Goal: Use online tool/utility: Utilize a website feature to perform a specific function

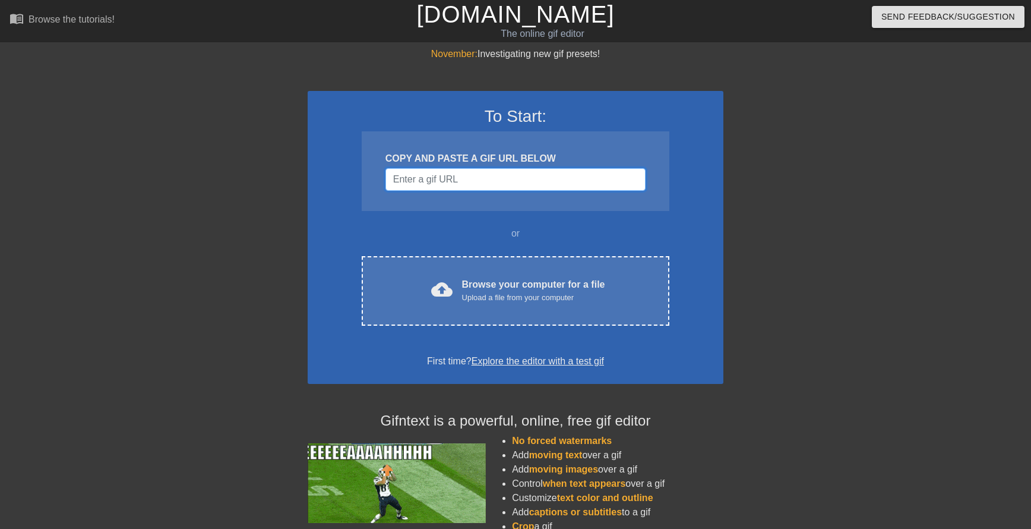
click at [514, 178] on input "Username" at bounding box center [516, 179] width 260 height 23
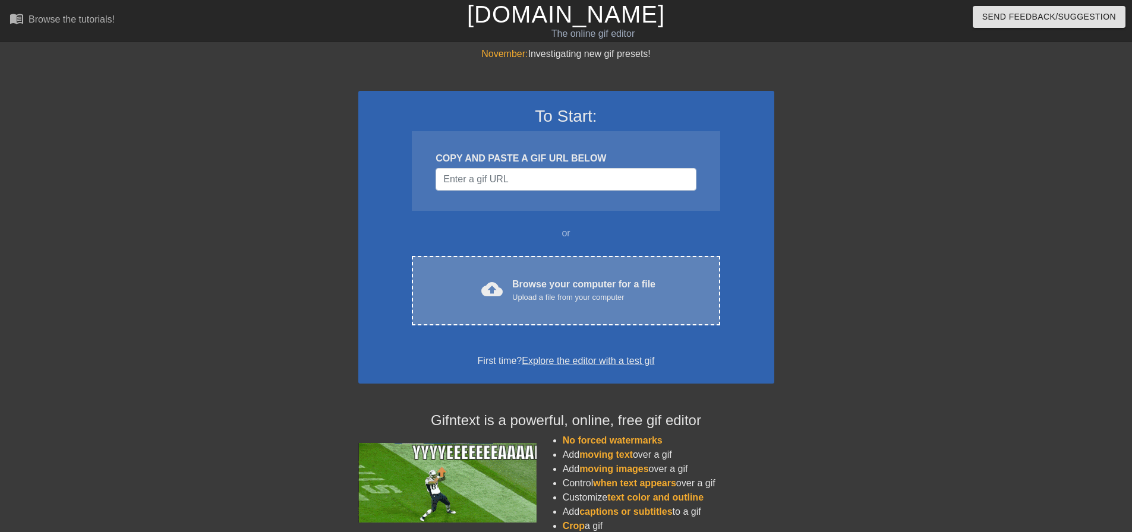
click at [539, 265] on div "cloud_upload Browse your computer for a file Upload a file from your computer C…" at bounding box center [566, 291] width 308 height 70
click at [541, 277] on div "Browse your computer for a file Upload a file from your computer" at bounding box center [583, 290] width 143 height 26
click at [543, 283] on div "Browse your computer for a file Upload a file from your computer" at bounding box center [583, 290] width 143 height 26
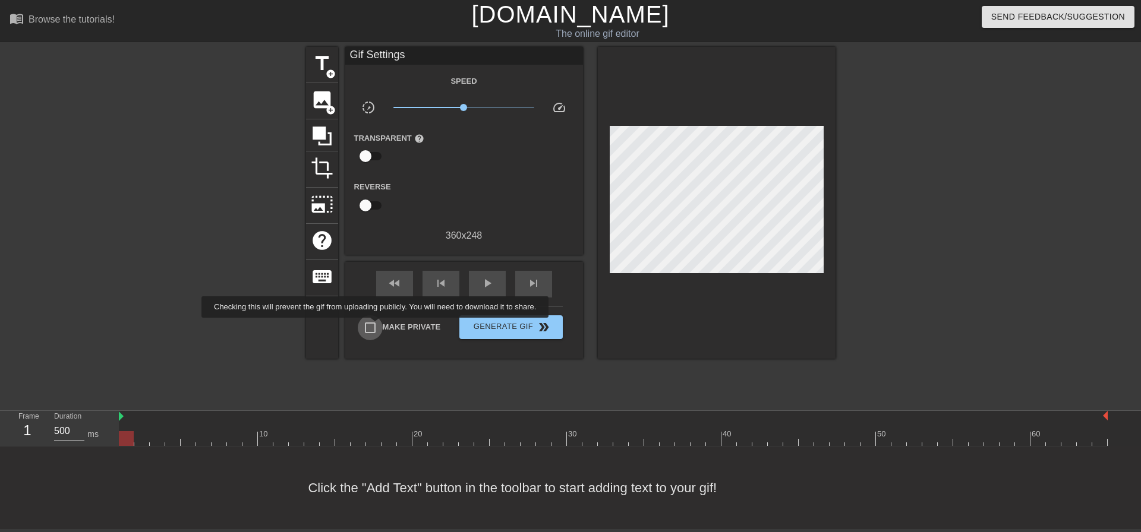
click at [377, 326] on input "Make Private" at bounding box center [370, 327] width 25 height 25
checkbox input "true"
click at [477, 282] on div "play_arrow" at bounding box center [487, 284] width 37 height 27
click at [481, 280] on span "pause" at bounding box center [487, 283] width 14 height 14
click at [311, 59] on span "title" at bounding box center [322, 63] width 23 height 23
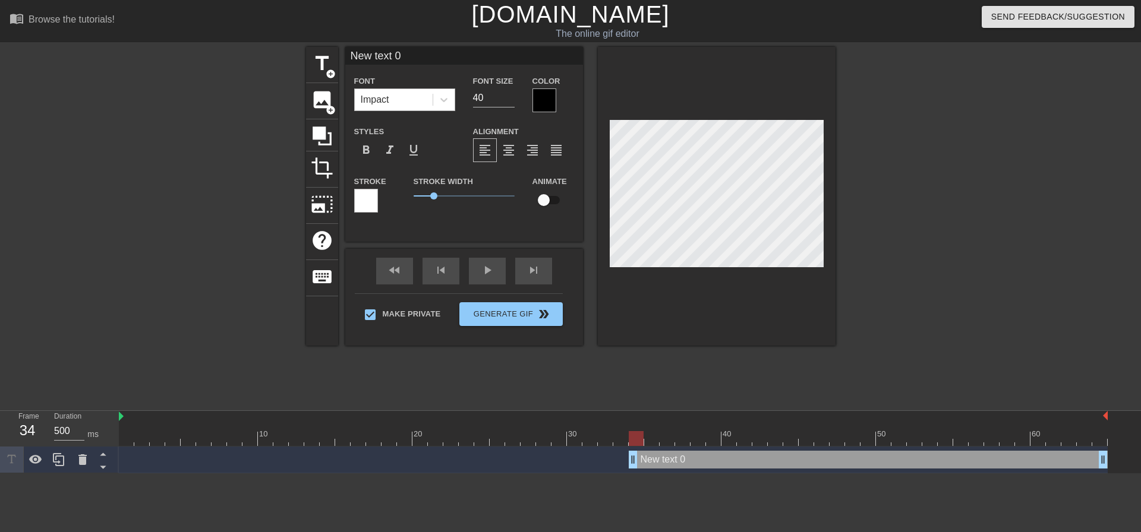
click at [399, 93] on div "Impact" at bounding box center [394, 99] width 78 height 21
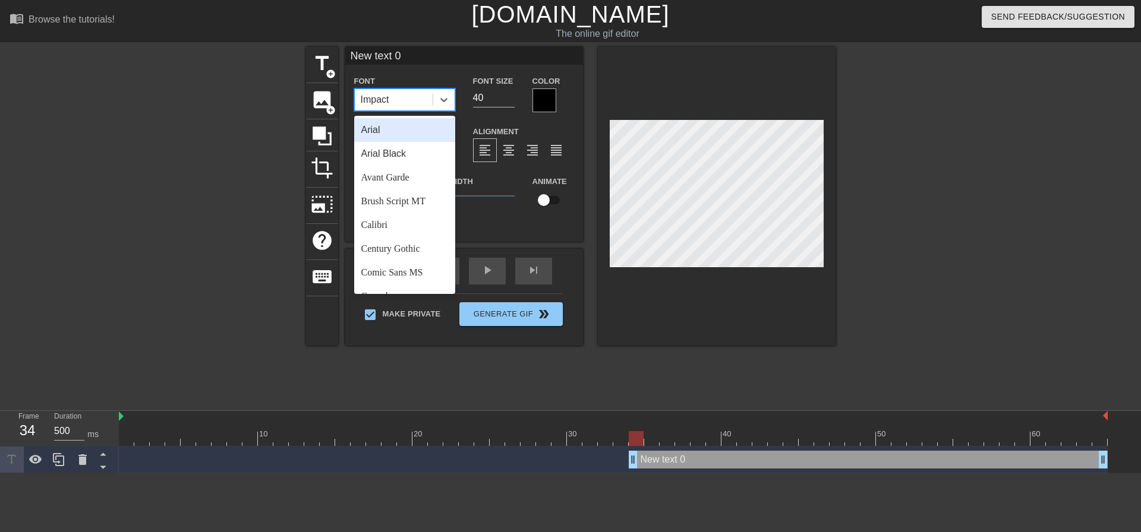
click at [185, 113] on div at bounding box center [202, 225] width 178 height 356
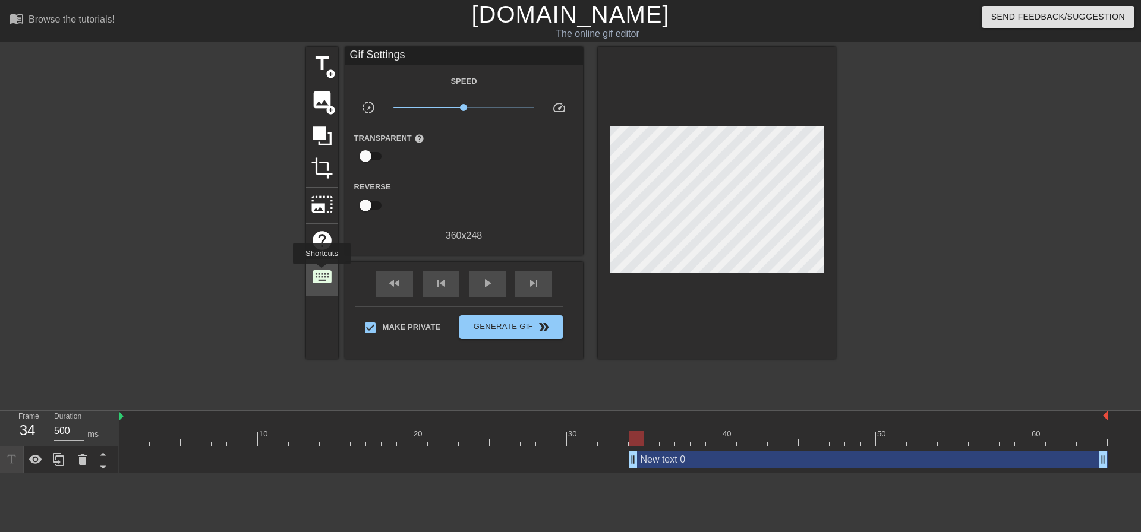
click at [321, 273] on span "keyboard" at bounding box center [322, 277] width 23 height 23
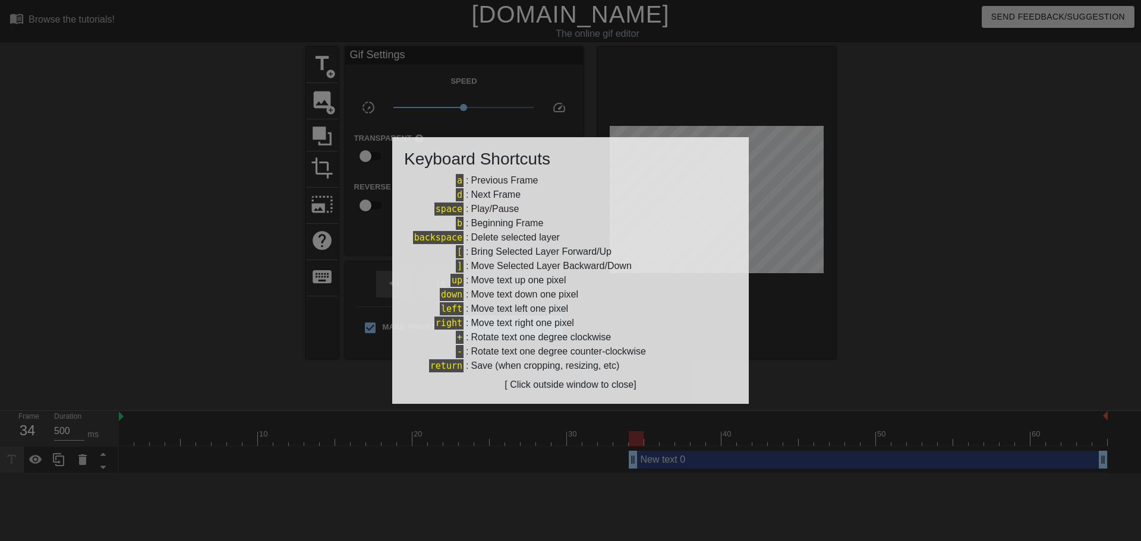
click at [238, 223] on div at bounding box center [570, 270] width 1141 height 541
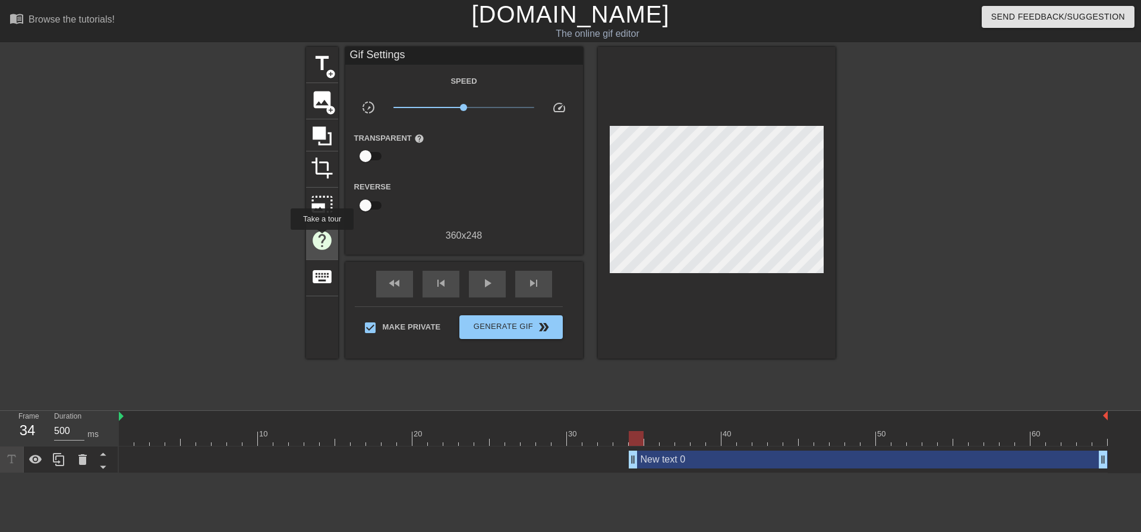
click at [321, 238] on span "help" at bounding box center [322, 240] width 23 height 23
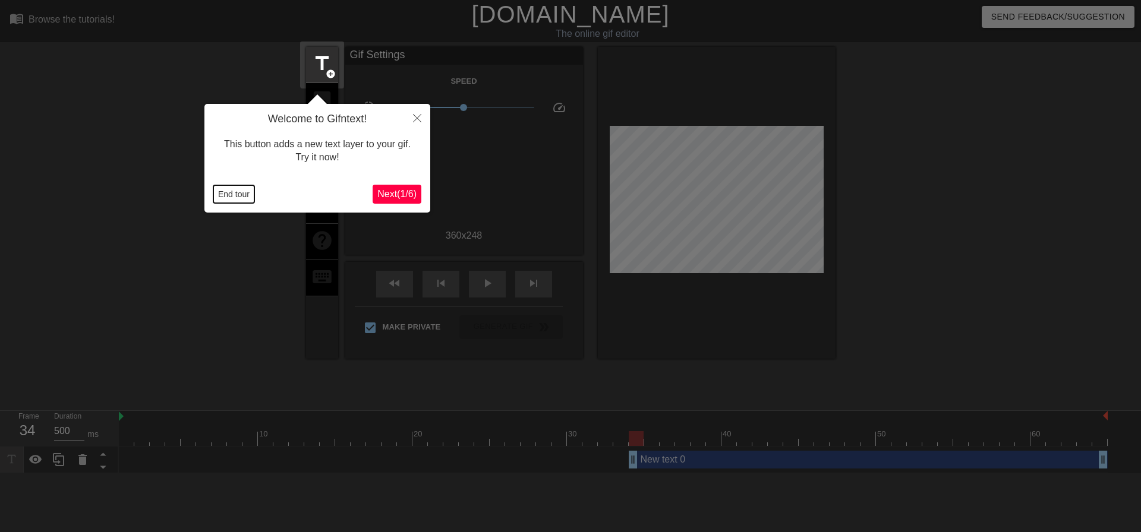
click at [251, 200] on button "End tour" at bounding box center [233, 194] width 41 height 18
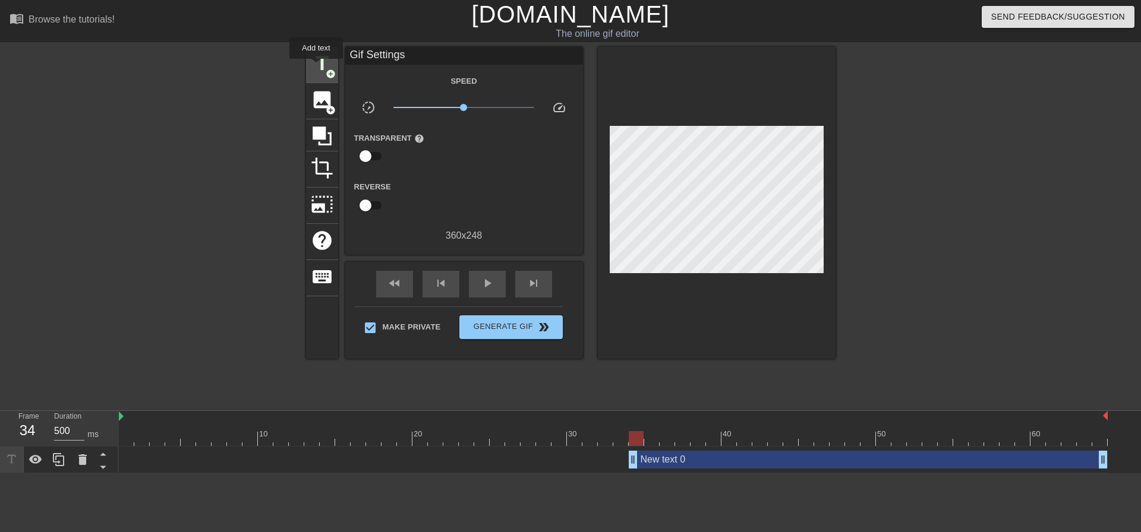
click at [316, 67] on span "title" at bounding box center [322, 63] width 23 height 23
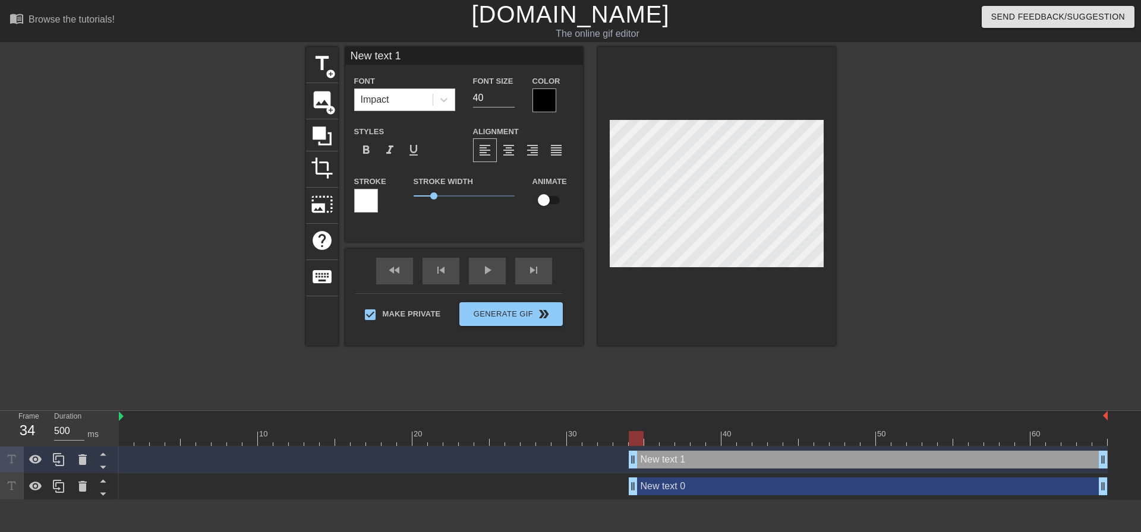
scroll to position [2, 1]
click at [850, 463] on div "New text 1 drag_handle drag_handle" at bounding box center [868, 460] width 479 height 18
click at [802, 466] on div "New text 1 drag_handle drag_handle" at bounding box center [868, 460] width 479 height 18
click at [87, 455] on icon at bounding box center [82, 460] width 14 height 14
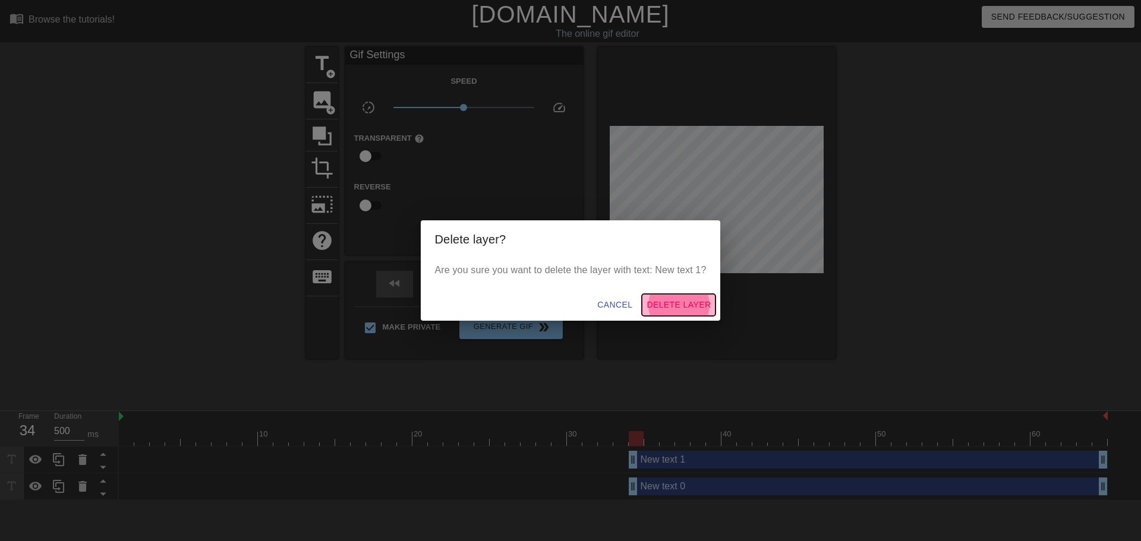
click at [672, 307] on span "Delete Layer" at bounding box center [678, 305] width 64 height 15
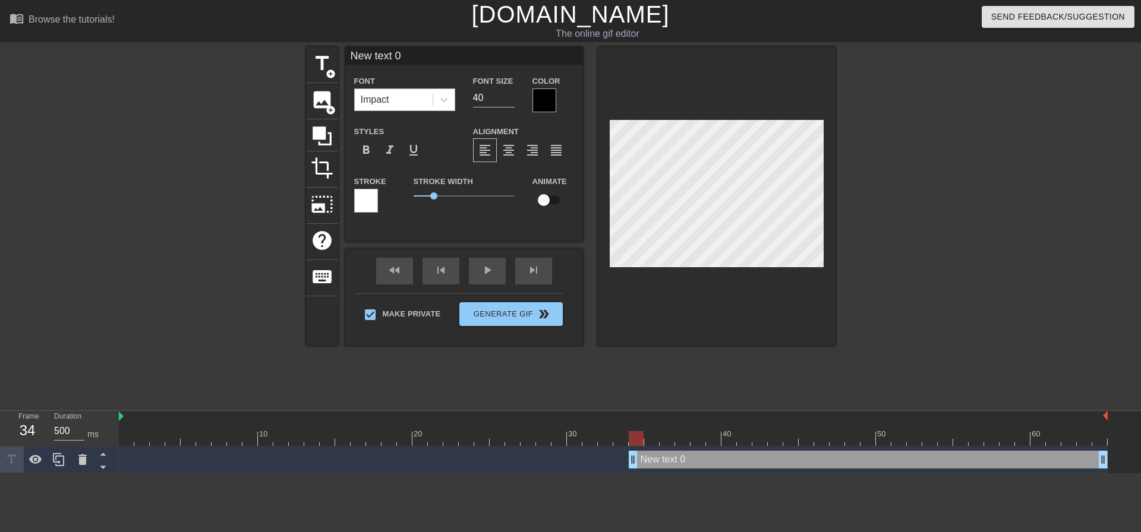
click at [405, 103] on div "Impact" at bounding box center [394, 99] width 78 height 21
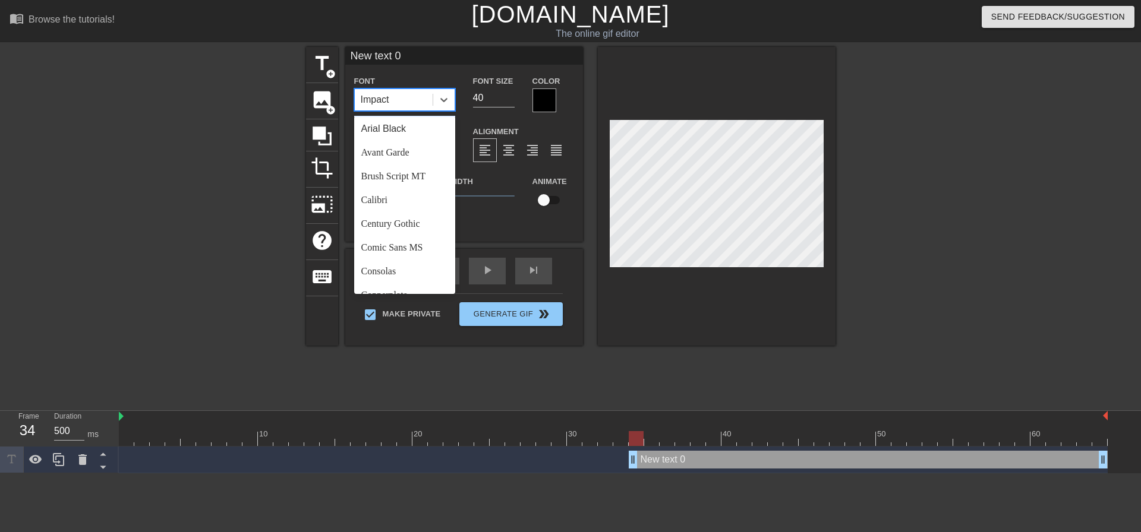
scroll to position [0, 0]
click at [427, 151] on div "Arial Black" at bounding box center [404, 154] width 101 height 24
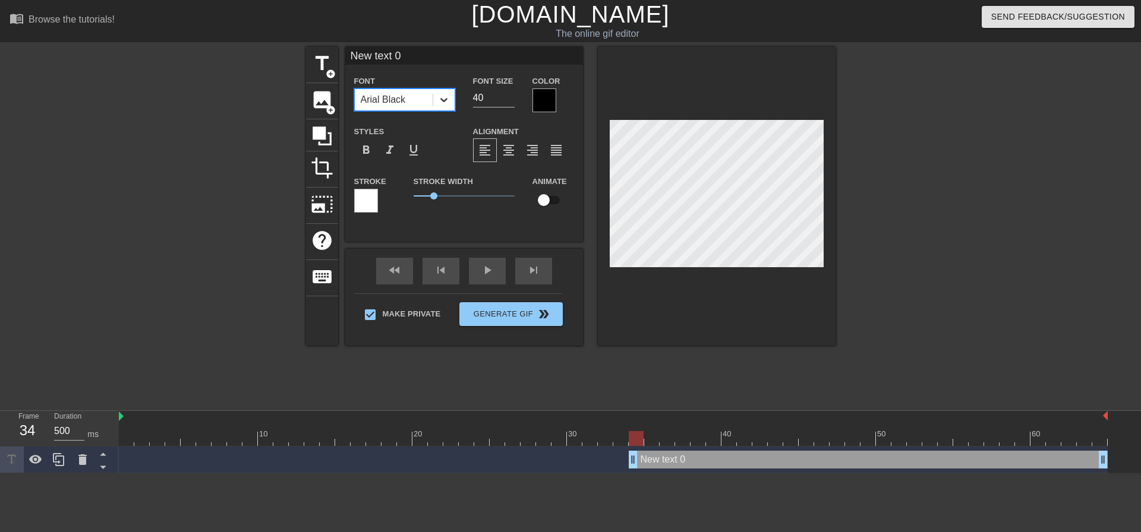
click at [433, 102] on div at bounding box center [443, 99] width 21 height 21
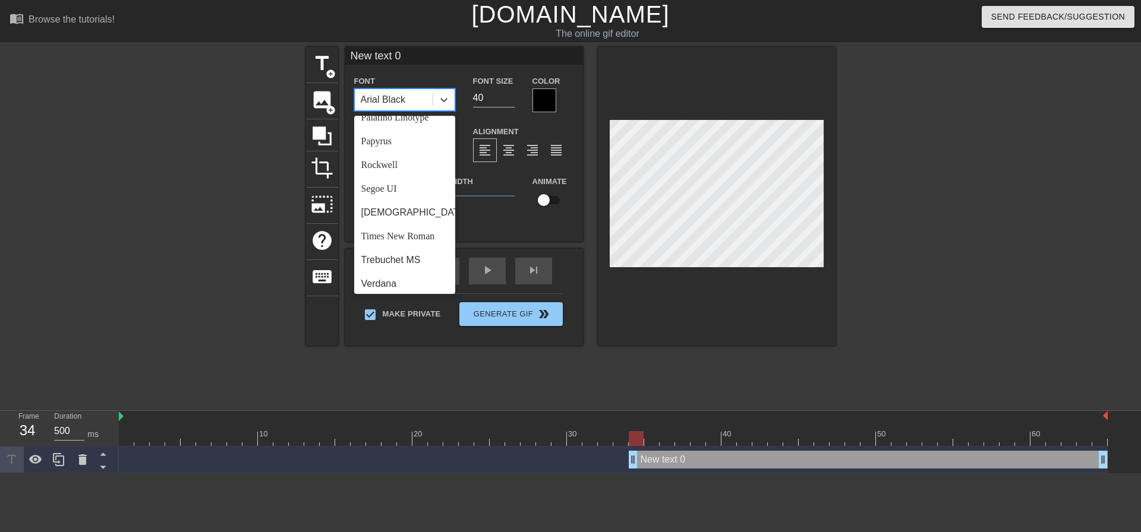
scroll to position [425, 0]
click at [412, 277] on div "Verdana" at bounding box center [404, 280] width 101 height 24
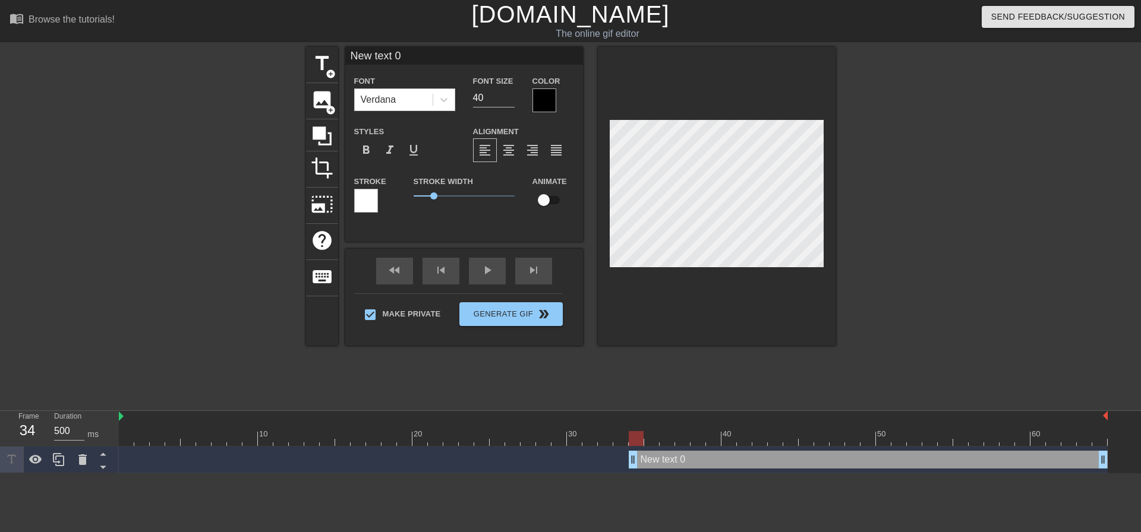
click at [418, 58] on input "New text 0" at bounding box center [464, 56] width 238 height 18
drag, startPoint x: 394, startPoint y: 58, endPoint x: 304, endPoint y: 59, distance: 89.7
click at [305, 59] on div "title add_circle image add_circle crop photo_size_select_large help keyboard Ne…" at bounding box center [570, 225] width 1141 height 356
type input "aaaaaaaaaaa"
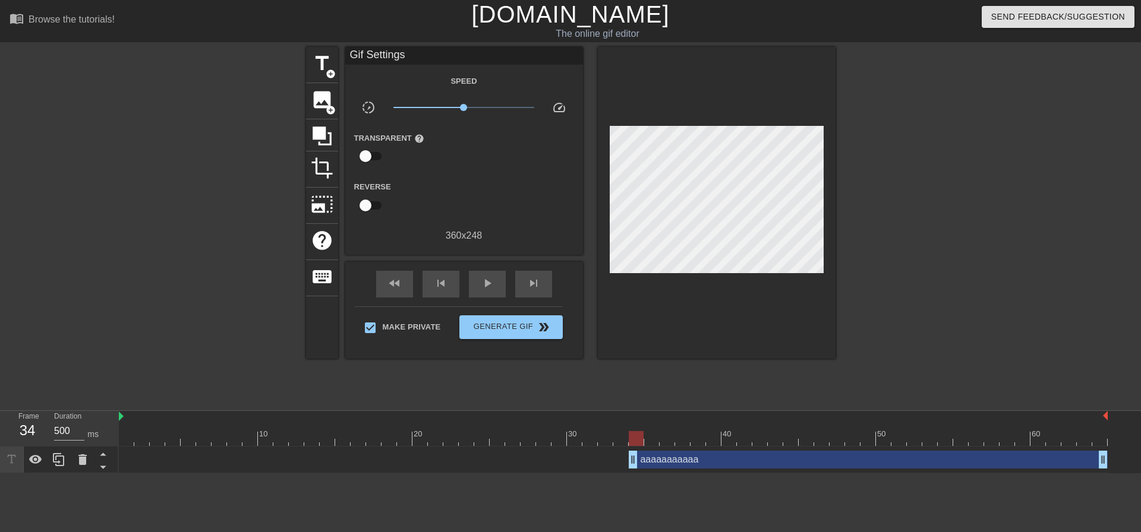
click at [879, 224] on div at bounding box center [939, 225] width 178 height 356
click at [946, 254] on div at bounding box center [939, 225] width 178 height 356
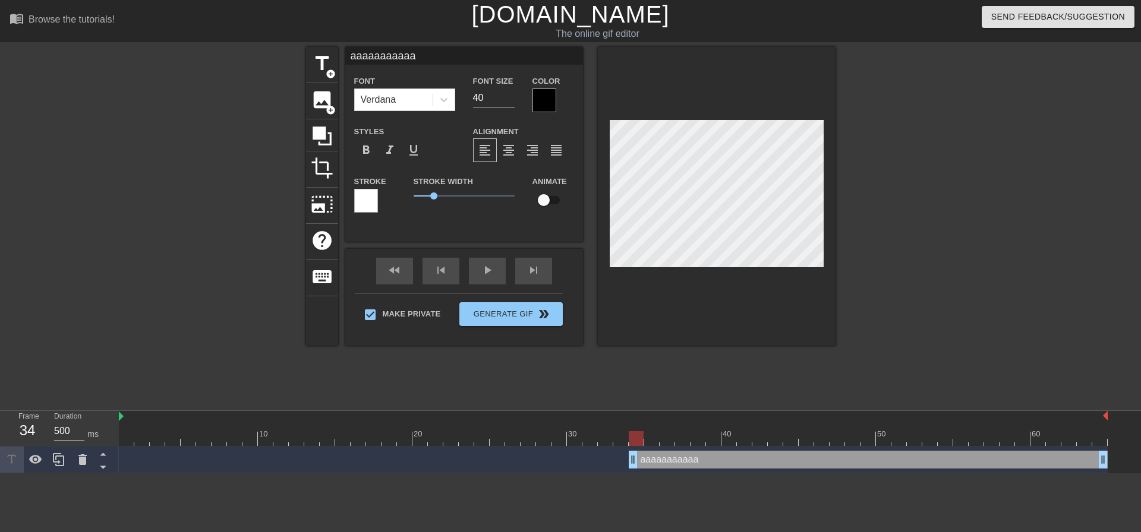
click at [374, 196] on div at bounding box center [366, 201] width 24 height 24
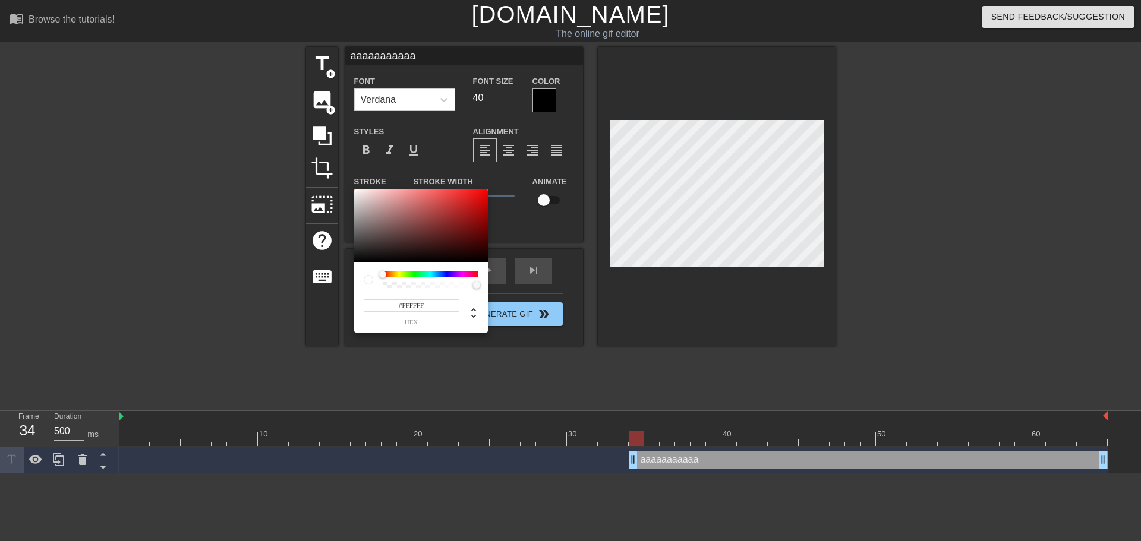
drag, startPoint x: 424, startPoint y: 302, endPoint x: 323, endPoint y: 299, distance: 101.6
click at [324, 299] on div "#FFFFFF hex" at bounding box center [570, 270] width 1141 height 541
paste input "A5A5"
type input "#A5A5FF"
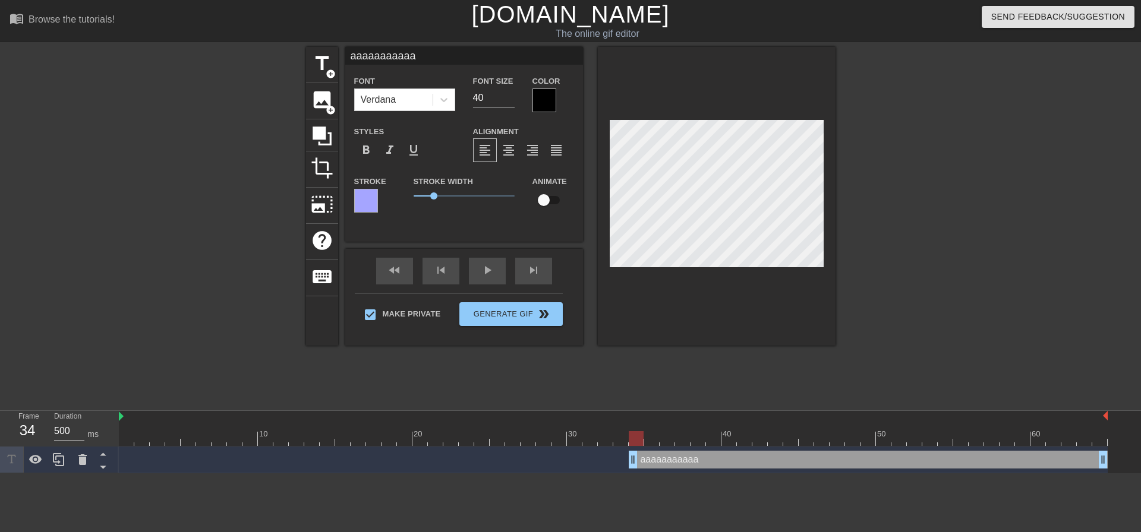
click at [548, 97] on div at bounding box center [544, 101] width 24 height 24
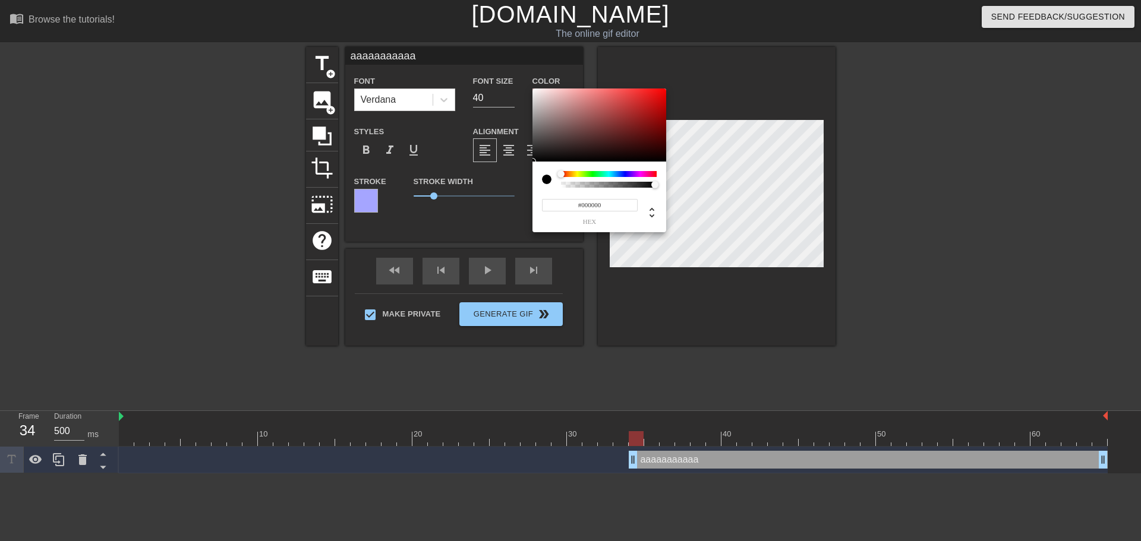
drag, startPoint x: 607, startPoint y: 206, endPoint x: 525, endPoint y: 205, distance: 81.4
click at [527, 205] on div "#000000 hex" at bounding box center [570, 270] width 1141 height 541
paste input "A5A5FF"
type input "#A5A5FF"
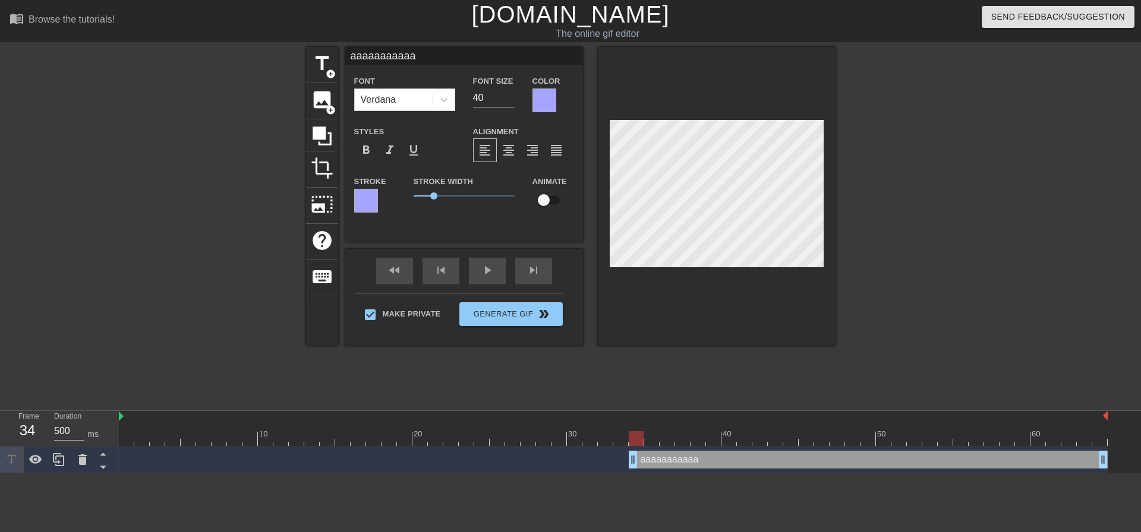
click at [364, 198] on div at bounding box center [366, 201] width 24 height 24
click at [371, 150] on span "format_bold" at bounding box center [366, 150] width 14 height 14
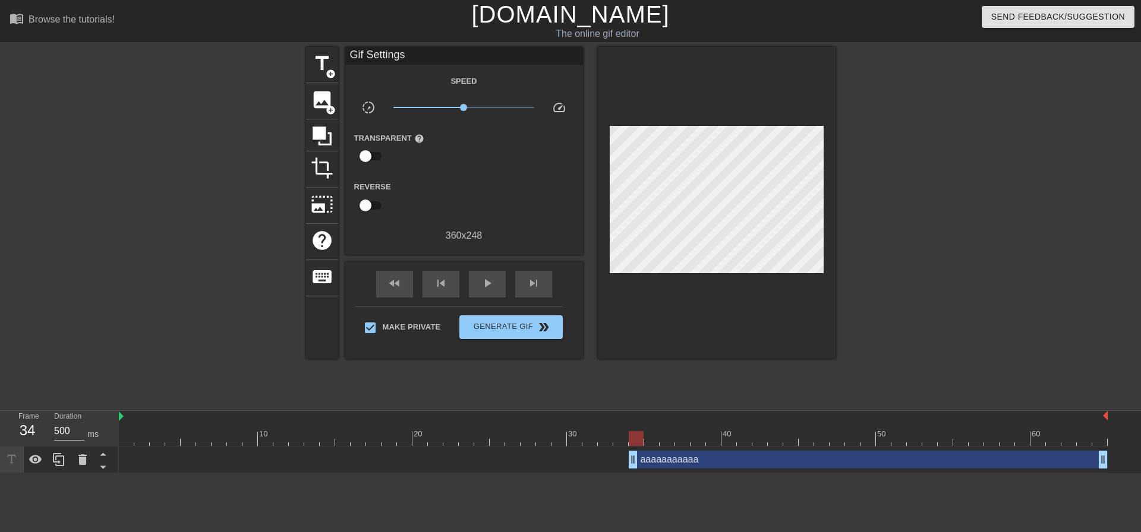
click at [889, 191] on div at bounding box center [939, 225] width 178 height 356
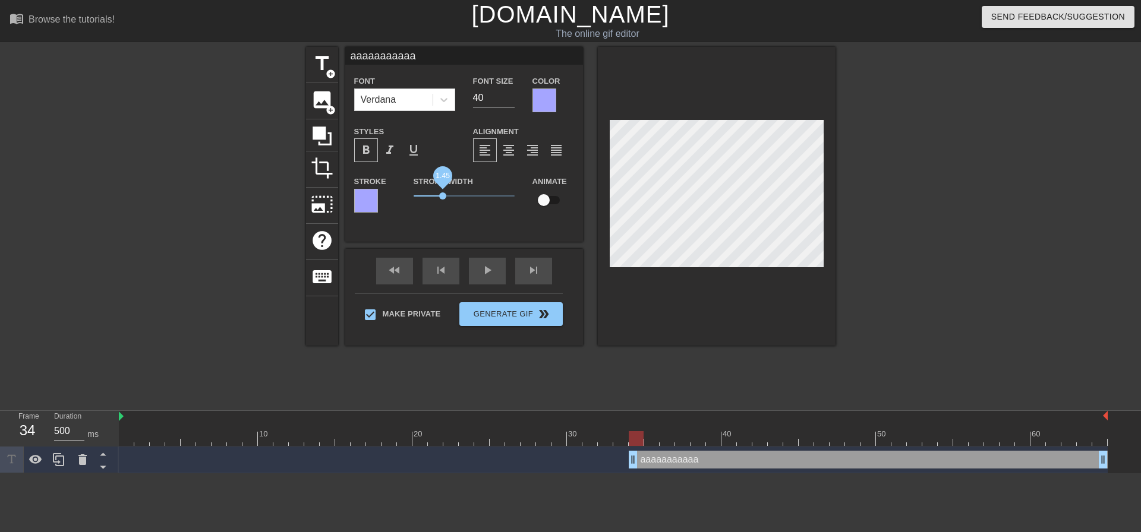
click at [444, 197] on span "1.45" at bounding box center [464, 196] width 101 height 14
click at [457, 196] on span "1.55" at bounding box center [464, 196] width 101 height 14
click at [469, 196] on span "2.2" at bounding box center [464, 196] width 101 height 14
drag, startPoint x: 481, startPoint y: 196, endPoint x: 394, endPoint y: 200, distance: 86.8
click at [394, 200] on div "Stroke Stroke Width 0 Animate" at bounding box center [464, 198] width 238 height 49
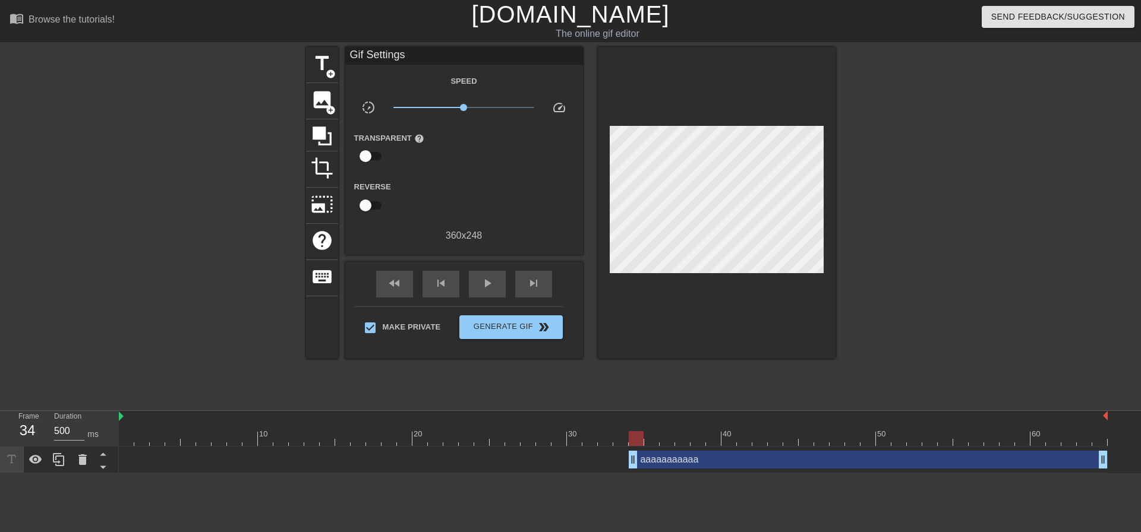
click at [948, 252] on div at bounding box center [939, 225] width 178 height 356
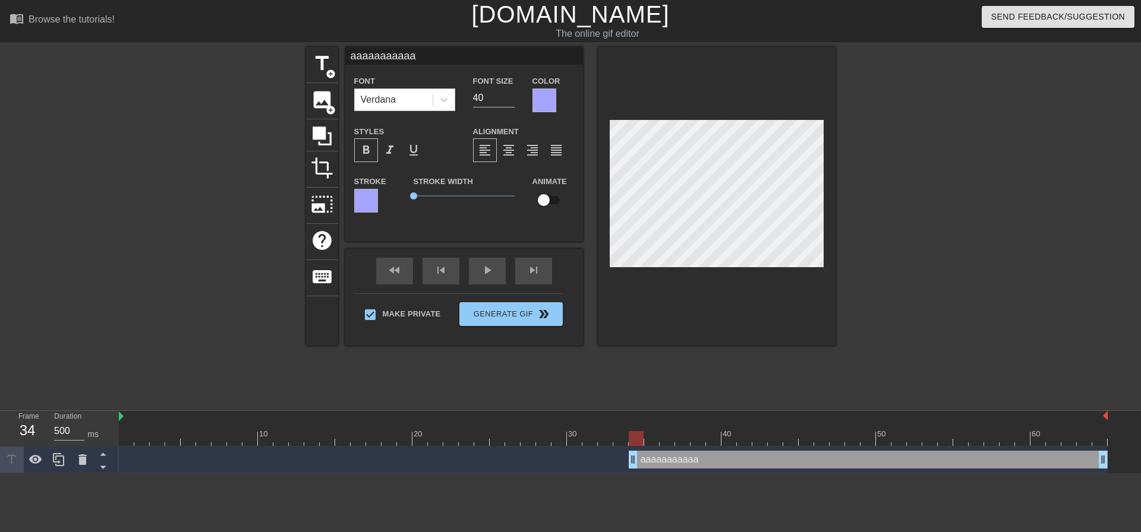
click at [132, 435] on div at bounding box center [613, 438] width 989 height 15
click at [485, 268] on div "fast_rewind skip_previous play_arrow skip_next" at bounding box center [464, 271] width 194 height 45
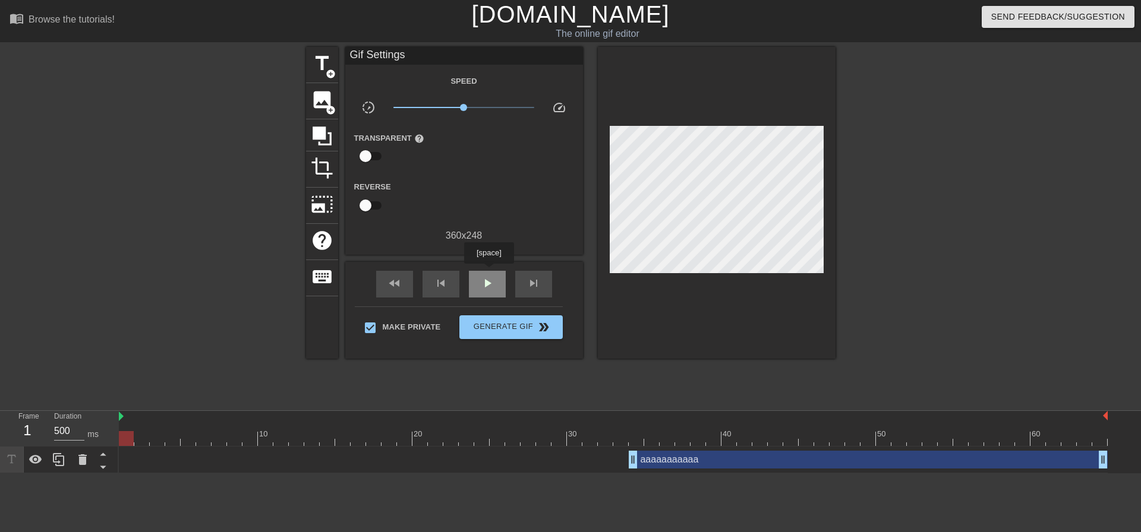
click at [489, 273] on div "play_arrow" at bounding box center [487, 284] width 37 height 27
click at [492, 283] on span "pause" at bounding box center [487, 283] width 14 height 14
click at [675, 464] on div "aaaaaaaaaaa drag_handle drag_handle" at bounding box center [868, 460] width 479 height 18
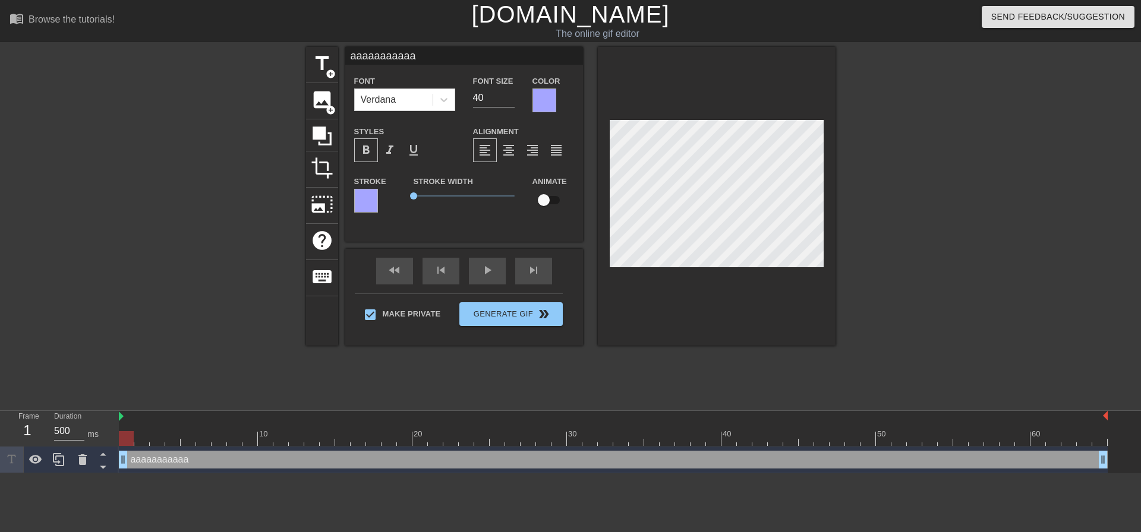
drag, startPoint x: 636, startPoint y: 457, endPoint x: 62, endPoint y: 443, distance: 574.1
click at [62, 443] on div "Frame 1 Duration 500 ms 10 20 30 40 50 60 aaaaaaaaaaa drag_handle drag_handle" at bounding box center [570, 442] width 1141 height 62
click at [903, 335] on div at bounding box center [939, 225] width 178 height 356
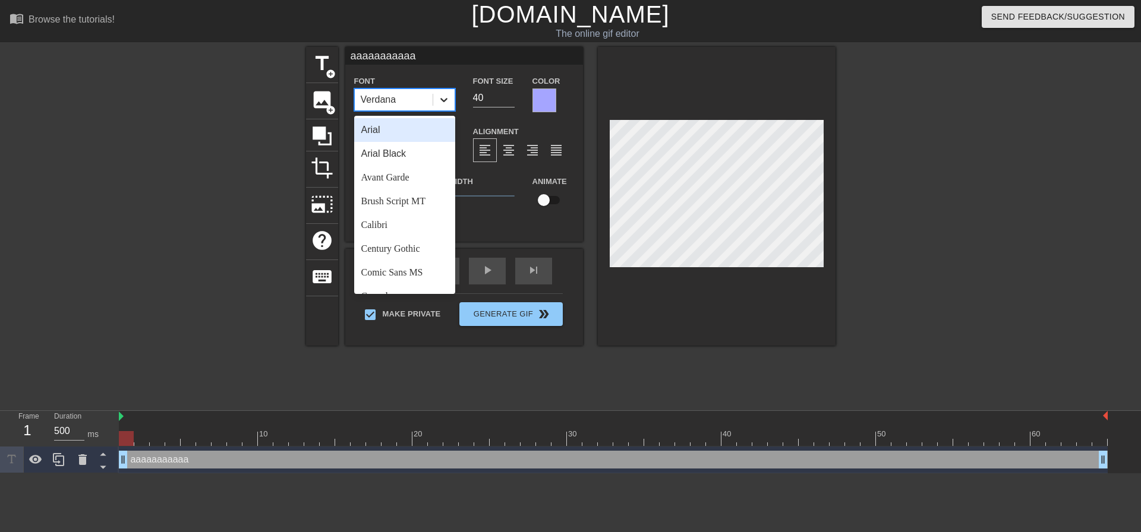
click at [450, 104] on div at bounding box center [443, 99] width 21 height 21
click at [419, 152] on div "Arial Black" at bounding box center [404, 154] width 101 height 24
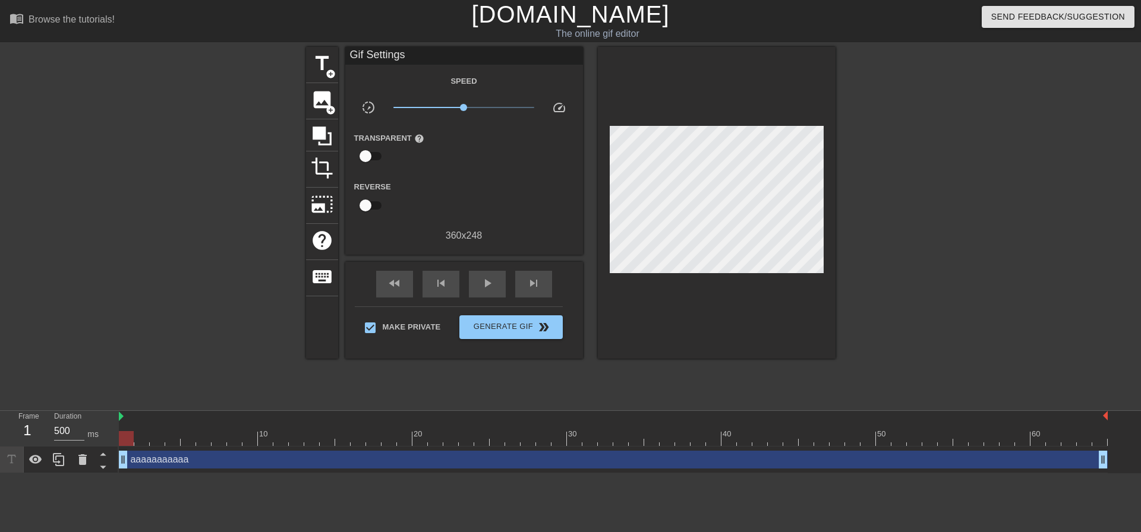
click at [965, 260] on div at bounding box center [939, 225] width 178 height 356
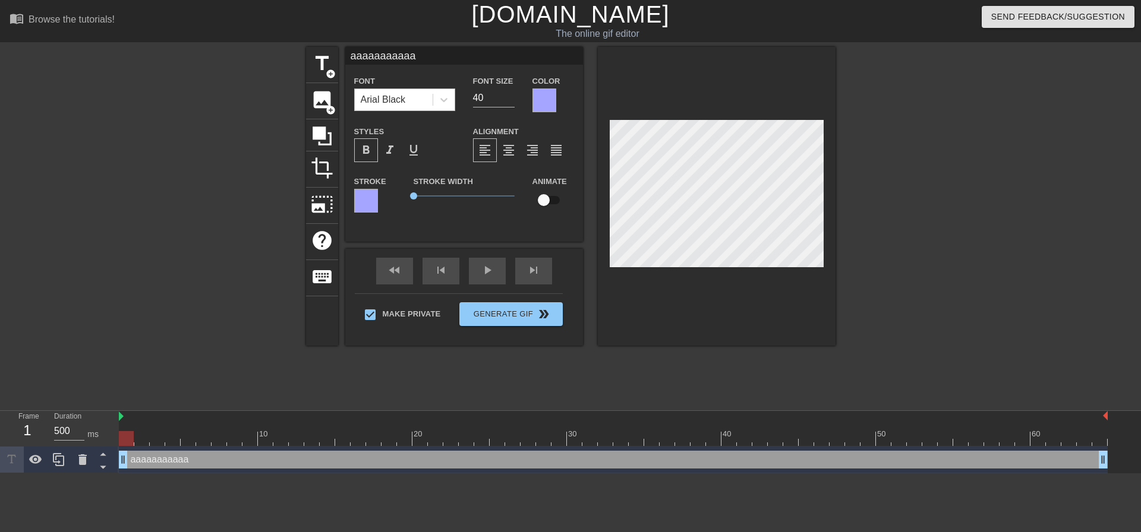
click at [425, 95] on div "Arial Black" at bounding box center [394, 99] width 78 height 21
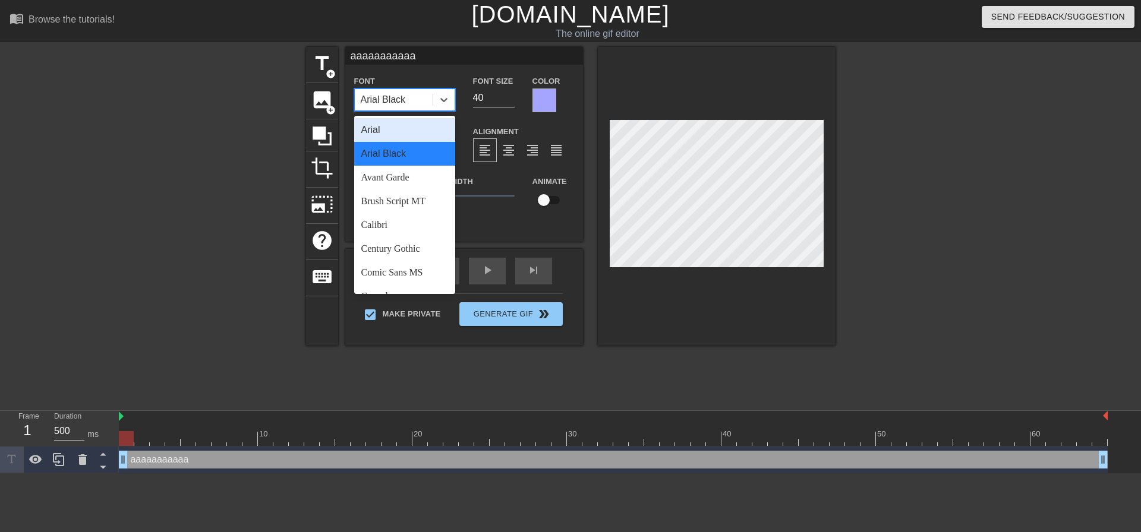
click at [411, 132] on div "Arial" at bounding box center [404, 130] width 101 height 24
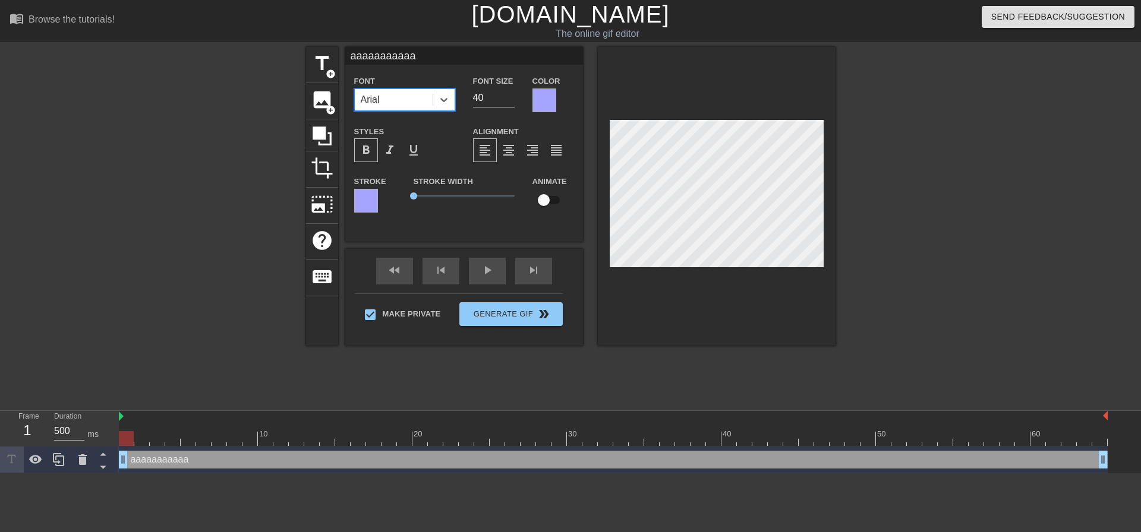
click at [942, 209] on div at bounding box center [939, 225] width 178 height 356
click at [416, 106] on div "Arial" at bounding box center [394, 99] width 78 height 21
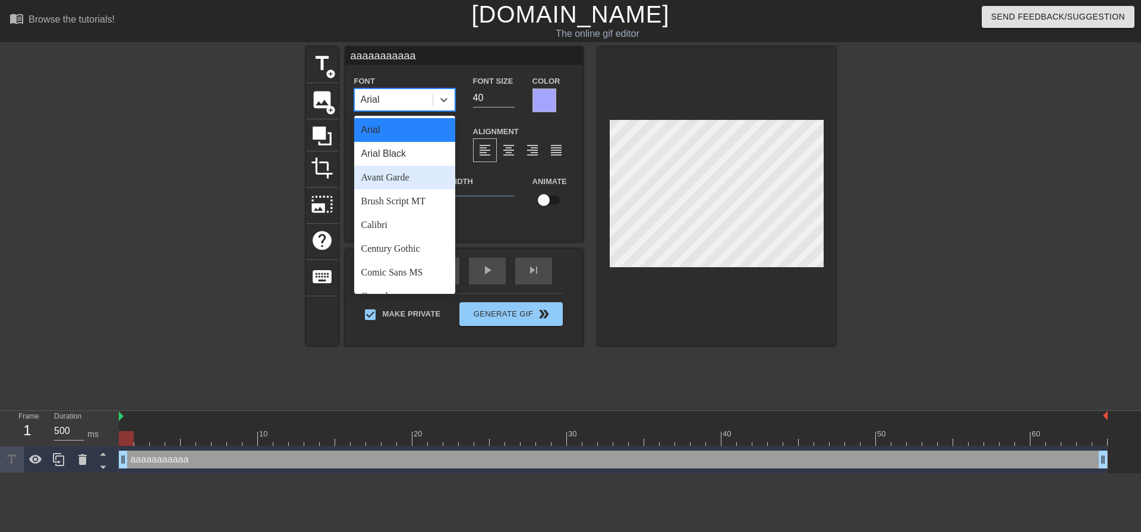
click at [422, 183] on div "Avant Garde" at bounding box center [404, 178] width 101 height 24
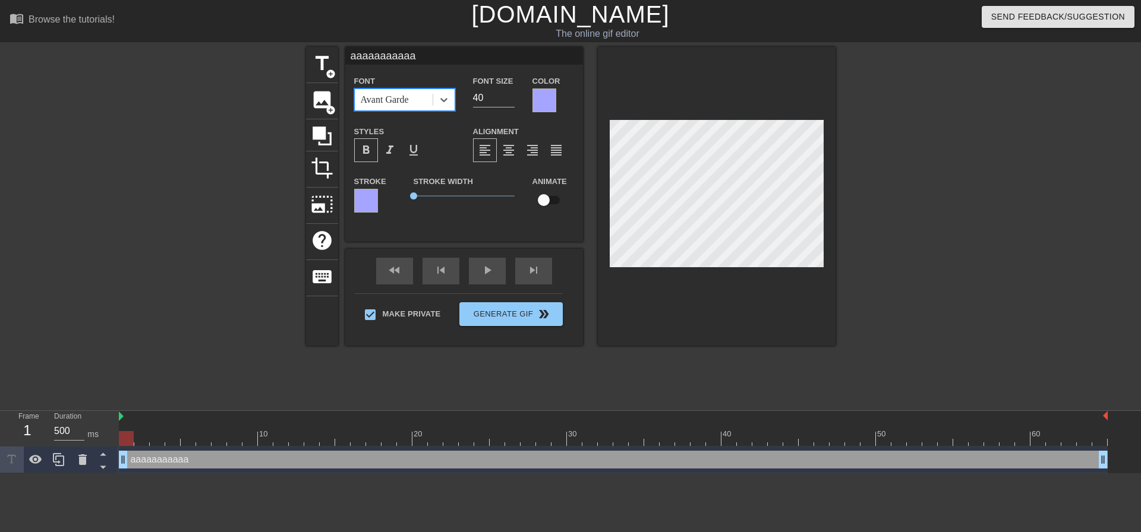
click at [965, 207] on div at bounding box center [939, 225] width 178 height 356
click at [400, 106] on div "Avant Garde" at bounding box center [385, 100] width 48 height 14
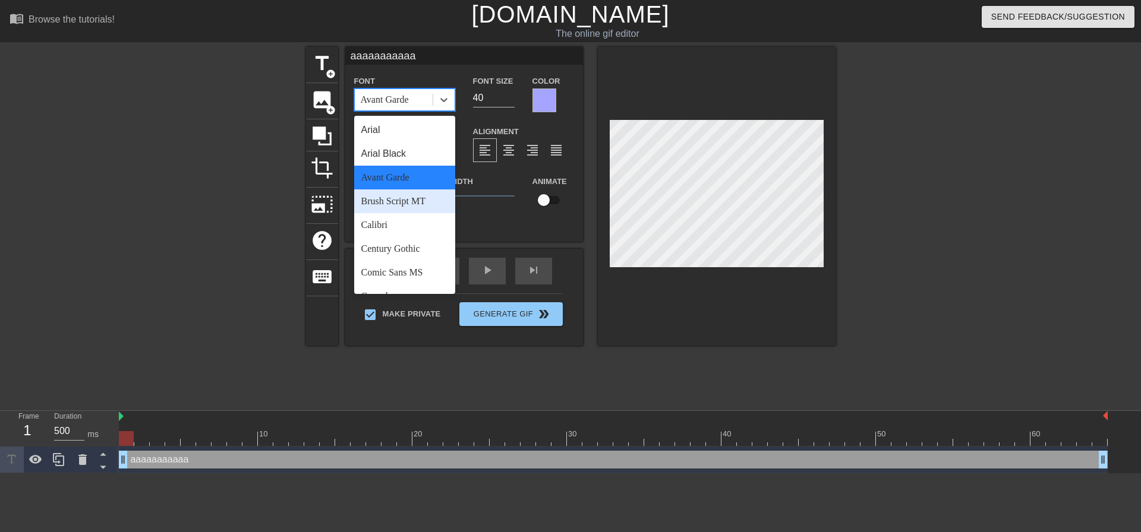
click at [415, 203] on div "Brush Script MT" at bounding box center [404, 202] width 101 height 24
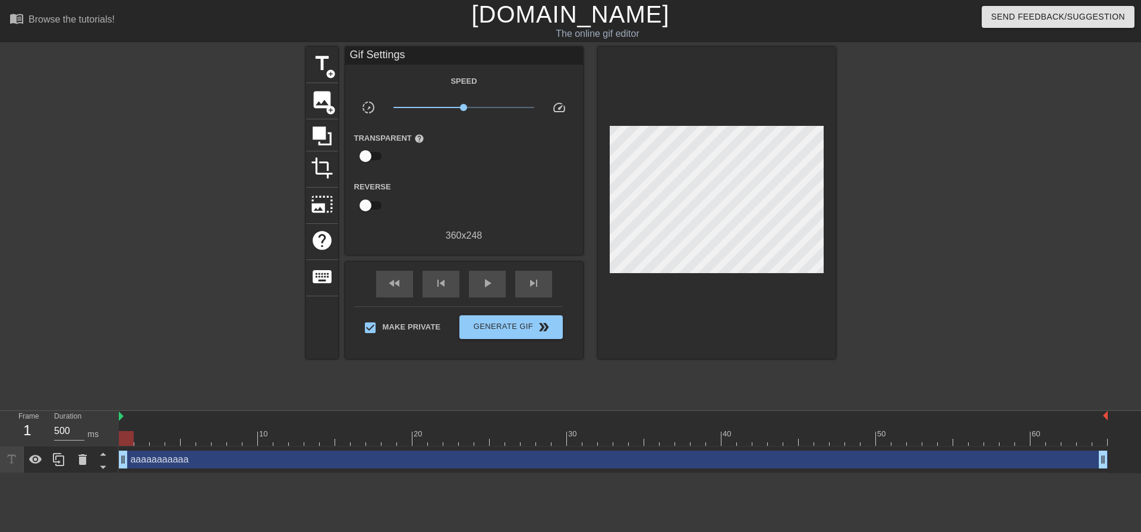
click at [937, 218] on div at bounding box center [939, 225] width 178 height 356
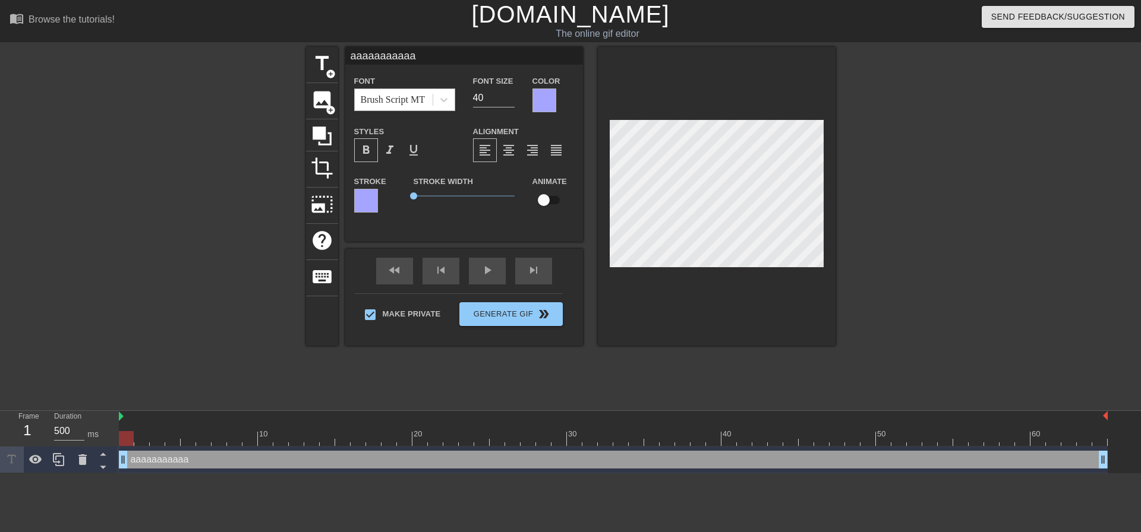
click at [422, 103] on div "Brush Script MT" at bounding box center [393, 100] width 64 height 14
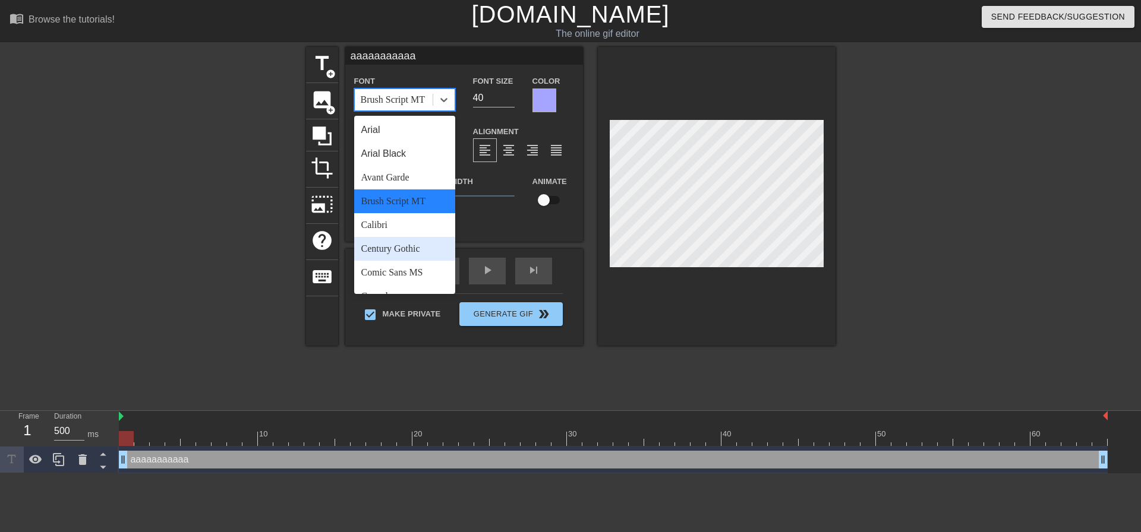
click at [417, 241] on div "Century Gothic" at bounding box center [404, 249] width 101 height 24
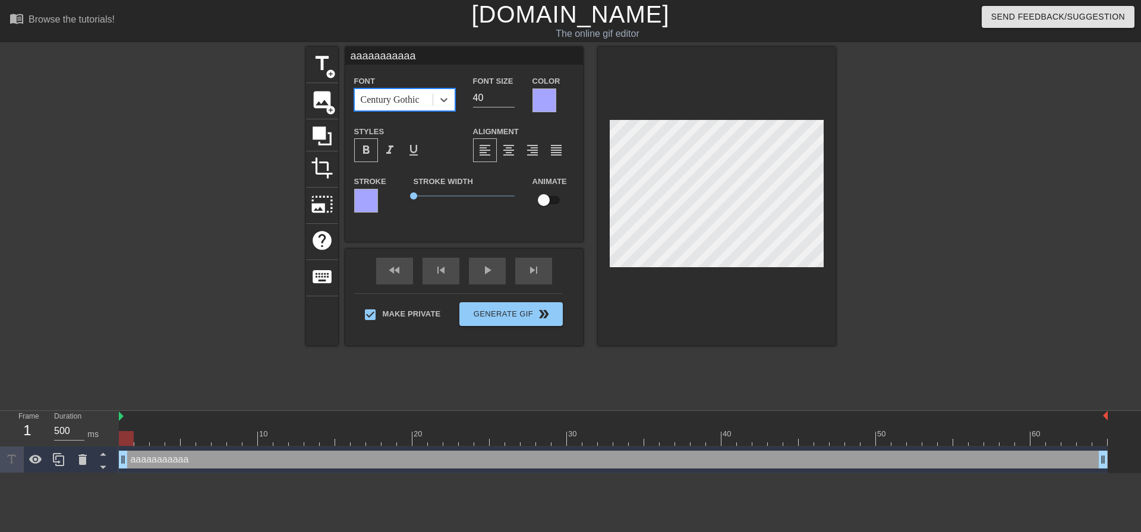
click at [933, 217] on div at bounding box center [939, 225] width 178 height 356
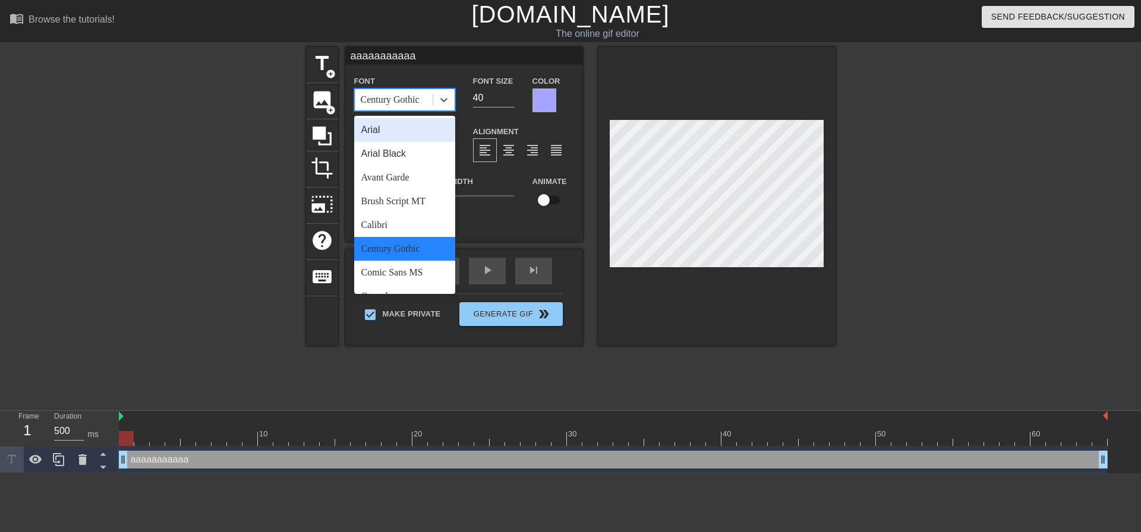
click at [430, 109] on div "Century Gothic" at bounding box center [394, 99] width 78 height 21
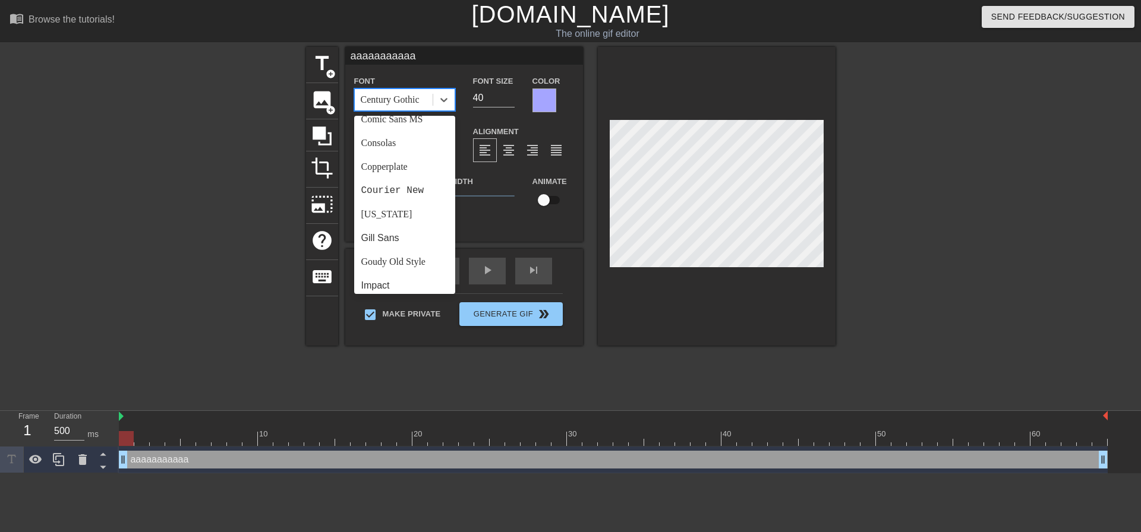
scroll to position [149, 0]
click at [411, 176] on div "Copperplate" at bounding box center [404, 172] width 101 height 24
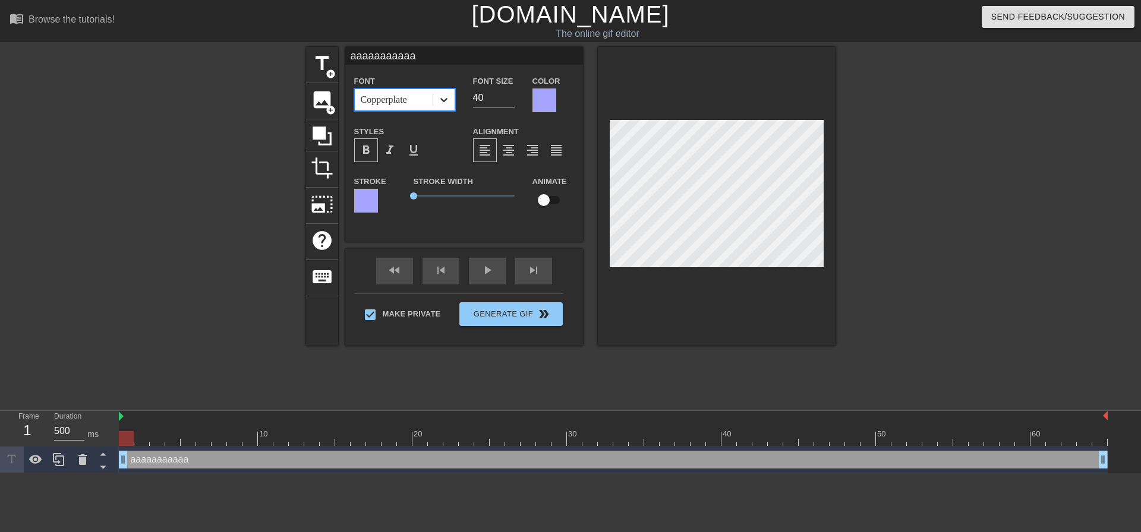
click at [438, 100] on icon at bounding box center [444, 100] width 12 height 12
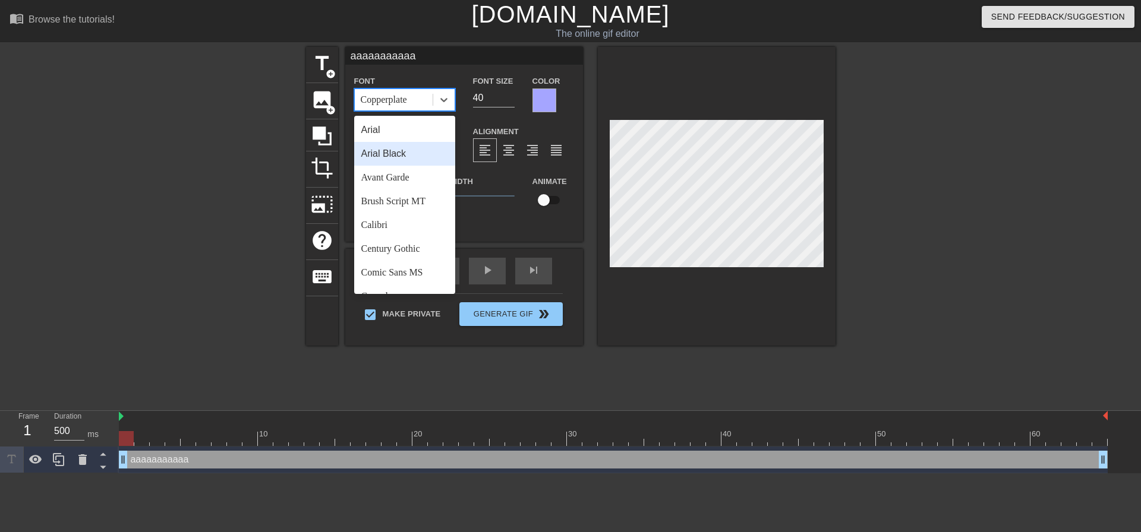
click at [418, 152] on div "Arial Black" at bounding box center [404, 154] width 101 height 24
click at [434, 102] on div at bounding box center [443, 99] width 21 height 21
click at [403, 144] on div "Impact" at bounding box center [404, 146] width 101 height 24
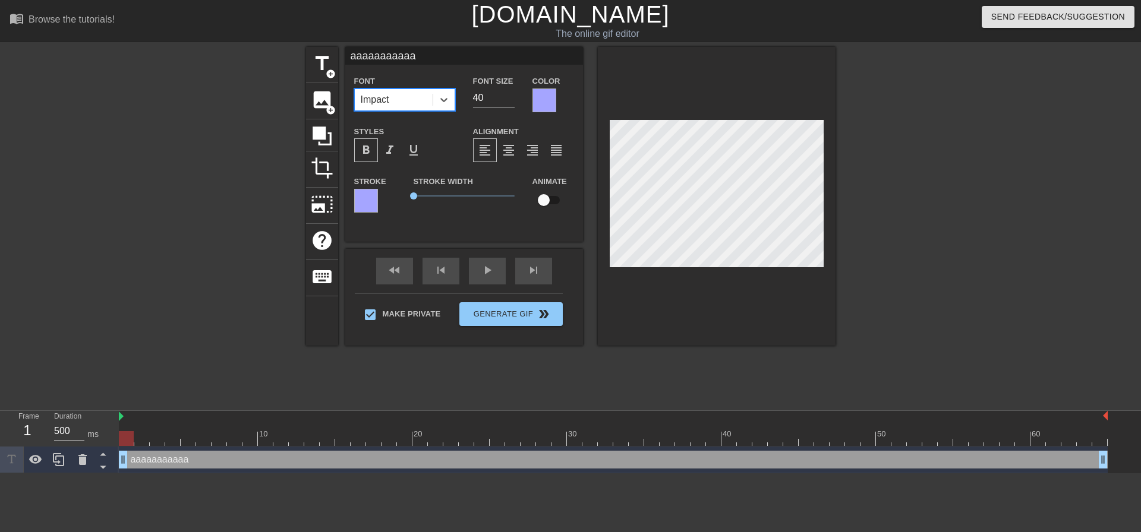
click at [912, 211] on div at bounding box center [939, 225] width 178 height 356
click at [418, 112] on div "Font Impact Font Size 40 Color Styles format_bold format_italic format_underlin…" at bounding box center [464, 149] width 220 height 150
click at [437, 109] on div at bounding box center [443, 99] width 21 height 21
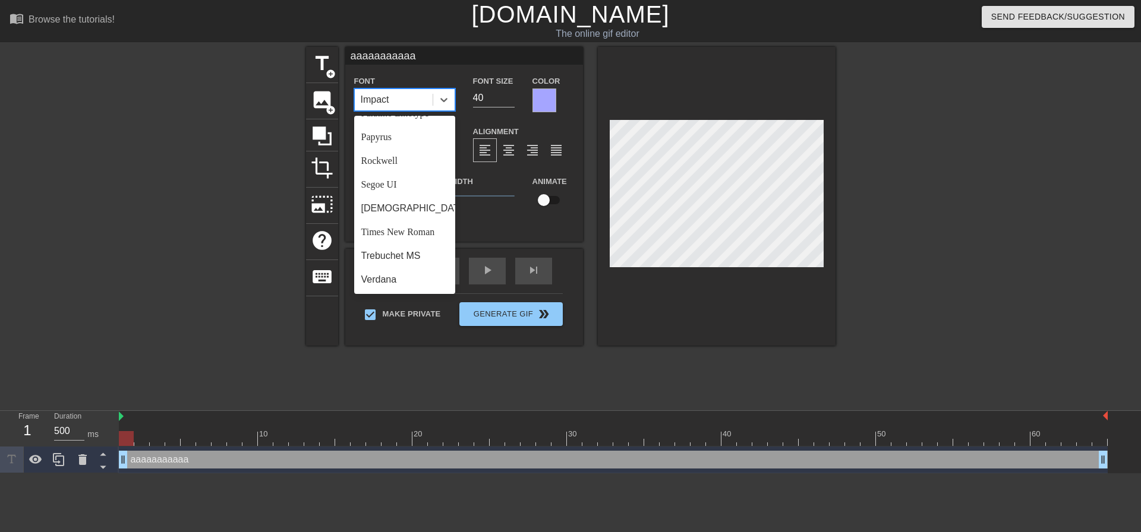
scroll to position [425, 0]
click at [404, 209] on div "[DEMOGRAPHIC_DATA]" at bounding box center [404, 209] width 101 height 24
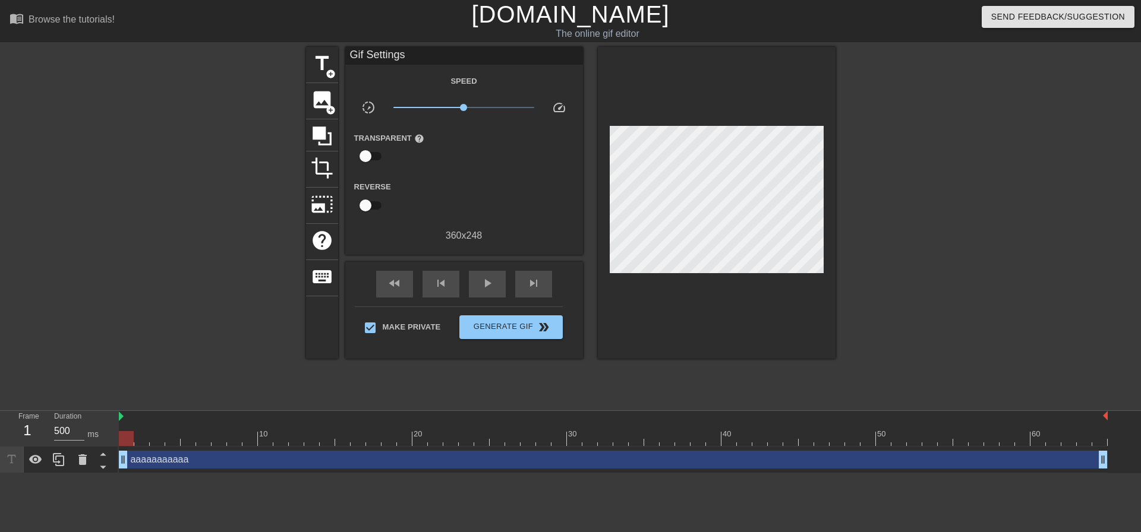
click at [954, 206] on div at bounding box center [939, 225] width 178 height 356
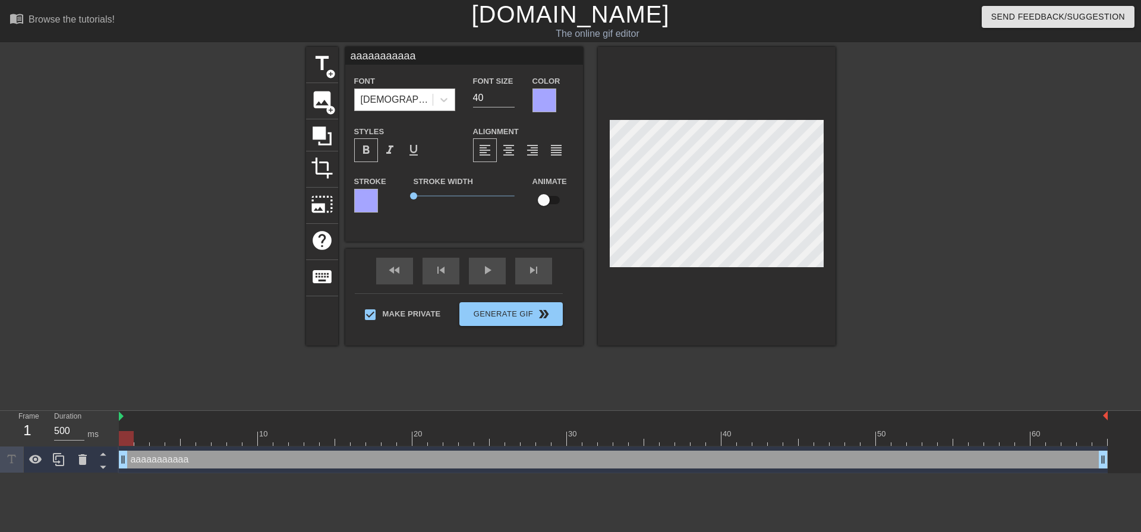
click at [399, 106] on div "[DEMOGRAPHIC_DATA]" at bounding box center [394, 99] width 78 height 21
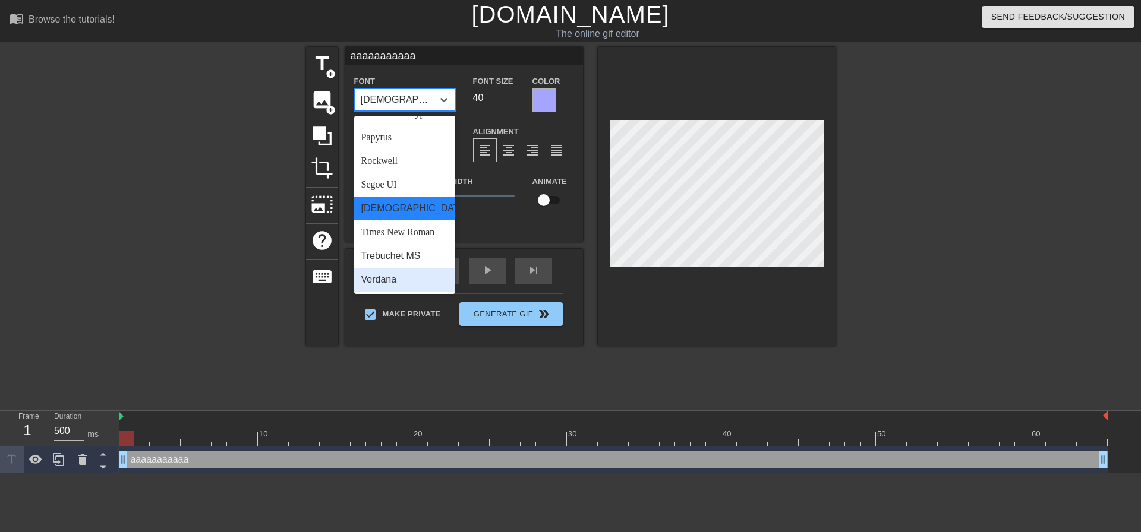
click at [412, 278] on div "Verdana" at bounding box center [404, 280] width 101 height 24
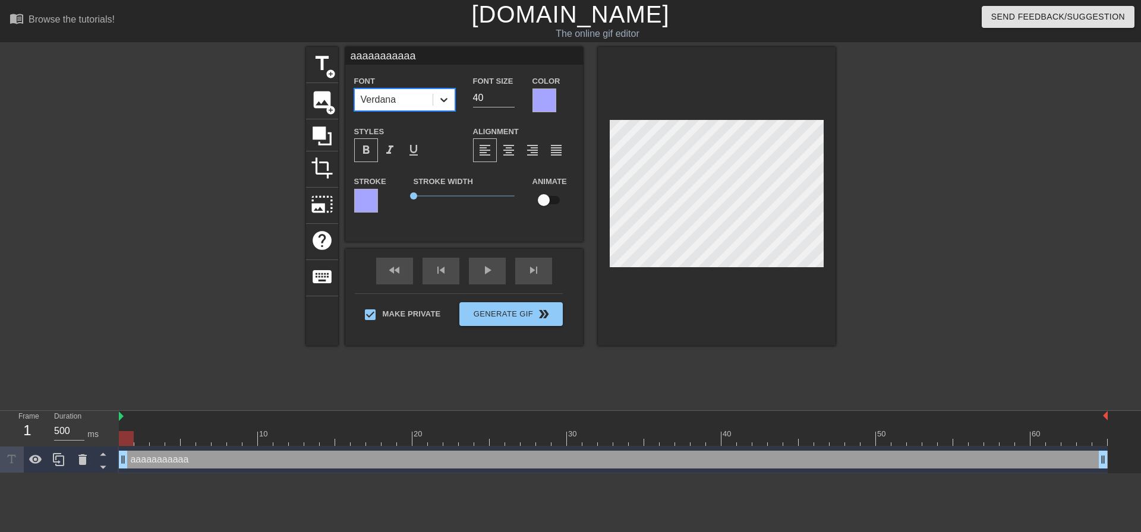
click at [434, 100] on div at bounding box center [443, 99] width 21 height 21
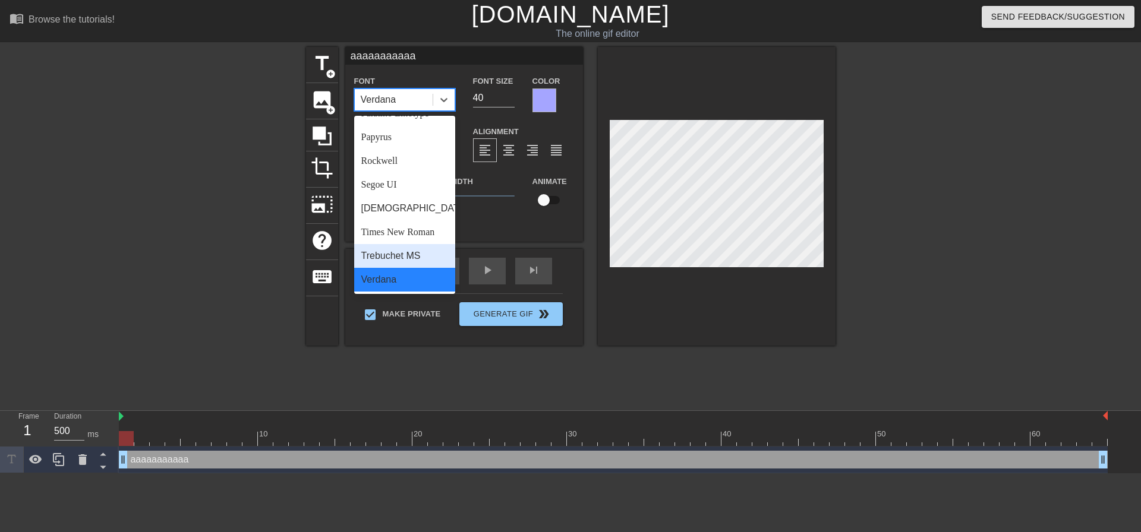
click at [419, 258] on div "Trebuchet MS" at bounding box center [404, 256] width 101 height 24
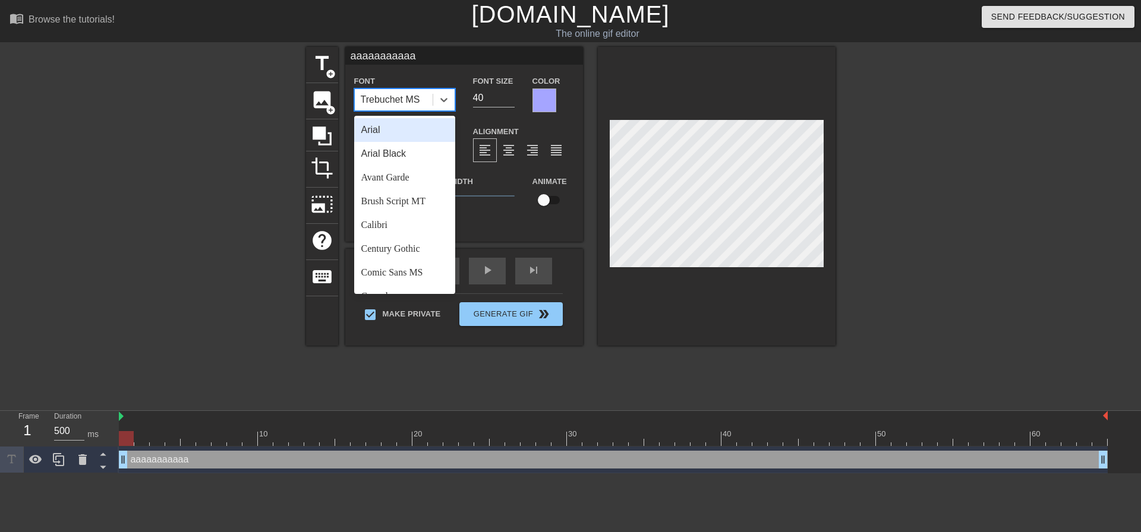
click at [408, 103] on div "Trebuchet MS" at bounding box center [390, 100] width 59 height 14
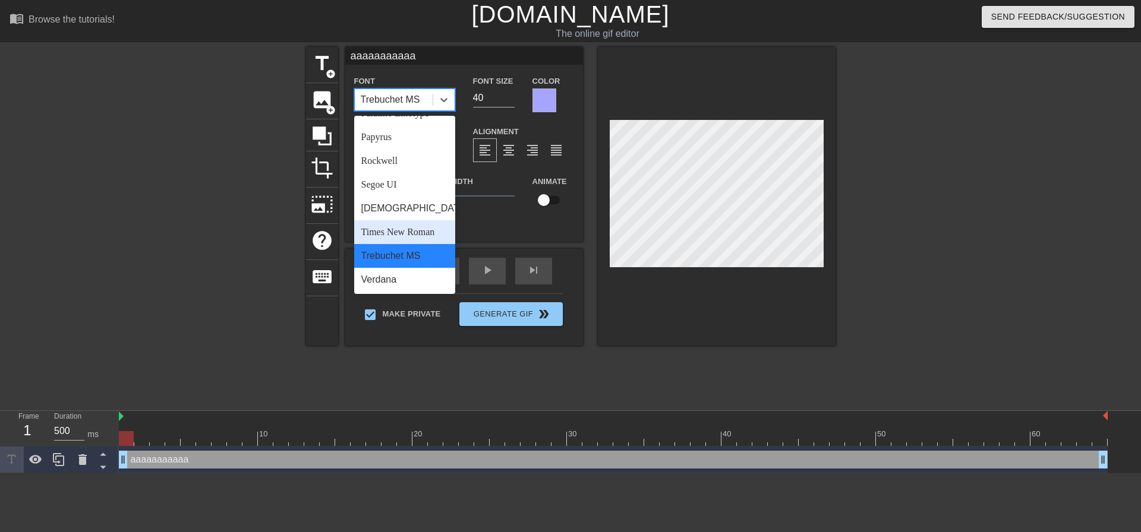
click at [422, 231] on div "Times New Roman" at bounding box center [404, 232] width 101 height 24
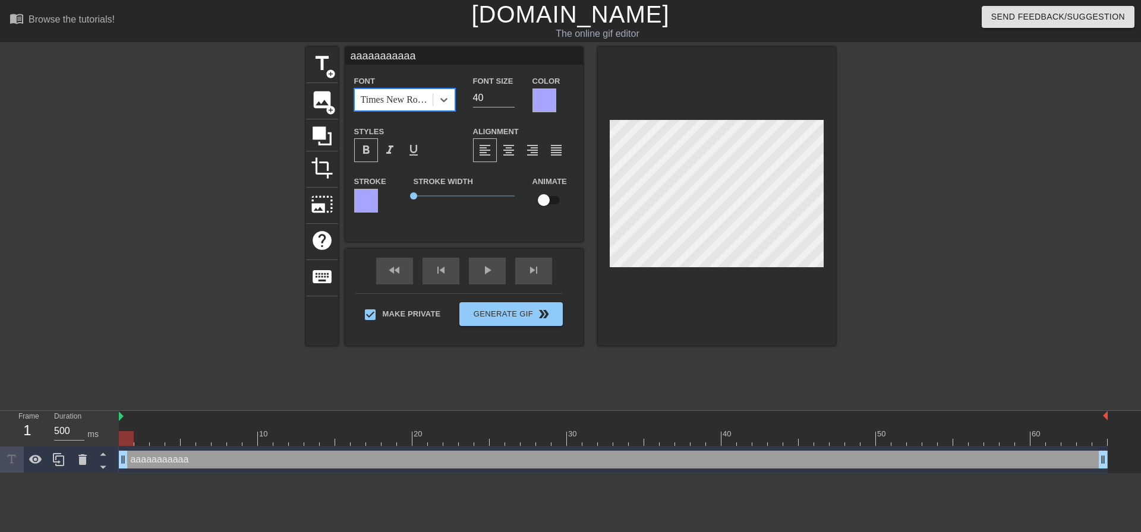
click at [402, 107] on div "Times New Roman" at bounding box center [394, 99] width 78 height 21
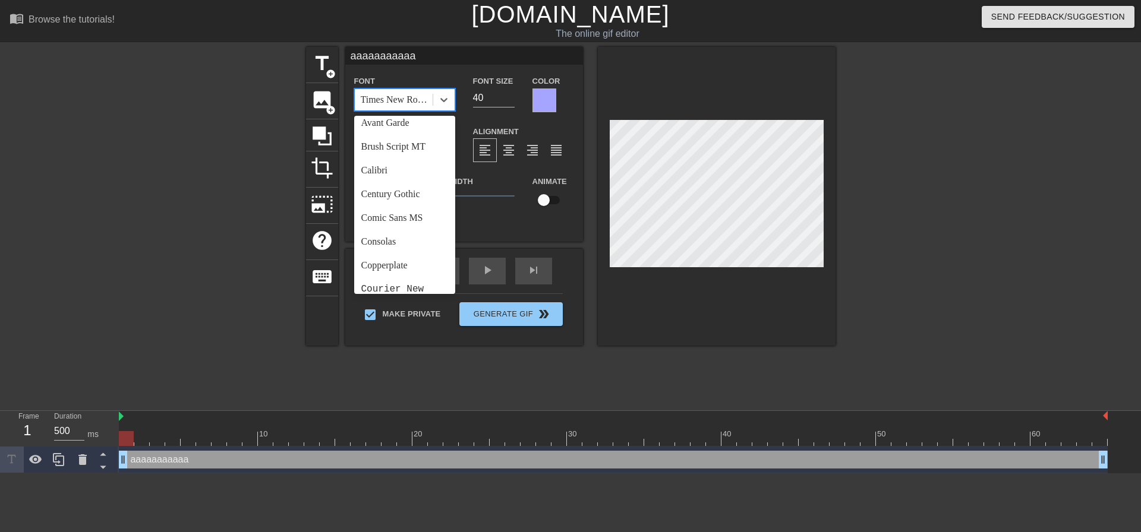
scroll to position [0, 0]
click at [404, 156] on div "Arial Black" at bounding box center [404, 154] width 101 height 24
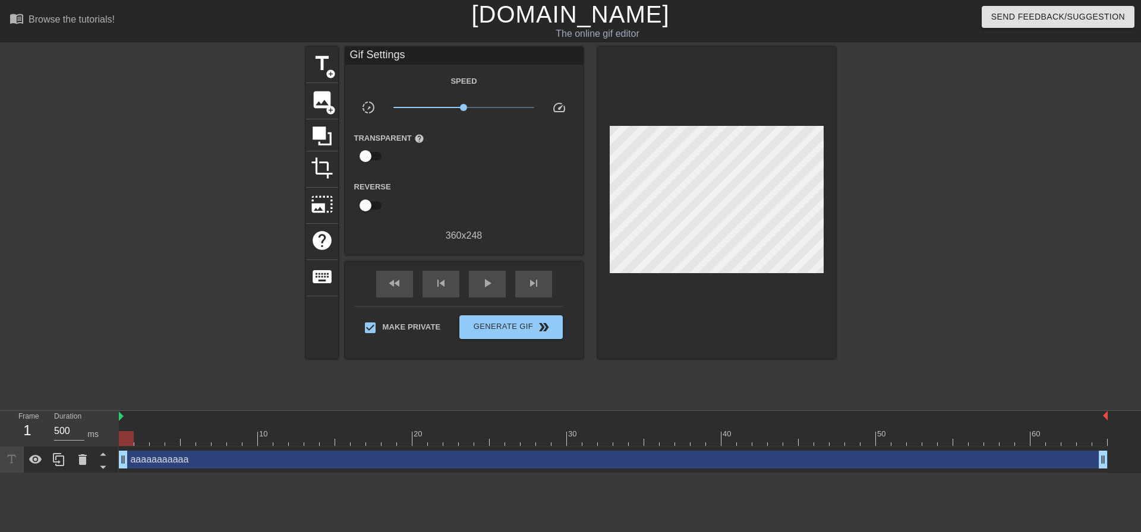
click at [885, 187] on div at bounding box center [939, 225] width 178 height 356
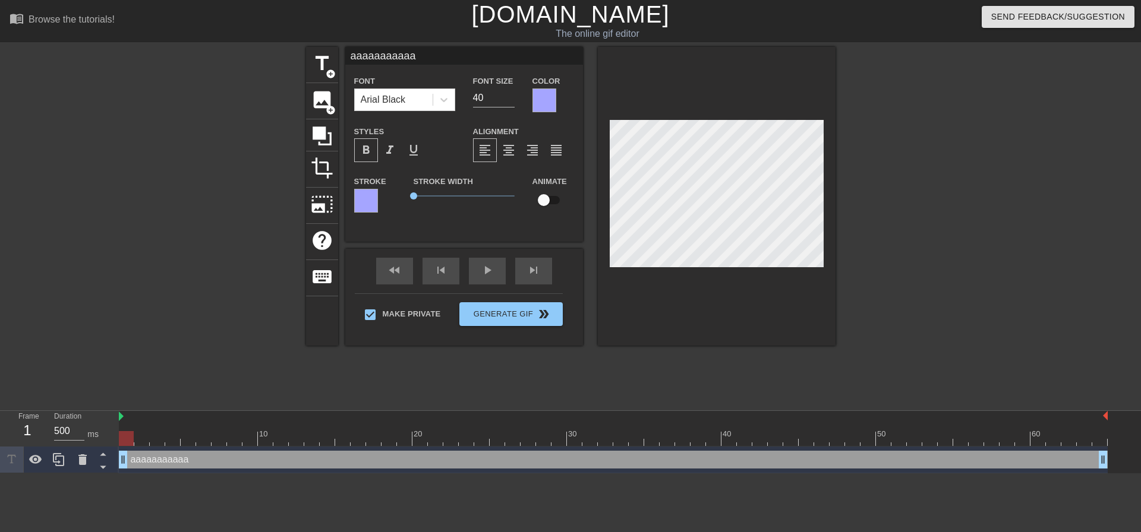
drag, startPoint x: 424, startPoint y: 57, endPoint x: 301, endPoint y: 59, distance: 122.4
click at [302, 59] on div "title add_circle image add_circle crop photo_size_select_large help keyboard aa…" at bounding box center [570, 225] width 1141 height 356
type input "AAAAAAAAAAAA"
click at [954, 195] on div at bounding box center [939, 225] width 178 height 356
click at [356, 56] on input "AAAAAAAAAAAA" at bounding box center [464, 56] width 238 height 18
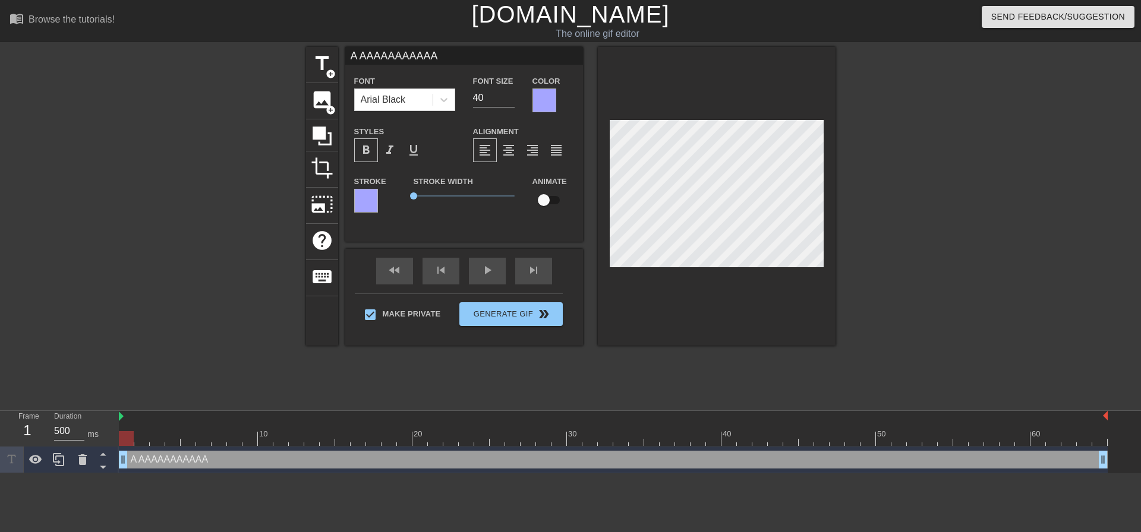
click at [365, 55] on input "A AAAAAAAAAAA" at bounding box center [464, 56] width 238 height 18
click at [378, 58] on input "A A AAAAAAAAAA" at bounding box center [464, 56] width 238 height 18
click at [385, 58] on input "A A A AAAAAAAAA" at bounding box center [464, 56] width 238 height 18
click at [394, 58] on input "A A A A AAAAAAAA" at bounding box center [464, 56] width 238 height 18
click at [406, 57] on input "A A A A A AAAAAAA" at bounding box center [464, 56] width 238 height 18
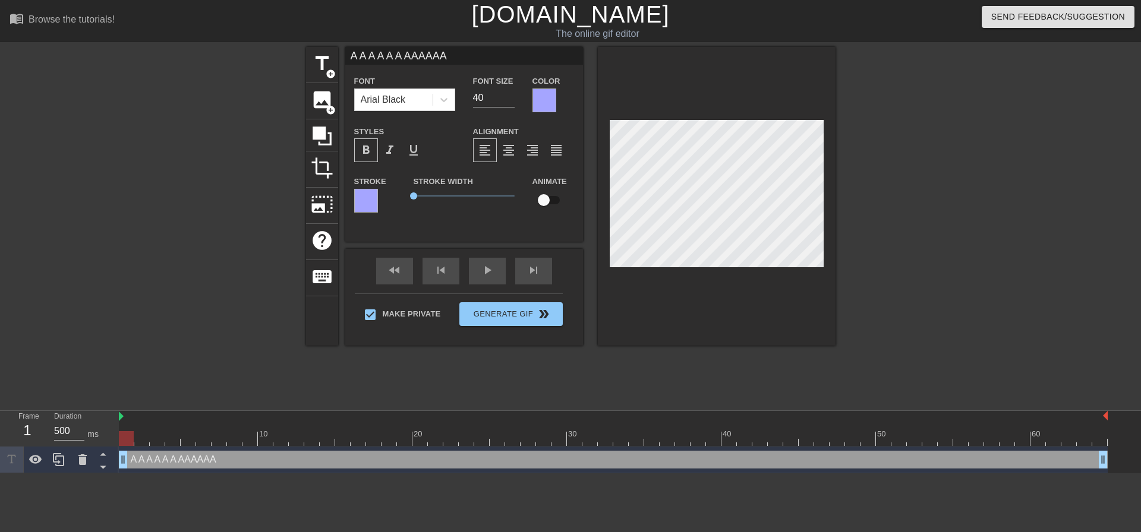
click at [418, 59] on input "A A A A A A AAAAAA" at bounding box center [464, 56] width 238 height 18
click at [426, 58] on input "A A A A A A A AAAAA" at bounding box center [464, 56] width 238 height 18
click at [437, 57] on input "A A A A A A A A AAAA" at bounding box center [464, 56] width 238 height 18
click at [446, 55] on input "A A A A A A A A A AAA" at bounding box center [464, 56] width 238 height 18
click at [453, 56] on input "A A A A A A A A A A AA" at bounding box center [464, 56] width 238 height 18
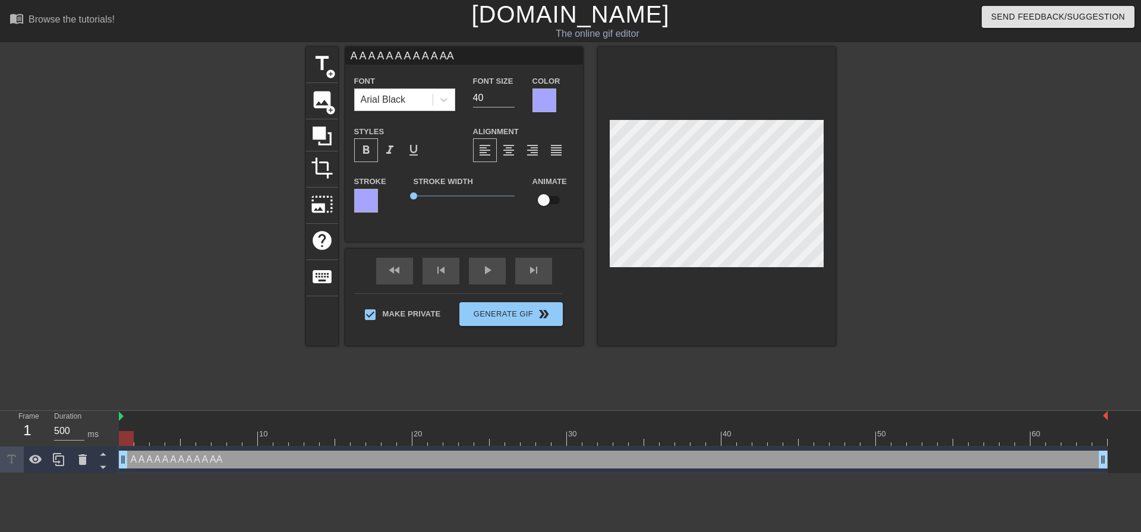
type input "A A A A A A A A A A A A"
click at [921, 180] on div at bounding box center [939, 225] width 178 height 356
drag, startPoint x: 417, startPoint y: 194, endPoint x: 327, endPoint y: 201, distance: 90.0
click at [327, 201] on div "title add_circle image add_circle crop photo_size_select_large help keyboard A …" at bounding box center [570, 196] width 529 height 299
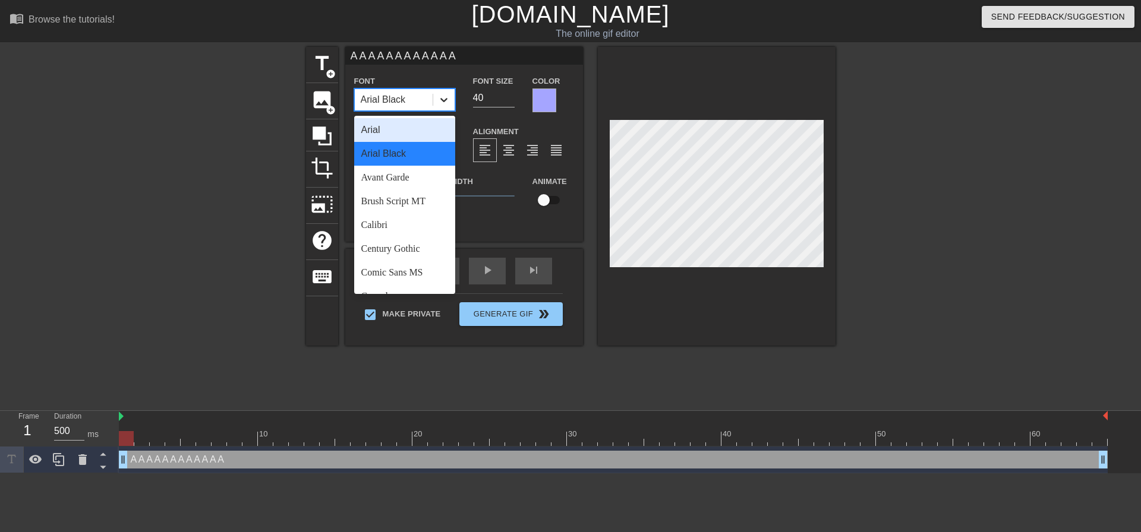
click at [444, 97] on icon at bounding box center [444, 100] width 12 height 12
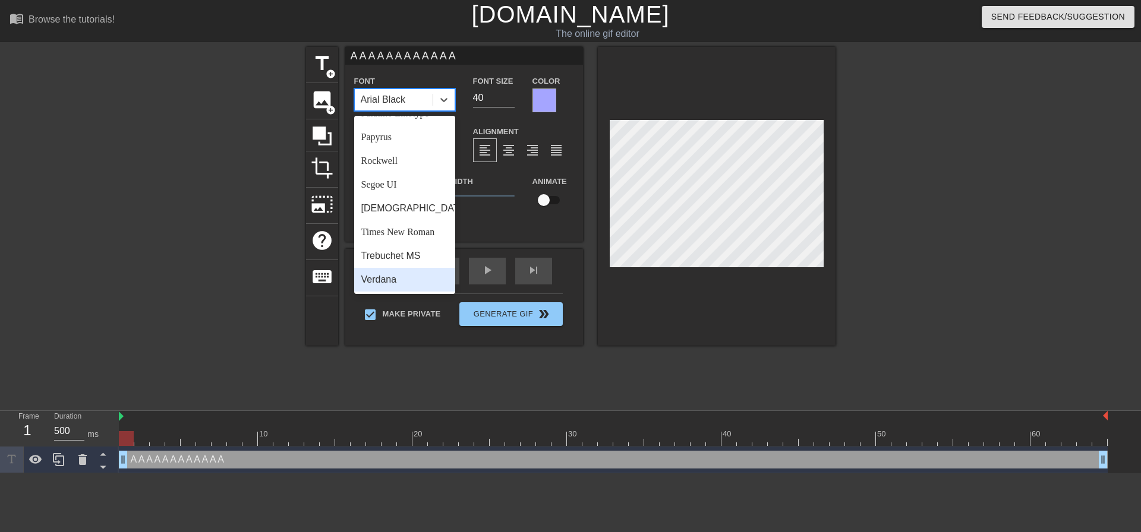
click at [411, 279] on div "Verdana" at bounding box center [404, 280] width 101 height 24
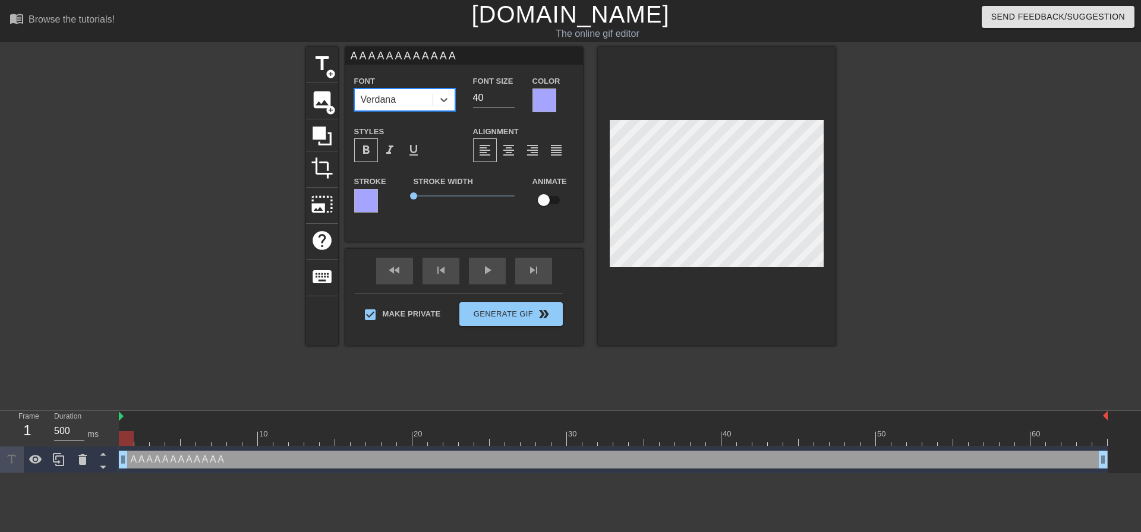
click at [419, 102] on div "Verdana" at bounding box center [394, 99] width 78 height 21
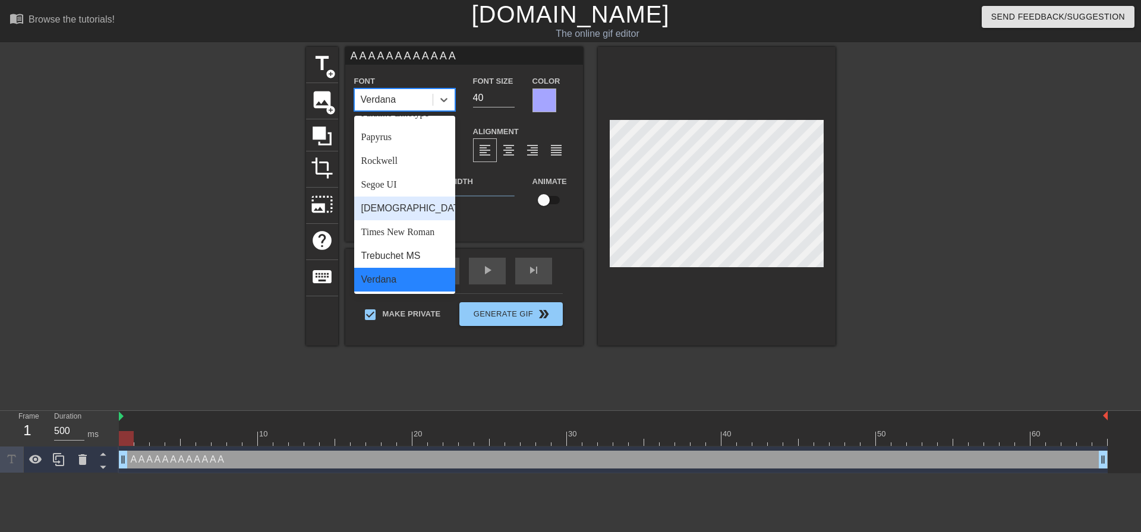
click at [400, 210] on div "[DEMOGRAPHIC_DATA]" at bounding box center [404, 209] width 101 height 24
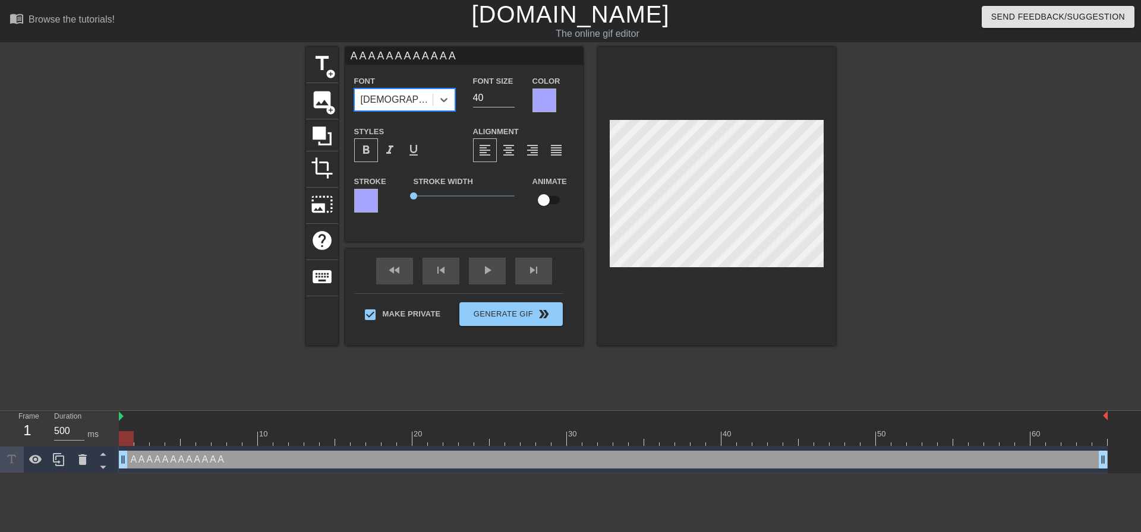
click at [412, 101] on div "[DEMOGRAPHIC_DATA]" at bounding box center [394, 99] width 78 height 21
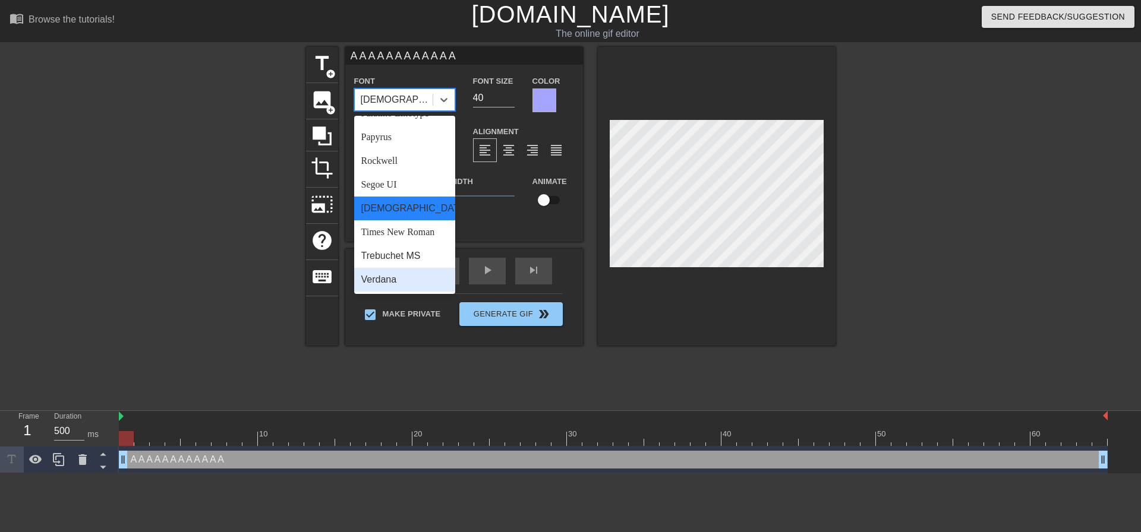
click at [402, 283] on div "Verdana" at bounding box center [404, 280] width 101 height 24
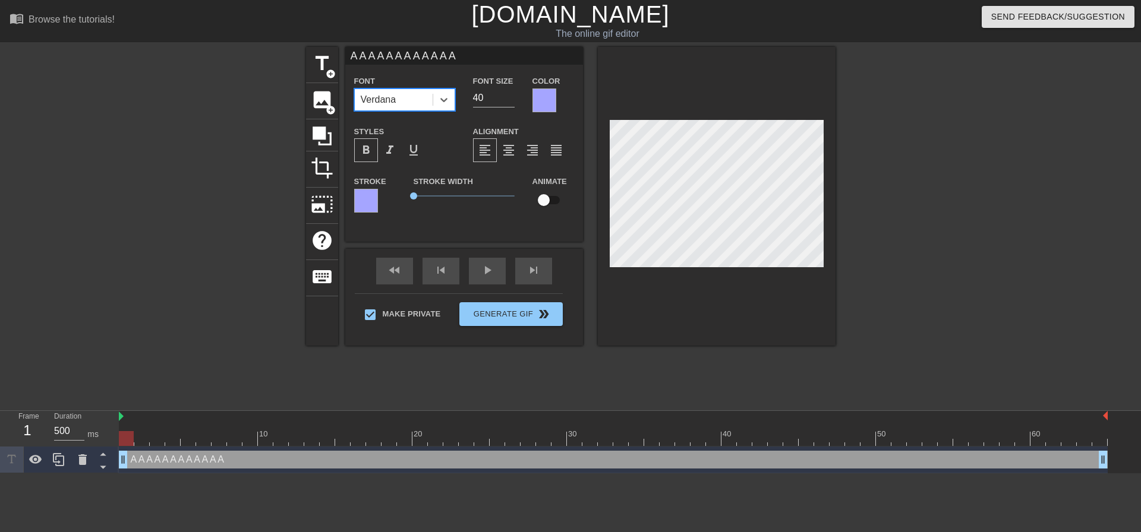
click at [415, 103] on div "Verdana" at bounding box center [394, 99] width 78 height 21
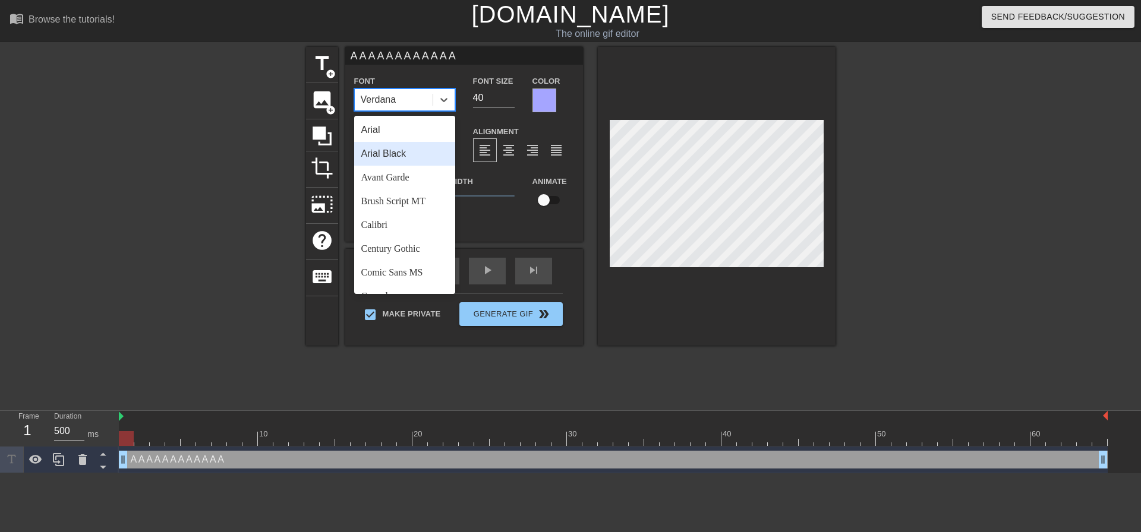
click at [412, 155] on div "Arial Black" at bounding box center [404, 154] width 101 height 24
click at [406, 101] on div "Arial Black" at bounding box center [383, 100] width 45 height 14
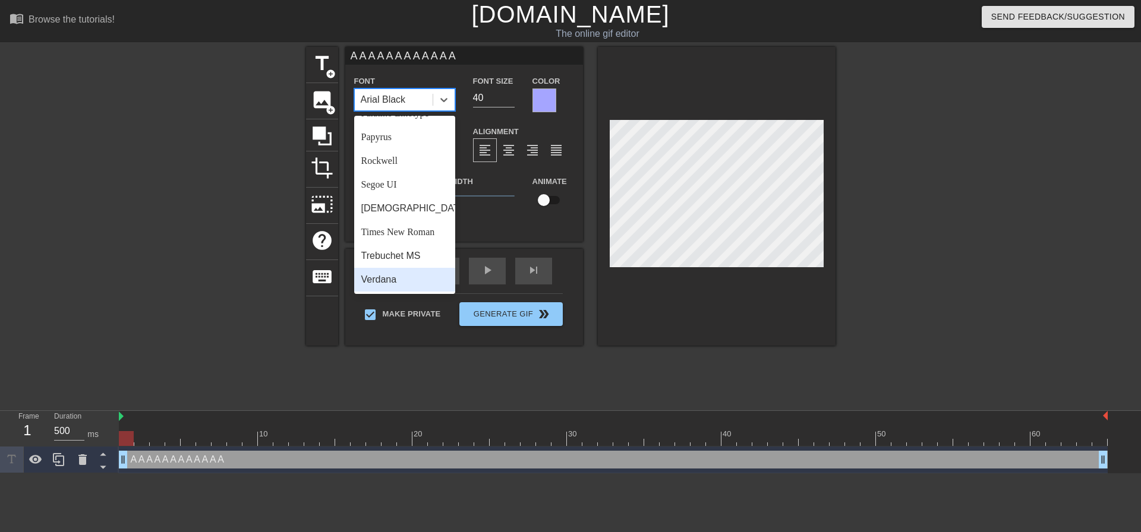
click at [409, 278] on div "Verdana" at bounding box center [404, 280] width 101 height 24
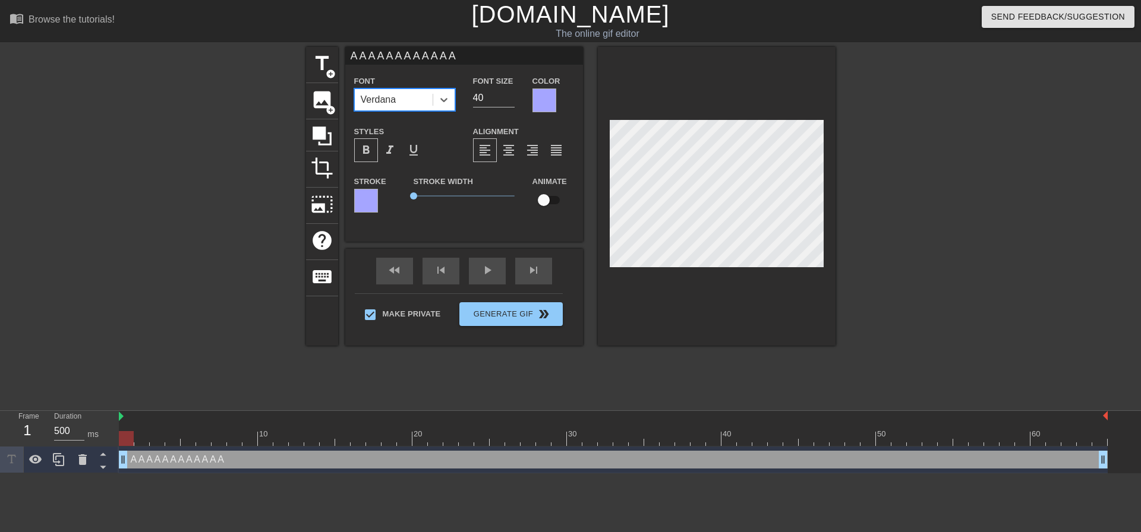
click at [422, 109] on div "Verdana" at bounding box center [394, 99] width 78 height 21
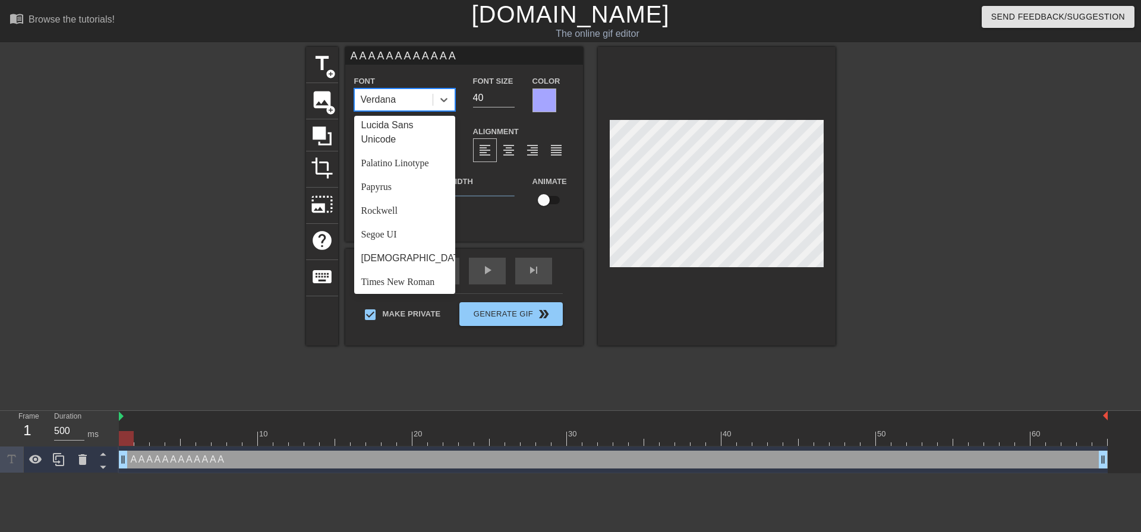
scroll to position [366, 0]
click at [408, 147] on div "Lucida Sans Unicode" at bounding box center [404, 128] width 101 height 38
click at [427, 108] on div "Lucida Sans Unicode" at bounding box center [394, 99] width 78 height 21
click at [424, 136] on div "Brush Script MT" at bounding box center [404, 135] width 101 height 24
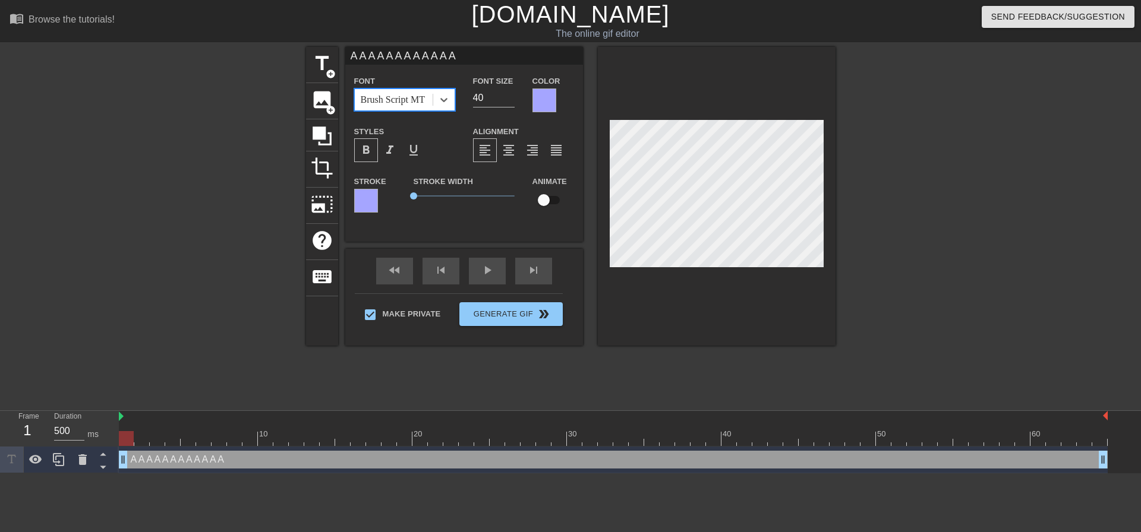
click at [422, 103] on div "Brush Script MT" at bounding box center [393, 100] width 64 height 14
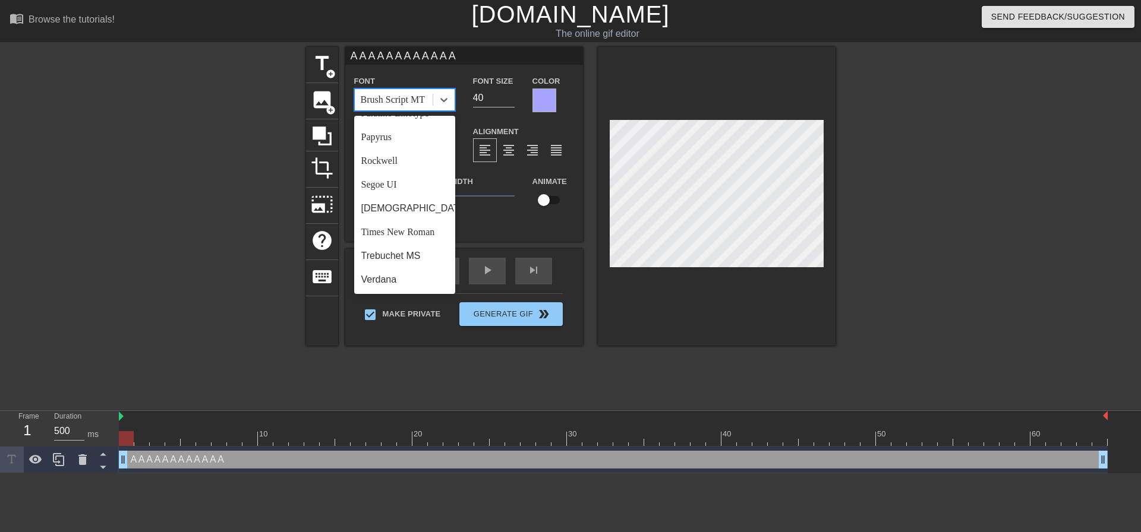
scroll to position [425, 0]
click at [417, 159] on div "Rockwell" at bounding box center [404, 161] width 101 height 24
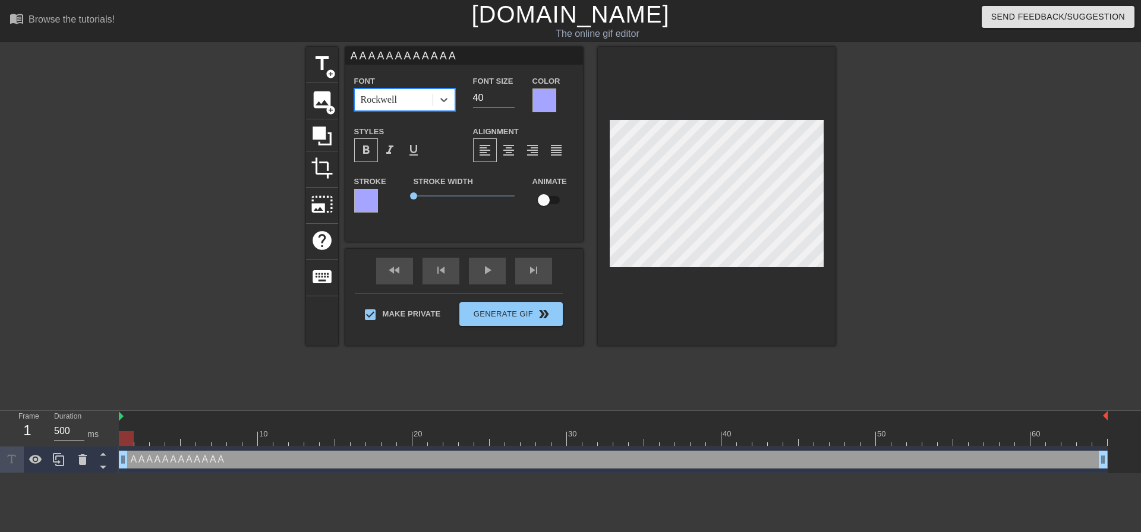
click at [411, 107] on div "Rockwell" at bounding box center [394, 99] width 78 height 21
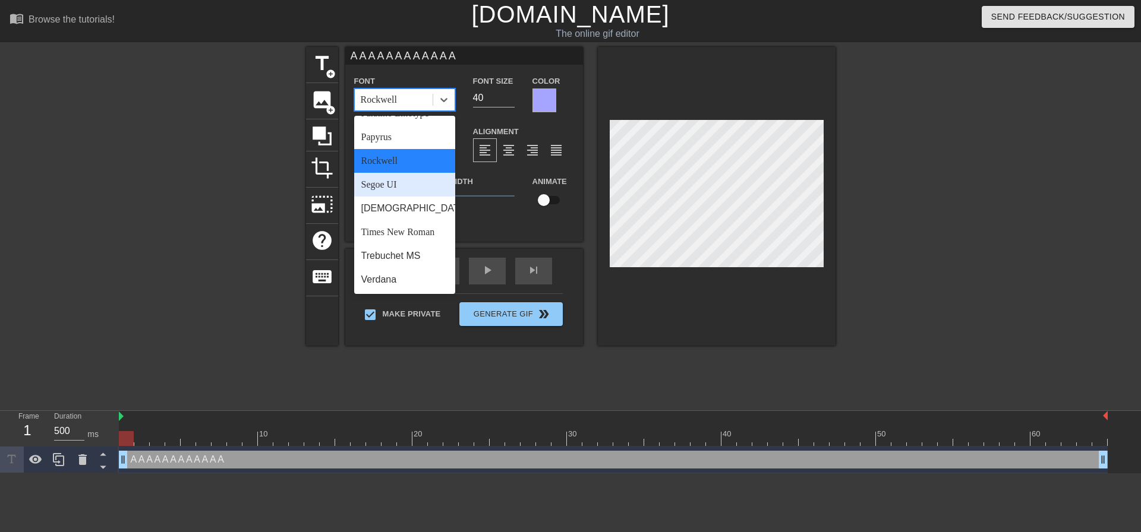
click at [381, 187] on div "Segoe UI" at bounding box center [404, 185] width 101 height 24
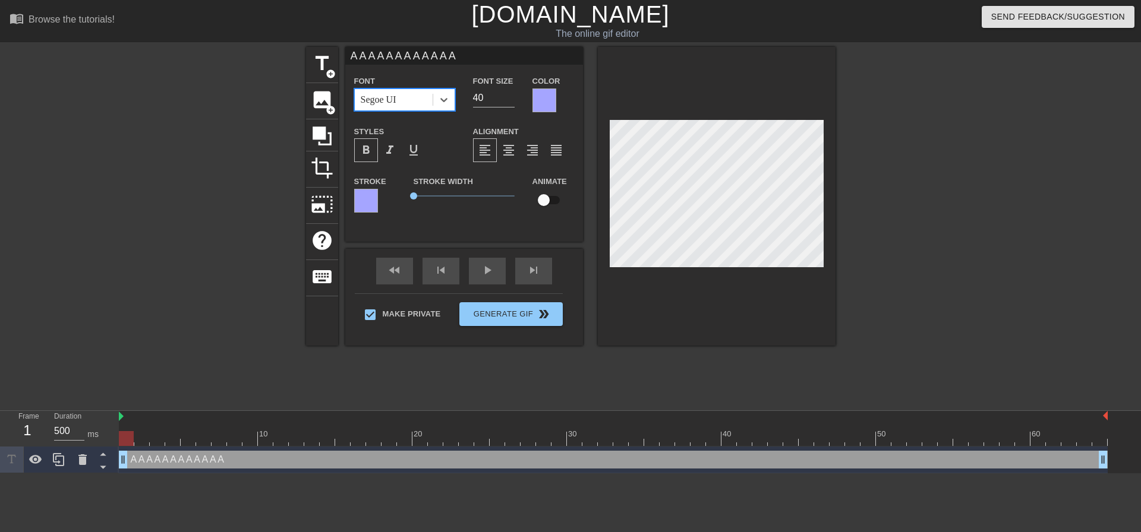
click at [422, 102] on div "Segoe UI" at bounding box center [394, 99] width 78 height 21
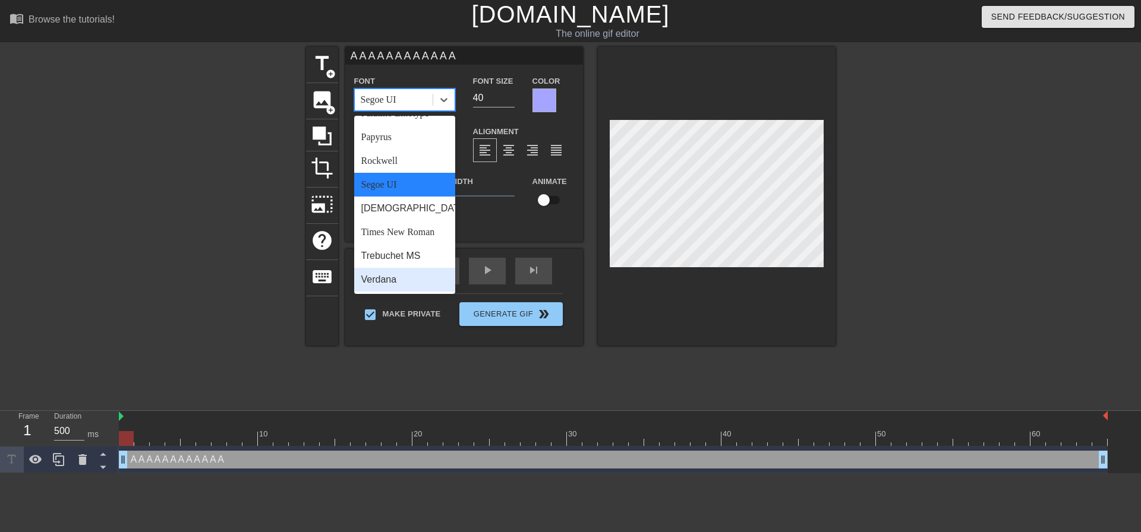
click at [408, 278] on div "Verdana" at bounding box center [404, 280] width 101 height 24
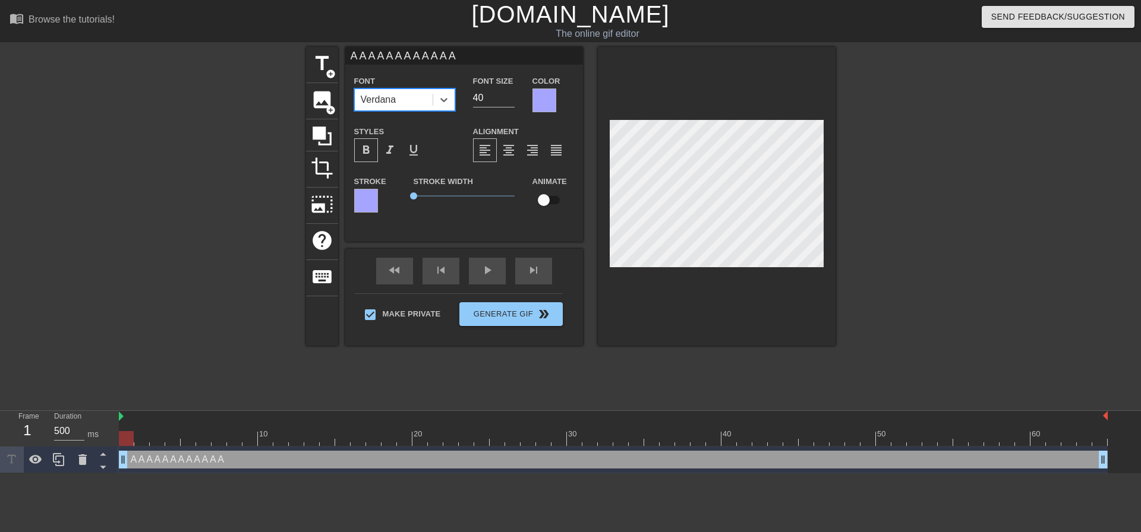
click at [924, 225] on div at bounding box center [939, 225] width 178 height 356
click at [896, 190] on div at bounding box center [939, 225] width 178 height 356
click at [479, 273] on div "play_arrow" at bounding box center [487, 271] width 37 height 27
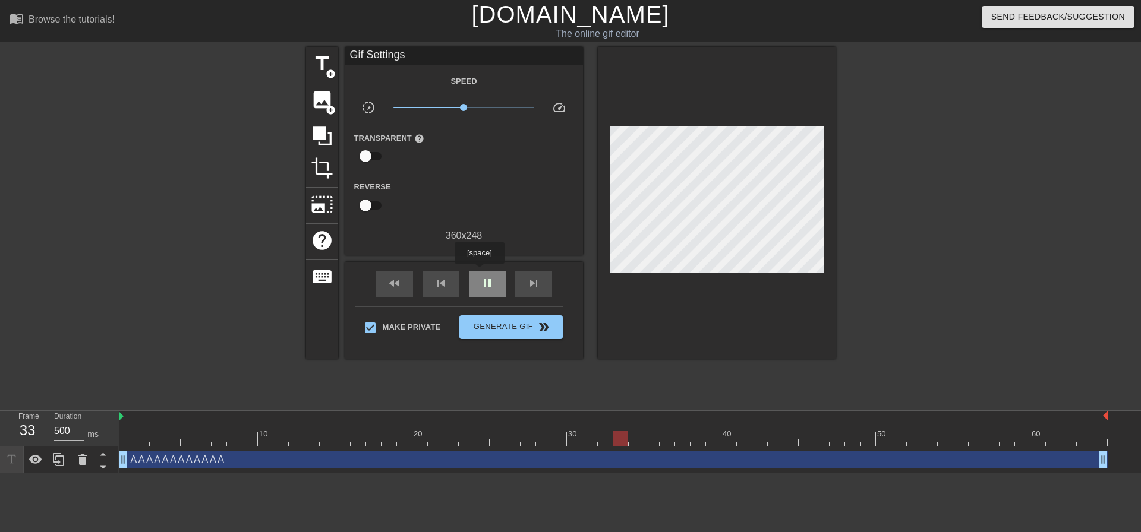
click at [479, 272] on div "pause" at bounding box center [487, 284] width 37 height 27
click at [481, 272] on div "play_arrow" at bounding box center [487, 284] width 37 height 27
click at [480, 272] on div "pause" at bounding box center [487, 284] width 37 height 27
click at [492, 284] on span "play_arrow" at bounding box center [487, 283] width 14 height 14
click at [927, 209] on div at bounding box center [939, 225] width 178 height 356
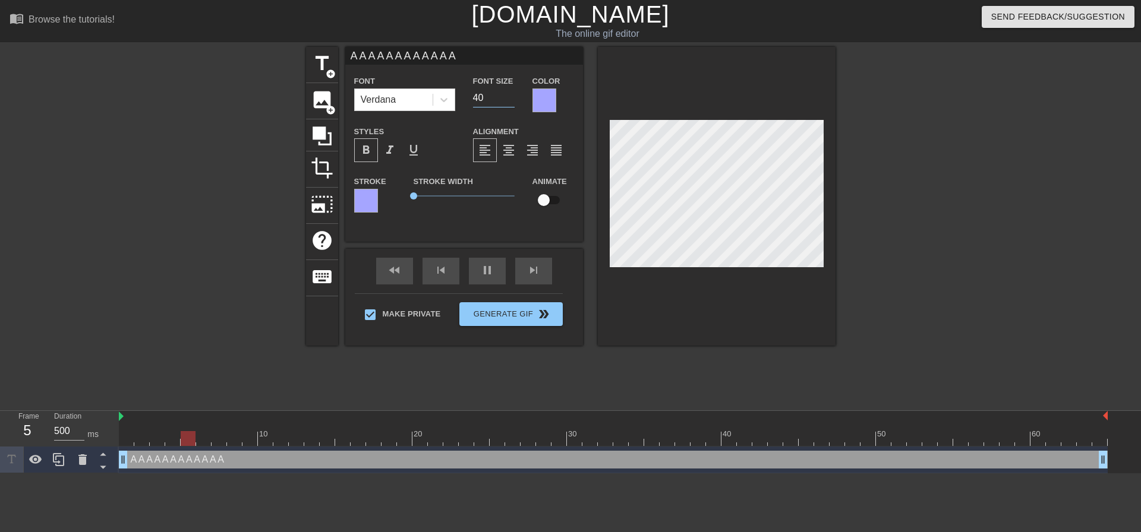
drag, startPoint x: 476, startPoint y: 95, endPoint x: 470, endPoint y: 94, distance: 6.0
click at [470, 94] on div "Font Size 40" at bounding box center [493, 93] width 59 height 39
drag, startPoint x: 478, startPoint y: 97, endPoint x: 460, endPoint y: 98, distance: 18.4
click at [461, 98] on div "Font Verdana Font Size 30 Color" at bounding box center [464, 93] width 238 height 39
drag, startPoint x: 475, startPoint y: 98, endPoint x: 461, endPoint y: 100, distance: 13.9
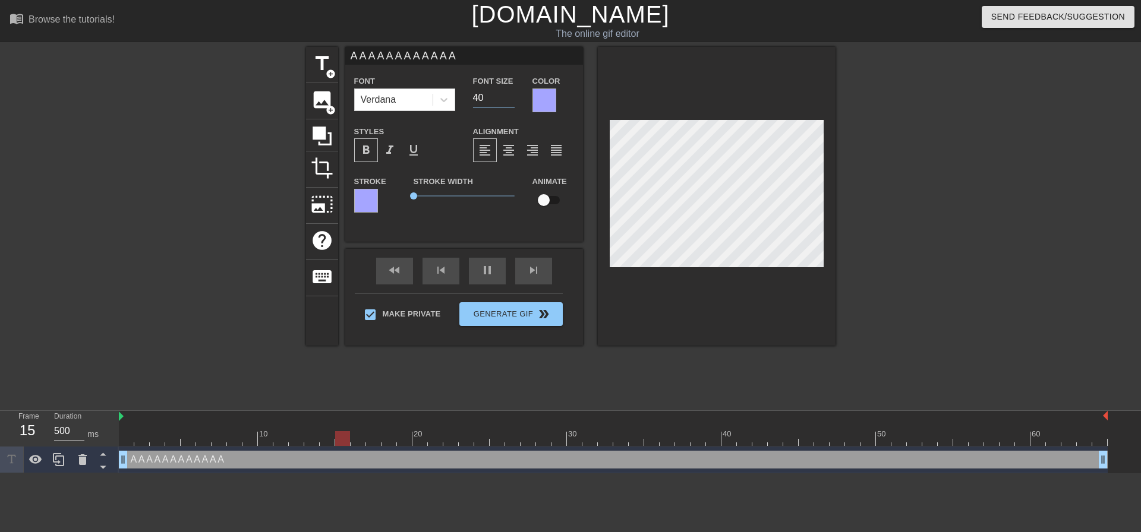
click at [464, 100] on div "Font Size 40" at bounding box center [493, 93] width 59 height 39
type input "50"
click at [507, 147] on span "format_align_center" at bounding box center [508, 150] width 14 height 14
click at [538, 147] on span "format_align_right" at bounding box center [532, 150] width 14 height 14
click at [475, 145] on div "format_align_left" at bounding box center [485, 150] width 24 height 24
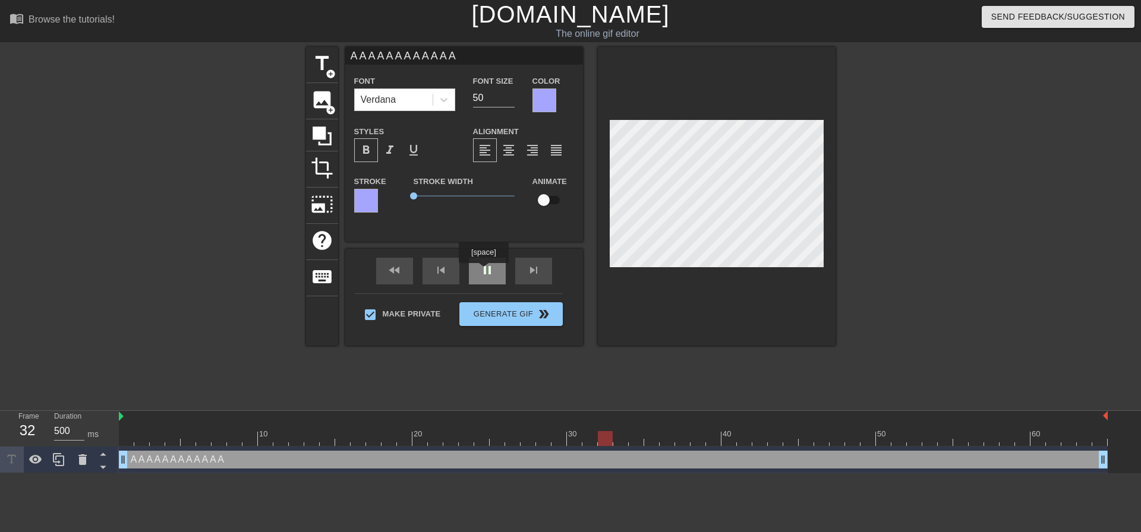
click at [484, 273] on div "pause" at bounding box center [487, 271] width 37 height 27
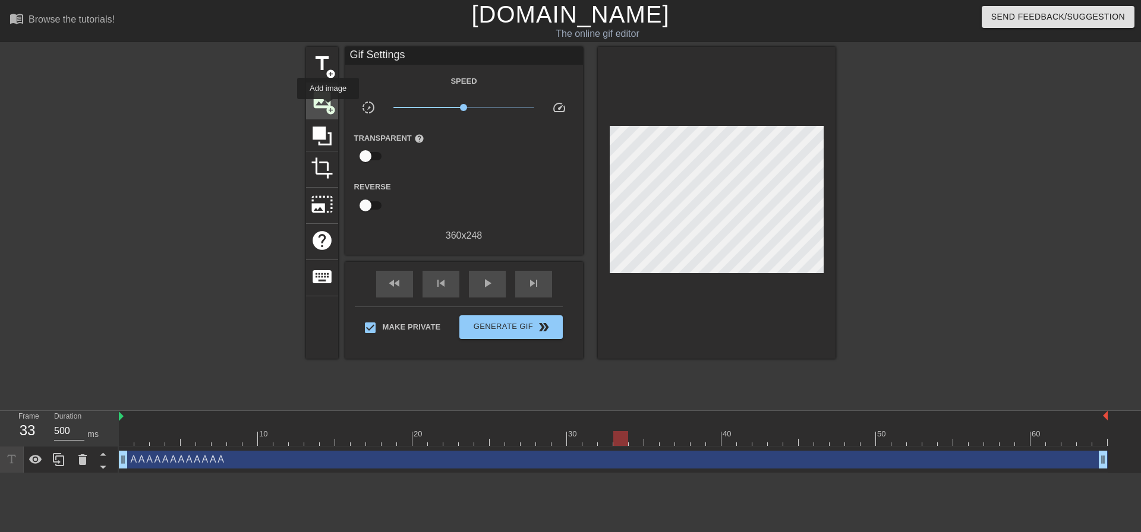
click at [328, 108] on span "add_circle" at bounding box center [331, 110] width 10 height 10
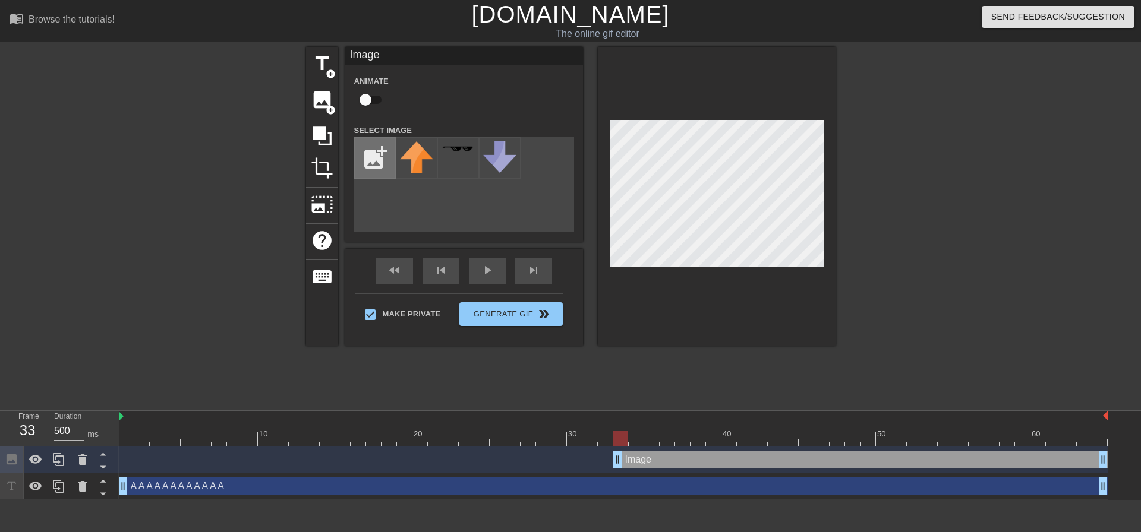
click at [381, 157] on input "file" at bounding box center [375, 158] width 40 height 40
type input "C:\fakepath\Снимок экрана [DATE] 164250.jpg"
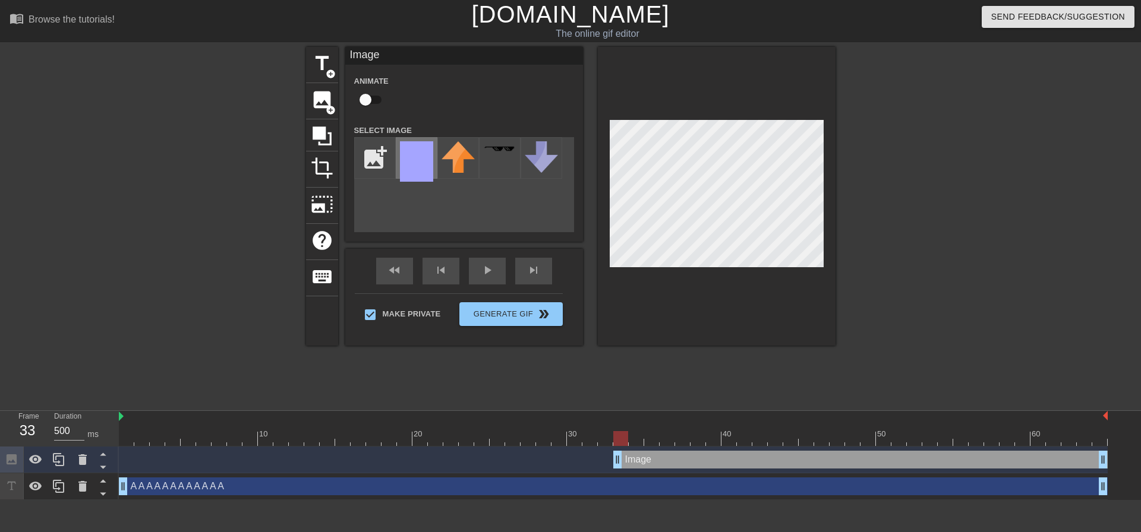
click at [420, 156] on img at bounding box center [416, 161] width 33 height 40
click at [826, 232] on div at bounding box center [717, 196] width 238 height 299
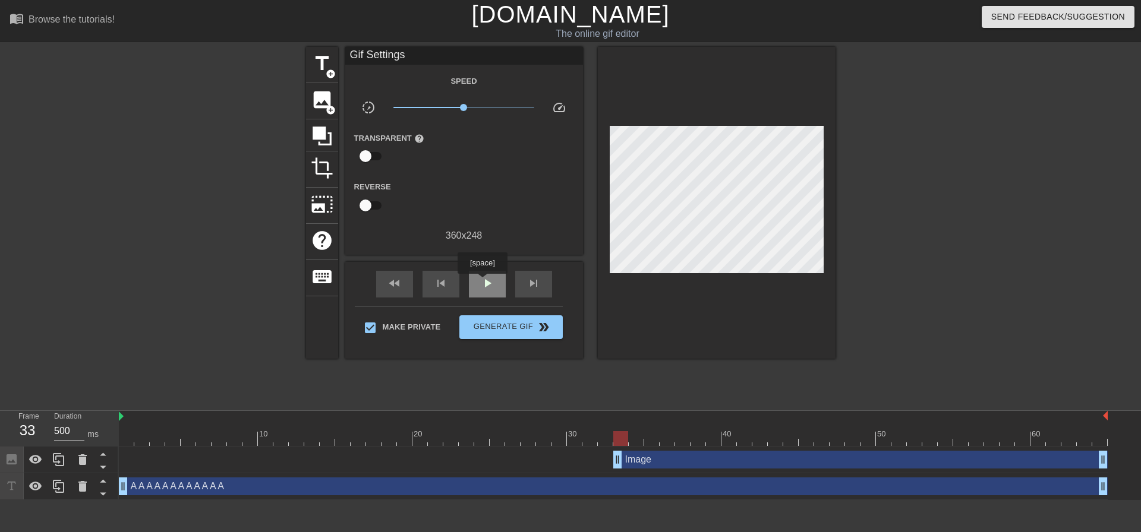
click at [482, 282] on span "play_arrow" at bounding box center [487, 283] width 14 height 14
click at [482, 282] on span "pause" at bounding box center [487, 283] width 14 height 14
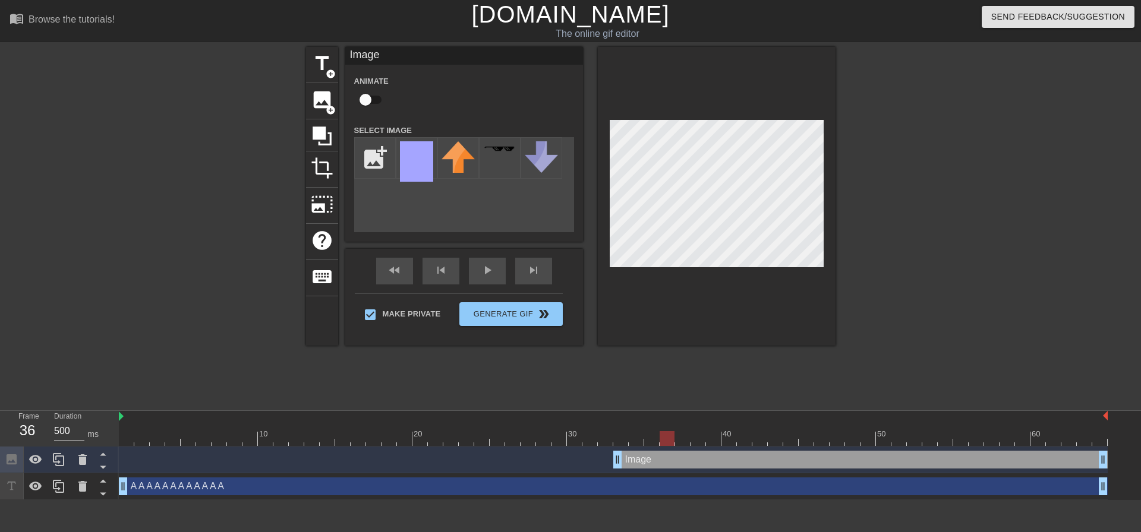
click at [958, 232] on div at bounding box center [939, 225] width 178 height 356
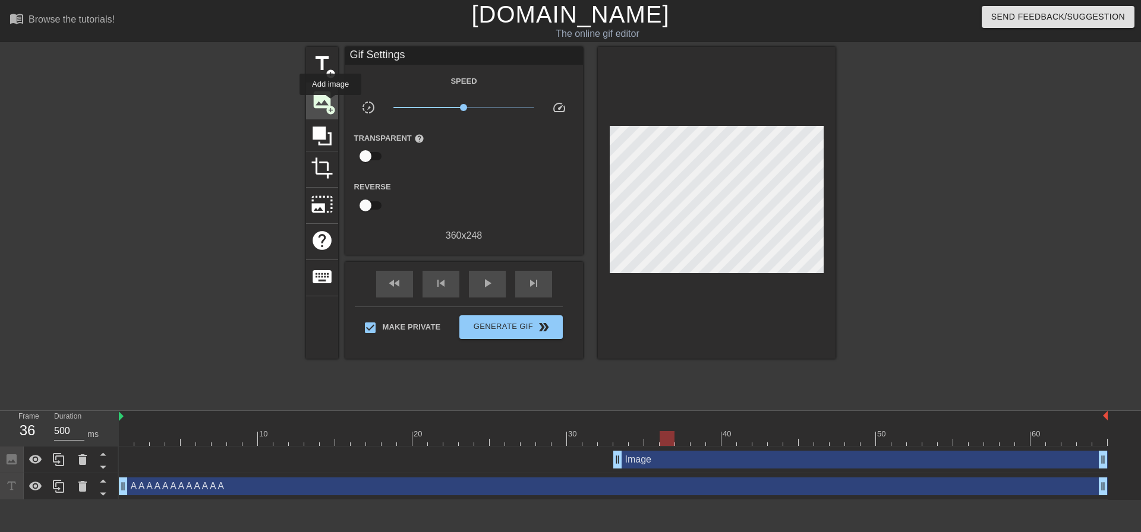
click at [330, 103] on span "image" at bounding box center [322, 100] width 23 height 23
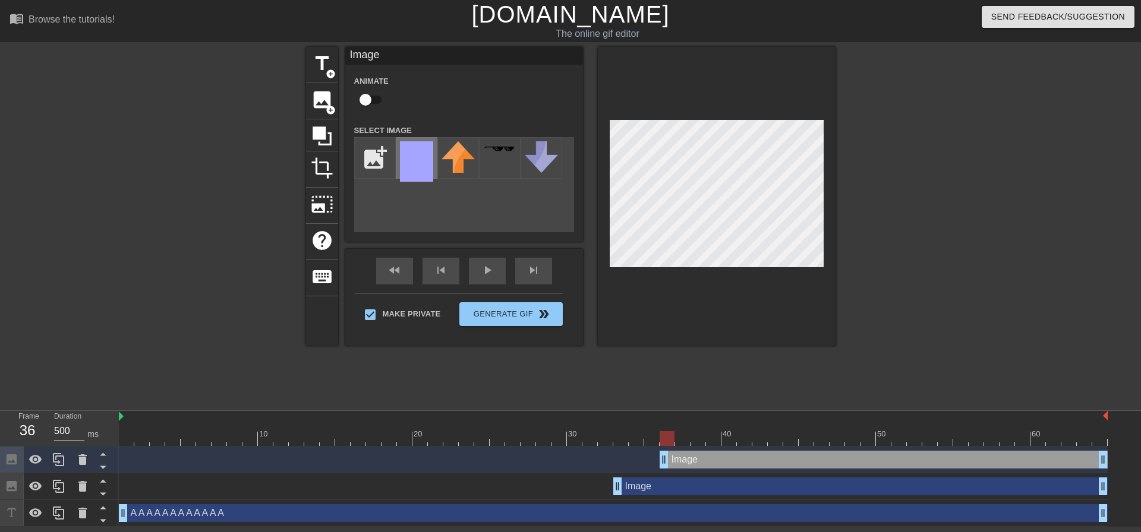
click at [409, 160] on img at bounding box center [416, 161] width 33 height 40
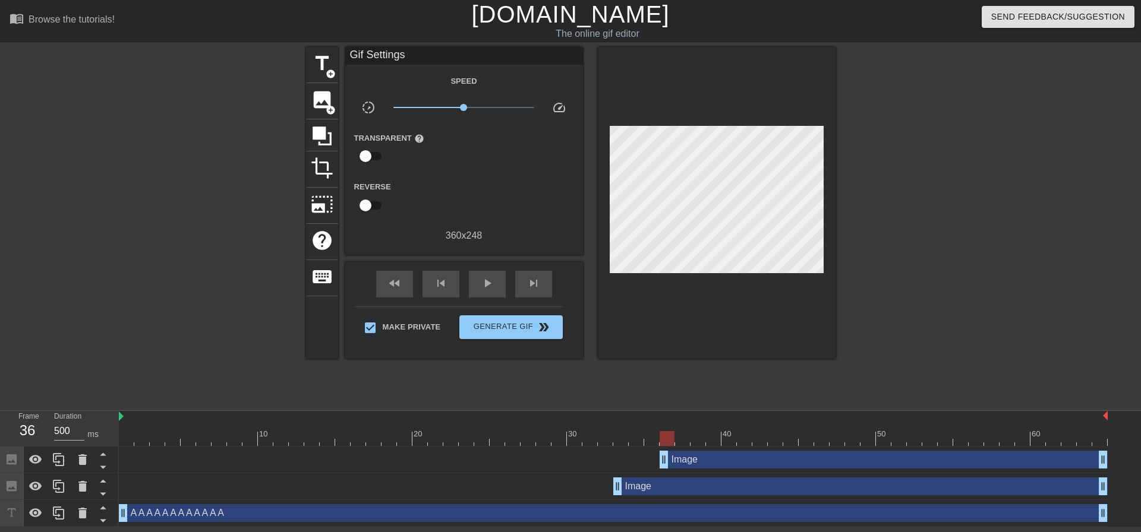
click at [851, 209] on div at bounding box center [939, 225] width 178 height 356
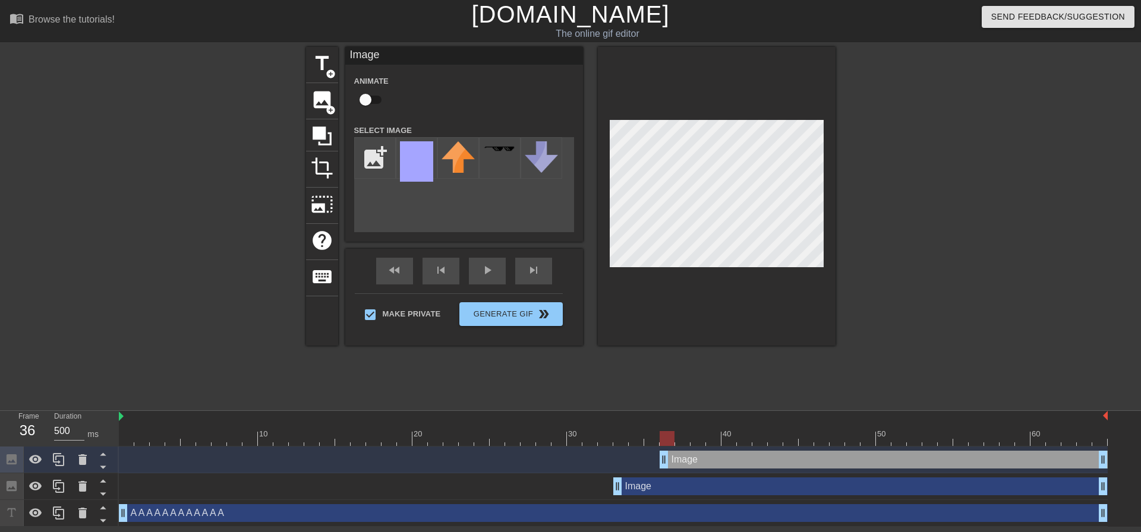
click at [831, 208] on div at bounding box center [717, 196] width 238 height 299
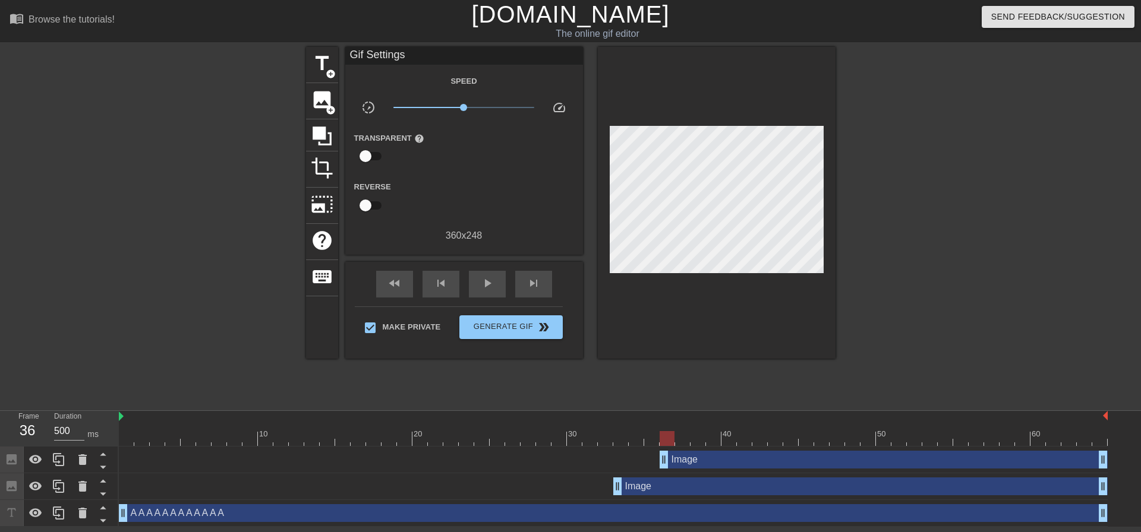
click at [938, 209] on div at bounding box center [939, 225] width 178 height 356
click at [1050, 249] on div "title add_circle image add_circle crop photo_size_select_large help keyboard Gi…" at bounding box center [570, 225] width 1141 height 356
click at [331, 101] on span "image" at bounding box center [322, 100] width 23 height 23
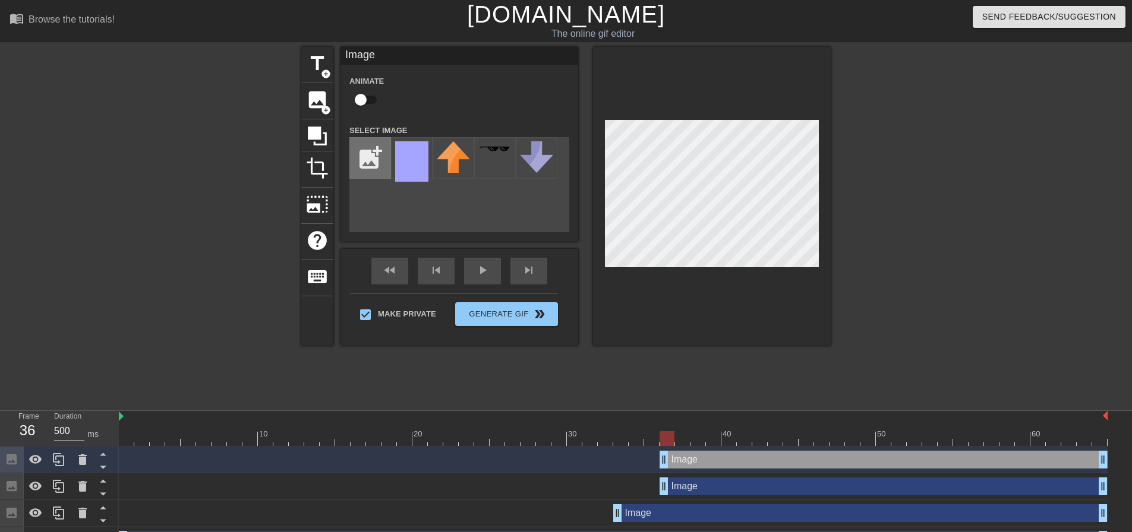
click at [367, 154] on input "file" at bounding box center [370, 158] width 40 height 40
type input "C:\fakepath\Снимок экрана [DATE] 164506.jpg"
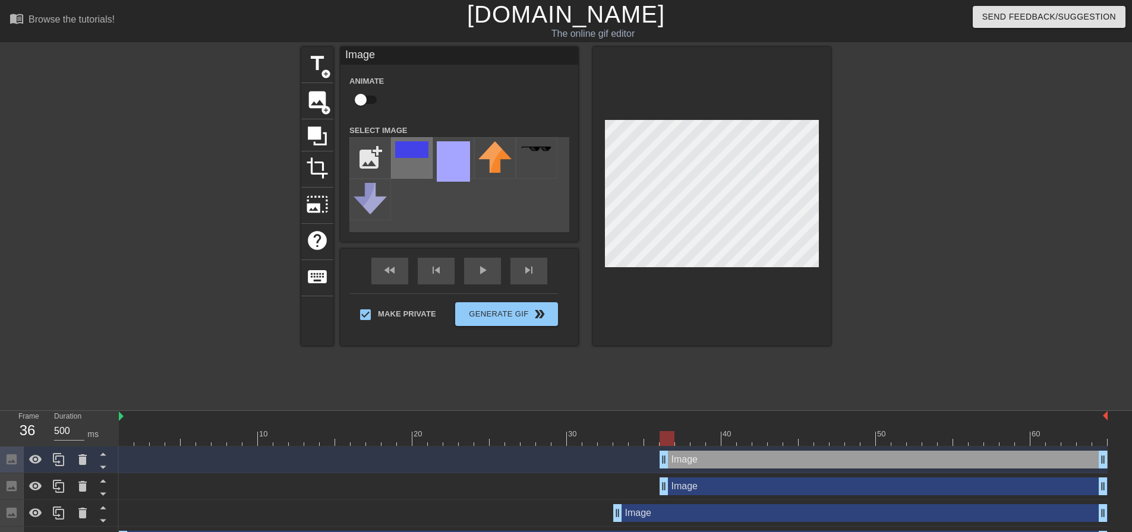
click at [408, 155] on img at bounding box center [411, 149] width 33 height 17
click at [940, 209] on div at bounding box center [934, 225] width 178 height 356
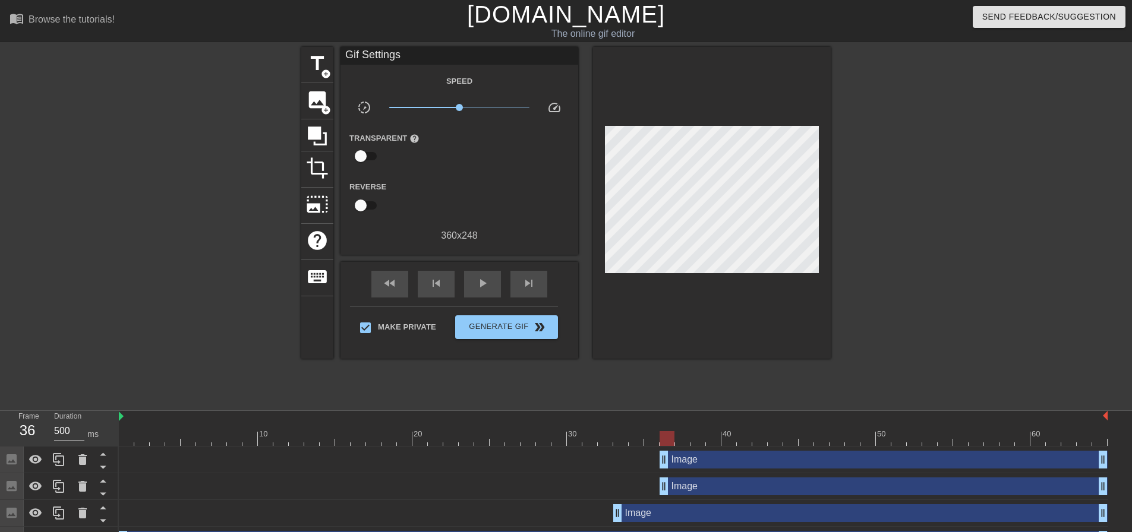
click at [704, 464] on div "Image drag_handle drag_handle" at bounding box center [883, 460] width 448 height 18
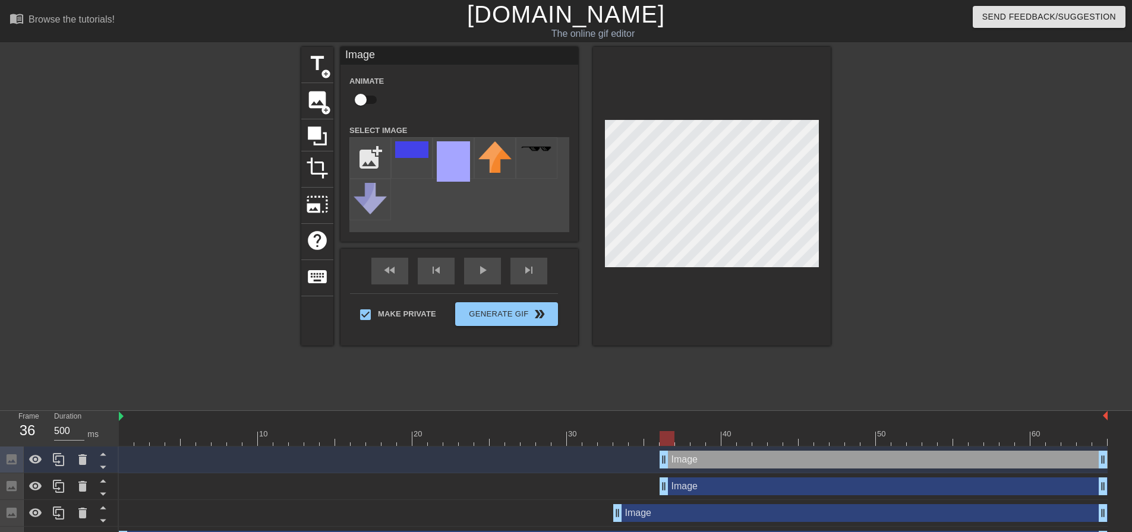
click at [387, 56] on div "Image" at bounding box center [459, 56] width 238 height 18
click at [379, 56] on div "Image" at bounding box center [459, 56] width 238 height 18
click at [371, 56] on div "Image" at bounding box center [459, 56] width 238 height 18
click at [354, 56] on div "Image" at bounding box center [459, 56] width 238 height 18
click at [370, 59] on div "Image" at bounding box center [459, 56] width 238 height 18
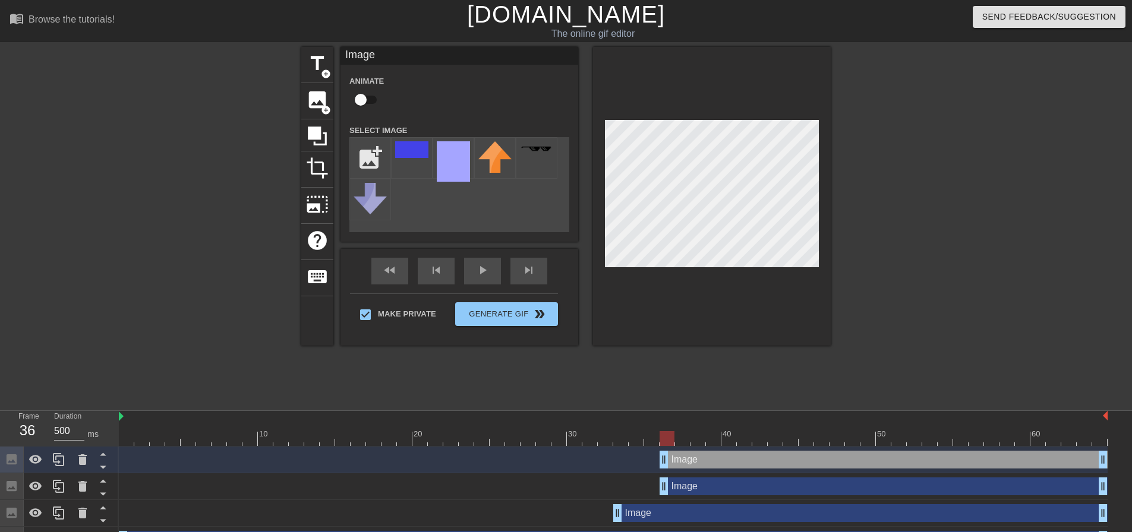
click at [353, 61] on div "Image" at bounding box center [459, 56] width 238 height 18
click at [927, 225] on div at bounding box center [934, 225] width 178 height 356
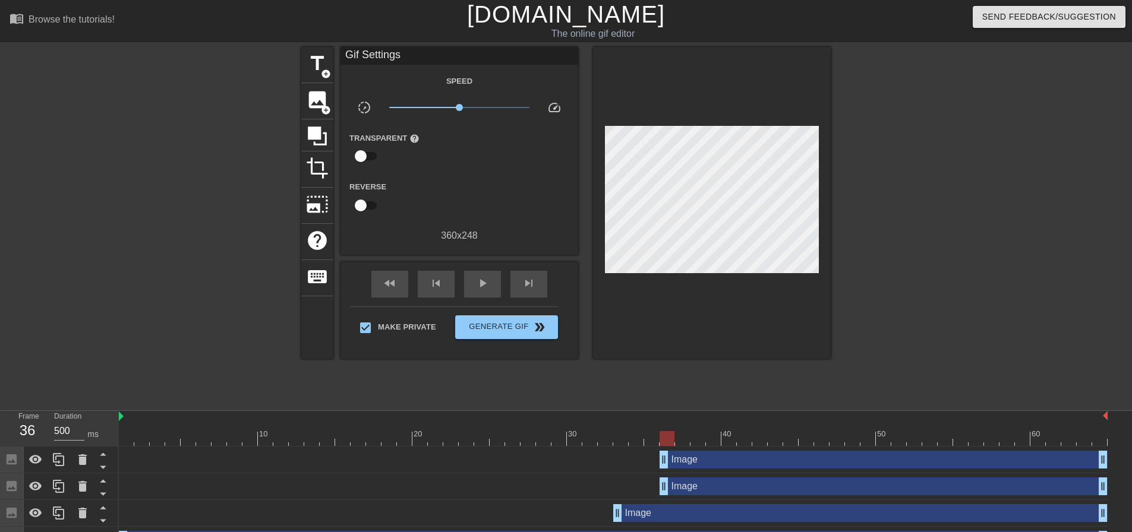
click at [955, 182] on div at bounding box center [934, 225] width 178 height 356
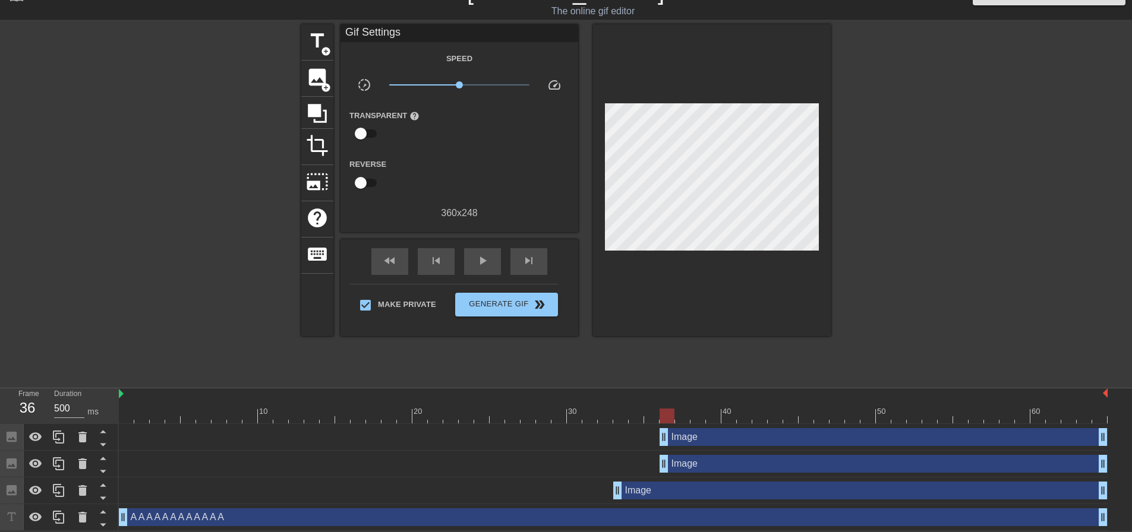
click at [220, 510] on div "A A A A A A A A A A A A drag_handle drag_handle" at bounding box center [613, 518] width 989 height 18
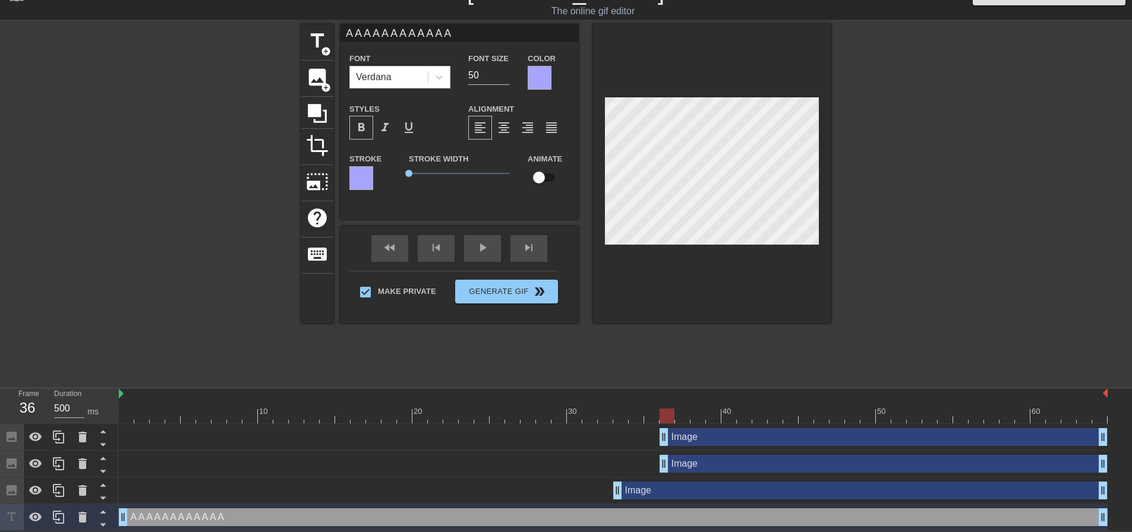
drag, startPoint x: 482, startPoint y: 29, endPoint x: 294, endPoint y: 29, distance: 188.9
click at [294, 29] on div "title add_circle image add_circle crop photo_size_select_large help keyboard A …" at bounding box center [566, 202] width 1132 height 356
type input "T"
drag, startPoint x: 119, startPoint y: 515, endPoint x: 179, endPoint y: 517, distance: 60.1
click at [179, 517] on div "T drag_handle drag_handle" at bounding box center [613, 518] width 989 height 18
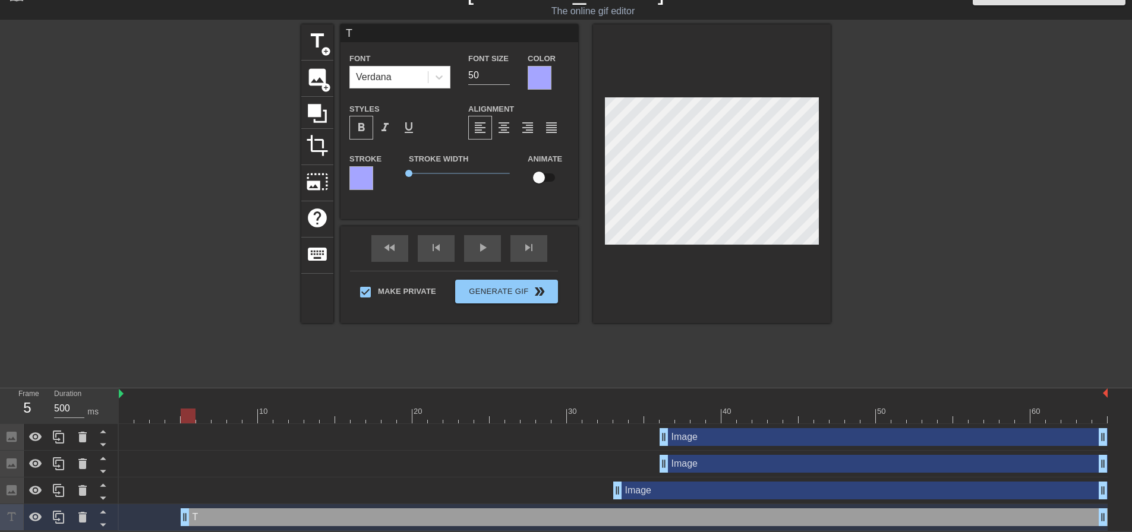
click at [128, 405] on div at bounding box center [126, 407] width 15 height 15
click at [473, 253] on div "play_arrow" at bounding box center [482, 248] width 37 height 27
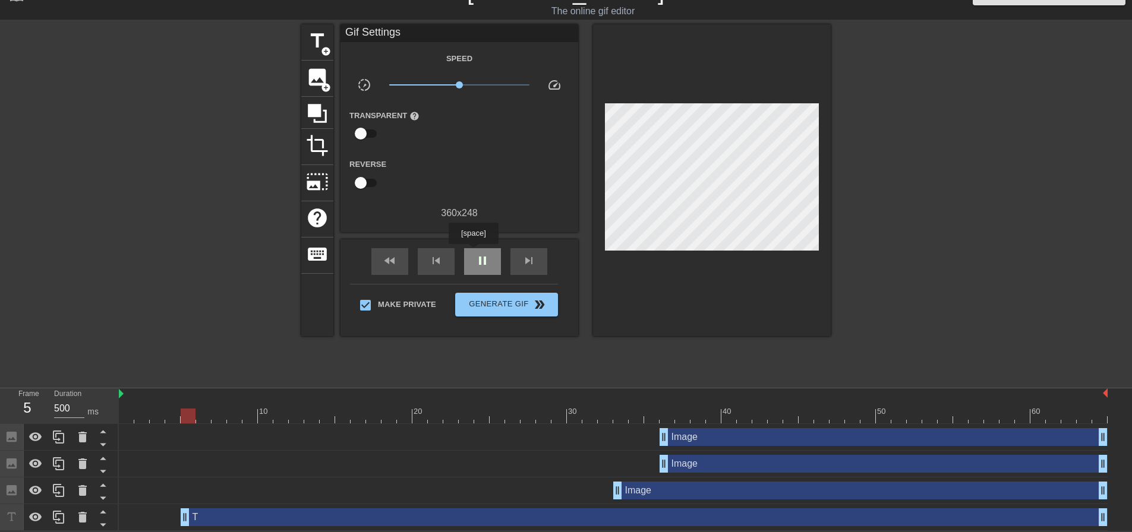
click at [473, 253] on div "pause" at bounding box center [482, 261] width 37 height 27
click at [712, 440] on div "Image drag_handle drag_handle" at bounding box center [883, 437] width 448 height 18
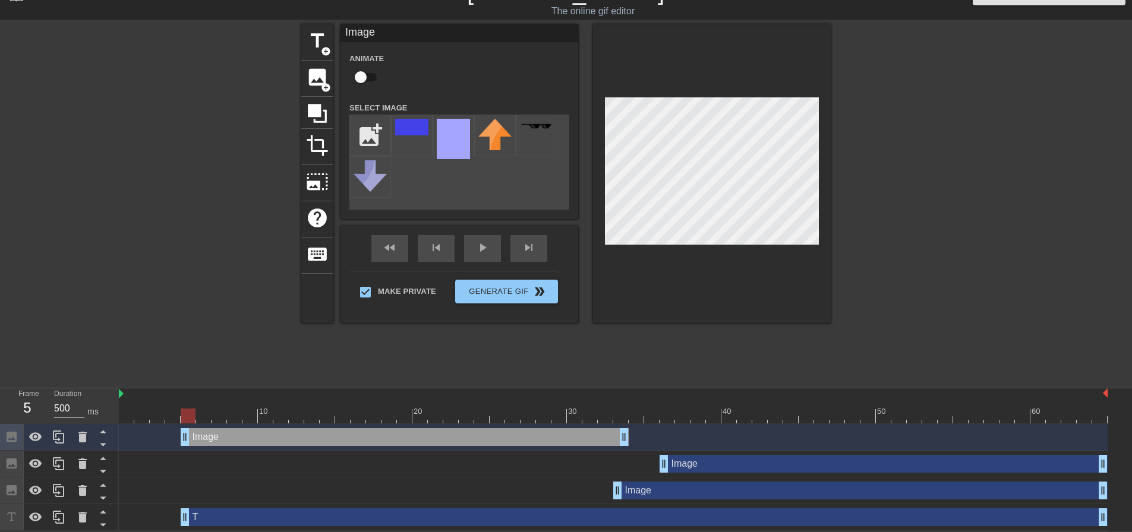
drag, startPoint x: 745, startPoint y: 435, endPoint x: 269, endPoint y: 459, distance: 476.5
click at [269, 459] on div "Image drag_handle drag_handle Image drag_handle drag_handle Image drag_handle d…" at bounding box center [625, 477] width 1013 height 107
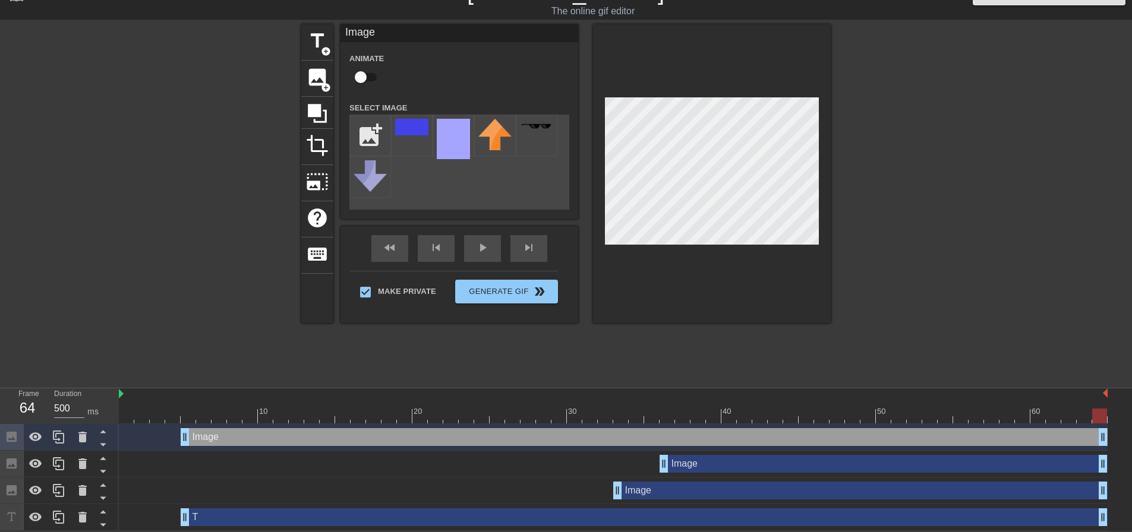
drag, startPoint x: 626, startPoint y: 436, endPoint x: 1138, endPoint y: 422, distance: 511.7
click at [1131, 422] on html "menu_book Browse the tutorials! [DOMAIN_NAME] The online gif editor Send Feedba…" at bounding box center [566, 254] width 1132 height 554
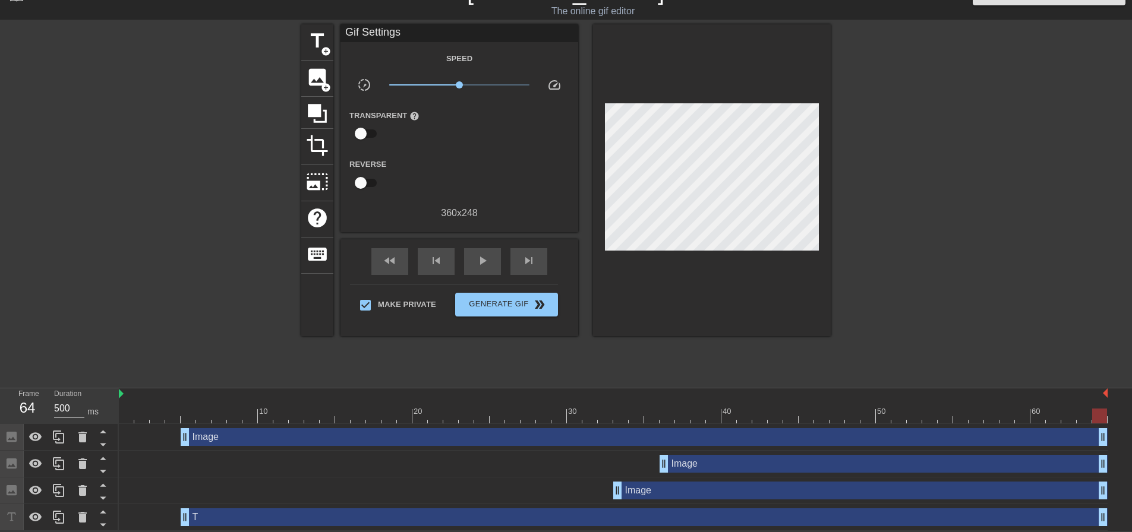
click at [963, 187] on div at bounding box center [934, 202] width 178 height 356
click at [484, 255] on span "play_arrow" at bounding box center [482, 261] width 14 height 14
click at [484, 257] on span "pause" at bounding box center [482, 261] width 14 height 14
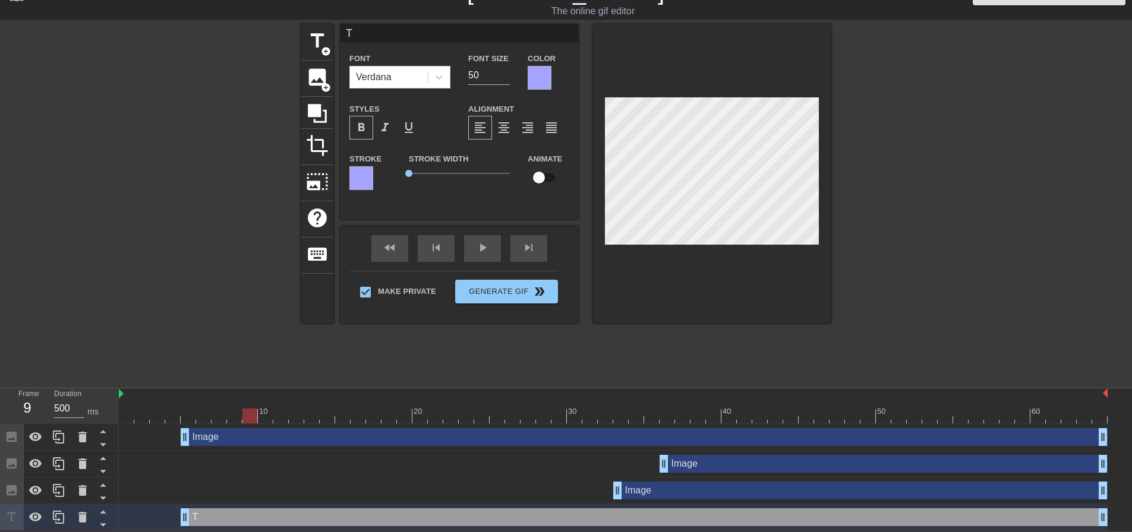
click at [961, 198] on div at bounding box center [934, 202] width 178 height 356
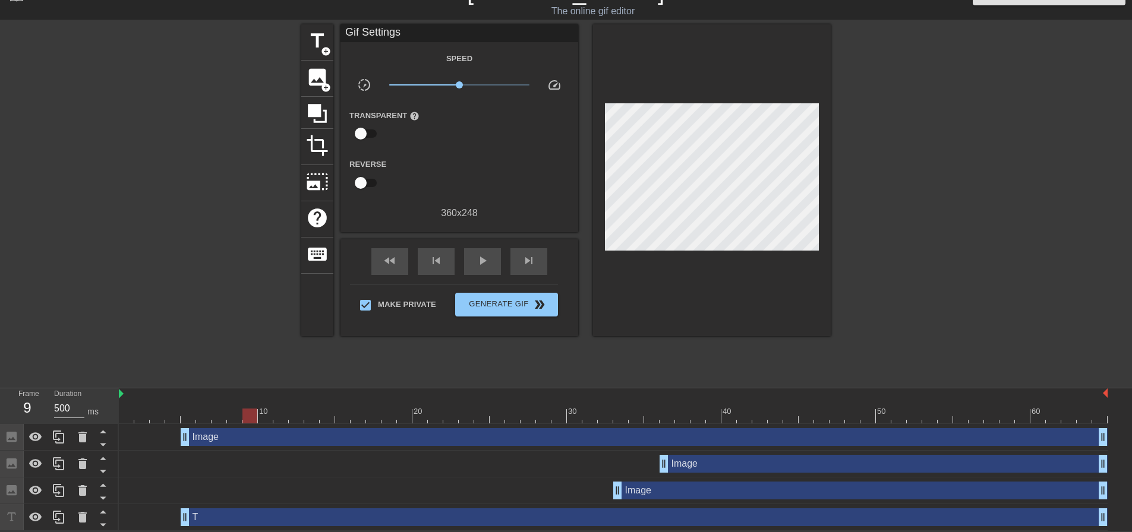
click at [240, 514] on div "T drag_handle drag_handle" at bounding box center [644, 518] width 927 height 18
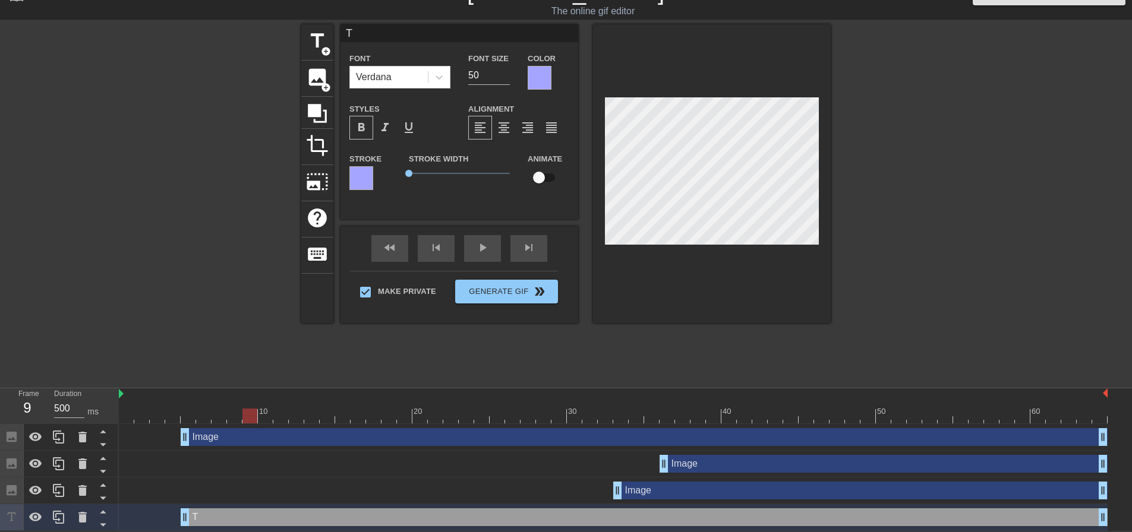
click at [901, 182] on div at bounding box center [934, 202] width 178 height 356
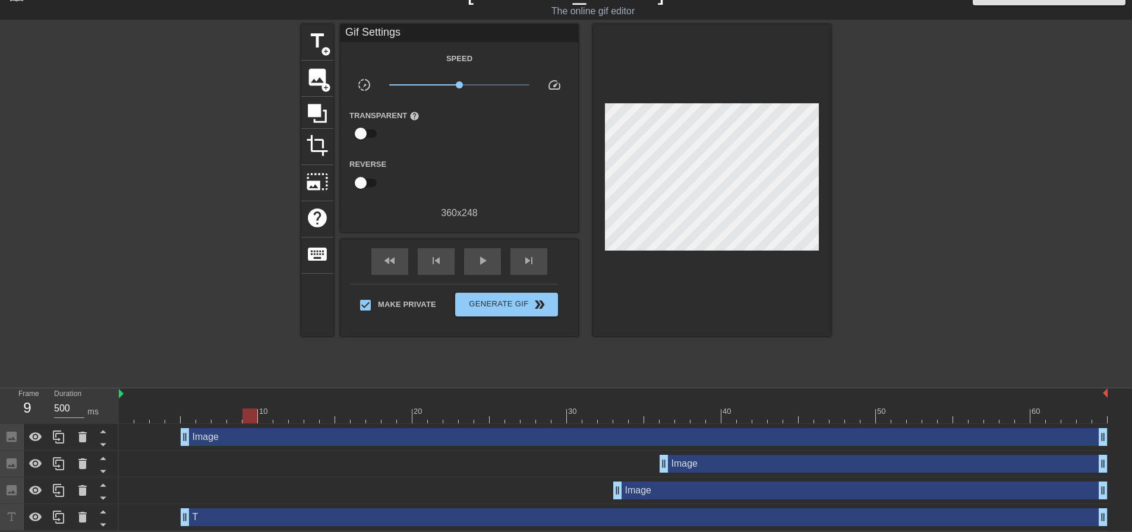
click at [271, 512] on div "T drag_handle drag_handle" at bounding box center [644, 518] width 927 height 18
click at [276, 517] on div "T drag_handle drag_handle" at bounding box center [644, 518] width 927 height 18
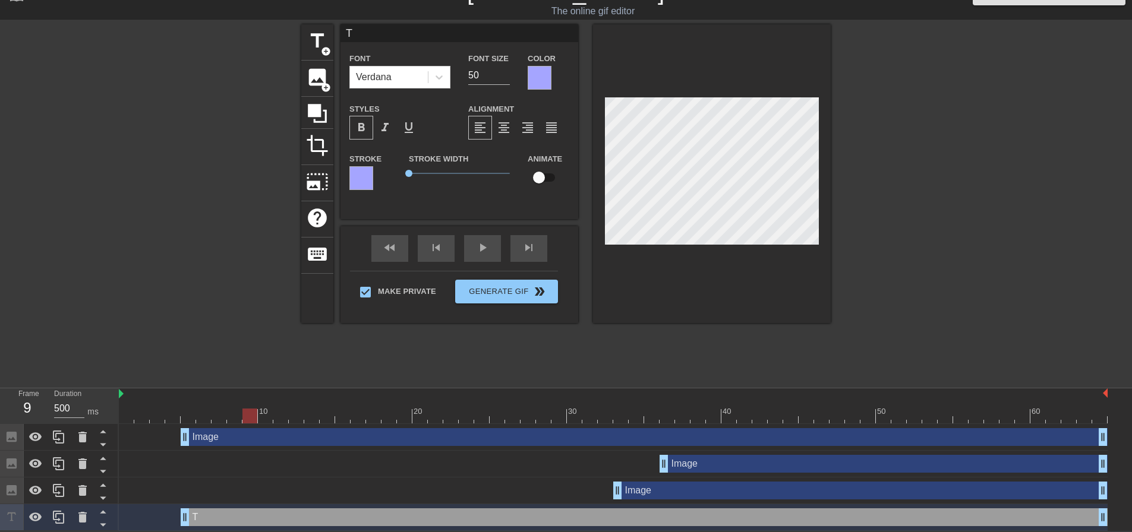
click at [894, 211] on div at bounding box center [934, 202] width 178 height 356
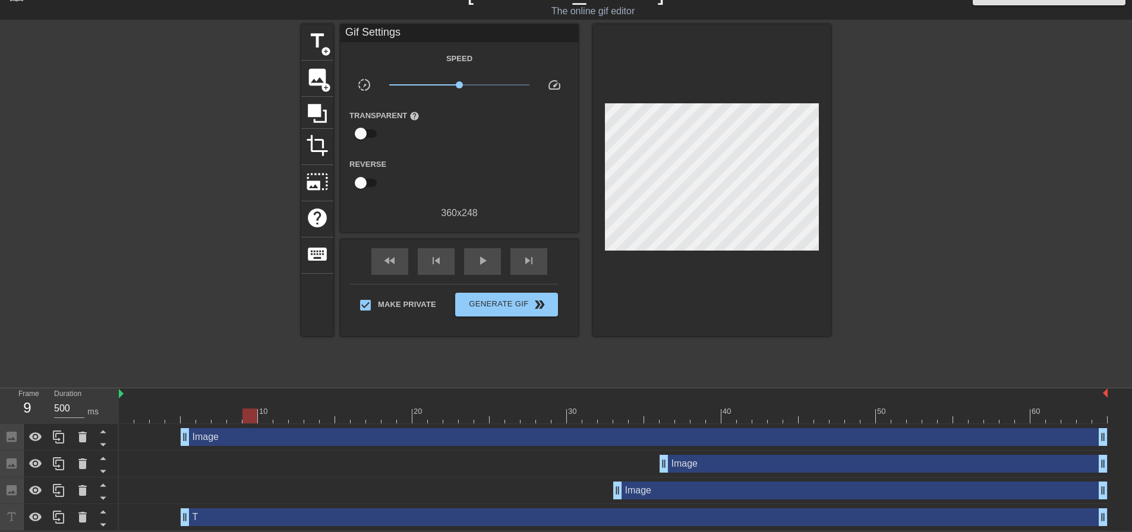
click at [919, 204] on div at bounding box center [934, 202] width 178 height 356
click at [172, 414] on div at bounding box center [613, 416] width 989 height 15
click at [182, 415] on div at bounding box center [613, 416] width 989 height 15
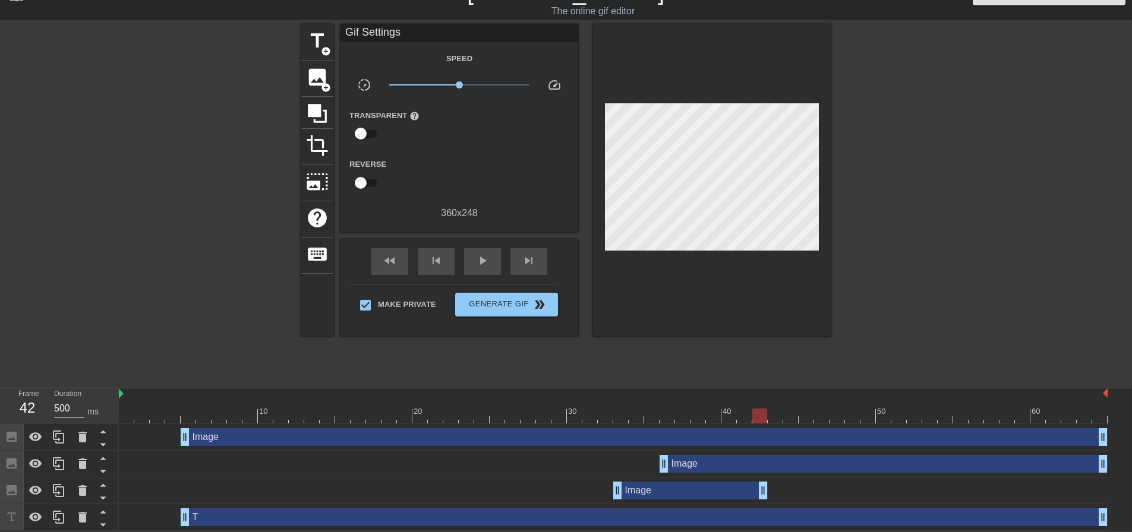
drag, startPoint x: 1102, startPoint y: 494, endPoint x: 764, endPoint y: 512, distance: 338.6
click at [764, 512] on div "Image drag_handle drag_handle Image drag_handle drag_handle Image drag_handle d…" at bounding box center [625, 477] width 1013 height 107
drag, startPoint x: 765, startPoint y: 489, endPoint x: 643, endPoint y: 497, distance: 122.1
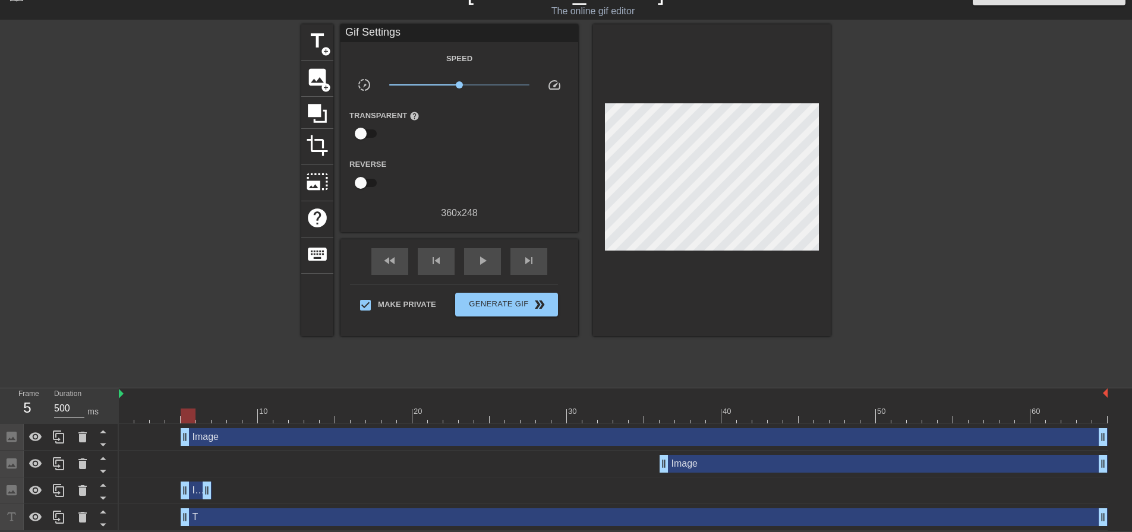
drag, startPoint x: 631, startPoint y: 489, endPoint x: 193, endPoint y: 497, distance: 438.6
click at [193, 497] on div "Image drag_handle drag_handle" at bounding box center [196, 491] width 31 height 18
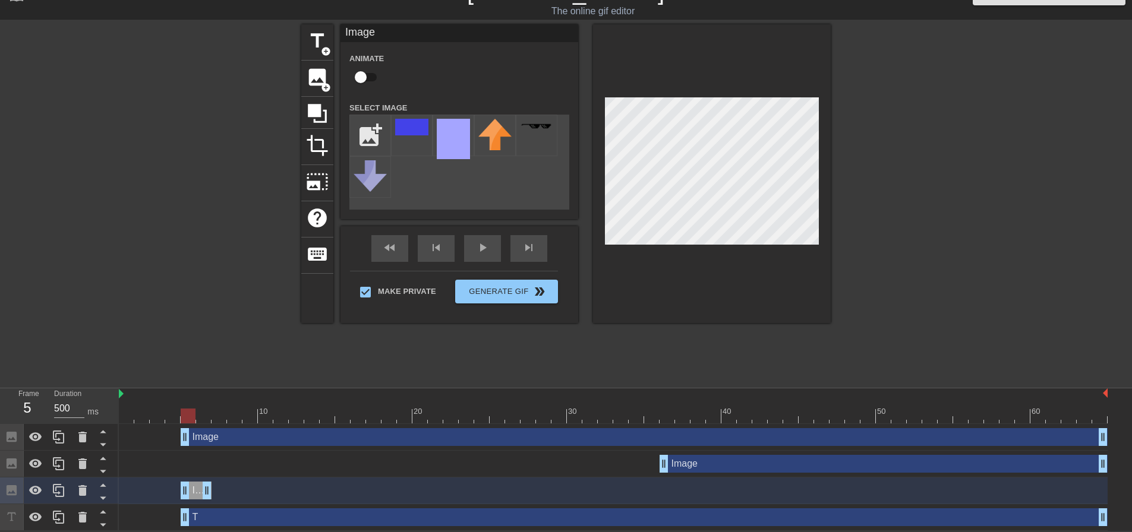
click at [172, 492] on div "Image drag_handle drag_handle" at bounding box center [613, 491] width 989 height 18
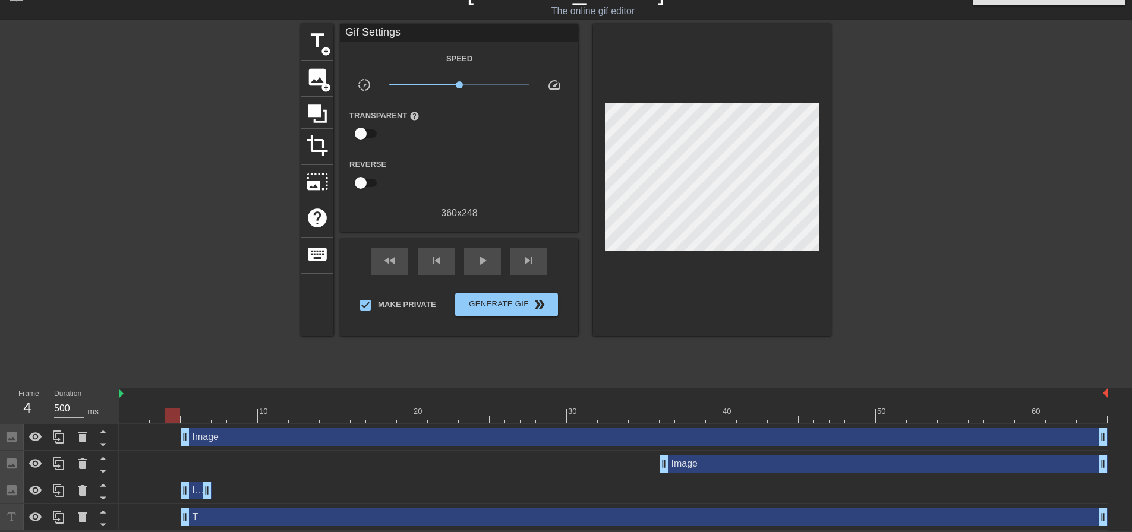
click at [175, 419] on div at bounding box center [613, 416] width 989 height 15
click at [185, 416] on div at bounding box center [613, 416] width 989 height 15
drag, startPoint x: 184, startPoint y: 490, endPoint x: 195, endPoint y: 490, distance: 11.3
click at [195, 490] on div "Image drag_handle drag_handle" at bounding box center [613, 491] width 989 height 18
click at [200, 395] on div at bounding box center [613, 395] width 989 height 12
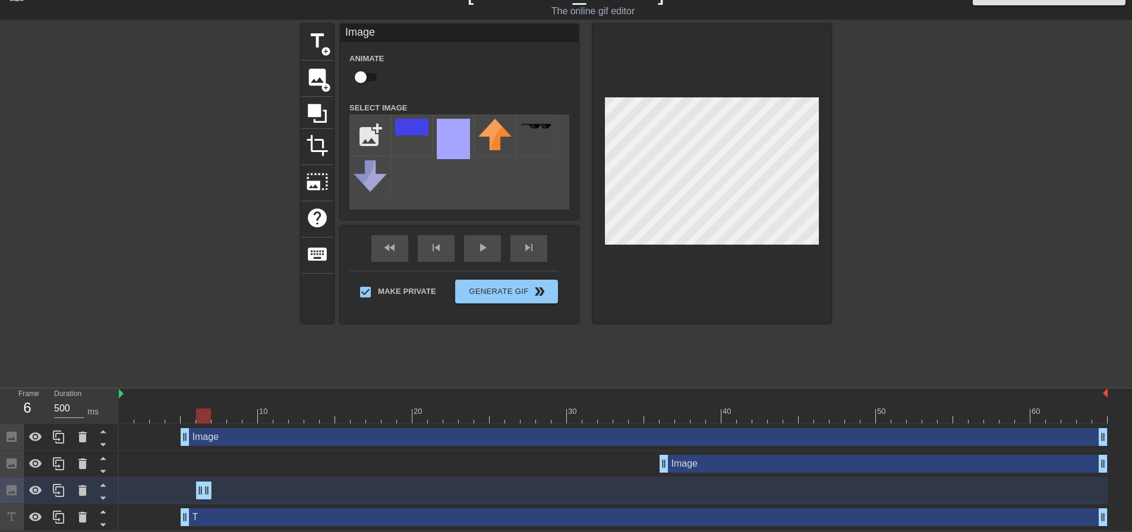
click at [165, 411] on div at bounding box center [613, 416] width 989 height 15
click at [176, 413] on div at bounding box center [172, 416] width 15 height 15
click at [190, 415] on div at bounding box center [613, 416] width 989 height 15
drag, startPoint x: 186, startPoint y: 522, endPoint x: 220, endPoint y: 521, distance: 33.9
click at [207, 416] on div at bounding box center [613, 416] width 989 height 15
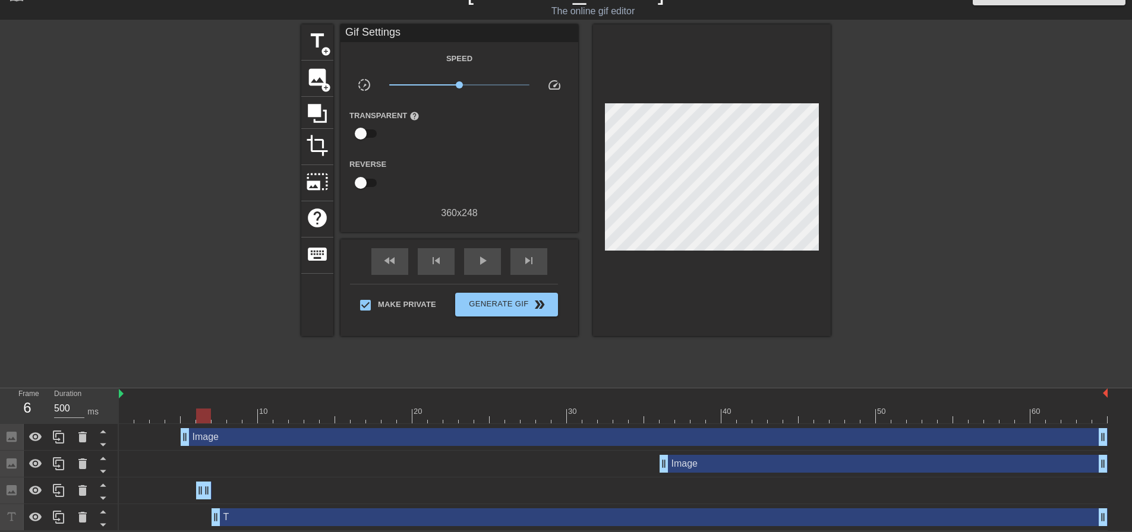
click at [199, 386] on div "menu_book Browse the tutorials! [DOMAIN_NAME] The online gif editor Send Feedba…" at bounding box center [566, 254] width 1132 height 554
click at [181, 415] on div at bounding box center [613, 416] width 989 height 15
click at [206, 418] on div at bounding box center [613, 416] width 989 height 15
drag, startPoint x: 207, startPoint y: 489, endPoint x: 326, endPoint y: 501, distance: 119.5
click at [326, 501] on div "Image drag_handle drag_handle" at bounding box center [613, 491] width 989 height 27
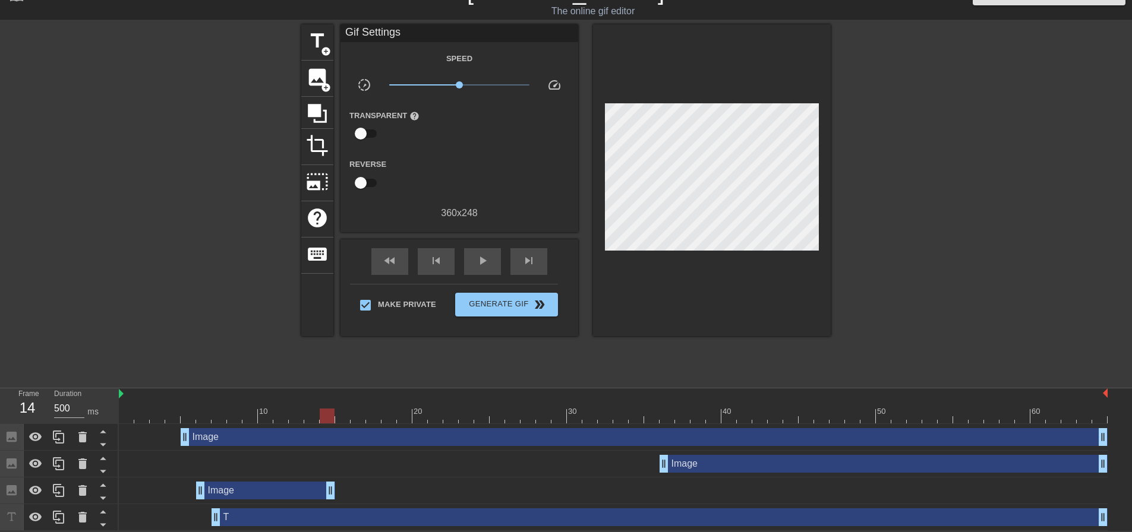
click at [223, 490] on div "Image drag_handle drag_handle" at bounding box center [265, 491] width 139 height 18
click at [409, 438] on div "Image drag_handle drag_handle" at bounding box center [644, 437] width 927 height 18
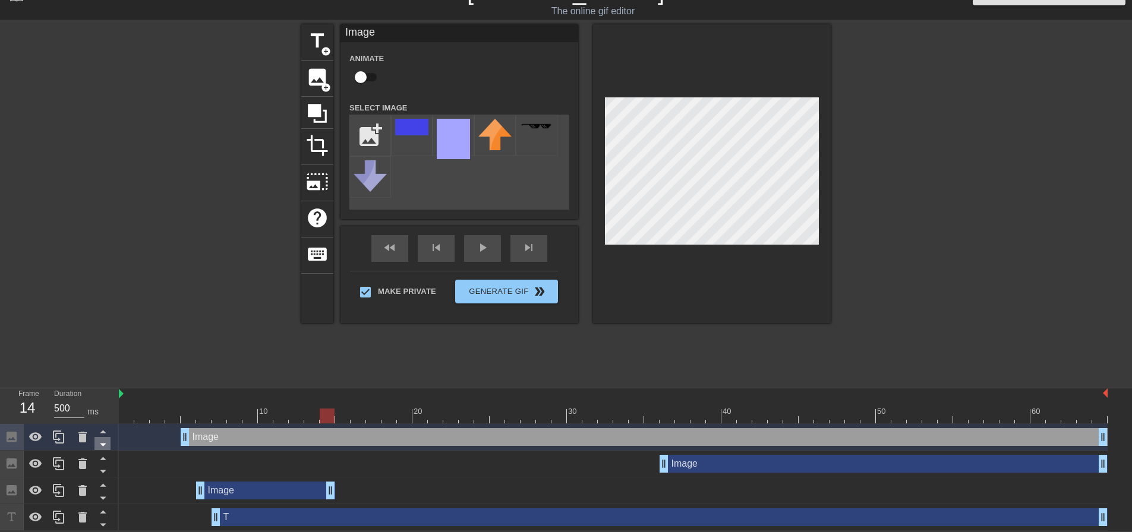
click at [104, 446] on icon at bounding box center [103, 444] width 15 height 15
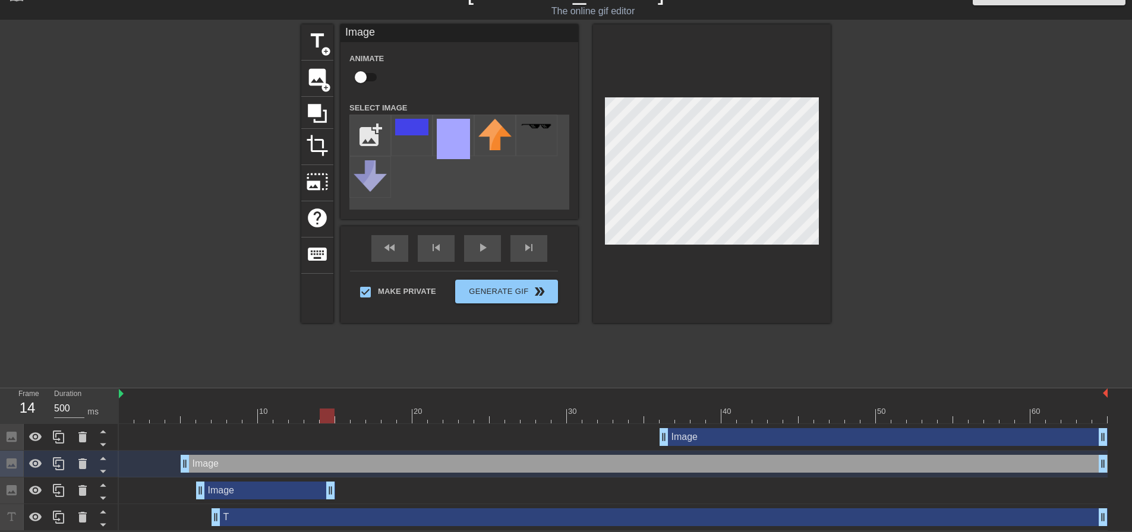
click at [104, 446] on icon at bounding box center [103, 444] width 15 height 15
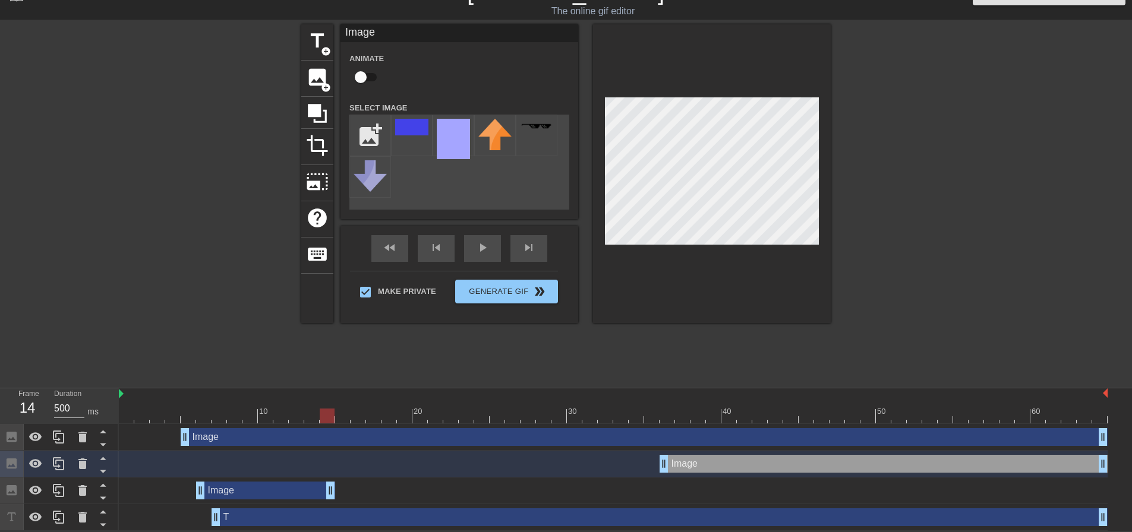
click at [104, 446] on icon at bounding box center [103, 444] width 15 height 15
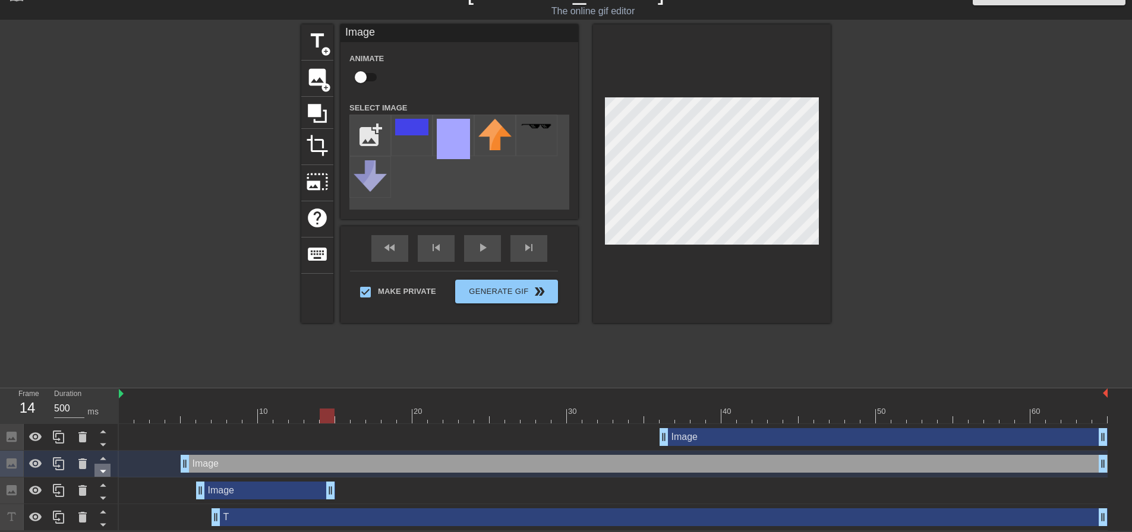
click at [107, 475] on icon at bounding box center [103, 471] width 15 height 15
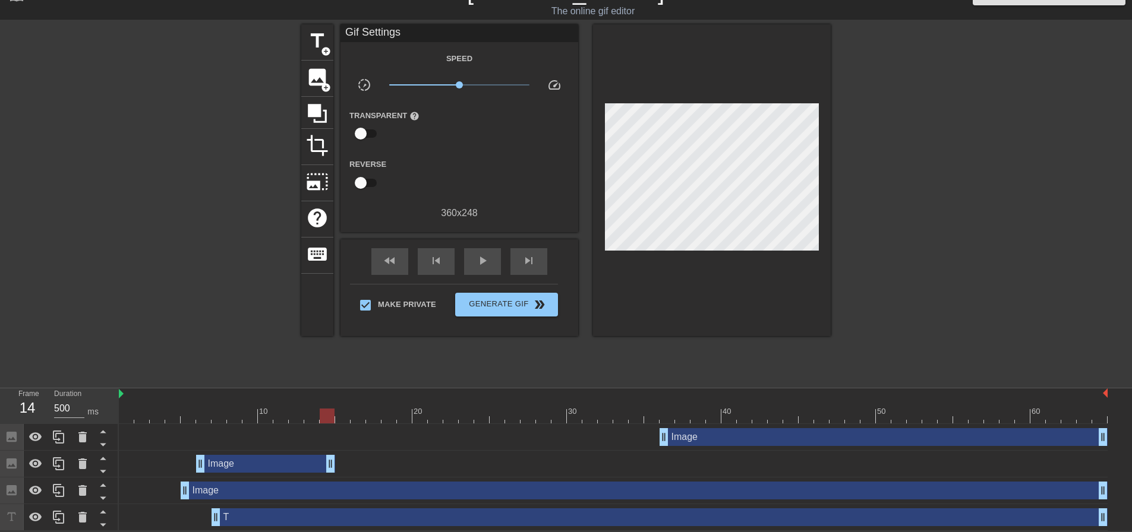
click at [308, 357] on div "title add_circle image add_circle crop photo_size_select_large help keyboard Gi…" at bounding box center [565, 202] width 529 height 356
click at [250, 463] on div "Image drag_handle drag_handle" at bounding box center [265, 464] width 139 height 18
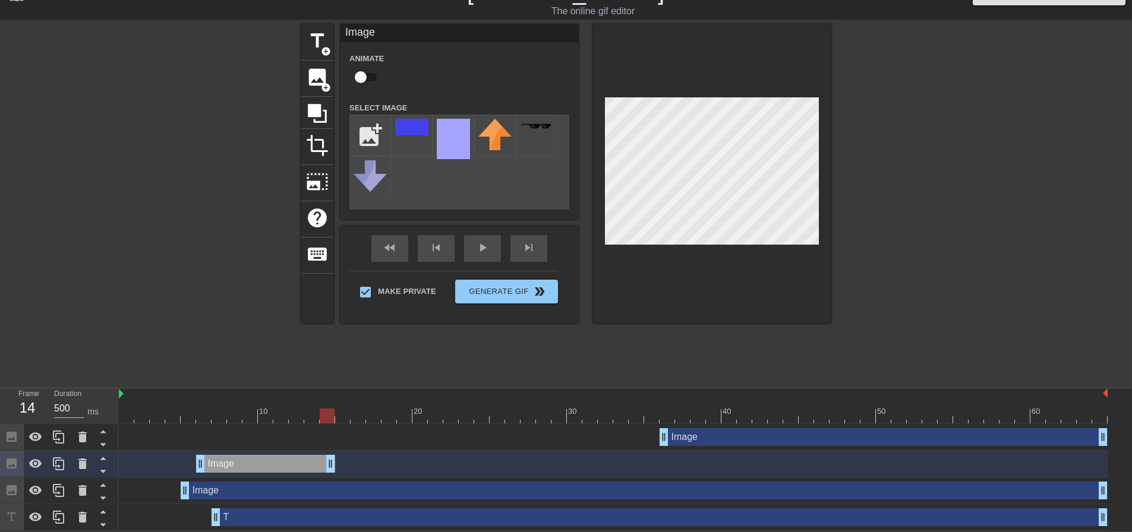
click at [897, 188] on div at bounding box center [934, 202] width 178 height 356
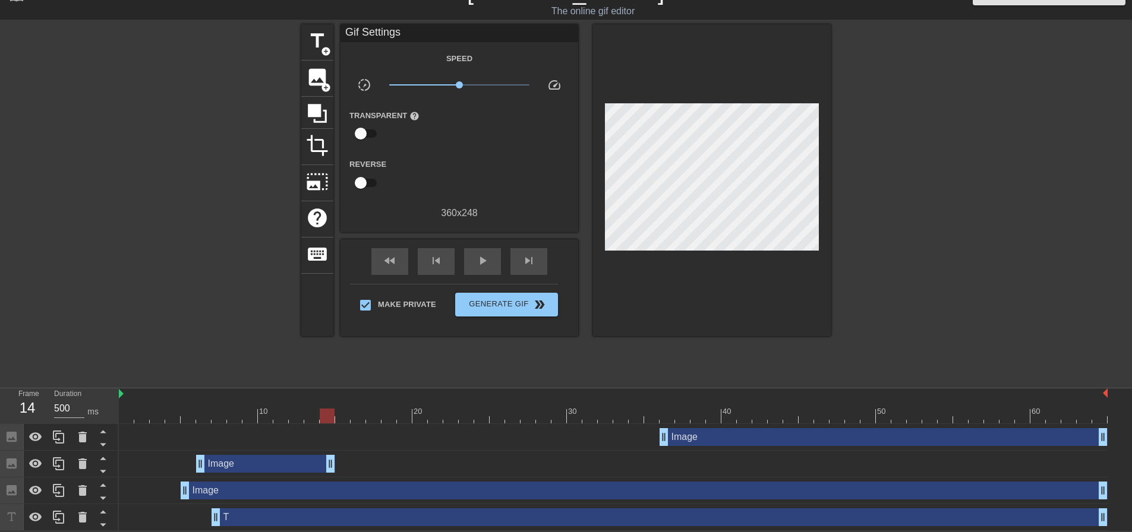
click at [172, 415] on div at bounding box center [613, 416] width 989 height 15
click at [190, 416] on div at bounding box center [613, 416] width 989 height 15
click at [209, 416] on div at bounding box center [613, 416] width 989 height 15
click at [219, 414] on div at bounding box center [613, 416] width 989 height 15
click at [235, 415] on div at bounding box center [613, 416] width 989 height 15
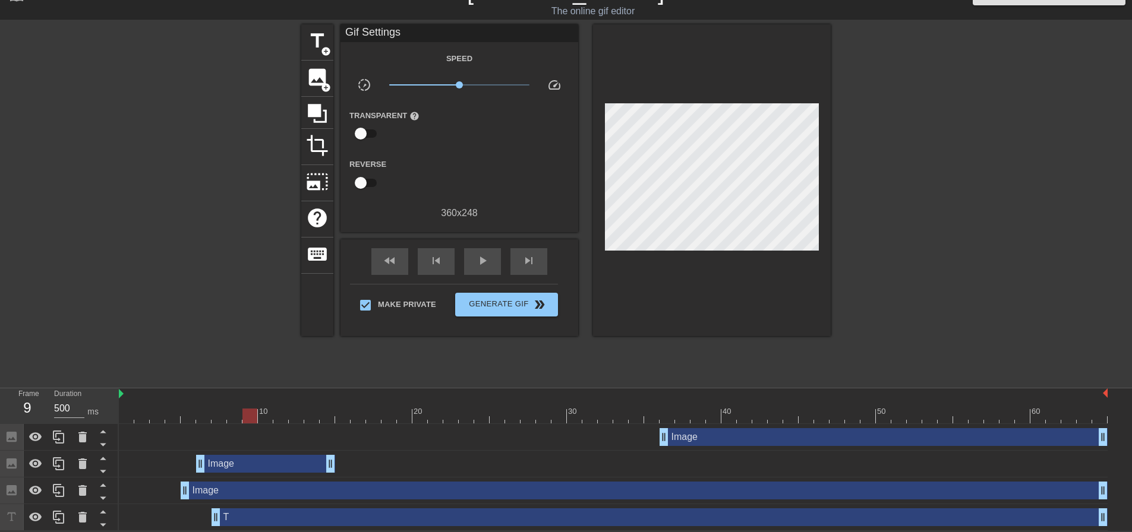
click at [247, 415] on div at bounding box center [613, 416] width 989 height 15
click at [260, 417] on div at bounding box center [613, 416] width 989 height 15
click at [226, 421] on div at bounding box center [613, 416] width 989 height 15
click at [194, 415] on div at bounding box center [613, 416] width 989 height 15
click at [219, 412] on div at bounding box center [613, 416] width 989 height 15
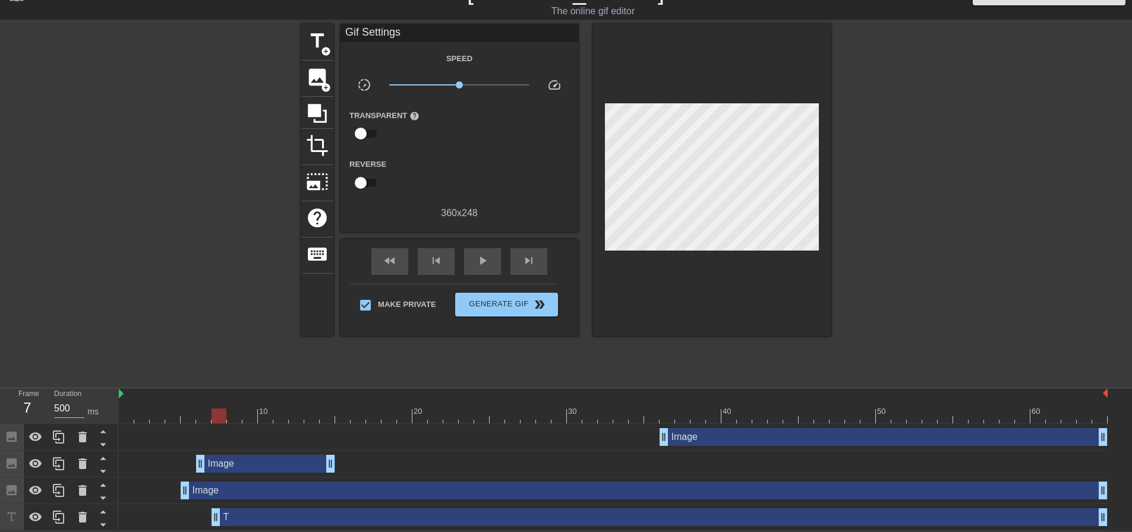
click at [228, 491] on div "Image drag_handle drag_handle" at bounding box center [644, 491] width 927 height 18
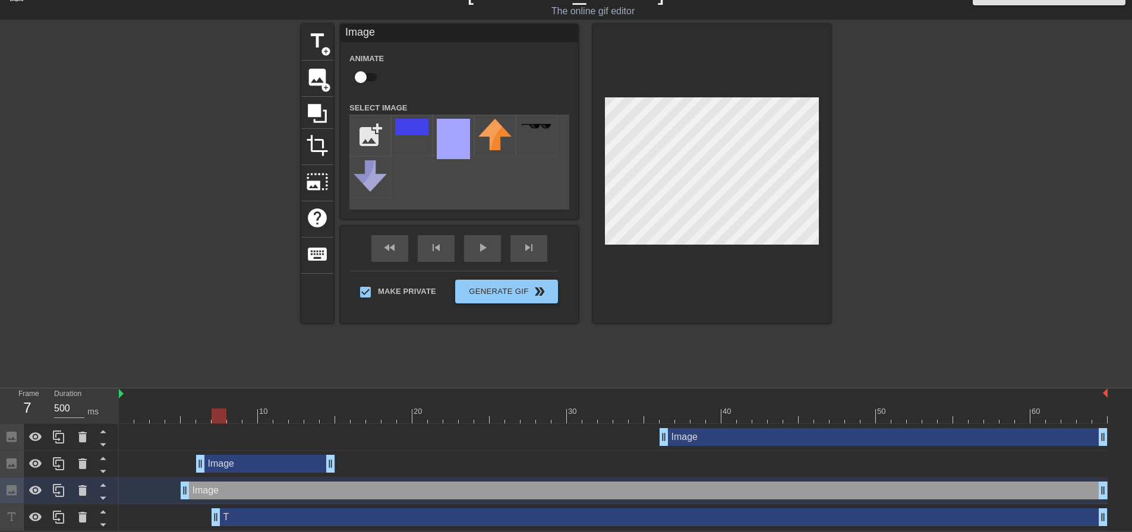
click at [252, 463] on div "Image drag_handle drag_handle" at bounding box center [265, 464] width 139 height 18
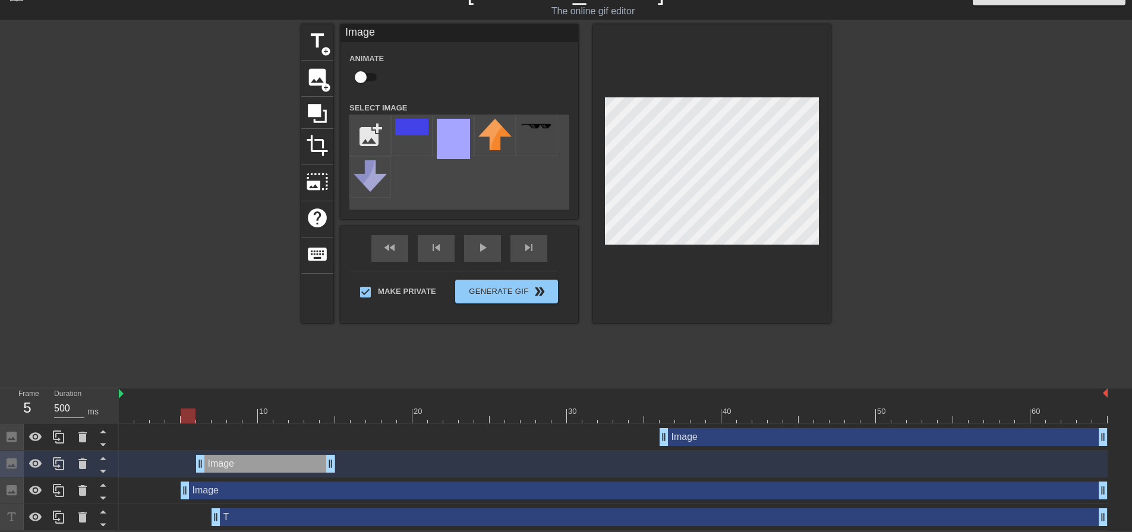
click at [187, 418] on div at bounding box center [613, 416] width 989 height 15
click at [207, 414] on div at bounding box center [613, 416] width 989 height 15
click at [266, 404] on div "10" at bounding box center [265, 407] width 15 height 15
click at [235, 355] on div at bounding box center [198, 202] width 178 height 356
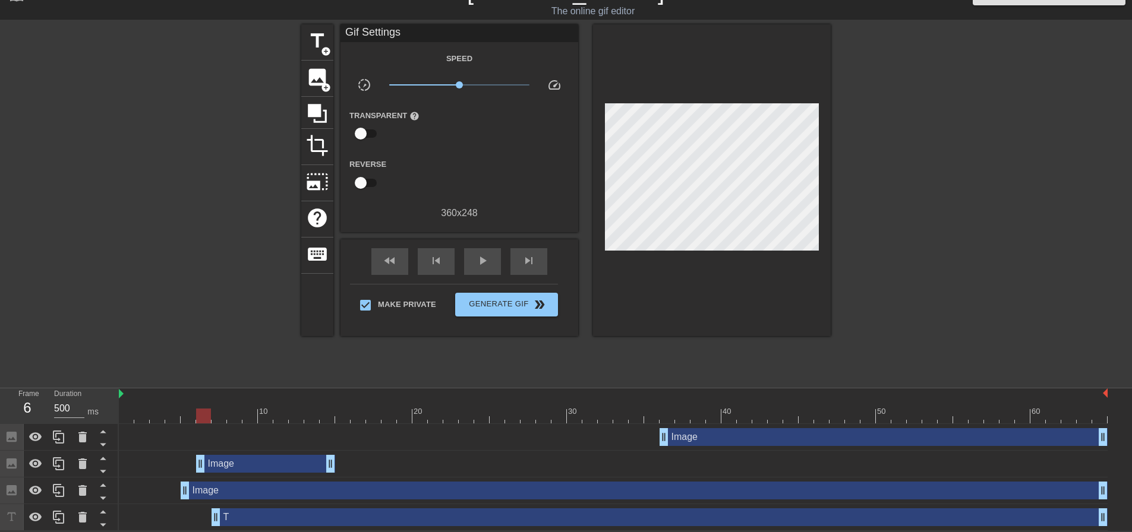
click at [204, 415] on div at bounding box center [613, 416] width 989 height 15
click at [227, 415] on div at bounding box center [613, 416] width 989 height 15
click at [248, 459] on div "Image drag_handle drag_handle" at bounding box center [265, 464] width 139 height 18
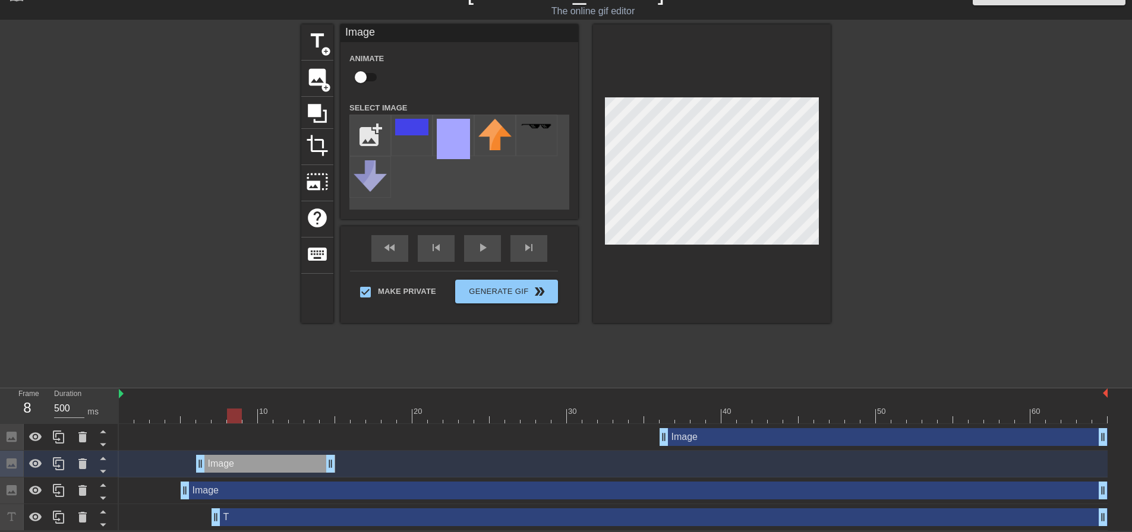
click at [265, 489] on div "Image drag_handle drag_handle" at bounding box center [644, 491] width 927 height 18
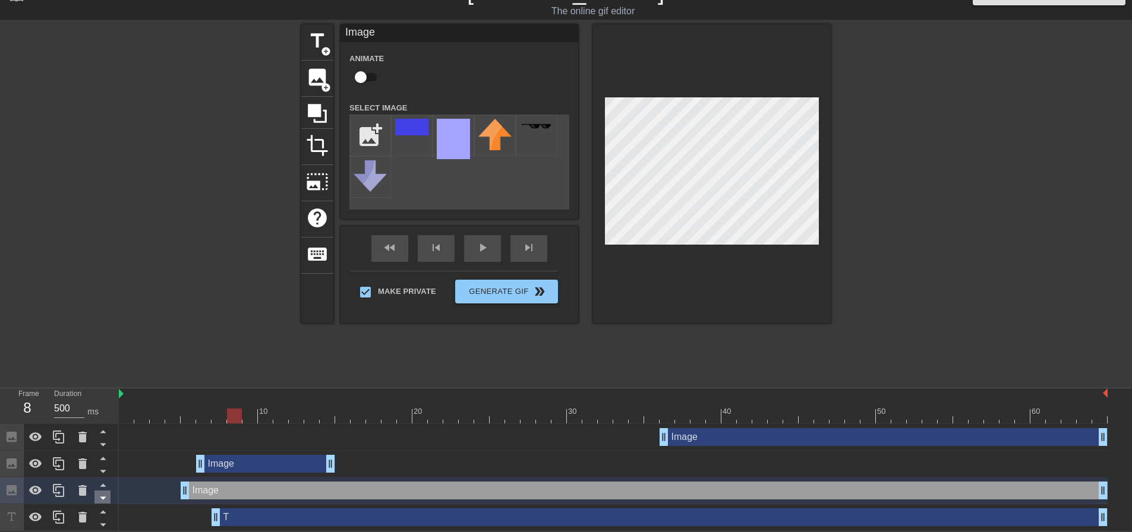
click at [105, 497] on icon at bounding box center [103, 498] width 6 height 3
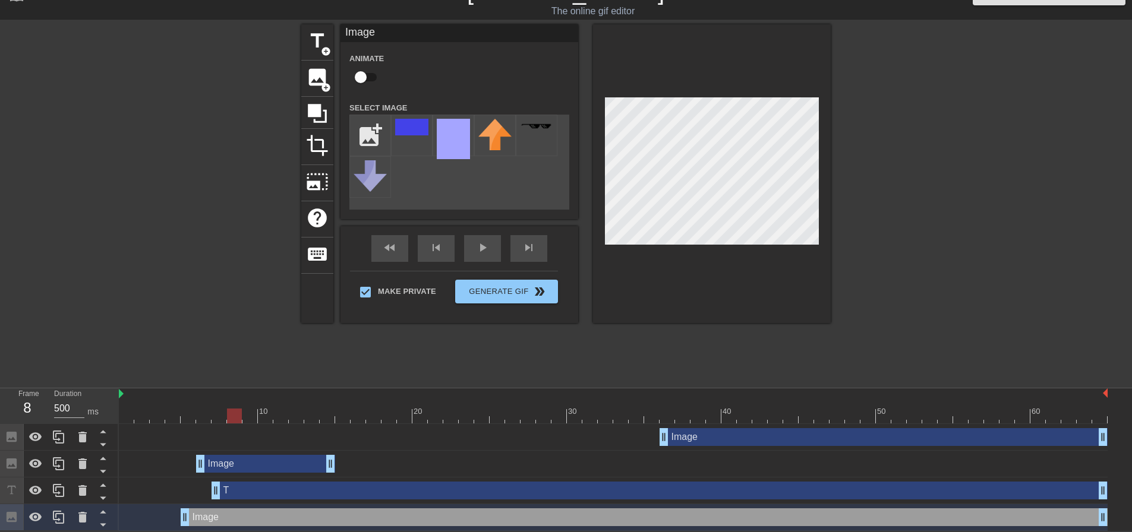
click at [248, 458] on div "Image drag_handle drag_handle" at bounding box center [265, 464] width 139 height 18
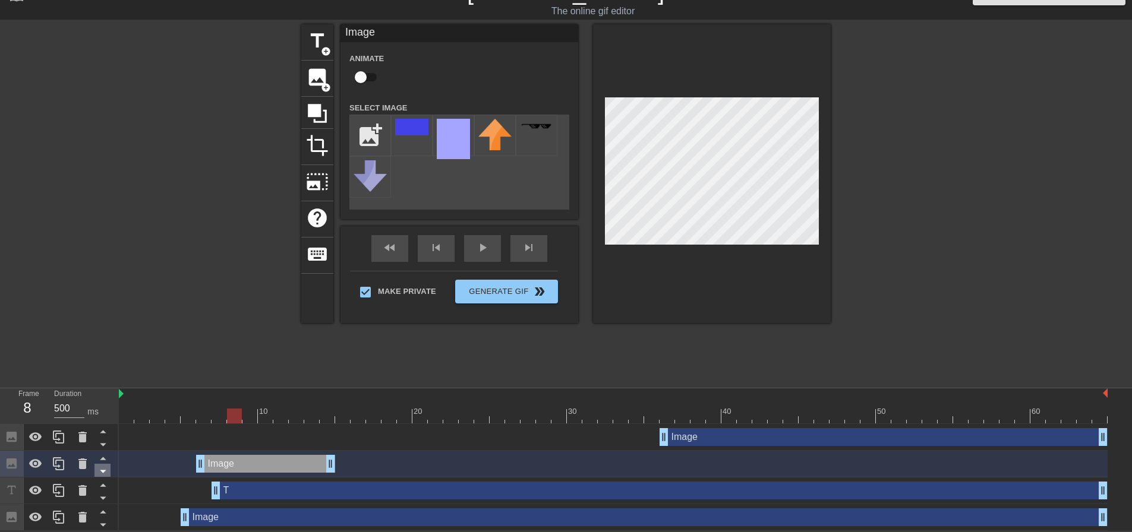
click at [106, 473] on icon at bounding box center [103, 471] width 15 height 15
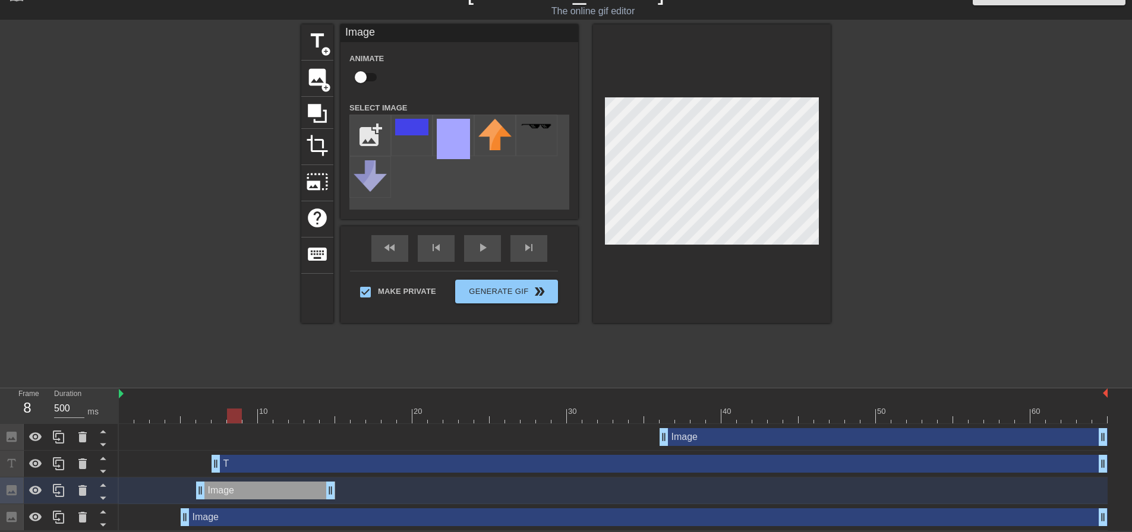
click at [227, 300] on div at bounding box center [198, 202] width 178 height 356
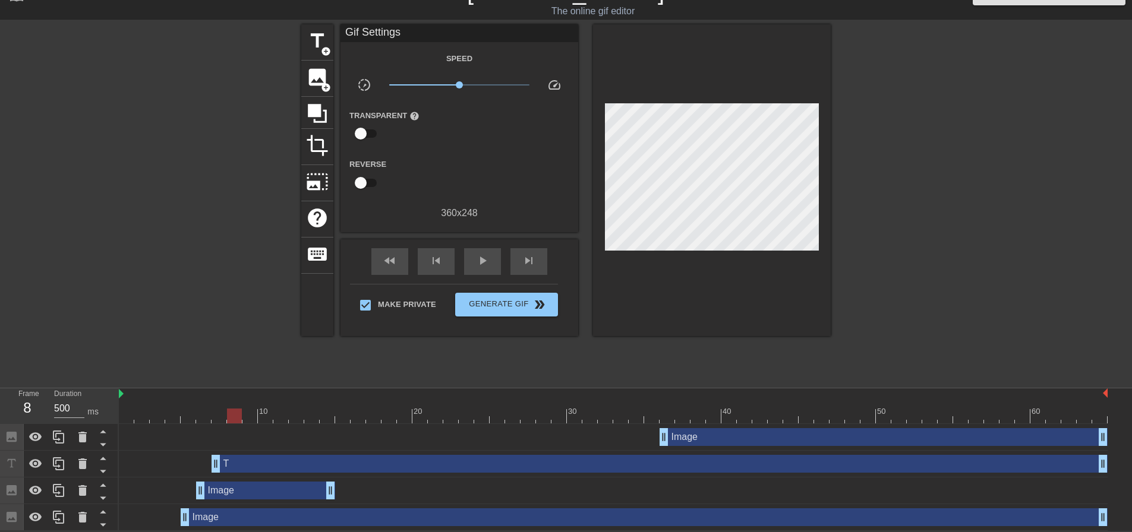
click at [246, 495] on div "Image drag_handle drag_handle" at bounding box center [265, 491] width 139 height 18
click at [214, 320] on div at bounding box center [198, 202] width 178 height 356
drag, startPoint x: 327, startPoint y: 487, endPoint x: 207, endPoint y: 481, distance: 120.1
click at [219, 344] on div at bounding box center [198, 202] width 178 height 356
click at [224, 400] on div at bounding box center [219, 407] width 15 height 15
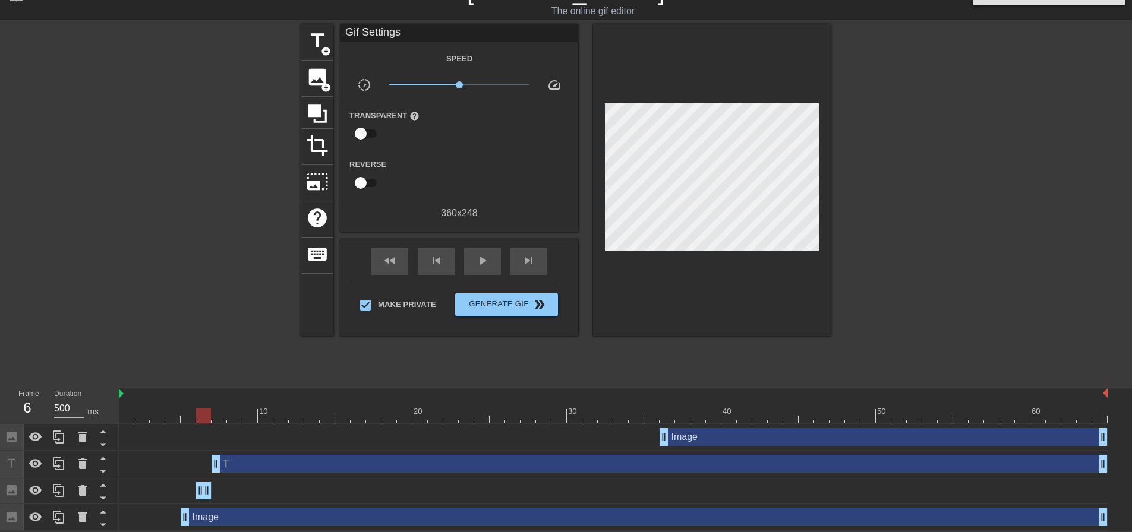
click at [202, 416] on div at bounding box center [613, 416] width 989 height 15
click at [221, 416] on div at bounding box center [613, 416] width 989 height 15
click at [204, 413] on div at bounding box center [613, 416] width 989 height 15
click at [182, 411] on div at bounding box center [613, 416] width 989 height 15
click at [169, 416] on div at bounding box center [613, 416] width 989 height 15
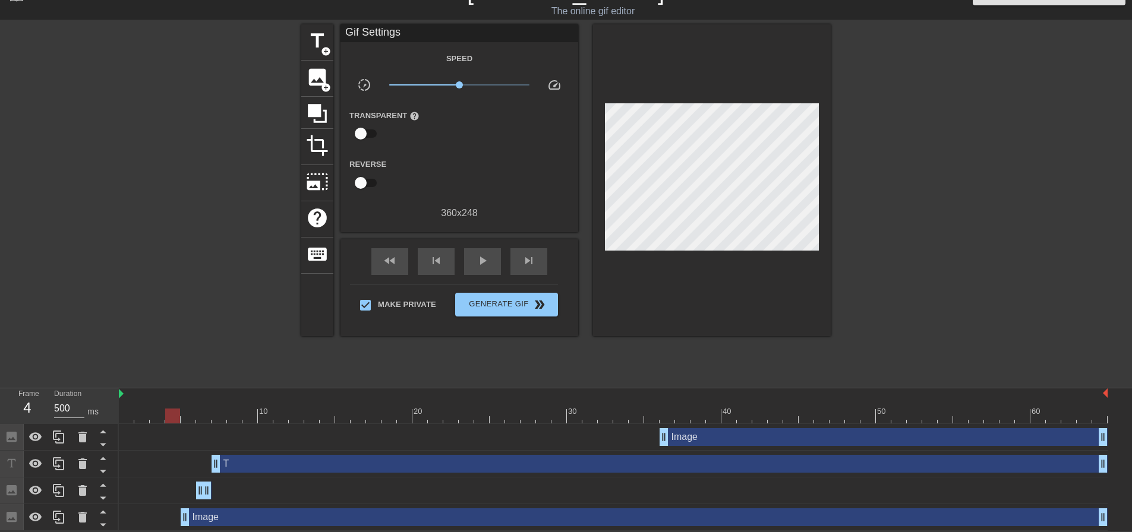
click at [191, 418] on div at bounding box center [613, 416] width 989 height 15
click at [203, 419] on div at bounding box center [613, 416] width 989 height 15
click at [168, 411] on div at bounding box center [613, 416] width 989 height 15
click at [182, 412] on div at bounding box center [613, 416] width 989 height 15
click at [195, 412] on div at bounding box center [613, 416] width 989 height 15
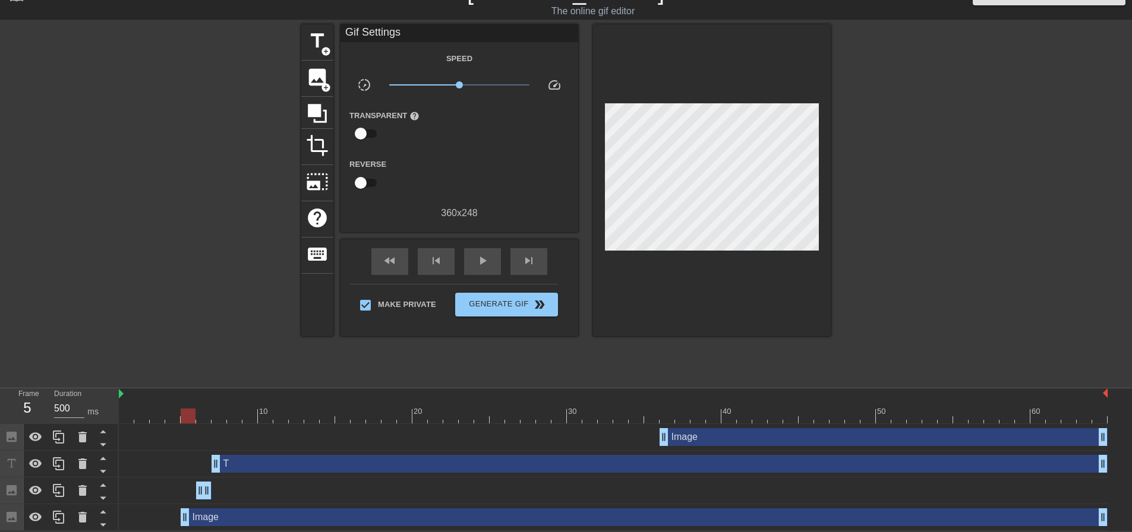
click at [202, 415] on div at bounding box center [613, 416] width 989 height 15
click at [175, 415] on div at bounding box center [613, 416] width 989 height 15
click at [202, 415] on div at bounding box center [613, 416] width 989 height 15
click at [171, 415] on div at bounding box center [613, 416] width 989 height 15
click at [205, 412] on div at bounding box center [613, 416] width 989 height 15
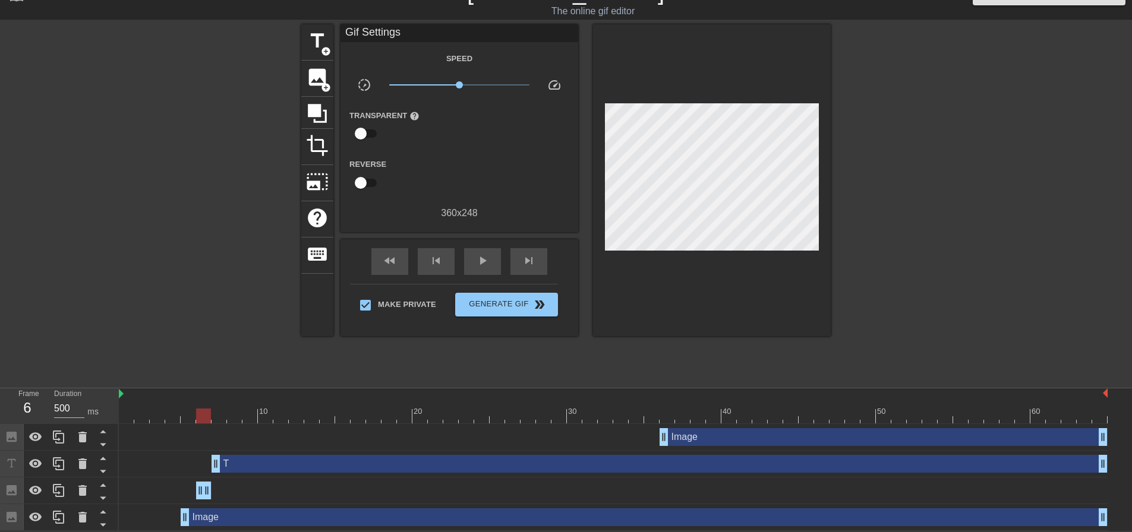
click at [217, 415] on div at bounding box center [613, 416] width 989 height 15
click at [209, 415] on div at bounding box center [613, 416] width 989 height 15
click at [219, 415] on div at bounding box center [613, 416] width 989 height 15
click at [207, 416] on div at bounding box center [613, 416] width 989 height 15
click at [222, 418] on div at bounding box center [613, 416] width 989 height 15
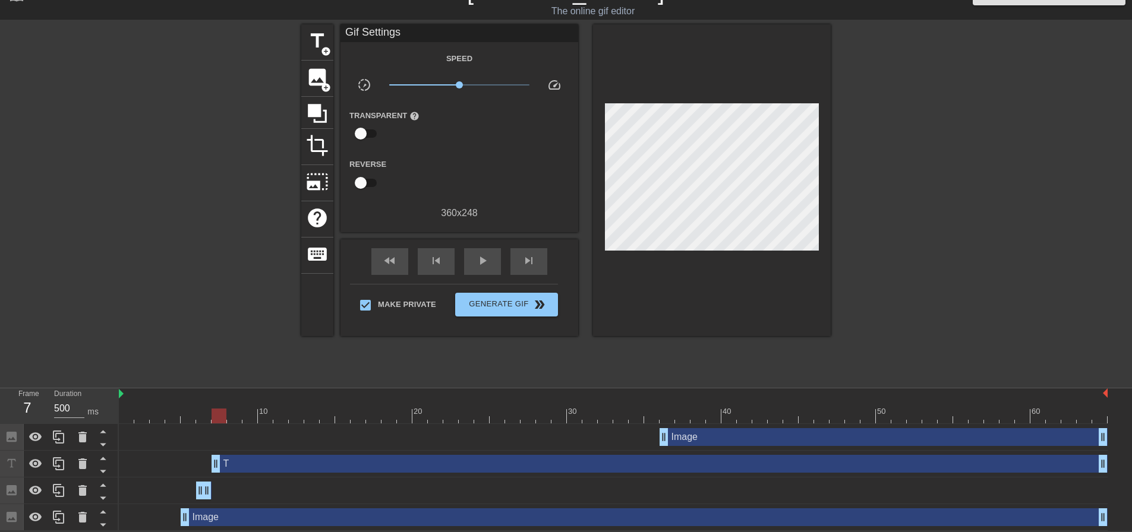
click at [235, 412] on div at bounding box center [613, 416] width 989 height 15
click at [740, 432] on div "Image drag_handle drag_handle" at bounding box center [883, 437] width 448 height 18
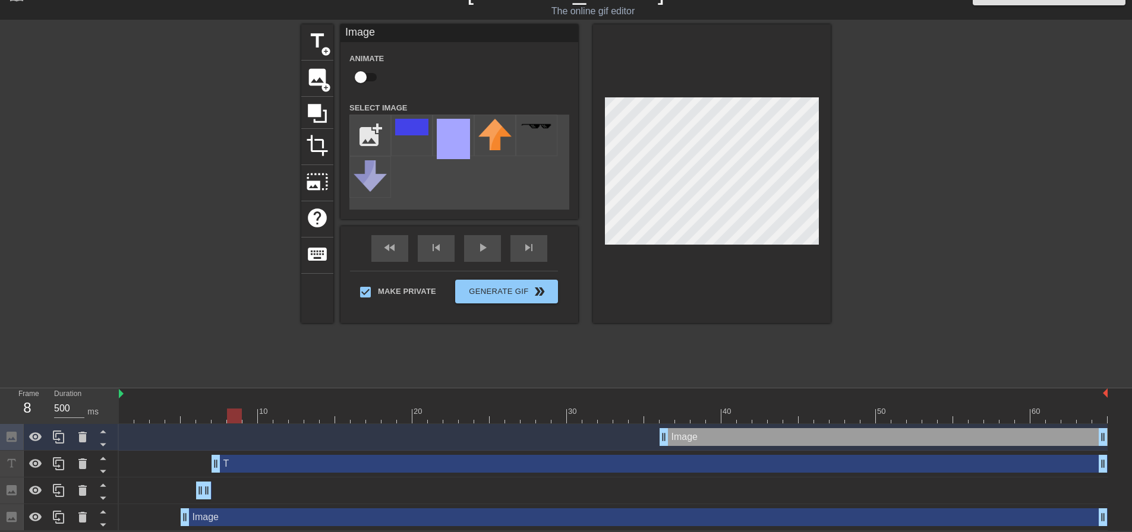
drag, startPoint x: 740, startPoint y: 432, endPoint x: 538, endPoint y: 371, distance: 210.9
click at [511, 353] on div "title add_circle image add_circle crop photo_size_select_large help keyboard Im…" at bounding box center [565, 202] width 529 height 356
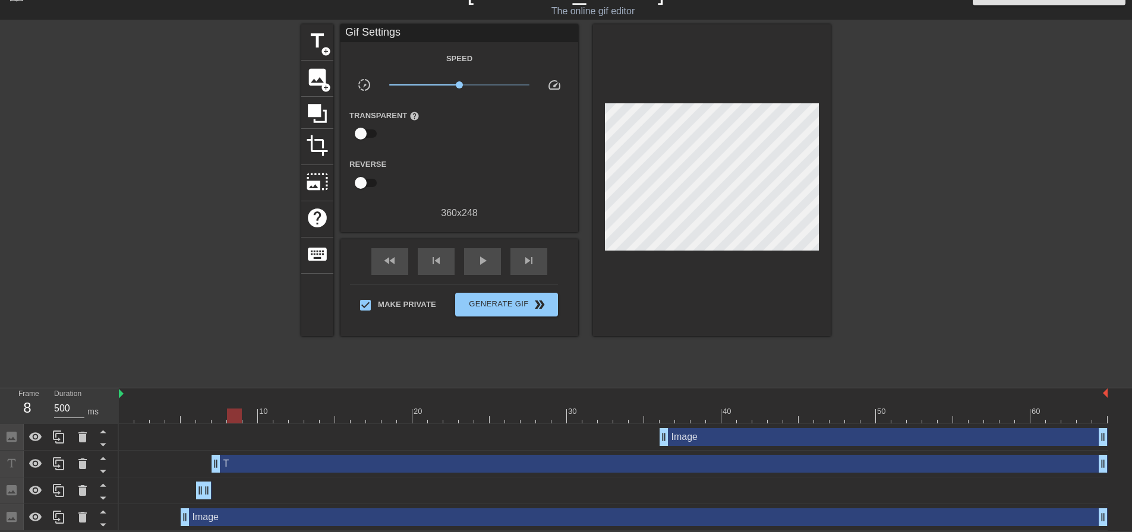
click at [718, 433] on div "Image drag_handle drag_handle" at bounding box center [883, 437] width 448 height 18
click at [667, 366] on div "title add_circle image add_circle crop photo_size_select_large help keyboard Gi…" at bounding box center [565, 202] width 529 height 356
click at [695, 438] on div "Image drag_handle drag_handle" at bounding box center [883, 437] width 448 height 18
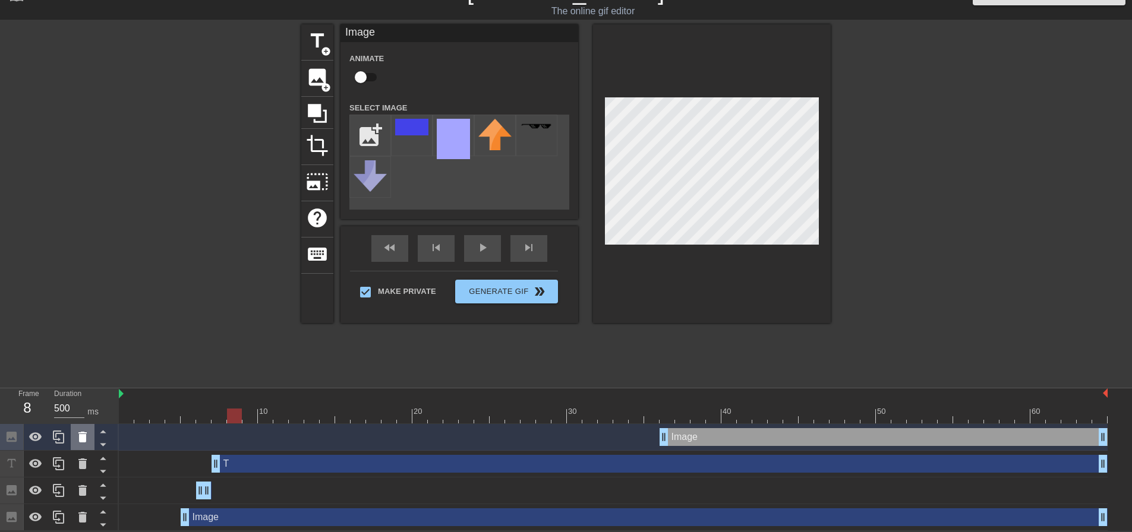
click at [88, 436] on icon at bounding box center [82, 437] width 14 height 14
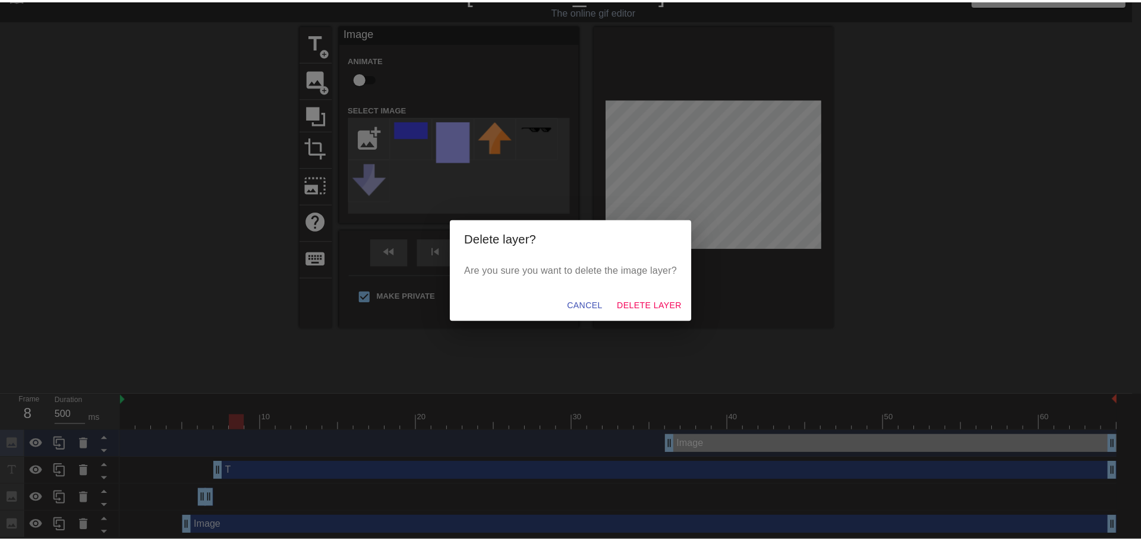
scroll to position [15, 0]
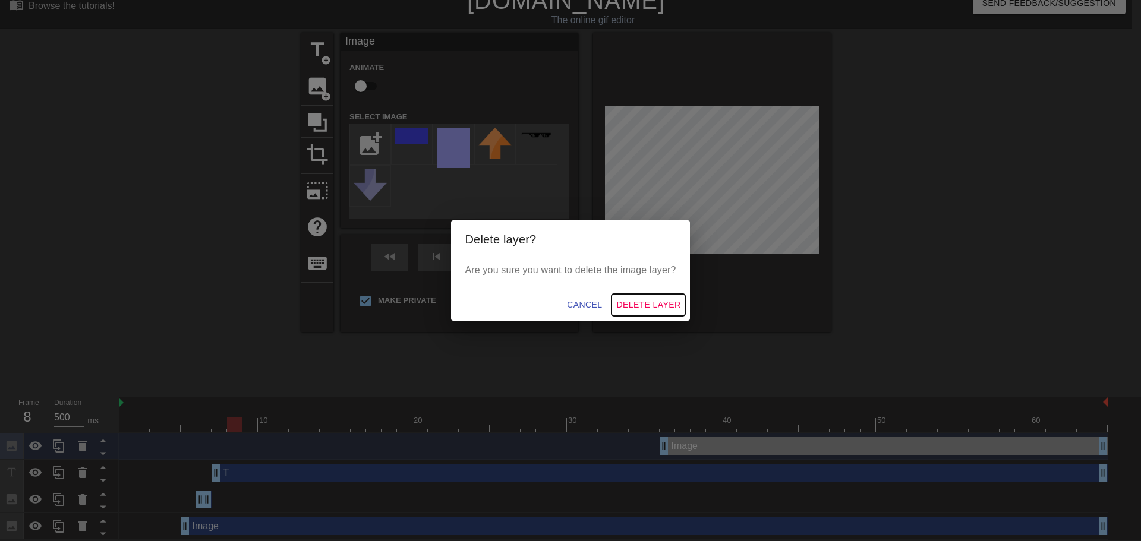
click at [649, 302] on span "Delete Layer" at bounding box center [648, 305] width 64 height 15
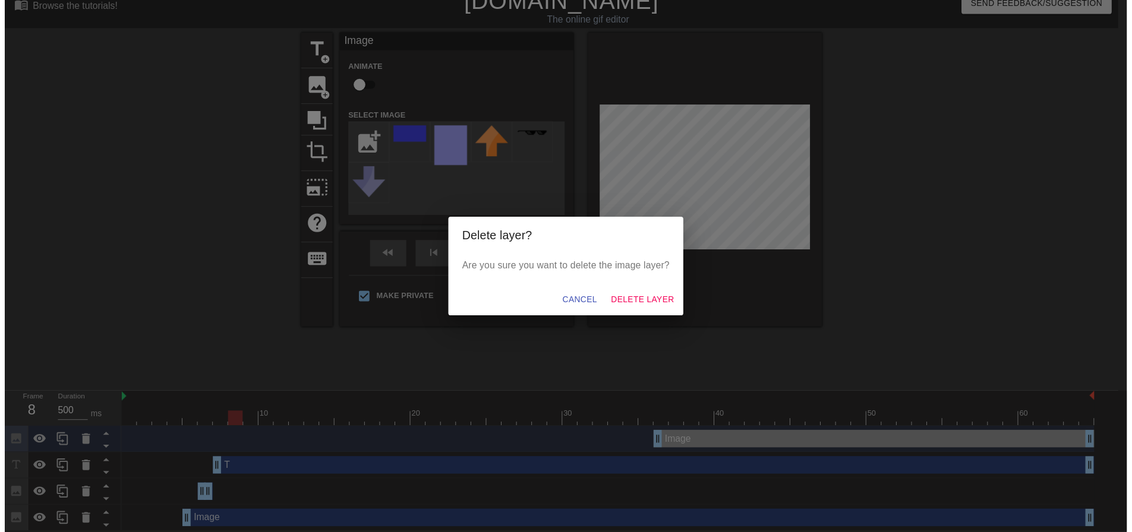
scroll to position [0, 0]
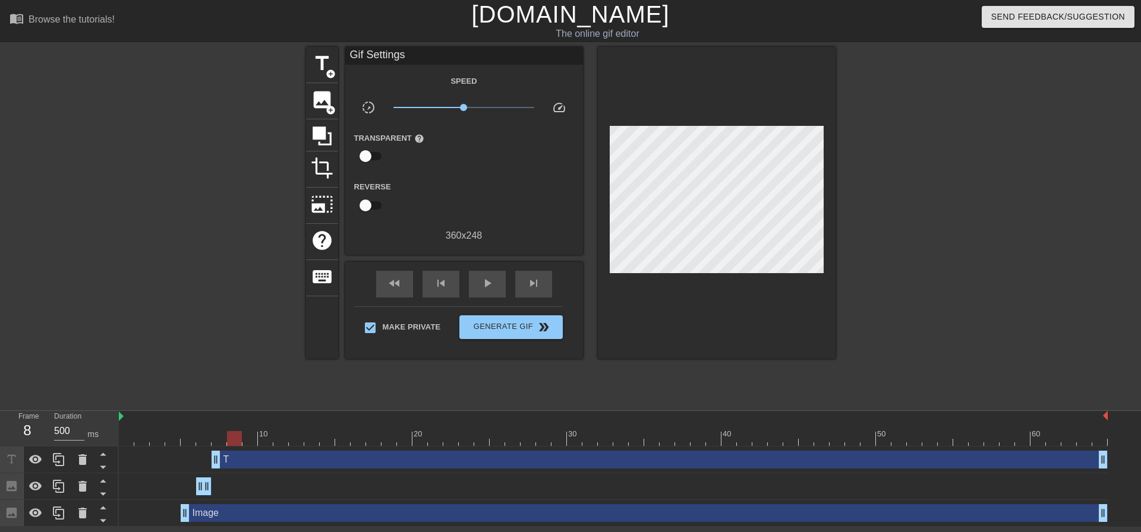
click at [200, 430] on div at bounding box center [203, 430] width 15 height 15
drag, startPoint x: 209, startPoint y: 483, endPoint x: 244, endPoint y: 487, distance: 35.2
click at [244, 487] on div "Image drag_handle drag_handle" at bounding box center [613, 487] width 989 height 18
click at [217, 488] on div "Image drag_handle drag_handle" at bounding box center [219, 487] width 46 height 18
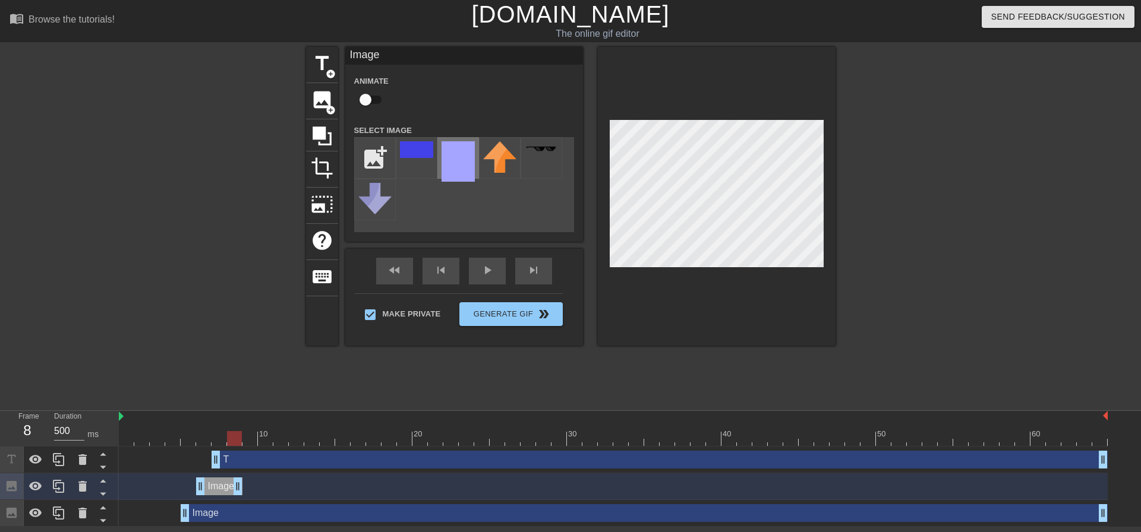
click at [462, 165] on img at bounding box center [457, 161] width 33 height 40
click at [465, 165] on img at bounding box center [457, 161] width 33 height 40
click at [462, 162] on img at bounding box center [457, 161] width 33 height 40
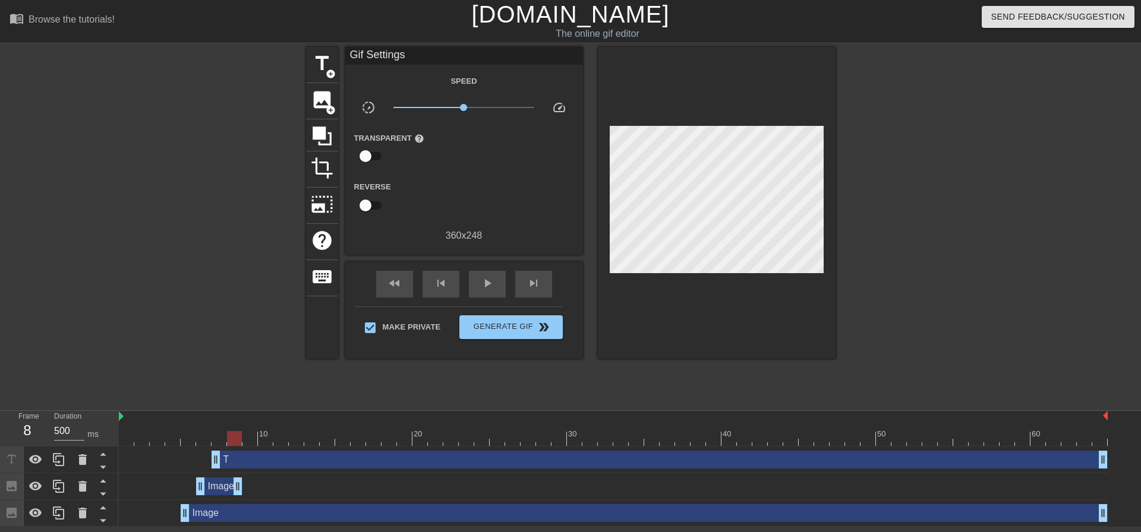
click at [217, 491] on div "Image drag_handle drag_handle" at bounding box center [219, 487] width 46 height 18
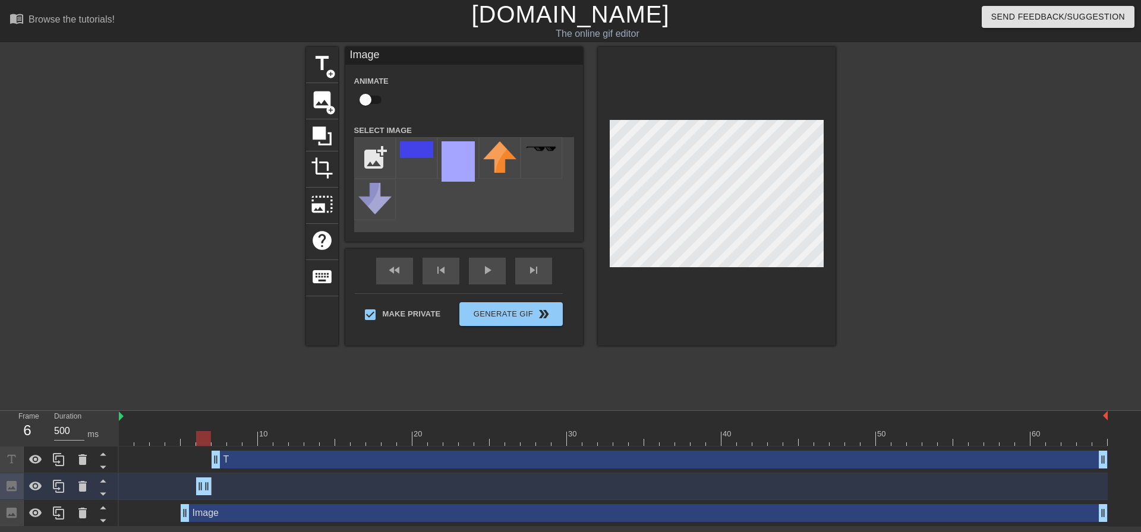
drag, startPoint x: 240, startPoint y: 483, endPoint x: 209, endPoint y: 487, distance: 31.7
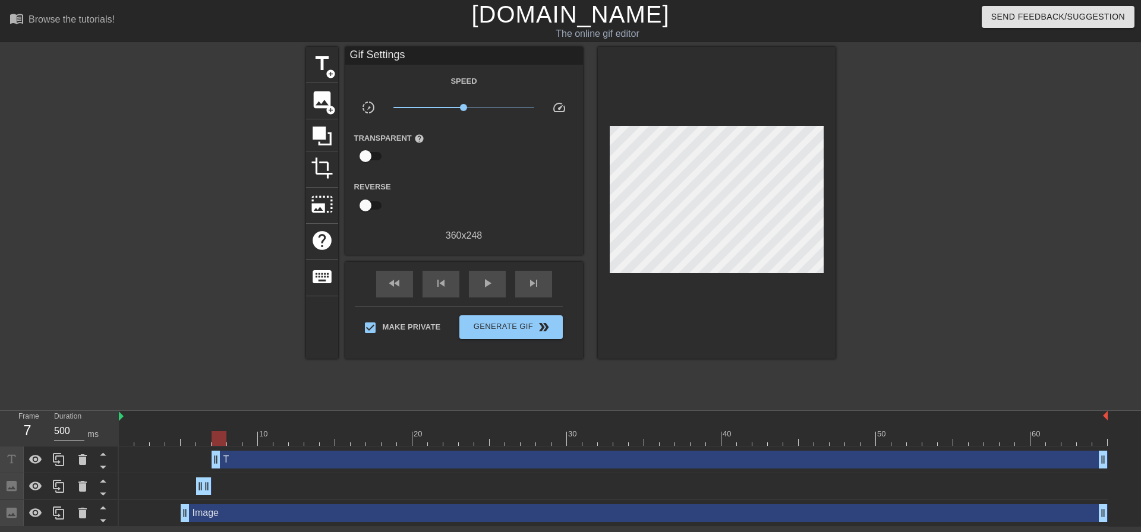
click at [222, 439] on div at bounding box center [613, 438] width 989 height 15
click at [195, 436] on div at bounding box center [613, 438] width 989 height 15
click at [225, 432] on div at bounding box center [613, 438] width 989 height 15
click at [204, 428] on div at bounding box center [203, 430] width 15 height 15
click at [224, 436] on div at bounding box center [613, 438] width 989 height 15
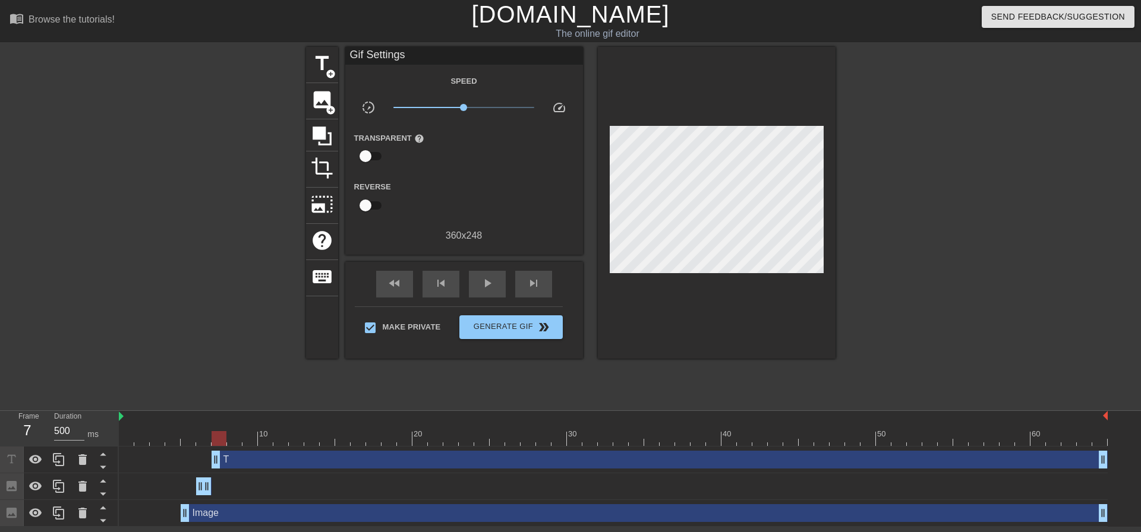
click at [291, 465] on div "T drag_handle drag_handle" at bounding box center [660, 460] width 896 height 18
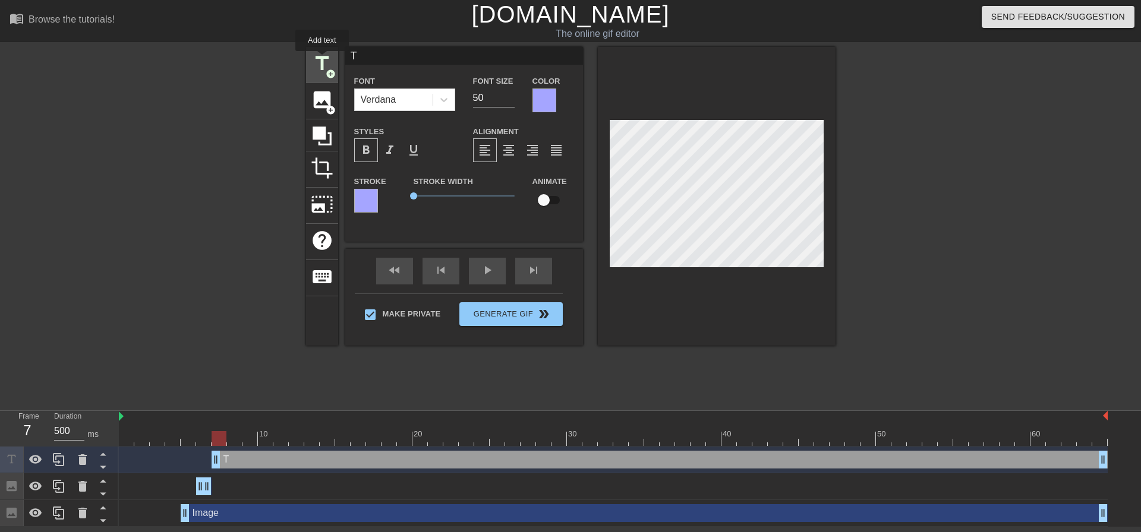
click at [322, 59] on span "title" at bounding box center [322, 63] width 23 height 23
type input "New text 5"
type input "40"
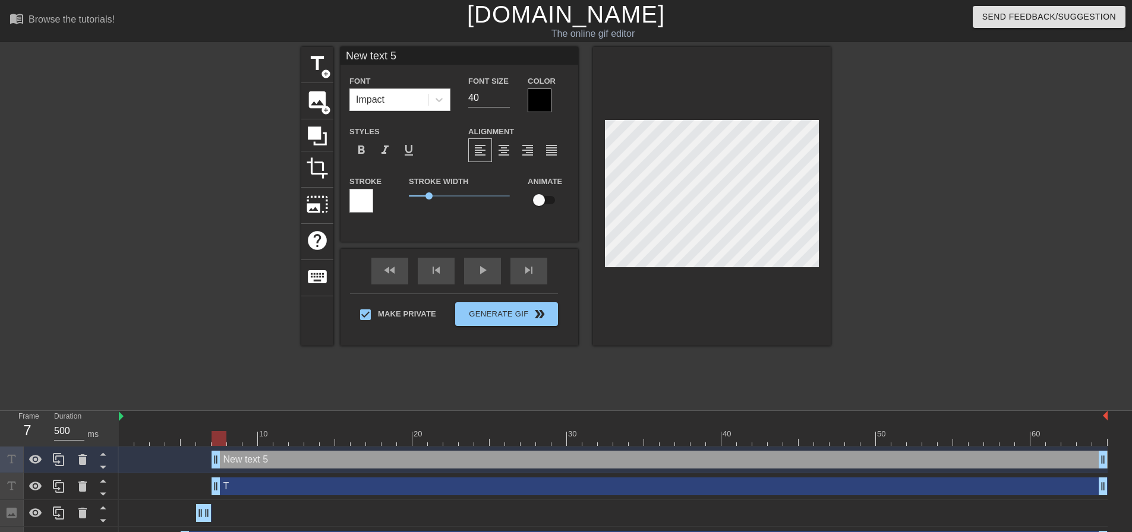
drag, startPoint x: 403, startPoint y: 54, endPoint x: 296, endPoint y: 54, distance: 106.4
click at [296, 54] on div "title add_circle image add_circle crop photo_size_select_large help keyboard Ne…" at bounding box center [566, 225] width 1132 height 356
drag, startPoint x: 326, startPoint y: 53, endPoint x: 292, endPoint y: 52, distance: 33.9
click at [305, 53] on div "title add_circle image add_circle crop photo_size_select_large help keyboard A …" at bounding box center [565, 196] width 529 height 299
type input "H"
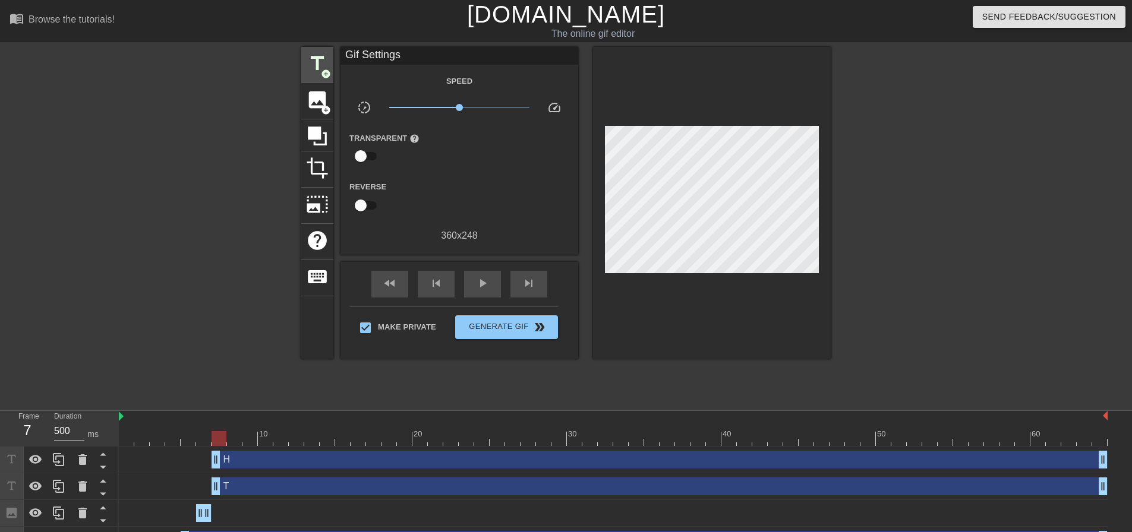
click at [313, 58] on span "title" at bounding box center [317, 63] width 23 height 23
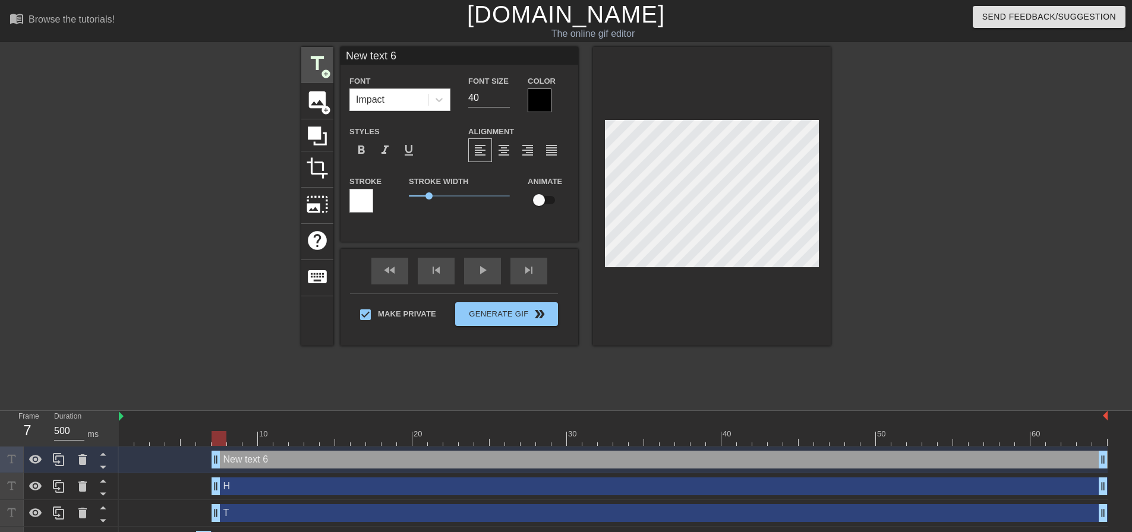
drag, startPoint x: 415, startPoint y: 53, endPoint x: 304, endPoint y: 53, distance: 111.1
click at [305, 53] on div "title add_circle image add_circle crop photo_size_select_large help keyboard Ne…" at bounding box center [565, 196] width 529 height 299
click at [323, 61] on span "title" at bounding box center [317, 63] width 23 height 23
drag, startPoint x: 403, startPoint y: 56, endPoint x: 296, endPoint y: 56, distance: 106.4
click at [296, 56] on div "title add_circle image add_circle crop photo_size_select_large help keyboard Ne…" at bounding box center [566, 225] width 1132 height 356
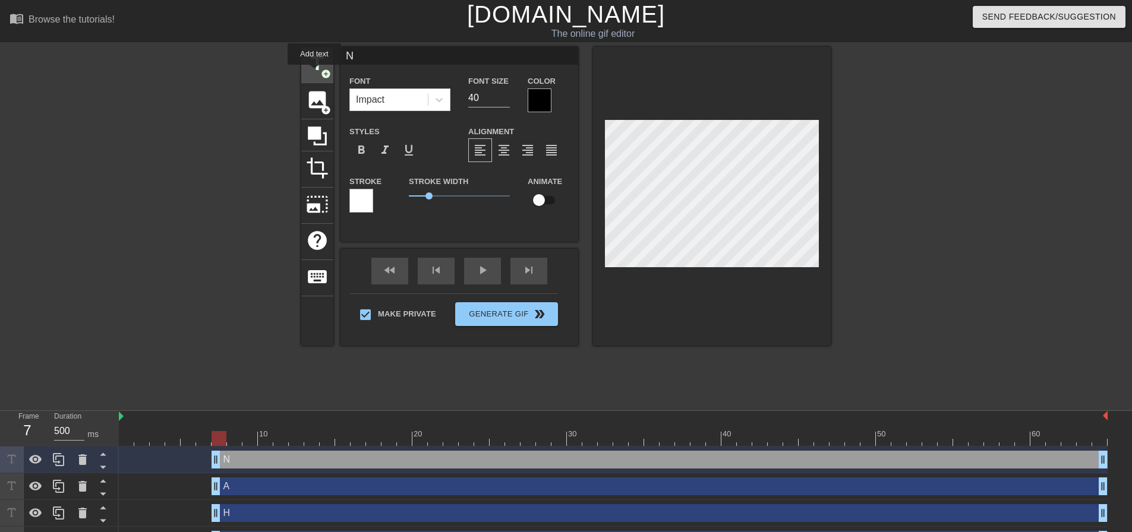
click at [314, 73] on span "title" at bounding box center [317, 63] width 23 height 23
drag, startPoint x: 416, startPoint y: 58, endPoint x: 311, endPoint y: 54, distance: 105.2
click at [311, 54] on div "title add_circle image add_circle crop photo_size_select_large help keyboard Ne…" at bounding box center [565, 196] width 529 height 299
click at [311, 57] on span "title" at bounding box center [317, 63] width 23 height 23
drag, startPoint x: 408, startPoint y: 56, endPoint x: 317, endPoint y: 52, distance: 91.0
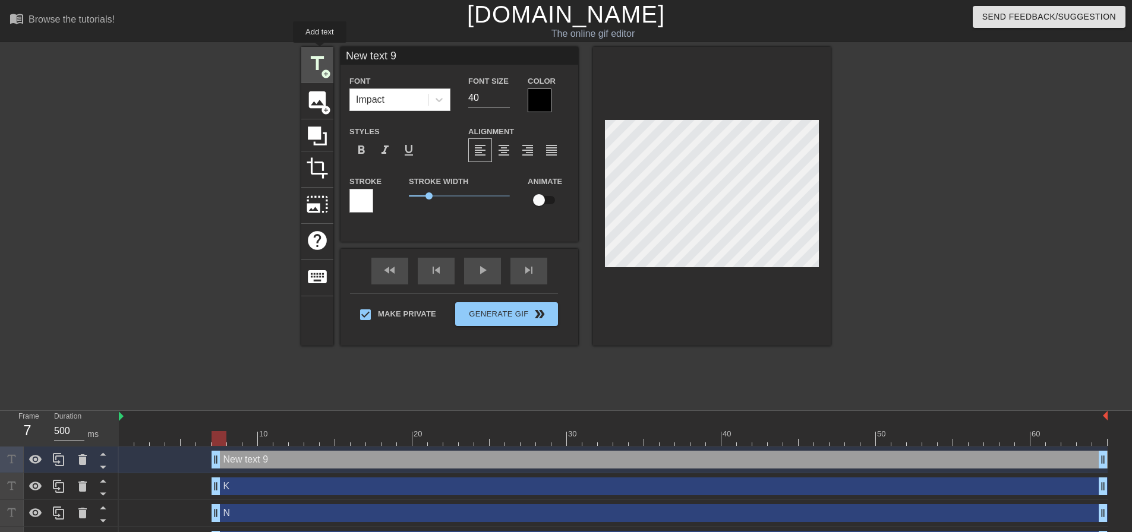
click at [317, 52] on div "title add_circle image add_circle crop photo_size_select_large help keyboard Ne…" at bounding box center [565, 196] width 529 height 299
click at [312, 62] on span "title" at bounding box center [317, 63] width 23 height 23
drag, startPoint x: 400, startPoint y: 55, endPoint x: 313, endPoint y: 53, distance: 87.4
click at [313, 53] on div "title add_circle image add_circle crop photo_size_select_large help keyboard Ne…" at bounding box center [565, 196] width 529 height 299
click at [313, 53] on span "title" at bounding box center [317, 63] width 23 height 23
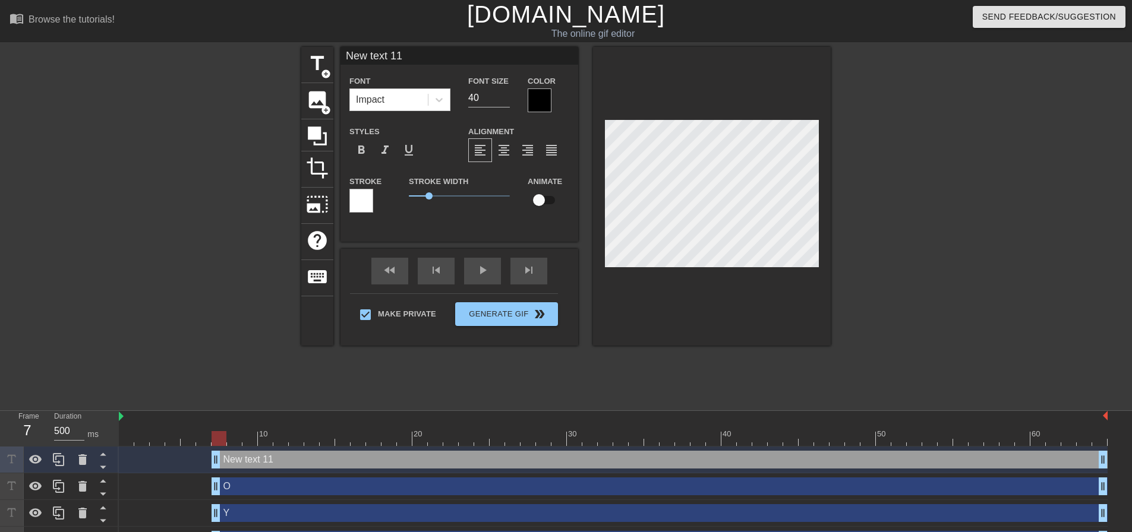
drag, startPoint x: 359, startPoint y: 47, endPoint x: 285, endPoint y: 46, distance: 74.3
click at [285, 46] on div "menu_book Browse the tutorials! [DOMAIN_NAME] The online gif editor Send Feedba…" at bounding box center [566, 357] width 1132 height 714
type input "U"
click at [266, 80] on div at bounding box center [198, 225] width 178 height 356
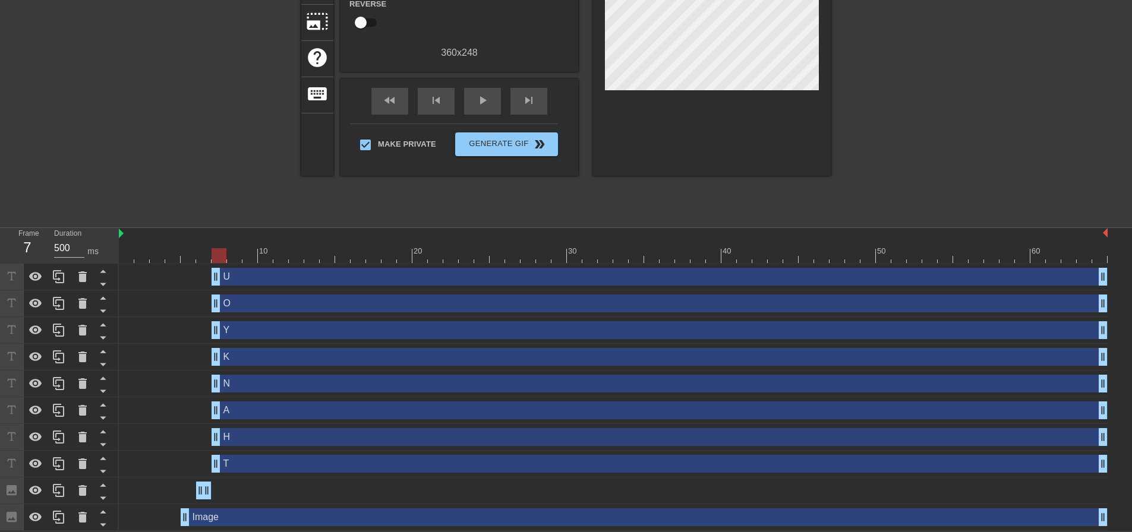
scroll to position [184, 0]
drag, startPoint x: 213, startPoint y: 441, endPoint x: 243, endPoint y: 443, distance: 29.8
drag, startPoint x: 219, startPoint y: 409, endPoint x: 282, endPoint y: 416, distance: 64.0
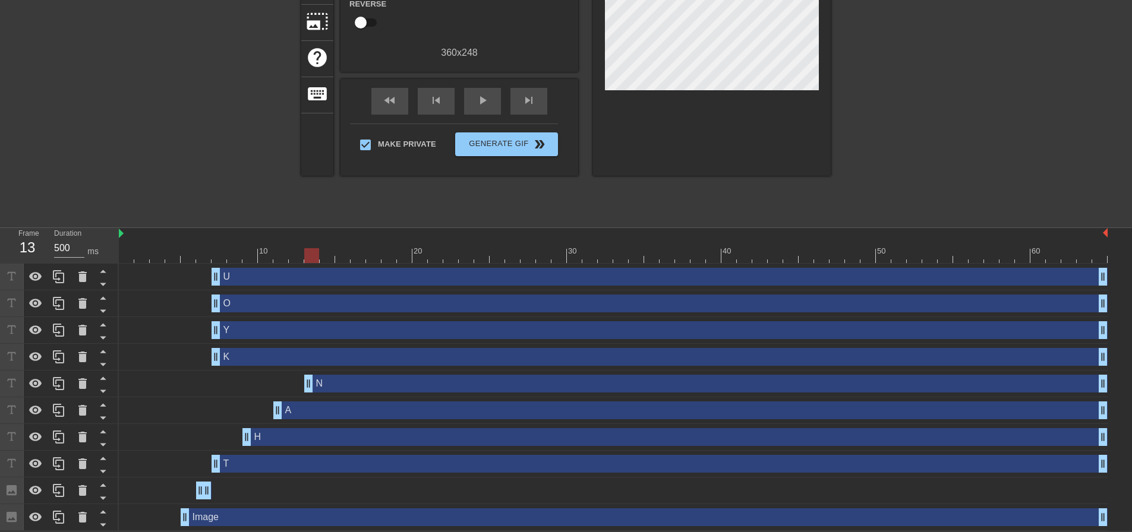
drag, startPoint x: 216, startPoint y: 386, endPoint x: 306, endPoint y: 392, distance: 90.0
click at [306, 392] on div "N drag_handle drag_handle" at bounding box center [613, 384] width 989 height 27
drag, startPoint x: 216, startPoint y: 356, endPoint x: 340, endPoint y: 368, distance: 124.7
click at [340, 368] on div "K drag_handle drag_handle" at bounding box center [613, 357] width 989 height 27
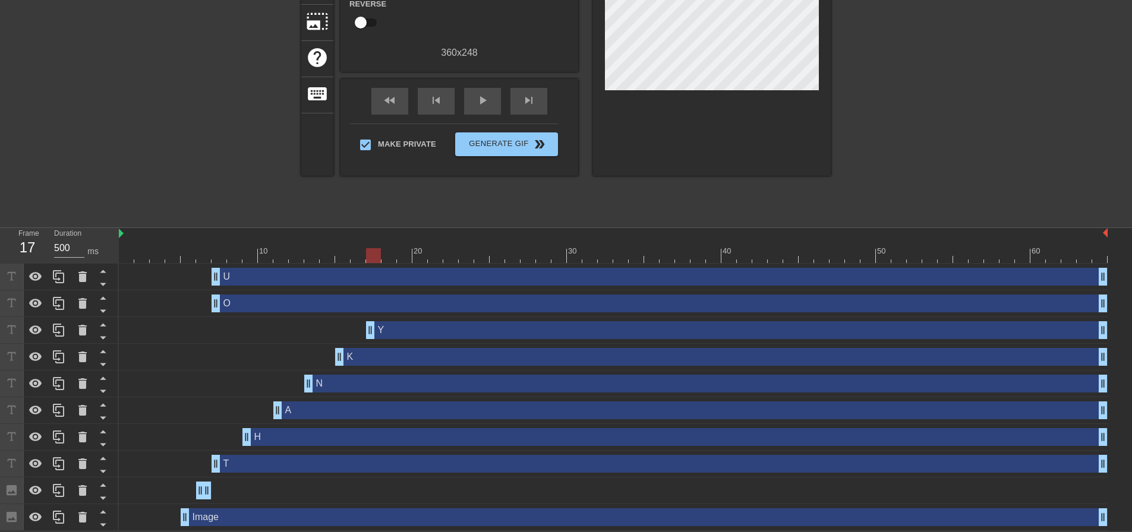
drag, startPoint x: 218, startPoint y: 330, endPoint x: 376, endPoint y: 337, distance: 158.2
drag, startPoint x: 219, startPoint y: 302, endPoint x: 405, endPoint y: 315, distance: 187.0
click at [405, 315] on div "O drag_handle drag_handle" at bounding box center [613, 304] width 989 height 27
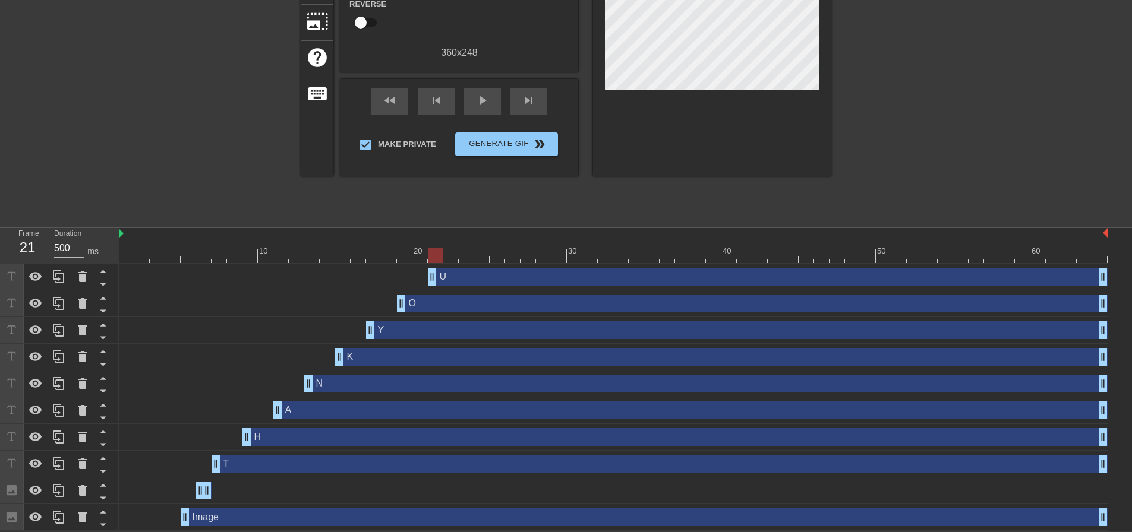
drag, startPoint x: 214, startPoint y: 274, endPoint x: 437, endPoint y: 286, distance: 223.1
click at [437, 286] on div "U drag_handle drag_handle" at bounding box center [613, 277] width 989 height 27
drag, startPoint x: 370, startPoint y: 332, endPoint x: 409, endPoint y: 337, distance: 39.1
drag, startPoint x: 402, startPoint y: 305, endPoint x: 443, endPoint y: 307, distance: 41.0
drag, startPoint x: 455, startPoint y: 307, endPoint x: 443, endPoint y: 307, distance: 11.9
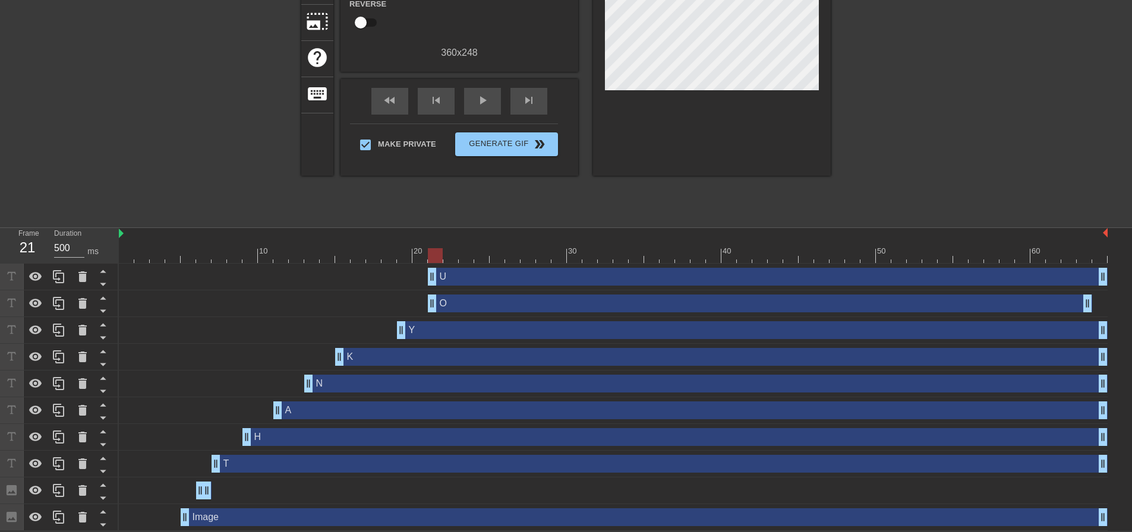
click at [443, 307] on div "O drag_handle drag_handle" at bounding box center [760, 304] width 664 height 18
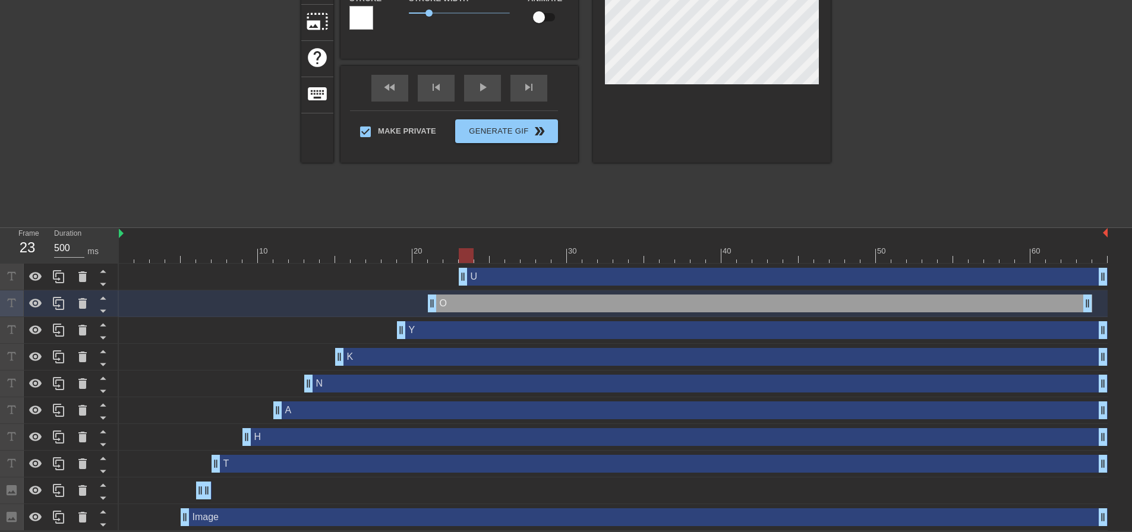
drag, startPoint x: 434, startPoint y: 279, endPoint x: 460, endPoint y: 281, distance: 26.8
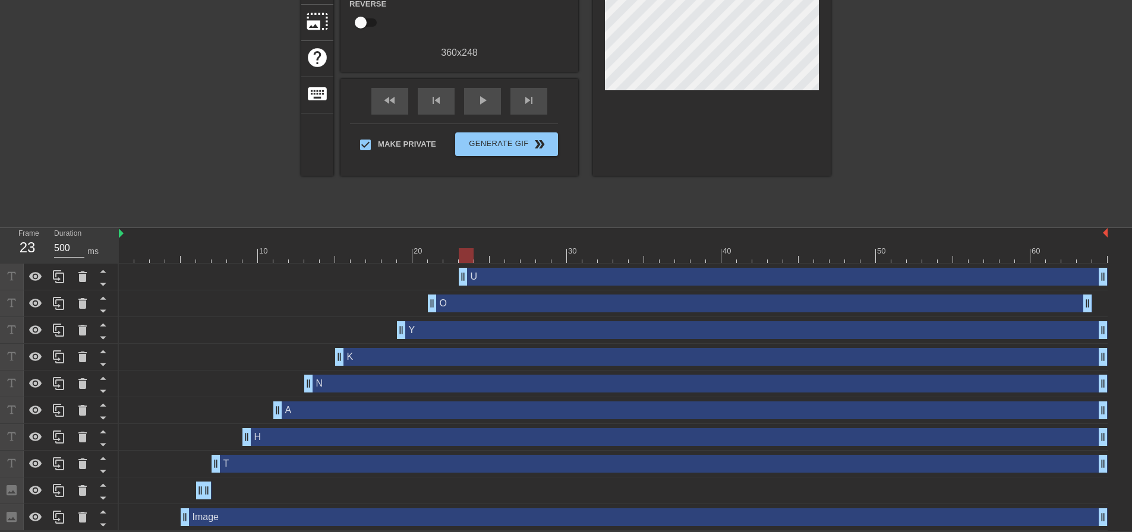
click at [494, 203] on div "title add_circle image add_circle crop photo_size_select_large help keyboard Gi…" at bounding box center [565, 42] width 529 height 356
drag, startPoint x: 1086, startPoint y: 300, endPoint x: 1115, endPoint y: 298, distance: 29.2
click at [1115, 298] on div "U drag_handle drag_handle O drag_handle drag_handle Y drag_handle drag_handle K…" at bounding box center [625, 397] width 1013 height 267
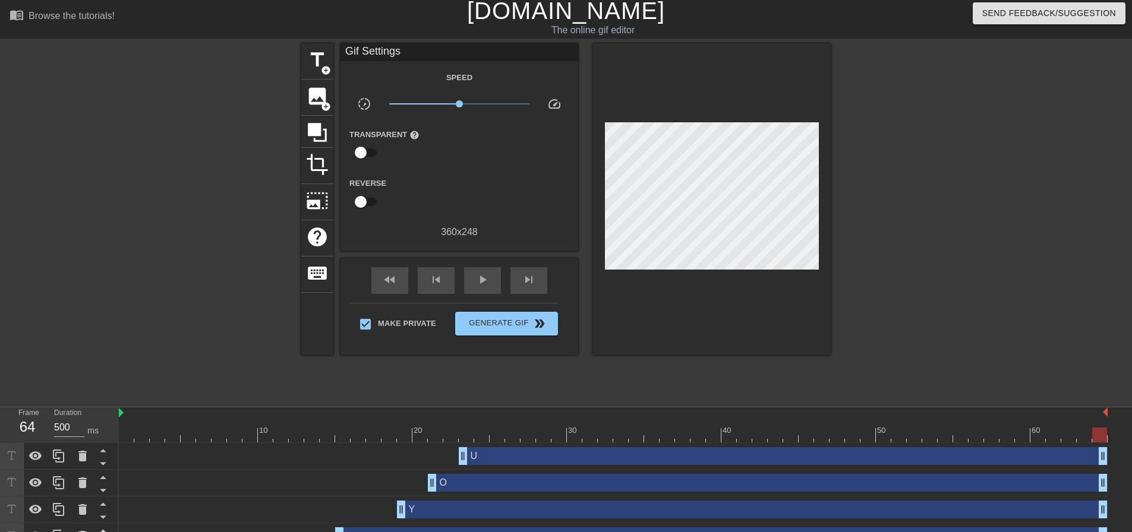
scroll to position [2, 0]
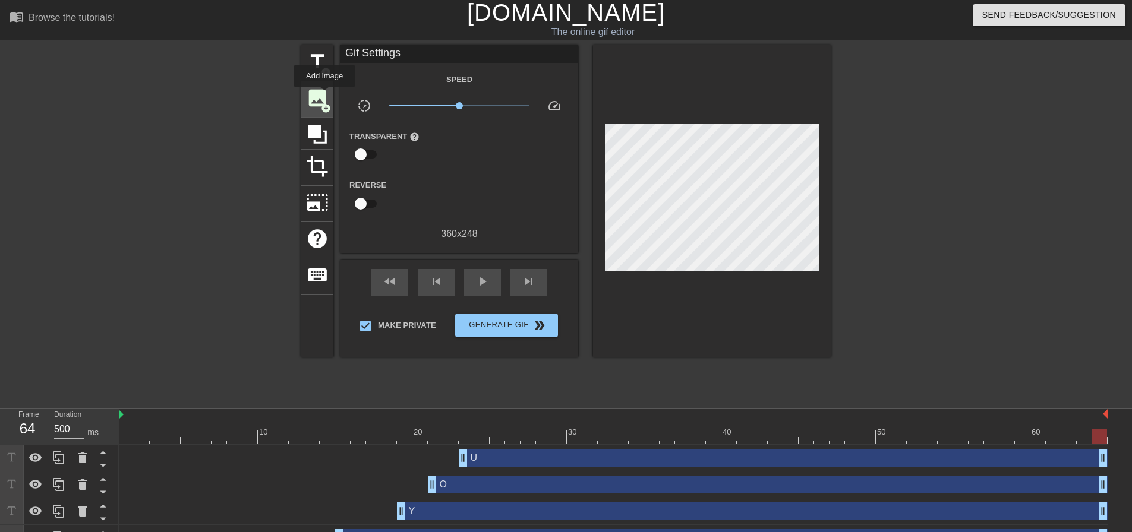
click at [324, 95] on span "image" at bounding box center [317, 98] width 23 height 23
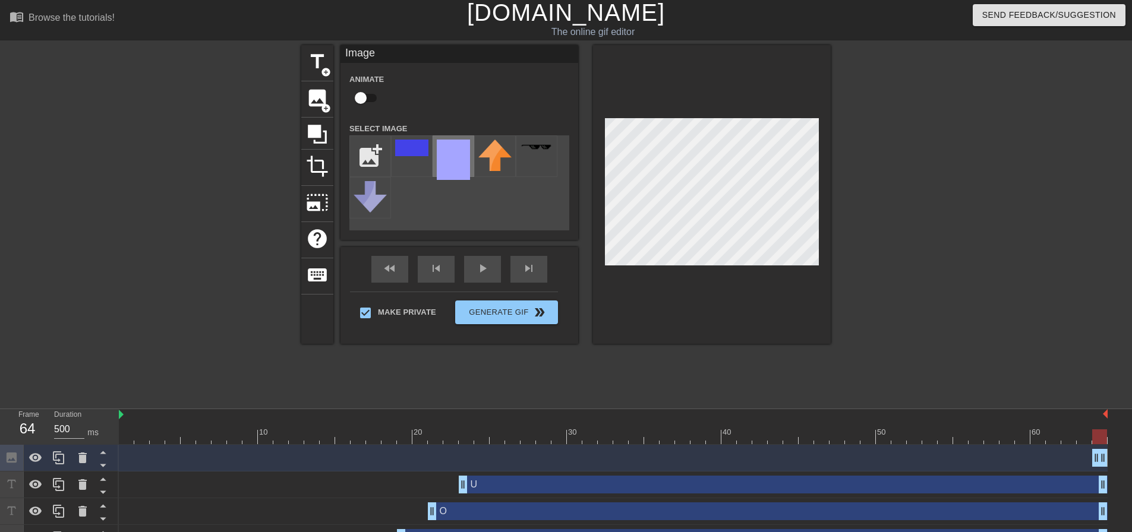
click at [459, 159] on img at bounding box center [453, 160] width 33 height 40
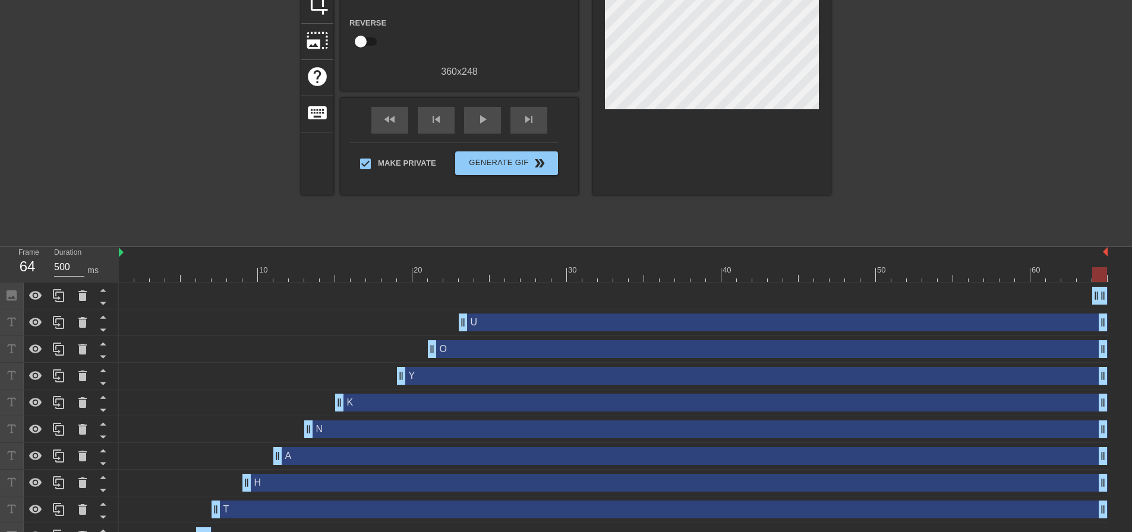
scroll to position [162, 0]
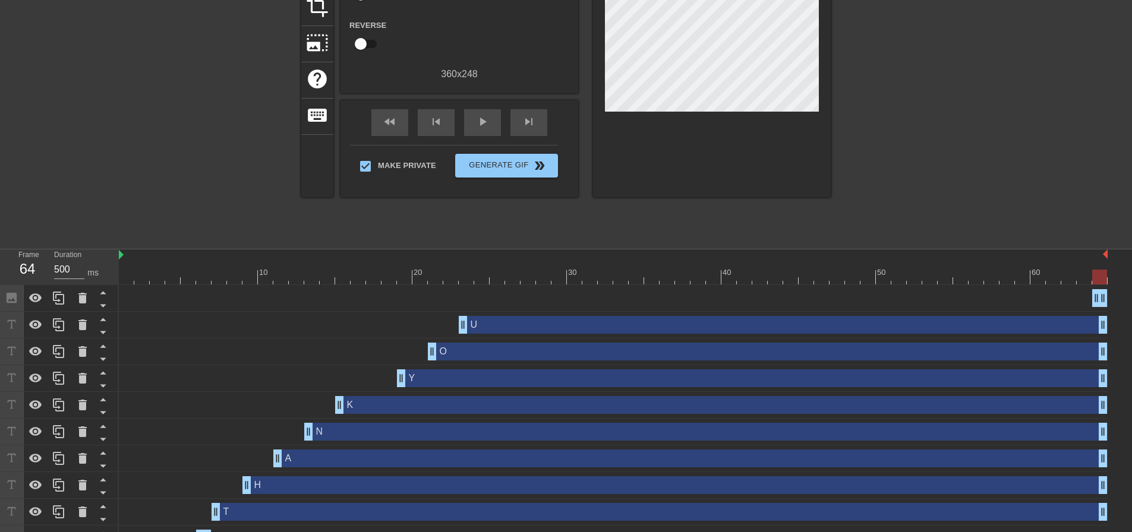
drag, startPoint x: 1100, startPoint y: 296, endPoint x: 965, endPoint y: 302, distance: 135.0
click at [965, 302] on div "Image drag_handle drag_handle" at bounding box center [613, 298] width 989 height 18
drag, startPoint x: 1095, startPoint y: 298, endPoint x: 1038, endPoint y: 298, distance: 57.0
drag, startPoint x: 1074, startPoint y: 299, endPoint x: 589, endPoint y: 298, distance: 485.4
click at [589, 298] on div "Image drag_handle drag_handle" at bounding box center [605, 298] width 77 height 18
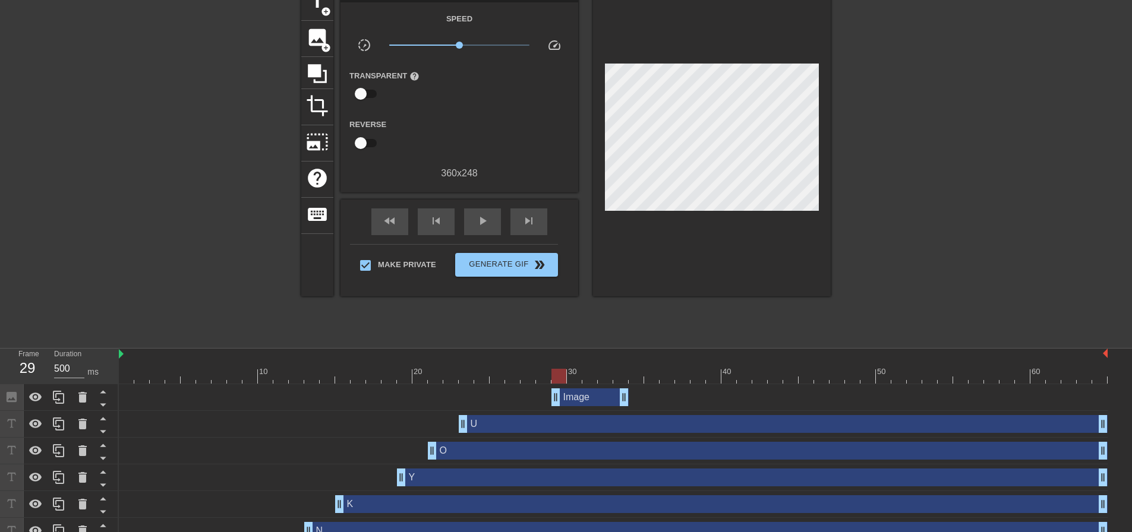
scroll to position [61, 0]
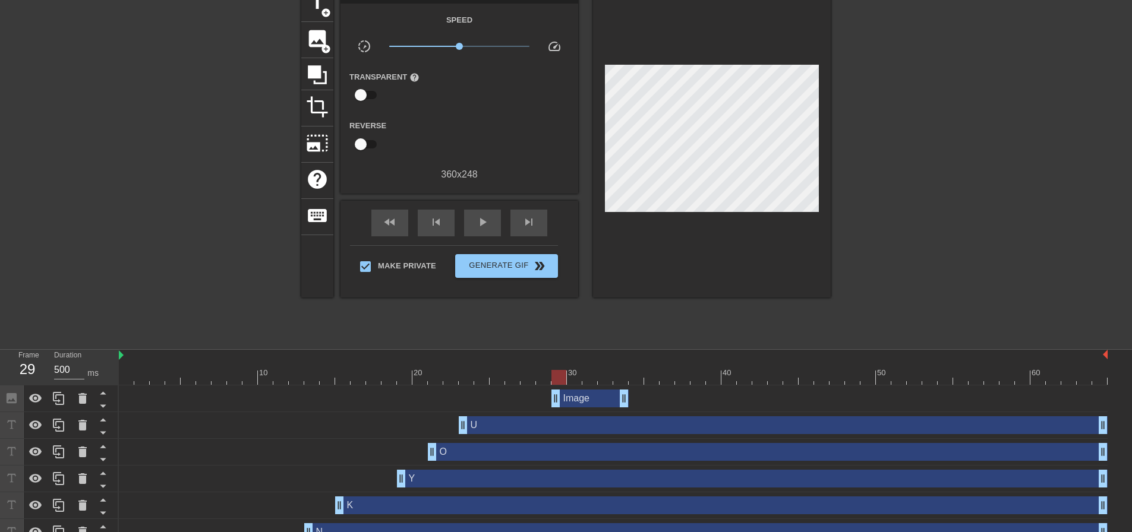
click at [580, 403] on div "Image drag_handle drag_handle" at bounding box center [589, 399] width 77 height 18
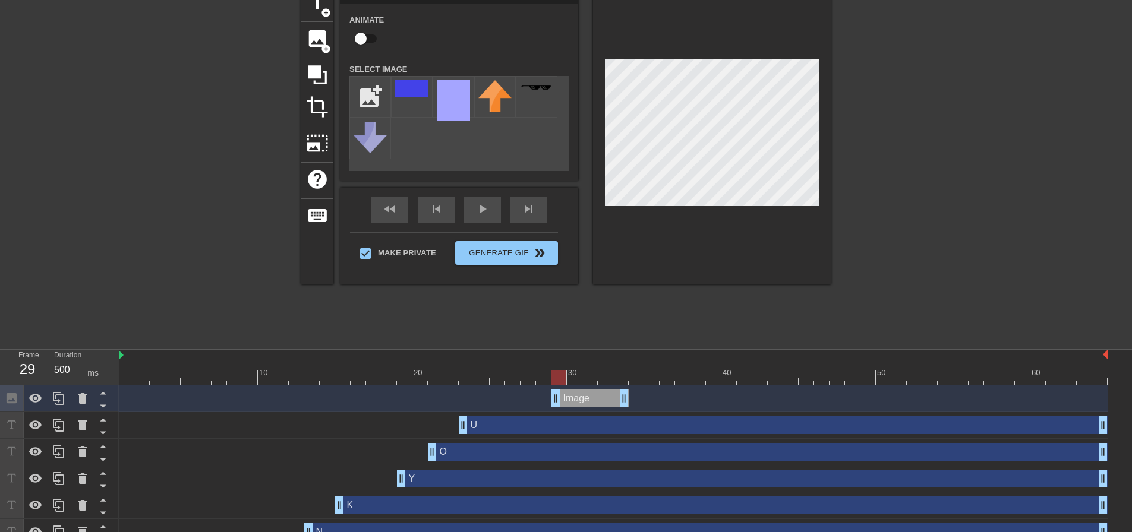
click at [574, 377] on div at bounding box center [613, 377] width 989 height 15
click at [704, 291] on div "title add_circle image add_circle crop photo_size_select_large help keyboard Im…" at bounding box center [565, 164] width 529 height 356
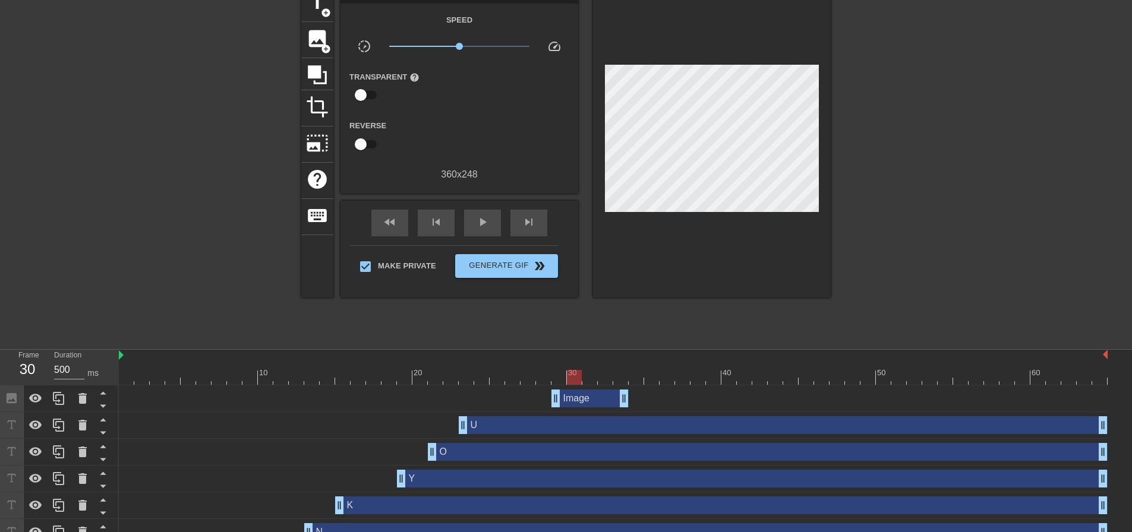
click at [597, 400] on div "Image drag_handle drag_handle" at bounding box center [589, 399] width 77 height 18
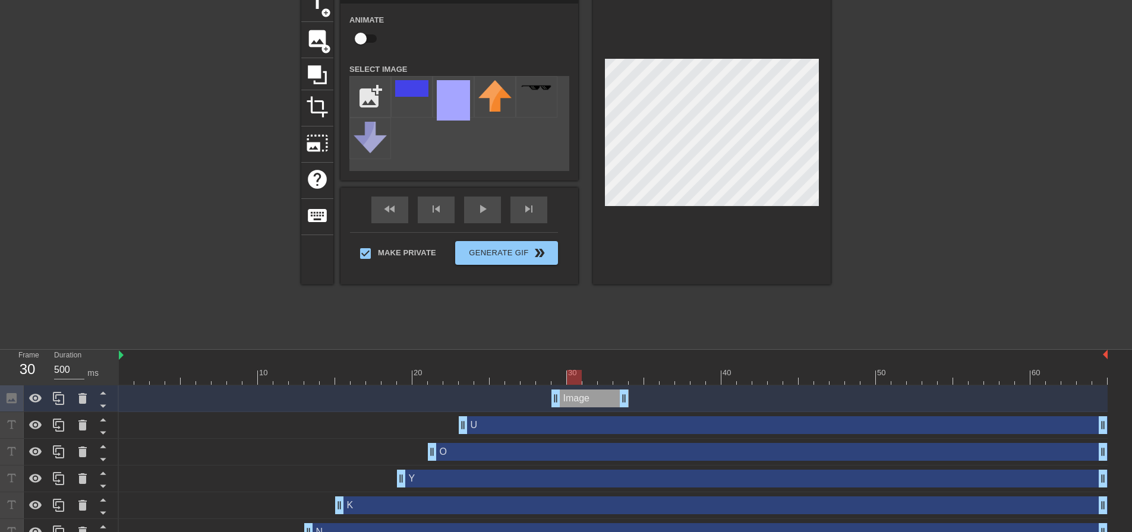
click at [668, 357] on div at bounding box center [613, 356] width 989 height 12
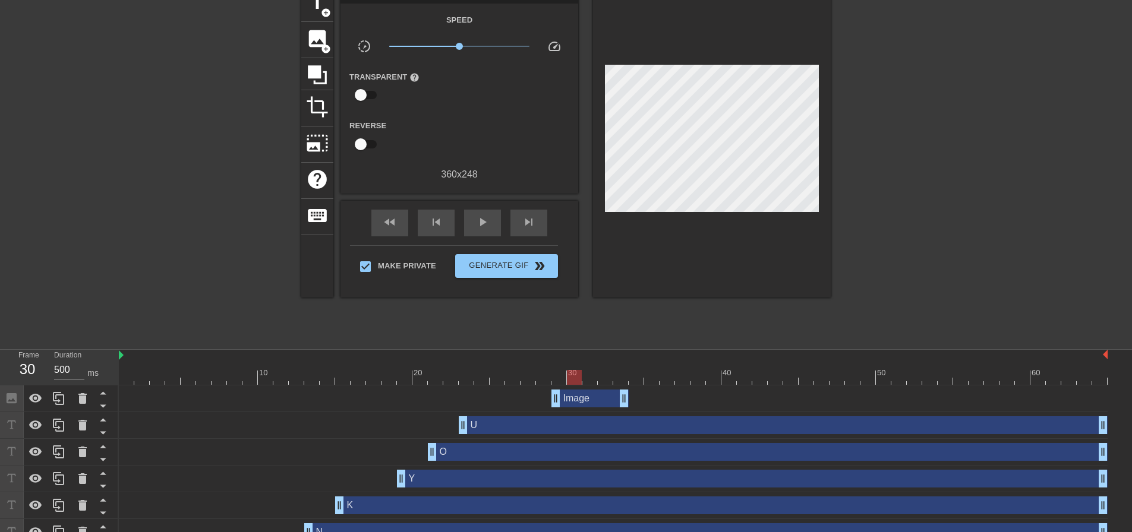
click at [638, 320] on div "title add_circle image add_circle crop photo_size_select_large help keyboard Gi…" at bounding box center [565, 164] width 529 height 356
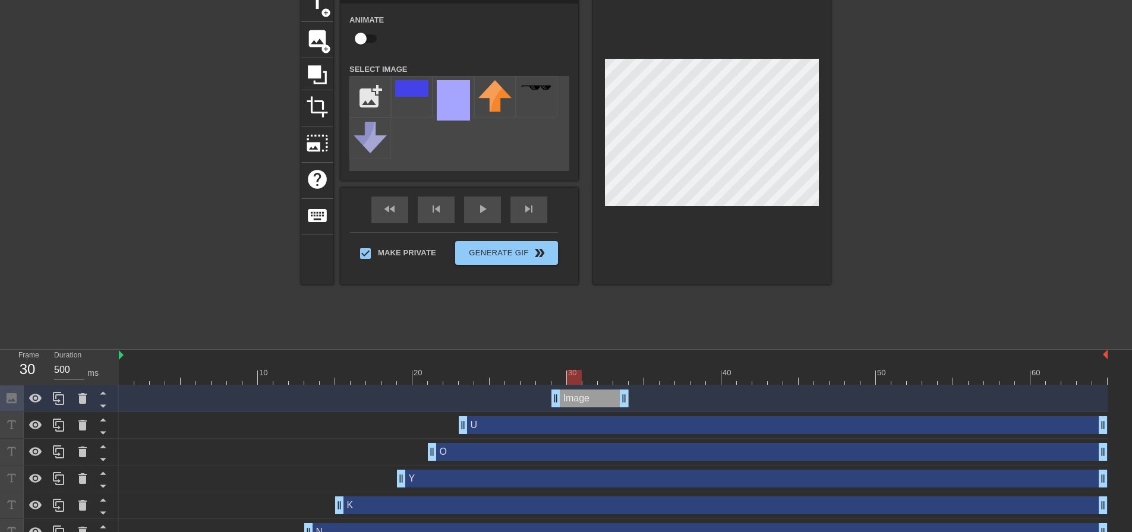
click at [656, 320] on div "title add_circle image add_circle crop photo_size_select_large help keyboard Im…" at bounding box center [565, 164] width 529 height 356
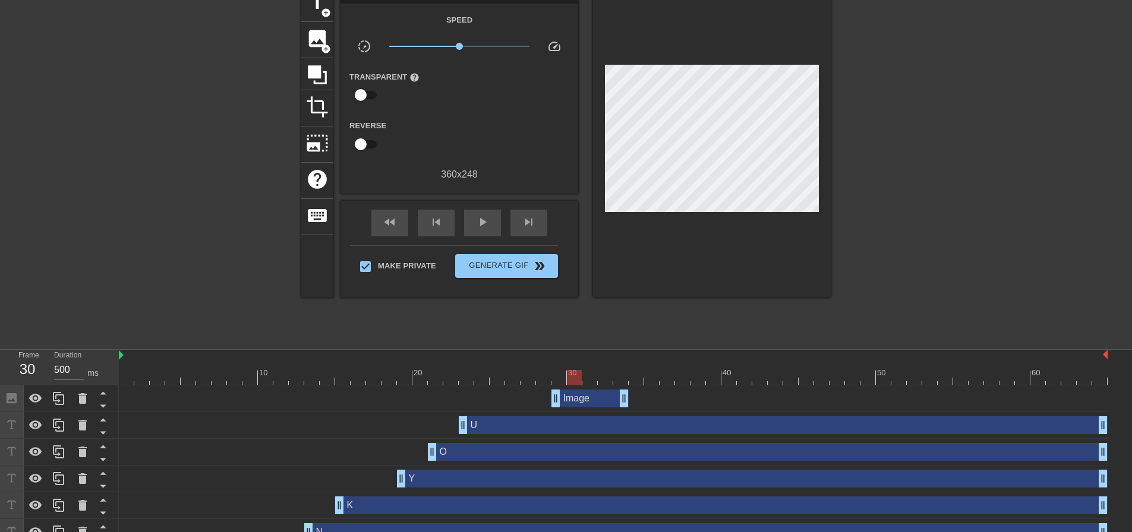
click at [592, 403] on div "Image drag_handle drag_handle" at bounding box center [589, 399] width 77 height 18
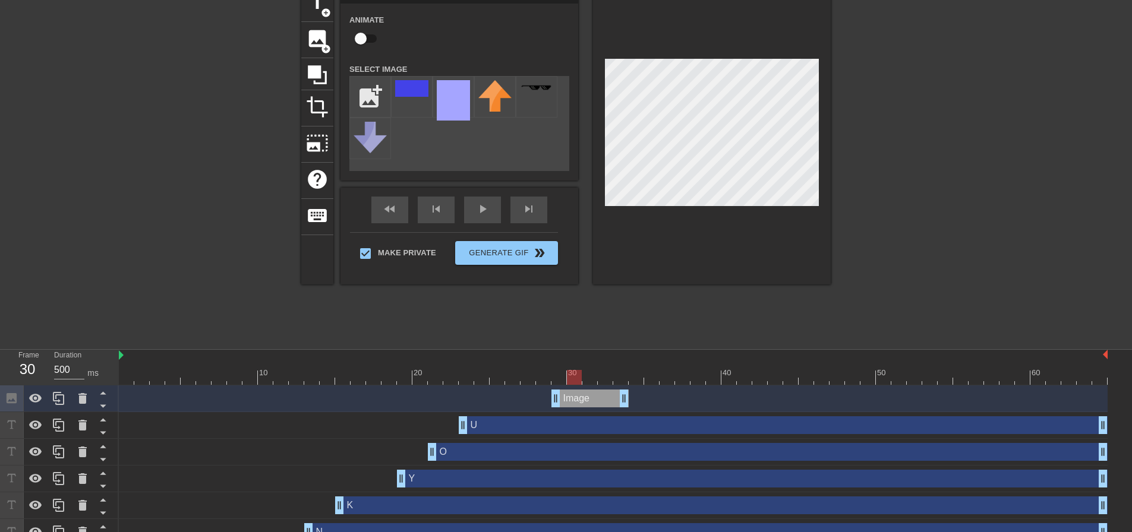
click at [653, 295] on div "title add_circle image add_circle crop photo_size_select_large help keyboard Im…" at bounding box center [565, 164] width 529 height 356
click at [655, 322] on div "title add_circle image add_circle crop photo_size_select_large help keyboard Im…" at bounding box center [565, 164] width 529 height 356
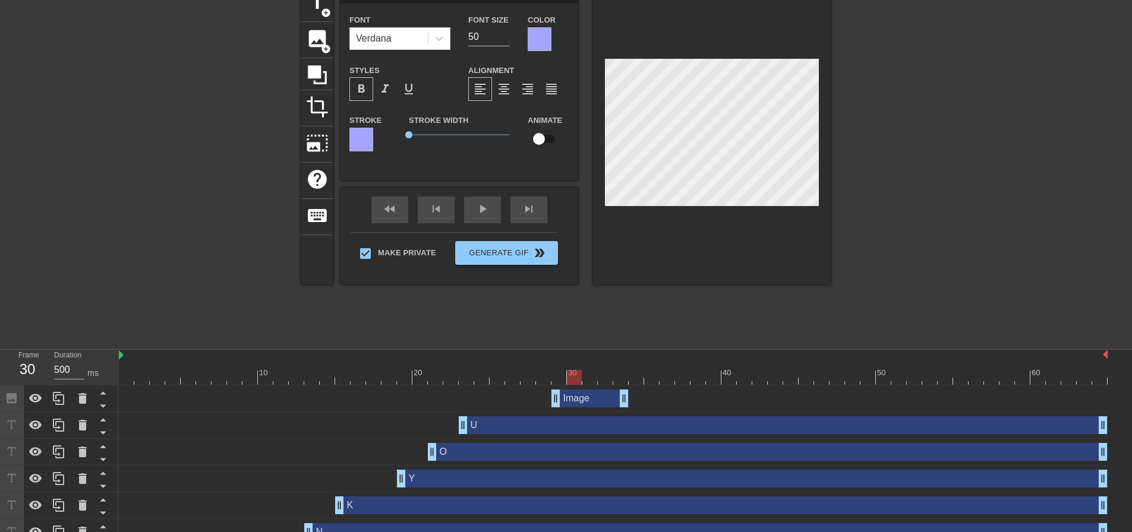
click at [586, 402] on div "Image drag_handle drag_handle" at bounding box center [589, 399] width 77 height 18
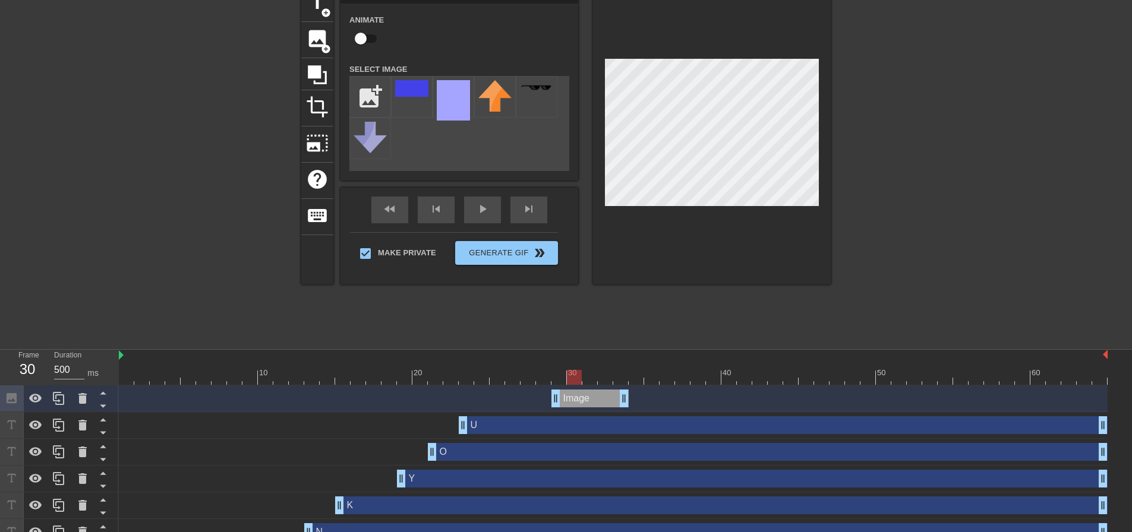
click at [639, 376] on div at bounding box center [613, 377] width 989 height 15
click at [600, 374] on div at bounding box center [613, 377] width 989 height 15
click at [646, 292] on div "title add_circle image add_circle crop photo_size_select_large help keyboard Im…" at bounding box center [565, 164] width 529 height 356
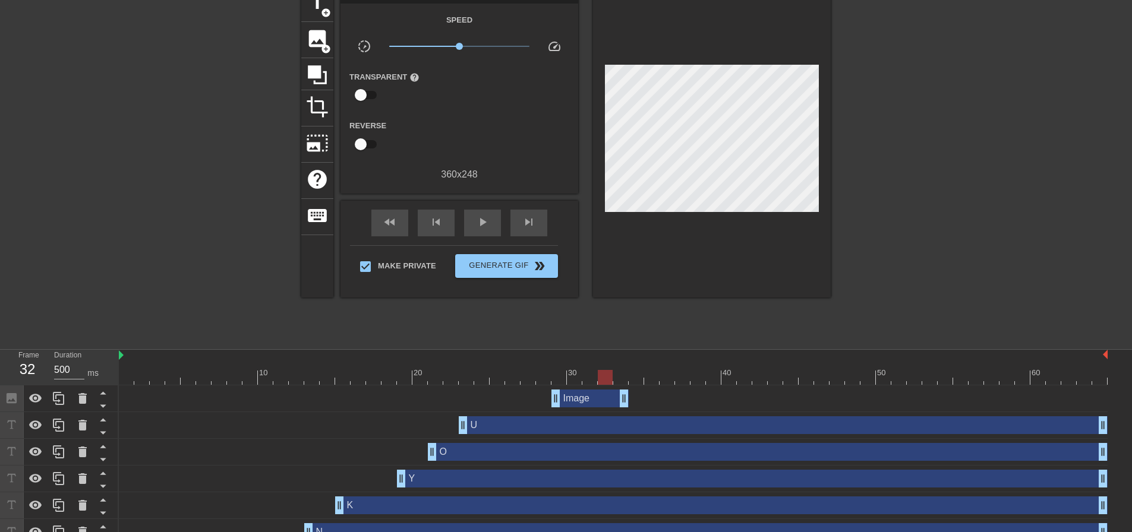
click at [633, 330] on div "title add_circle image add_circle crop photo_size_select_large help keyboard Gi…" at bounding box center [565, 164] width 529 height 356
drag, startPoint x: 586, startPoint y: 401, endPoint x: 517, endPoint y: 402, distance: 68.9
click at [517, 402] on div "Image drag_handle drag_handle" at bounding box center [528, 399] width 77 height 18
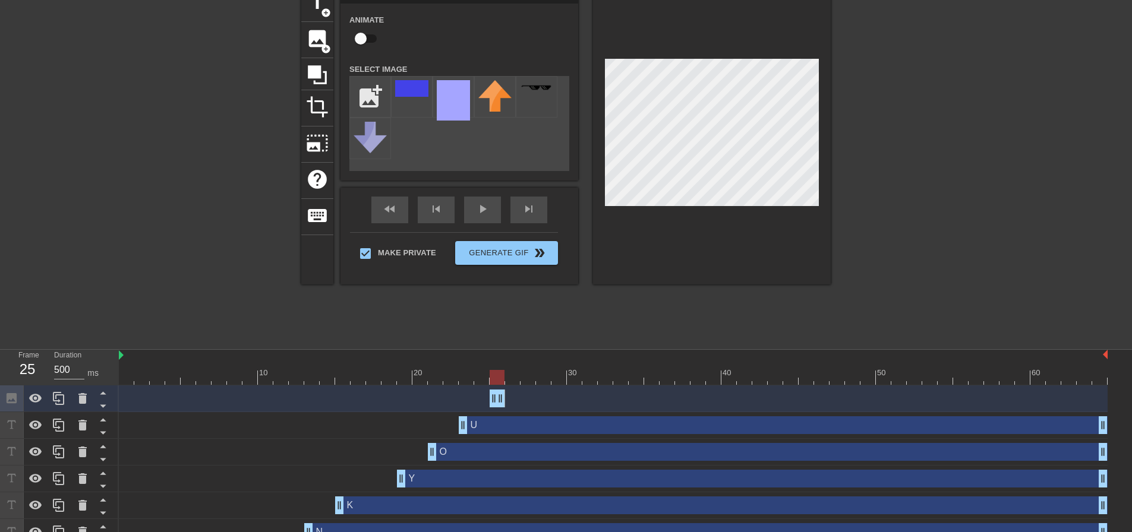
drag, startPoint x: 561, startPoint y: 402, endPoint x: 497, endPoint y: 400, distance: 64.2
click at [584, 325] on div "title add_circle image add_circle crop photo_size_select_large help keyboard Im…" at bounding box center [565, 164] width 529 height 356
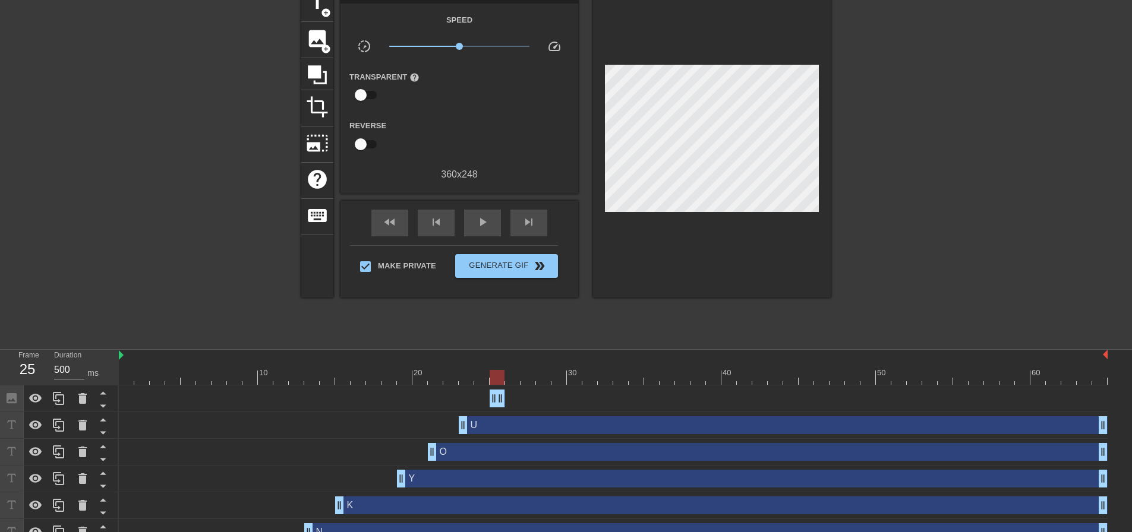
click at [705, 327] on div "title add_circle image add_circle crop photo_size_select_large help keyboard Gi…" at bounding box center [565, 164] width 529 height 356
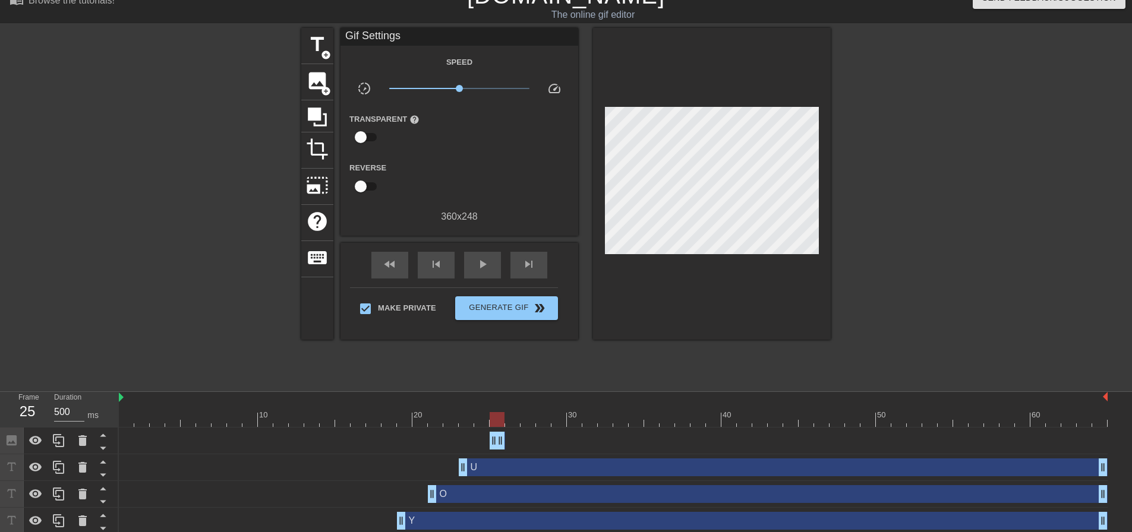
scroll to position [0, 0]
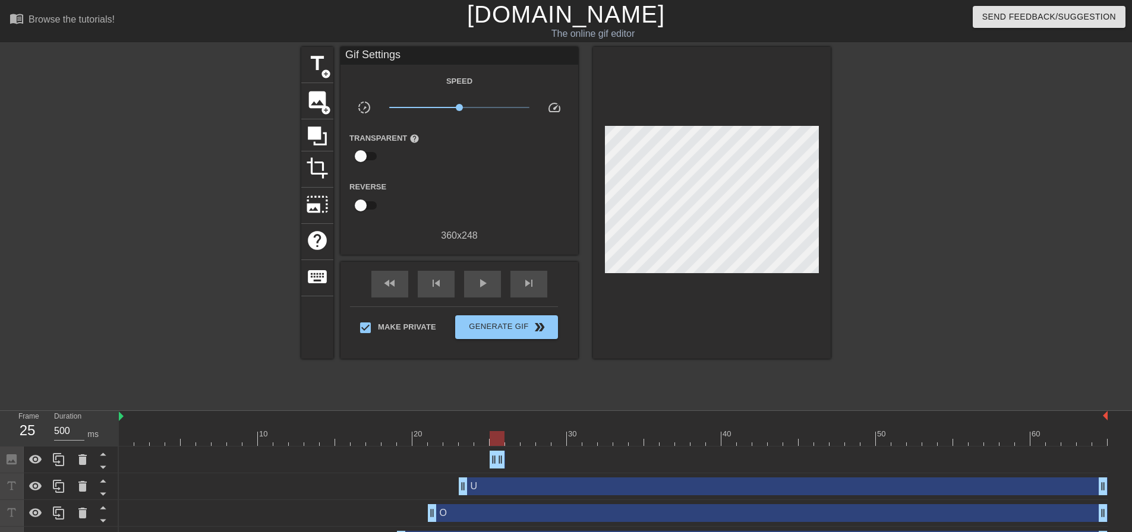
click at [405, 59] on div "Gif Settings" at bounding box center [459, 56] width 238 height 18
click at [311, 66] on span "title" at bounding box center [317, 63] width 23 height 23
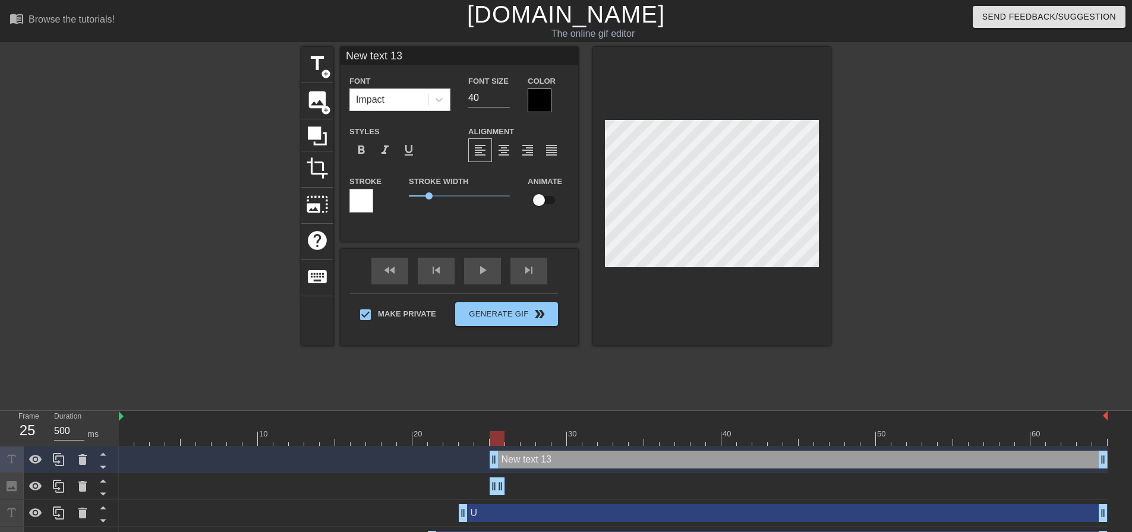
drag, startPoint x: 442, startPoint y: 61, endPoint x: 251, endPoint y: 63, distance: 190.7
click at [255, 63] on div "title add_circle image add_circle crop photo_size_select_large help keyboard Ne…" at bounding box center [566, 225] width 1132 height 356
paste input "TechnoMule"
drag, startPoint x: 349, startPoint y: 56, endPoint x: 438, endPoint y: 61, distance: 89.3
click at [438, 61] on input "TechnoMule" at bounding box center [459, 56] width 238 height 18
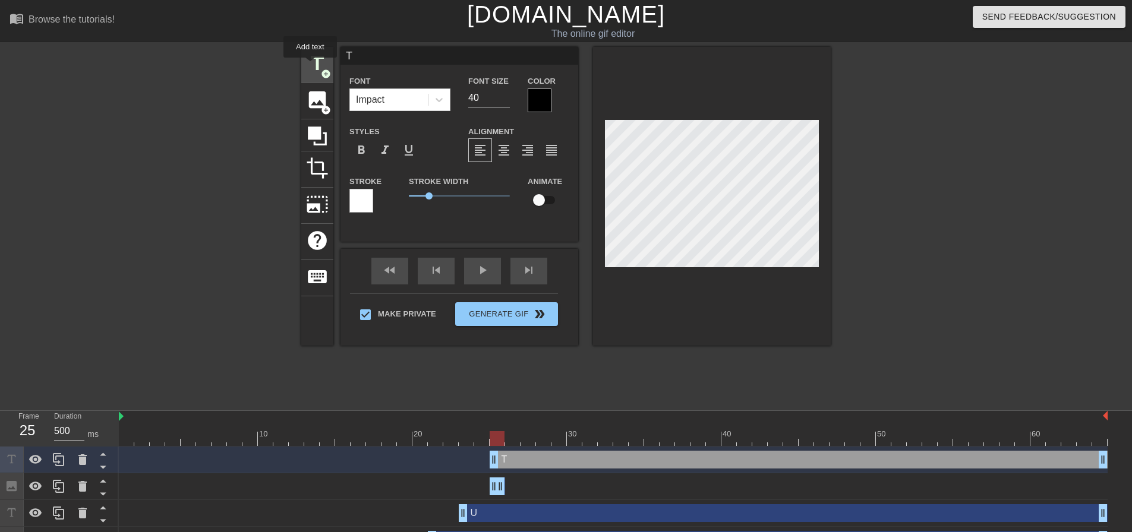
click at [310, 66] on span "title" at bounding box center [317, 63] width 23 height 23
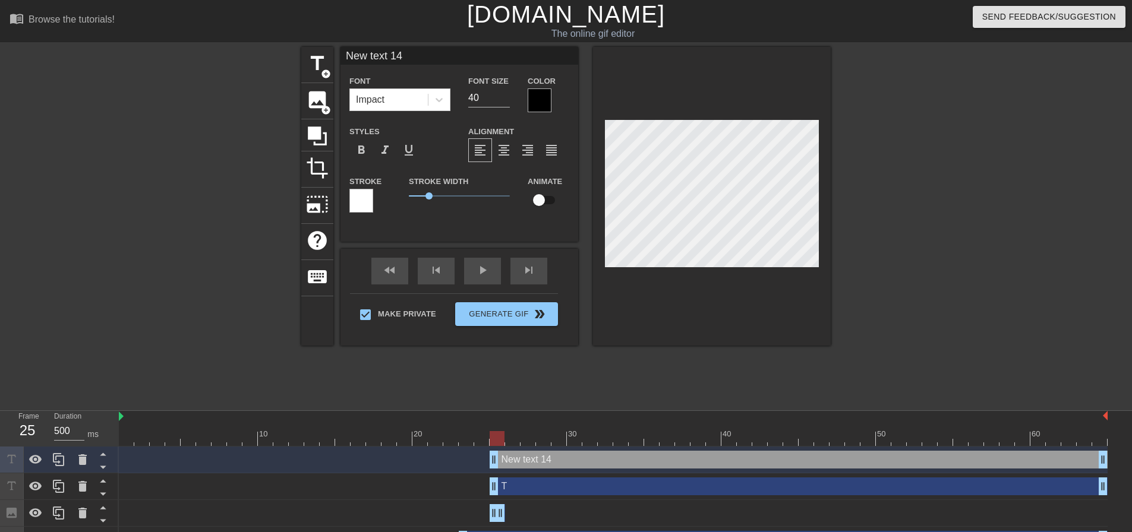
drag, startPoint x: 407, startPoint y: 56, endPoint x: 277, endPoint y: 56, distance: 129.5
click at [277, 56] on div "title add_circle image add_circle crop photo_size_select_large help keyboard Ne…" at bounding box center [566, 225] width 1132 height 356
paste input "echnoMule"
drag, startPoint x: 351, startPoint y: 53, endPoint x: 339, endPoint y: 53, distance: 11.3
click at [339, 53] on div "title add_circle image add_circle crop photo_size_select_large help keyboard ec…" at bounding box center [565, 196] width 529 height 299
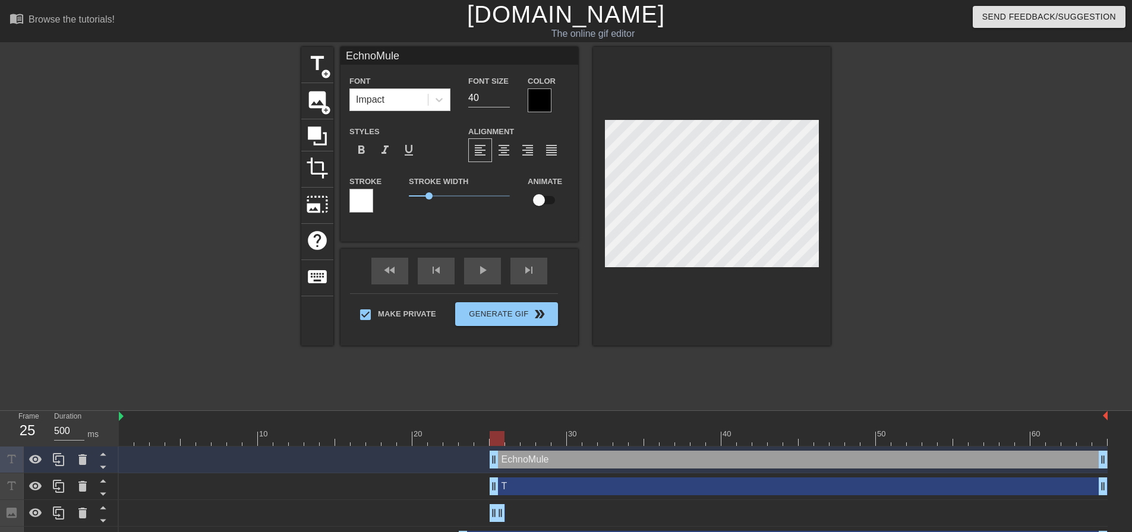
drag, startPoint x: 413, startPoint y: 58, endPoint x: 471, endPoint y: 55, distance: 57.7
click at [471, 55] on input "EchnoMule" at bounding box center [459, 56] width 238 height 18
click at [319, 68] on span "title" at bounding box center [317, 63] width 23 height 23
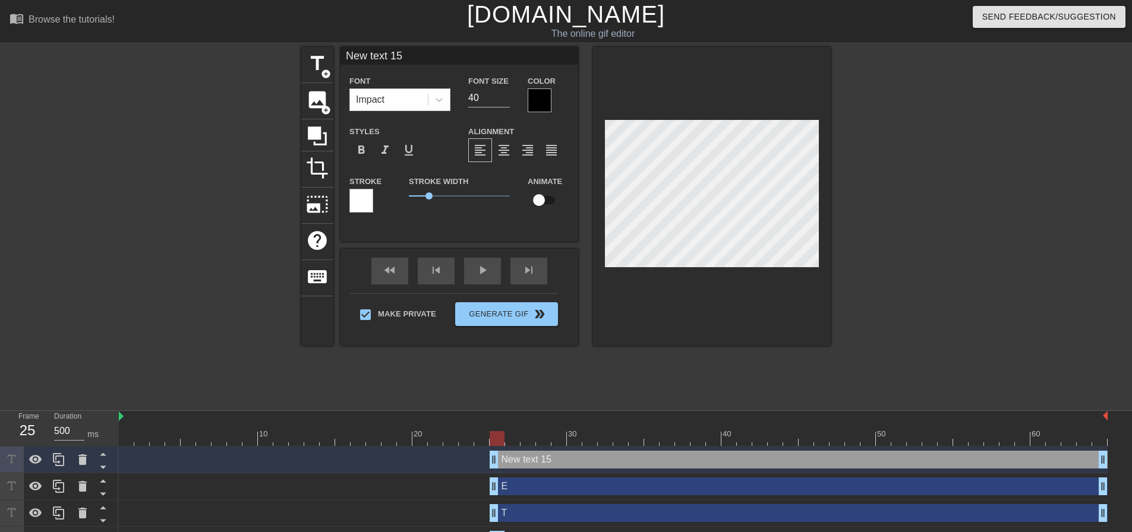
drag, startPoint x: 420, startPoint y: 59, endPoint x: 268, endPoint y: 64, distance: 152.2
click at [268, 64] on div "title add_circle image add_circle crop photo_size_select_large help keyboard Ne…" at bounding box center [566, 225] width 1132 height 356
paste input "echnoMule"
drag, startPoint x: 352, startPoint y: 58, endPoint x: 336, endPoint y: 59, distance: 16.1
click at [336, 59] on div "title add_circle image add_circle crop photo_size_select_large help keyboard ec…" at bounding box center [565, 196] width 529 height 299
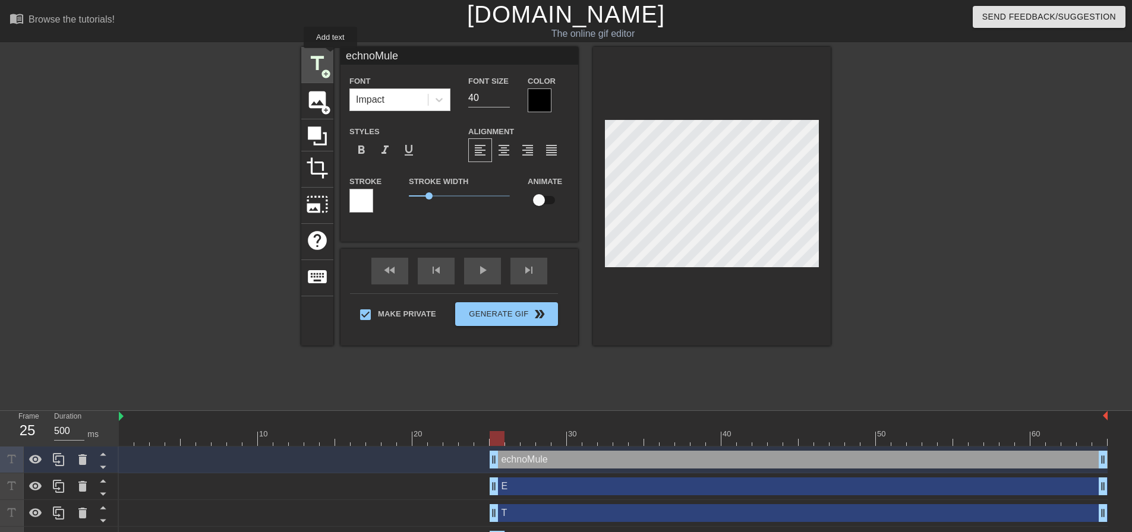
drag, startPoint x: 356, startPoint y: 56, endPoint x: 314, endPoint y: 56, distance: 42.2
click at [314, 56] on div "title add_circle image add_circle crop photo_size_select_large help keyboard ec…" at bounding box center [565, 196] width 529 height 299
drag, startPoint x: 353, startPoint y: 57, endPoint x: 423, endPoint y: 55, distance: 70.1
click at [422, 55] on input "ChnoMule" at bounding box center [459, 56] width 238 height 18
click at [318, 63] on span "title" at bounding box center [317, 63] width 23 height 23
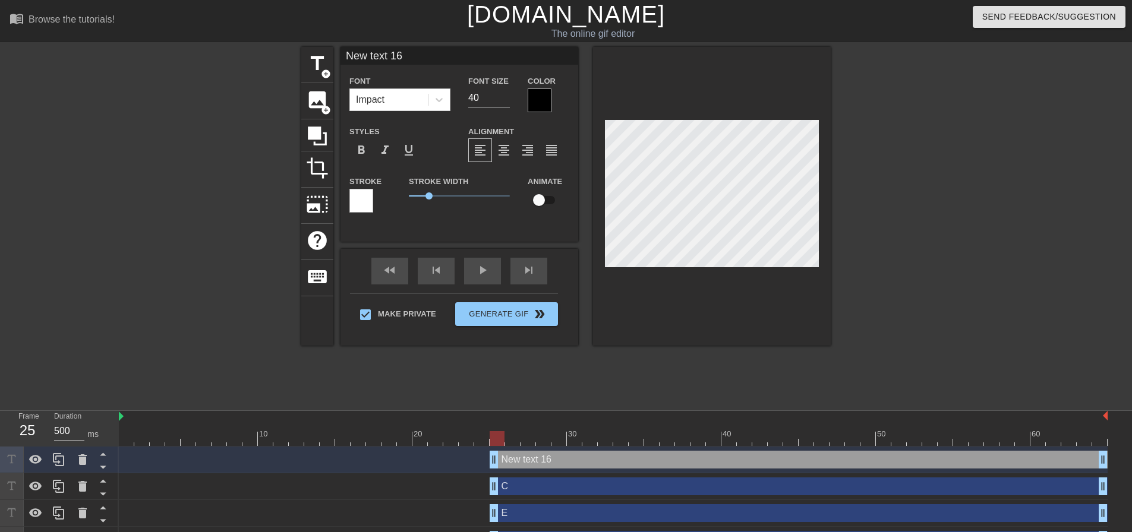
drag, startPoint x: 415, startPoint y: 58, endPoint x: 217, endPoint y: 58, distance: 197.9
click at [219, 58] on div "title add_circle image add_circle crop photo_size_select_large help keyboard Ne…" at bounding box center [566, 225] width 1132 height 356
paste input "hnoMule"
drag, startPoint x: 351, startPoint y: 57, endPoint x: 333, endPoint y: 58, distance: 17.3
click at [334, 57] on div "title add_circle image add_circle crop photo_size_select_large help keyboard hn…" at bounding box center [565, 196] width 529 height 299
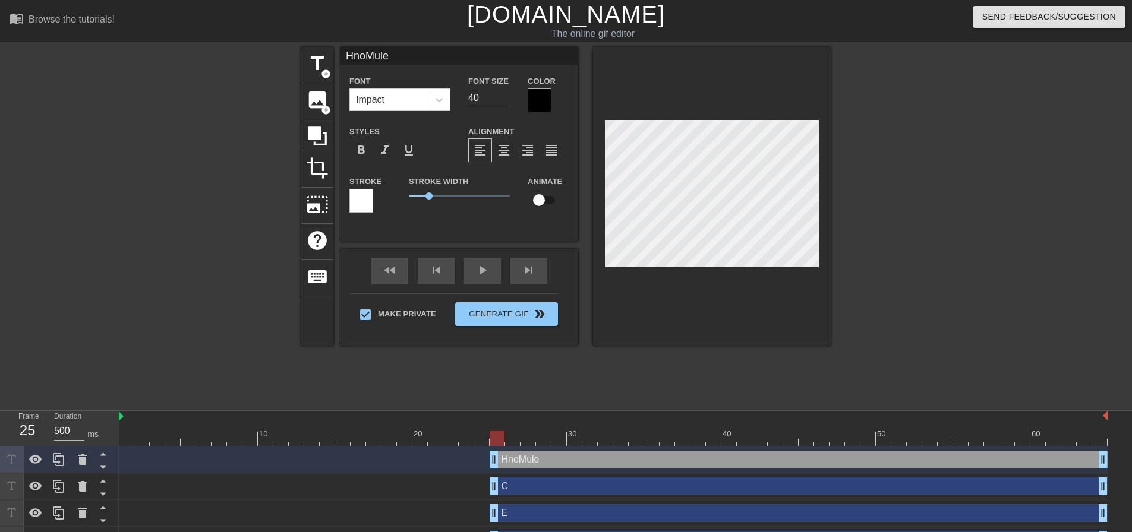
drag, startPoint x: 421, startPoint y: 56, endPoint x: 274, endPoint y: 55, distance: 147.4
click at [274, 55] on div "title add_circle image add_circle crop photo_size_select_large help keyboard Hn…" at bounding box center [566, 225] width 1132 height 356
click at [324, 67] on span "title" at bounding box center [317, 63] width 23 height 23
drag, startPoint x: 427, startPoint y: 55, endPoint x: 228, endPoint y: 56, distance: 199.0
click at [231, 56] on div "title add_circle image add_circle crop photo_size_select_large help keyboard Ne…" at bounding box center [566, 225] width 1132 height 356
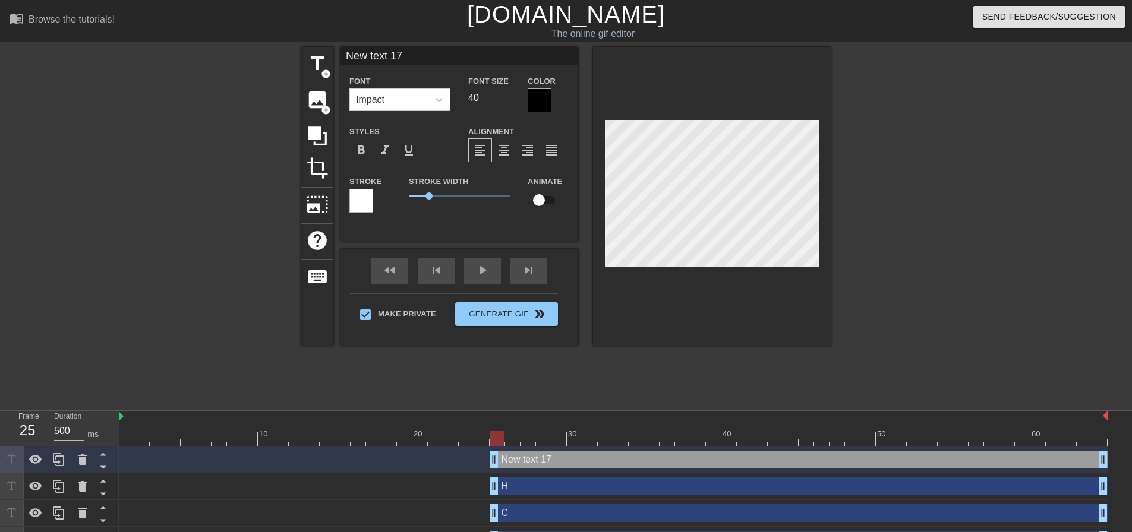
paste input "hnoMule"
drag, startPoint x: 419, startPoint y: 56, endPoint x: 255, endPoint y: 55, distance: 164.0
click at [255, 55] on div "title add_circle image add_circle crop photo_size_select_large help keyboard hn…" at bounding box center [566, 225] width 1132 height 356
click at [318, 70] on span "title" at bounding box center [317, 63] width 23 height 23
drag, startPoint x: 314, startPoint y: 56, endPoint x: 226, endPoint y: 56, distance: 87.9
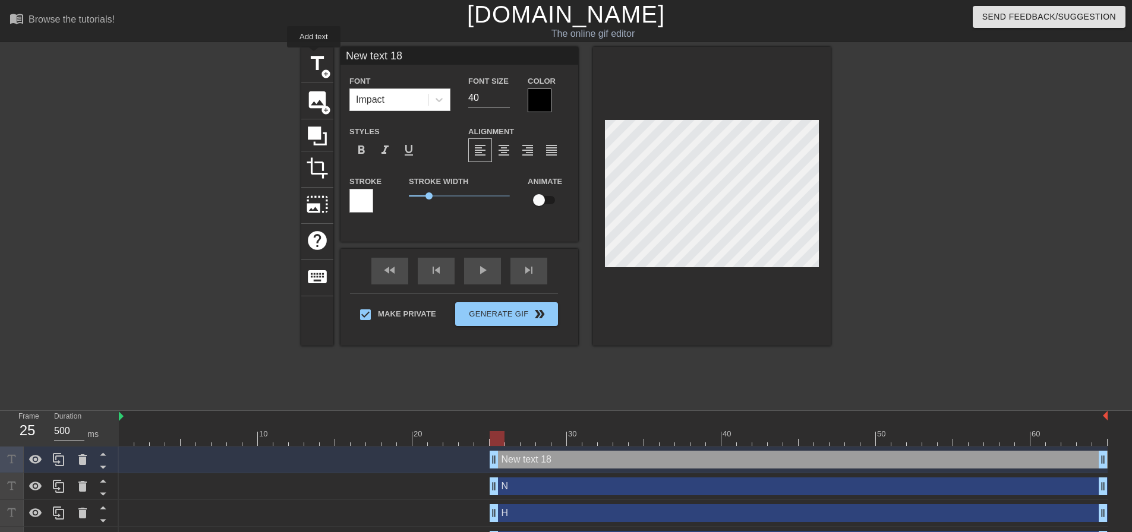
click at [220, 57] on div "title add_circle image add_circle crop photo_size_select_large help keyboard Ne…" at bounding box center [566, 225] width 1132 height 356
paste input "hnoMule"
drag, startPoint x: 399, startPoint y: 56, endPoint x: 279, endPoint y: 59, distance: 120.1
click at [281, 58] on div "title add_circle image add_circle crop photo_size_select_large help keyboard hn…" at bounding box center [566, 225] width 1132 height 356
click at [327, 65] on span "title" at bounding box center [317, 63] width 23 height 23
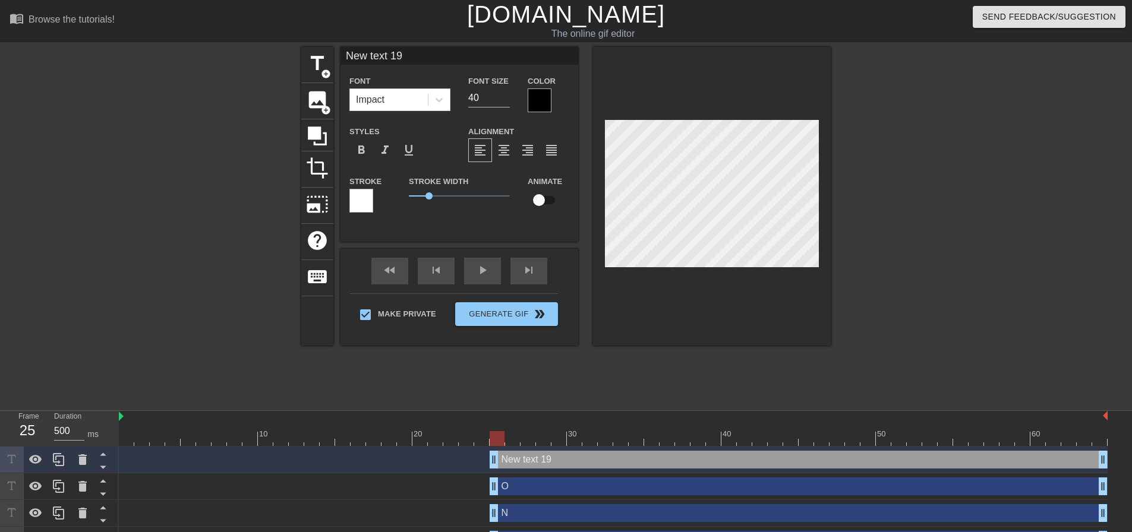
drag, startPoint x: 441, startPoint y: 57, endPoint x: 257, endPoint y: 59, distance: 184.2
click at [257, 59] on div "title add_circle image add_circle crop photo_size_select_large help keyboard Ne…" at bounding box center [566, 225] width 1132 height 356
paste input "hnoMule"
drag, startPoint x: 400, startPoint y: 57, endPoint x: 264, endPoint y: 55, distance: 136.1
click at [264, 55] on div "title add_circle image add_circle crop photo_size_select_large help keyboard hn…" at bounding box center [566, 225] width 1132 height 356
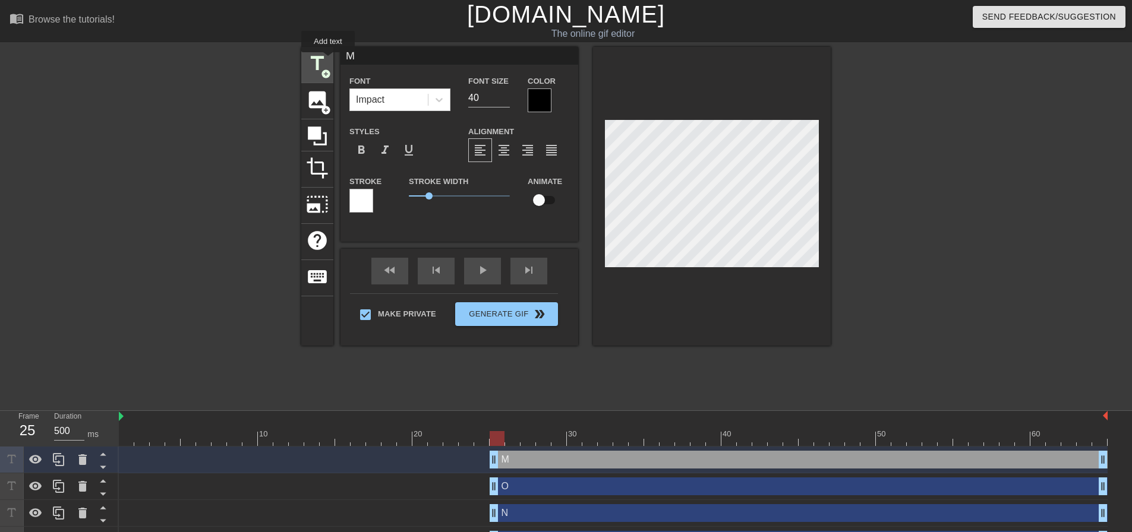
click at [328, 61] on div "title add_circle" at bounding box center [317, 65] width 32 height 36
drag, startPoint x: 437, startPoint y: 55, endPoint x: 241, endPoint y: 58, distance: 195.5
click at [242, 58] on div "title add_circle image add_circle crop photo_size_select_large help keyboard Ne…" at bounding box center [566, 225] width 1132 height 356
paste input "hnoMule"
drag, startPoint x: 399, startPoint y: 54, endPoint x: 248, endPoint y: 54, distance: 151.5
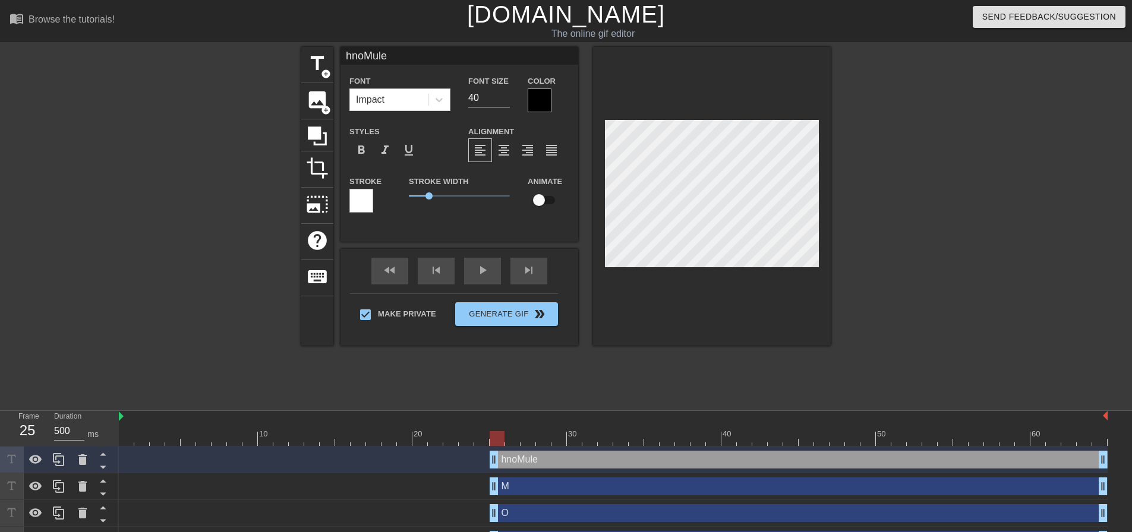
click at [248, 54] on div "title add_circle image add_circle crop photo_size_select_large help keyboard hn…" at bounding box center [566, 225] width 1132 height 356
click at [318, 59] on span "title" at bounding box center [317, 63] width 23 height 23
drag, startPoint x: 441, startPoint y: 54, endPoint x: 253, endPoint y: 59, distance: 188.4
click at [254, 59] on div "title add_circle image add_circle crop photo_size_select_large help keyboard Ne…" at bounding box center [566, 225] width 1132 height 356
paste input "hnoMule"
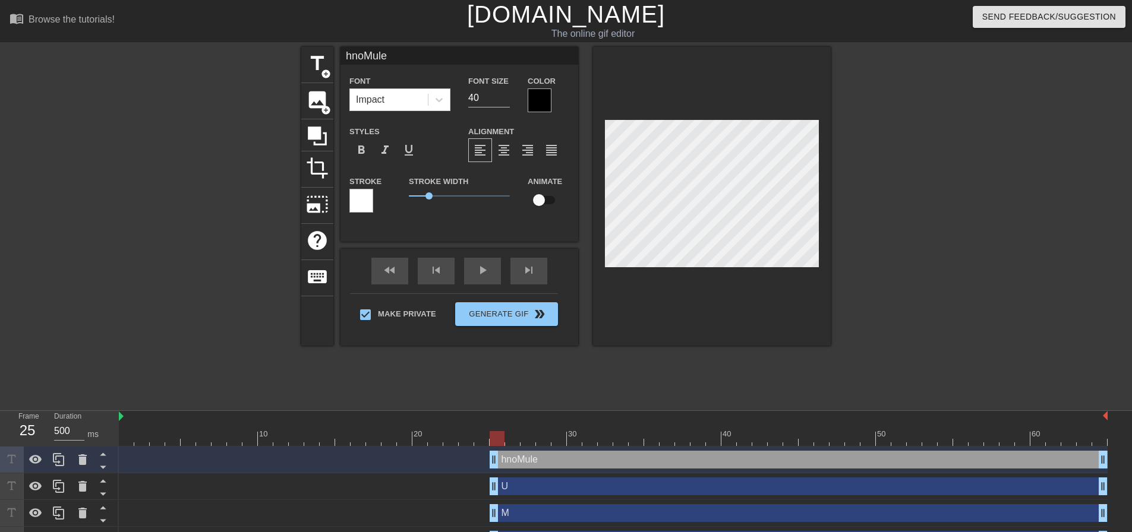
drag, startPoint x: 277, startPoint y: 56, endPoint x: 257, endPoint y: 57, distance: 20.8
click at [257, 56] on div "title add_circle image add_circle crop photo_size_select_large help keyboard hn…" at bounding box center [566, 225] width 1132 height 356
click at [324, 59] on span "title" at bounding box center [317, 63] width 23 height 23
drag, startPoint x: 368, startPoint y: 56, endPoint x: 267, endPoint y: 59, distance: 100.4
click at [267, 58] on div "title add_circle image add_circle crop photo_size_select_large help keyboard Ne…" at bounding box center [566, 225] width 1132 height 356
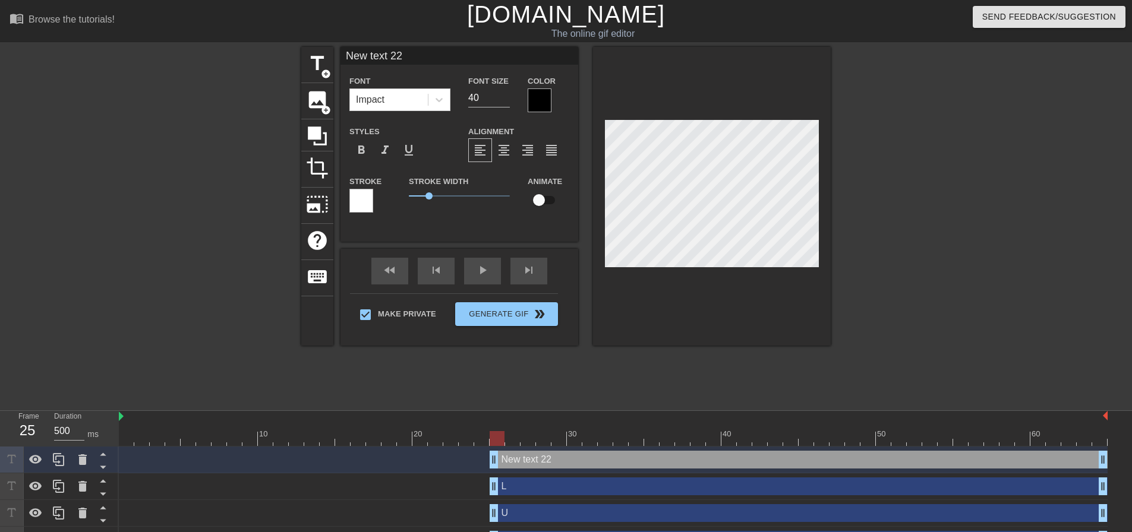
paste input "hnoMule"
drag, startPoint x: 408, startPoint y: 57, endPoint x: 240, endPoint y: 55, distance: 167.6
click at [241, 55] on div "title add_circle image add_circle crop photo_size_select_large help keyboard hn…" at bounding box center [566, 225] width 1132 height 356
type input "E"
click at [873, 267] on div at bounding box center [934, 225] width 178 height 356
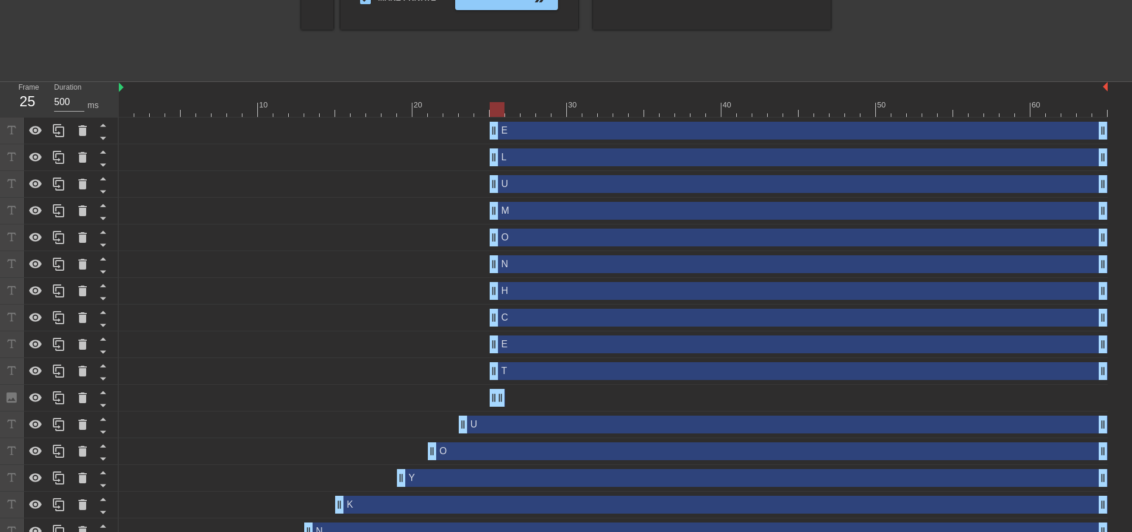
scroll to position [336, 0]
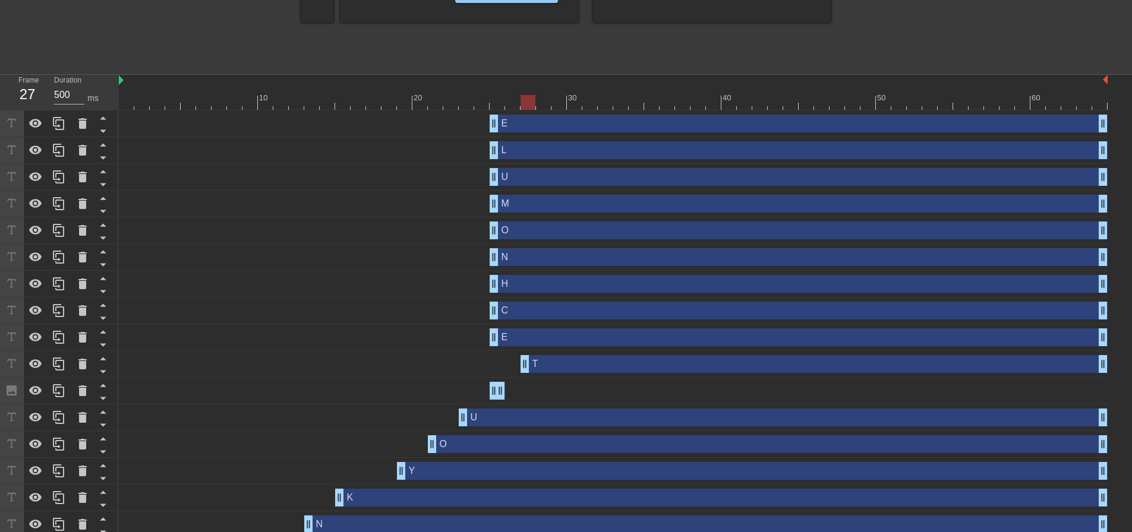
drag, startPoint x: 494, startPoint y: 363, endPoint x: 526, endPoint y: 364, distance: 32.1
drag, startPoint x: 495, startPoint y: 335, endPoint x: 551, endPoint y: 341, distance: 56.2
click at [551, 341] on div "E drag_handle drag_handle" at bounding box center [613, 338] width 989 height 18
drag, startPoint x: 495, startPoint y: 311, endPoint x: 585, endPoint y: 315, distance: 89.8
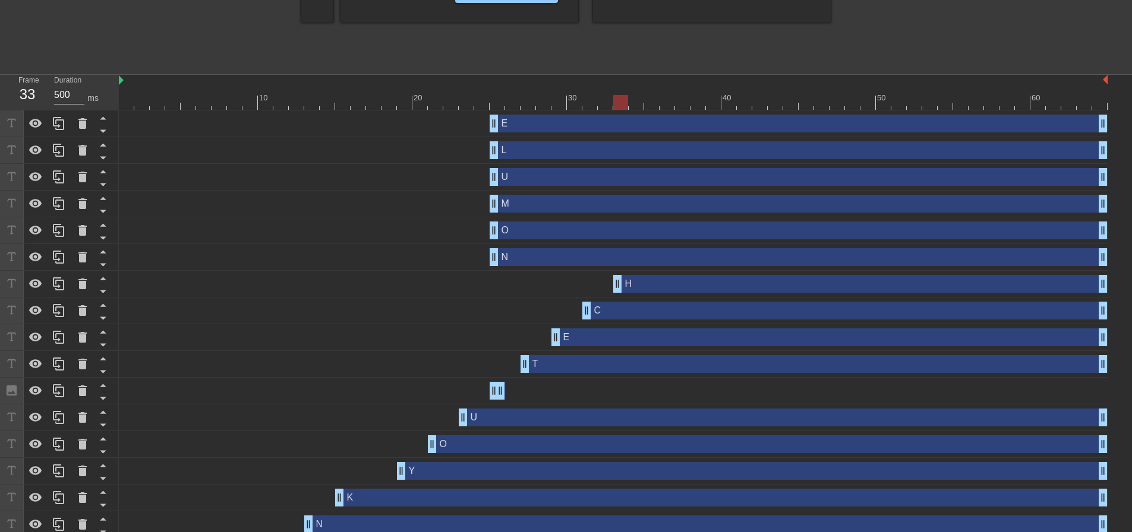
drag, startPoint x: 497, startPoint y: 283, endPoint x: 615, endPoint y: 291, distance: 118.5
drag, startPoint x: 498, startPoint y: 258, endPoint x: 647, endPoint y: 267, distance: 148.8
click at [647, 267] on div "N drag_handle drag_handle" at bounding box center [613, 257] width 989 height 27
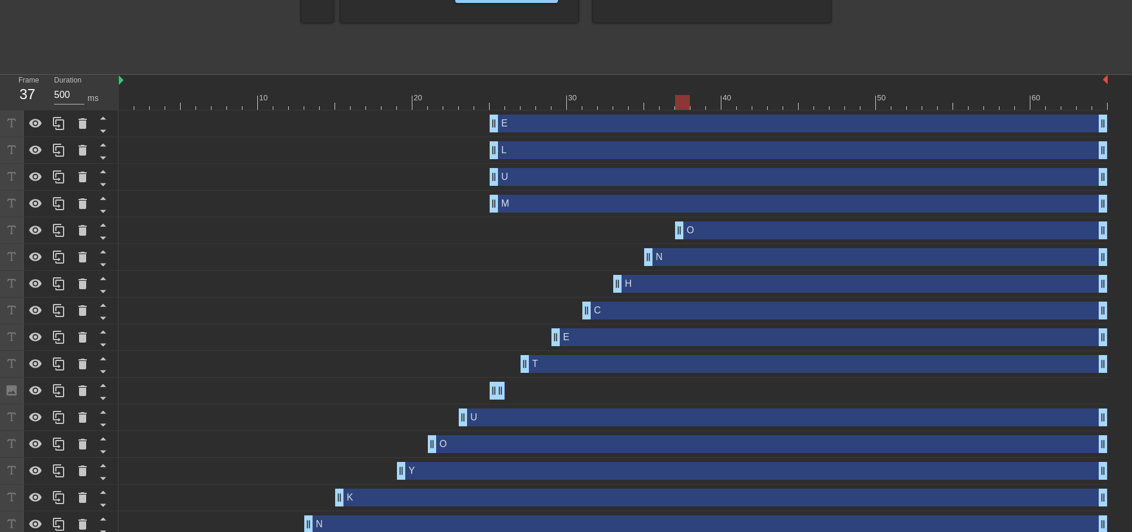
drag, startPoint x: 494, startPoint y: 229, endPoint x: 677, endPoint y: 239, distance: 183.3
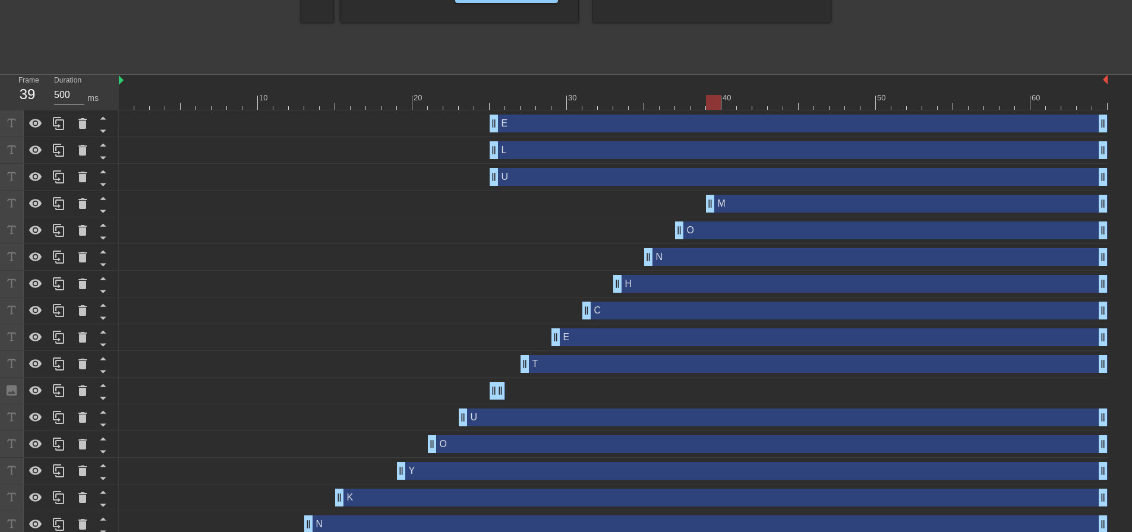
drag, startPoint x: 493, startPoint y: 204, endPoint x: 706, endPoint y: 213, distance: 213.5
click at [706, 213] on div "M drag_handle drag_handle" at bounding box center [613, 204] width 989 height 27
drag, startPoint x: 492, startPoint y: 176, endPoint x: 734, endPoint y: 186, distance: 242.0
click at [734, 186] on div "U drag_handle drag_handle" at bounding box center [613, 177] width 989 height 27
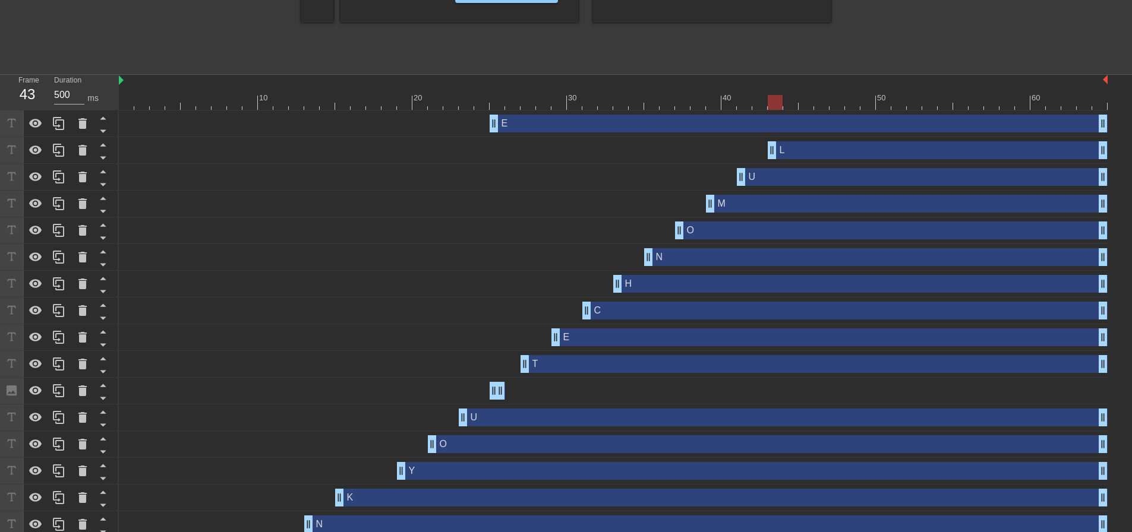
drag, startPoint x: 497, startPoint y: 153, endPoint x: 768, endPoint y: 157, distance: 271.6
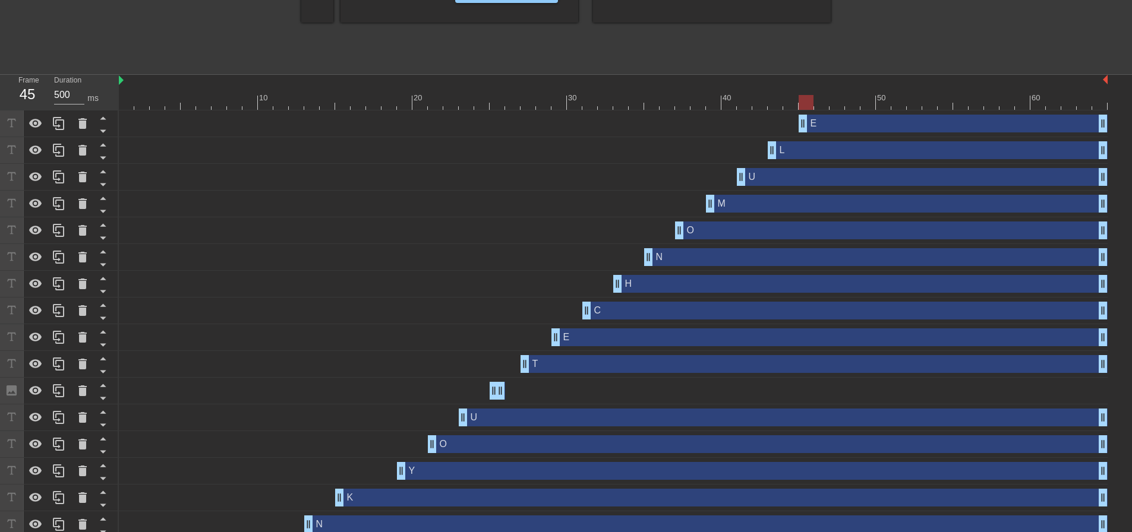
drag, startPoint x: 498, startPoint y: 128, endPoint x: 800, endPoint y: 135, distance: 302.5
click at [800, 135] on div "E drag_handle drag_handle" at bounding box center [613, 124] width 989 height 27
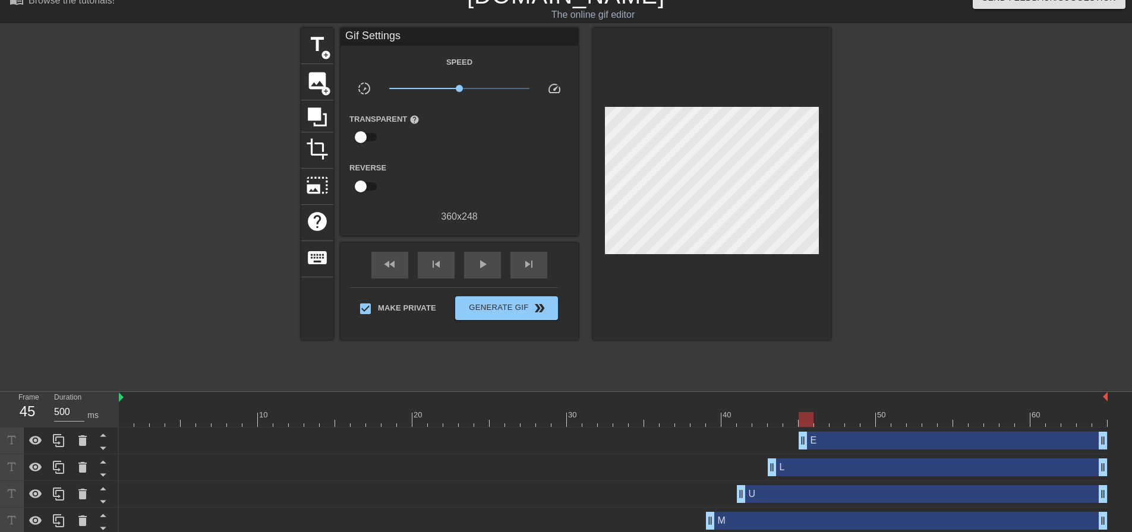
scroll to position [0, 0]
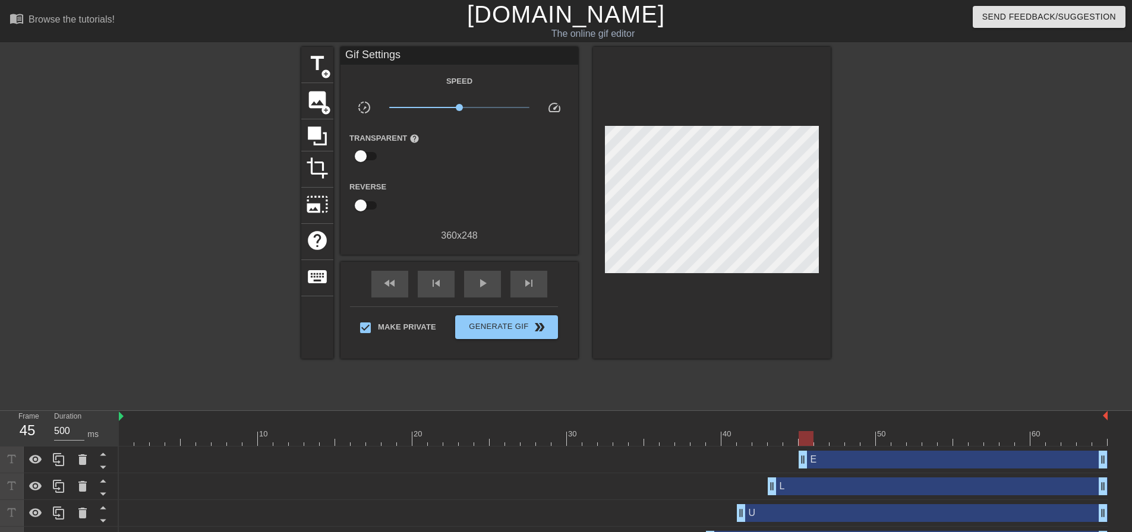
click at [919, 262] on div at bounding box center [934, 225] width 178 height 356
click at [317, 99] on span "image" at bounding box center [317, 100] width 23 height 23
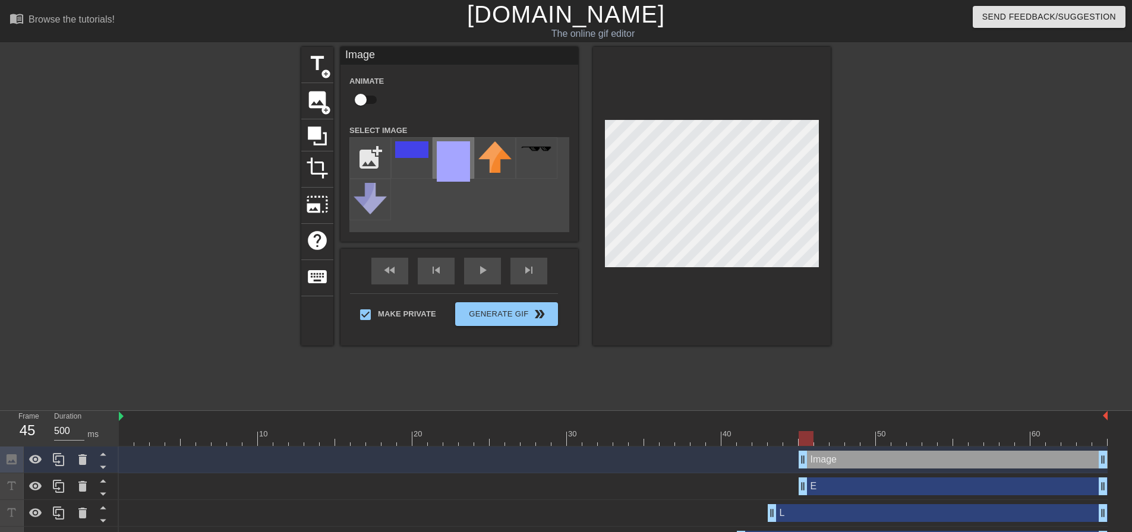
click at [456, 165] on img at bounding box center [453, 161] width 33 height 40
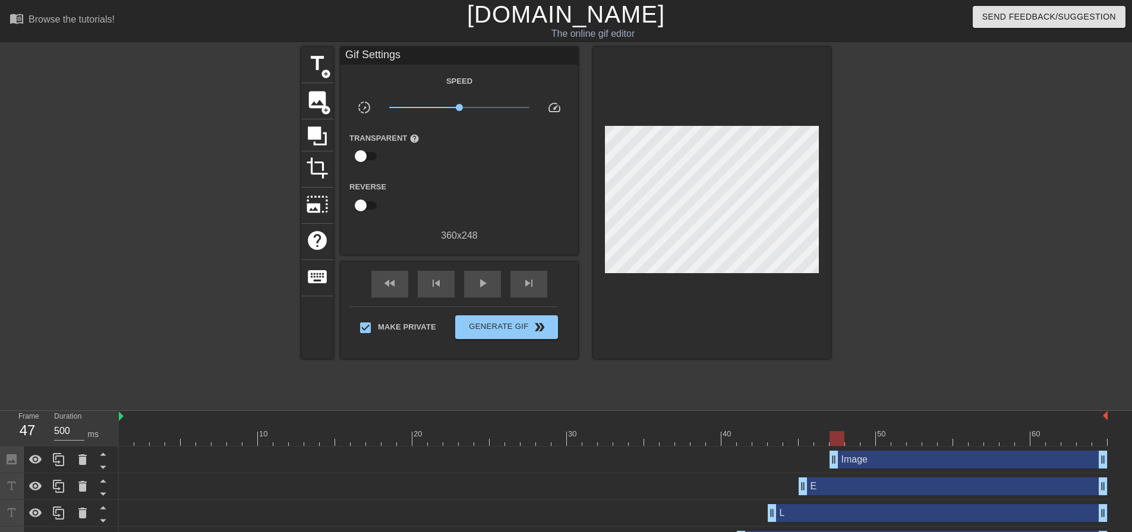
drag, startPoint x: 802, startPoint y: 461, endPoint x: 835, endPoint y: 460, distance: 32.7
drag, startPoint x: 1100, startPoint y: 466, endPoint x: 842, endPoint y: 462, distance: 258.5
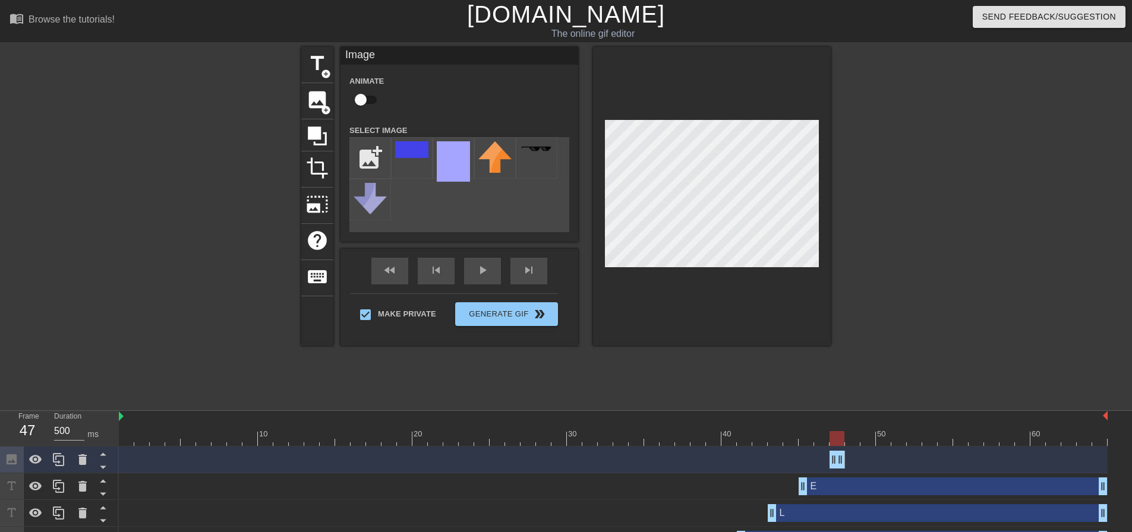
click at [974, 273] on div at bounding box center [934, 225] width 178 height 356
click at [996, 262] on div at bounding box center [934, 225] width 178 height 356
click at [929, 232] on div at bounding box center [934, 225] width 178 height 356
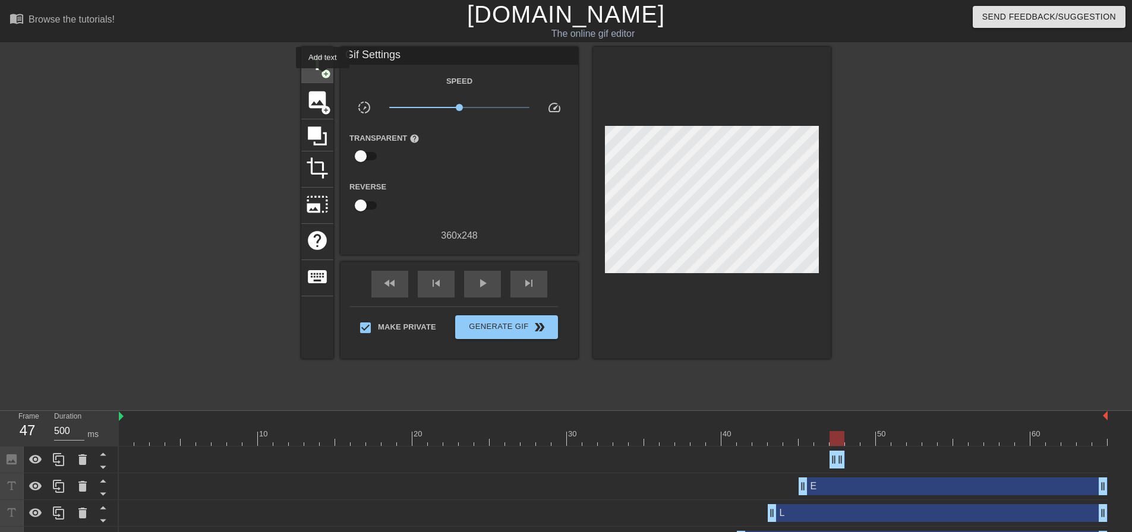
click at [323, 77] on span "add_circle" at bounding box center [326, 74] width 10 height 10
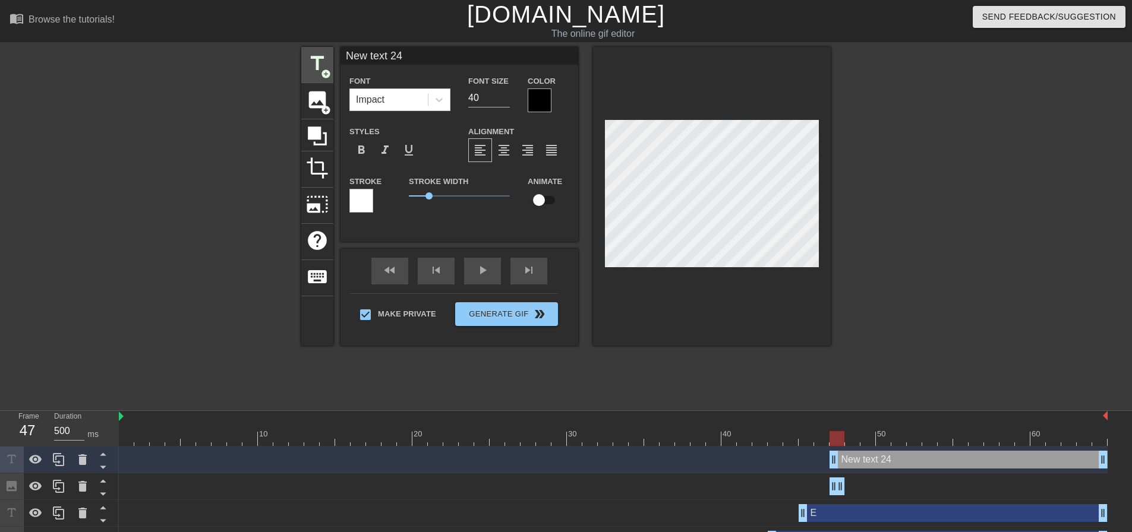
drag, startPoint x: 445, startPoint y: 56, endPoint x: 314, endPoint y: 53, distance: 130.7
click at [314, 53] on div "title add_circle image add_circle crop photo_size_select_large help keyboard Ne…" at bounding box center [565, 196] width 529 height 299
drag, startPoint x: 833, startPoint y: 457, endPoint x: 864, endPoint y: 459, distance: 30.9
click at [320, 65] on span "title" at bounding box center [317, 63] width 23 height 23
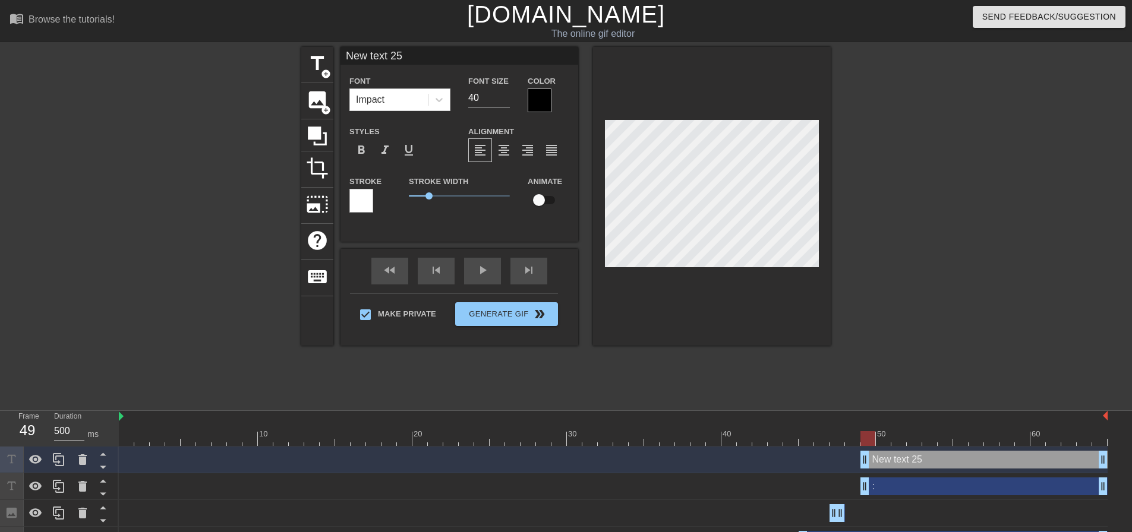
drag, startPoint x: 430, startPoint y: 49, endPoint x: 294, endPoint y: 51, distance: 136.1
click at [295, 51] on div "title add_circle image add_circle crop photo_size_select_large help keyboard Ne…" at bounding box center [566, 225] width 1132 height 356
type input ")"
drag, startPoint x: 866, startPoint y: 464, endPoint x: 901, endPoint y: 463, distance: 35.7
click at [976, 365] on div at bounding box center [934, 225] width 178 height 356
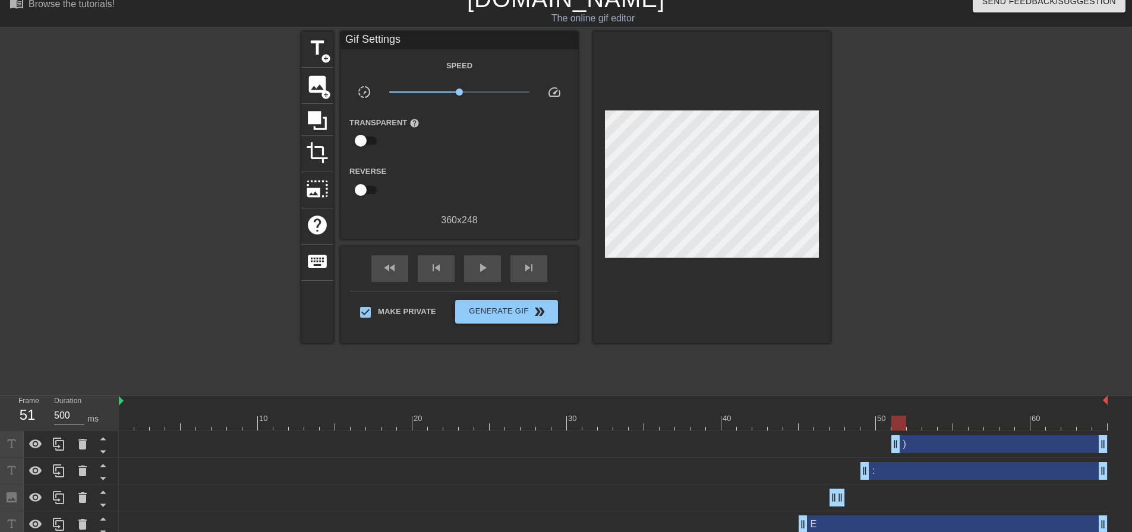
scroll to position [11, 0]
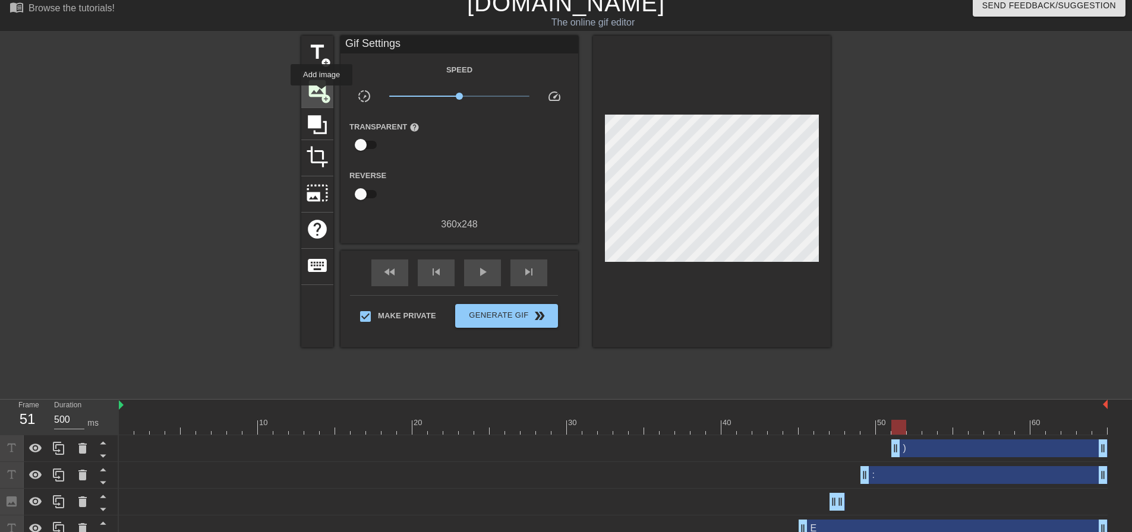
click at [321, 94] on span "add_circle" at bounding box center [326, 99] width 10 height 10
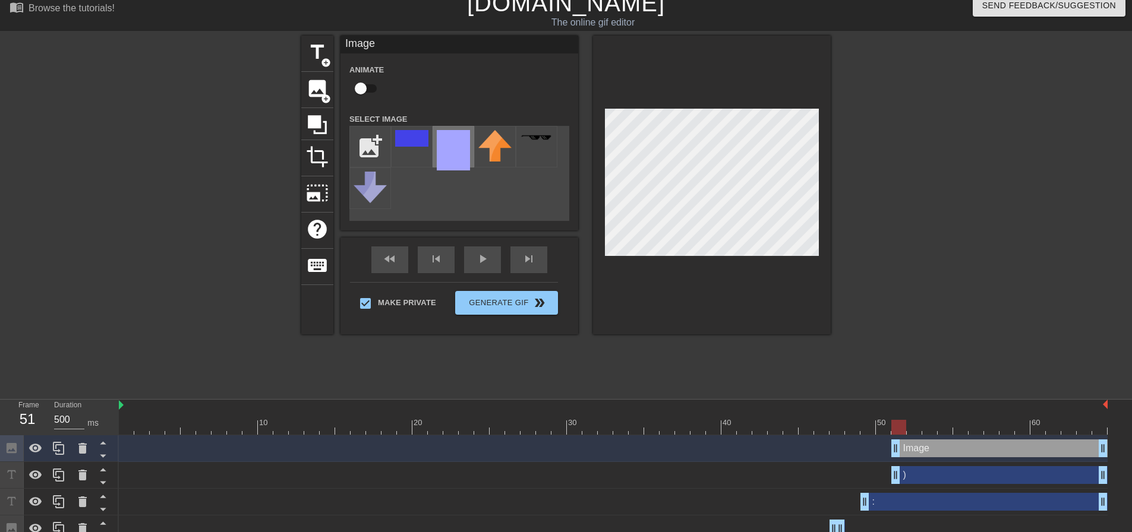
click at [450, 146] on img at bounding box center [453, 150] width 33 height 40
click at [864, 427] on div at bounding box center [613, 427] width 989 height 15
click at [835, 426] on div at bounding box center [613, 427] width 989 height 15
click at [900, 426] on div at bounding box center [613, 427] width 989 height 15
click at [836, 425] on div at bounding box center [613, 427] width 989 height 15
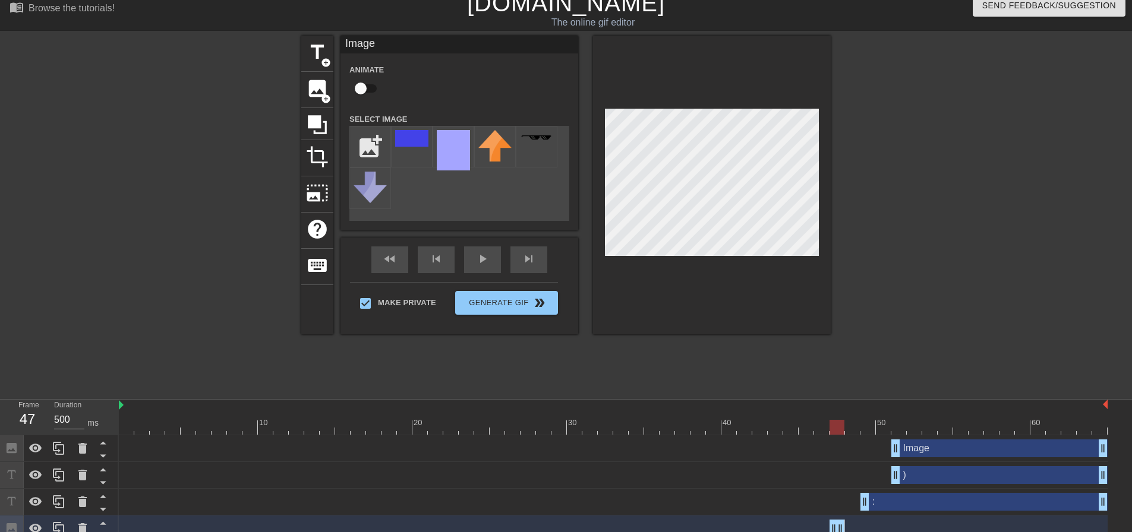
click at [920, 450] on div "Image drag_handle drag_handle" at bounding box center [999, 449] width 216 height 18
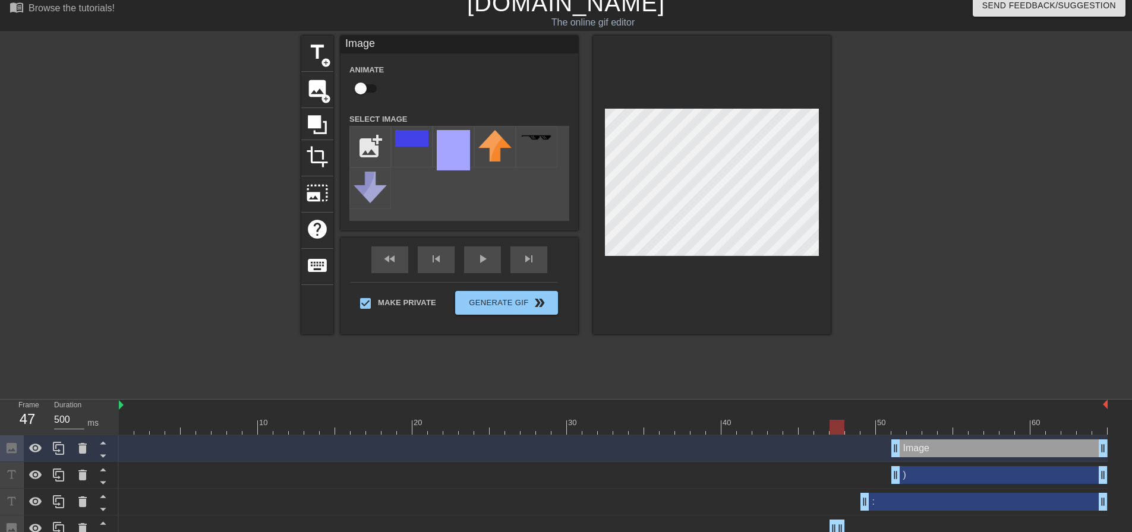
click at [953, 230] on div at bounding box center [934, 214] width 178 height 356
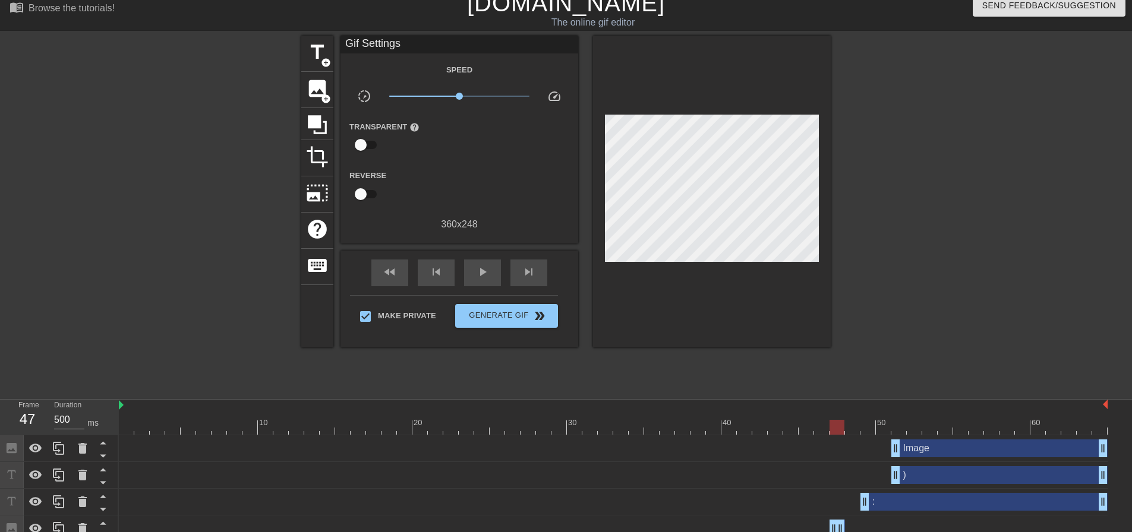
click at [932, 450] on div "Image drag_handle drag_handle" at bounding box center [999, 449] width 216 height 18
click at [797, 373] on div "title add_circle image add_circle crop photo_size_select_large help keyboard Gi…" at bounding box center [565, 214] width 529 height 356
click at [895, 422] on div at bounding box center [613, 427] width 989 height 15
click at [949, 450] on div "Image drag_handle drag_handle" at bounding box center [999, 449] width 216 height 18
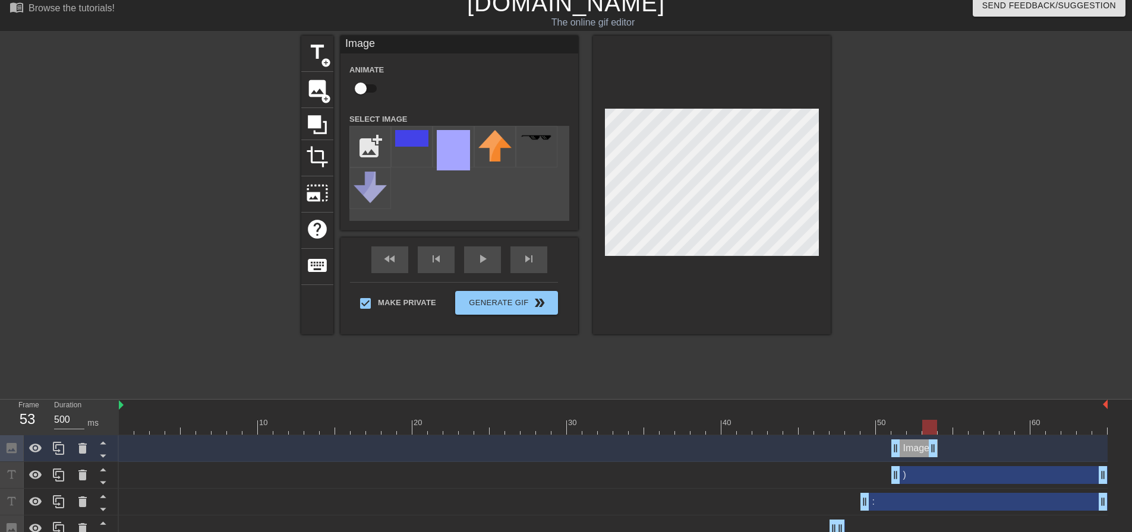
drag, startPoint x: 1100, startPoint y: 451, endPoint x: 926, endPoint y: 448, distance: 173.5
drag, startPoint x: 895, startPoint y: 451, endPoint x: 910, endPoint y: 451, distance: 14.9
drag, startPoint x: 913, startPoint y: 450, endPoint x: 923, endPoint y: 450, distance: 10.7
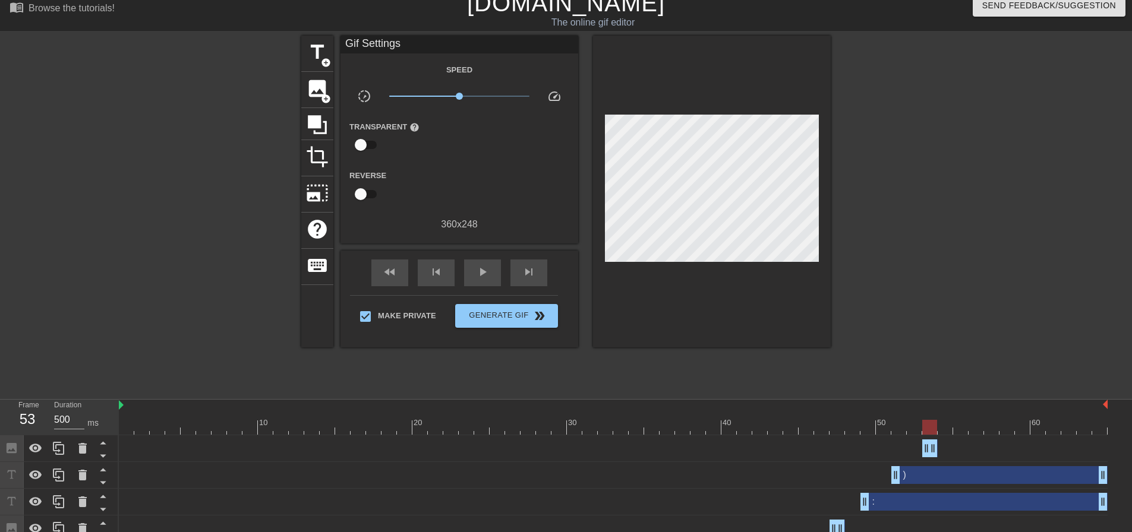
click at [977, 368] on div at bounding box center [934, 214] width 178 height 356
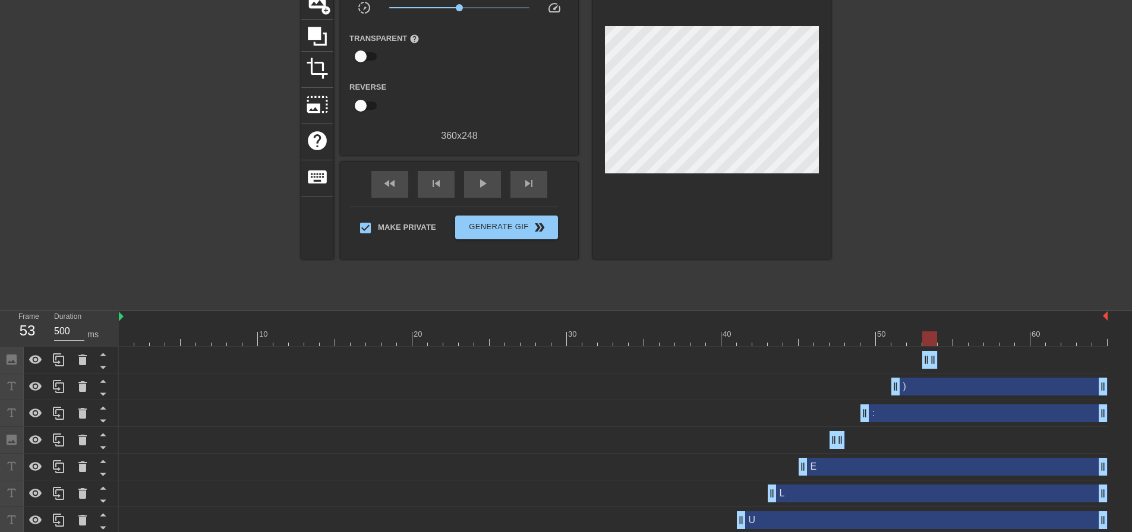
scroll to position [97, 0]
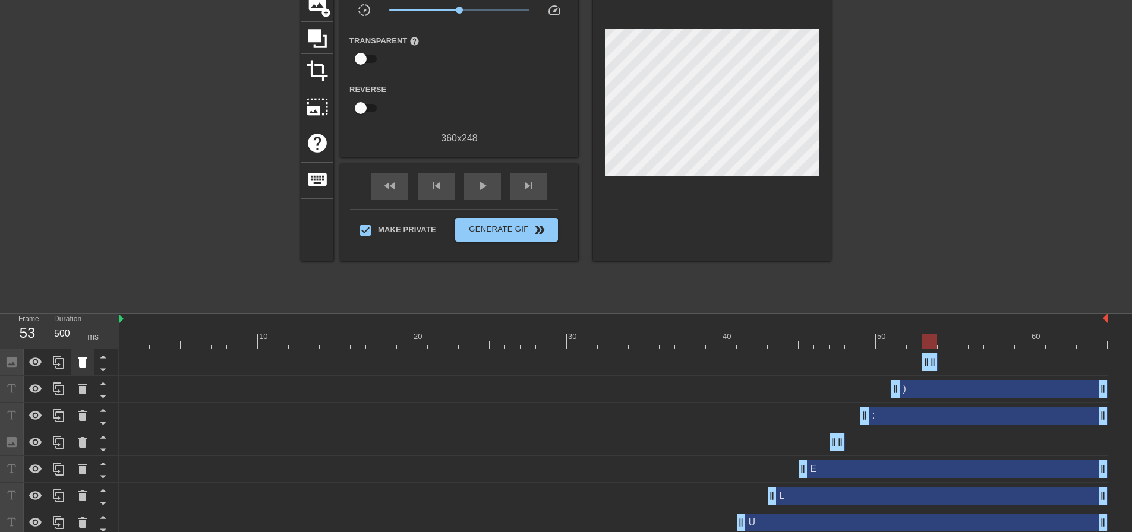
click at [77, 359] on icon at bounding box center [82, 362] width 14 height 14
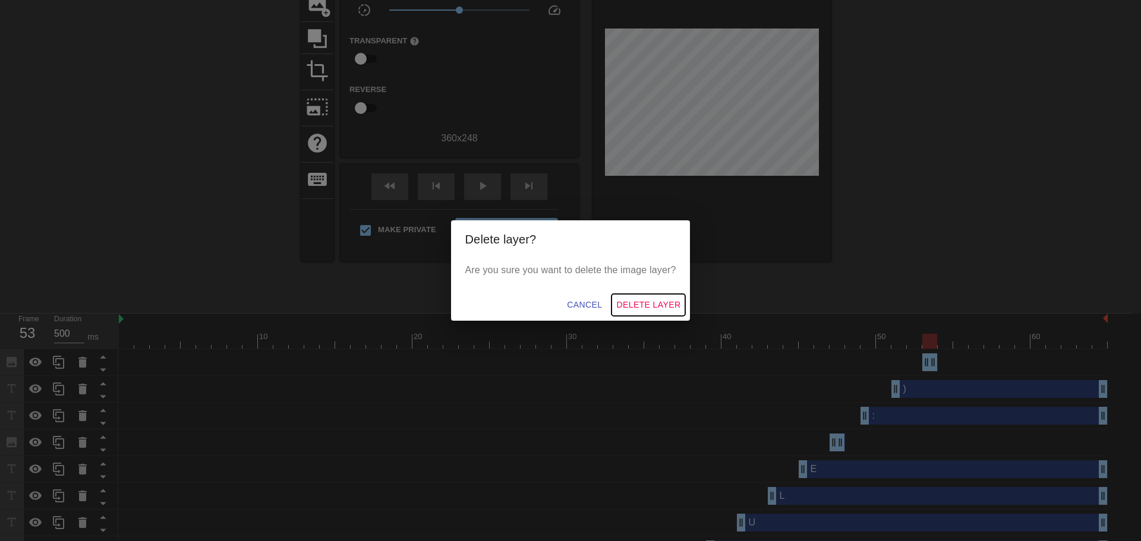
click at [655, 304] on span "Delete Layer" at bounding box center [648, 305] width 64 height 15
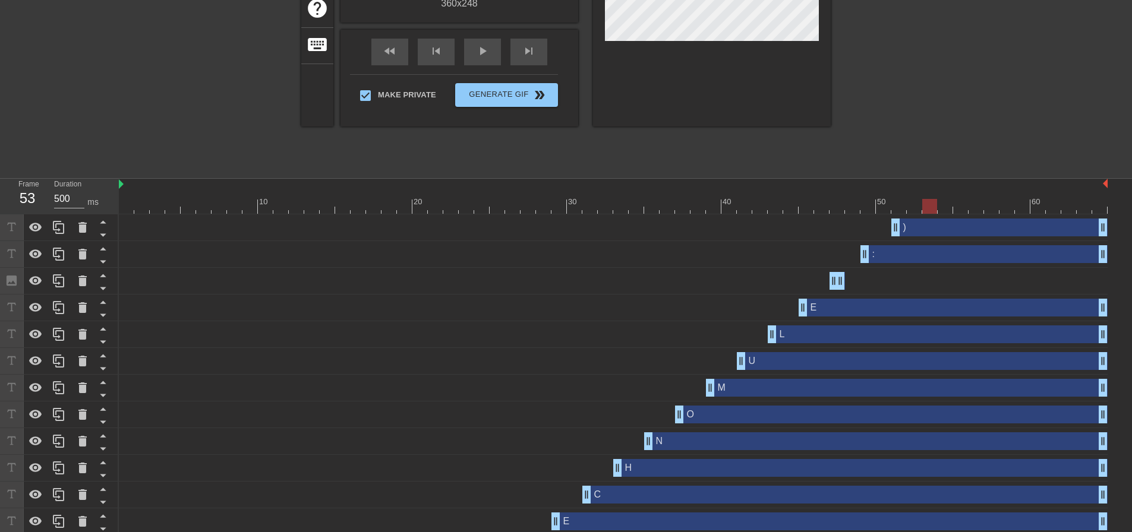
scroll to position [558, 0]
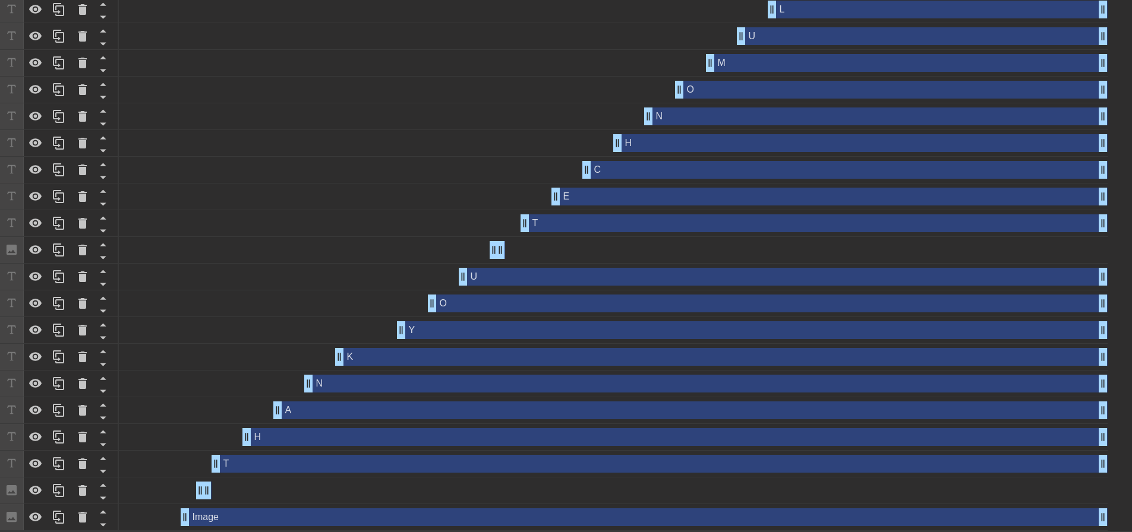
click at [245, 461] on div "T drag_handle drag_handle" at bounding box center [660, 464] width 896 height 18
click at [267, 440] on div "H drag_handle drag_handle" at bounding box center [674, 437] width 865 height 18
click at [279, 441] on div "H drag_handle drag_handle" at bounding box center [674, 437] width 865 height 18
click at [305, 445] on div "H drag_handle drag_handle" at bounding box center [613, 437] width 989 height 27
click at [307, 438] on div "H drag_handle drag_handle" at bounding box center [674, 437] width 865 height 18
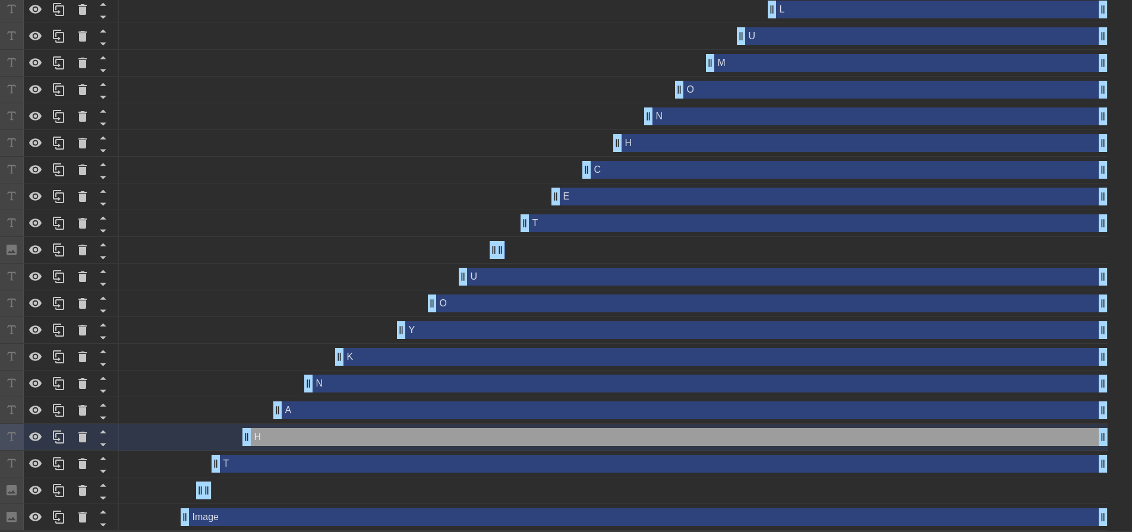
click at [307, 438] on div "H drag_handle drag_handle" at bounding box center [674, 437] width 865 height 18
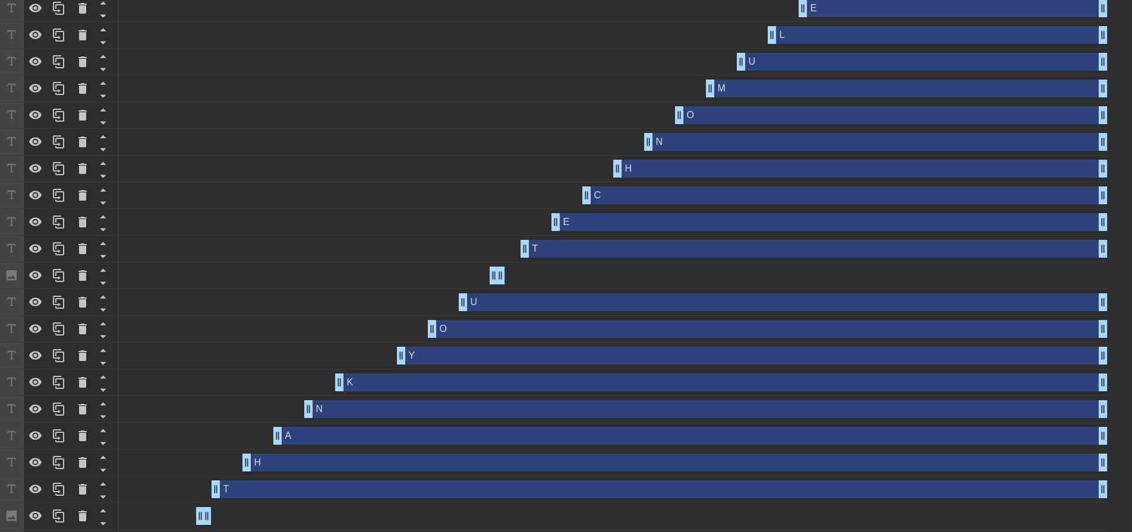
scroll to position [508, 0]
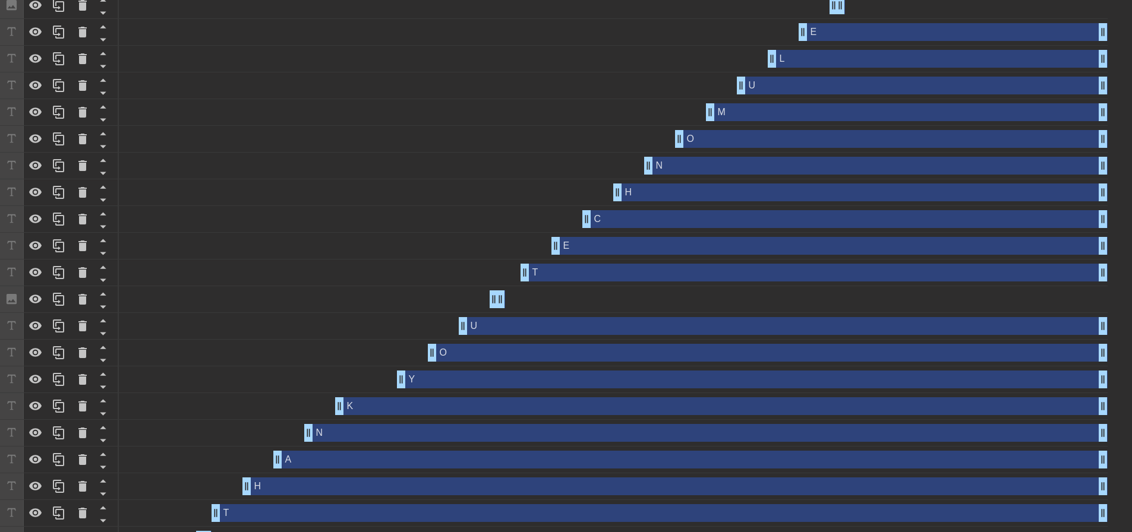
click at [299, 486] on div "H drag_handle drag_handle" at bounding box center [674, 487] width 865 height 18
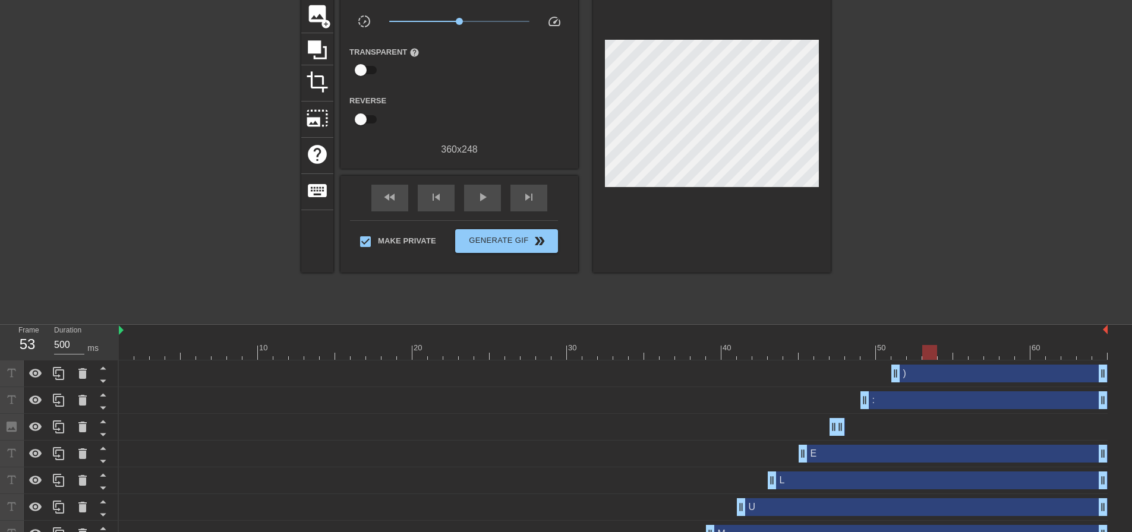
scroll to position [98, 0]
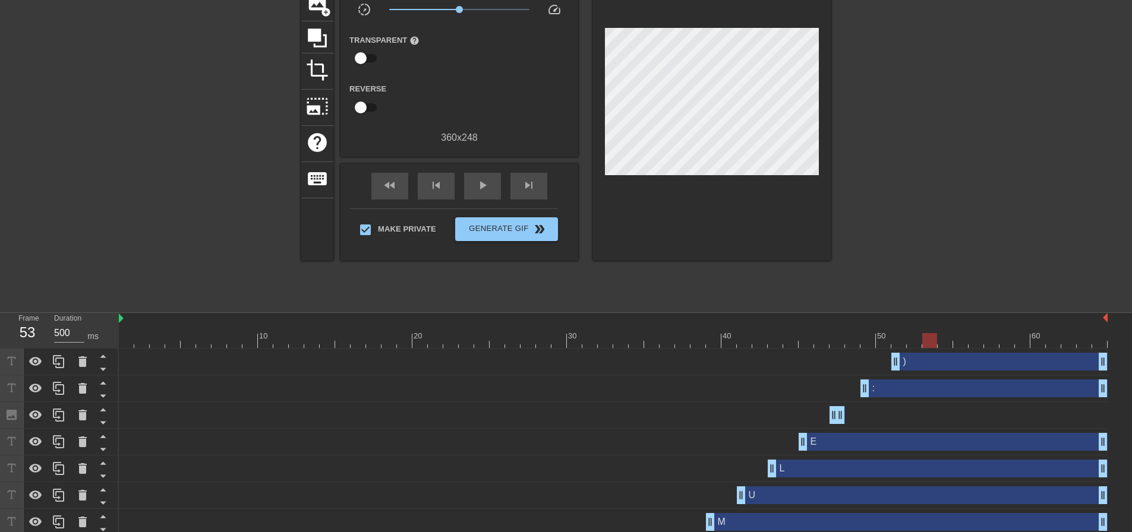
click at [1128, 206] on div "title add_circle image add_circle crop photo_size_select_large help keyboard Gi…" at bounding box center [566, 127] width 1132 height 356
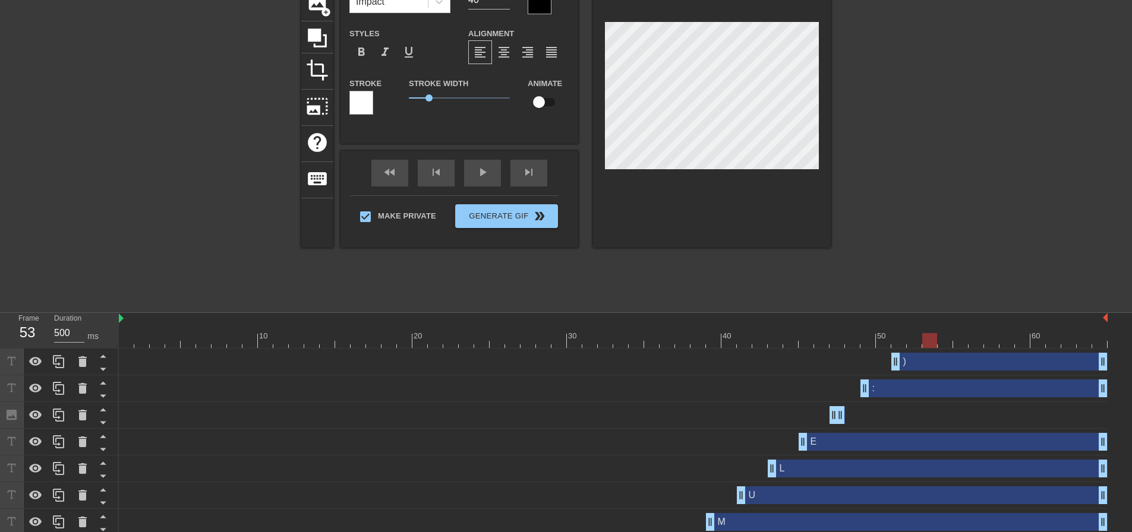
type input "H"
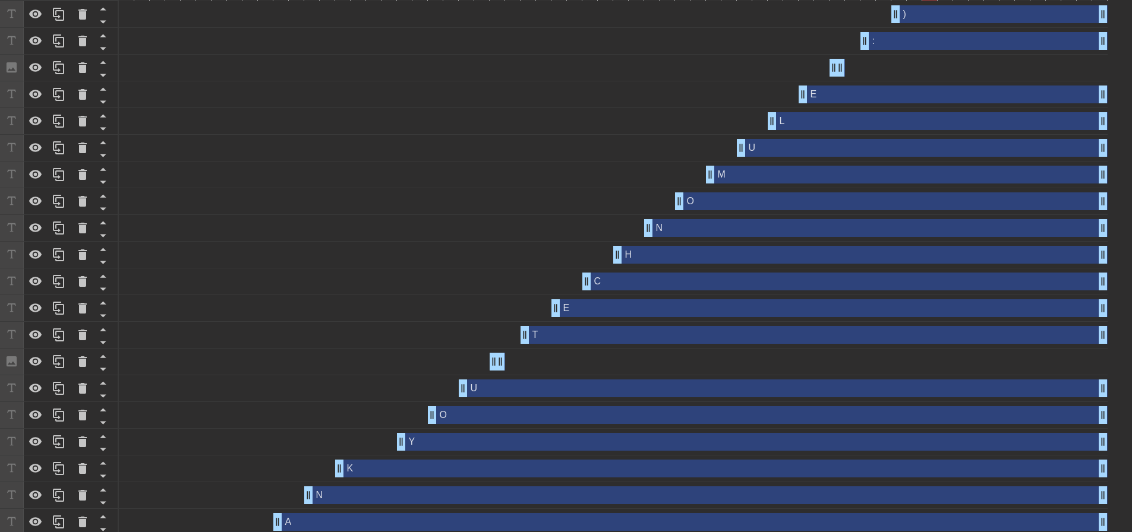
scroll to position [558, 0]
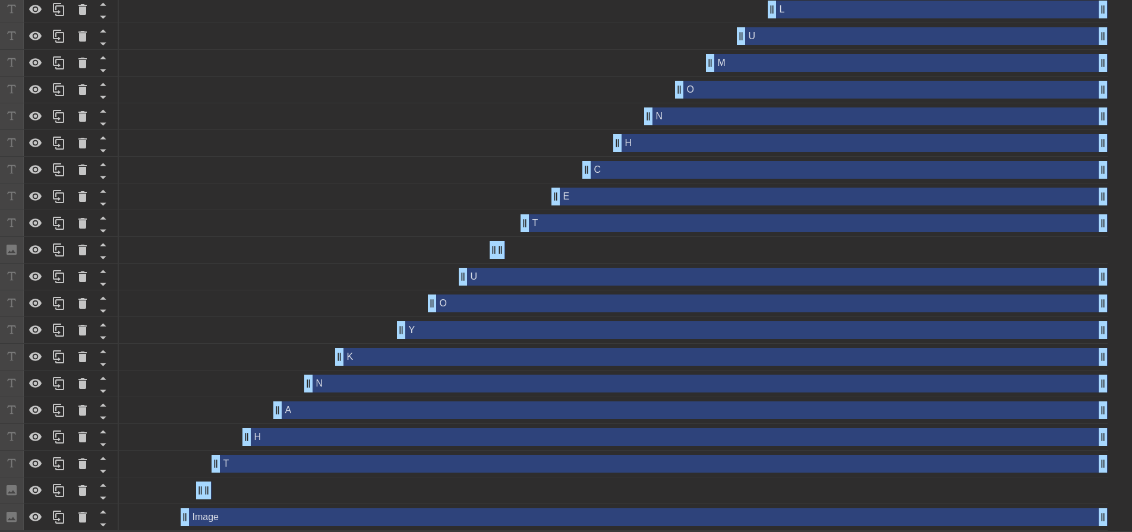
click at [246, 463] on div "T drag_handle drag_handle" at bounding box center [660, 464] width 896 height 18
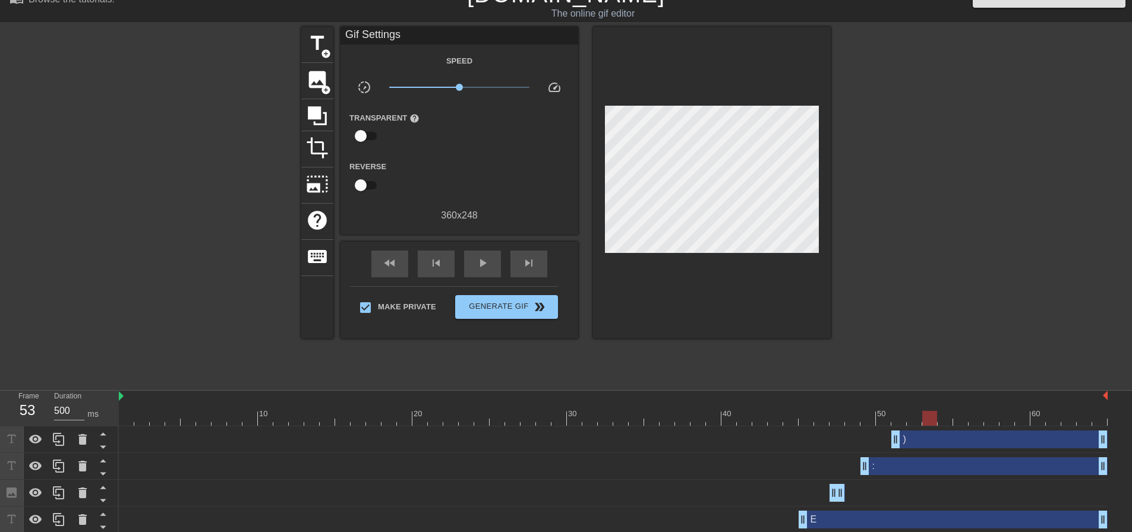
scroll to position [18, 0]
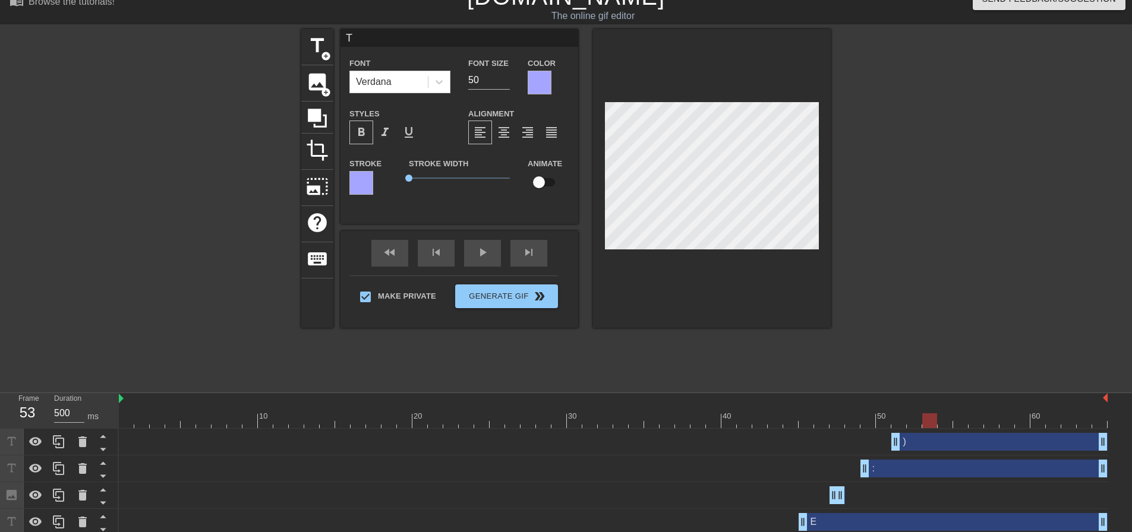
type input "H"
drag, startPoint x: 479, startPoint y: 75, endPoint x: 431, endPoint y: 77, distance: 47.5
click at [437, 77] on div "Font Impact Font Size 40 Color" at bounding box center [459, 75] width 238 height 39
type input "50"
click at [538, 83] on div at bounding box center [540, 83] width 24 height 24
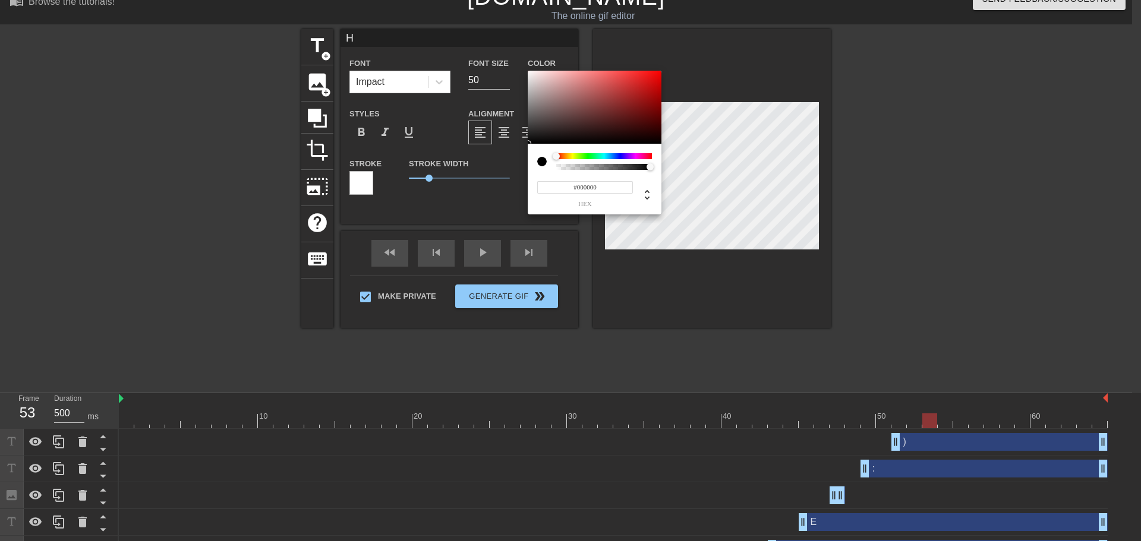
drag, startPoint x: 611, startPoint y: 188, endPoint x: 491, endPoint y: 177, distance: 120.5
click at [510, 179] on div "#000000 hex" at bounding box center [570, 270] width 1141 height 541
paste input "A5A5FF"
type input "#A5A5FF"
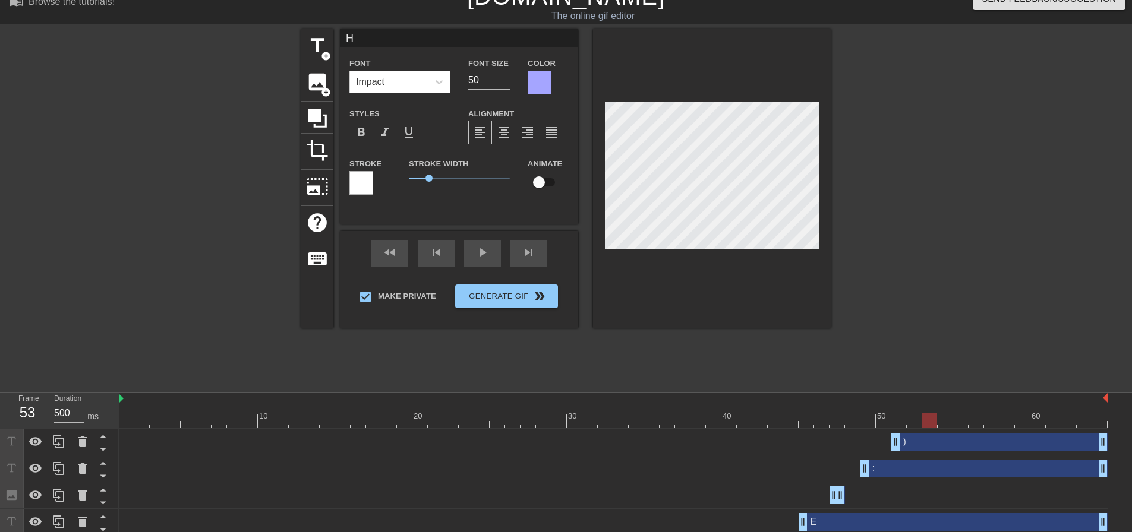
click at [362, 179] on div at bounding box center [361, 183] width 24 height 24
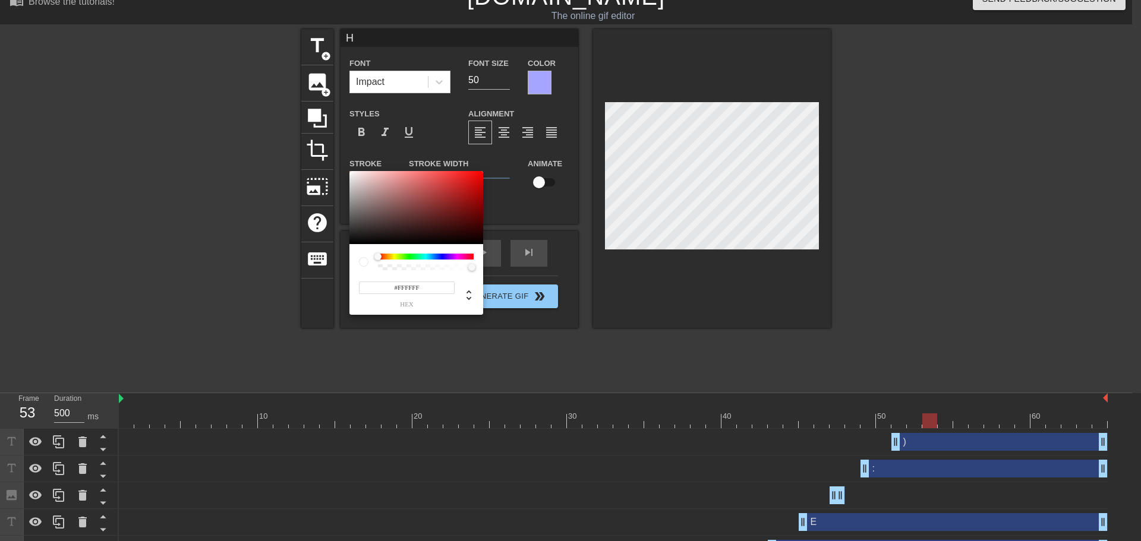
drag, startPoint x: 428, startPoint y: 285, endPoint x: 314, endPoint y: 283, distance: 114.7
click at [326, 283] on div "#FFFFFF hex" at bounding box center [570, 270] width 1141 height 541
paste input "A5A5"
type input "#A5A5FF"
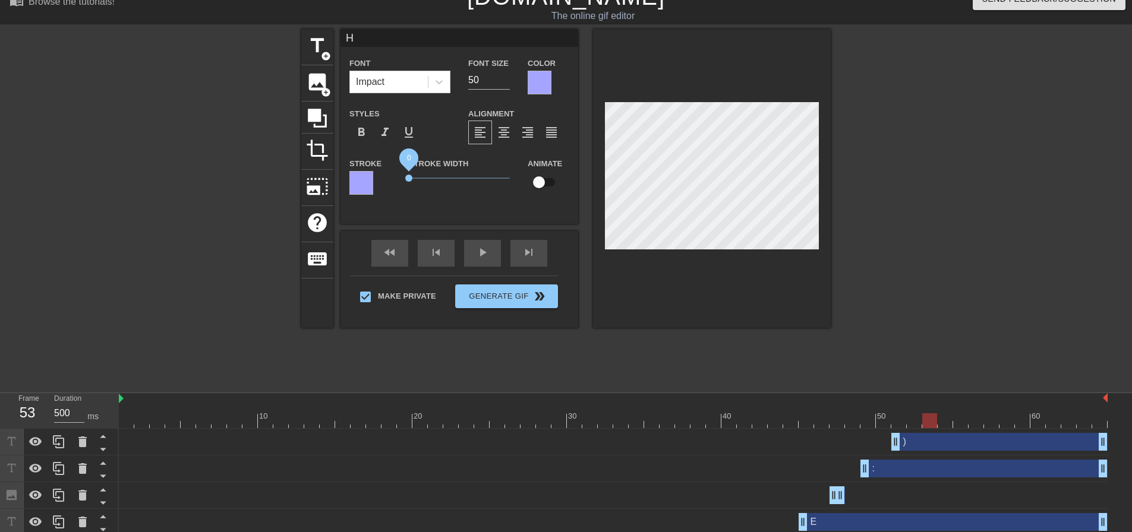
drag, startPoint x: 428, startPoint y: 173, endPoint x: 333, endPoint y: 168, distance: 95.2
click at [335, 169] on div "title add_circle image add_circle crop photo_size_select_large help keyboard H …" at bounding box center [565, 178] width 529 height 299
click at [370, 135] on div "format_bold" at bounding box center [361, 133] width 24 height 24
click at [442, 88] on div at bounding box center [438, 81] width 21 height 21
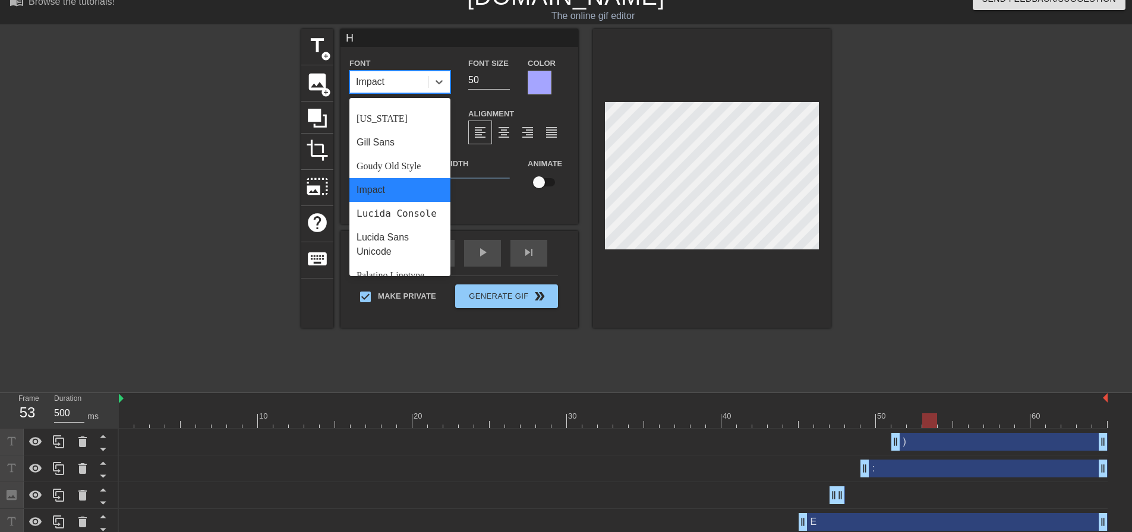
scroll to position [425, 0]
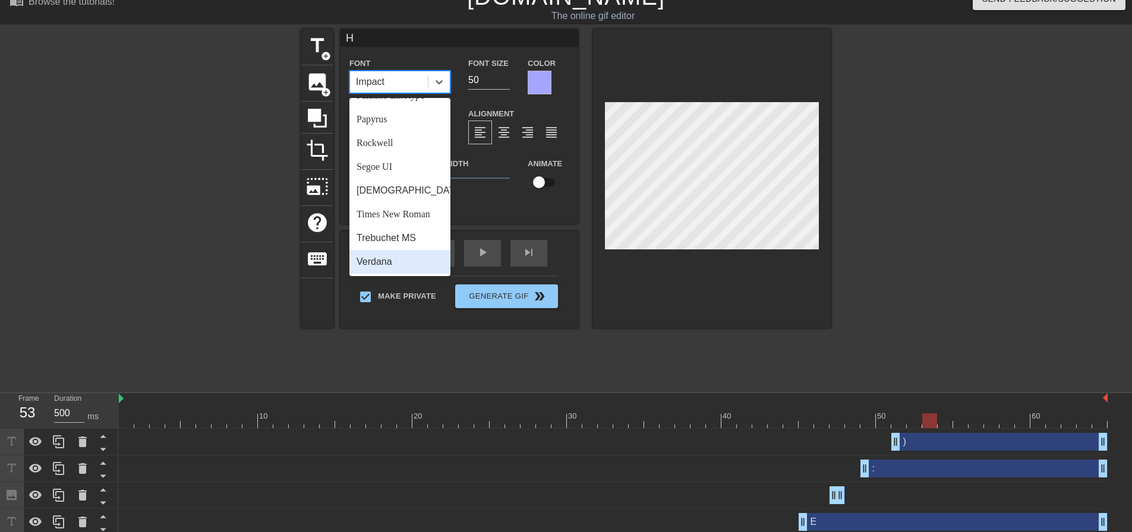
click at [395, 253] on div "Verdana" at bounding box center [399, 262] width 101 height 24
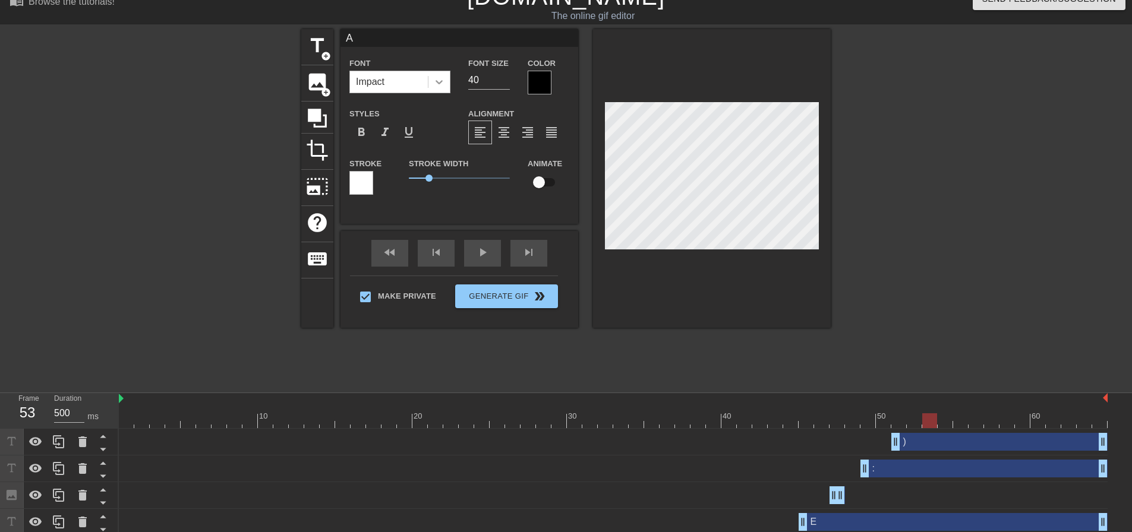
drag, startPoint x: 444, startPoint y: 80, endPoint x: 437, endPoint y: 80, distance: 7.1
click at [440, 80] on div "Font Impact Font Size 40 Color" at bounding box center [459, 75] width 238 height 39
type input "50"
click at [537, 83] on div at bounding box center [540, 83] width 24 height 24
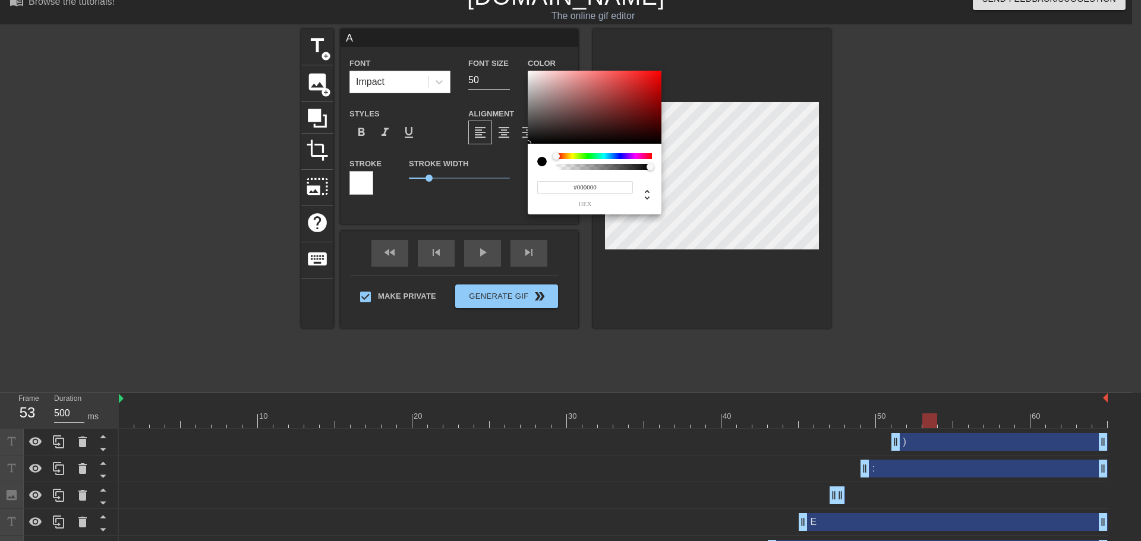
drag, startPoint x: 609, startPoint y: 185, endPoint x: 461, endPoint y: 180, distance: 148.0
click at [466, 180] on div "#000000 hex" at bounding box center [570, 270] width 1141 height 541
paste input "A5A5FF"
type input "#A5A5FF"
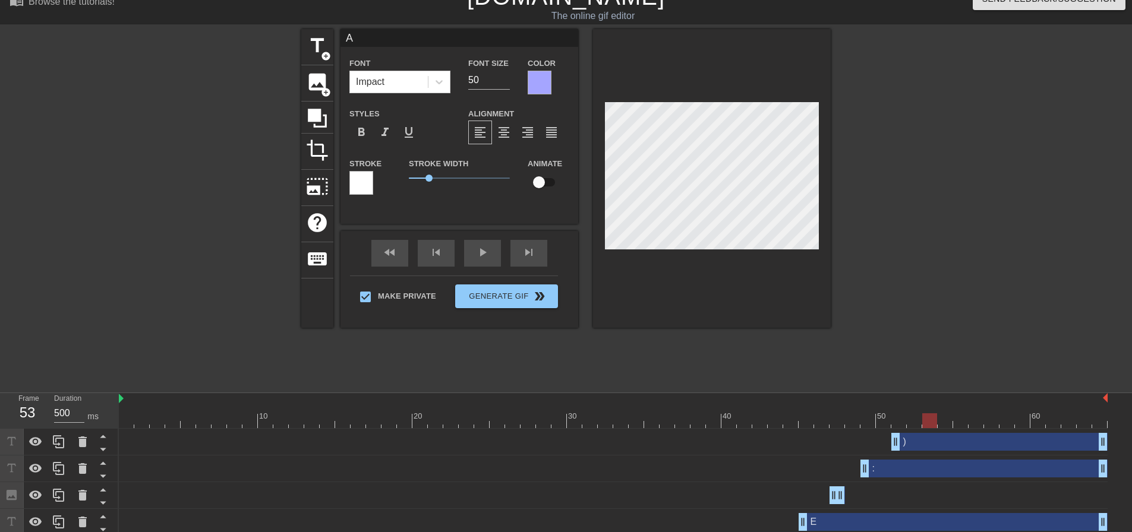
click at [360, 179] on div at bounding box center [361, 183] width 24 height 24
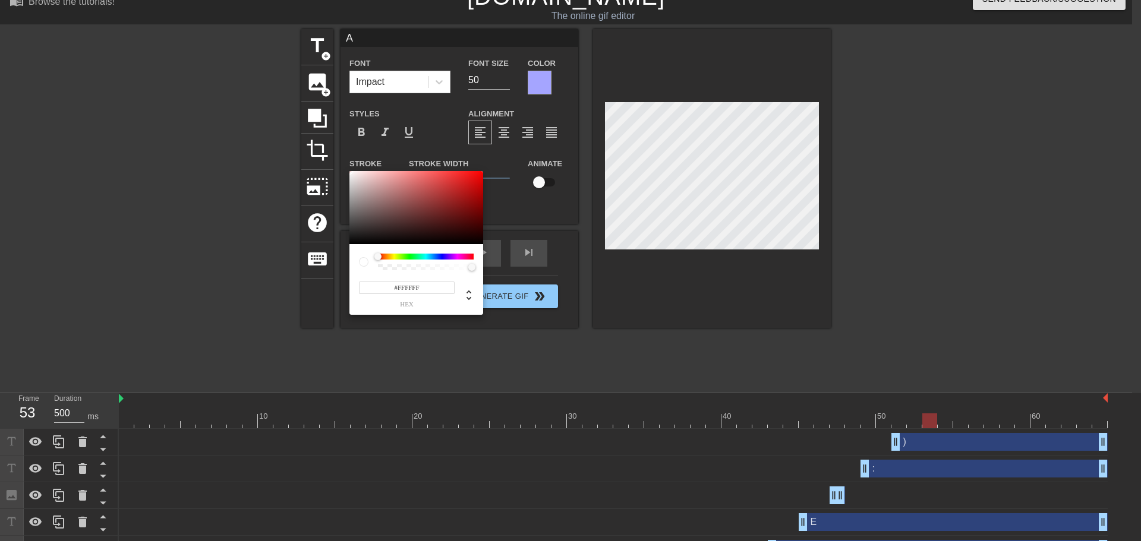
drag, startPoint x: 433, startPoint y: 282, endPoint x: 294, endPoint y: 273, distance: 139.9
click at [303, 274] on div "#FFFFFF hex" at bounding box center [570, 270] width 1141 height 541
paste input "A5A5"
type input "#A5A5FF"
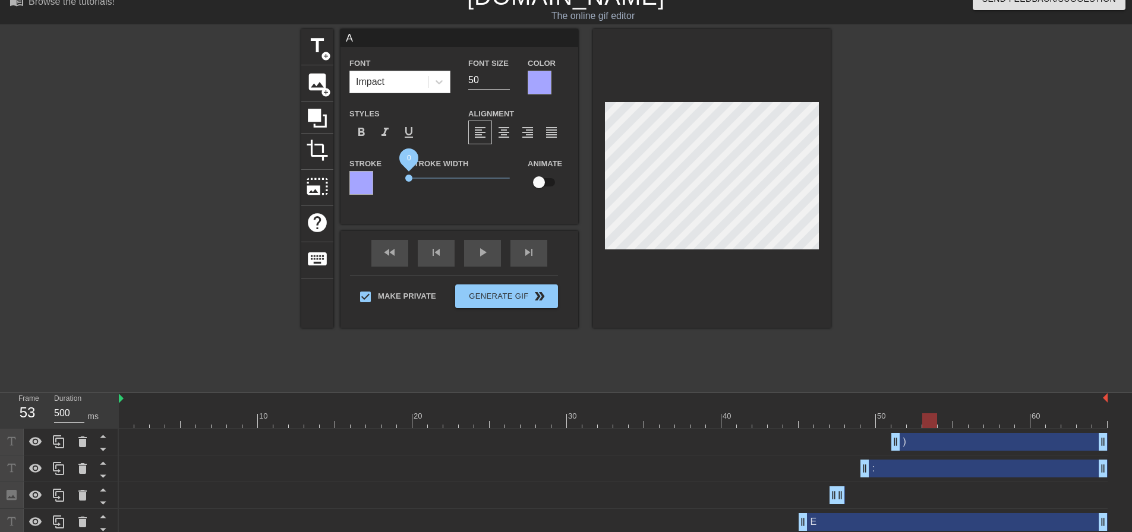
drag, startPoint x: 424, startPoint y: 175, endPoint x: 348, endPoint y: 166, distance: 77.1
click at [348, 166] on div "Stroke Stroke Width 0 Animate" at bounding box center [459, 180] width 238 height 49
click at [364, 138] on span "format_bold" at bounding box center [361, 132] width 14 height 14
click at [417, 82] on div "Impact" at bounding box center [389, 81] width 78 height 21
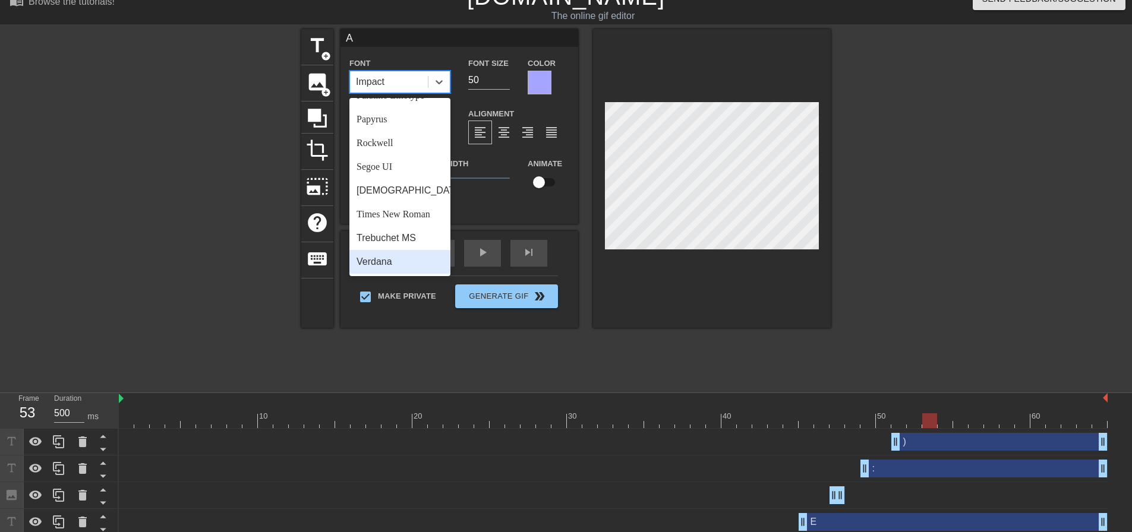
click at [392, 265] on div "Verdana" at bounding box center [399, 262] width 101 height 24
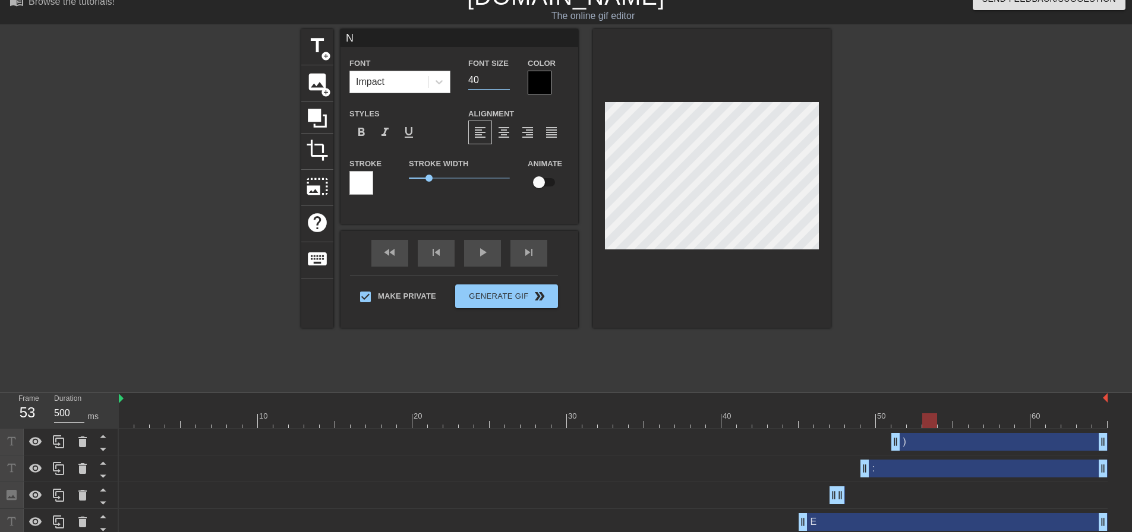
drag, startPoint x: 480, startPoint y: 81, endPoint x: 407, endPoint y: 73, distance: 73.5
click at [419, 73] on div "Font Impact Font Size 40 Color" at bounding box center [459, 75] width 238 height 39
type input "50"
click at [541, 89] on div at bounding box center [540, 83] width 24 height 24
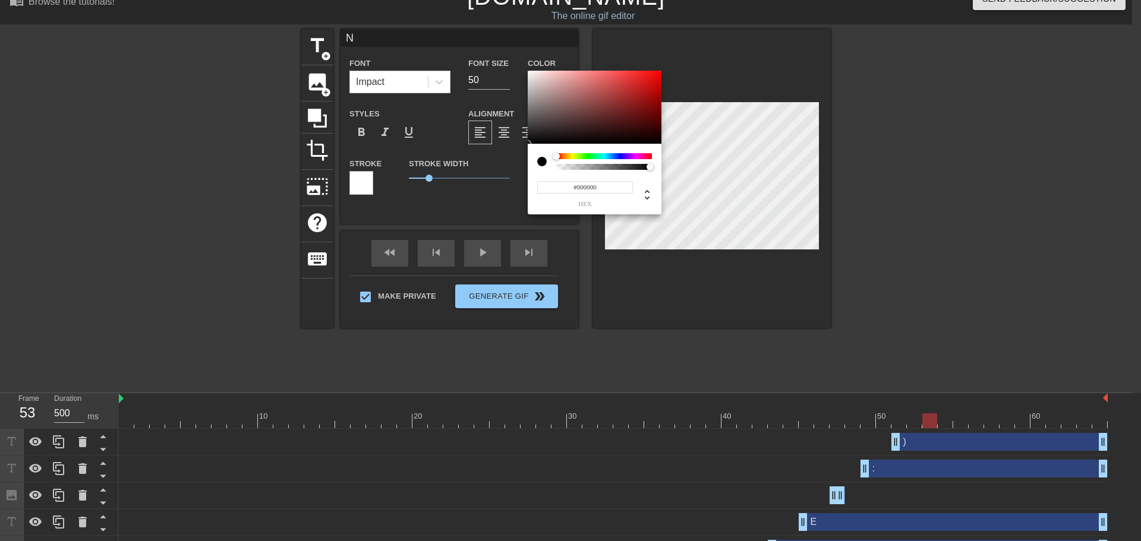
drag, startPoint x: 608, startPoint y: 185, endPoint x: 443, endPoint y: 182, distance: 164.6
click at [443, 182] on div "#000000 hex" at bounding box center [570, 270] width 1141 height 541
paste input "A5A5FF"
type input "#A5A5FF"
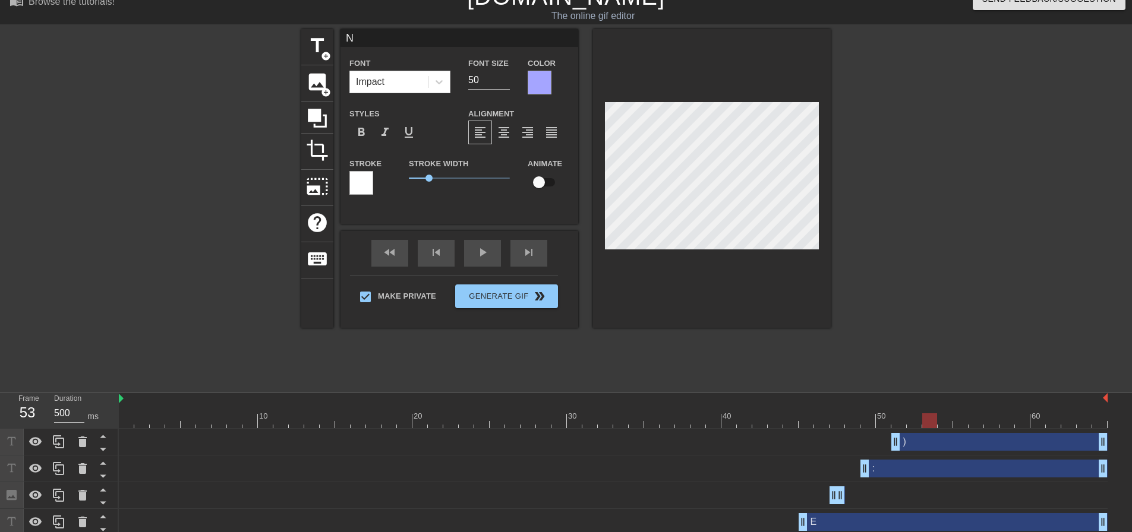
click at [357, 175] on div at bounding box center [361, 183] width 24 height 24
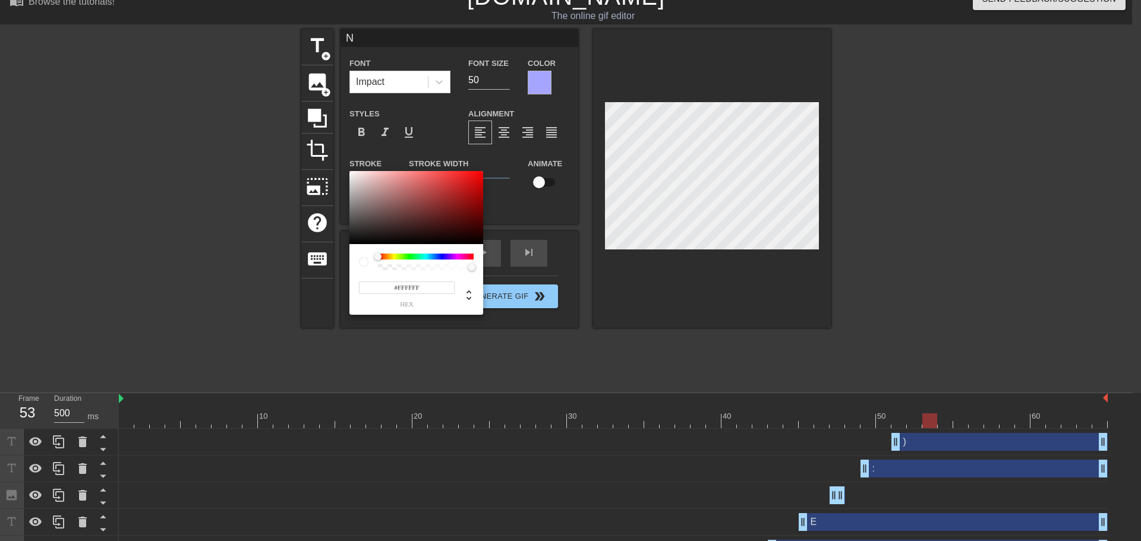
drag, startPoint x: 434, startPoint y: 285, endPoint x: 296, endPoint y: 269, distance: 138.7
click at [328, 274] on div "#FFFFFF hex" at bounding box center [570, 270] width 1141 height 541
paste input "A5A5"
type input "#A5A5FF"
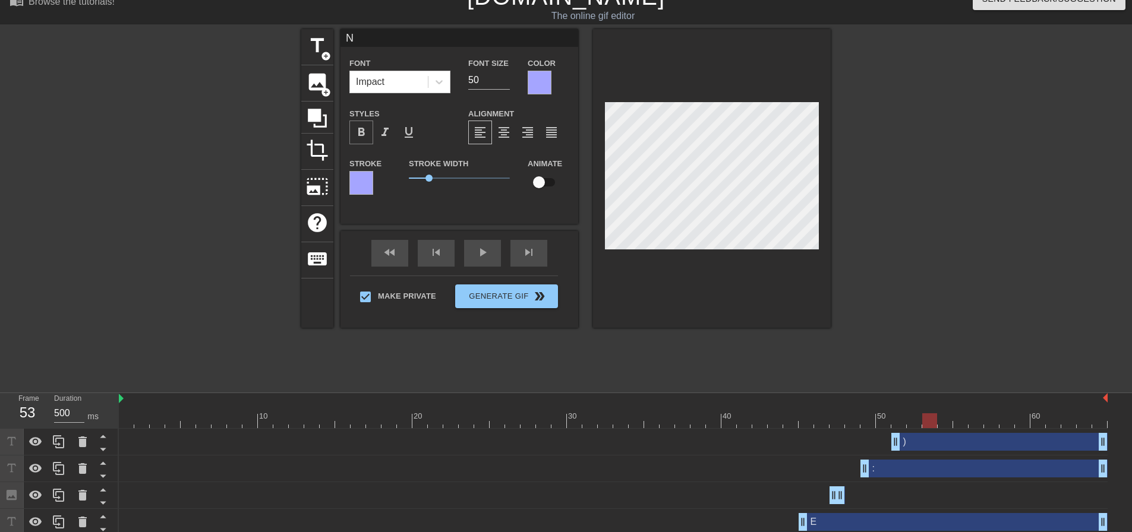
click at [358, 134] on span "format_bold" at bounding box center [361, 132] width 14 height 14
drag, startPoint x: 428, startPoint y: 180, endPoint x: 350, endPoint y: 176, distance: 77.9
click at [351, 176] on div "Stroke Stroke Width 0.95 Animate" at bounding box center [459, 180] width 238 height 49
click at [426, 85] on div "Impact" at bounding box center [389, 81] width 78 height 21
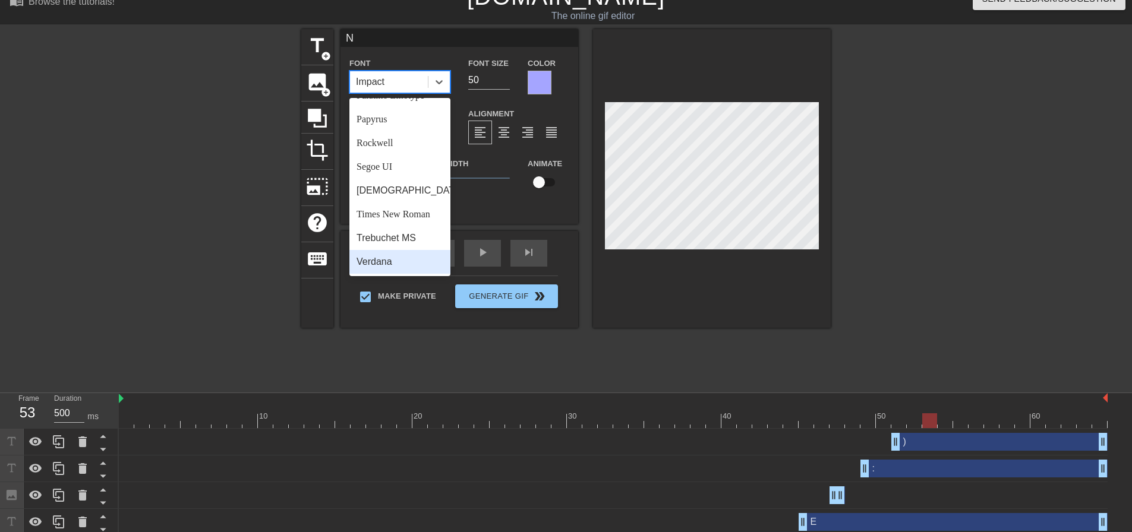
click at [405, 265] on div "Verdana" at bounding box center [399, 262] width 101 height 24
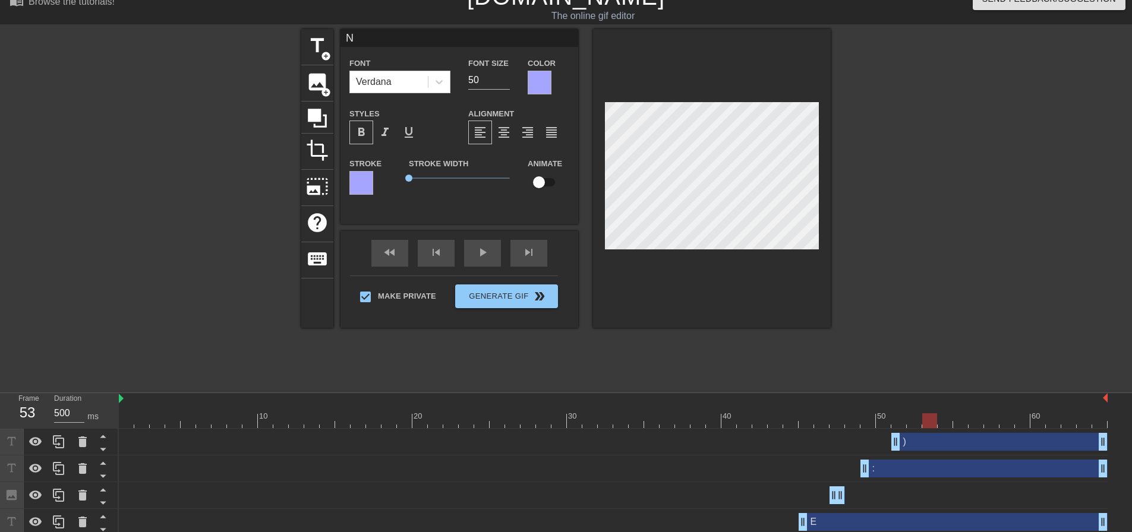
type input "A"
type input "H"
click at [538, 83] on div at bounding box center [540, 83] width 24 height 24
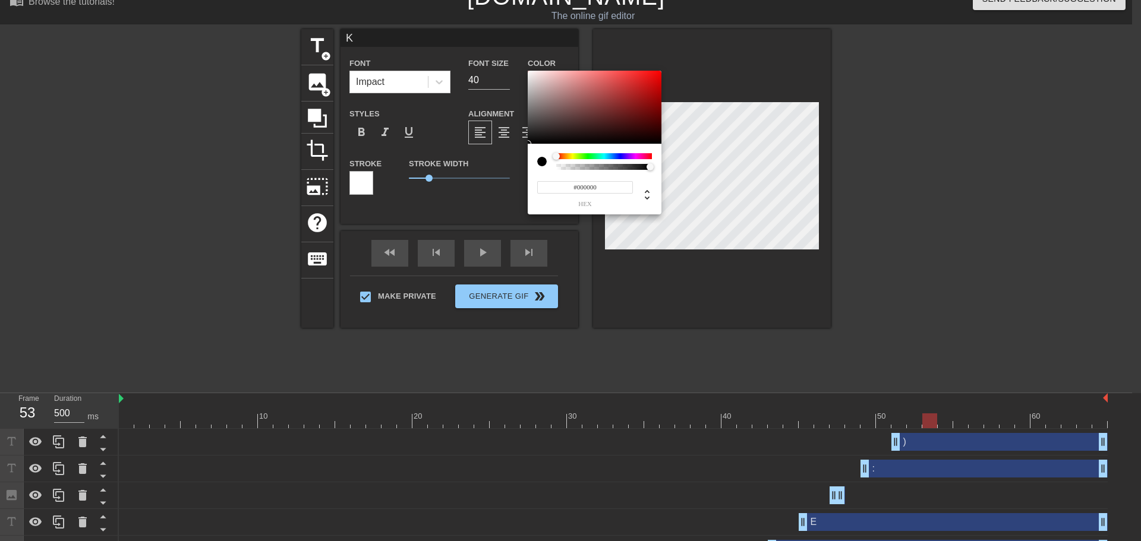
click at [466, 175] on div "#000000 hex" at bounding box center [570, 270] width 1141 height 541
paste input "A5A5FF"
type input "#A5A5FF"
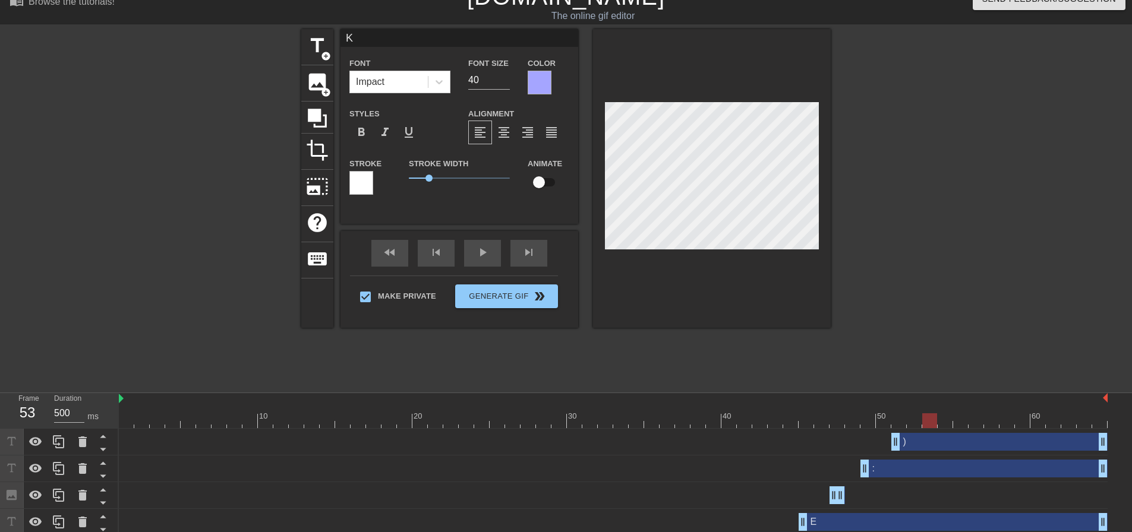
click at [366, 182] on div at bounding box center [361, 183] width 24 height 24
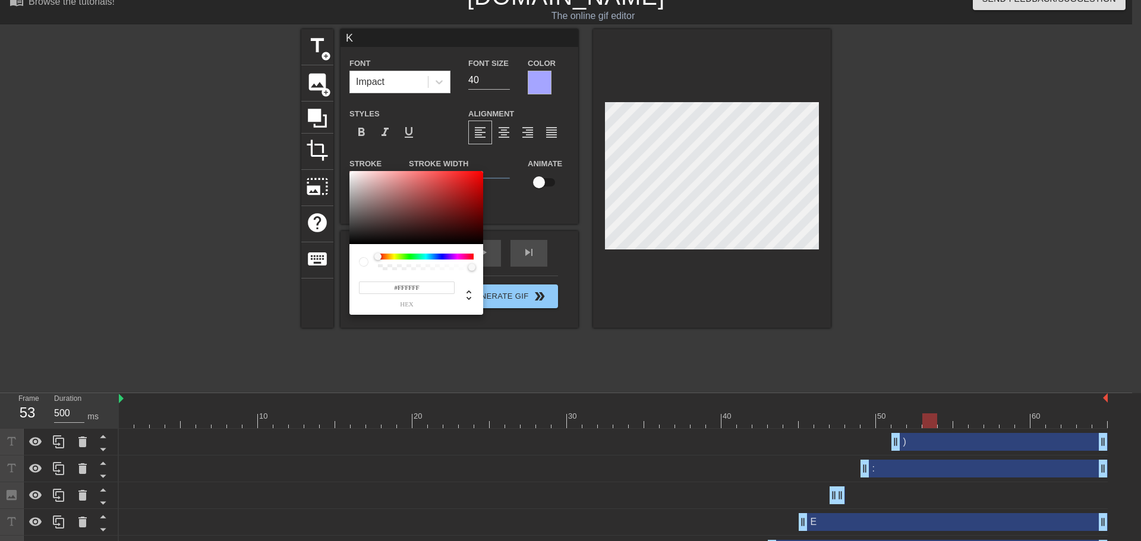
drag, startPoint x: 427, startPoint y: 285, endPoint x: 311, endPoint y: 273, distance: 116.5
click at [340, 276] on div "#FFFFFF hex" at bounding box center [570, 270] width 1141 height 541
paste input "A5A5"
type input "#A5A5FF"
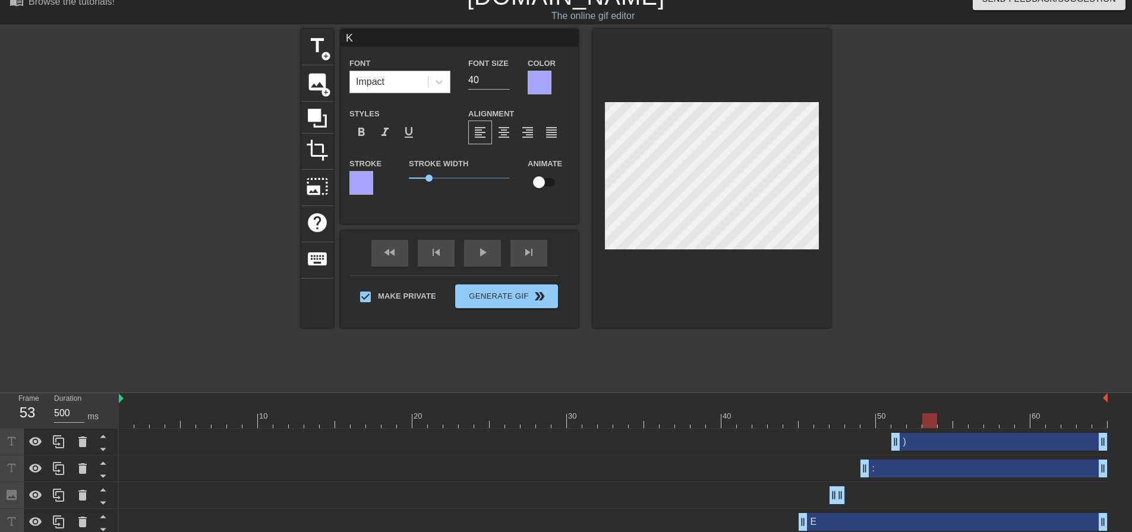
drag, startPoint x: 433, startPoint y: 79, endPoint x: 403, endPoint y: 78, distance: 30.3
click at [417, 78] on div "Font Impact Font Size 40 Color" at bounding box center [459, 75] width 238 height 39
type input "50"
click at [364, 130] on span "format_bold" at bounding box center [361, 132] width 14 height 14
drag, startPoint x: 428, startPoint y: 182, endPoint x: 379, endPoint y: 176, distance: 49.7
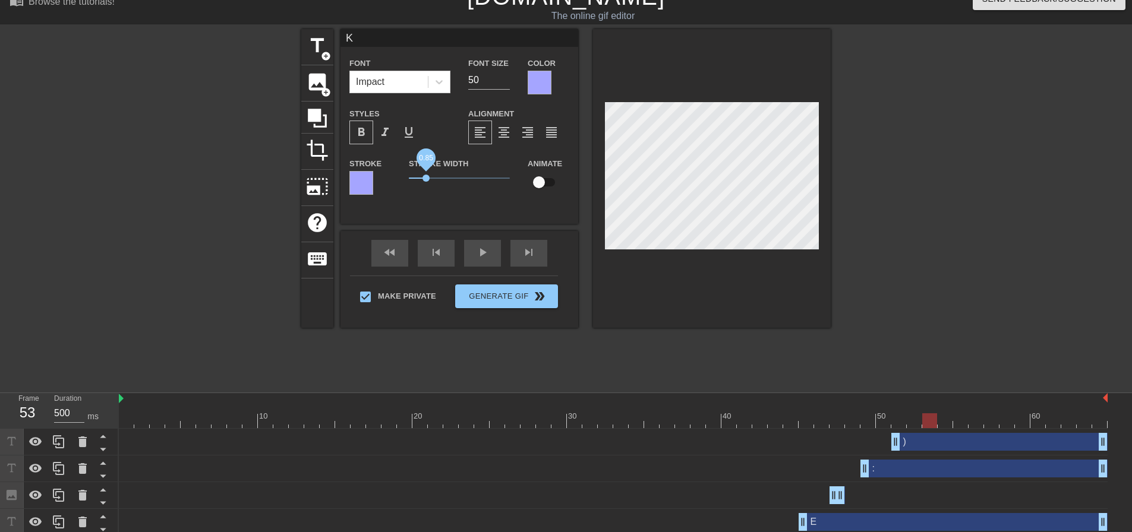
click at [380, 176] on div "Stroke Stroke Width 0.85 Animate" at bounding box center [459, 180] width 238 height 49
click at [424, 84] on div "Impact" at bounding box center [389, 81] width 78 height 21
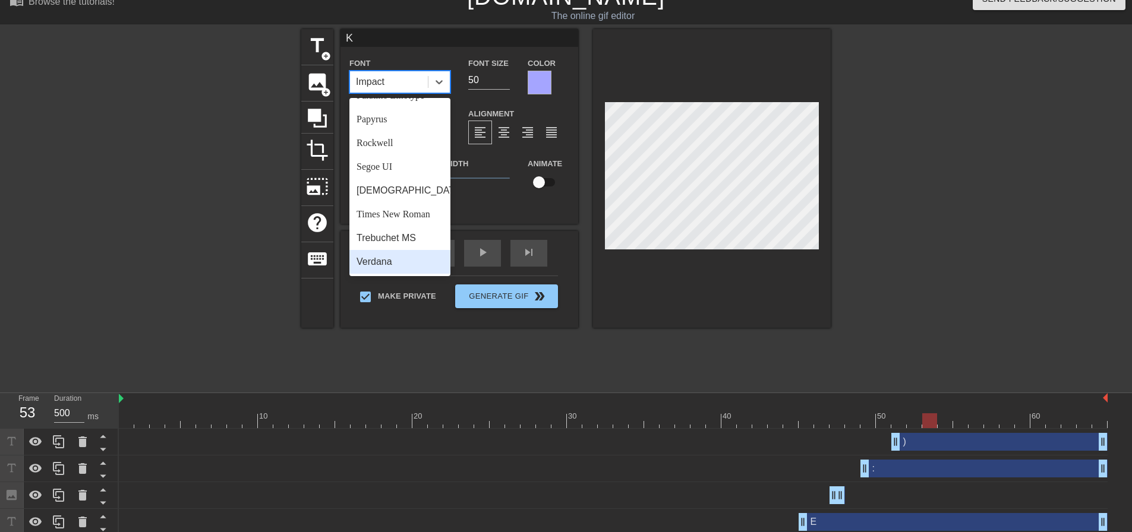
click at [407, 260] on div "Verdana" at bounding box center [399, 262] width 101 height 24
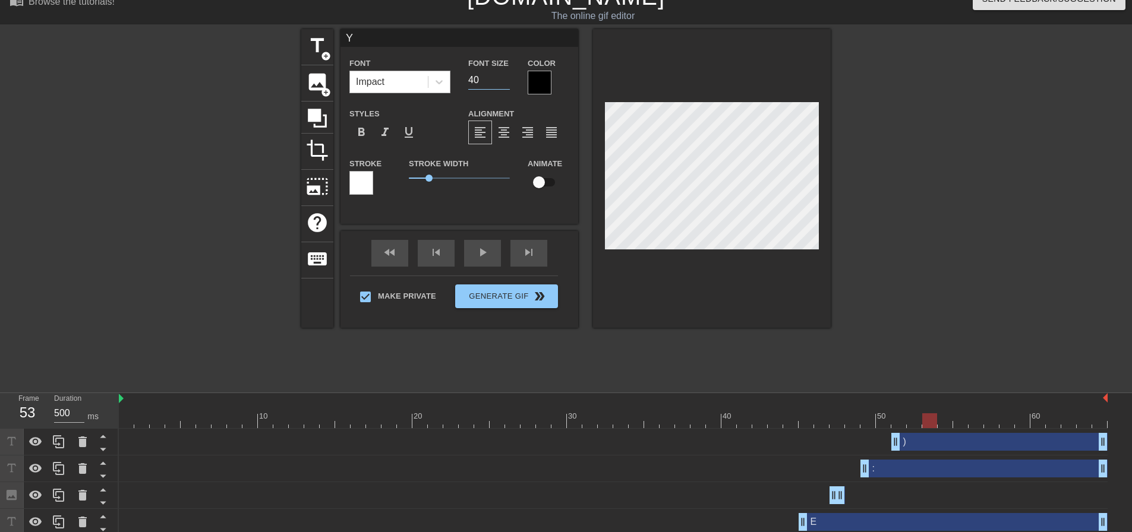
drag, startPoint x: 482, startPoint y: 80, endPoint x: 407, endPoint y: 83, distance: 74.9
click at [409, 82] on div "Font Impact Font Size 40 Color" at bounding box center [459, 75] width 238 height 39
type input "50"
click at [417, 84] on div "Impact" at bounding box center [389, 81] width 78 height 21
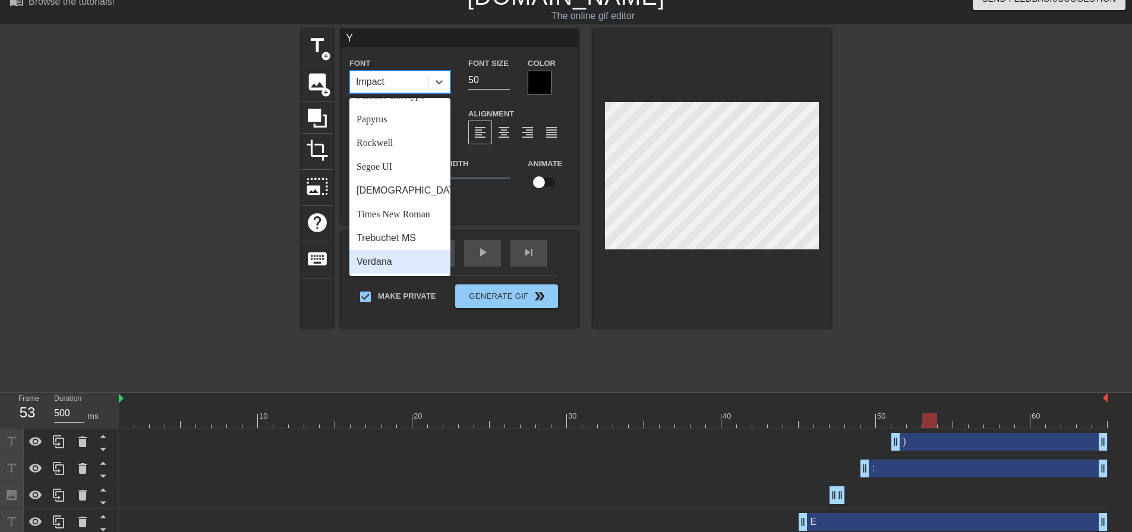
click at [428, 256] on div "Verdana" at bounding box center [399, 262] width 101 height 24
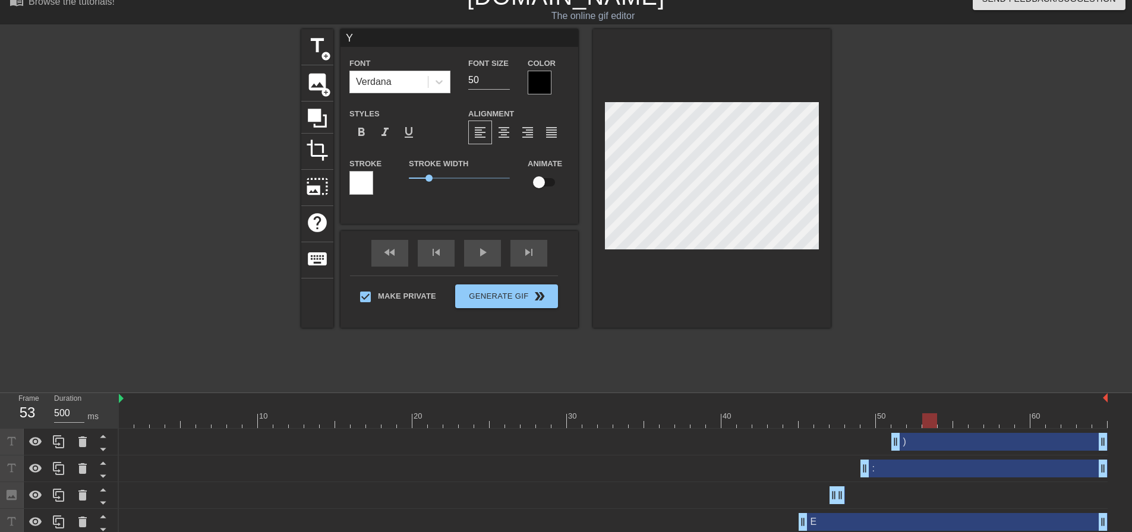
click at [542, 87] on div at bounding box center [540, 83] width 24 height 24
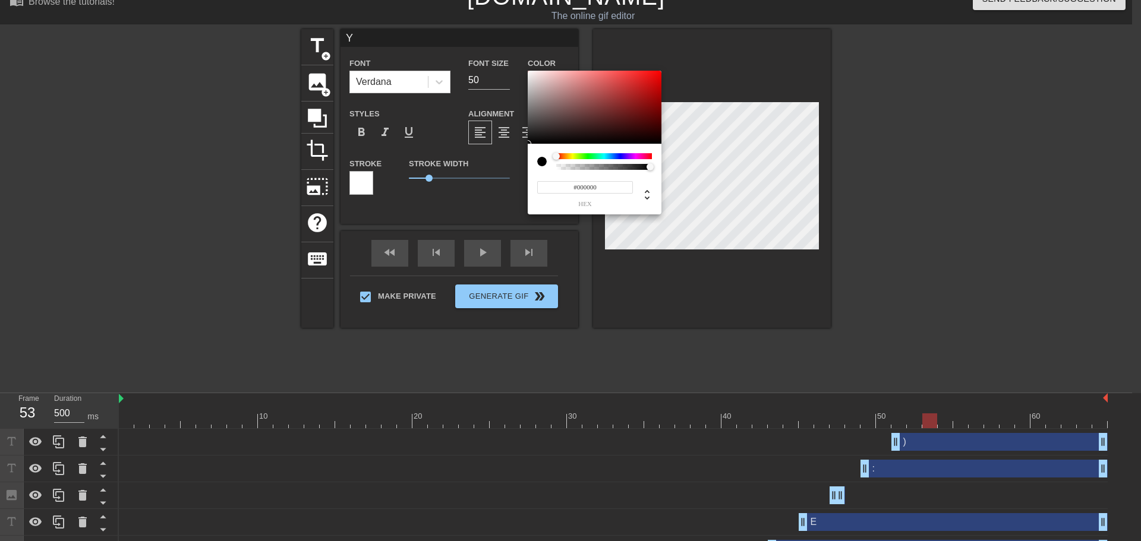
drag, startPoint x: 597, startPoint y: 188, endPoint x: 513, endPoint y: 188, distance: 83.2
click at [513, 188] on div "#000000 hex" at bounding box center [570, 270] width 1141 height 541
paste input "A5A5FF"
type input "#A5A5FF"
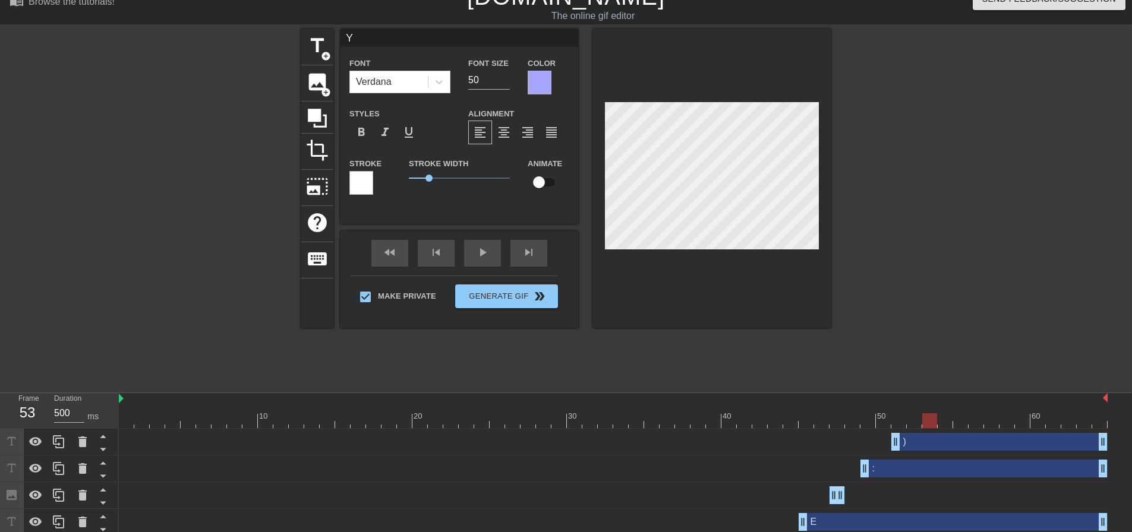
click at [366, 179] on div at bounding box center [361, 183] width 24 height 24
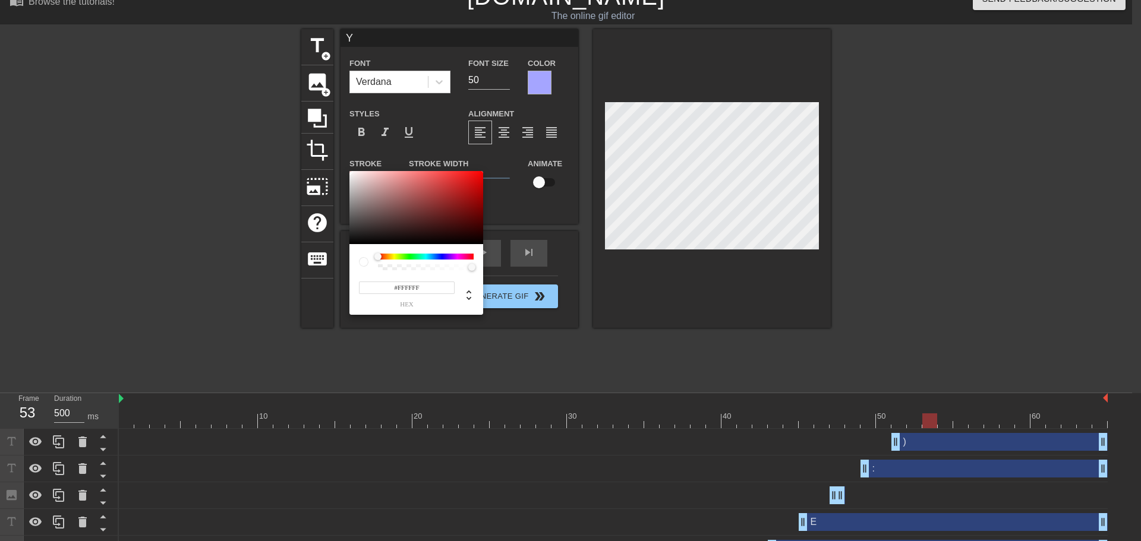
drag, startPoint x: 443, startPoint y: 288, endPoint x: 340, endPoint y: 280, distance: 103.7
click at [310, 282] on div "#FFFFFF hex" at bounding box center [570, 270] width 1141 height 541
paste input "A5A5"
type input "#A5A5FF"
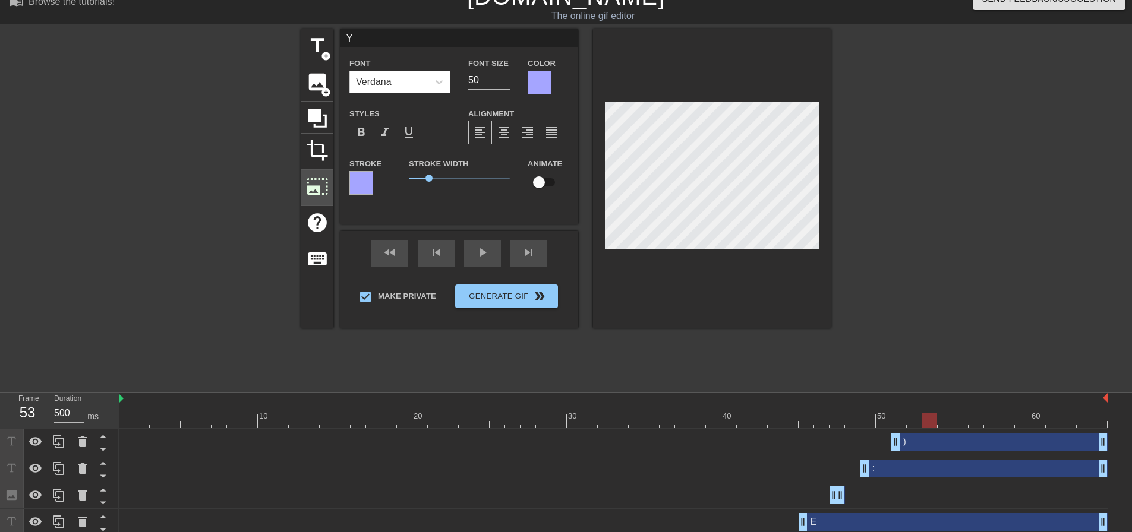
drag, startPoint x: 424, startPoint y: 182, endPoint x: 317, endPoint y: 172, distance: 108.0
click at [317, 172] on div "title add_circle image add_circle crop photo_size_select_large help keyboard Y …" at bounding box center [565, 178] width 529 height 299
click at [355, 124] on div "format_bold" at bounding box center [361, 133] width 24 height 24
click at [428, 87] on span at bounding box center [428, 82] width 1 height 12
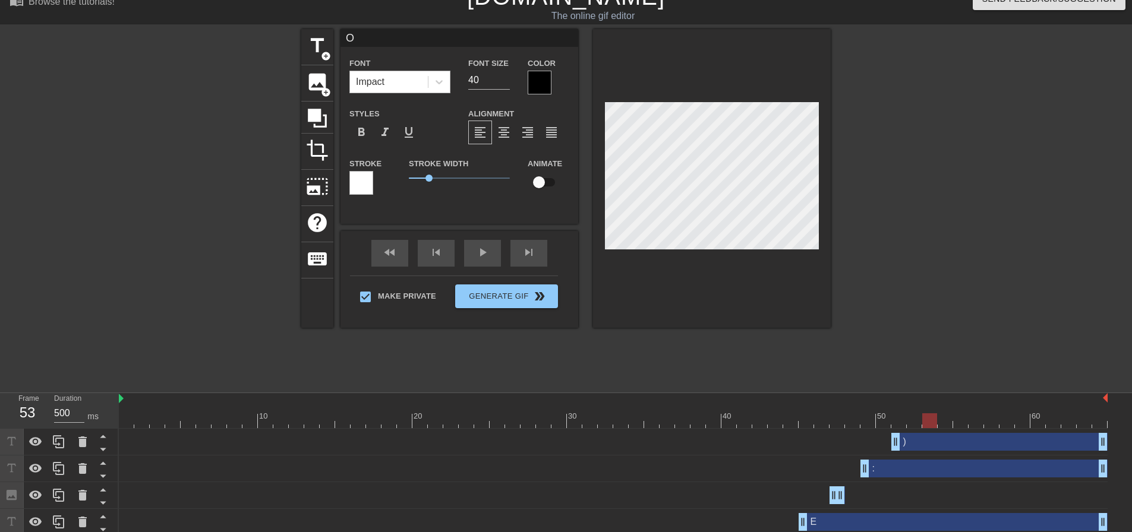
click at [382, 84] on div "Impact" at bounding box center [370, 82] width 29 height 14
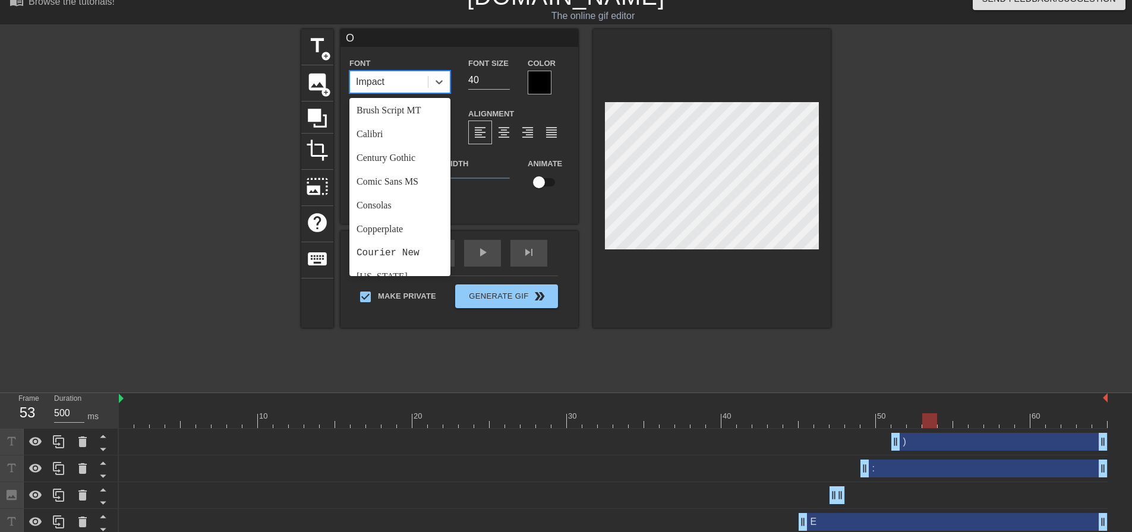
scroll to position [425, 0]
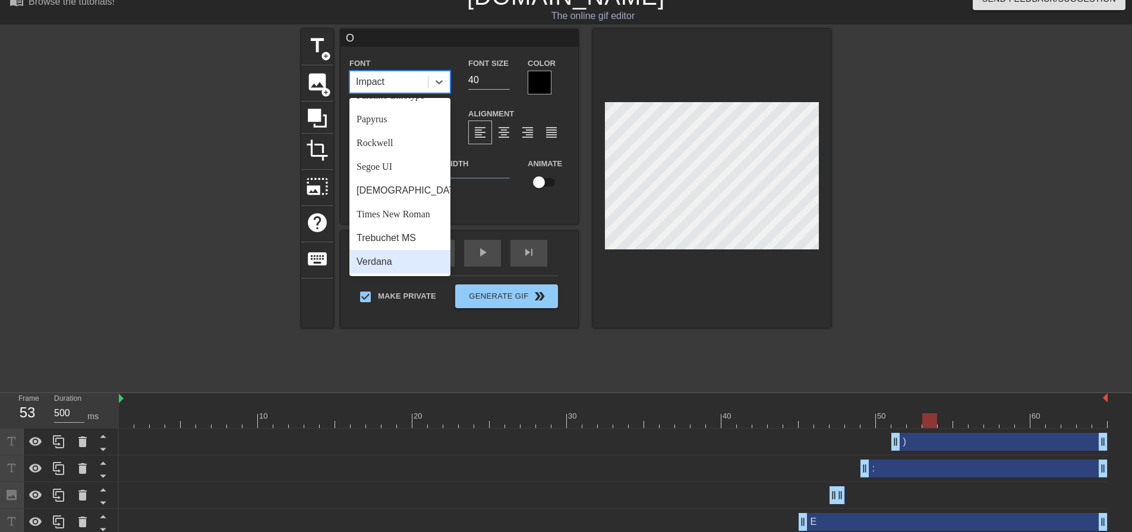
click at [409, 263] on div "Verdana" at bounding box center [399, 262] width 101 height 24
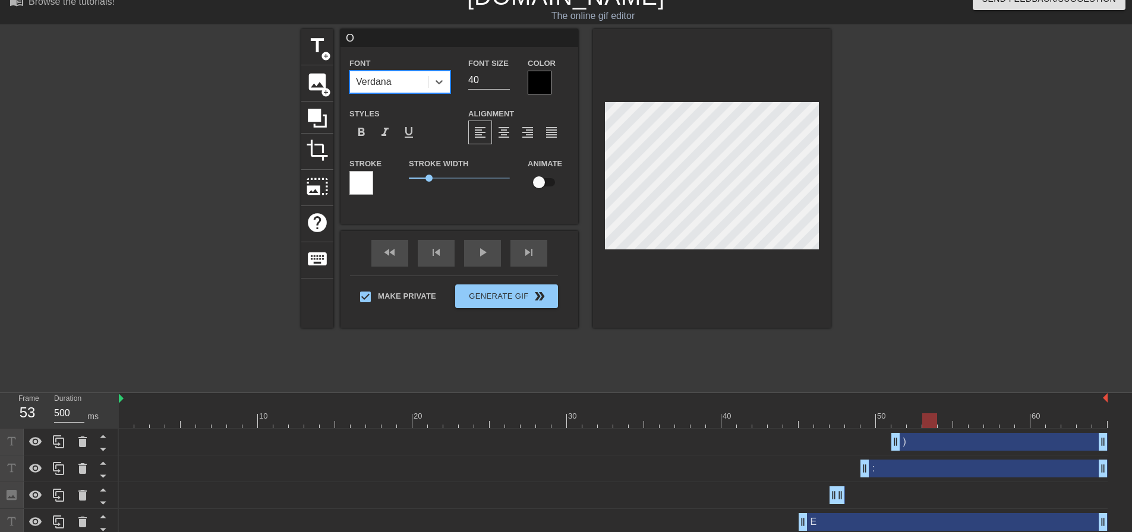
click at [538, 83] on div at bounding box center [540, 83] width 24 height 24
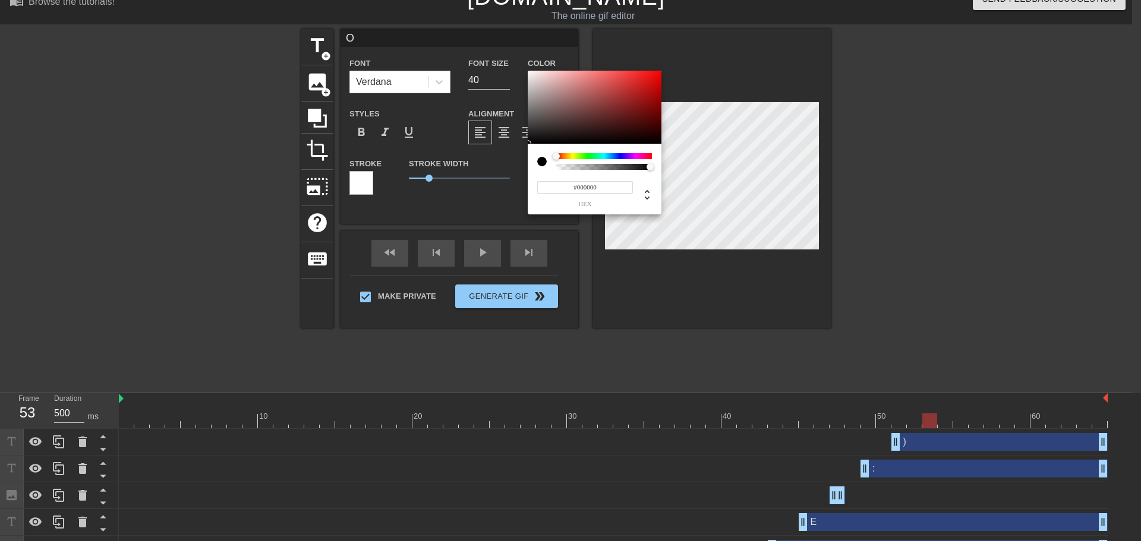
drag, startPoint x: 610, startPoint y: 182, endPoint x: 482, endPoint y: 179, distance: 127.8
click at [487, 179] on div "#000000 hex" at bounding box center [570, 270] width 1141 height 541
click at [615, 188] on input "#000000" at bounding box center [585, 187] width 96 height 12
paste input "A5A5FF"
type input "#A5A5FF"
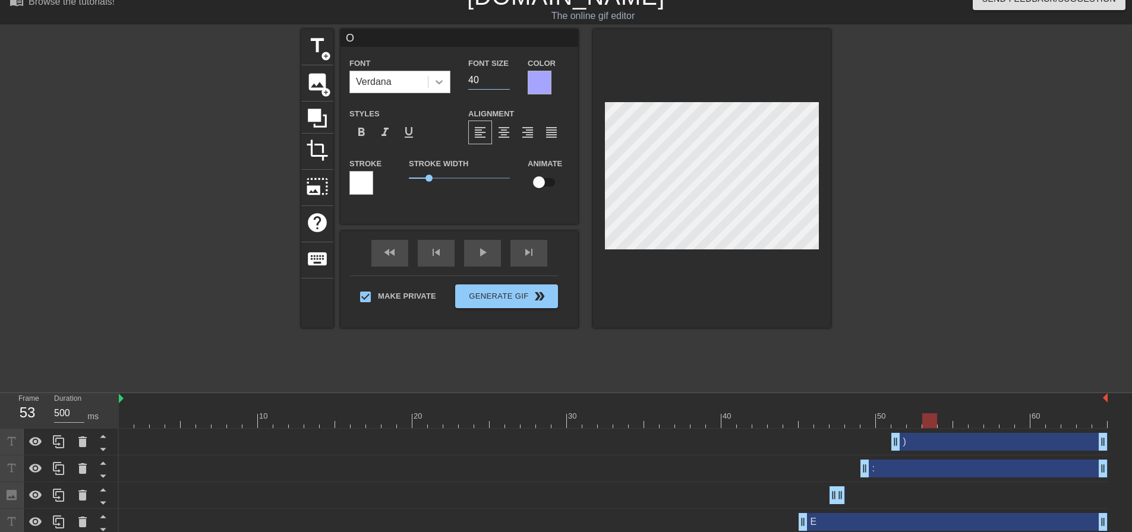
drag, startPoint x: 472, startPoint y: 75, endPoint x: 440, endPoint y: 78, distance: 32.2
click at [444, 77] on div "Font Verdana Font Size 40 Color" at bounding box center [459, 75] width 238 height 39
type input "50"
click at [368, 178] on div at bounding box center [361, 183] width 24 height 24
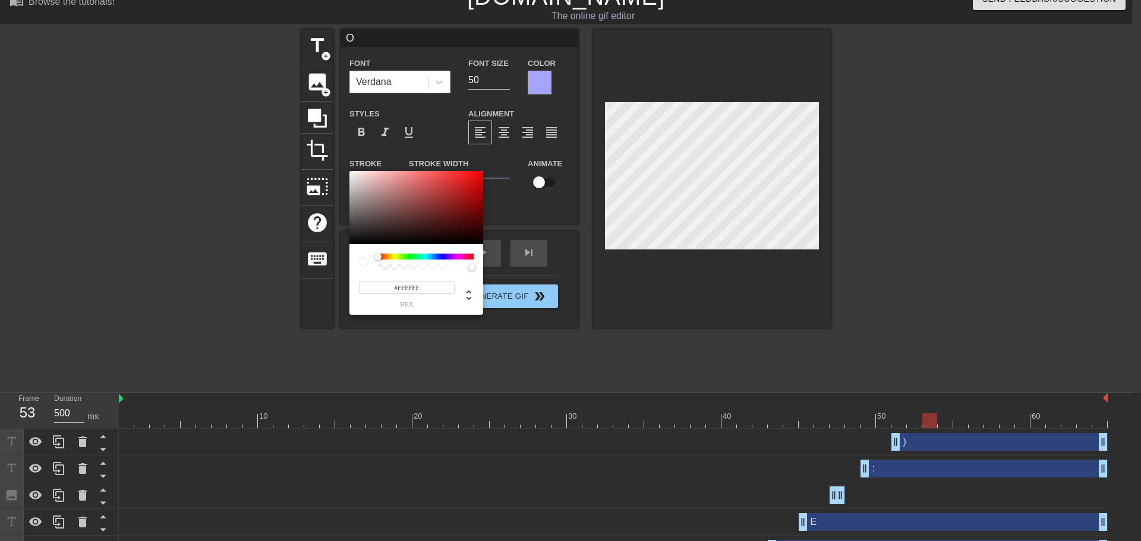
drag, startPoint x: 368, startPoint y: 286, endPoint x: 332, endPoint y: 283, distance: 36.9
click at [335, 283] on div "#FFFFFF hex" at bounding box center [570, 270] width 1141 height 541
paste input "A5A5"
type input "#A5A5FF"
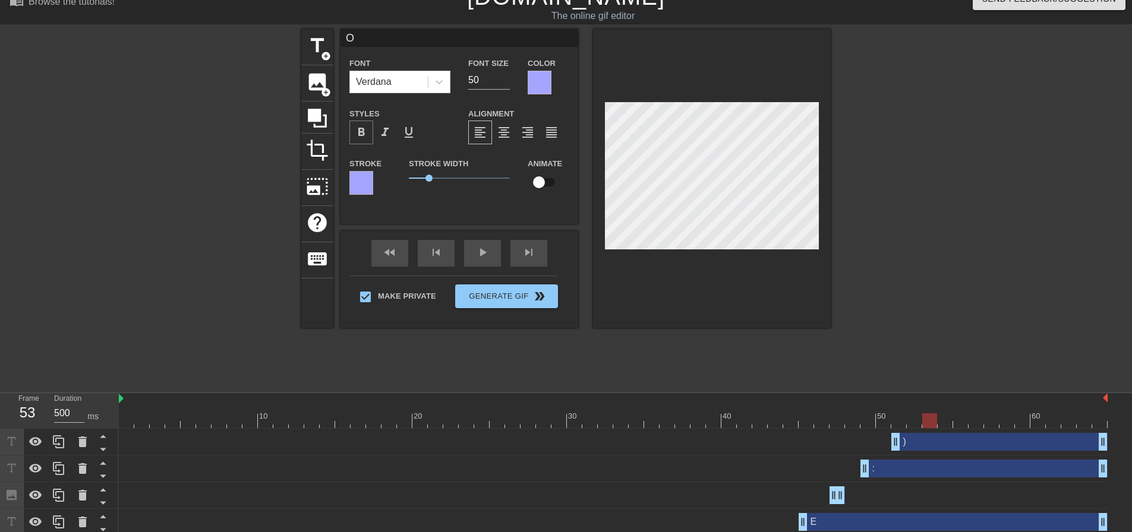
click at [360, 139] on span "format_bold" at bounding box center [361, 132] width 14 height 14
drag, startPoint x: 427, startPoint y: 180, endPoint x: 358, endPoint y: 178, distance: 69.0
click at [365, 179] on div "Stroke Stroke Width 0.7 Animate" at bounding box center [459, 180] width 238 height 49
click at [420, 85] on div "Impact" at bounding box center [389, 81] width 78 height 21
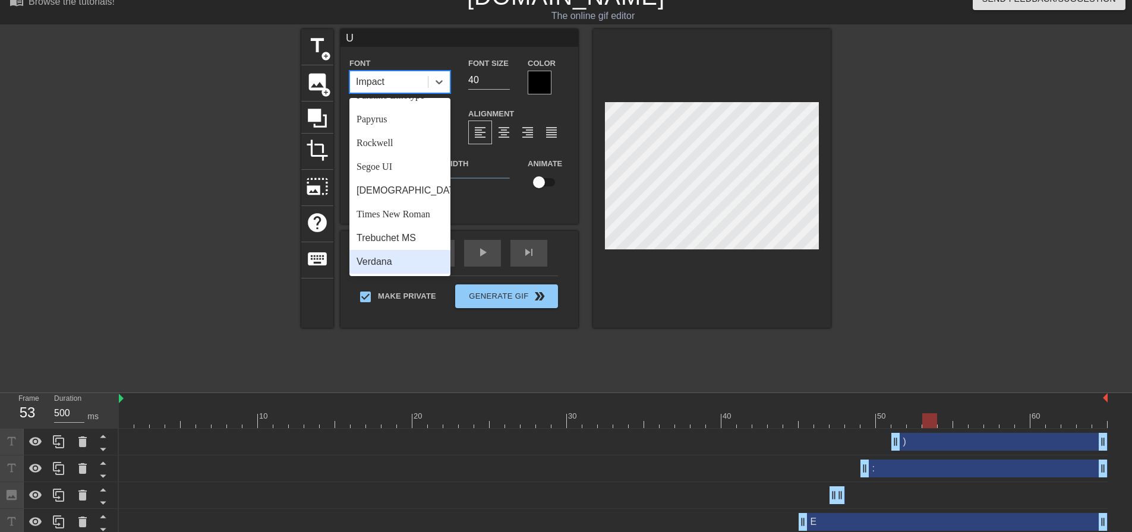
click at [415, 260] on div "Verdana" at bounding box center [399, 262] width 101 height 24
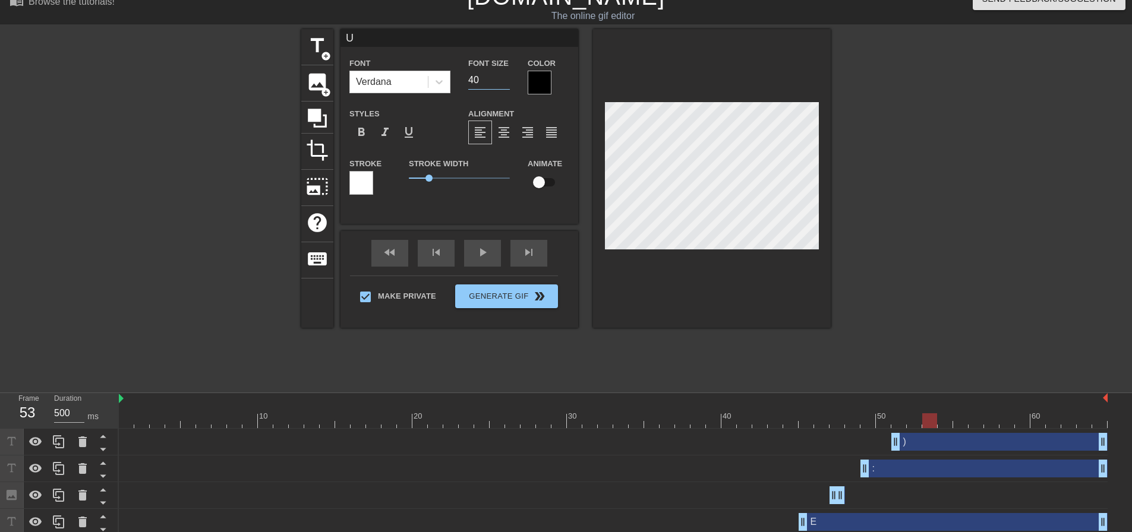
drag, startPoint x: 472, startPoint y: 80, endPoint x: 422, endPoint y: 80, distance: 49.3
click at [451, 80] on div "Font Verdana Font Size 40 Color" at bounding box center [459, 75] width 238 height 39
type input "50"
click at [544, 81] on div at bounding box center [540, 83] width 24 height 24
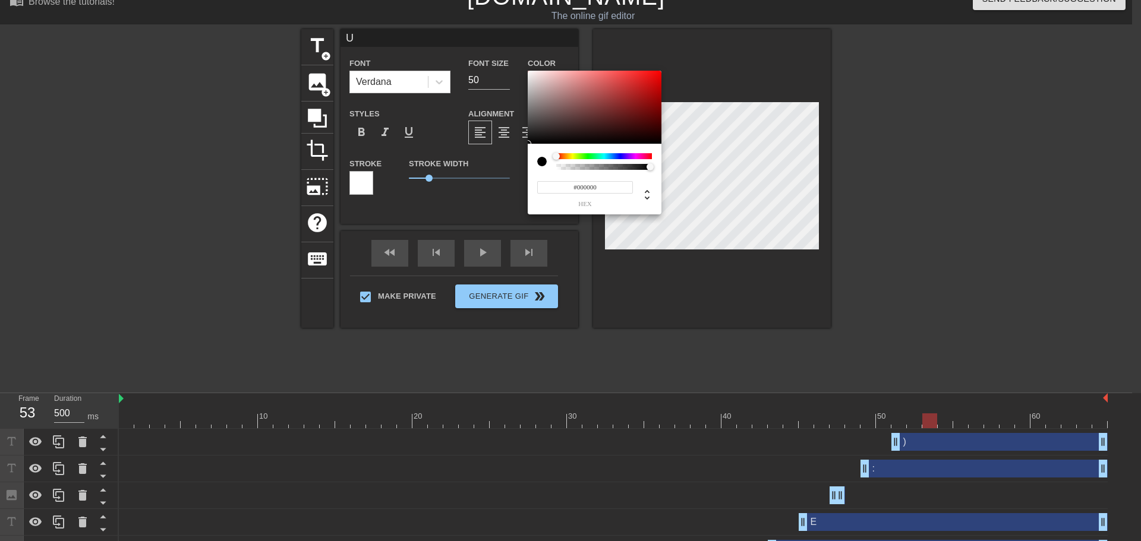
drag, startPoint x: 611, startPoint y: 188, endPoint x: 455, endPoint y: 172, distance: 156.5
click at [478, 173] on div "#000000 hex" at bounding box center [570, 270] width 1141 height 541
paste input "A5A5FF"
type input "#A5A5FF"
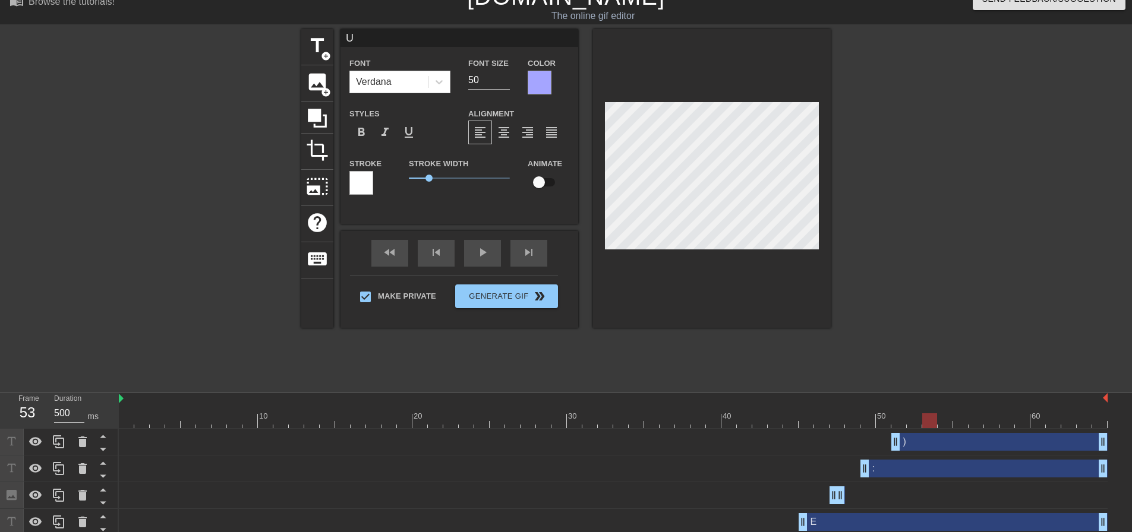
click at [371, 189] on div at bounding box center [361, 183] width 24 height 24
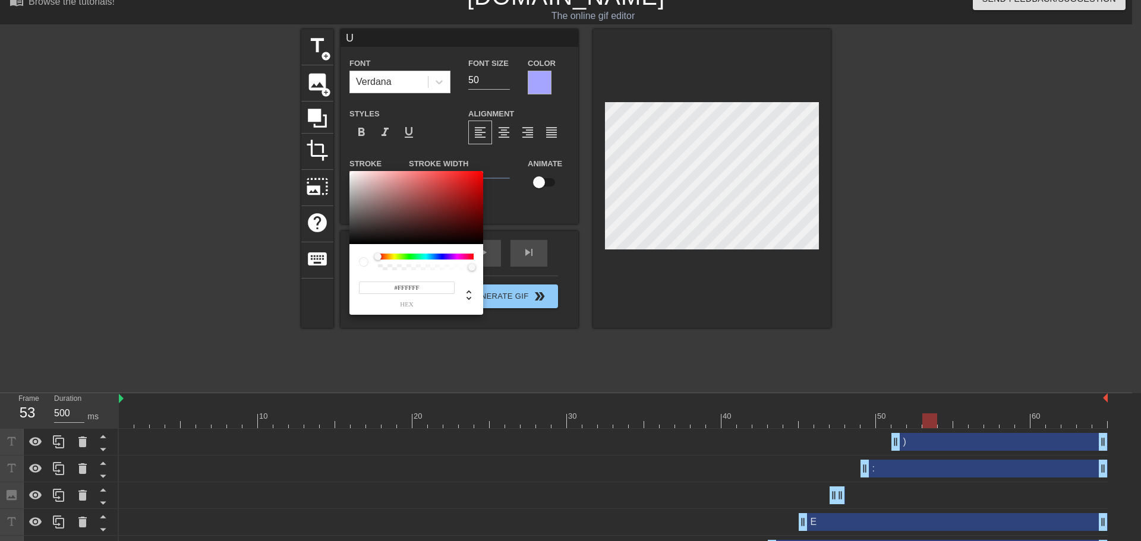
drag, startPoint x: 438, startPoint y: 288, endPoint x: 320, endPoint y: 282, distance: 118.4
click at [329, 283] on div "#FFFFFF hex" at bounding box center [570, 270] width 1141 height 541
paste input "A5A5"
type input "#A5A5FF"
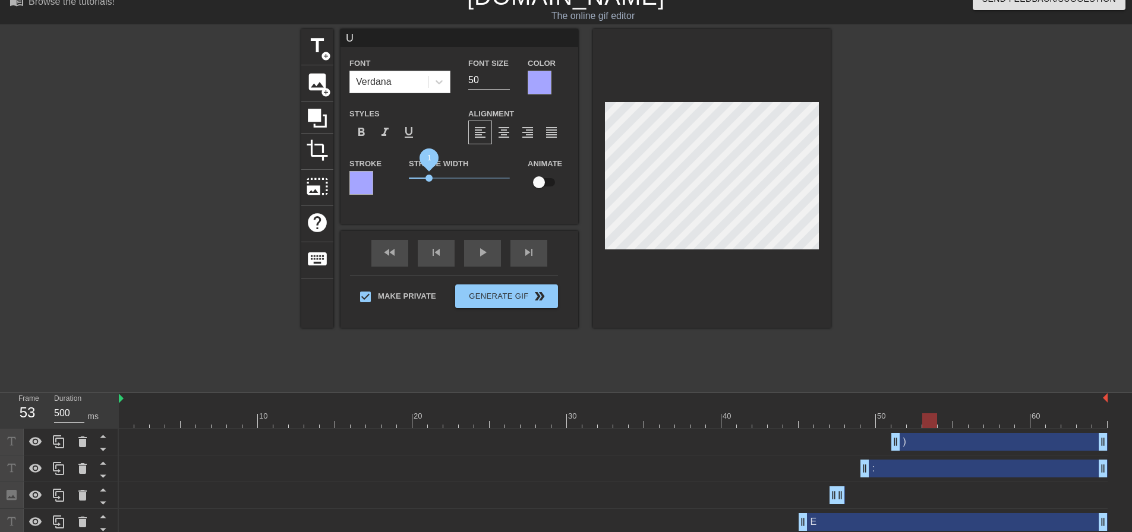
drag, startPoint x: 429, startPoint y: 180, endPoint x: 356, endPoint y: 176, distance: 72.6
click at [356, 176] on div "Stroke Stroke Width 1 Animate" at bounding box center [459, 180] width 238 height 49
click at [358, 133] on span "format_bold" at bounding box center [361, 132] width 14 height 14
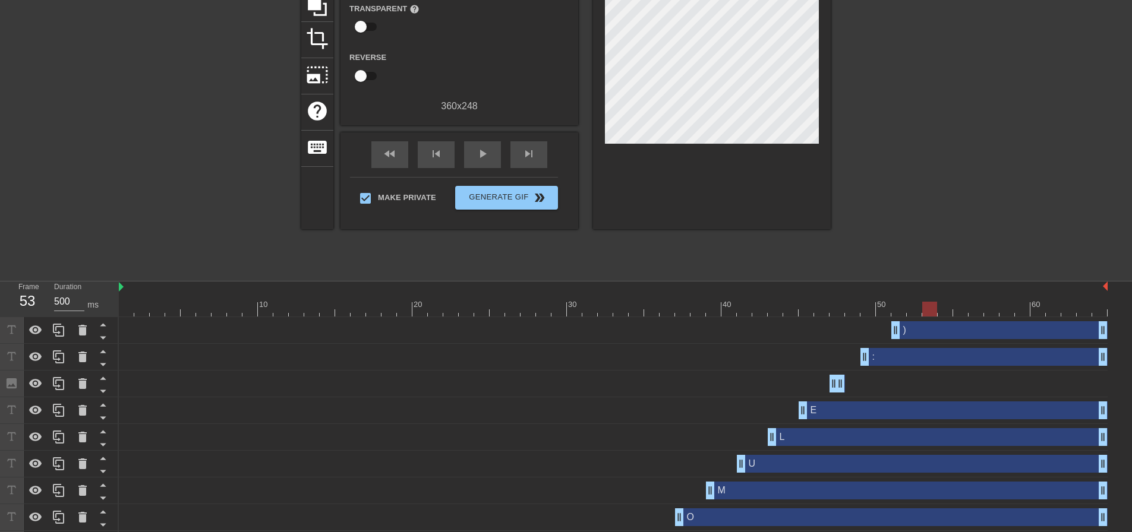
scroll to position [0, 0]
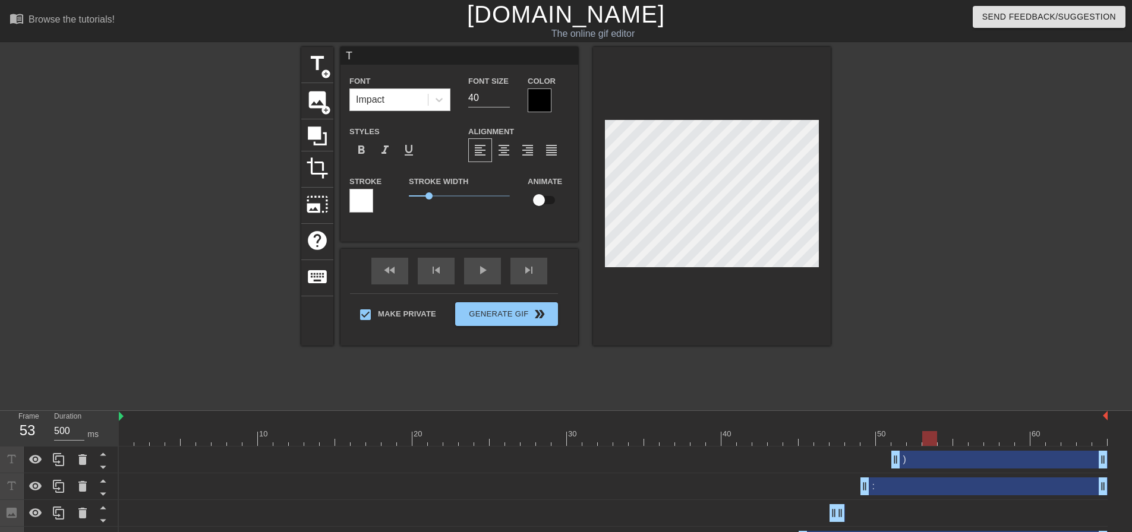
drag, startPoint x: 473, startPoint y: 95, endPoint x: 453, endPoint y: 93, distance: 20.3
click at [459, 93] on div "Font Size 40" at bounding box center [488, 93] width 59 height 39
type input "50"
click at [536, 96] on div at bounding box center [540, 101] width 24 height 24
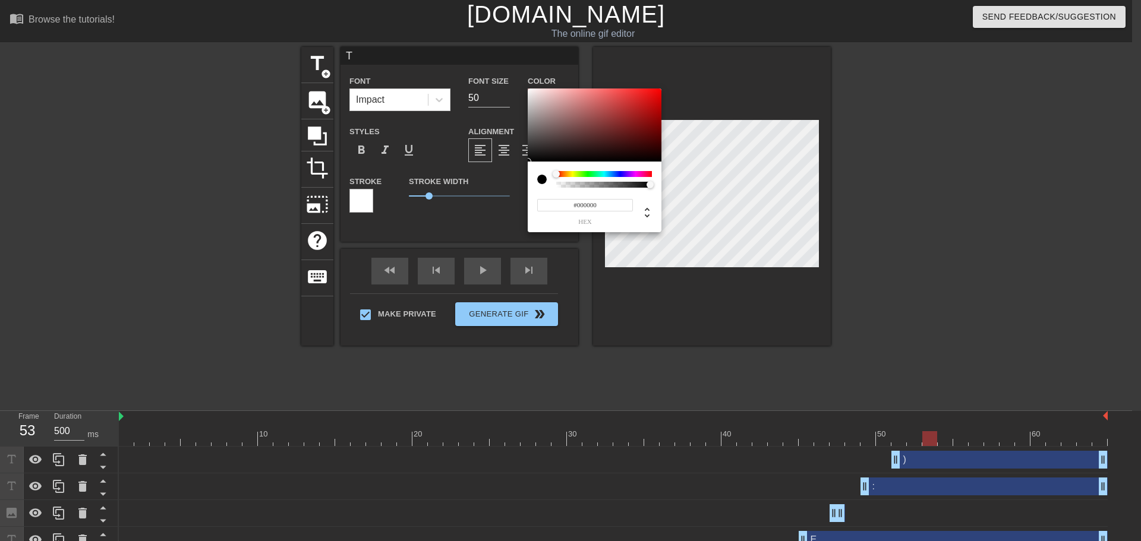
drag, startPoint x: 600, startPoint y: 202, endPoint x: 513, endPoint y: 196, distance: 86.9
click at [519, 197] on div "#000000 hex" at bounding box center [570, 270] width 1141 height 541
paste input "A5A5FF"
type input "#A5A5FF"
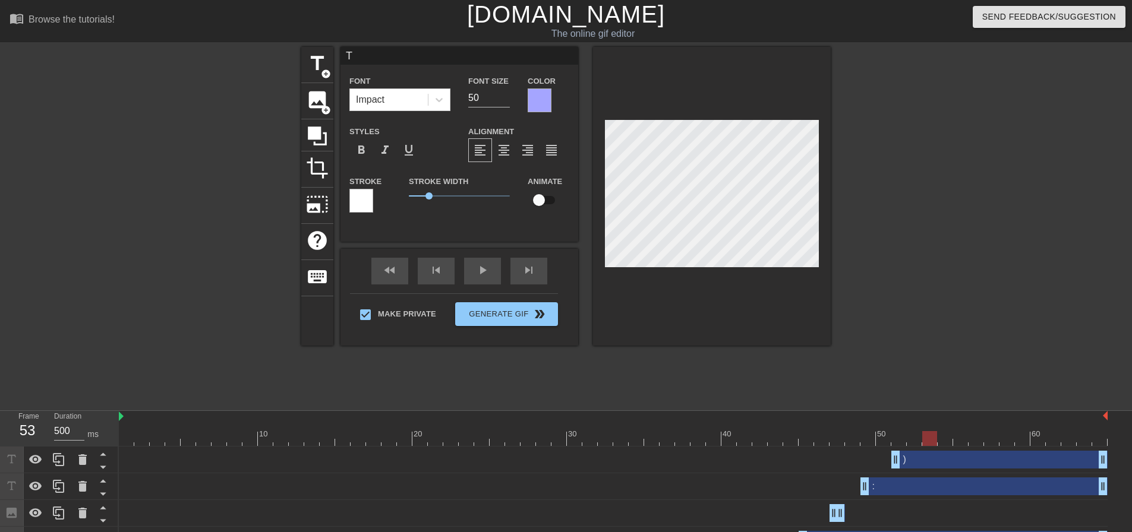
click at [359, 198] on div at bounding box center [361, 201] width 24 height 24
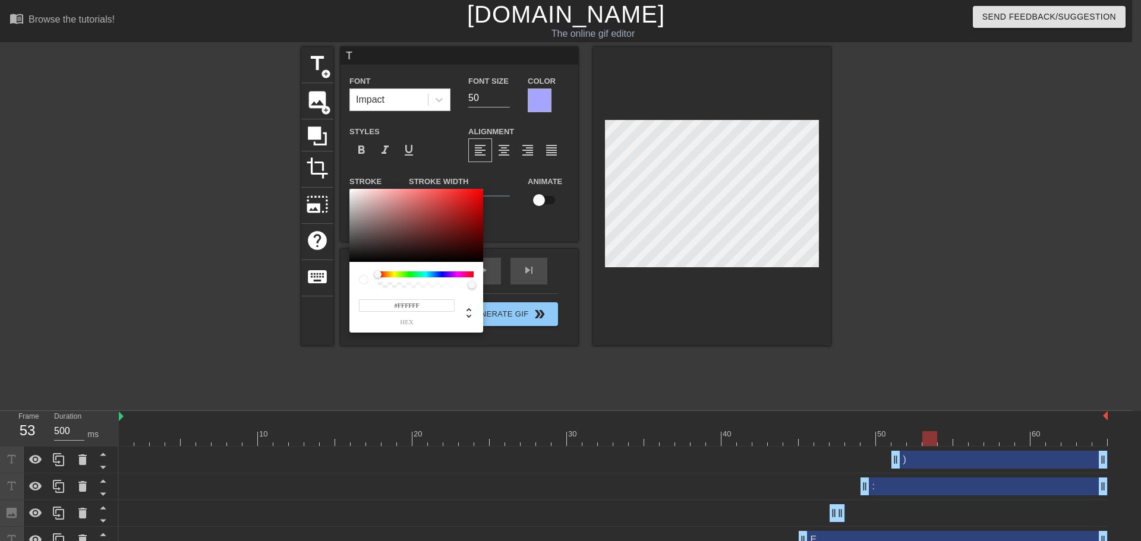
drag, startPoint x: 431, startPoint y: 308, endPoint x: 311, endPoint y: 296, distance: 121.2
click at [341, 298] on div "#FFFFFF hex" at bounding box center [570, 270] width 1141 height 541
paste input "A5A5"
type input "#A5A5FF"
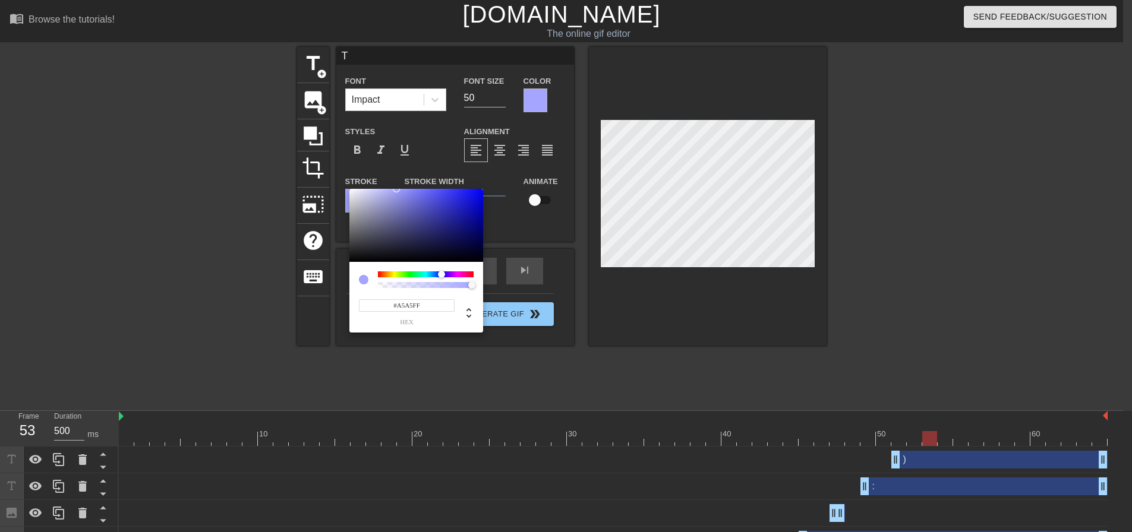
drag, startPoint x: 913, startPoint y: 238, endPoint x: 846, endPoint y: 235, distance: 66.6
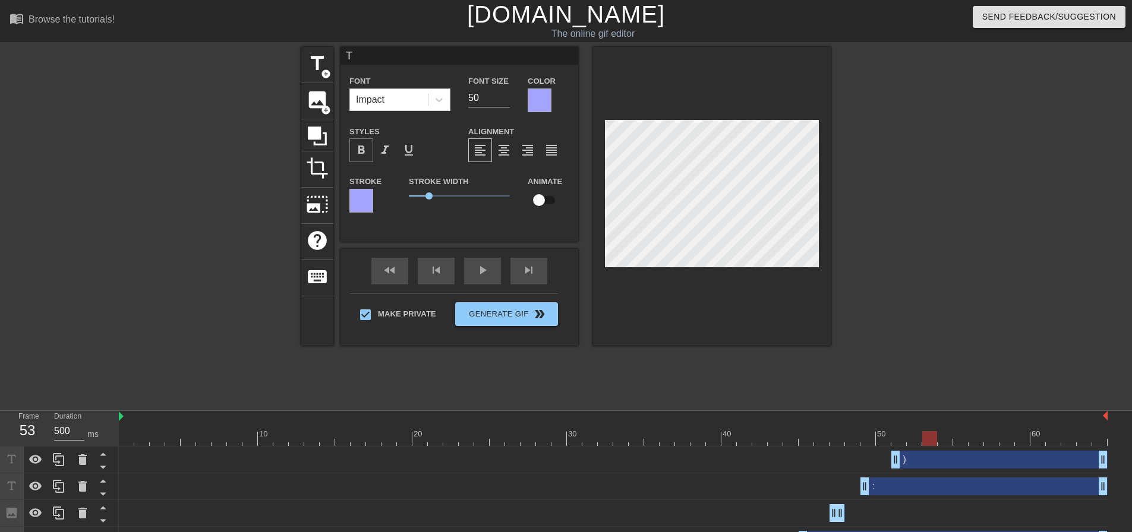
click at [362, 149] on span "format_bold" at bounding box center [361, 150] width 14 height 14
drag, startPoint x: 430, startPoint y: 198, endPoint x: 375, endPoint y: 195, distance: 55.3
click at [378, 195] on div "Stroke Stroke Width 1 Animate" at bounding box center [459, 198] width 238 height 49
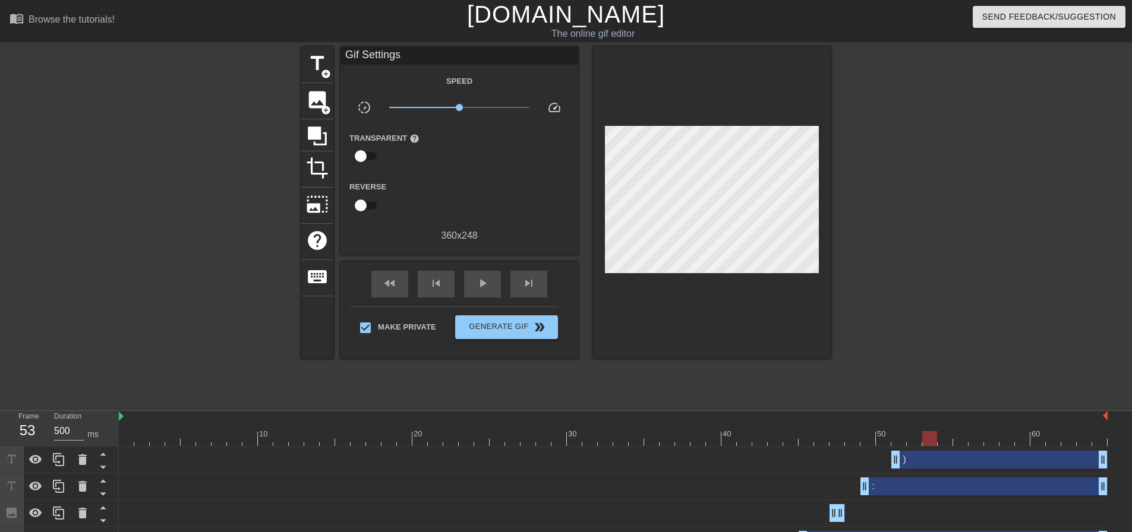
click at [896, 190] on div at bounding box center [934, 225] width 178 height 356
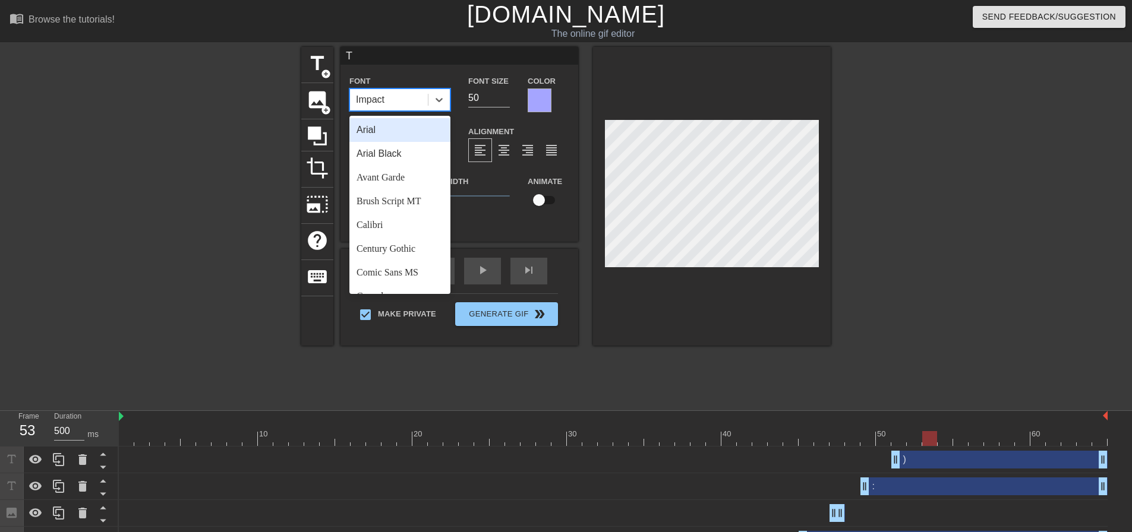
click at [386, 93] on div "Impact" at bounding box center [389, 99] width 78 height 21
drag, startPoint x: 440, startPoint y: 146, endPoint x: 441, endPoint y: 153, distance: 6.6
click at [441, 153] on div "Arial Arial Black Avant Garde Brush Script MT Calibri Century Gothic Comic Sans…" at bounding box center [399, 205] width 101 height 178
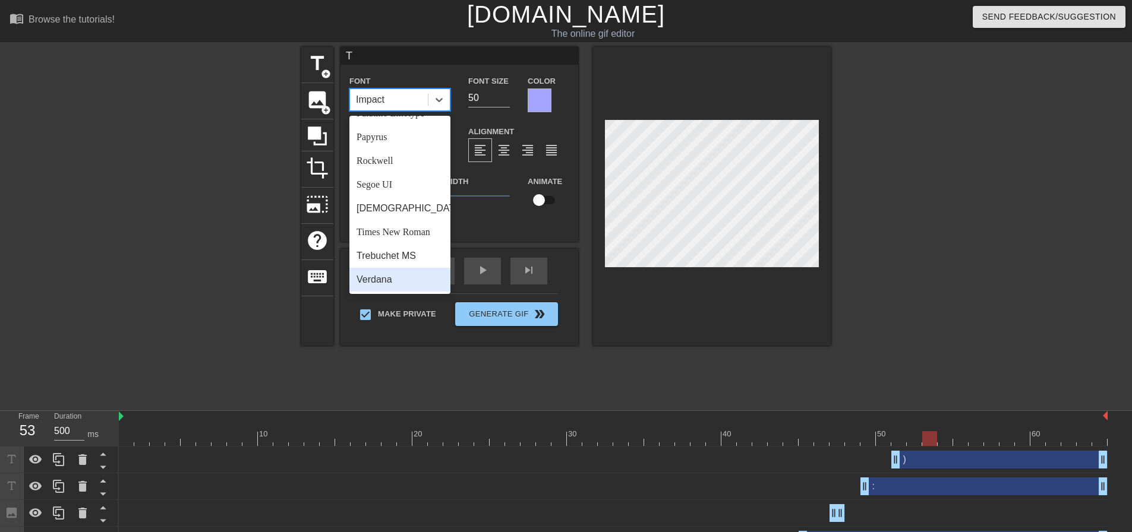
click at [418, 277] on div "Verdana" at bounding box center [399, 280] width 101 height 24
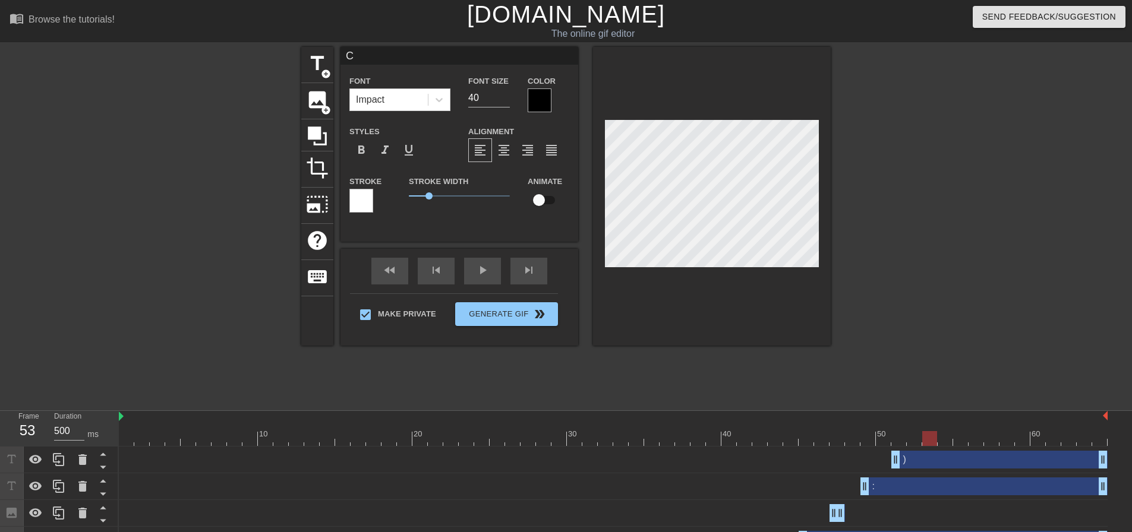
type input "E"
click at [541, 108] on div at bounding box center [540, 101] width 24 height 24
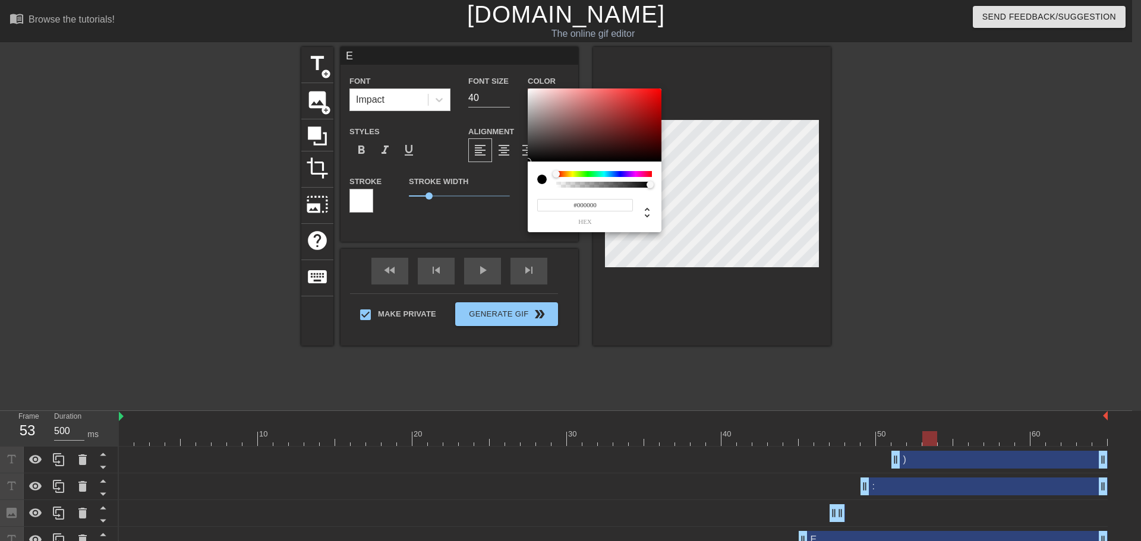
drag, startPoint x: 617, startPoint y: 204, endPoint x: 506, endPoint y: 200, distance: 110.6
click at [506, 200] on div "#000000 hex" at bounding box center [570, 270] width 1141 height 541
paste input "A5A5FF"
type input "#A5A5FF"
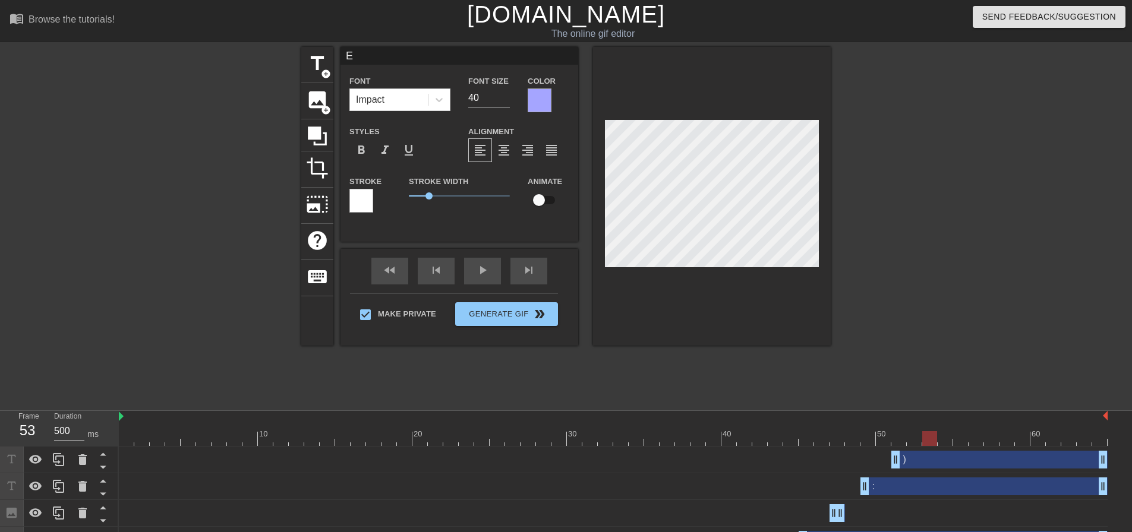
click at [343, 201] on div "Stroke" at bounding box center [369, 198] width 59 height 49
click at [355, 203] on div at bounding box center [361, 201] width 24 height 24
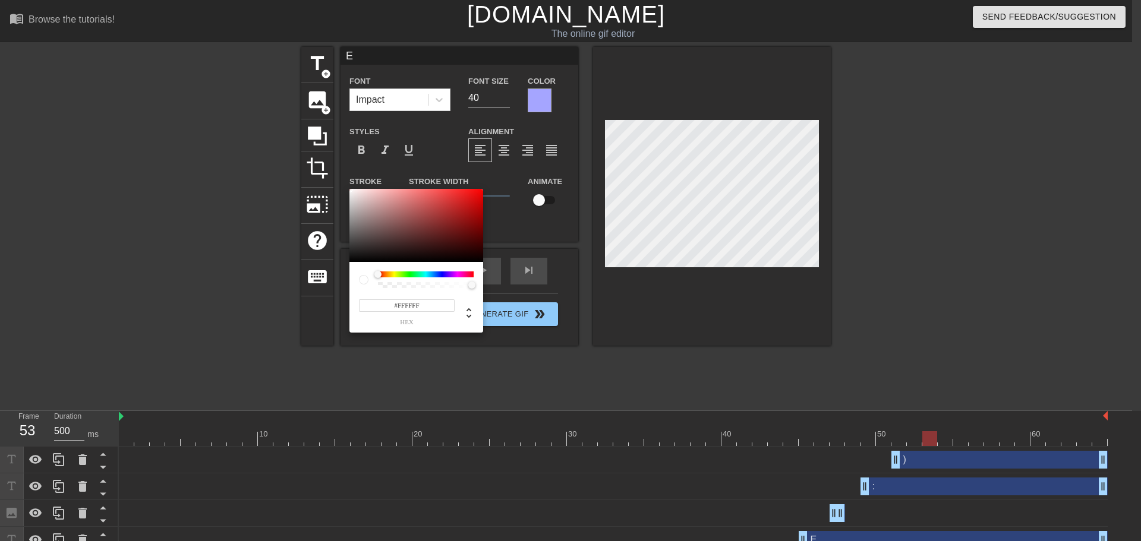
drag, startPoint x: 422, startPoint y: 303, endPoint x: 369, endPoint y: 301, distance: 53.5
click at [373, 301] on input "#FFFFFF" at bounding box center [407, 305] width 96 height 12
paste input "A5A5"
type input "#A5A5FF"
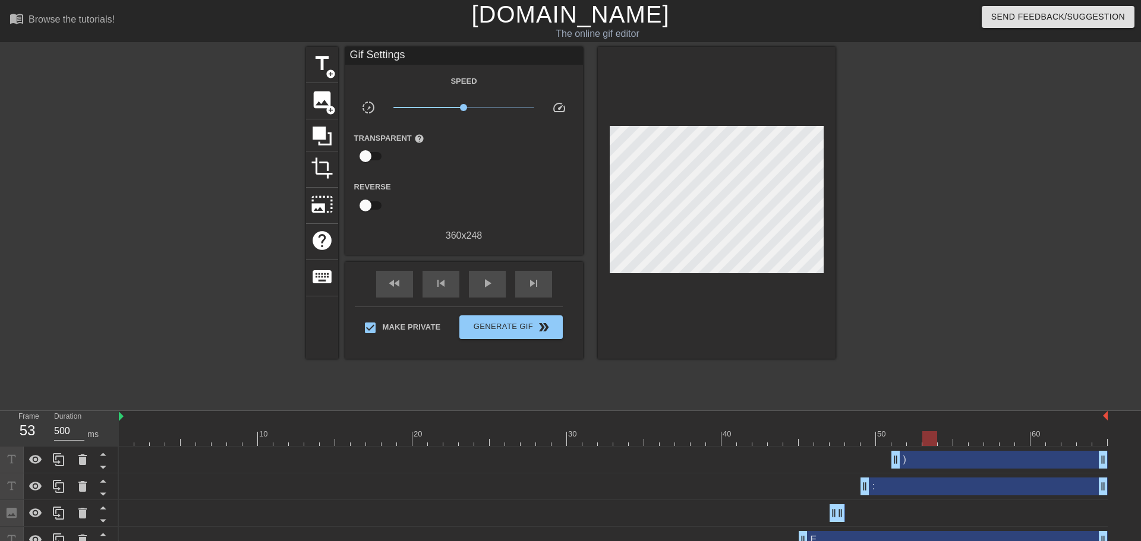
drag, startPoint x: 930, startPoint y: 240, endPoint x: 842, endPoint y: 232, distance: 87.7
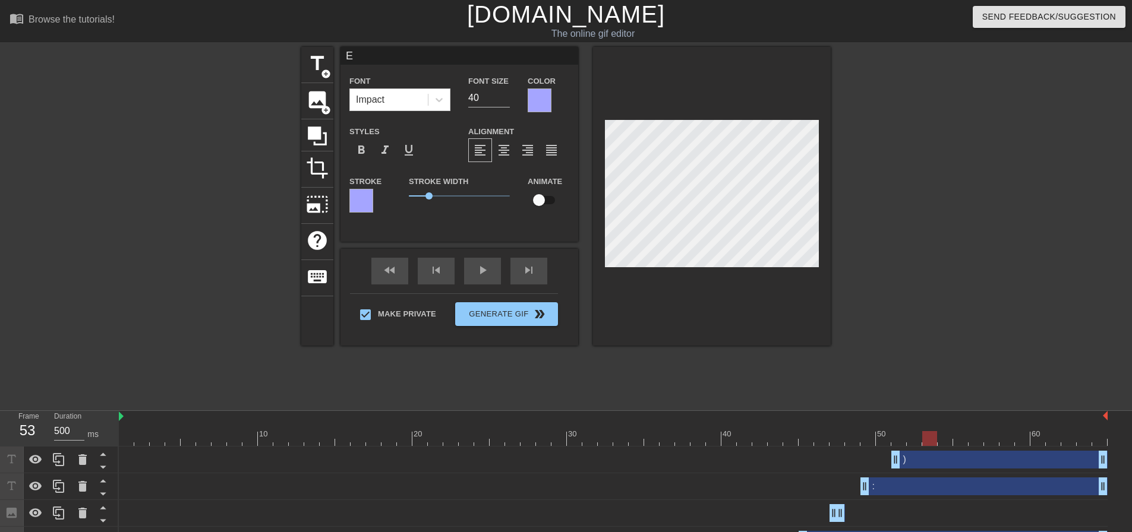
drag, startPoint x: 429, startPoint y: 198, endPoint x: 356, endPoint y: 190, distance: 73.0
click at [356, 190] on div "Stroke Stroke Width 1 Animate" at bounding box center [459, 198] width 238 height 49
click at [356, 152] on span "format_bold" at bounding box center [361, 150] width 14 height 14
click at [397, 106] on div "Impact" at bounding box center [389, 99] width 78 height 21
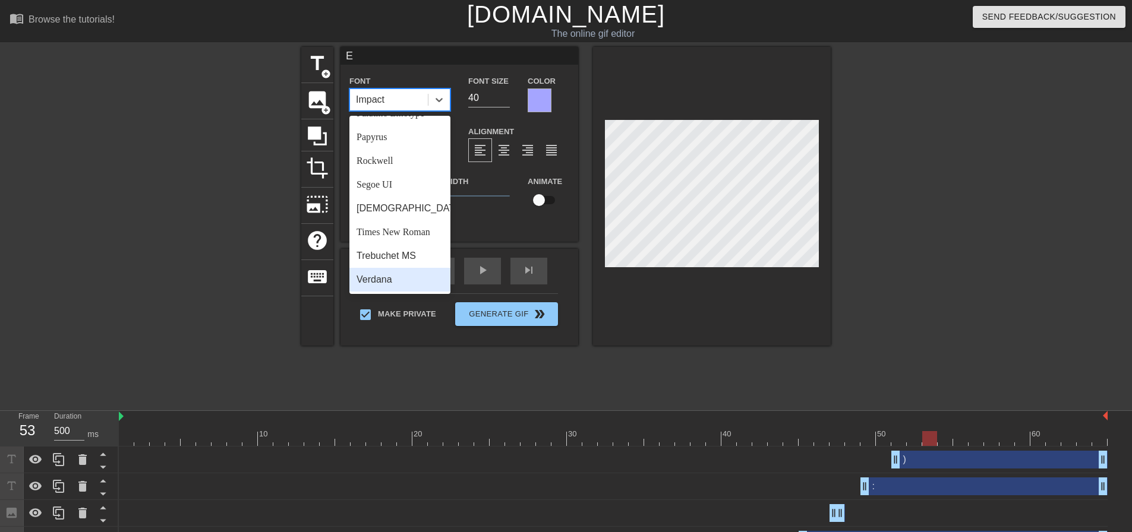
click at [408, 280] on div "Verdana" at bounding box center [399, 280] width 101 height 24
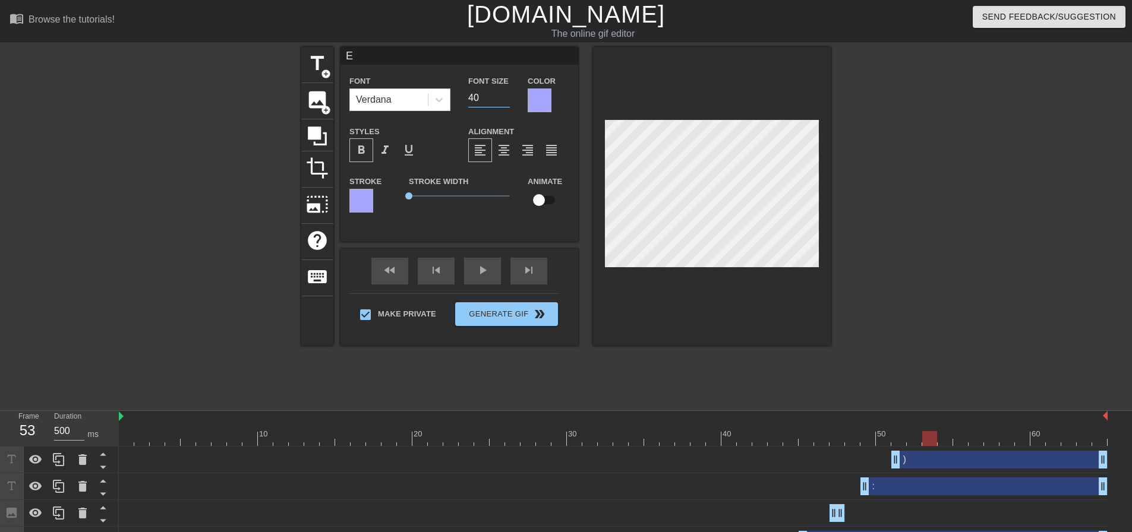
drag, startPoint x: 471, startPoint y: 99, endPoint x: 460, endPoint y: 98, distance: 10.7
click at [460, 98] on div "Font Size 40" at bounding box center [488, 93] width 59 height 39
drag, startPoint x: 477, startPoint y: 94, endPoint x: 432, endPoint y: 93, distance: 45.2
click at [440, 93] on div "Font Verdana Font Size 540 Color" at bounding box center [459, 93] width 238 height 39
type input "50"
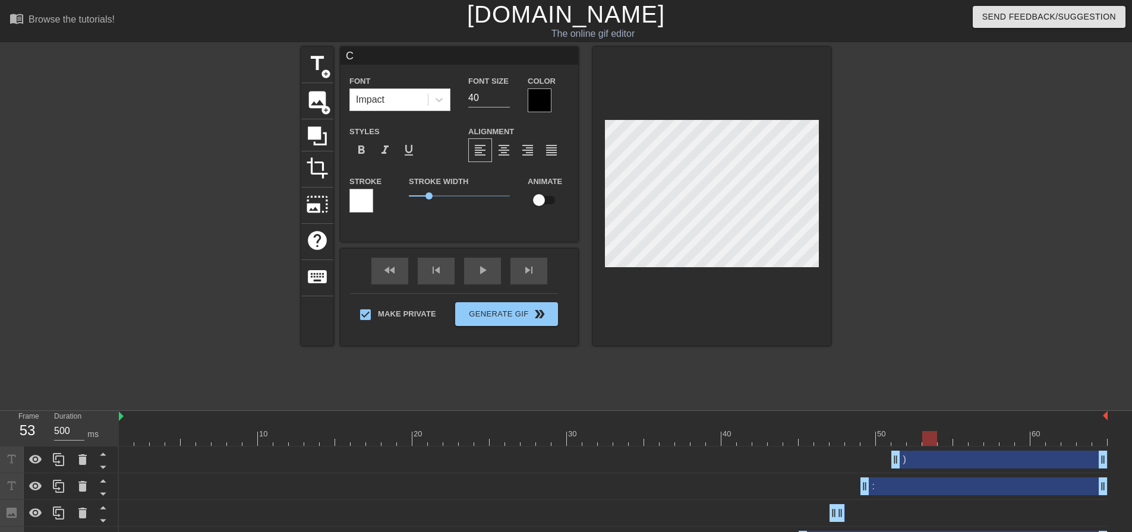
click at [538, 99] on div at bounding box center [540, 101] width 24 height 24
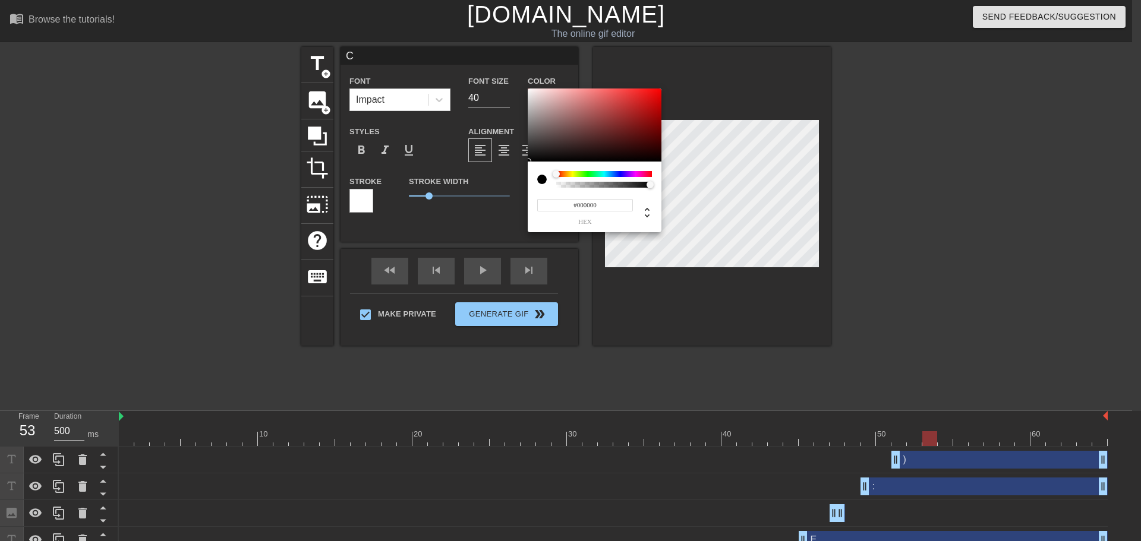
drag, startPoint x: 598, startPoint y: 200, endPoint x: 525, endPoint y: 200, distance: 72.5
click at [528, 200] on div "#000000 hex" at bounding box center [595, 197] width 134 height 71
paste input "A5A5FF"
type input "#A5A5FF"
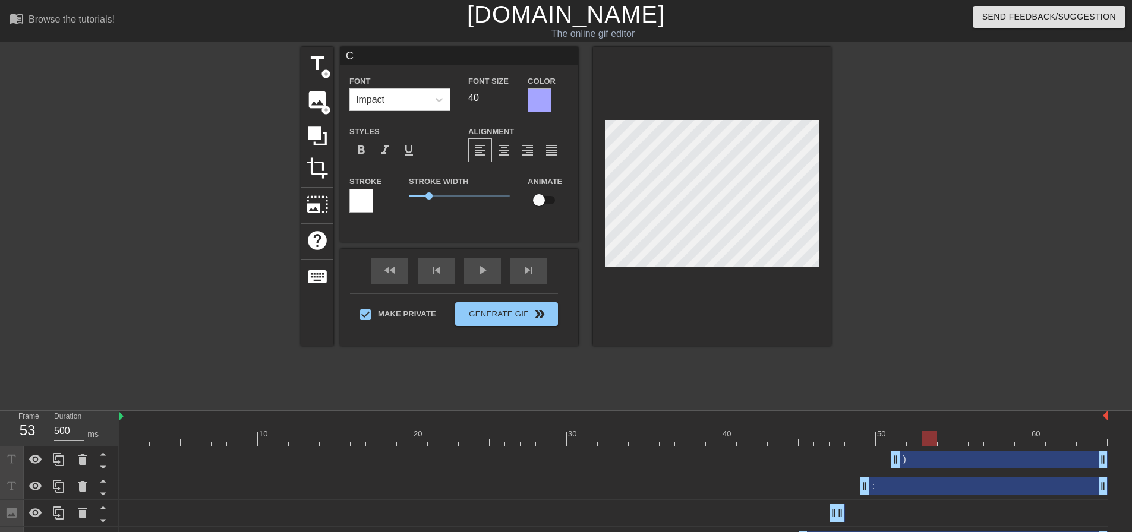
click at [367, 198] on div at bounding box center [361, 201] width 24 height 24
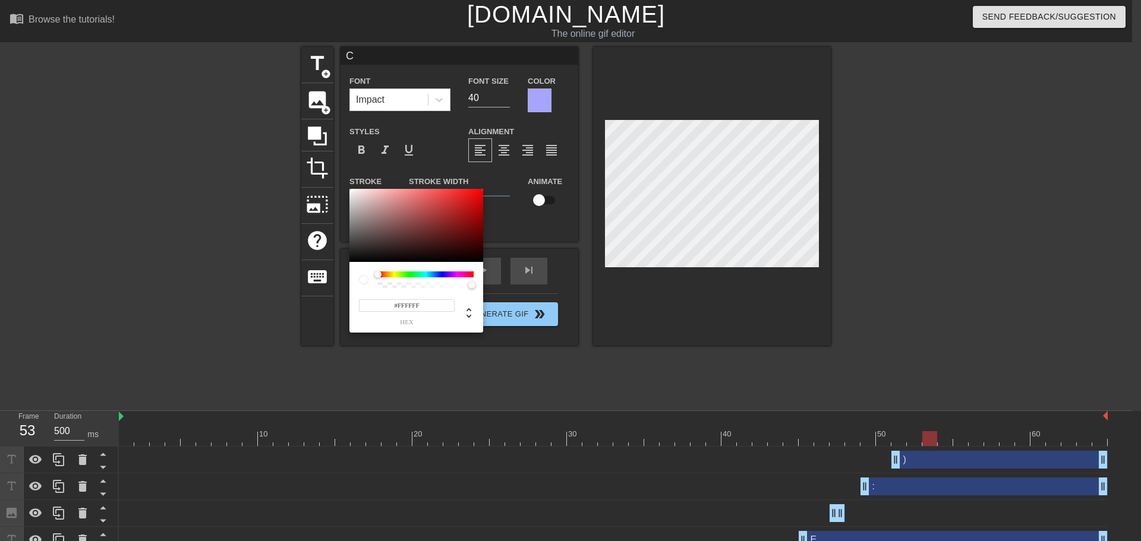
drag, startPoint x: 422, startPoint y: 307, endPoint x: 312, endPoint y: 294, distance: 110.8
click at [347, 299] on div "#FFFFFF hex" at bounding box center [570, 270] width 1141 height 541
paste input "A5A5"
type input "#A5A5FF"
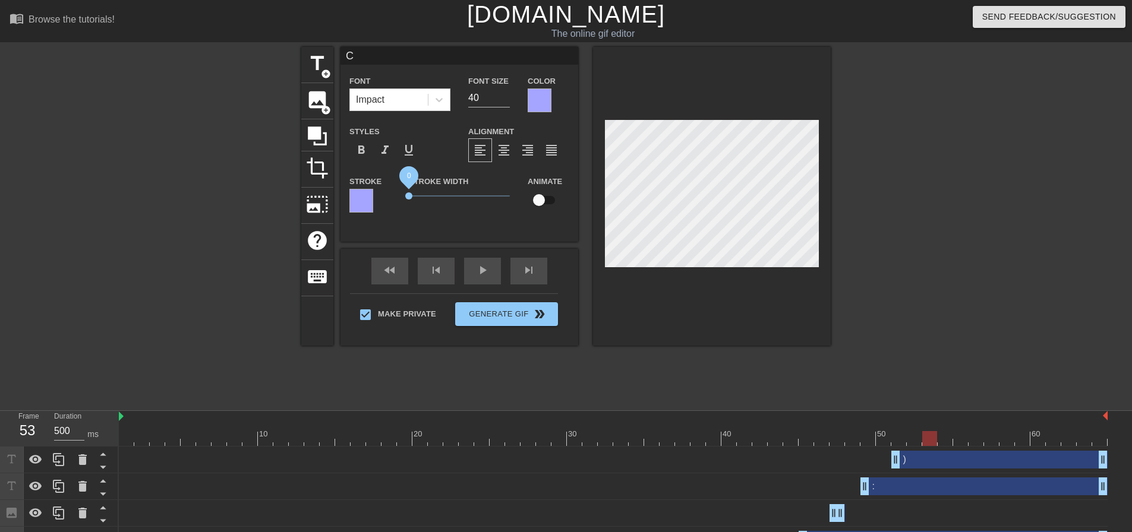
drag, startPoint x: 431, startPoint y: 195, endPoint x: 377, endPoint y: 192, distance: 54.2
click at [377, 192] on div "Stroke Stroke Width 0 Animate" at bounding box center [459, 198] width 238 height 49
click at [365, 149] on span "format_bold" at bounding box center [361, 150] width 14 height 14
click at [394, 102] on div "Impact" at bounding box center [389, 99] width 78 height 21
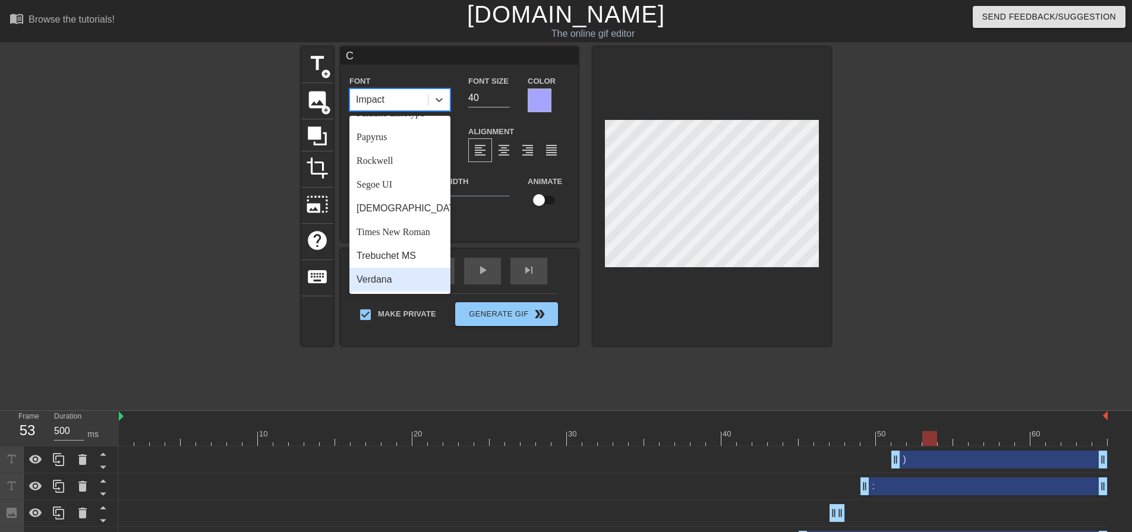
click at [419, 280] on div "Verdana" at bounding box center [399, 280] width 101 height 24
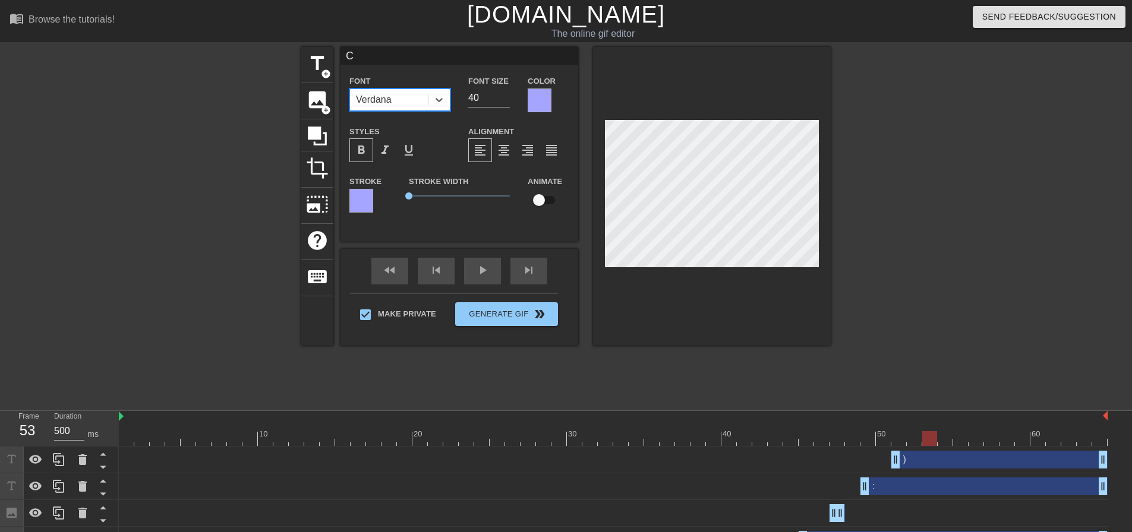
click at [895, 206] on div at bounding box center [934, 225] width 178 height 356
drag, startPoint x: 473, startPoint y: 96, endPoint x: 440, endPoint y: 94, distance: 33.3
click at [444, 94] on div "Font Verdana Font Size 40 Color" at bounding box center [459, 93] width 238 height 39
type input "50"
drag, startPoint x: 471, startPoint y: 99, endPoint x: 432, endPoint y: 99, distance: 39.2
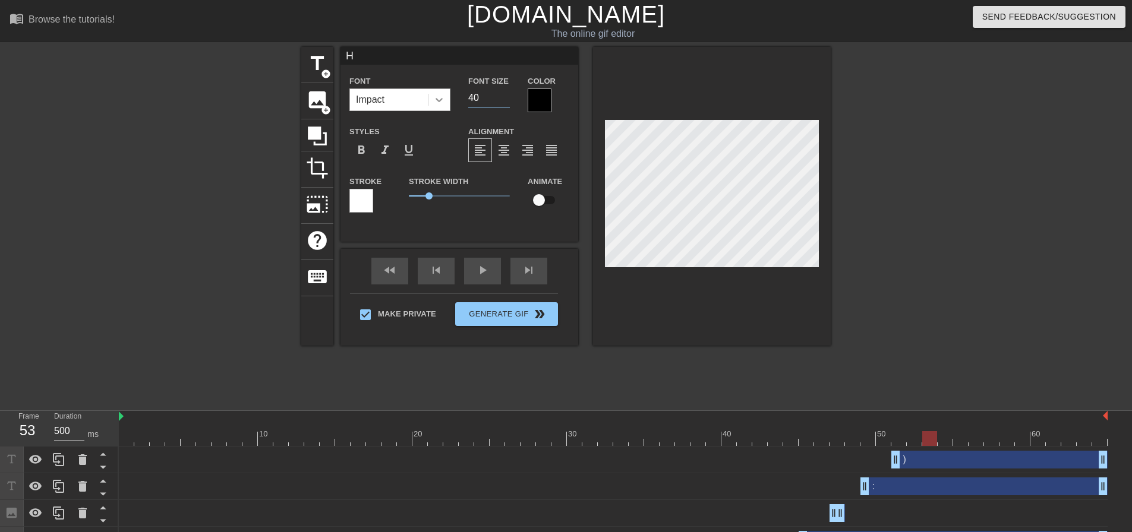
click at [437, 99] on div "Font Impact Font Size 40 Color" at bounding box center [459, 93] width 238 height 39
type input "50"
click at [408, 100] on div "Impact" at bounding box center [389, 99] width 78 height 21
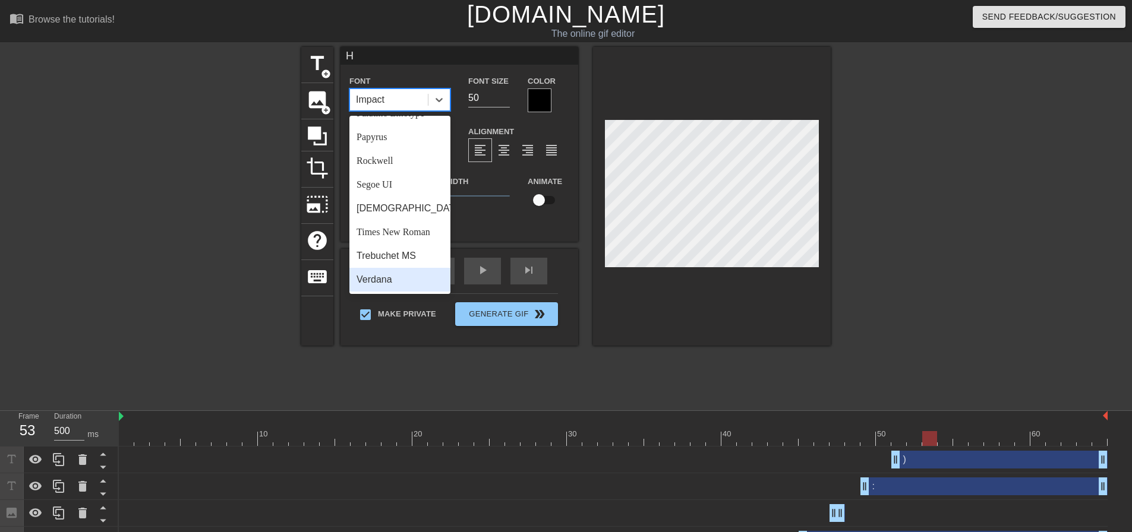
click at [422, 273] on div "Verdana" at bounding box center [399, 280] width 101 height 24
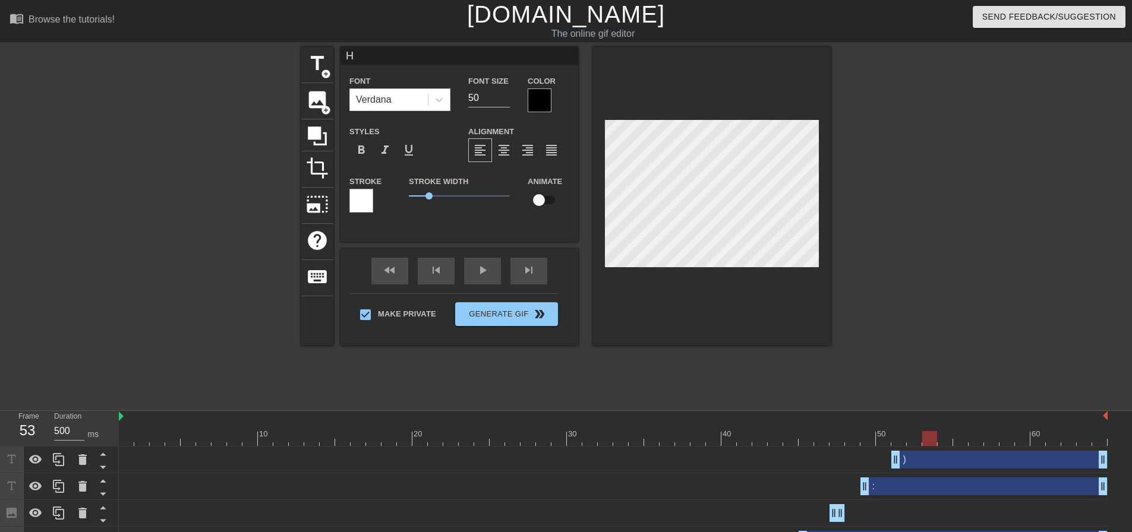
click at [539, 105] on div at bounding box center [540, 101] width 24 height 24
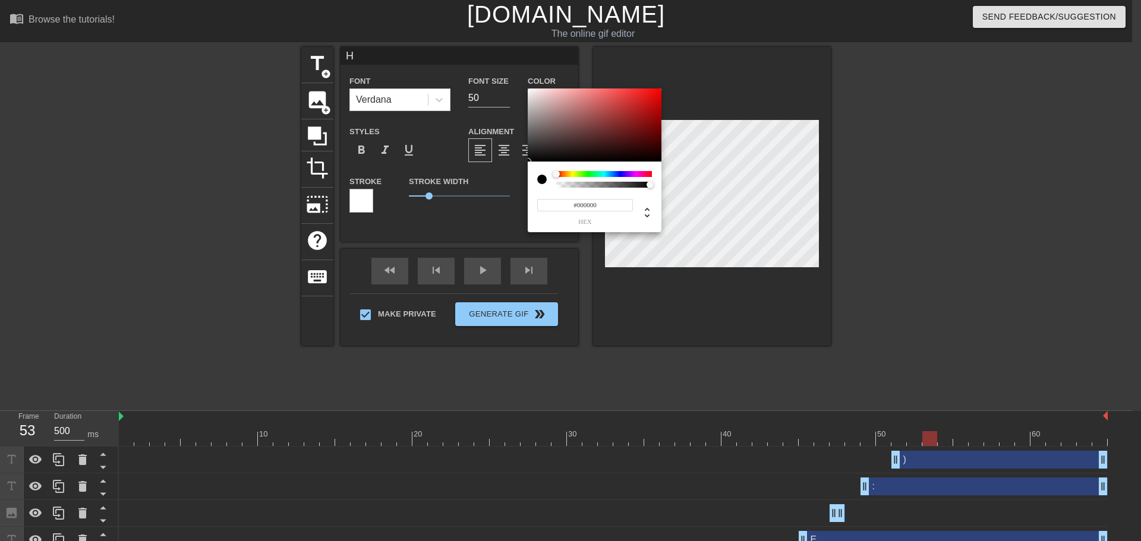
drag, startPoint x: 594, startPoint y: 207, endPoint x: 494, endPoint y: 198, distance: 100.2
click at [501, 198] on div "#000000 hex" at bounding box center [570, 270] width 1141 height 541
paste input "A5A5FF"
type input "#A5A5FF"
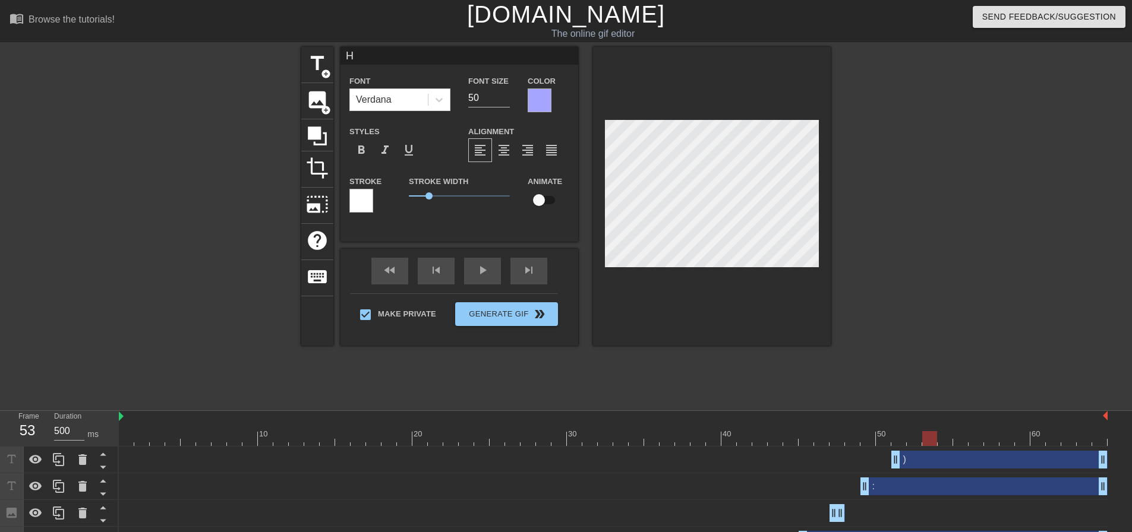
click at [364, 195] on div at bounding box center [361, 201] width 24 height 24
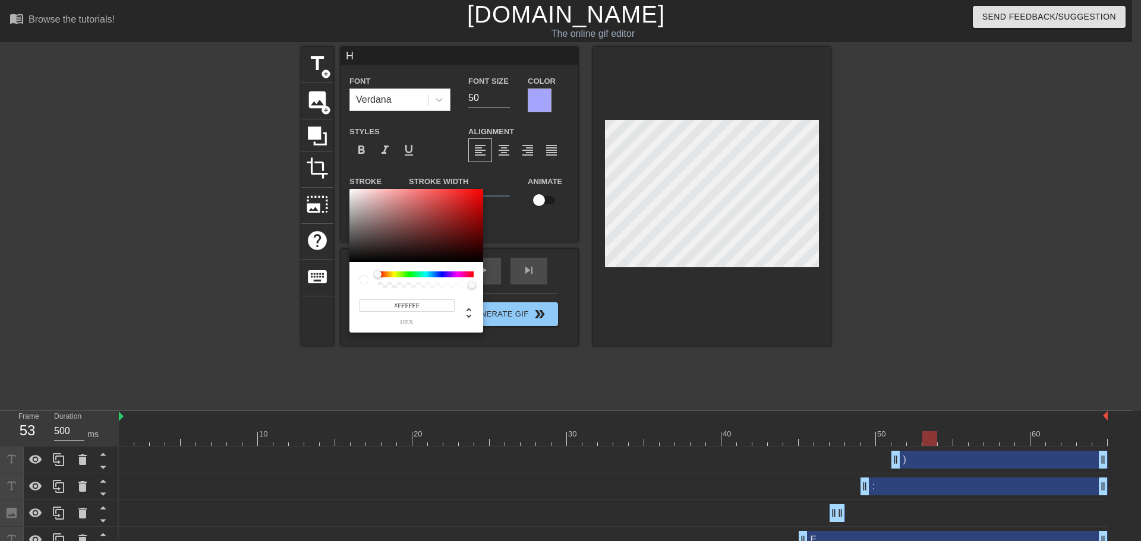
drag, startPoint x: 397, startPoint y: 304, endPoint x: 333, endPoint y: 299, distance: 64.9
click at [359, 302] on input "#FFFFFF" at bounding box center [407, 305] width 96 height 12
paste input "A5A5"
type input "#A5A5FF"
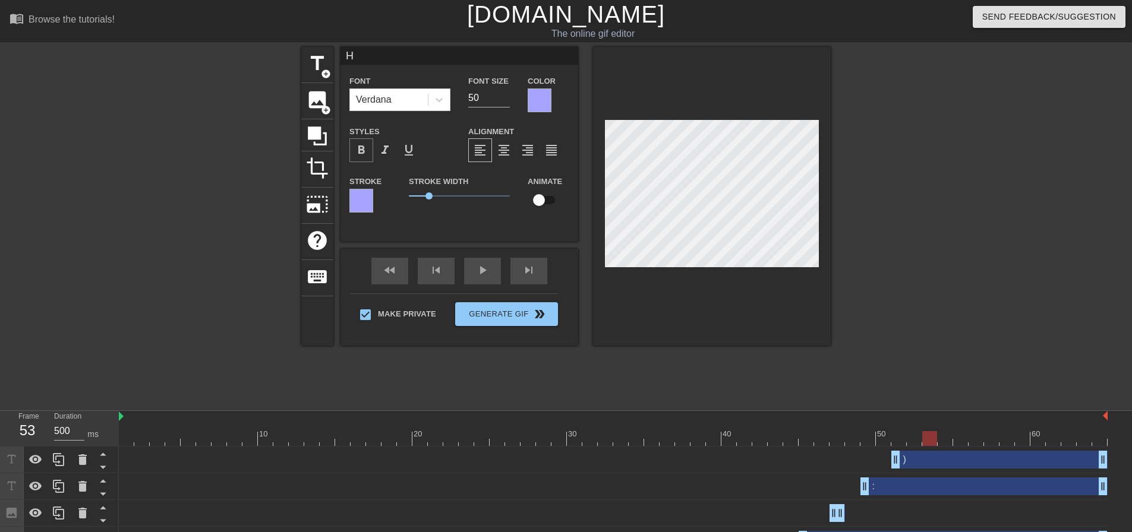
click at [365, 154] on span "format_bold" at bounding box center [361, 150] width 14 height 14
click at [362, 193] on div "Stroke Stroke Width 1 Animate" at bounding box center [459, 198] width 238 height 49
type input "N"
type input "40"
click at [539, 105] on div at bounding box center [540, 101] width 24 height 24
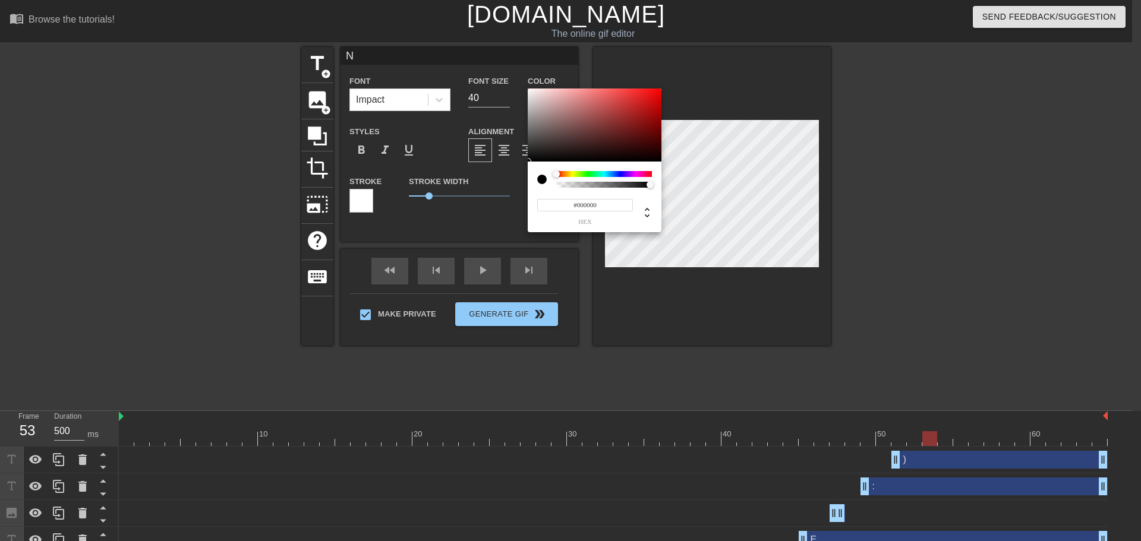
drag, startPoint x: 550, startPoint y: 202, endPoint x: 502, endPoint y: 199, distance: 48.2
click at [515, 200] on div "#000000 hex" at bounding box center [570, 270] width 1141 height 541
paste input "A5A5FF"
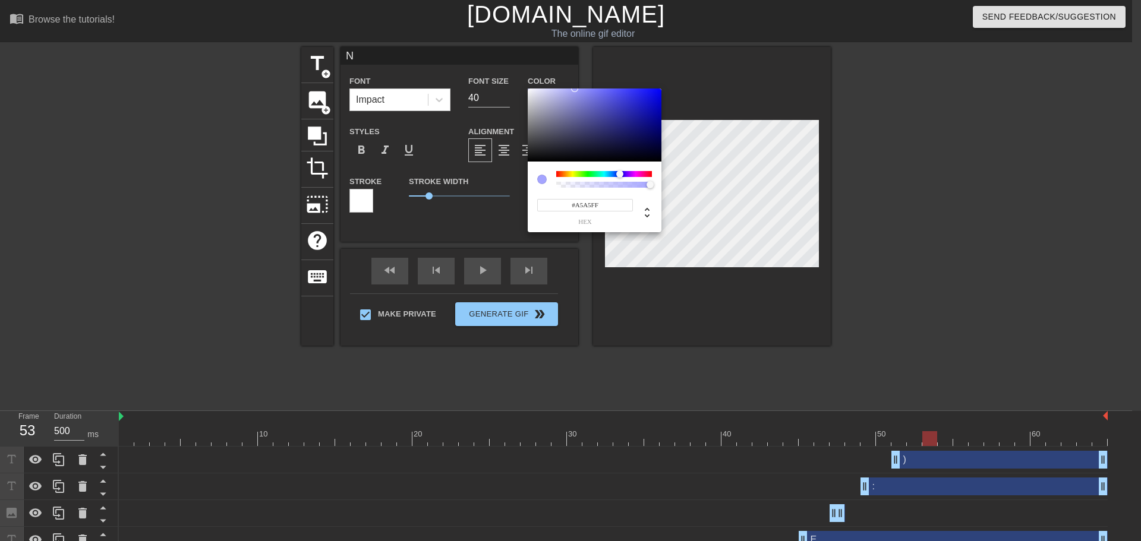
type input "#A5A5FF"
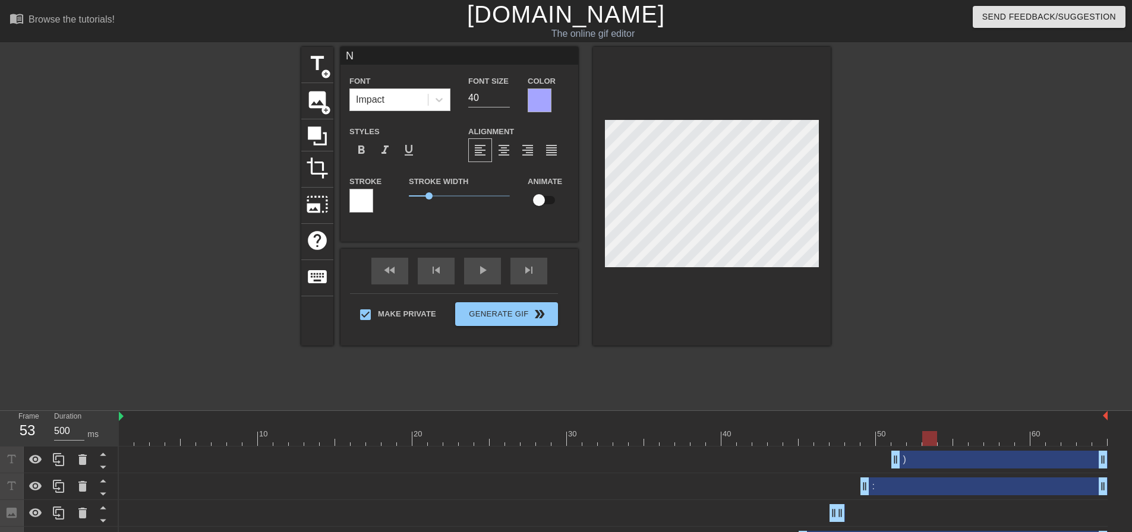
click at [353, 198] on div at bounding box center [361, 201] width 24 height 24
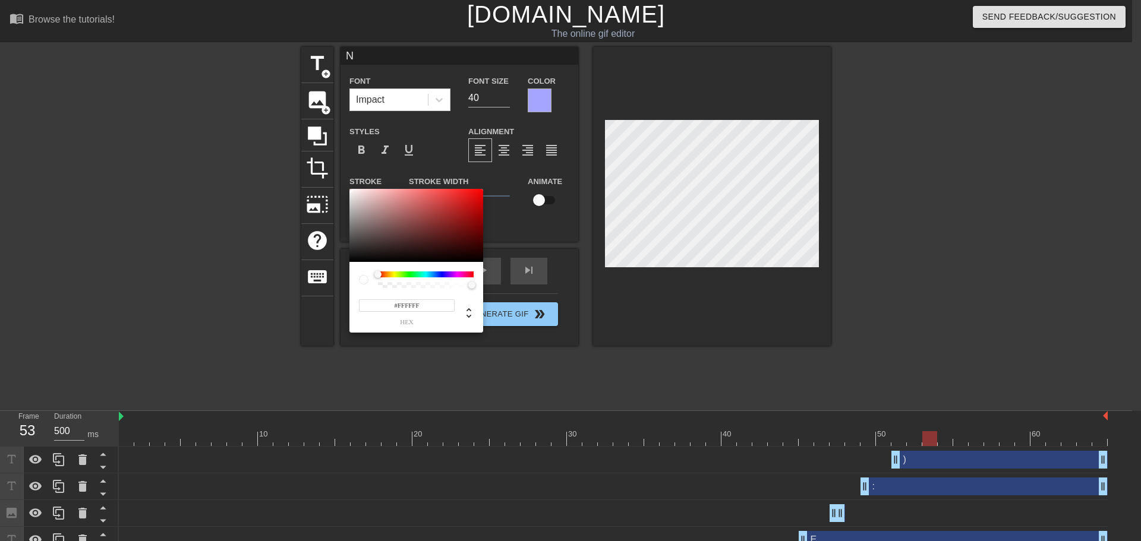
drag, startPoint x: 434, startPoint y: 307, endPoint x: 306, endPoint y: 292, distance: 129.2
click at [323, 294] on div "#FFFFFF hex" at bounding box center [570, 270] width 1141 height 541
paste input "A5A5"
type input "#A5A5FF"
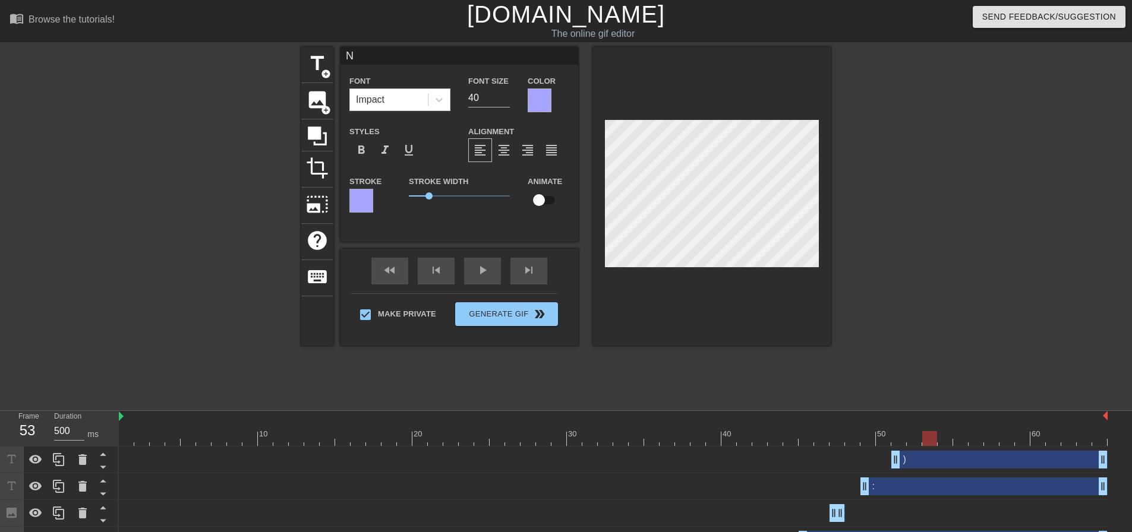
drag, startPoint x: 377, startPoint y: 192, endPoint x: 370, endPoint y: 191, distance: 7.2
click at [370, 191] on div "Stroke Stroke Width 1 Animate" at bounding box center [459, 198] width 238 height 49
click at [359, 154] on span "format_bold" at bounding box center [361, 150] width 14 height 14
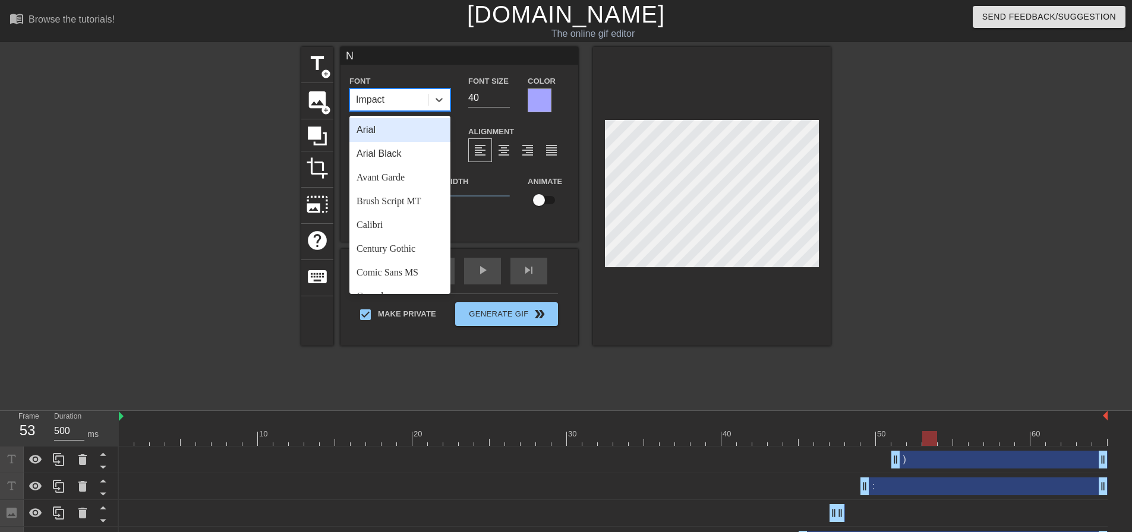
click at [411, 106] on div "Impact" at bounding box center [389, 99] width 78 height 21
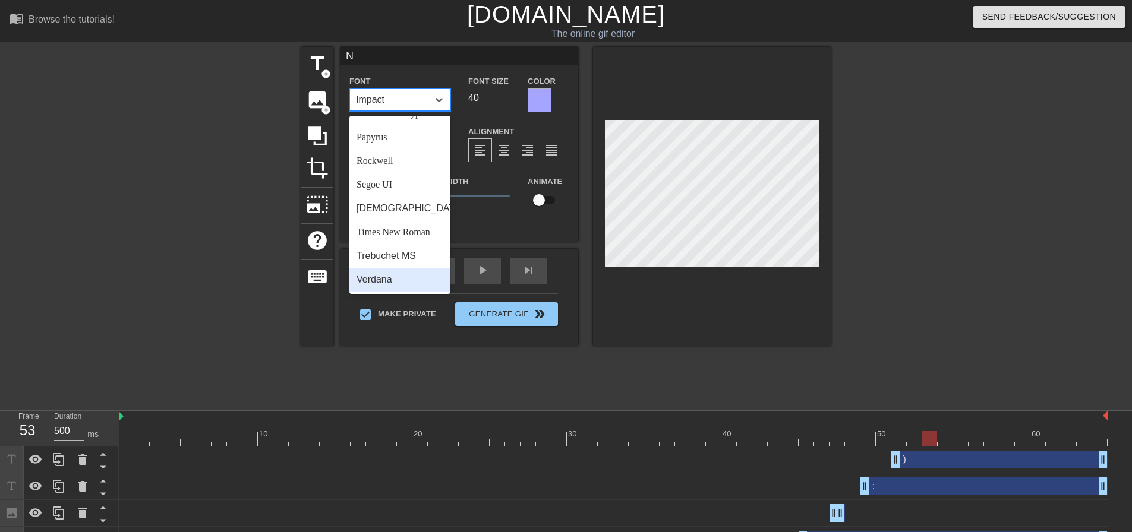
click at [414, 277] on div "Verdana" at bounding box center [399, 280] width 101 height 24
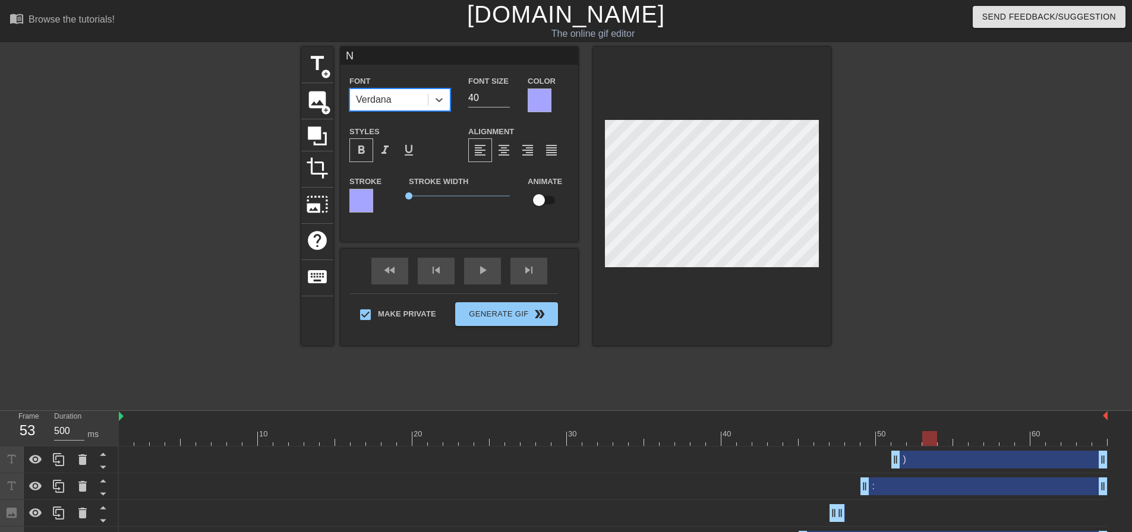
click at [892, 209] on div at bounding box center [934, 225] width 178 height 356
drag, startPoint x: 473, startPoint y: 96, endPoint x: 465, endPoint y: 95, distance: 7.8
click at [468, 95] on input "40" at bounding box center [489, 98] width 42 height 19
type input "50"
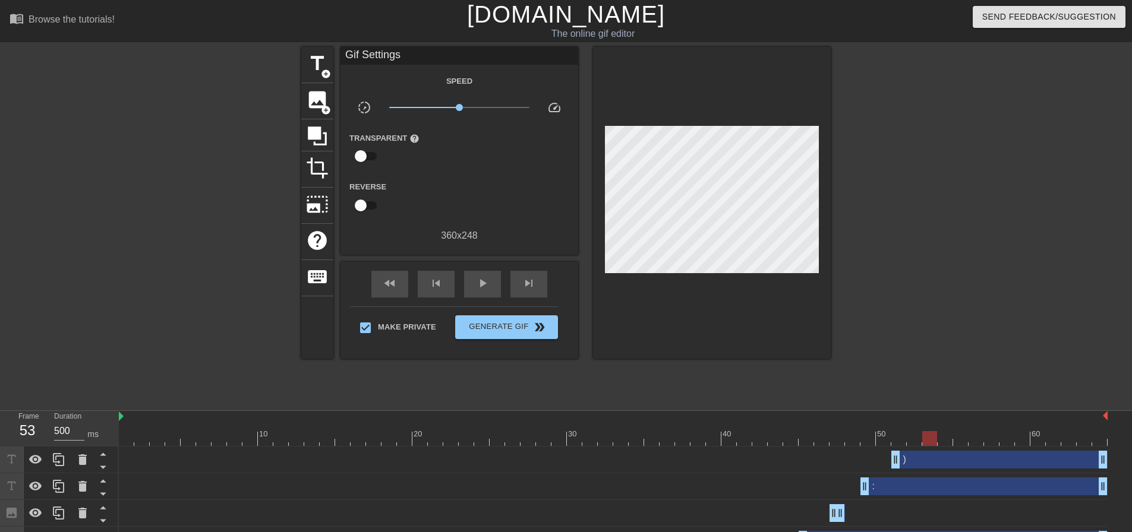
click at [887, 175] on div at bounding box center [934, 225] width 178 height 356
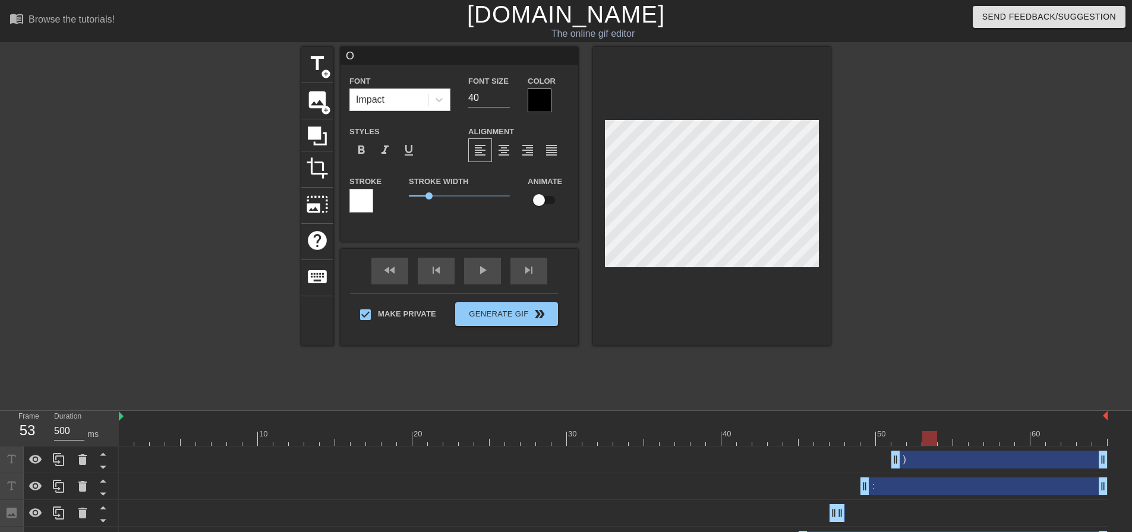
drag, startPoint x: 475, startPoint y: 99, endPoint x: 454, endPoint y: 98, distance: 20.8
click at [456, 98] on div "Font Impact Font Size 40 Color" at bounding box center [459, 93] width 238 height 39
type input "50"
click at [537, 98] on div at bounding box center [540, 101] width 24 height 24
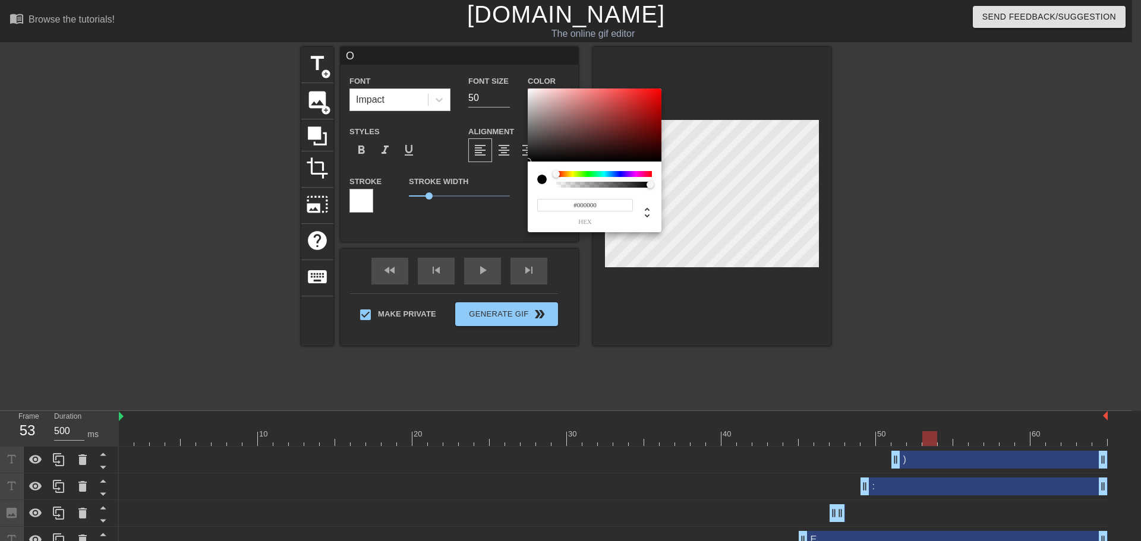
drag, startPoint x: 609, startPoint y: 203, endPoint x: 457, endPoint y: 195, distance: 152.3
click at [484, 197] on div "#000000 hex" at bounding box center [570, 270] width 1141 height 541
paste input "A5A5FF"
type input "#A5A5FF"
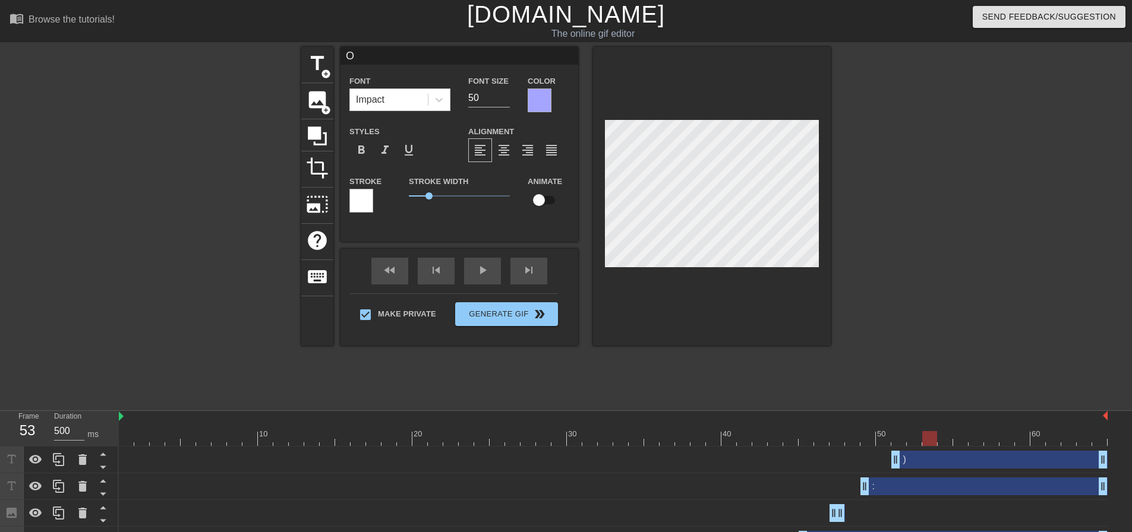
click at [361, 203] on div at bounding box center [361, 201] width 24 height 24
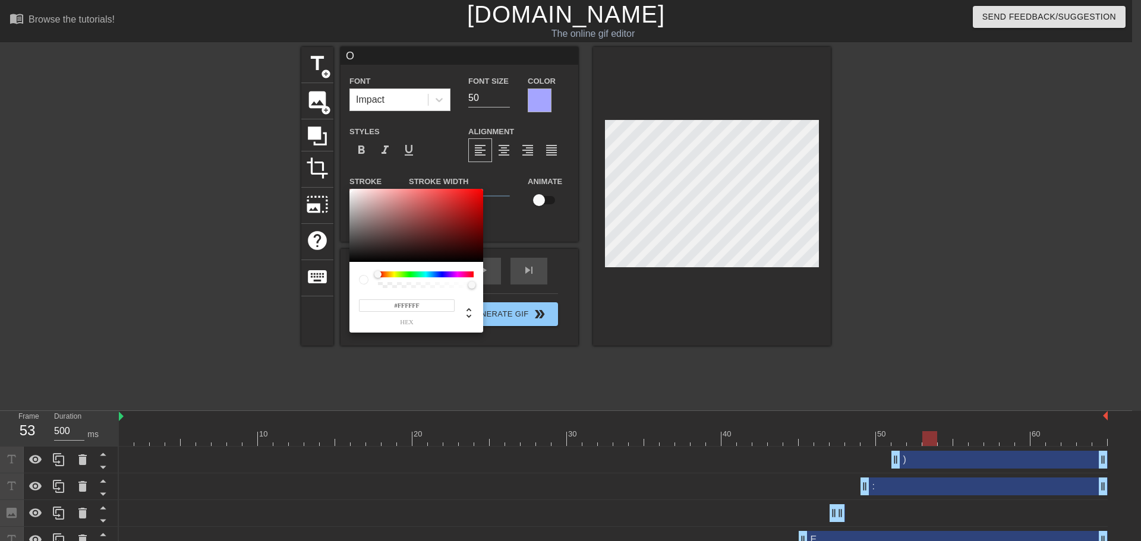
drag, startPoint x: 433, startPoint y: 299, endPoint x: 284, endPoint y: 286, distance: 149.1
click at [287, 286] on div "#FFFFFF hex" at bounding box center [570, 270] width 1141 height 541
paste input "A5A5"
type input "#A5A5FF"
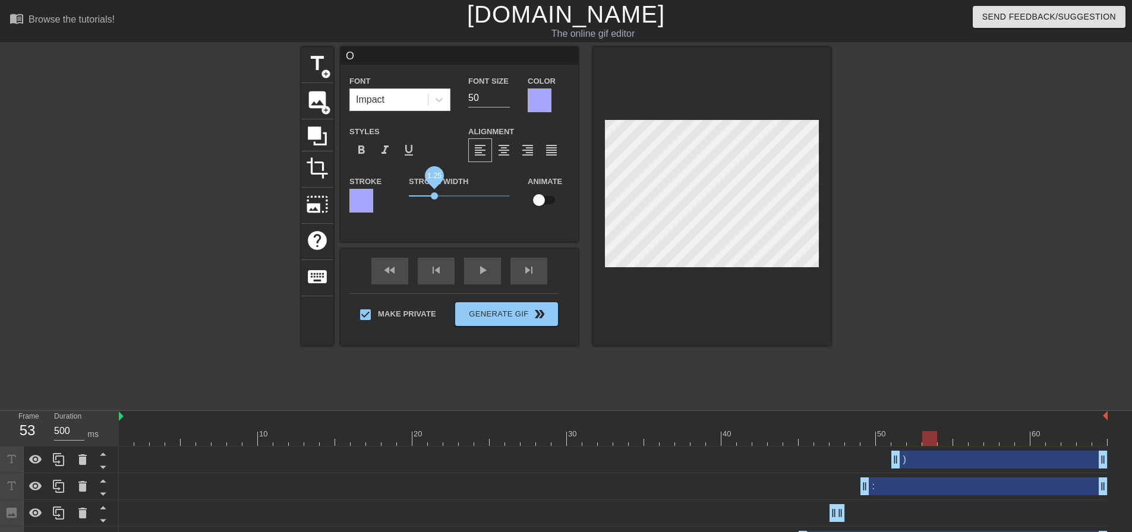
drag, startPoint x: 434, startPoint y: 195, endPoint x: 379, endPoint y: 194, distance: 55.3
click at [379, 194] on div "Stroke Stroke Width 1.25 Animate" at bounding box center [459, 198] width 238 height 49
click at [360, 152] on span "format_bold" at bounding box center [361, 150] width 14 height 14
click at [406, 98] on div "Impact" at bounding box center [389, 99] width 78 height 21
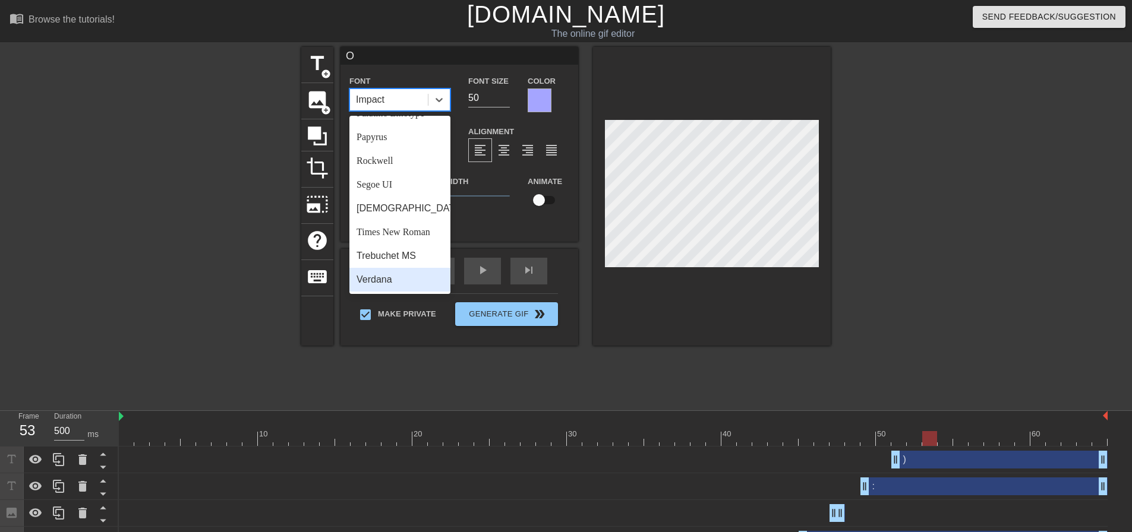
click at [408, 280] on div "Verdana" at bounding box center [399, 280] width 101 height 24
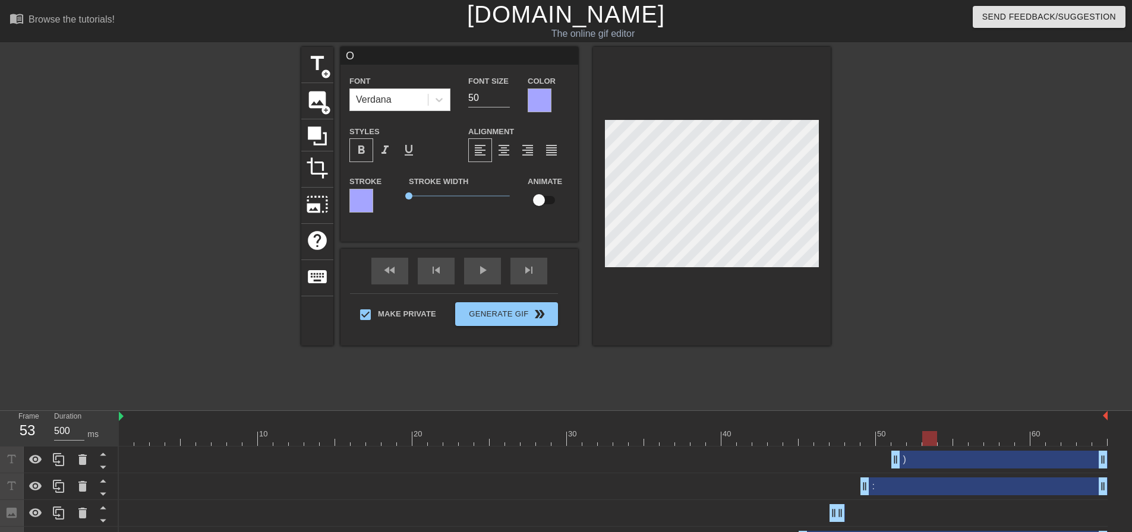
type input "M"
drag, startPoint x: 471, startPoint y: 96, endPoint x: 448, endPoint y: 95, distance: 22.6
click at [457, 96] on div "Font Impact Font Size 40 Color" at bounding box center [459, 93] width 238 height 39
drag, startPoint x: 478, startPoint y: 99, endPoint x: 423, endPoint y: 98, distance: 54.7
click at [444, 99] on div "Font Impact Font Size 540 Color" at bounding box center [459, 93] width 238 height 39
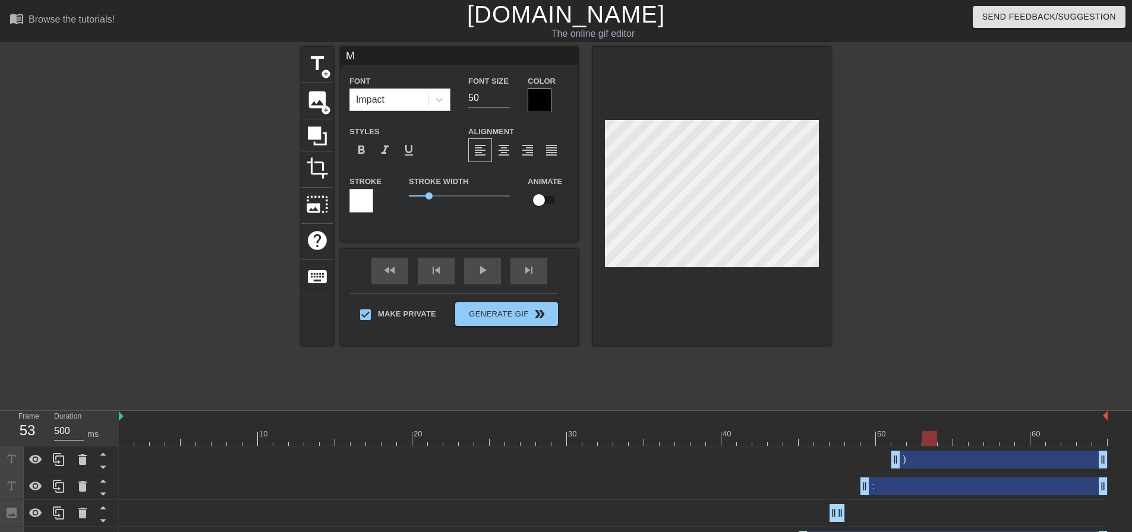
type input "50"
click at [541, 99] on div at bounding box center [540, 101] width 24 height 24
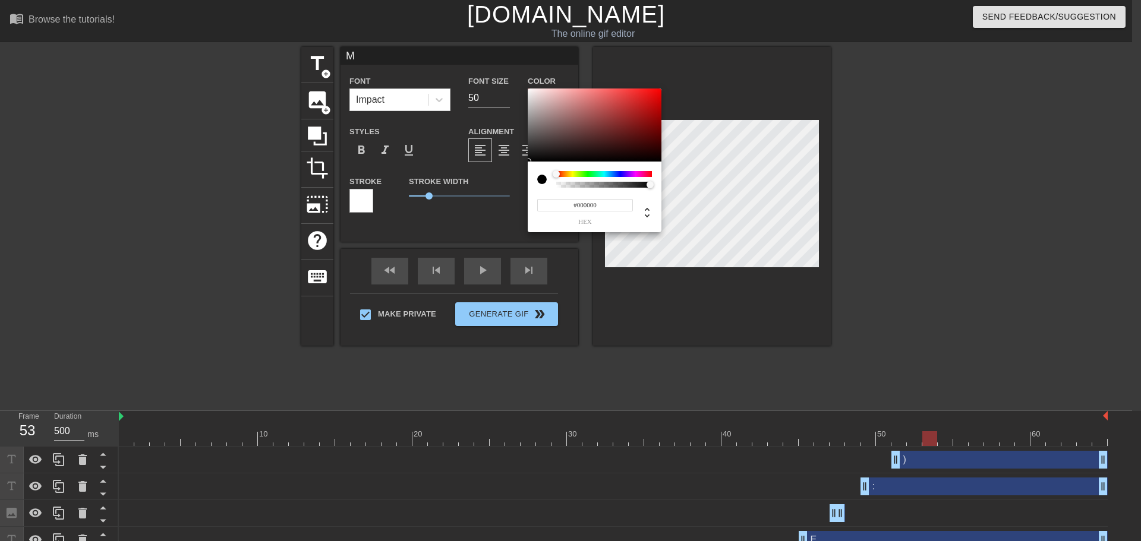
drag, startPoint x: 599, startPoint y: 203, endPoint x: 471, endPoint y: 194, distance: 128.6
click at [471, 194] on div "#000000 hex" at bounding box center [570, 270] width 1141 height 541
paste input "A5A5FF"
type input "#A5A5FF"
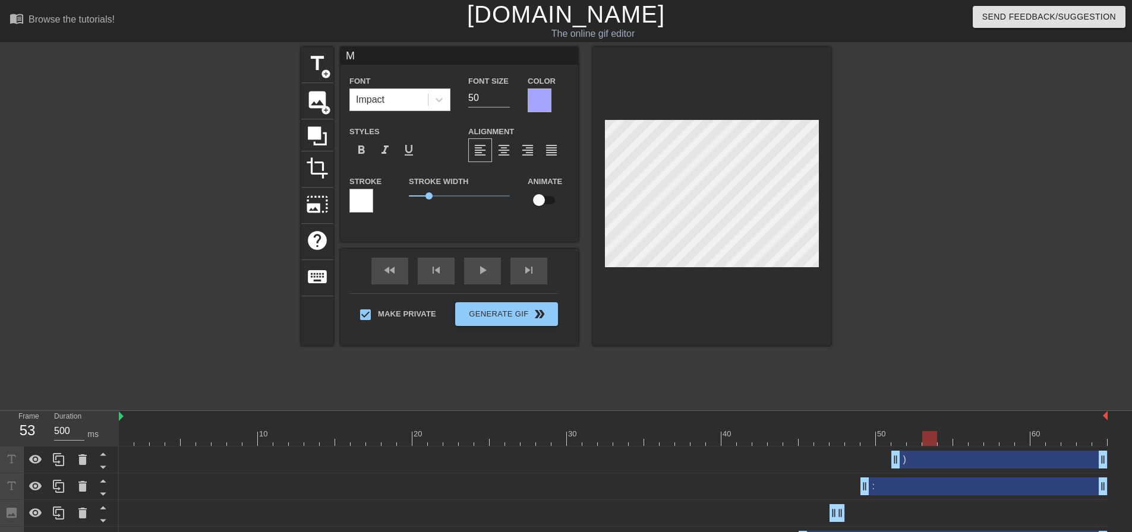
click at [362, 206] on div at bounding box center [361, 201] width 24 height 24
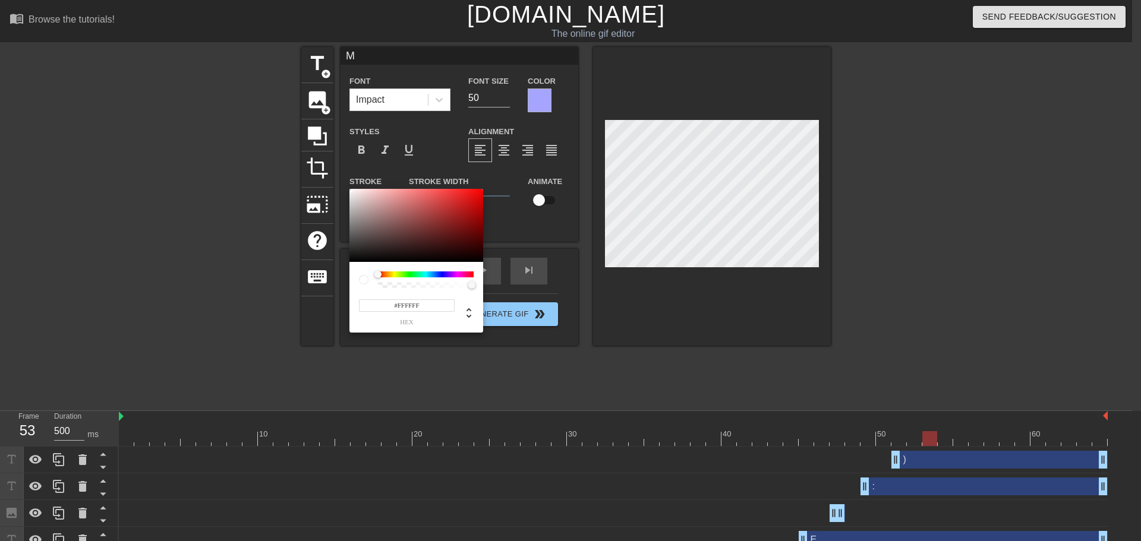
drag, startPoint x: 428, startPoint y: 308, endPoint x: 285, endPoint y: 295, distance: 144.4
click at [311, 299] on div "#FFFFFF hex" at bounding box center [570, 270] width 1141 height 541
paste input "A5A5"
type input "#A5A5FF"
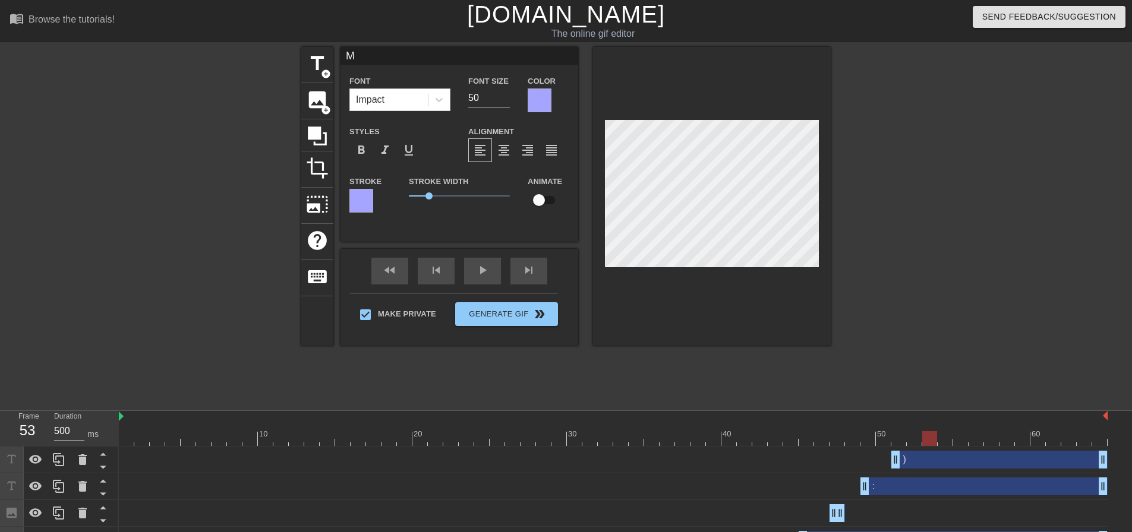
drag, startPoint x: 393, startPoint y: 192, endPoint x: 359, endPoint y: 191, distance: 34.5
click at [382, 192] on div "Stroke Stroke Width 1 Animate" at bounding box center [459, 198] width 238 height 49
click at [358, 152] on span "format_bold" at bounding box center [361, 150] width 14 height 14
click at [400, 99] on div "Impact" at bounding box center [389, 99] width 78 height 21
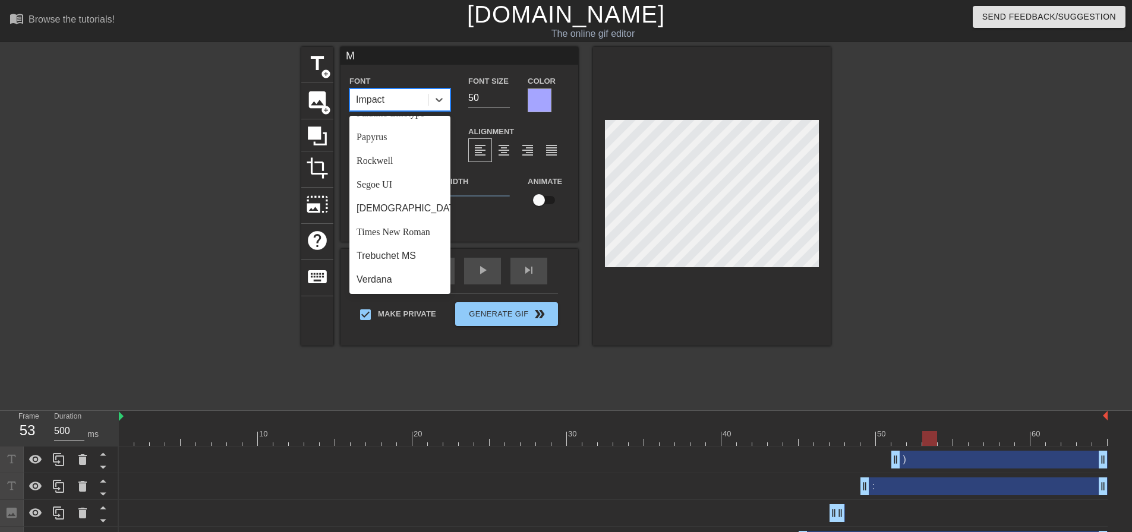
click at [409, 280] on div "Verdana" at bounding box center [399, 280] width 101 height 24
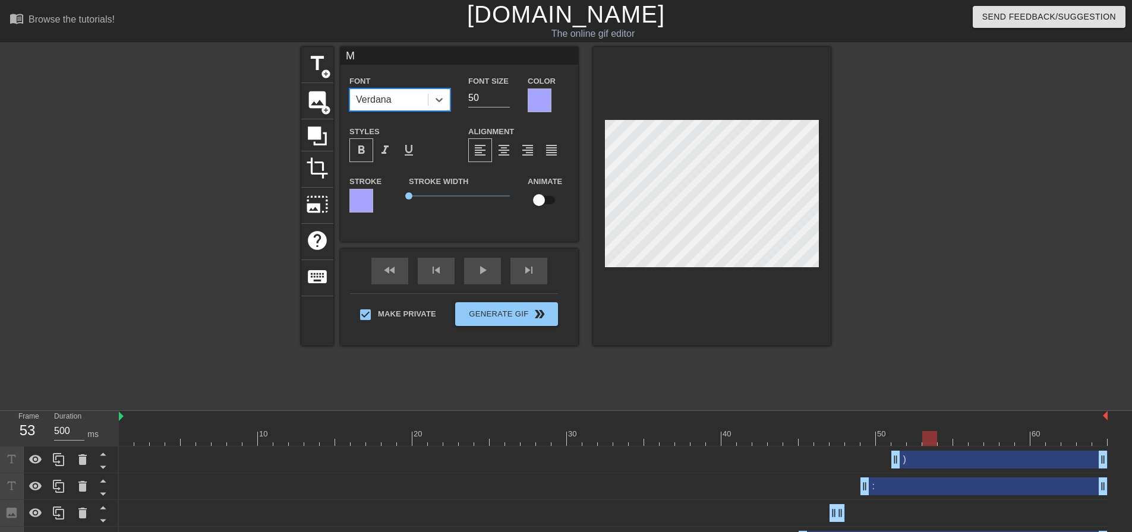
click at [874, 208] on div at bounding box center [934, 225] width 178 height 356
type input "U"
type input "40"
click at [542, 100] on div at bounding box center [540, 101] width 24 height 24
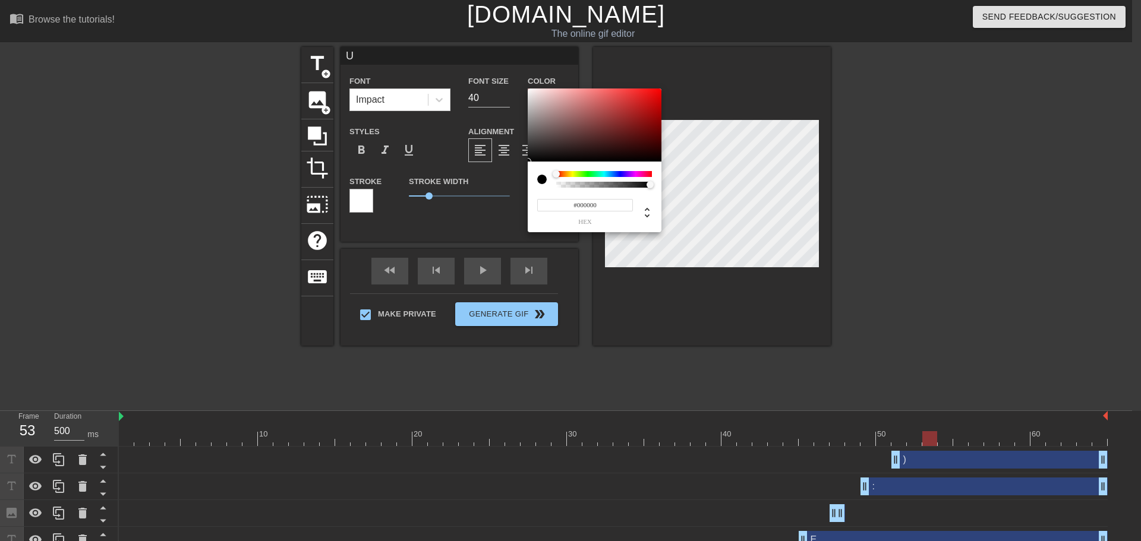
drag, startPoint x: 604, startPoint y: 209, endPoint x: 471, endPoint y: 195, distance: 133.3
click at [502, 197] on div "#000000 hex" at bounding box center [570, 270] width 1141 height 541
paste input "A5A5FF"
type input "#A5A5FF"
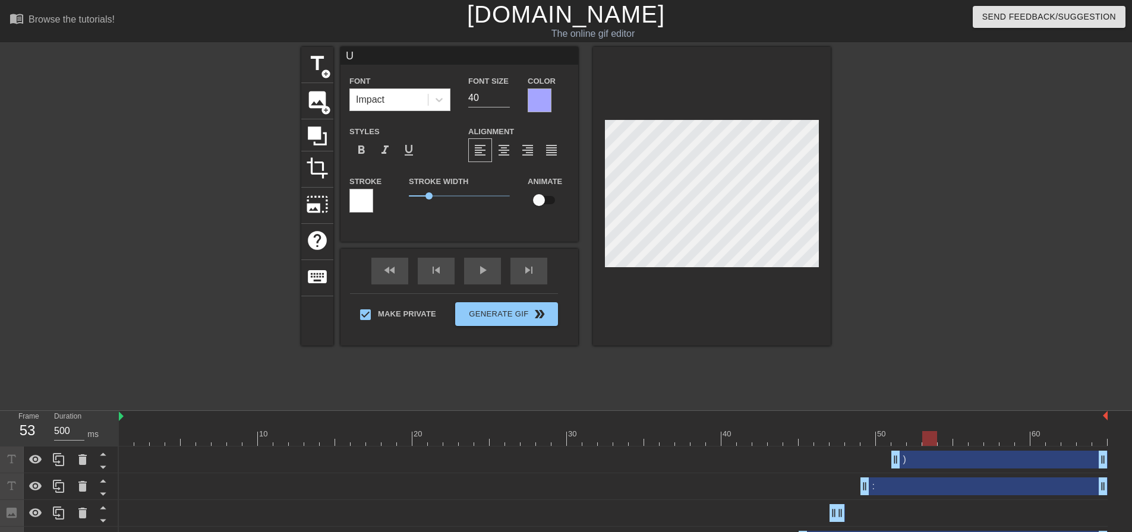
click at [371, 209] on div at bounding box center [361, 201] width 24 height 24
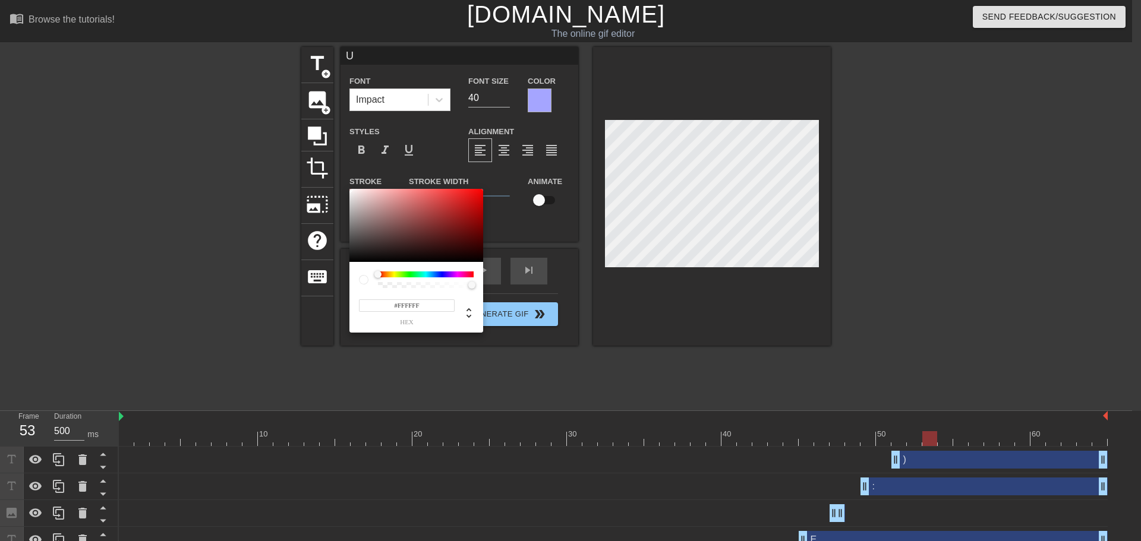
drag, startPoint x: 429, startPoint y: 311, endPoint x: 314, endPoint y: 294, distance: 116.0
click at [337, 297] on div "#FFFFFF hex" at bounding box center [570, 270] width 1141 height 541
paste input "A5A5"
type input "#A5A5FF"
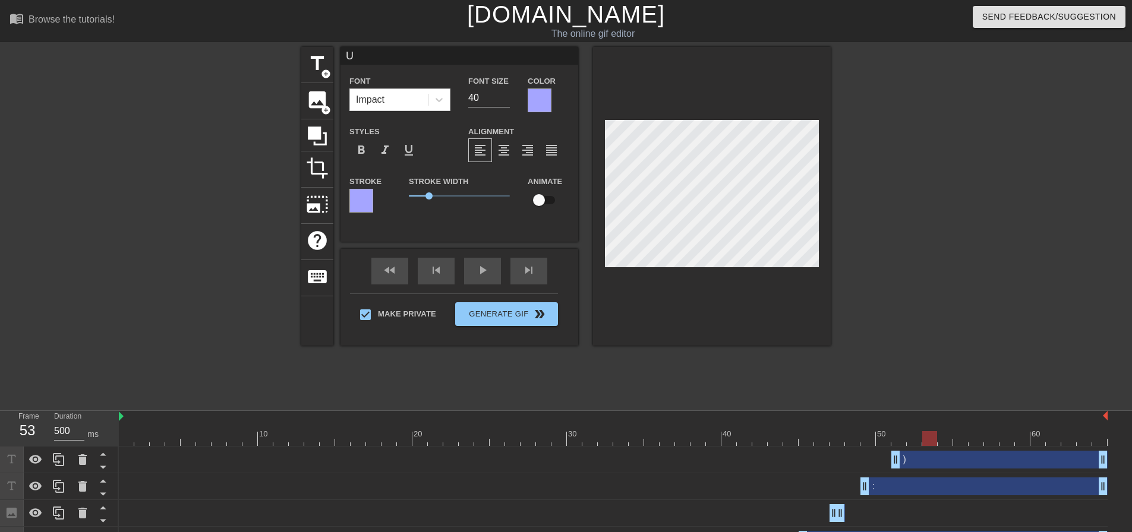
click at [345, 144] on div "Styles format_bold format_italic format_underline" at bounding box center [399, 143] width 119 height 39
click at [363, 149] on span "format_bold" at bounding box center [361, 150] width 14 height 14
drag, startPoint x: 472, startPoint y: 97, endPoint x: 415, endPoint y: 94, distance: 57.7
click at [455, 97] on div "Font Impact Font Size 40 Color" at bounding box center [459, 93] width 238 height 39
type input "50"
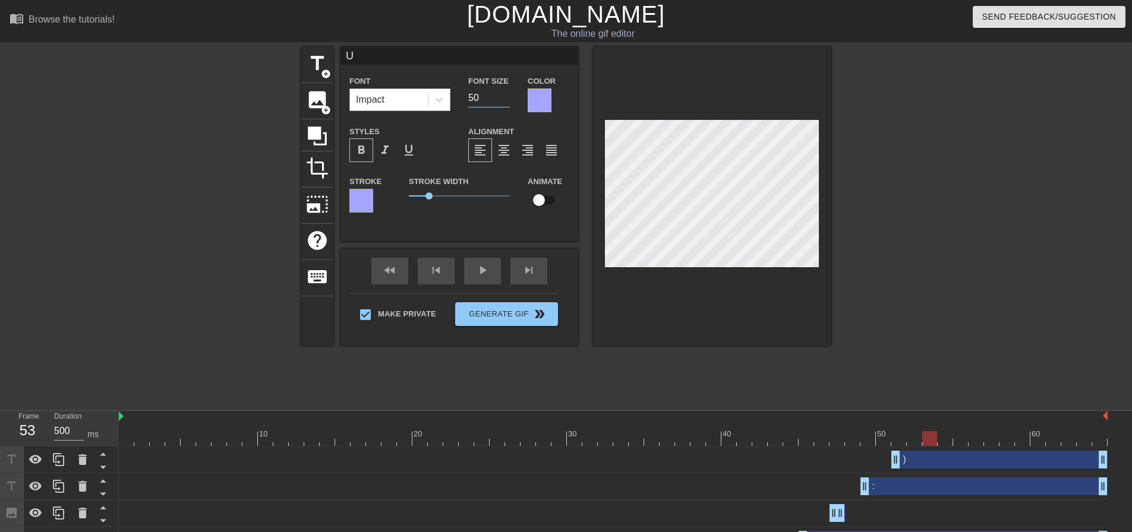
click at [413, 98] on div "Impact" at bounding box center [389, 99] width 78 height 21
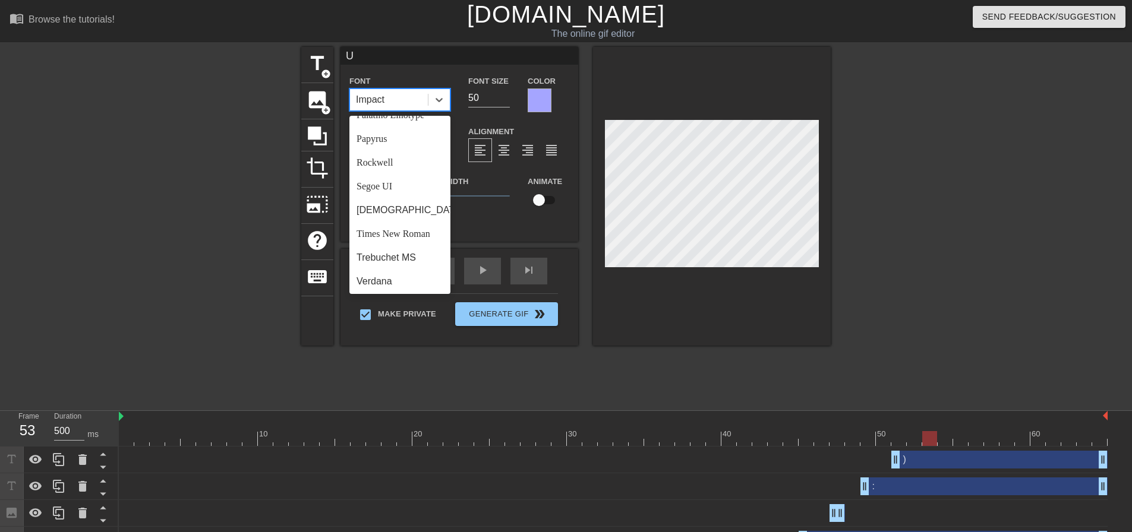
scroll to position [425, 0]
click at [400, 276] on div "Verdana" at bounding box center [399, 280] width 101 height 24
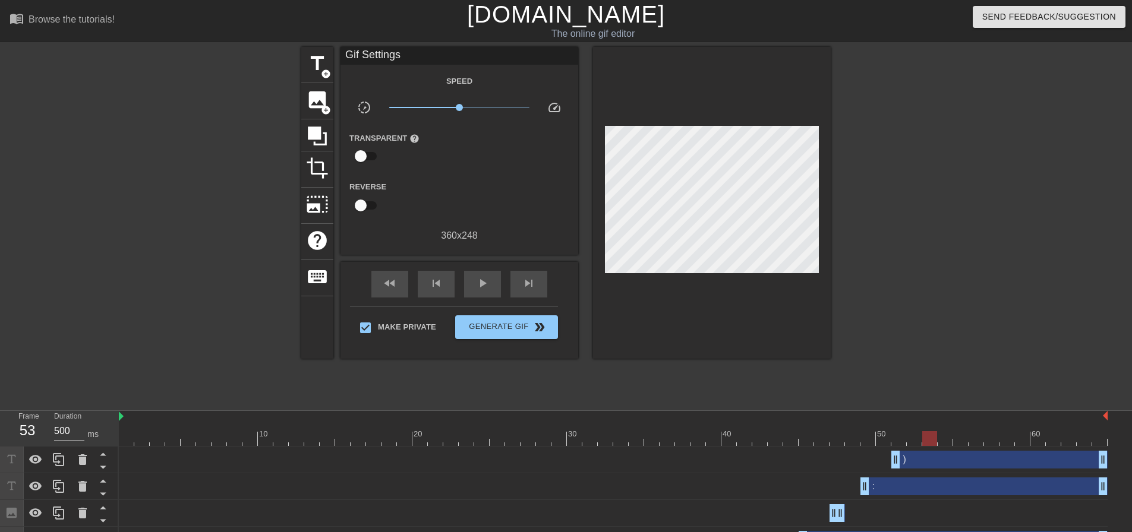
click at [869, 235] on div at bounding box center [934, 225] width 178 height 356
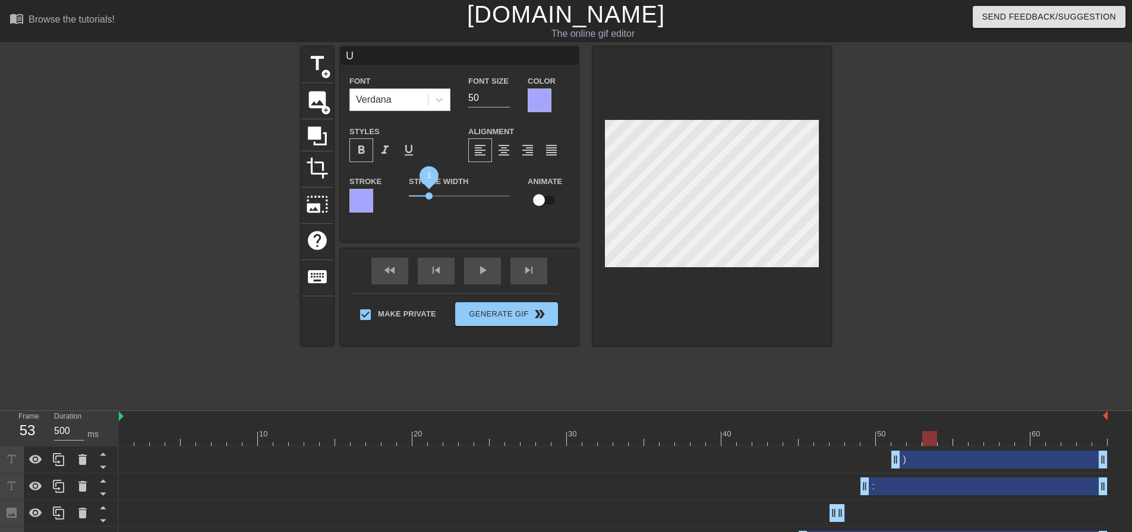
drag, startPoint x: 429, startPoint y: 191, endPoint x: 355, endPoint y: 193, distance: 74.3
click at [356, 193] on div "Stroke Stroke Width 1 Animate" at bounding box center [459, 198] width 238 height 49
click at [901, 208] on div at bounding box center [934, 225] width 178 height 356
type input "L"
drag, startPoint x: 472, startPoint y: 100, endPoint x: 428, endPoint y: 97, distance: 44.1
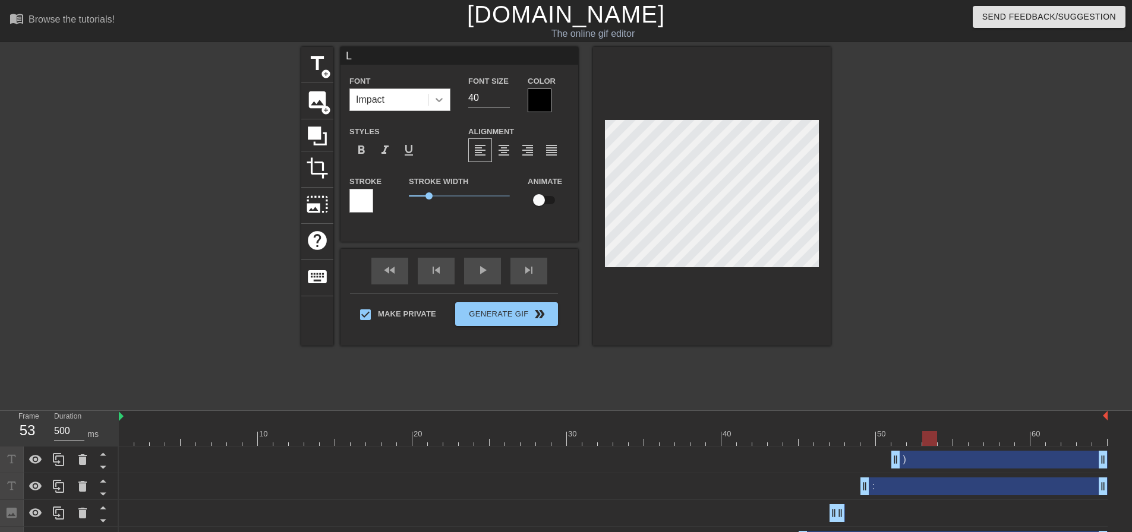
click at [449, 98] on div "Font Impact Font Size 40 Color" at bounding box center [459, 93] width 238 height 39
type input "50"
click at [547, 103] on div at bounding box center [540, 101] width 24 height 24
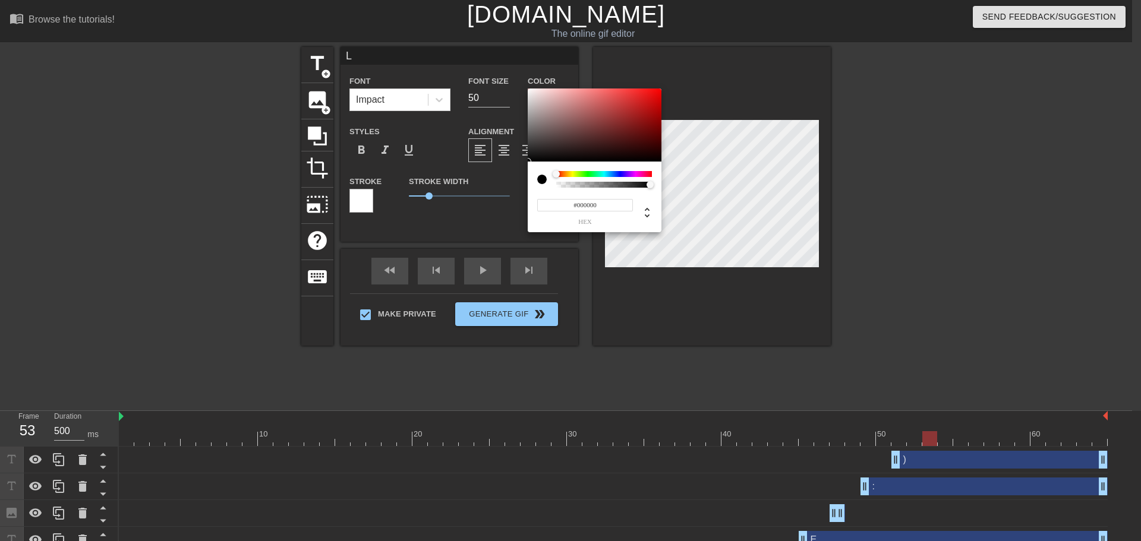
drag, startPoint x: 573, startPoint y: 204, endPoint x: 506, endPoint y: 202, distance: 67.2
click at [514, 202] on div "#000000 hex" at bounding box center [570, 270] width 1141 height 541
paste input "A5A5FF"
type input "#A5A5FF"
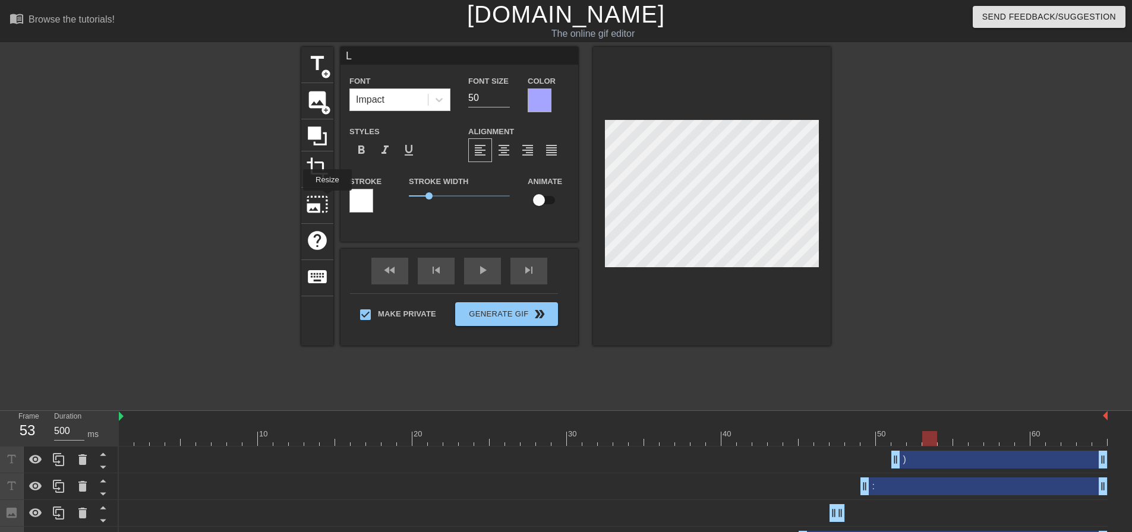
click at [348, 203] on div "Stroke" at bounding box center [369, 198] width 59 height 49
click at [367, 209] on div at bounding box center [361, 201] width 24 height 24
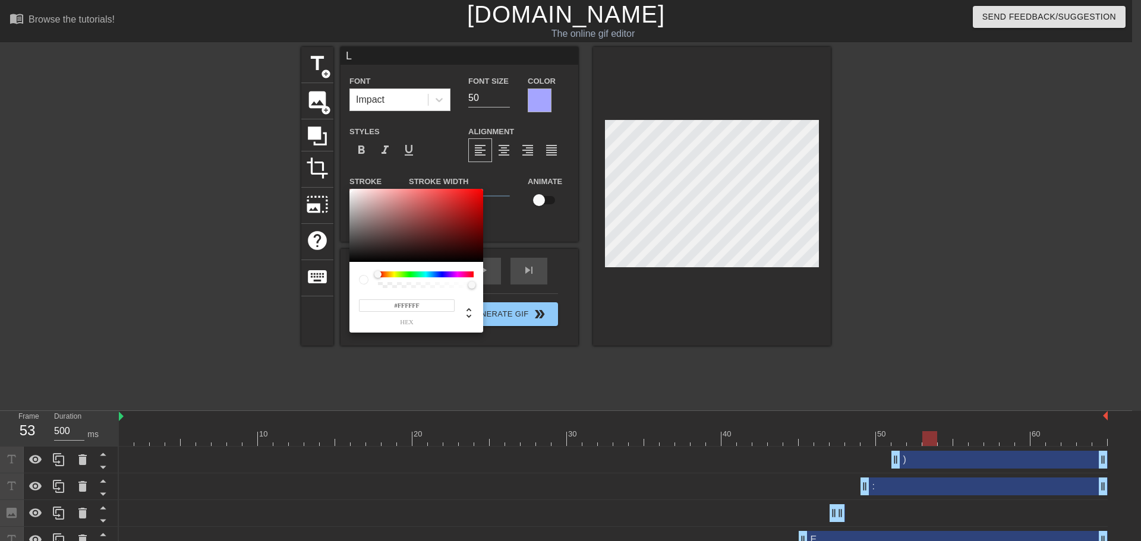
drag, startPoint x: 431, startPoint y: 307, endPoint x: 310, endPoint y: 289, distance: 122.4
click at [328, 294] on div "#FFFFFF hex" at bounding box center [570, 270] width 1141 height 541
paste input "A5A5"
type input "#A5A5FF"
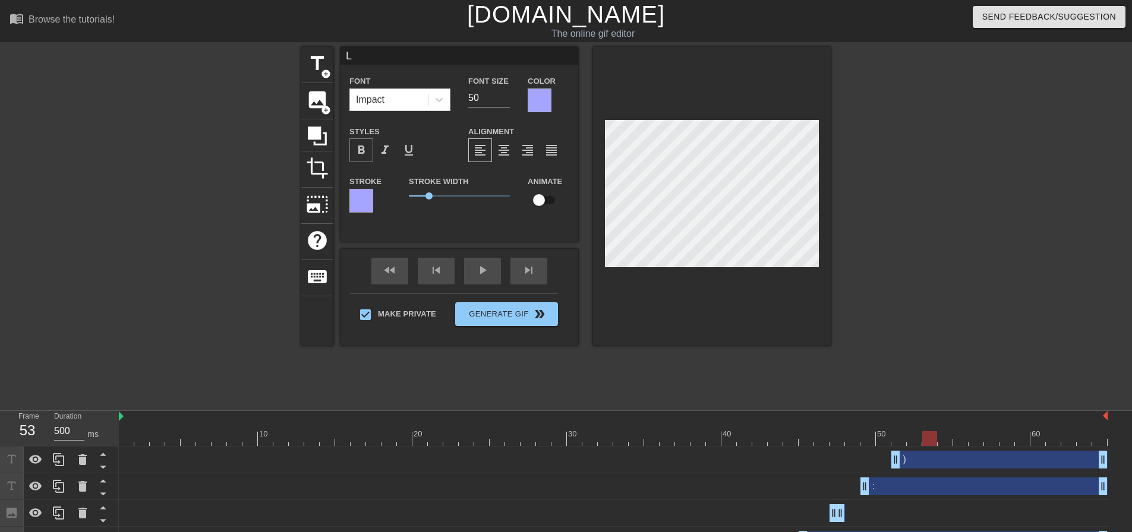
click at [362, 152] on span "format_bold" at bounding box center [361, 150] width 14 height 14
drag, startPoint x: 402, startPoint y: 197, endPoint x: 365, endPoint y: 195, distance: 36.9
click at [365, 195] on div "Stroke Stroke Width 0 Animate" at bounding box center [459, 198] width 238 height 49
click at [403, 103] on div "Impact" at bounding box center [389, 99] width 78 height 21
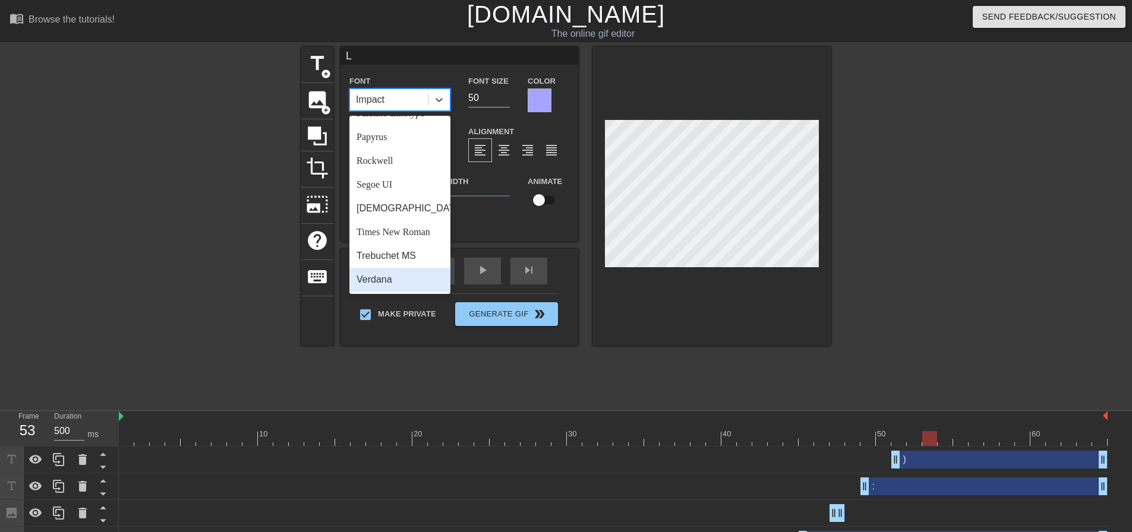
click at [396, 273] on div "Verdana" at bounding box center [399, 280] width 101 height 24
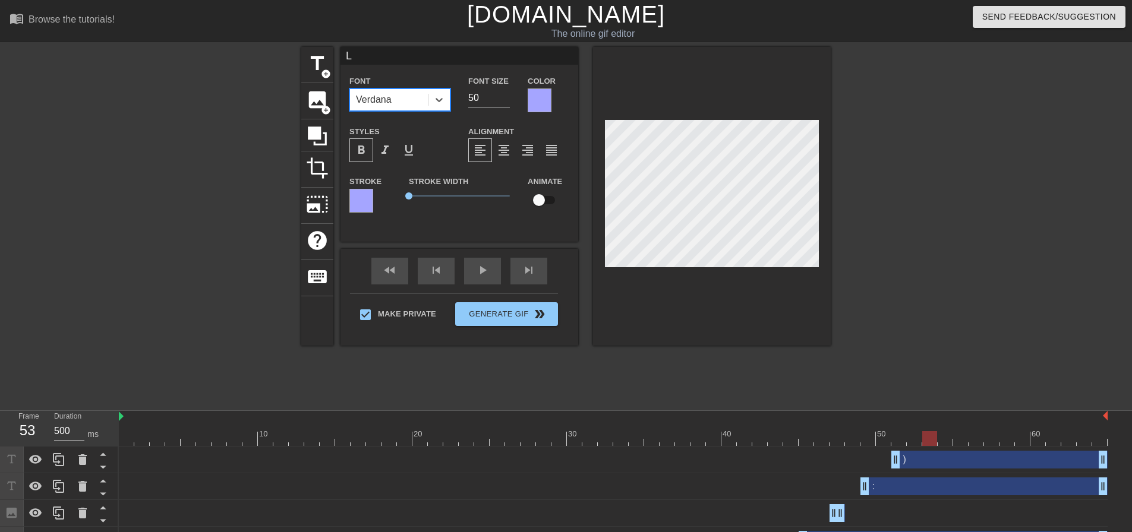
click at [890, 209] on div at bounding box center [934, 225] width 178 height 356
drag, startPoint x: 904, startPoint y: 204, endPoint x: 888, endPoint y: 204, distance: 16.0
click at [905, 204] on div at bounding box center [934, 225] width 178 height 356
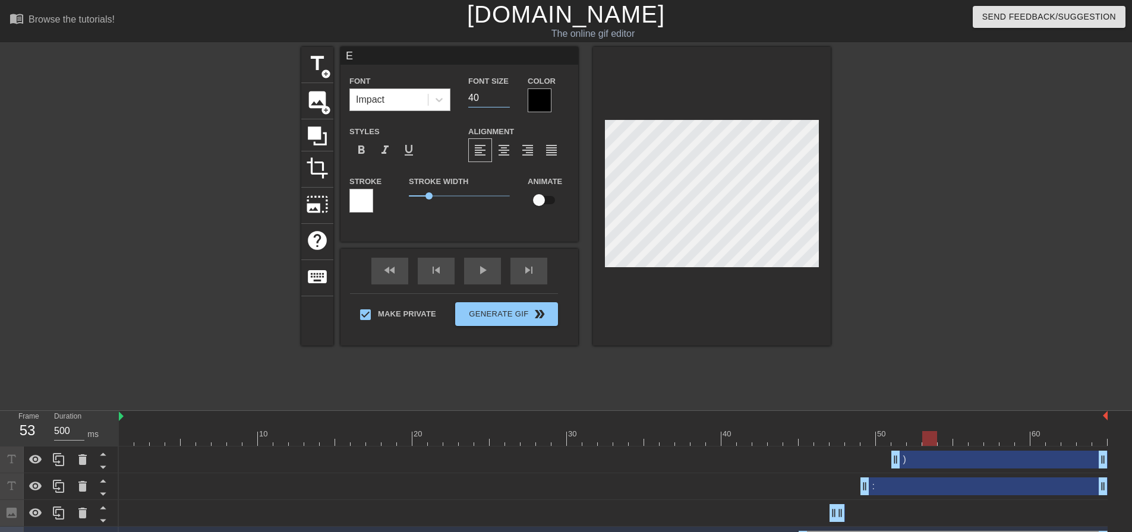
drag, startPoint x: 472, startPoint y: 98, endPoint x: 424, endPoint y: 91, distance: 49.2
click at [438, 94] on div "Font Impact Font Size 40 Color" at bounding box center [459, 93] width 238 height 39
type input "50"
click at [534, 96] on div at bounding box center [540, 101] width 24 height 24
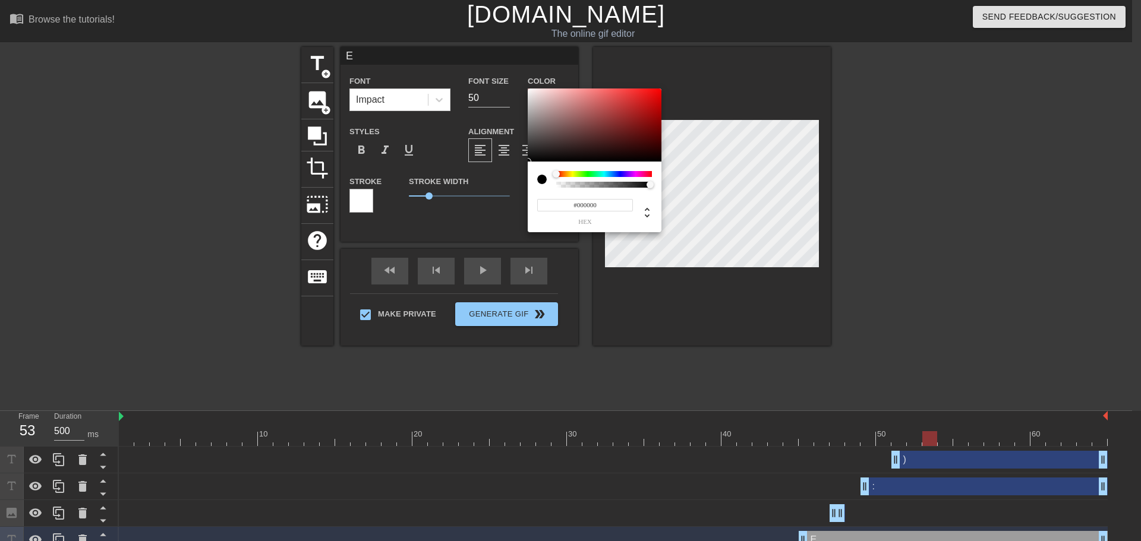
drag, startPoint x: 599, startPoint y: 203, endPoint x: 474, endPoint y: 193, distance: 125.7
click at [519, 198] on div "#000000 hex" at bounding box center [570, 270] width 1141 height 541
paste input "A5A5FF"
type input "#A5A5FF"
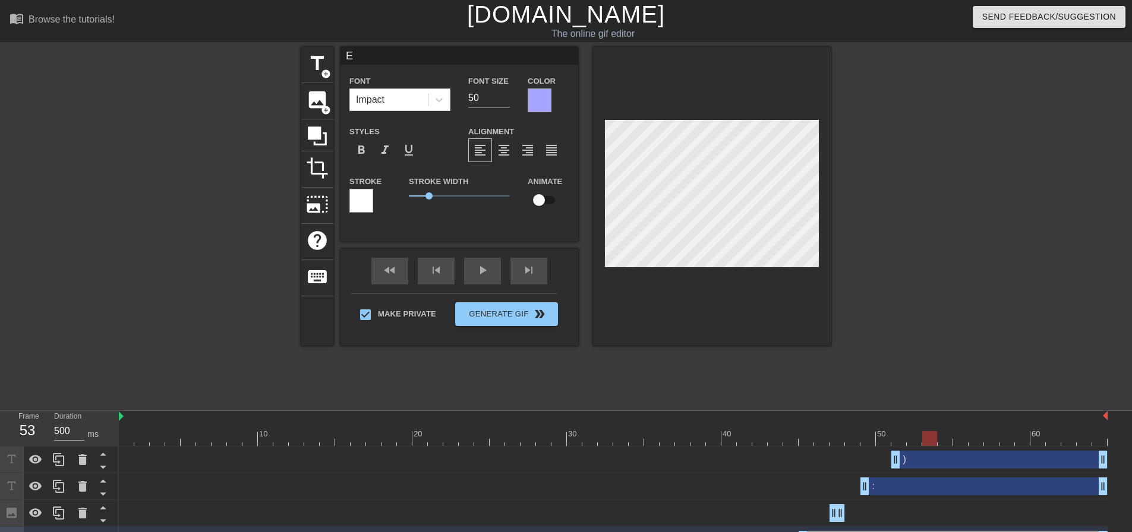
click at [355, 201] on div at bounding box center [361, 201] width 24 height 24
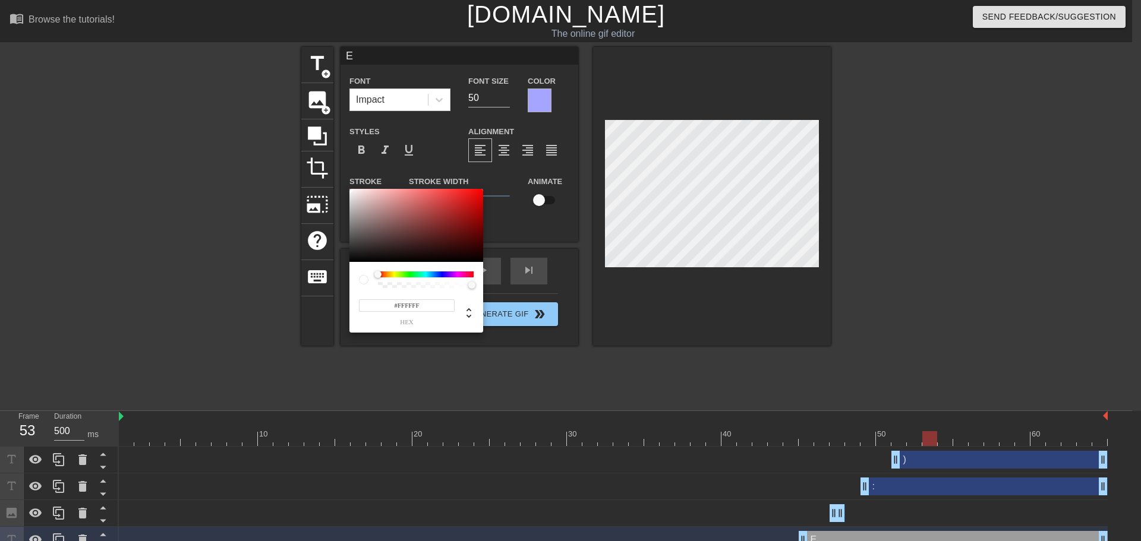
drag, startPoint x: 393, startPoint y: 301, endPoint x: 324, endPoint y: 294, distance: 69.4
click at [332, 294] on div "#FFFFFF hex" at bounding box center [570, 270] width 1141 height 541
paste input "A5A5"
type input "#A5A5FF"
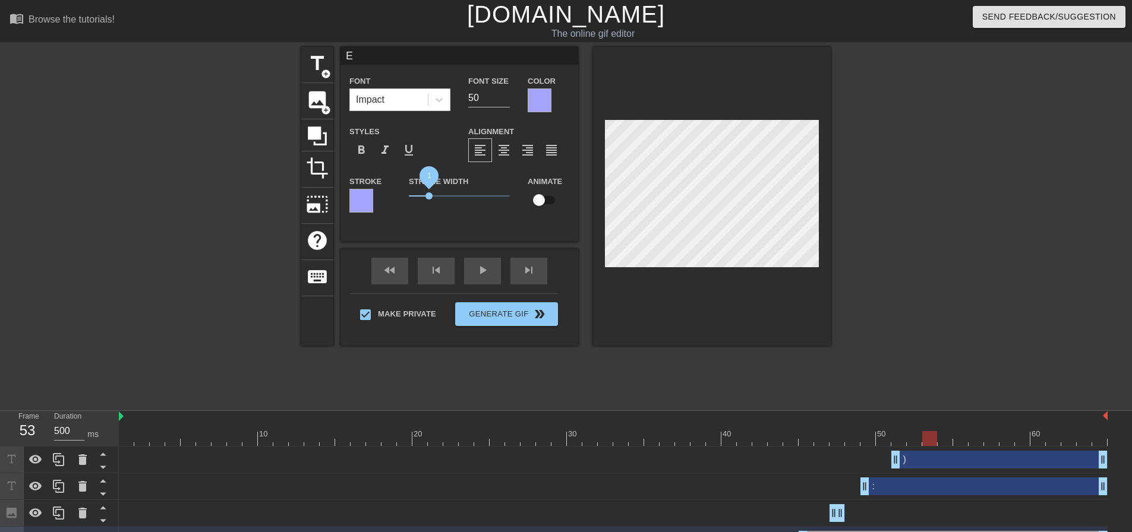
drag, startPoint x: 430, startPoint y: 196, endPoint x: 367, endPoint y: 185, distance: 63.3
click at [367, 185] on div "Stroke Stroke Width 1 Animate" at bounding box center [459, 198] width 238 height 49
click at [366, 152] on span "format_bold" at bounding box center [361, 150] width 14 height 14
click at [408, 106] on div "Impact" at bounding box center [389, 99] width 78 height 21
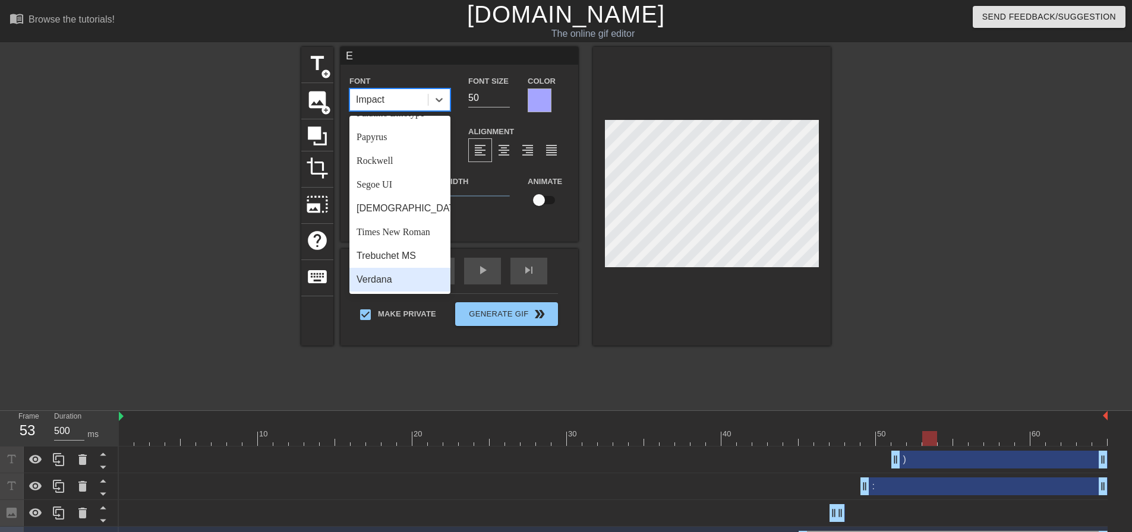
click at [419, 273] on div "Verdana" at bounding box center [399, 280] width 101 height 24
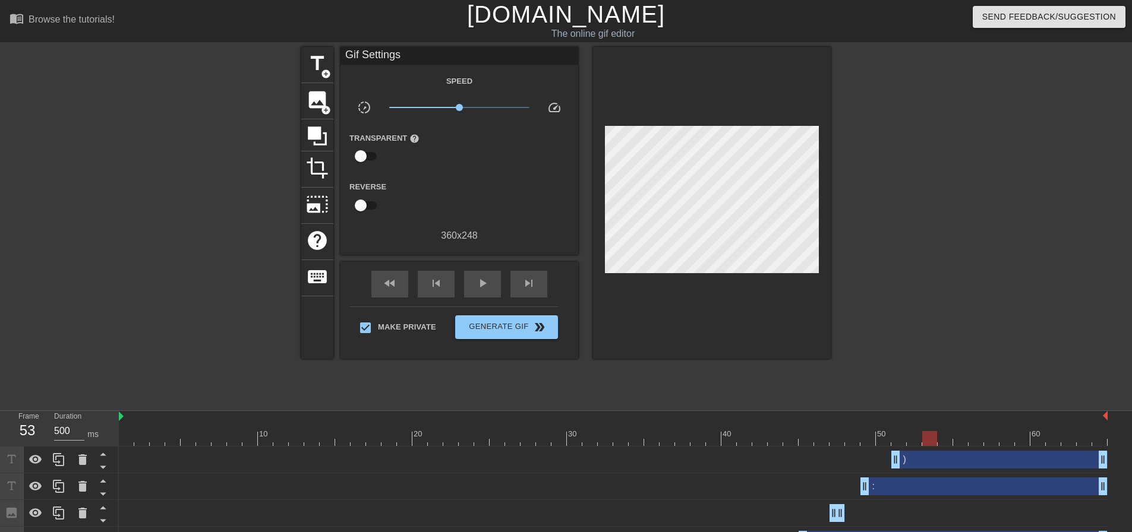
click at [903, 209] on div at bounding box center [934, 225] width 178 height 356
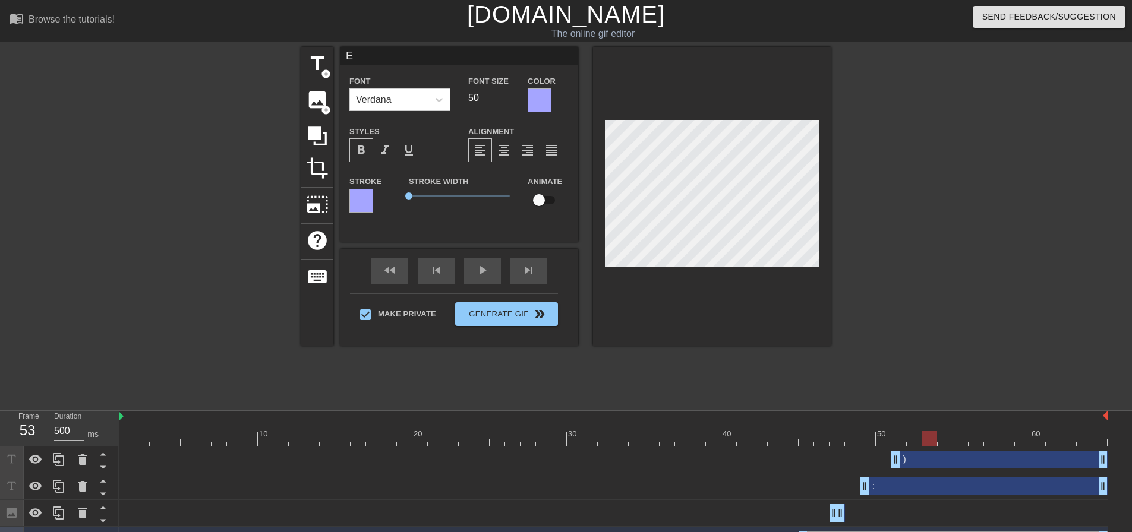
type input ":"
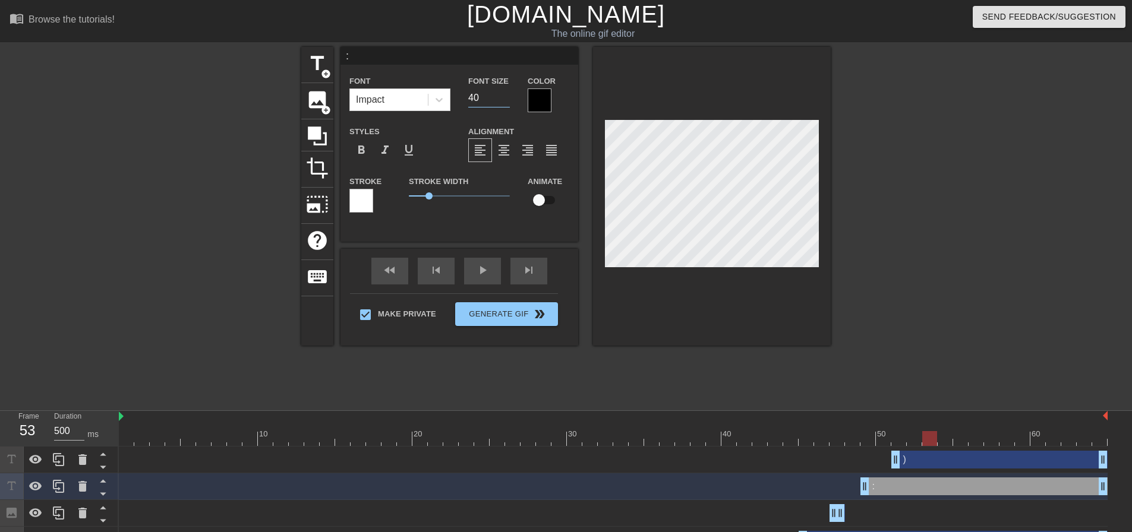
drag, startPoint x: 475, startPoint y: 99, endPoint x: 452, endPoint y: 98, distance: 23.2
click at [452, 98] on div "Font Impact Font Size 40 Color" at bounding box center [459, 93] width 238 height 39
type input "50"
click at [539, 100] on div at bounding box center [540, 101] width 24 height 24
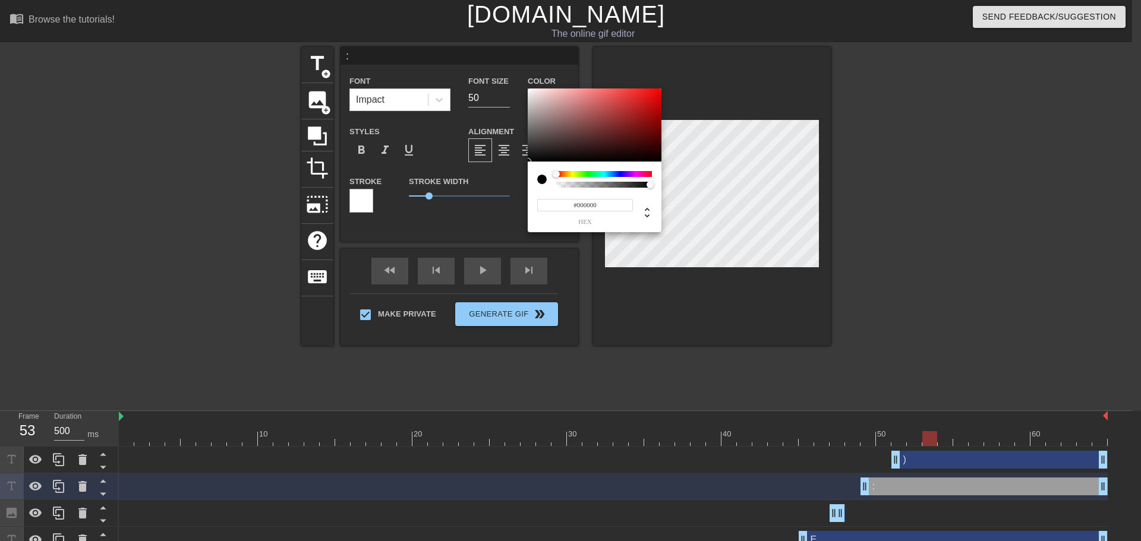
drag, startPoint x: 623, startPoint y: 205, endPoint x: 489, endPoint y: 192, distance: 134.9
click at [537, 195] on div "#000000 hex" at bounding box center [594, 206] width 115 height 37
paste input "A5A5FF"
type input "#A5A5FF"
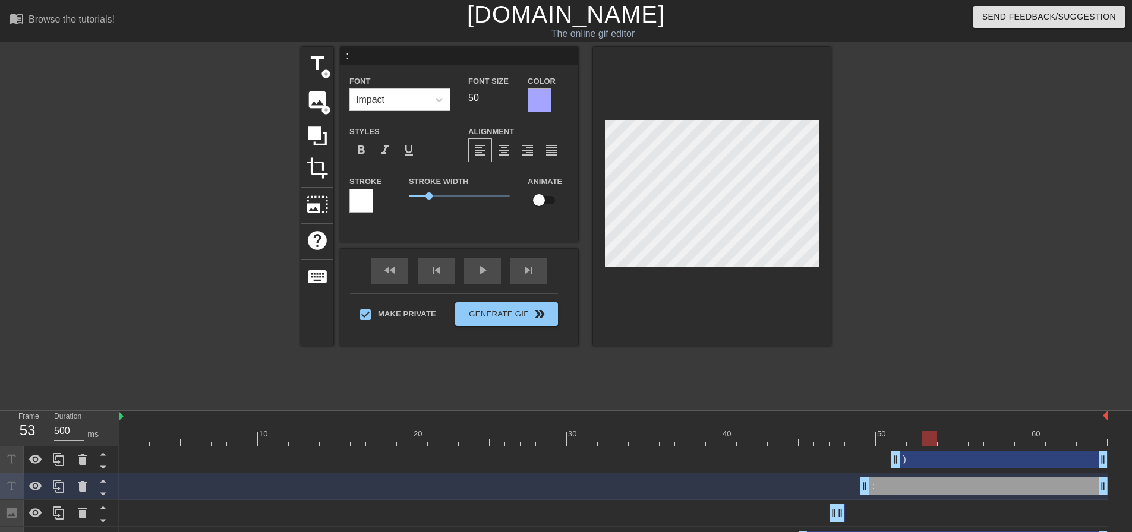
click at [363, 204] on div at bounding box center [361, 201] width 24 height 24
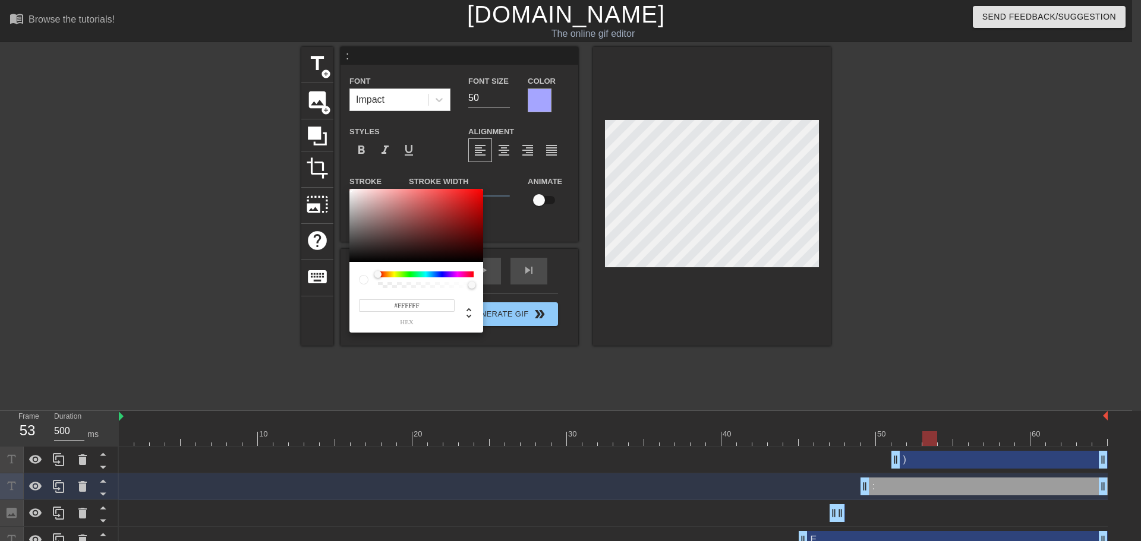
drag, startPoint x: 430, startPoint y: 301, endPoint x: 334, endPoint y: 304, distance: 95.7
click at [378, 304] on input "#FFFFFF" at bounding box center [407, 305] width 96 height 12
paste input "A5A5"
type input "#A5A5FF"
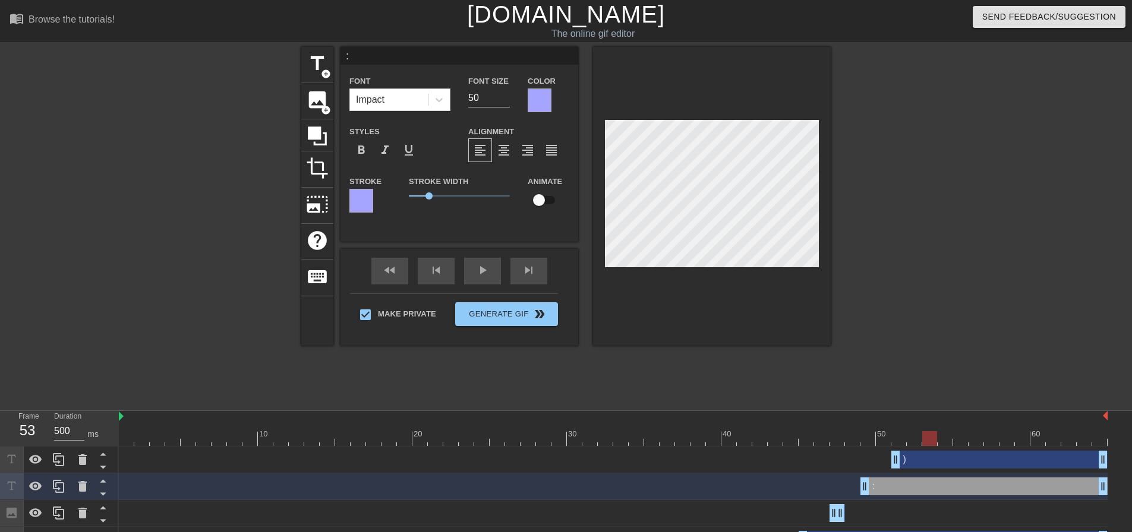
drag, startPoint x: 419, startPoint y: 195, endPoint x: 367, endPoint y: 194, distance: 52.3
click at [399, 197] on div "Stroke Stroke Width 1 Animate" at bounding box center [459, 198] width 238 height 49
click at [354, 153] on div "format_bold" at bounding box center [361, 150] width 24 height 24
click at [418, 103] on div "Impact" at bounding box center [389, 99] width 78 height 21
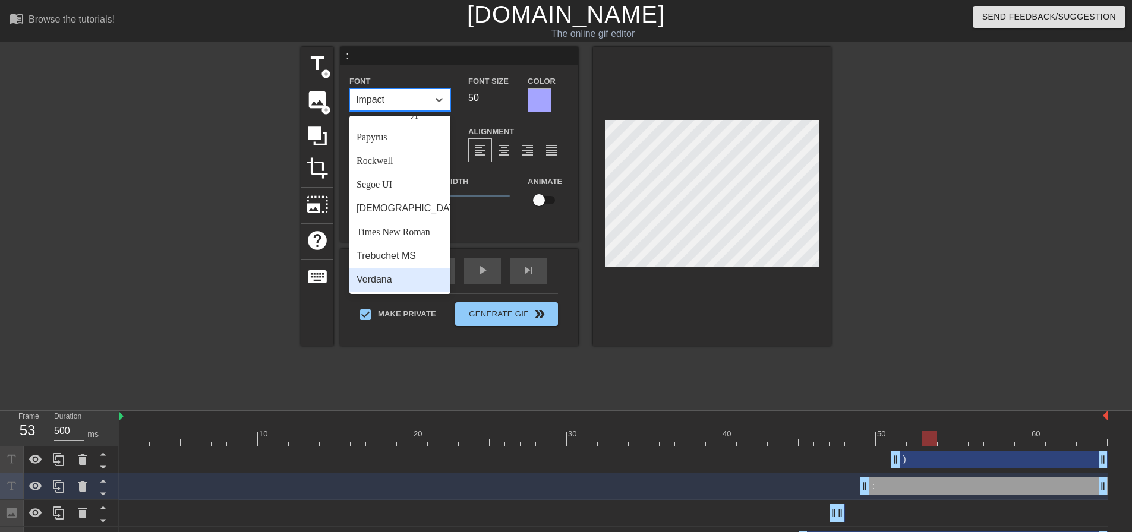
click at [402, 276] on div "Verdana" at bounding box center [399, 280] width 101 height 24
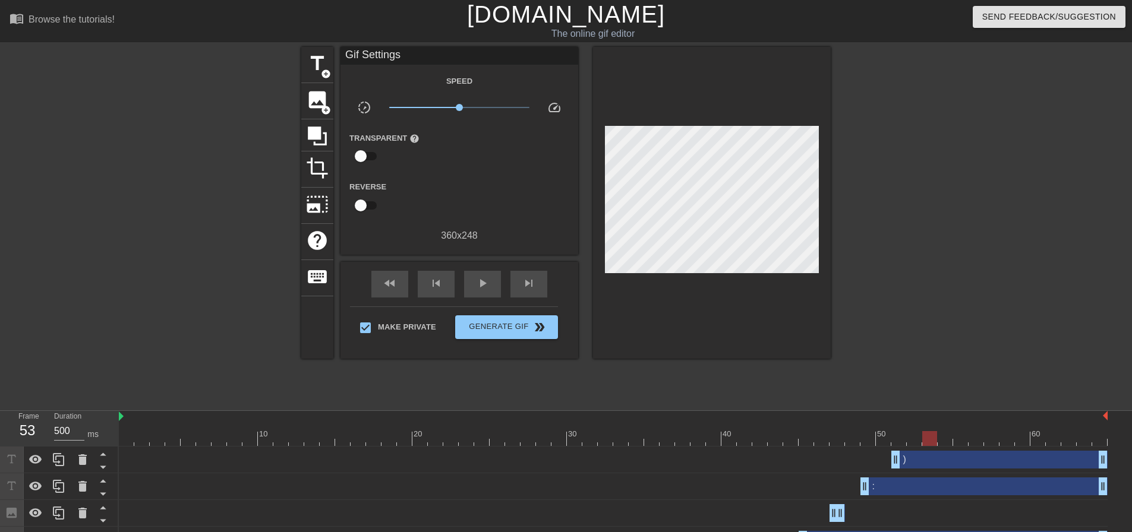
click at [917, 258] on div at bounding box center [934, 225] width 178 height 356
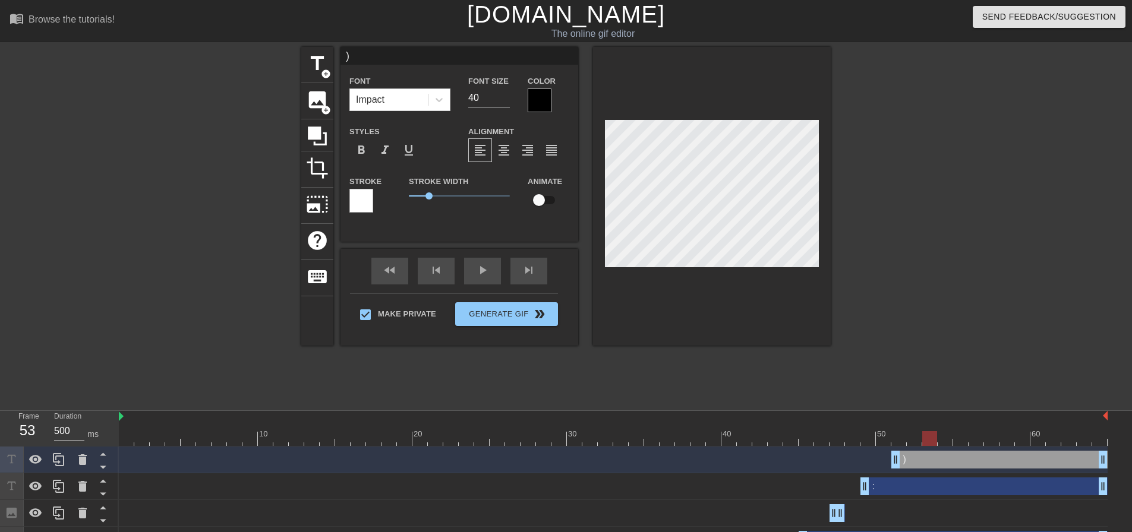
click at [537, 101] on div at bounding box center [540, 101] width 24 height 24
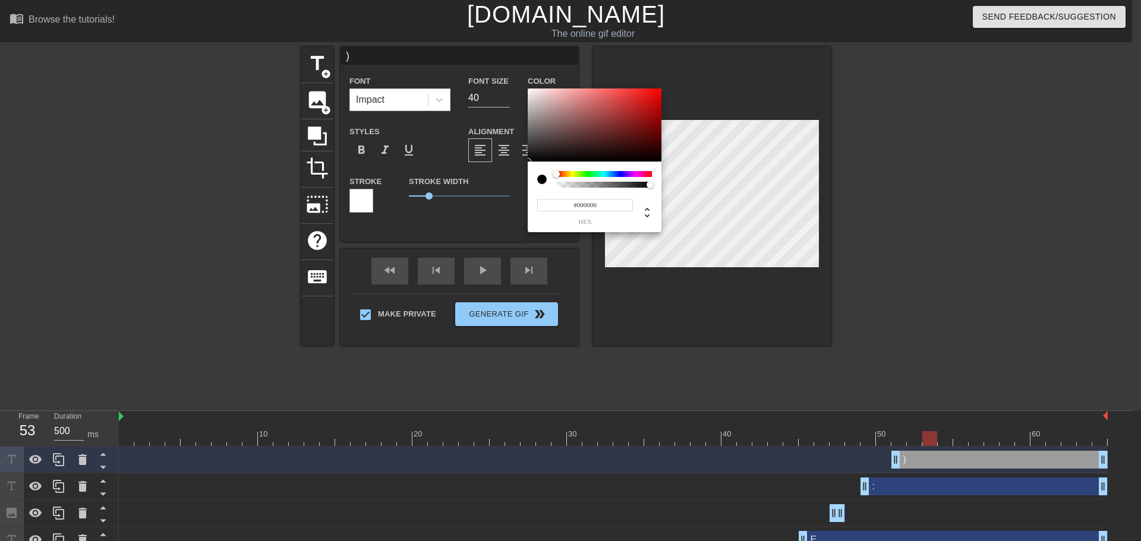
drag, startPoint x: 576, startPoint y: 203, endPoint x: 535, endPoint y: 202, distance: 41.0
click at [538, 202] on input "#000000" at bounding box center [585, 205] width 96 height 12
paste input "A5A5FF"
type input "#A5A5FF"
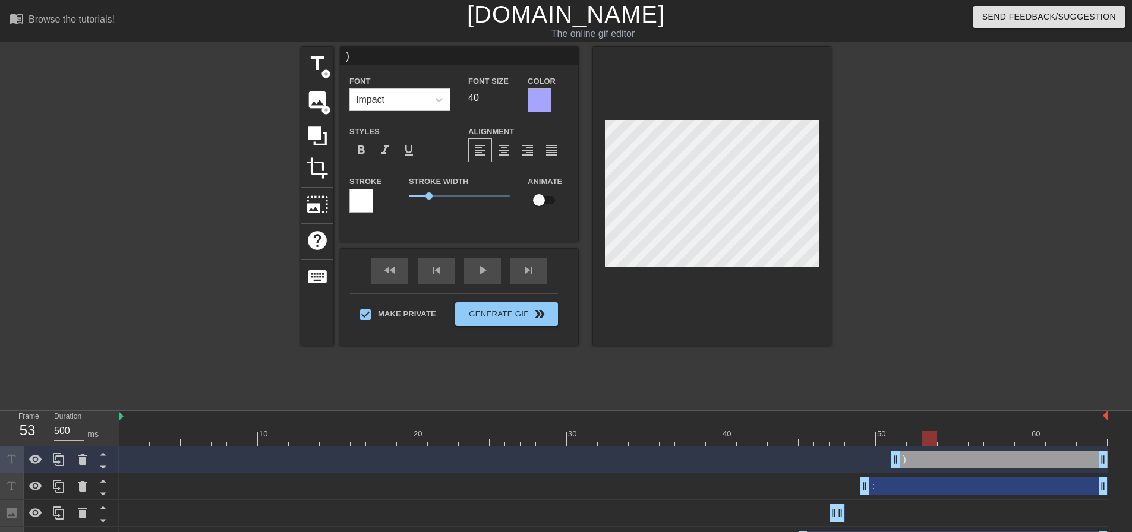
click at [357, 206] on div at bounding box center [361, 201] width 24 height 24
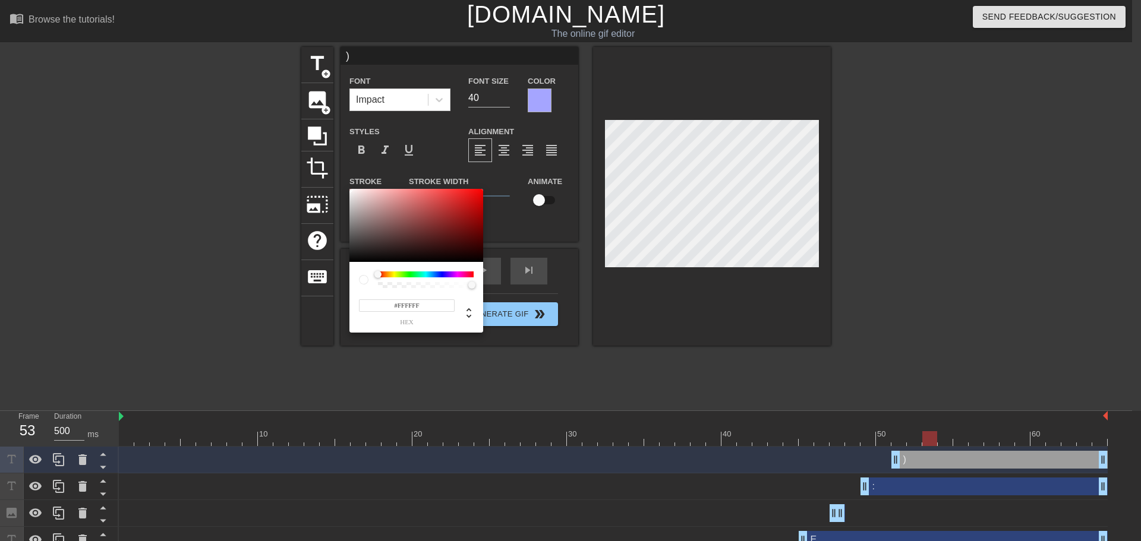
drag, startPoint x: 425, startPoint y: 304, endPoint x: 308, endPoint y: 291, distance: 117.1
click at [349, 294] on div "#FFFFFF hex" at bounding box center [570, 270] width 1141 height 541
paste input "A5A5"
type input "#A5A5FF"
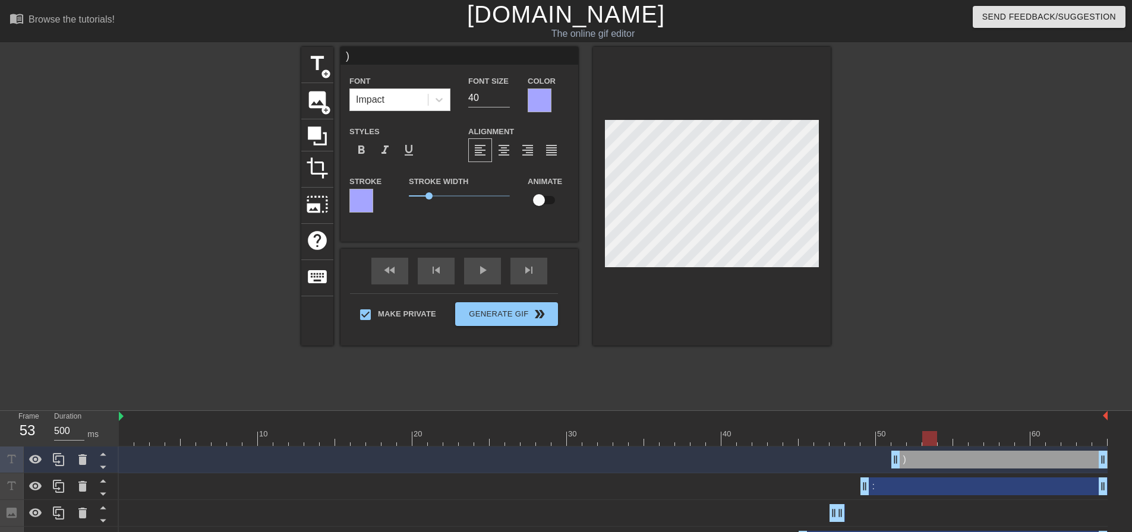
drag, startPoint x: 397, startPoint y: 198, endPoint x: 386, endPoint y: 195, distance: 11.5
click at [386, 197] on div "Stroke Stroke Width 1 Animate" at bounding box center [459, 198] width 238 height 49
click at [359, 150] on span "format_bold" at bounding box center [361, 150] width 14 height 14
drag, startPoint x: 471, startPoint y: 97, endPoint x: 460, endPoint y: 97, distance: 11.3
click at [460, 97] on div "Font Size 40" at bounding box center [488, 93] width 59 height 39
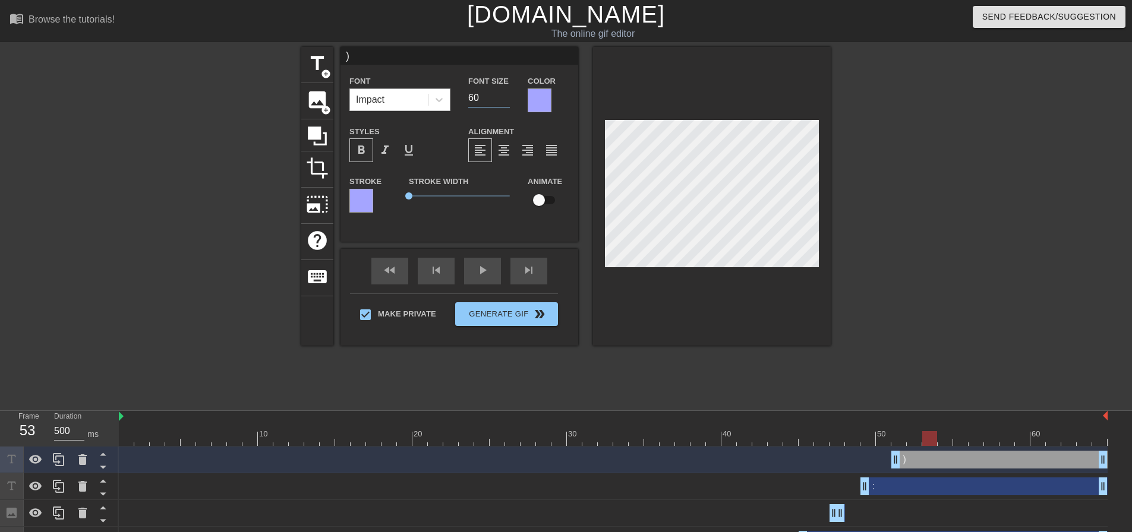
drag, startPoint x: 473, startPoint y: 95, endPoint x: 419, endPoint y: 97, distance: 54.1
click at [430, 97] on div "Font Impact Font Size 60 Color" at bounding box center [459, 93] width 238 height 39
type input "50"
click at [377, 99] on div "Impact" at bounding box center [370, 100] width 29 height 14
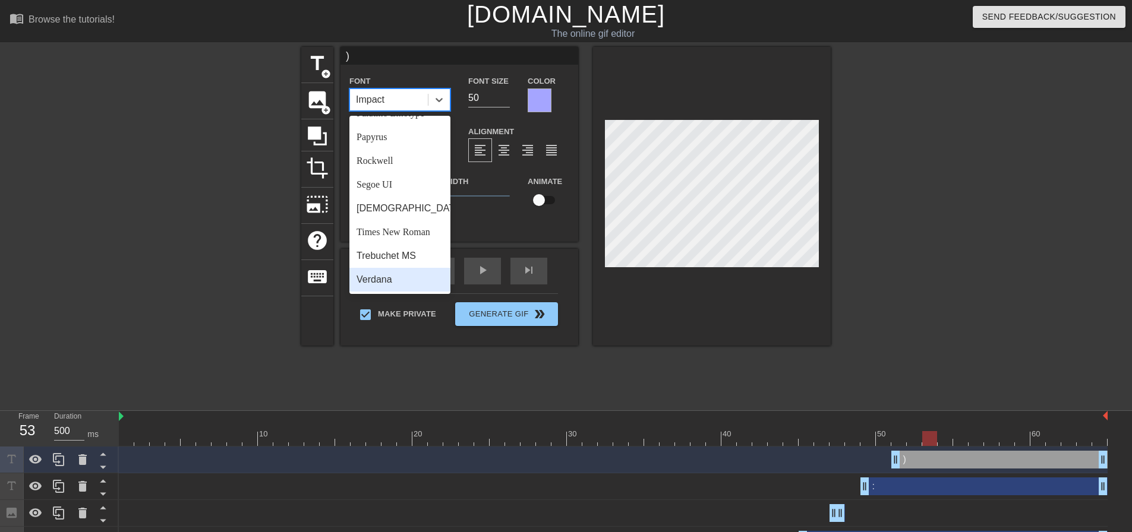
click at [406, 269] on div "Verdana" at bounding box center [399, 280] width 101 height 24
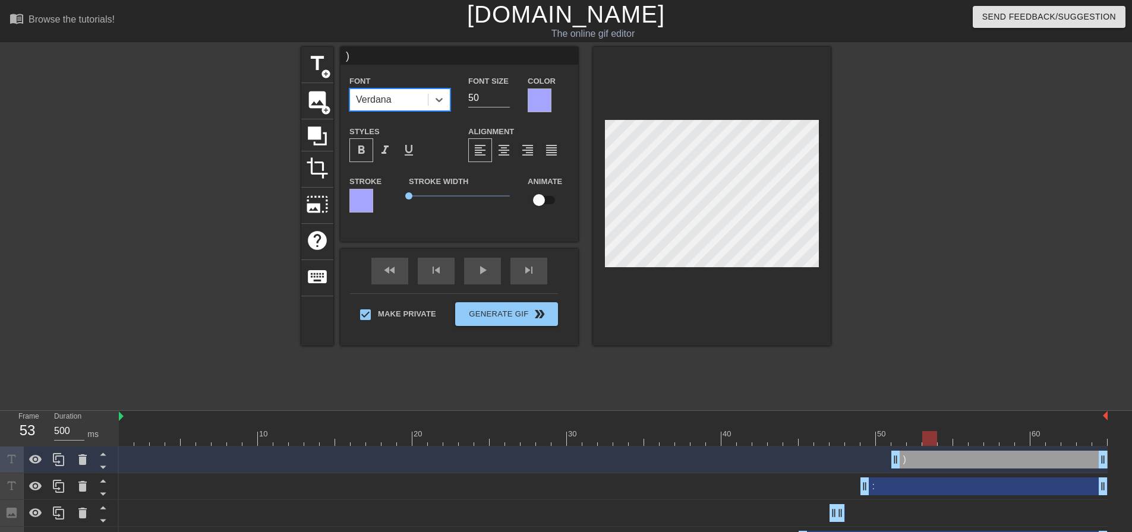
click at [893, 217] on div at bounding box center [934, 225] width 178 height 356
type input "H"
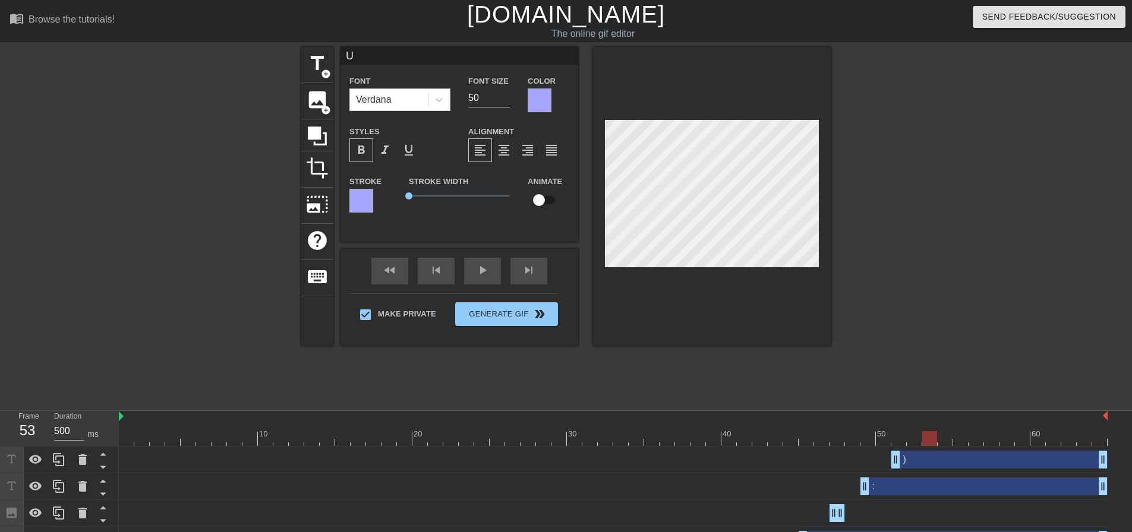
type input "N"
type input "O"
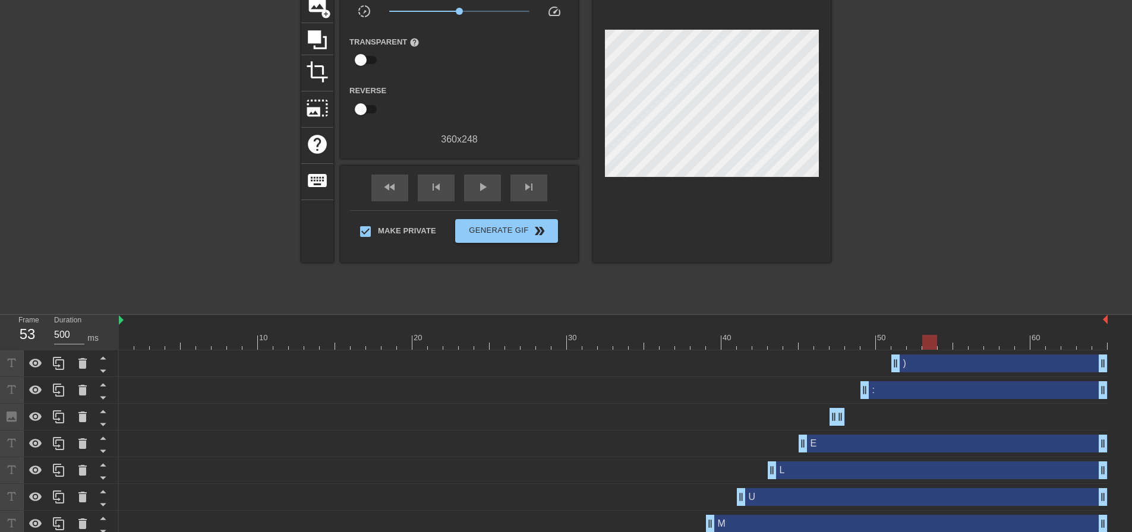
scroll to position [94, 0]
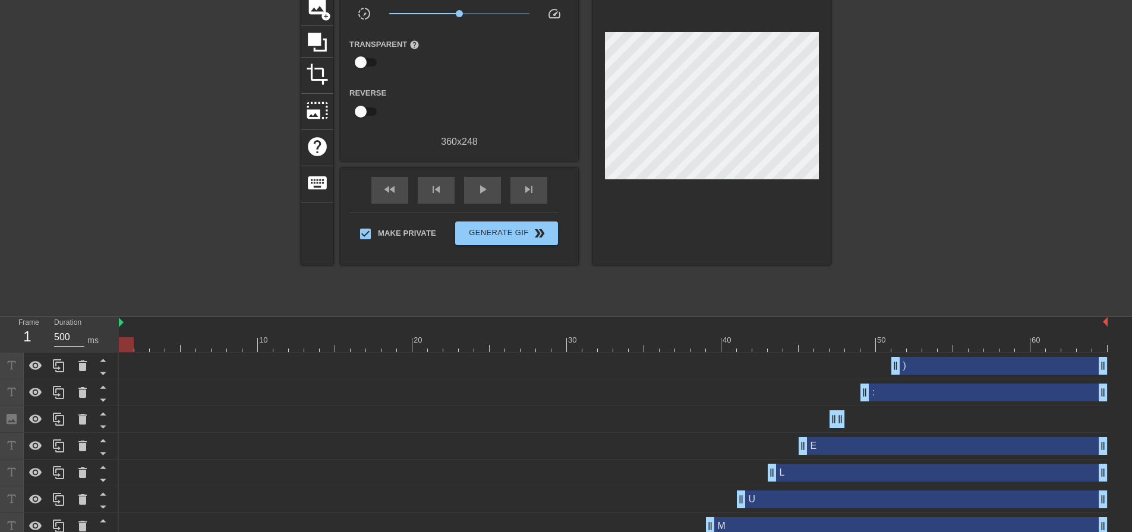
click at [127, 337] on div at bounding box center [126, 336] width 15 height 15
click at [477, 191] on span "play_arrow" at bounding box center [482, 189] width 14 height 14
click at [480, 185] on span "pause" at bounding box center [482, 189] width 14 height 14
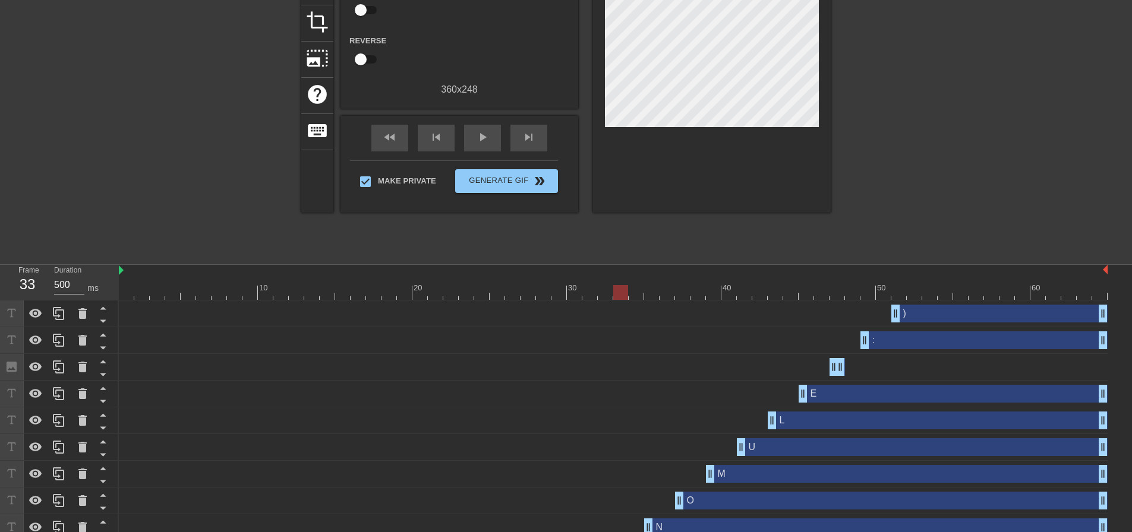
scroll to position [141, 0]
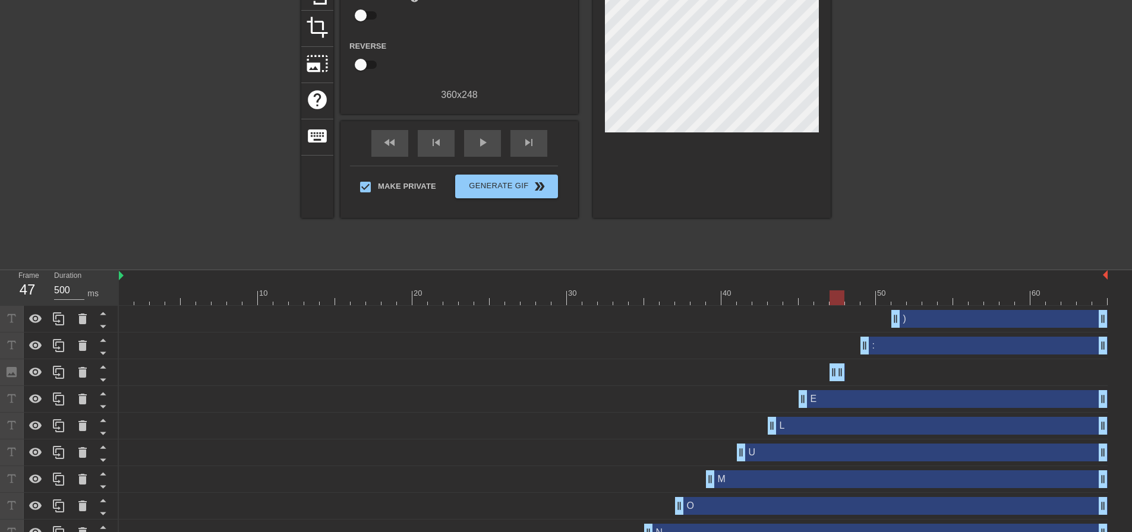
click at [832, 288] on div at bounding box center [832, 294] width 2 height 12
click at [62, 372] on icon at bounding box center [59, 372] width 14 height 14
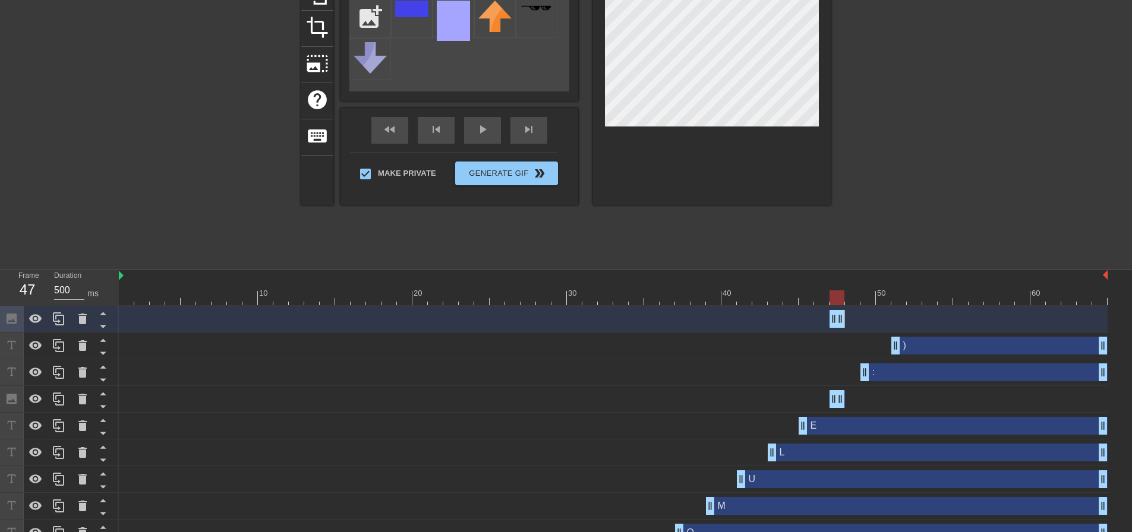
click at [896, 299] on div at bounding box center [613, 298] width 989 height 15
drag, startPoint x: 837, startPoint y: 319, endPoint x: 851, endPoint y: 319, distance: 14.9
drag, startPoint x: 843, startPoint y: 321, endPoint x: 930, endPoint y: 322, distance: 86.8
click at [930, 322] on div "Image drag_handle drag_handle" at bounding box center [937, 319] width 31 height 18
drag, startPoint x: 948, startPoint y: 322, endPoint x: 933, endPoint y: 324, distance: 15.6
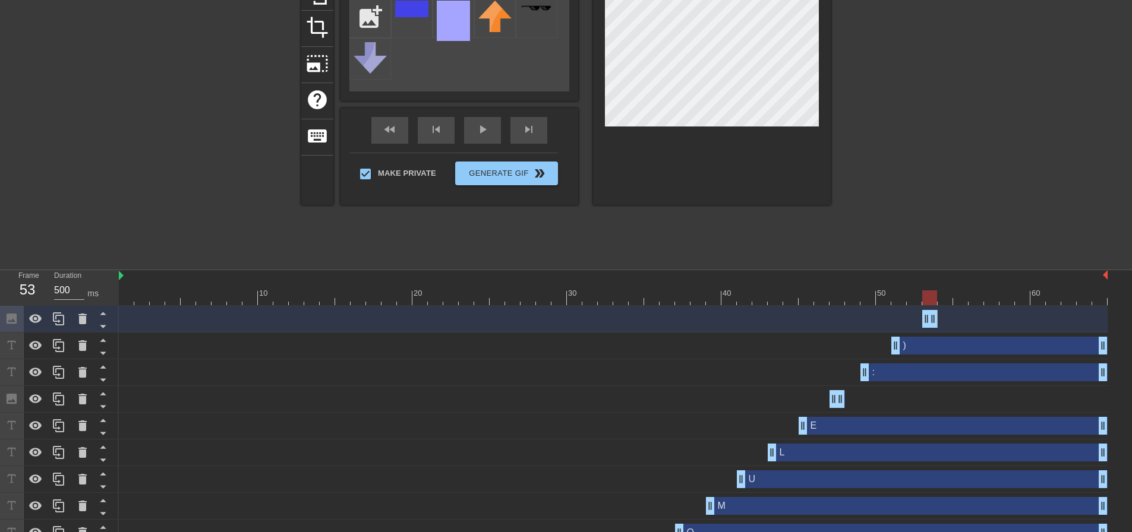
click at [885, 301] on div at bounding box center [613, 298] width 989 height 15
click at [905, 301] on div at bounding box center [613, 298] width 989 height 15
click at [917, 301] on div at bounding box center [613, 298] width 989 height 15
click at [929, 301] on div at bounding box center [613, 298] width 989 height 15
click at [930, 214] on div at bounding box center [934, 84] width 178 height 356
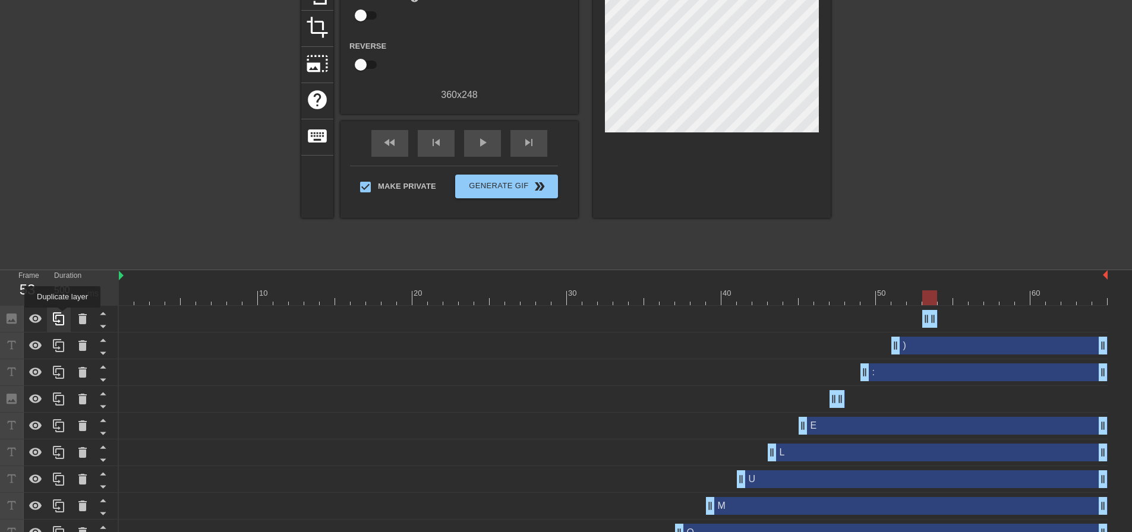
click at [62, 316] on icon at bounding box center [58, 319] width 11 height 13
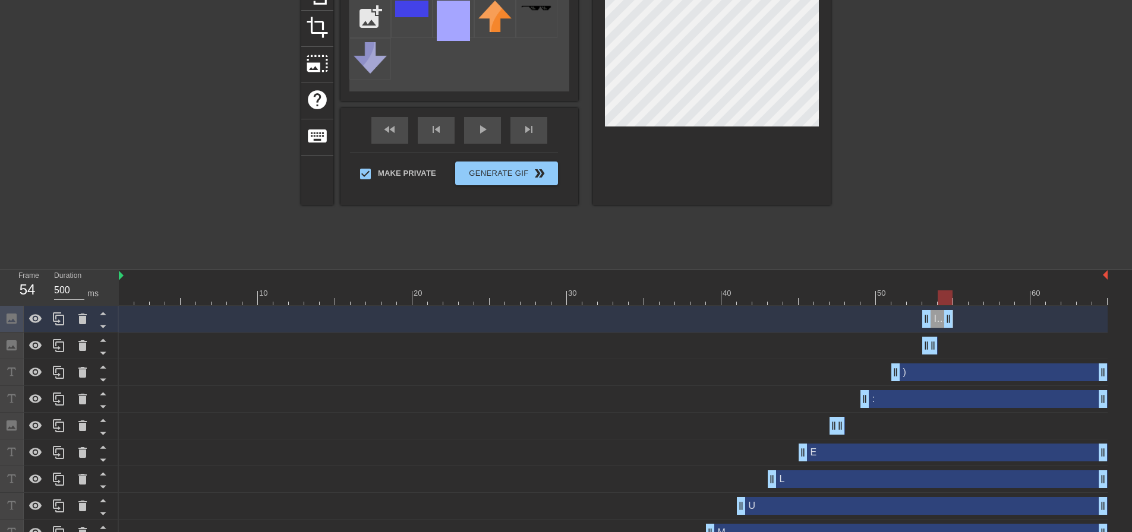
drag, startPoint x: 935, startPoint y: 316, endPoint x: 954, endPoint y: 317, distance: 19.0
click at [954, 317] on div "Image drag_handle drag_handle" at bounding box center [613, 319] width 989 height 18
drag, startPoint x: 949, startPoint y: 321, endPoint x: 980, endPoint y: 321, distance: 30.3
drag, startPoint x: 926, startPoint y: 319, endPoint x: 956, endPoint y: 319, distance: 30.3
drag, startPoint x: 979, startPoint y: 321, endPoint x: 965, endPoint y: 321, distance: 13.1
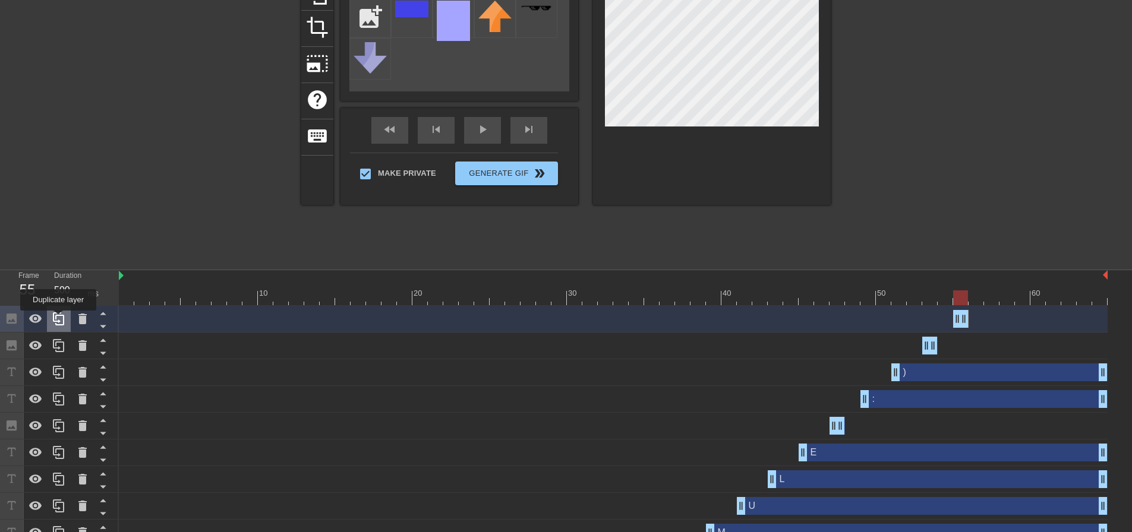
click at [58, 319] on icon at bounding box center [59, 319] width 14 height 14
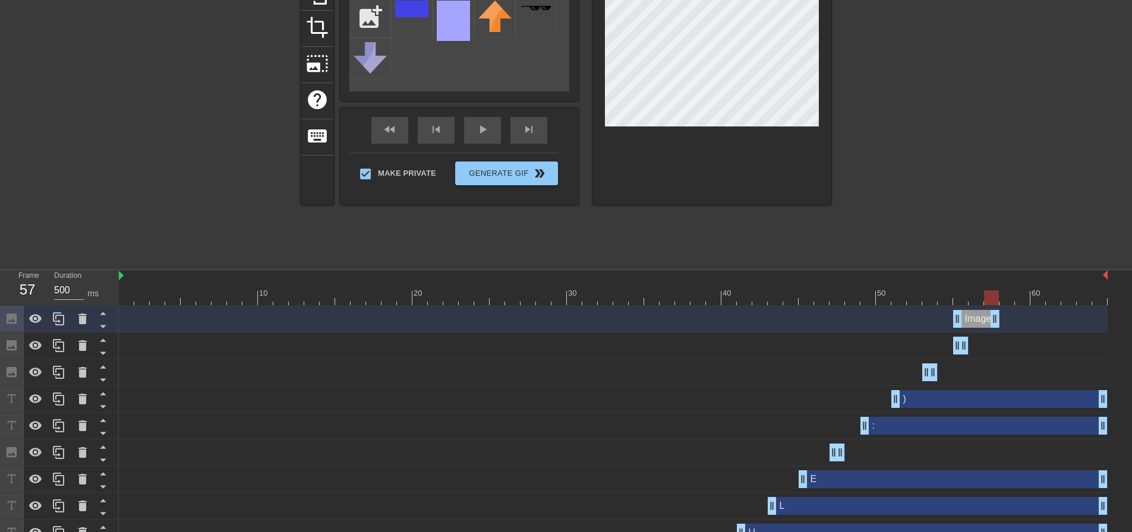
drag, startPoint x: 967, startPoint y: 316, endPoint x: 998, endPoint y: 317, distance: 30.3
drag, startPoint x: 955, startPoint y: 317, endPoint x: 984, endPoint y: 319, distance: 29.2
click at [60, 317] on icon at bounding box center [58, 319] width 11 height 13
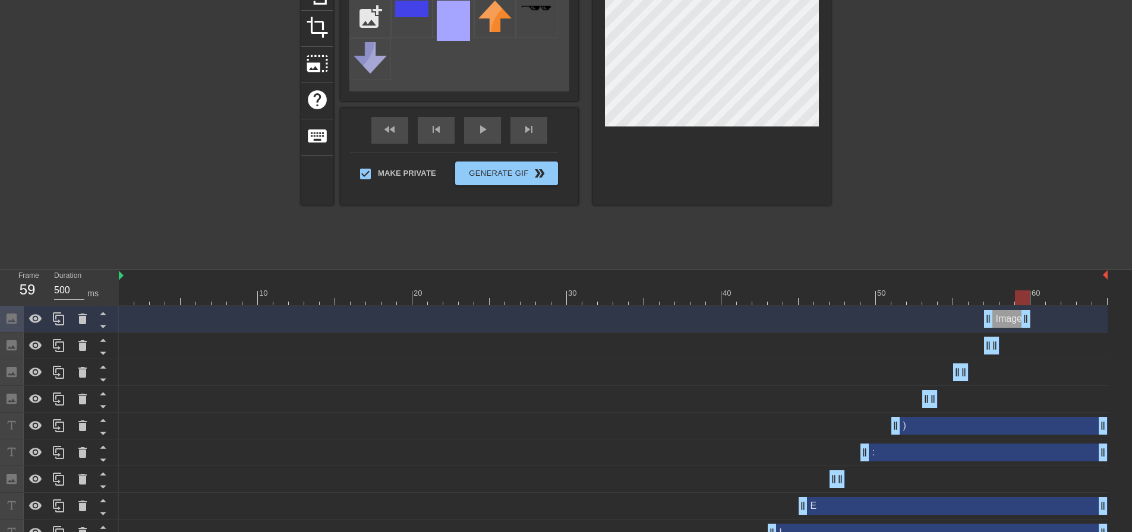
drag, startPoint x: 996, startPoint y: 318, endPoint x: 1027, endPoint y: 320, distance: 30.4
drag, startPoint x: 991, startPoint y: 320, endPoint x: 1018, endPoint y: 320, distance: 27.3
click at [60, 314] on icon at bounding box center [58, 319] width 11 height 13
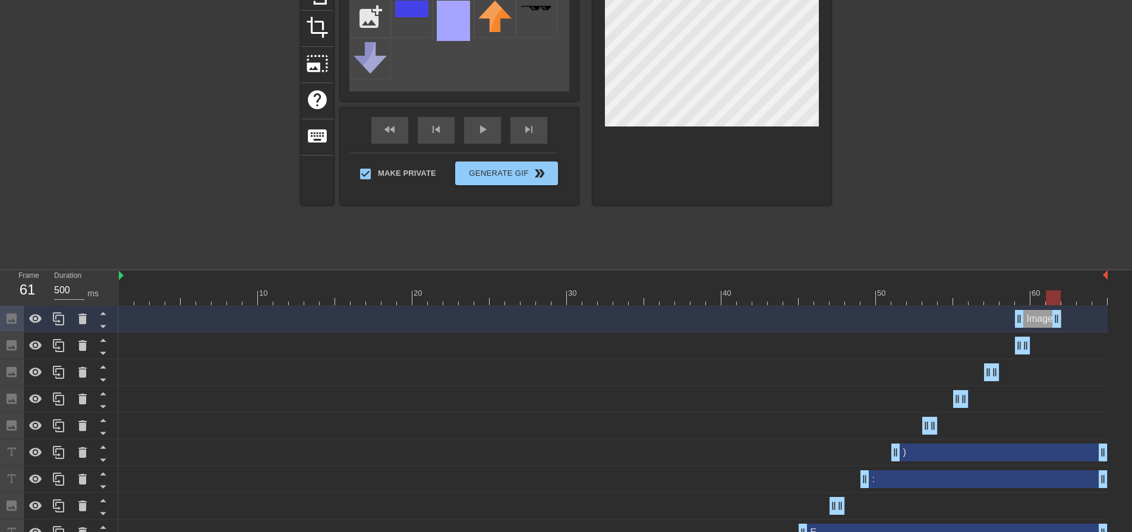
drag, startPoint x: 1028, startPoint y: 316, endPoint x: 1061, endPoint y: 319, distance: 33.4
click at [1061, 319] on div "Image drag_handle drag_handle" at bounding box center [613, 319] width 989 height 18
drag, startPoint x: 1023, startPoint y: 318, endPoint x: 1050, endPoint y: 321, distance: 28.1
click at [52, 317] on icon at bounding box center [59, 319] width 14 height 14
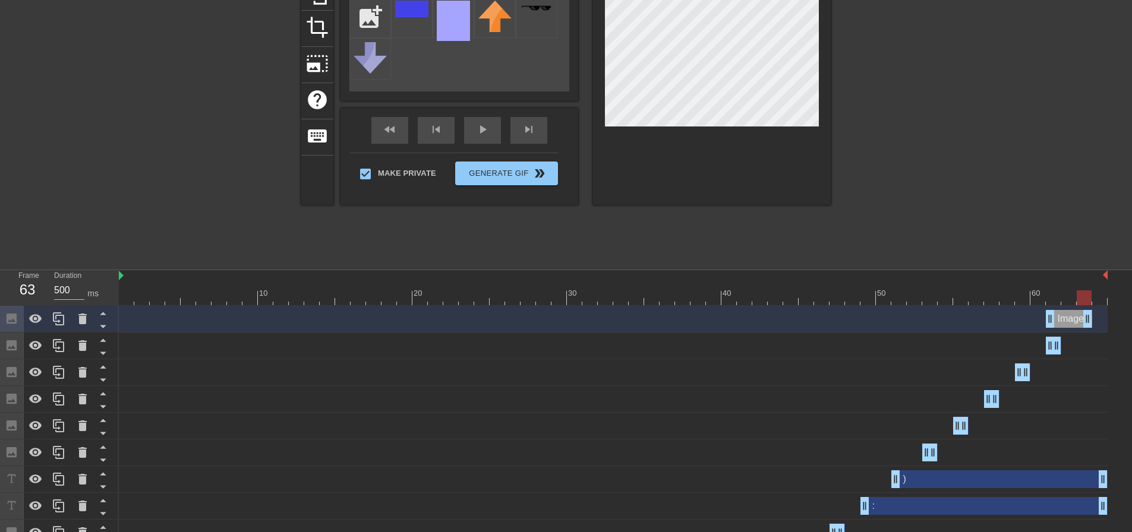
drag, startPoint x: 1059, startPoint y: 319, endPoint x: 1089, endPoint y: 319, distance: 30.3
drag, startPoint x: 1049, startPoint y: 321, endPoint x: 1074, endPoint y: 320, distance: 25.0
click at [1074, 320] on div "Image drag_handle drag_handle" at bounding box center [613, 319] width 989 height 18
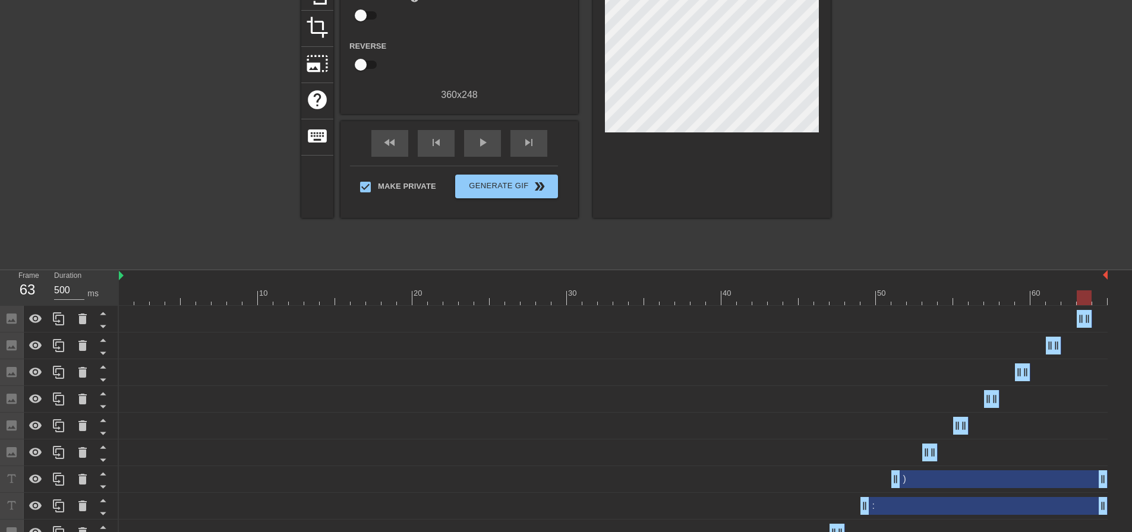
click at [1040, 226] on div "title add_circle image add_circle crop photo_size_select_large help keyboard Gi…" at bounding box center [566, 84] width 1132 height 356
click at [748, 291] on div at bounding box center [613, 298] width 989 height 15
click at [488, 147] on span "play_arrow" at bounding box center [482, 142] width 14 height 14
click at [849, 296] on div at bounding box center [613, 298] width 989 height 15
click at [900, 292] on div at bounding box center [613, 298] width 989 height 15
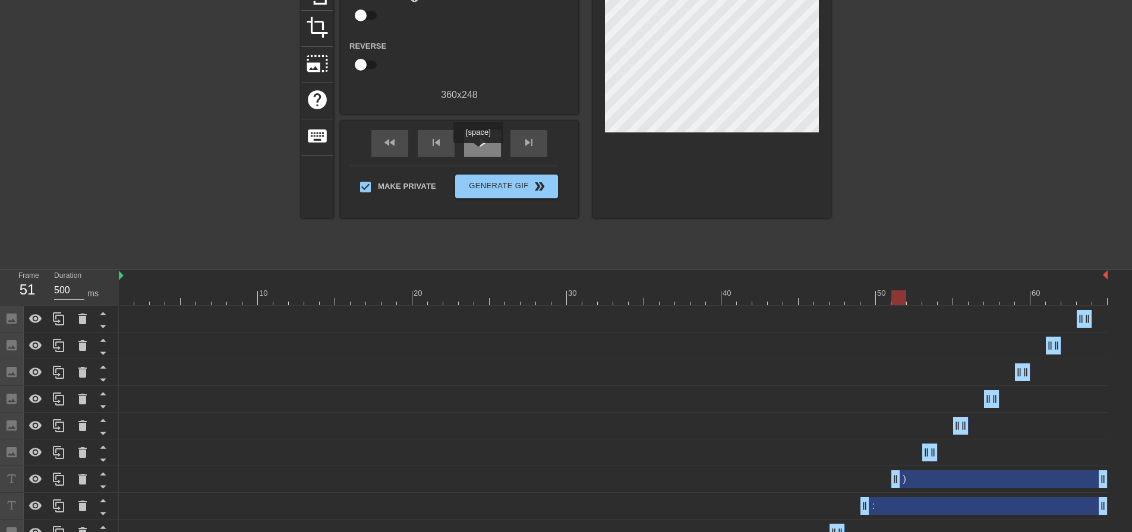
click at [478, 152] on div "play_arrow" at bounding box center [482, 143] width 37 height 27
click at [478, 152] on div "pause" at bounding box center [482, 143] width 37 height 27
click at [478, 151] on div "play_arrow" at bounding box center [482, 143] width 37 height 27
click at [478, 151] on div "pause" at bounding box center [482, 143] width 37 height 27
click at [478, 151] on div "play_arrow" at bounding box center [482, 143] width 37 height 27
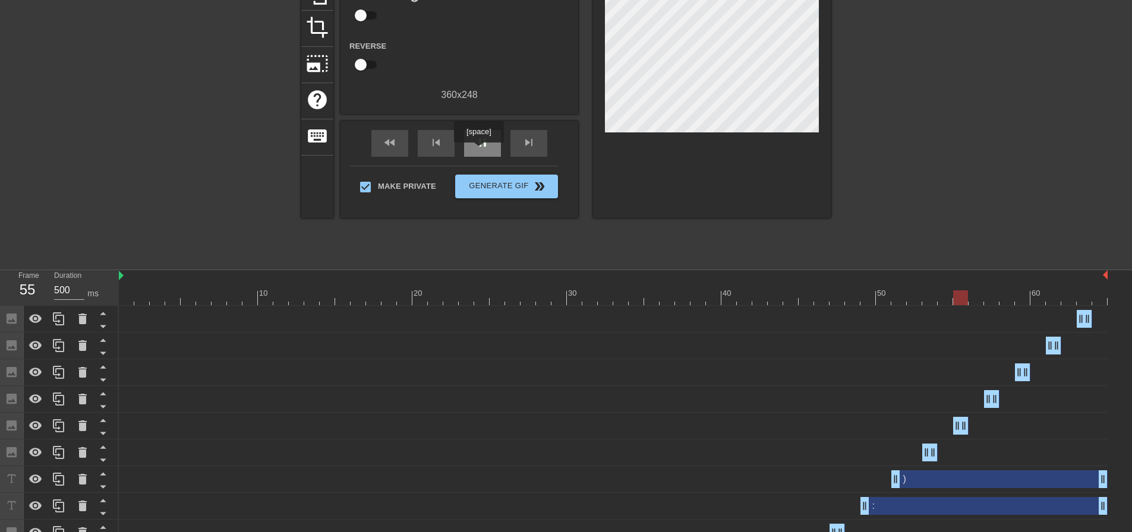
click at [478, 151] on div "pause" at bounding box center [482, 143] width 37 height 27
click at [478, 151] on div "play_arrow" at bounding box center [482, 143] width 37 height 27
click at [478, 151] on div "pause" at bounding box center [482, 143] width 37 height 27
click at [478, 151] on div "play_arrow" at bounding box center [482, 143] width 37 height 27
click at [478, 151] on div "pause" at bounding box center [482, 143] width 37 height 27
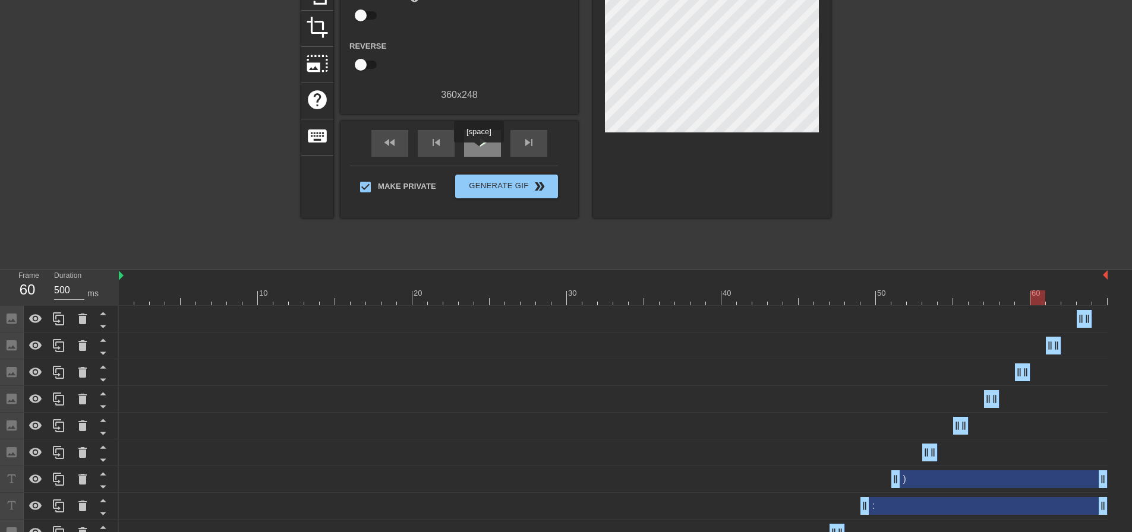
click at [478, 151] on div "play_arrow" at bounding box center [482, 143] width 37 height 27
click at [478, 151] on div "pause" at bounding box center [482, 143] width 37 height 27
click at [478, 151] on div "play_arrow" at bounding box center [482, 143] width 37 height 27
click at [478, 151] on div "pause" at bounding box center [482, 143] width 37 height 27
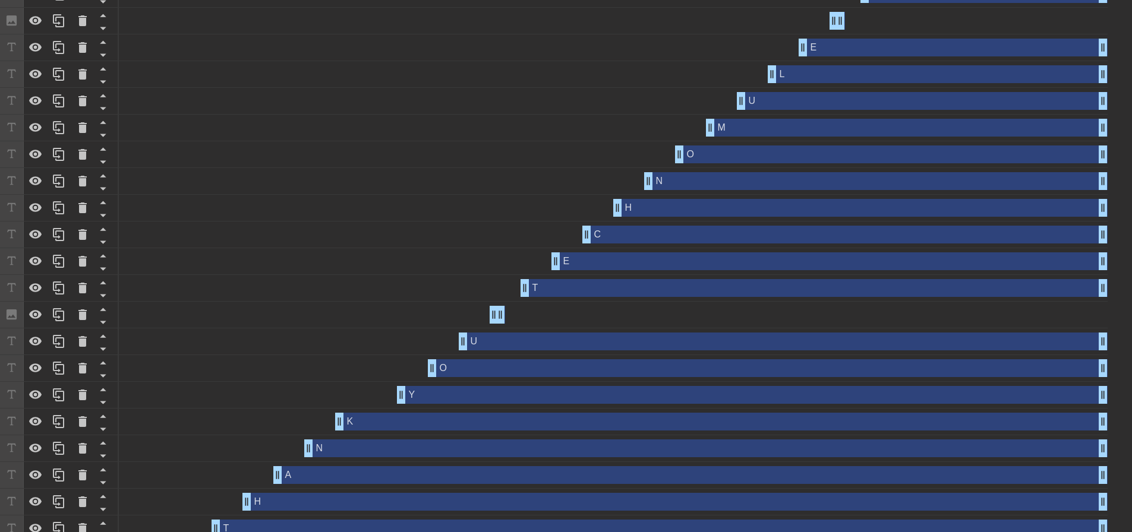
scroll to position [719, 0]
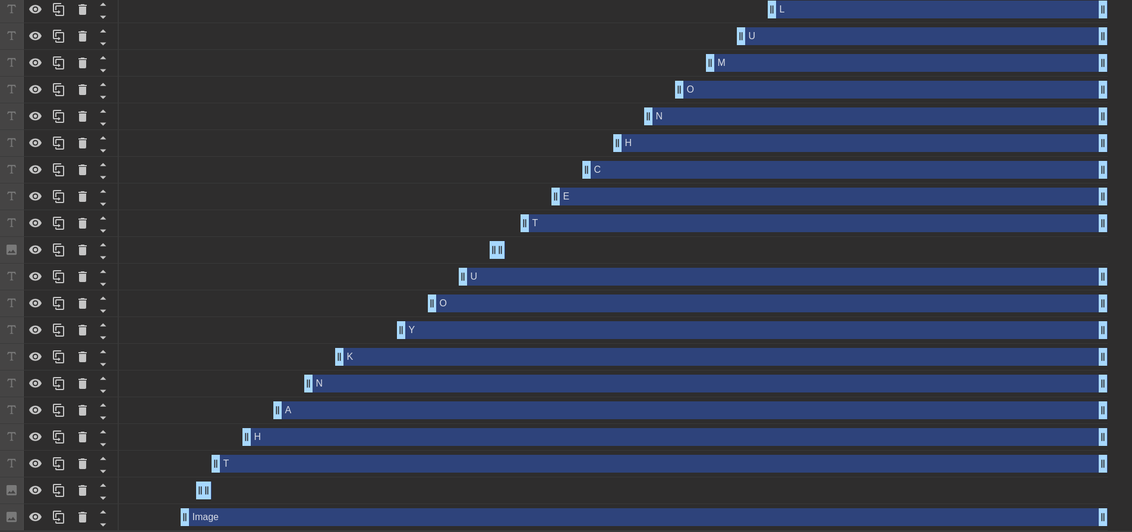
click at [299, 455] on div "T drag_handle drag_handle" at bounding box center [660, 464] width 896 height 18
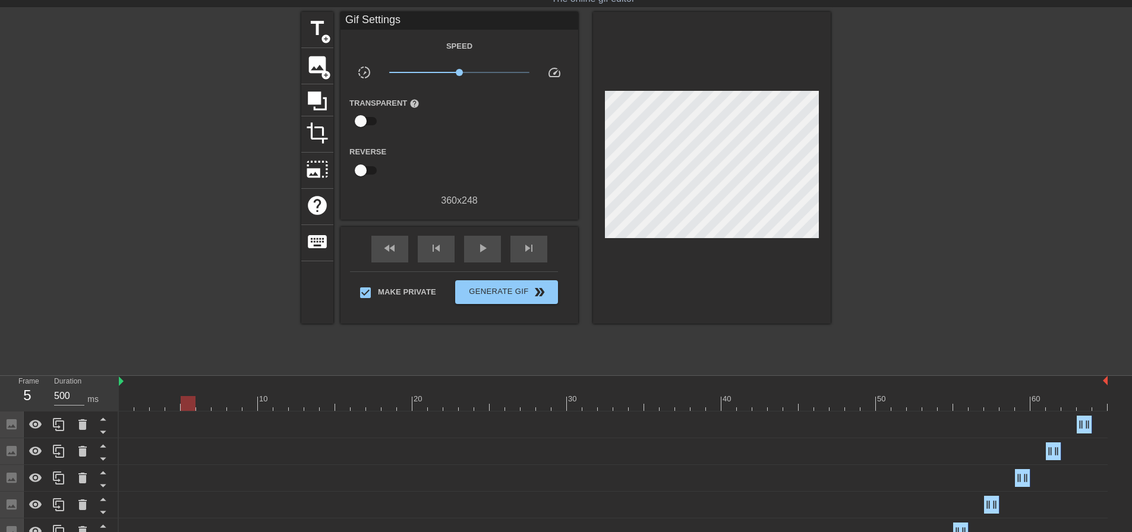
scroll to position [30, 0]
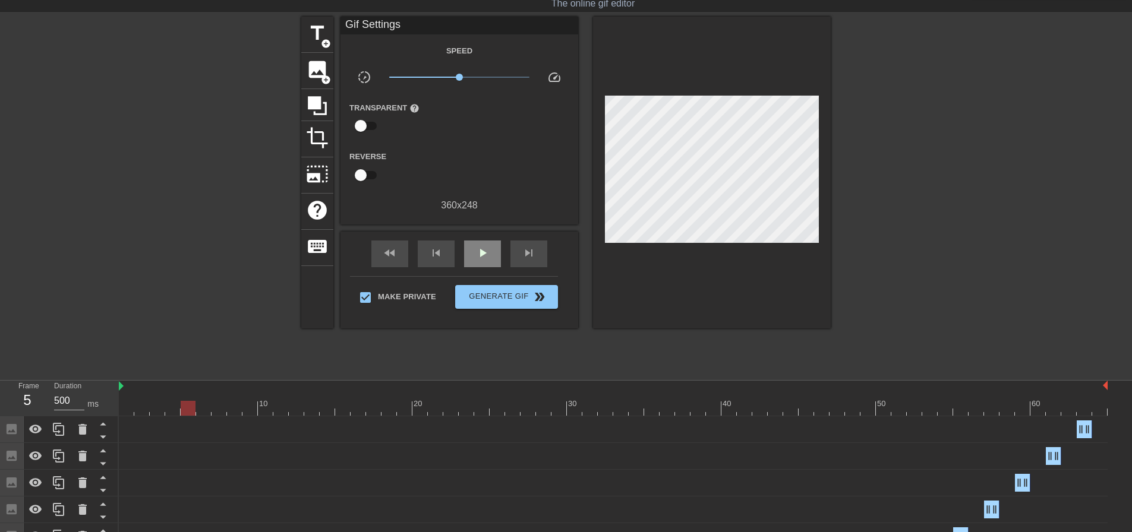
click at [476, 259] on span "play_arrow" at bounding box center [482, 253] width 14 height 14
click at [289, 397] on div at bounding box center [296, 400] width 15 height 15
click at [274, 397] on div at bounding box center [280, 400] width 15 height 15
click at [234, 396] on div at bounding box center [234, 400] width 15 height 15
click at [250, 406] on div at bounding box center [613, 408] width 989 height 15
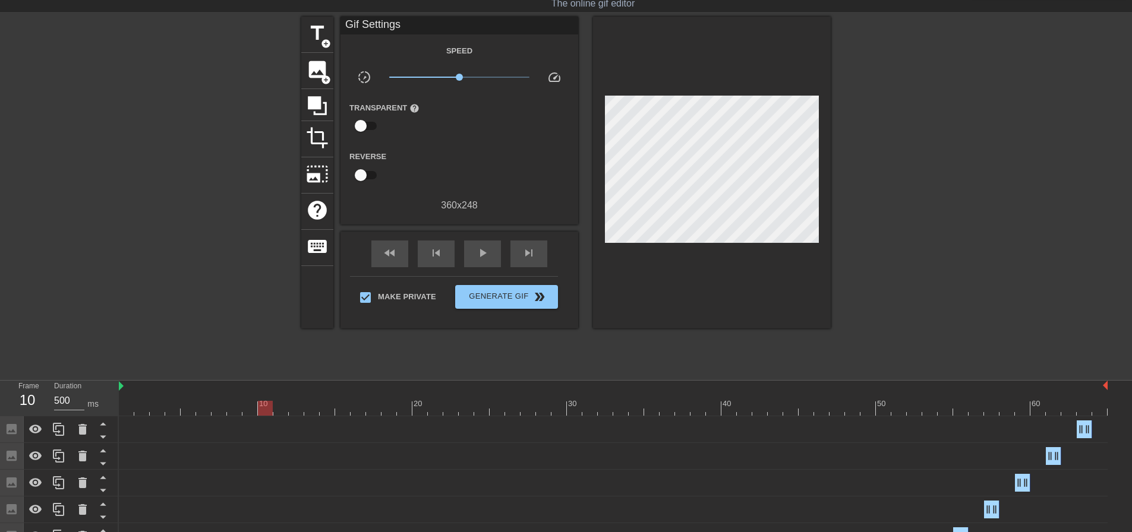
click at [266, 406] on div at bounding box center [613, 408] width 989 height 15
click at [283, 406] on div at bounding box center [613, 408] width 989 height 15
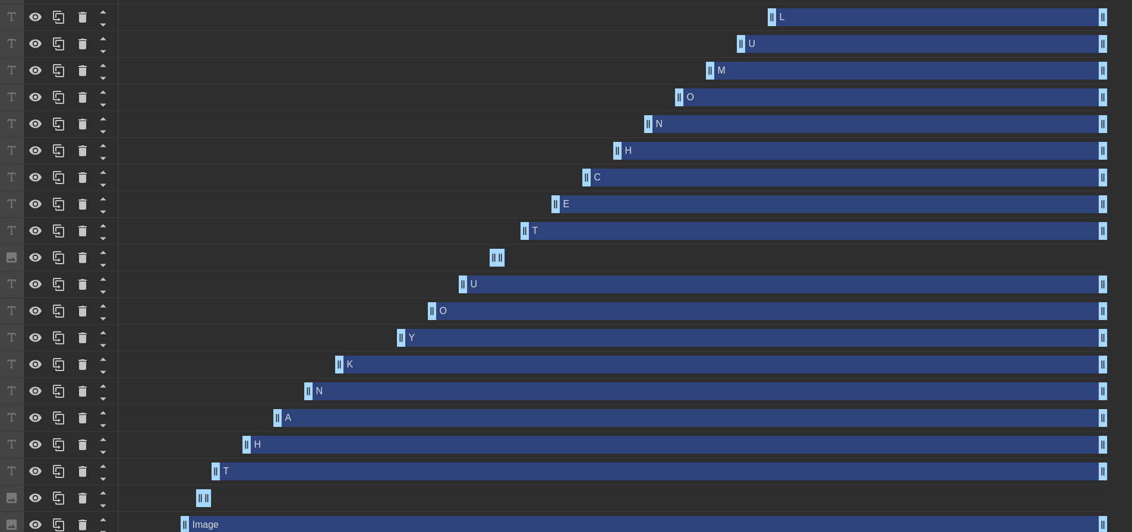
scroll to position [719, 0]
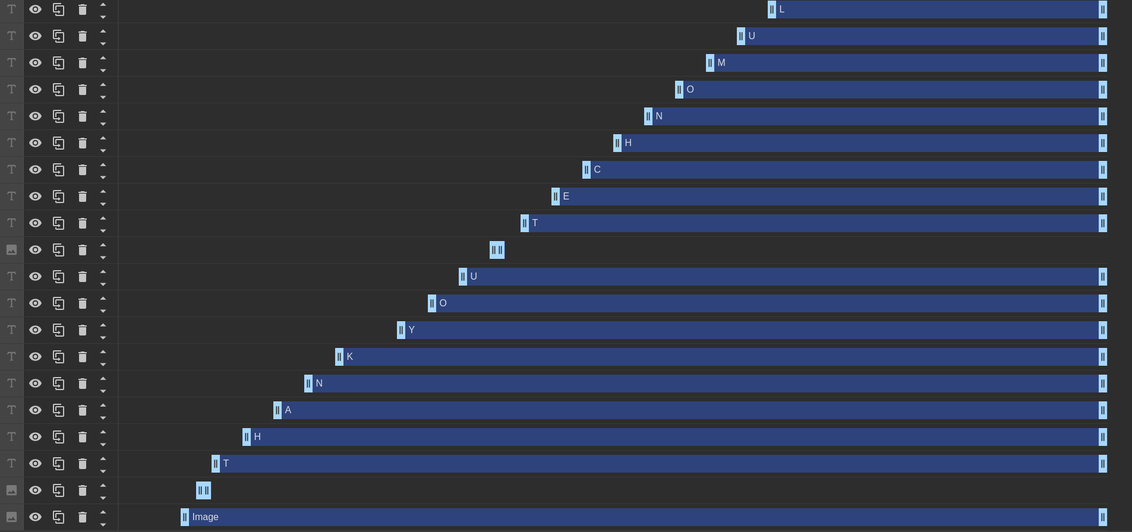
click at [330, 410] on div "A drag_handle drag_handle" at bounding box center [690, 411] width 834 height 18
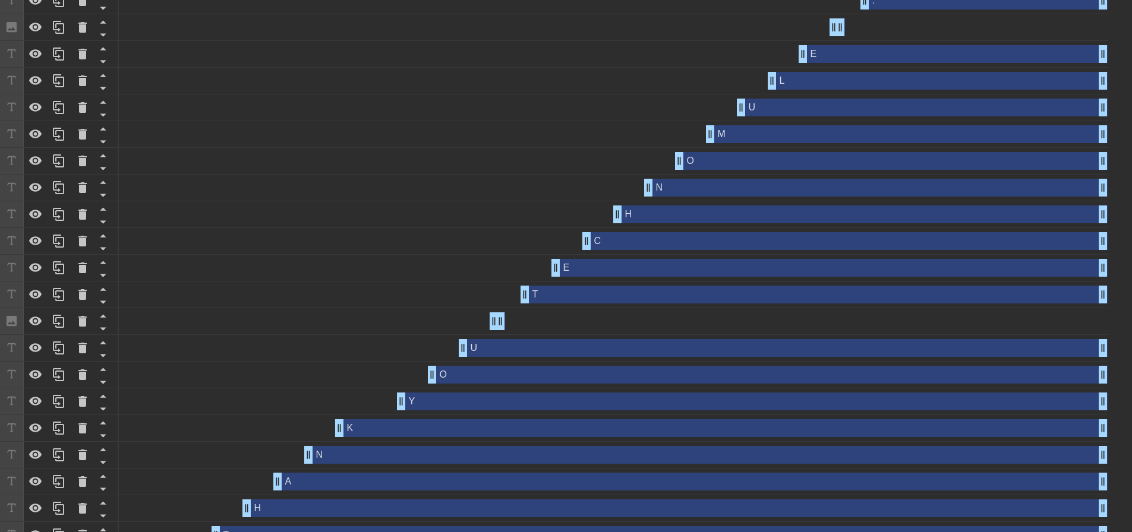
scroll to position [662, 0]
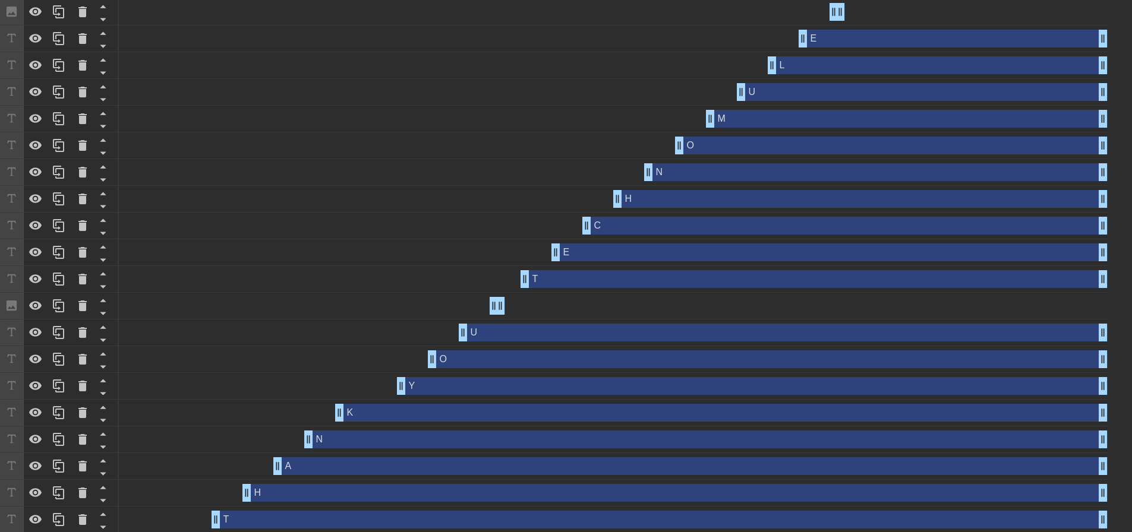
click at [320, 465] on div "A drag_handle drag_handle" at bounding box center [690, 466] width 834 height 18
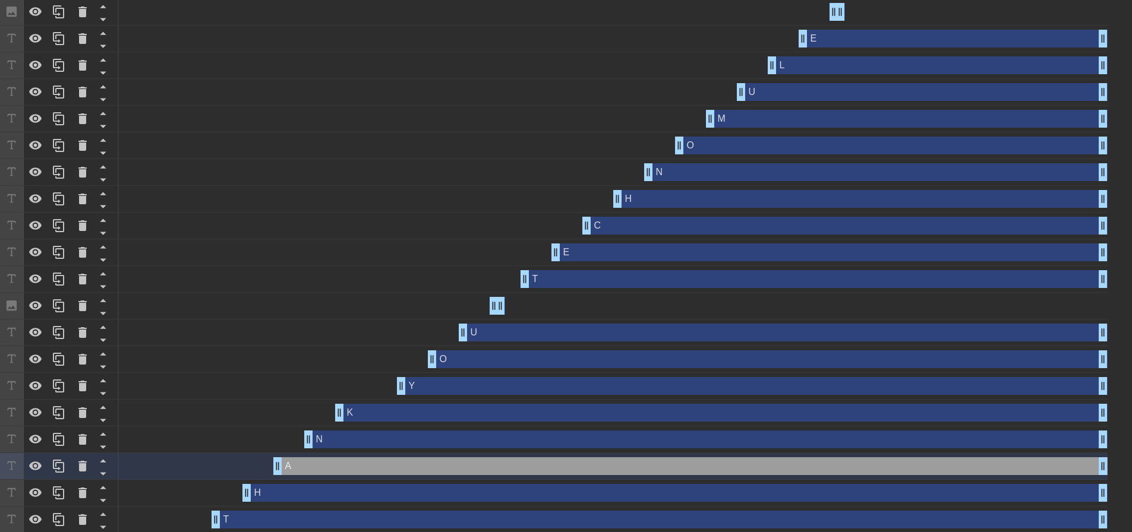
click at [479, 466] on div "A drag_handle drag_handle" at bounding box center [690, 466] width 834 height 18
drag, startPoint x: 481, startPoint y: 465, endPoint x: 438, endPoint y: 465, distance: 42.8
click at [438, 465] on div "A drag_handle drag_handle" at bounding box center [690, 466] width 834 height 18
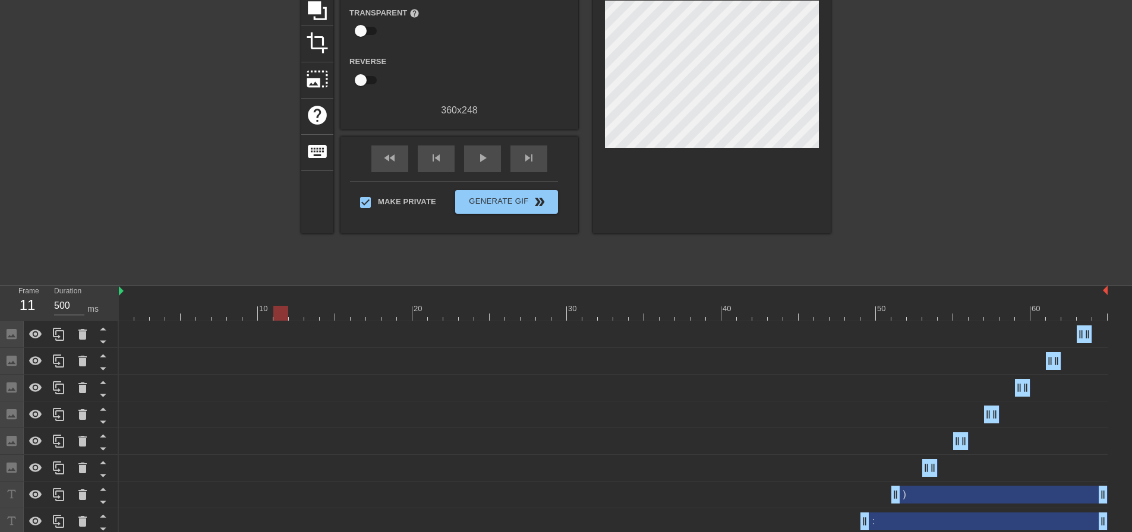
scroll to position [103, 0]
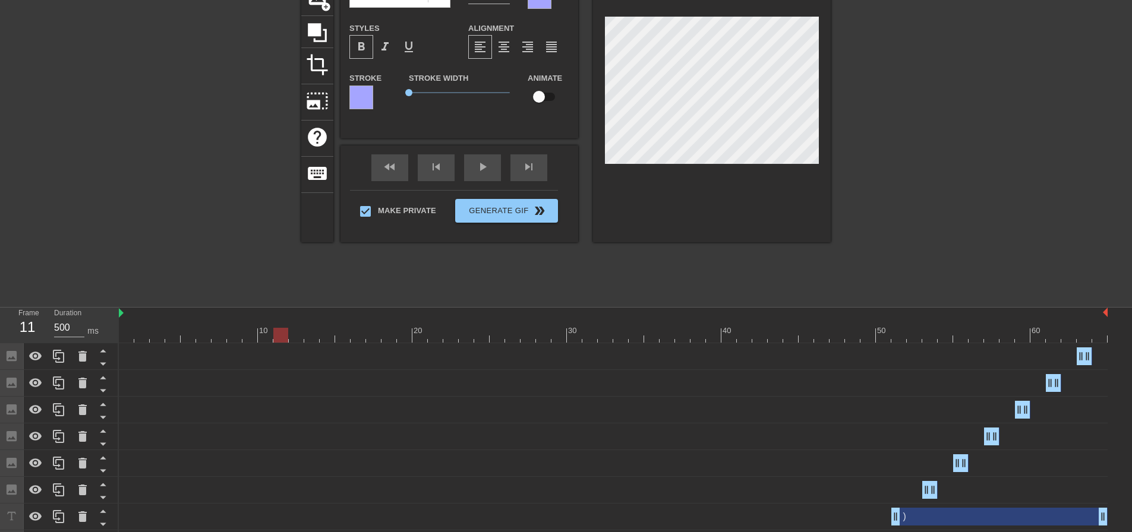
click at [553, 99] on input "checkbox" at bounding box center [539, 97] width 68 height 23
checkbox input "true"
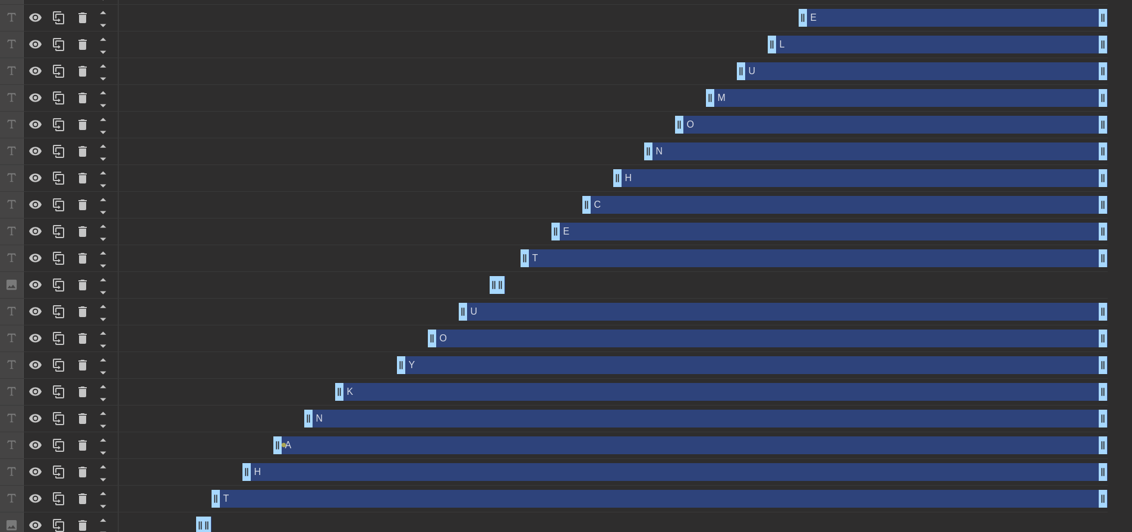
scroll to position [678, 0]
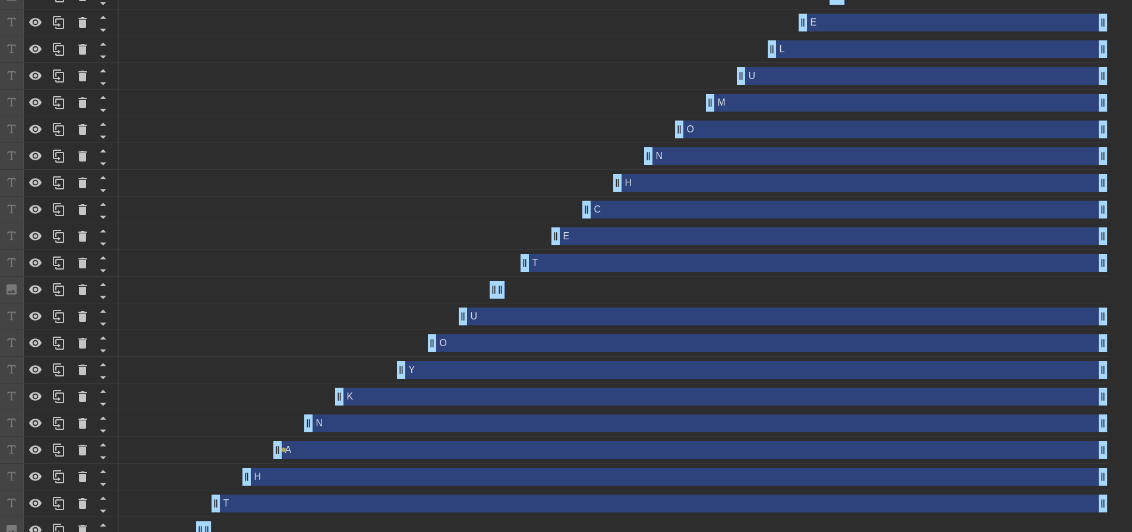
click at [427, 446] on div "A drag_handle drag_handle" at bounding box center [690, 450] width 834 height 18
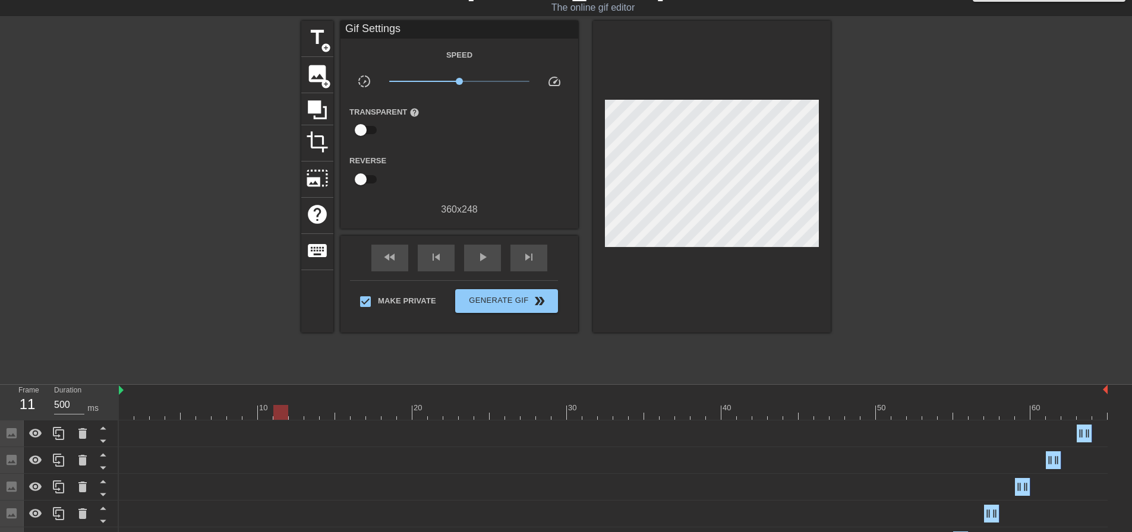
scroll to position [22, 0]
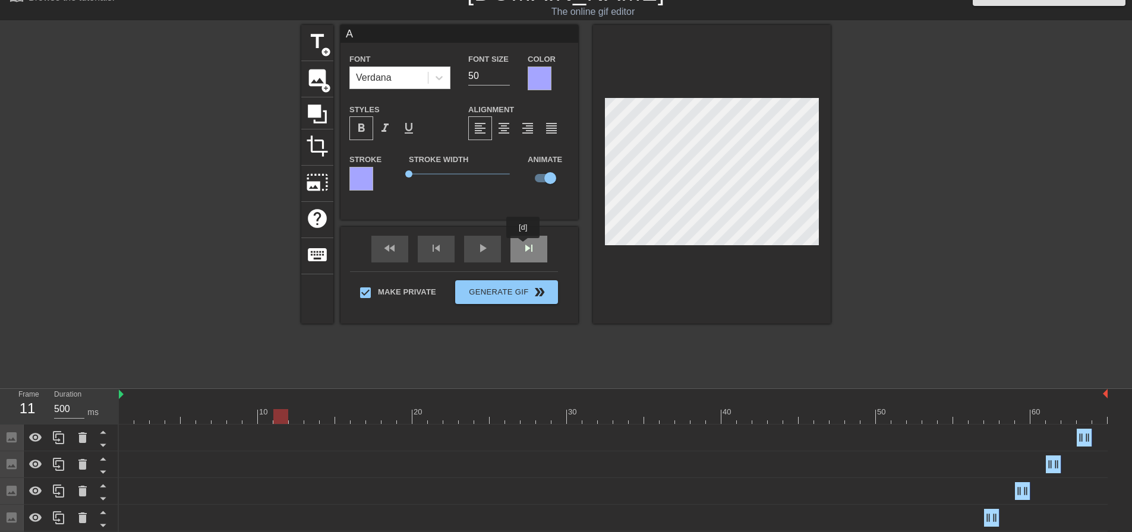
click at [523, 247] on div "fast_rewind skip_previous play_arrow skip_next" at bounding box center [459, 249] width 194 height 45
click at [525, 253] on span "skip_next" at bounding box center [529, 248] width 14 height 14
click at [265, 413] on div at bounding box center [613, 416] width 989 height 15
click at [247, 411] on div at bounding box center [613, 416] width 989 height 15
click at [386, 364] on div "title add_circle image add_circle crop photo_size_select_large help keyboard A …" at bounding box center [565, 203] width 529 height 356
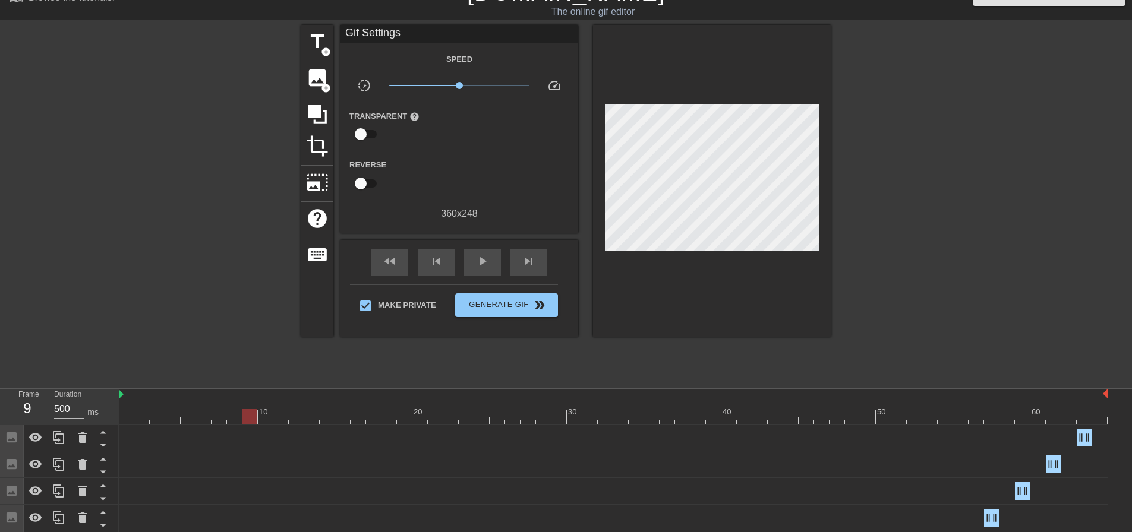
click at [269, 409] on div at bounding box center [613, 416] width 989 height 15
click at [282, 412] on div at bounding box center [613, 416] width 989 height 15
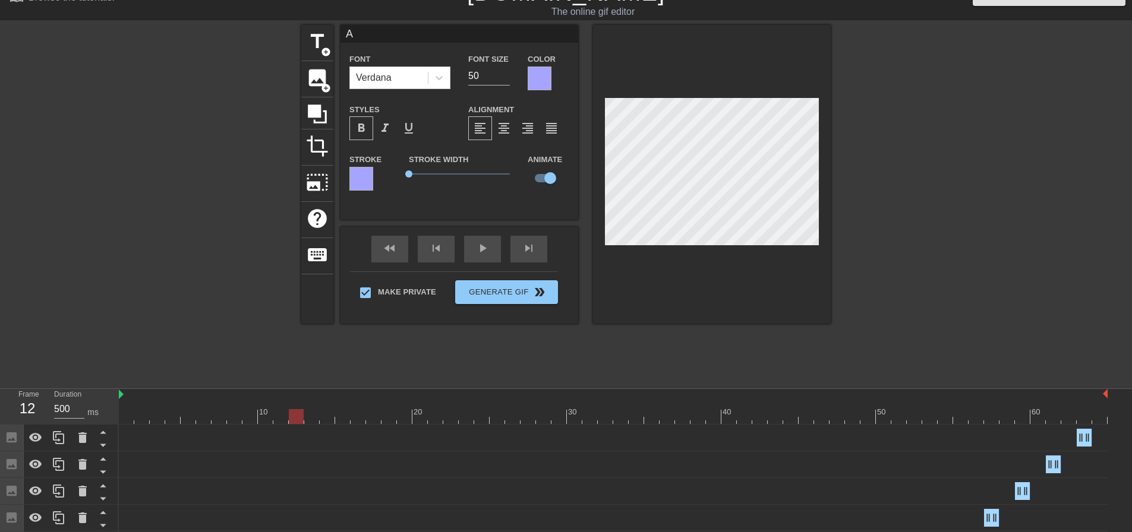
click at [301, 411] on div at bounding box center [613, 416] width 989 height 15
click at [388, 345] on div "title add_circle image add_circle crop photo_size_select_large help keyboard A …" at bounding box center [565, 203] width 529 height 356
click at [911, 169] on div at bounding box center [934, 203] width 178 height 356
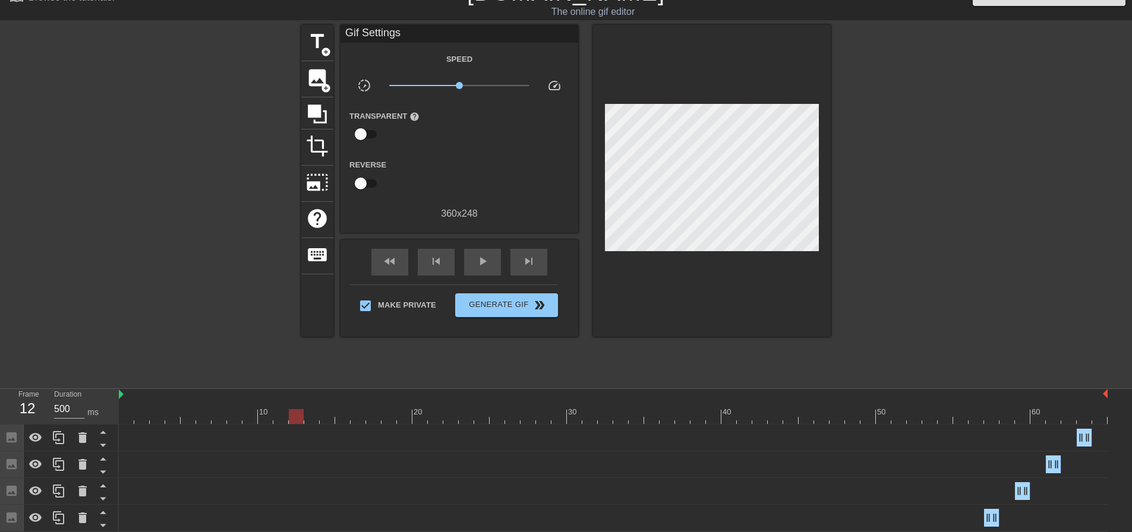
click at [280, 414] on div at bounding box center [613, 416] width 989 height 15
click at [261, 418] on div at bounding box center [613, 416] width 989 height 15
click at [276, 419] on div at bounding box center [613, 416] width 989 height 15
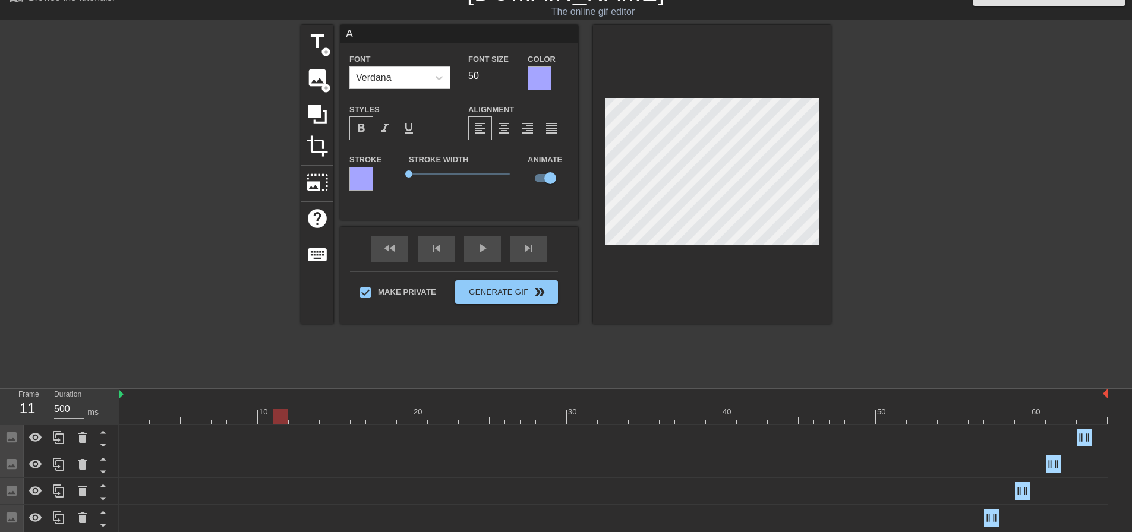
click at [938, 206] on div at bounding box center [934, 203] width 178 height 356
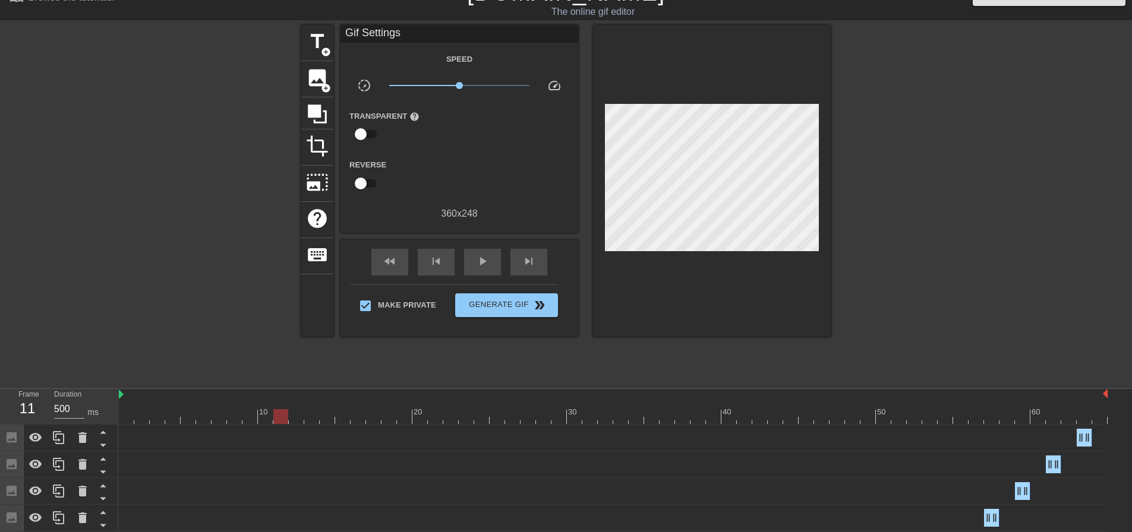
click at [295, 414] on div at bounding box center [613, 416] width 989 height 15
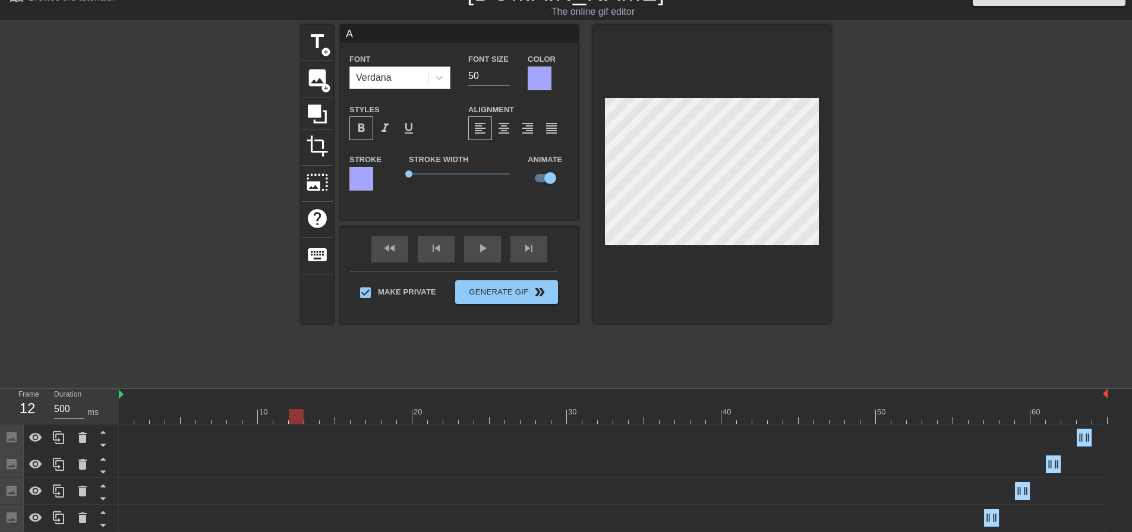
click at [315, 416] on div at bounding box center [613, 416] width 989 height 15
click at [329, 418] on div at bounding box center [613, 416] width 989 height 15
click at [973, 266] on div at bounding box center [934, 203] width 178 height 356
click at [263, 414] on div at bounding box center [613, 416] width 989 height 15
click at [919, 330] on div at bounding box center [934, 203] width 178 height 356
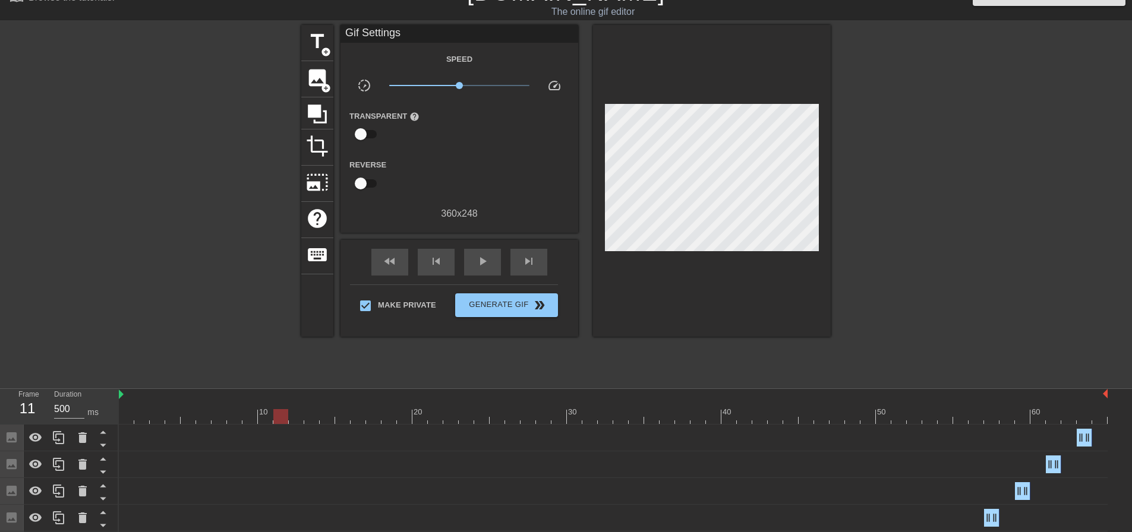
click at [282, 417] on div at bounding box center [613, 416] width 989 height 15
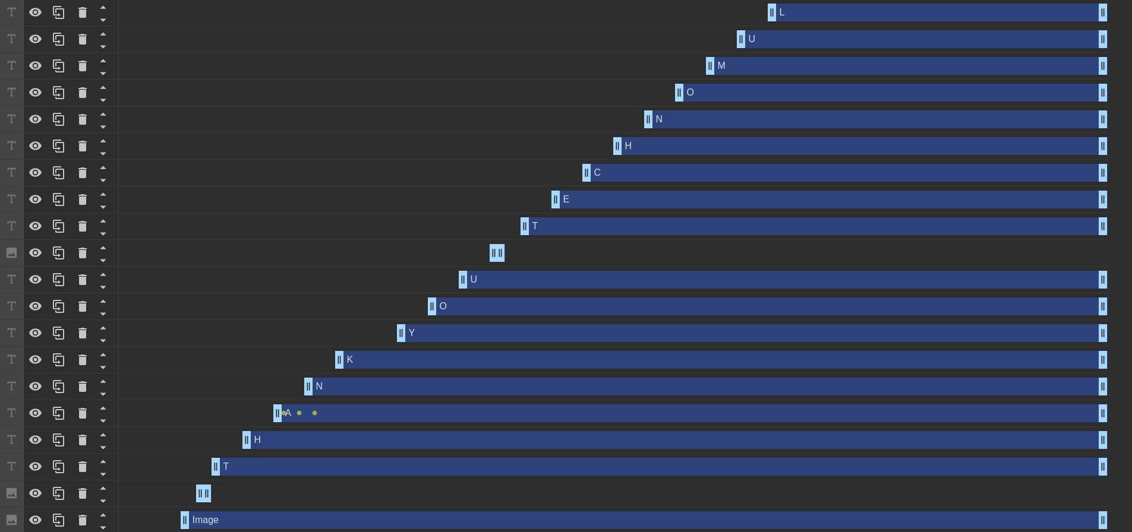
scroll to position [719, 0]
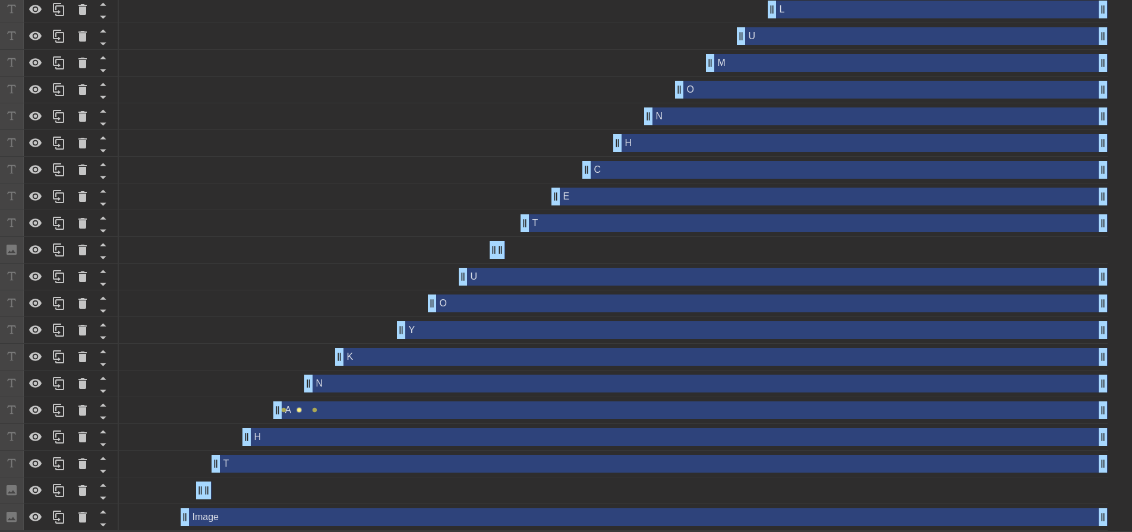
click at [298, 408] on span "lens" at bounding box center [298, 410] width 5 height 5
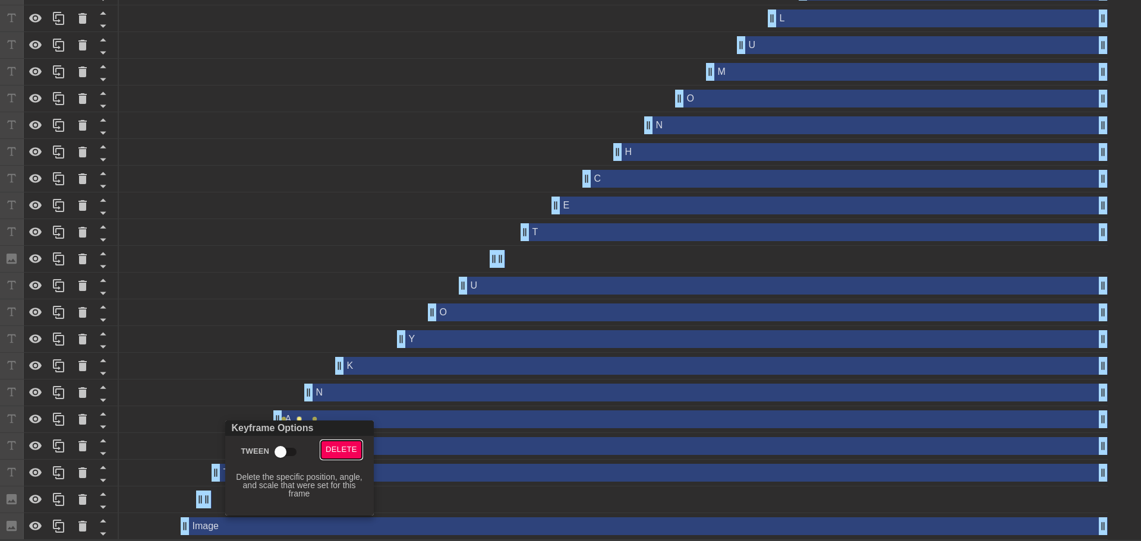
click at [342, 450] on span "Delete" at bounding box center [341, 450] width 31 height 14
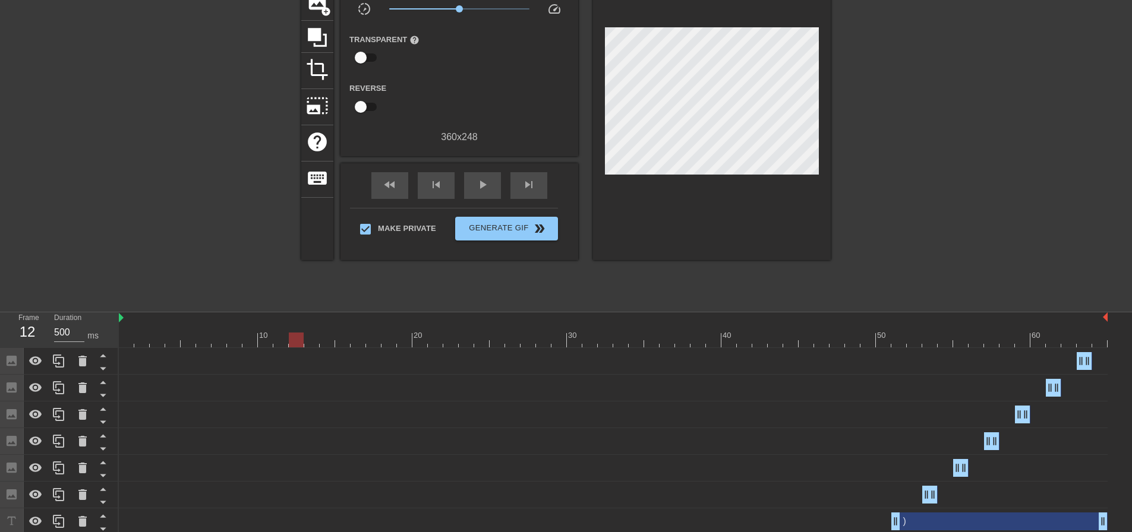
scroll to position [62, 0]
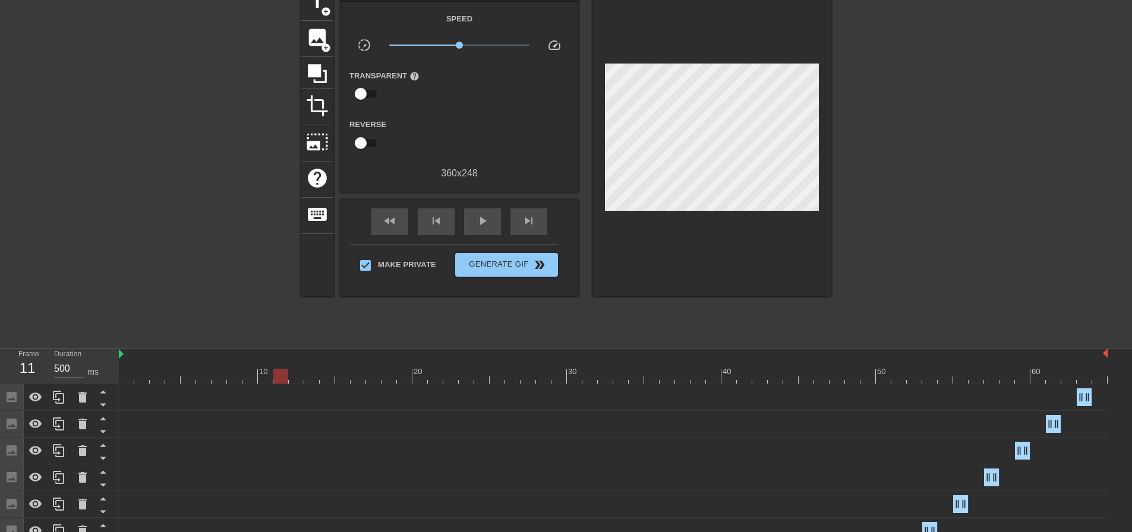
click at [280, 376] on div at bounding box center [613, 376] width 989 height 15
click at [295, 379] on div at bounding box center [613, 376] width 989 height 15
click at [316, 380] on div at bounding box center [613, 376] width 989 height 15
click at [329, 376] on div at bounding box center [613, 376] width 989 height 15
click at [349, 380] on div at bounding box center [613, 376] width 989 height 15
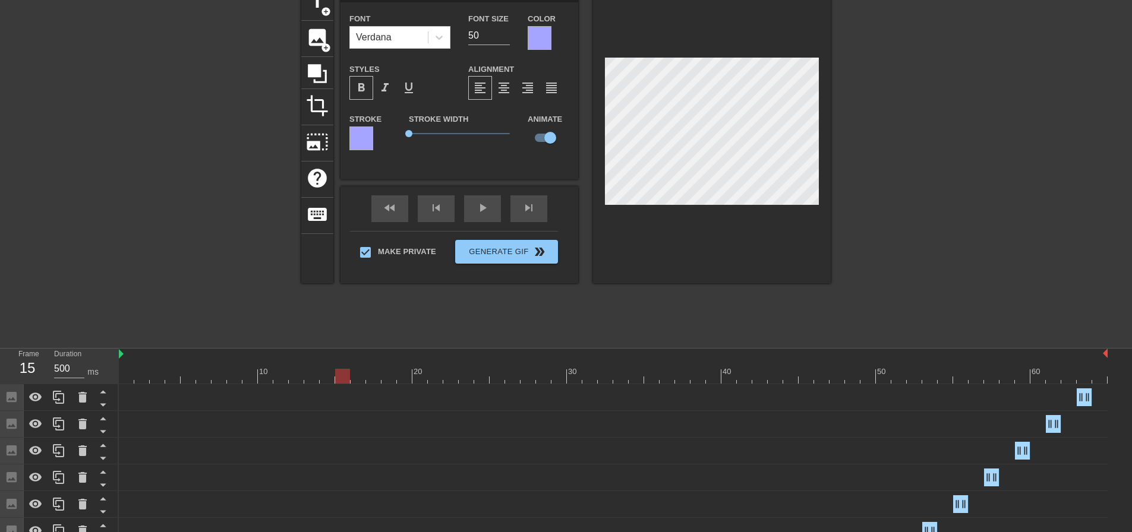
click at [373, 375] on div at bounding box center [613, 376] width 989 height 15
click at [406, 377] on div at bounding box center [613, 376] width 989 height 15
click at [434, 376] on div at bounding box center [613, 376] width 989 height 15
click at [468, 378] on div at bounding box center [613, 376] width 989 height 15
click at [494, 379] on div at bounding box center [613, 376] width 989 height 15
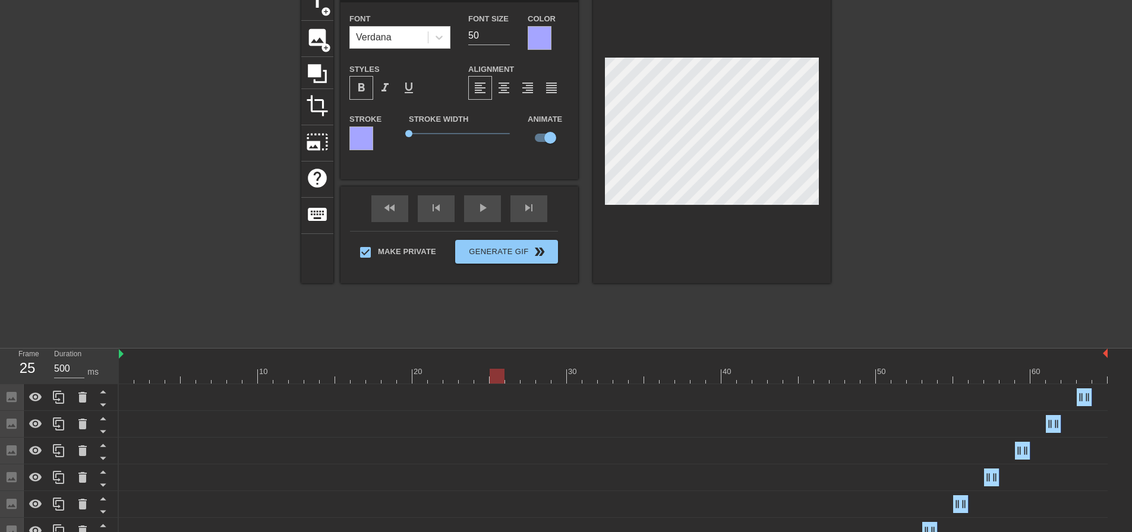
click at [529, 378] on div at bounding box center [613, 376] width 989 height 15
click at [558, 377] on div at bounding box center [613, 376] width 989 height 15
click at [587, 377] on div at bounding box center [613, 376] width 989 height 15
click at [617, 378] on div at bounding box center [613, 376] width 989 height 15
click at [655, 377] on div at bounding box center [613, 376] width 989 height 15
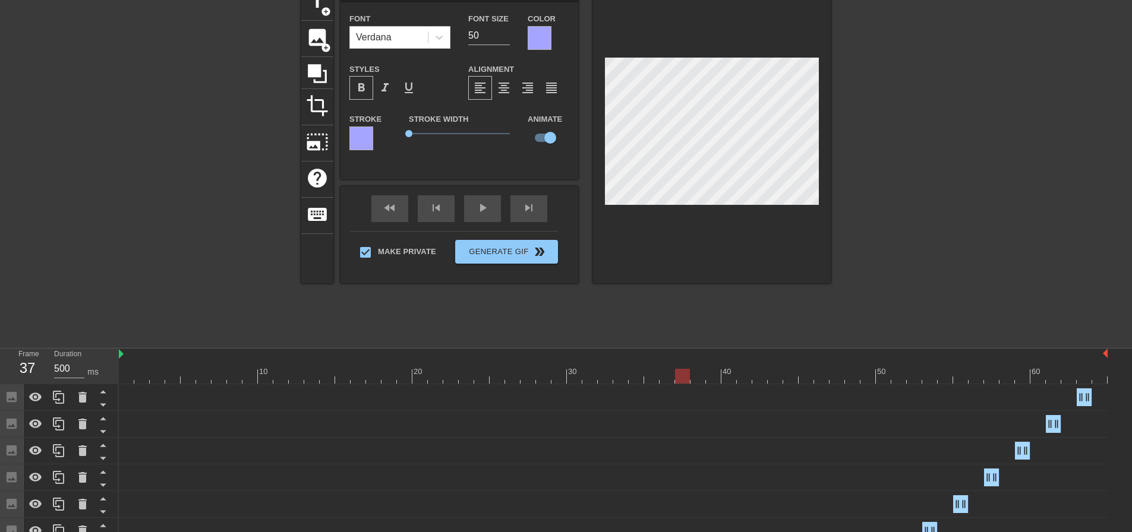
click at [682, 377] on div at bounding box center [613, 376] width 989 height 15
click at [711, 378] on div at bounding box center [613, 376] width 989 height 15
click at [746, 378] on div at bounding box center [613, 376] width 989 height 15
click at [774, 376] on div at bounding box center [613, 376] width 989 height 15
click at [805, 378] on div at bounding box center [613, 376] width 989 height 15
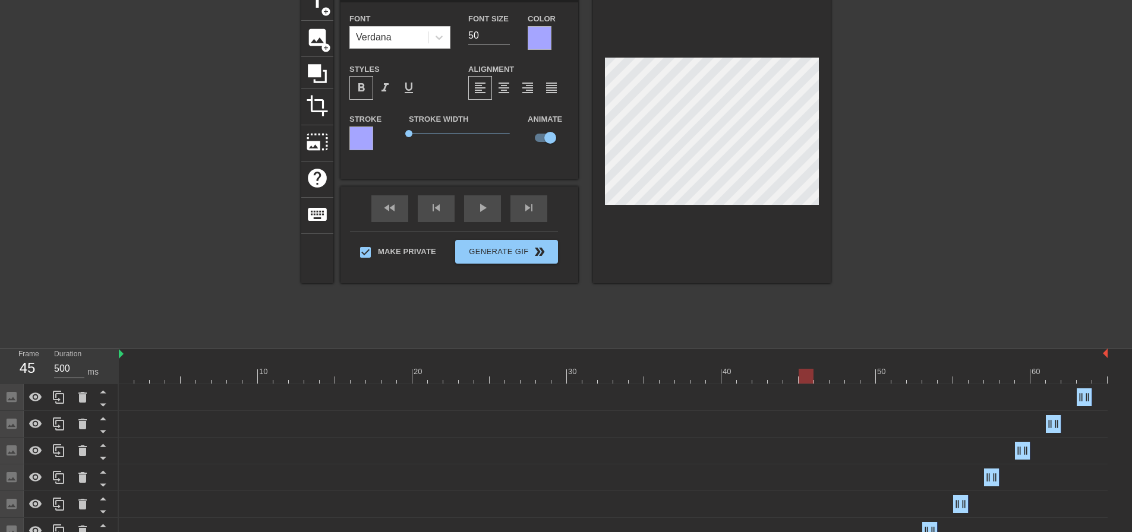
click at [834, 376] on div at bounding box center [613, 376] width 989 height 15
click at [865, 377] on div at bounding box center [613, 376] width 989 height 15
click at [899, 376] on div at bounding box center [613, 376] width 989 height 15
click at [929, 376] on div at bounding box center [613, 376] width 989 height 15
click at [963, 375] on div at bounding box center [613, 376] width 989 height 15
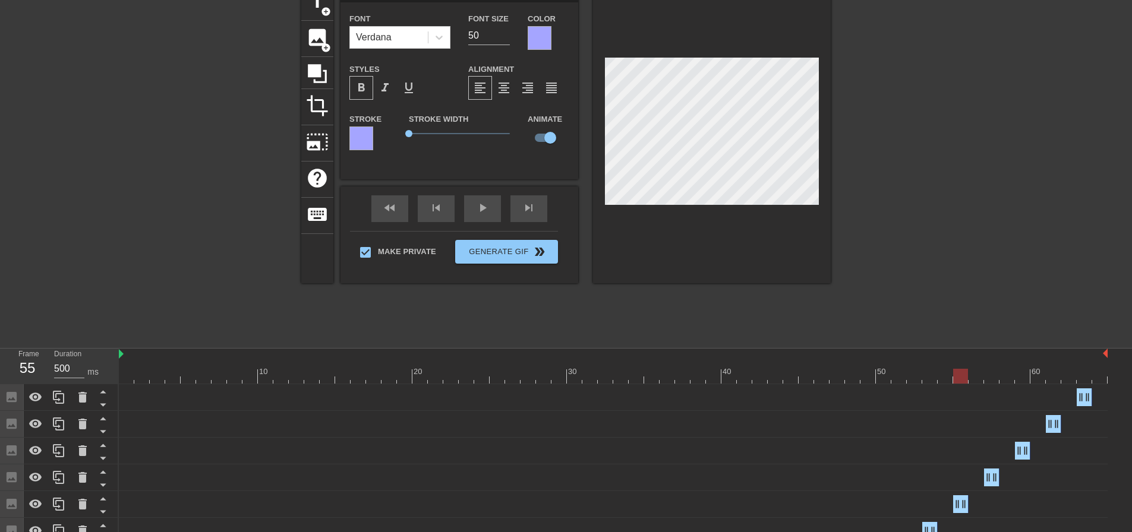
click at [989, 377] on div at bounding box center [613, 376] width 989 height 15
click at [1021, 378] on div at bounding box center [613, 376] width 989 height 15
click at [1053, 378] on div at bounding box center [613, 376] width 989 height 15
click at [1080, 375] on div at bounding box center [613, 376] width 989 height 15
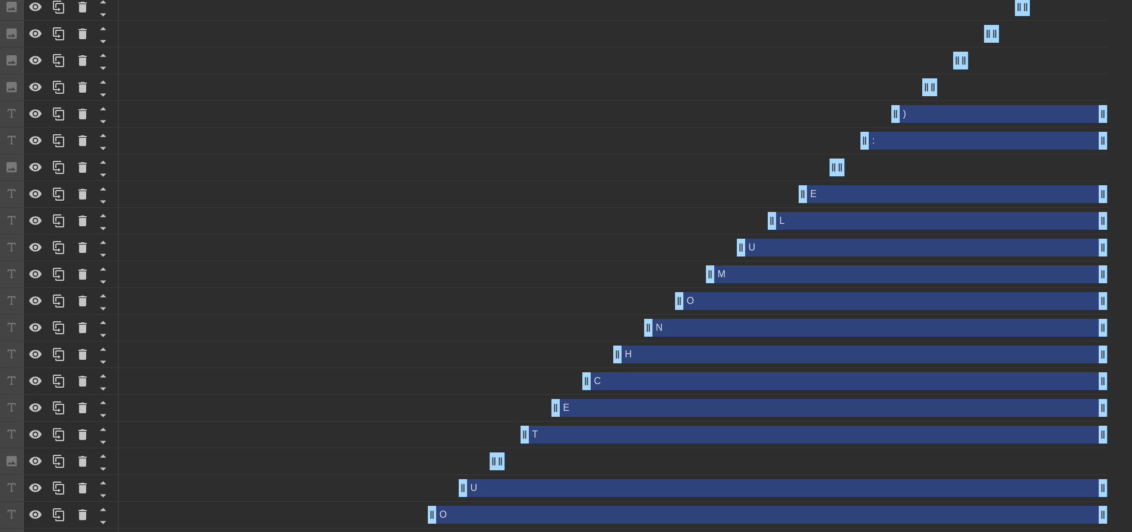
scroll to position [719, 0]
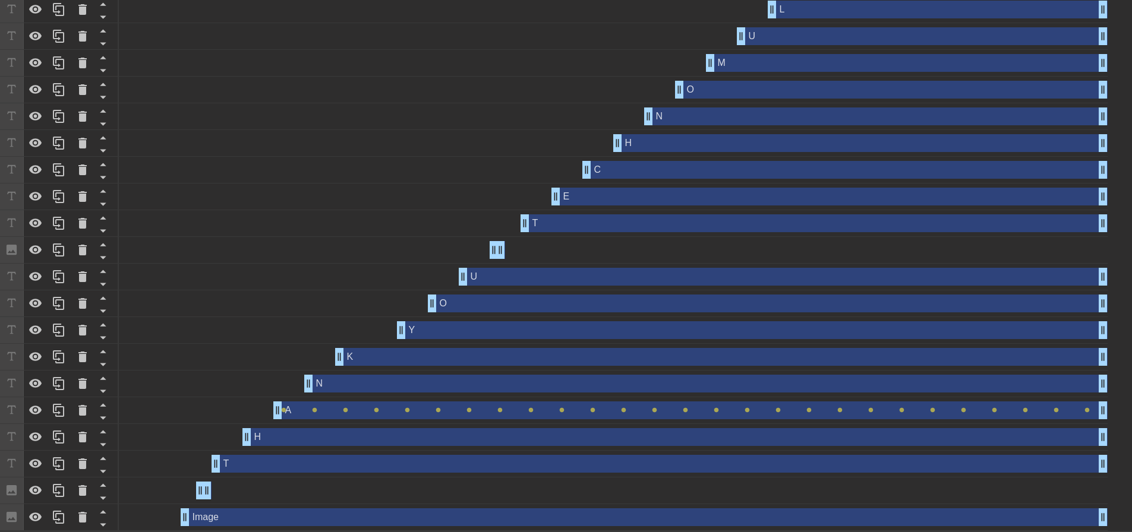
click at [345, 381] on div "N drag_handle drag_handle" at bounding box center [705, 384] width 803 height 18
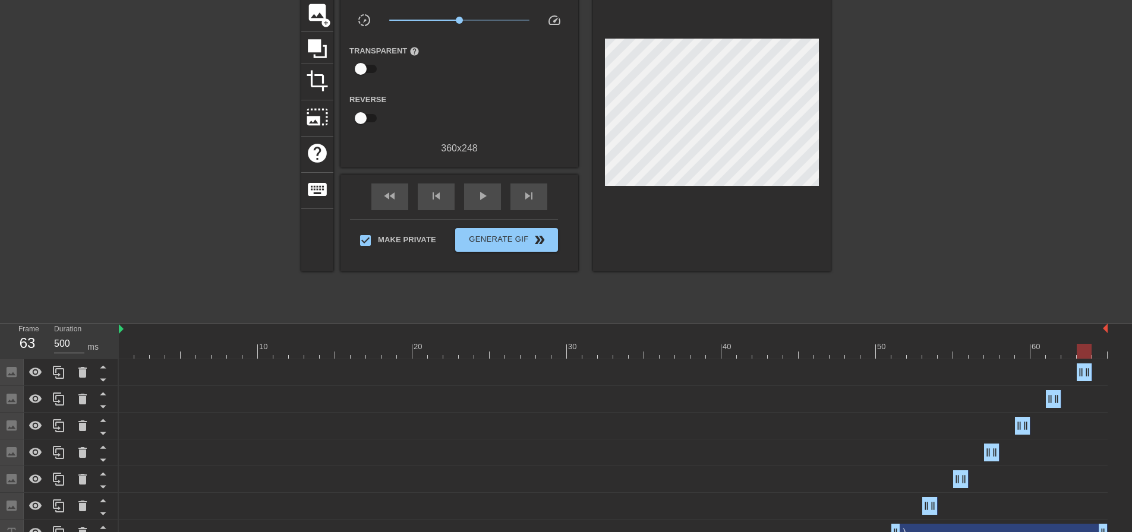
scroll to position [83, 0]
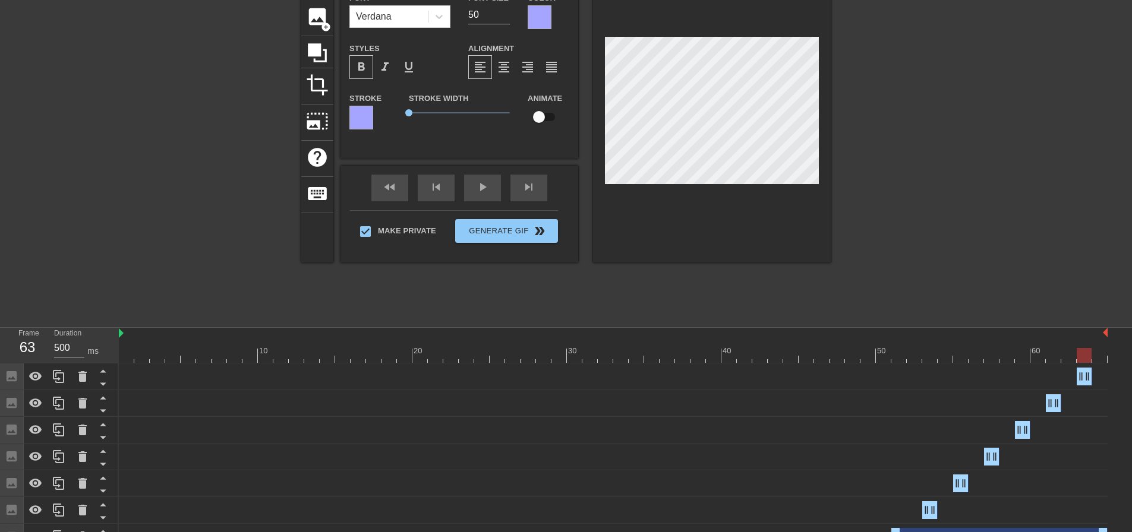
click at [545, 115] on input "checkbox" at bounding box center [539, 117] width 68 height 23
checkbox input "true"
click at [256, 345] on div at bounding box center [249, 347] width 15 height 15
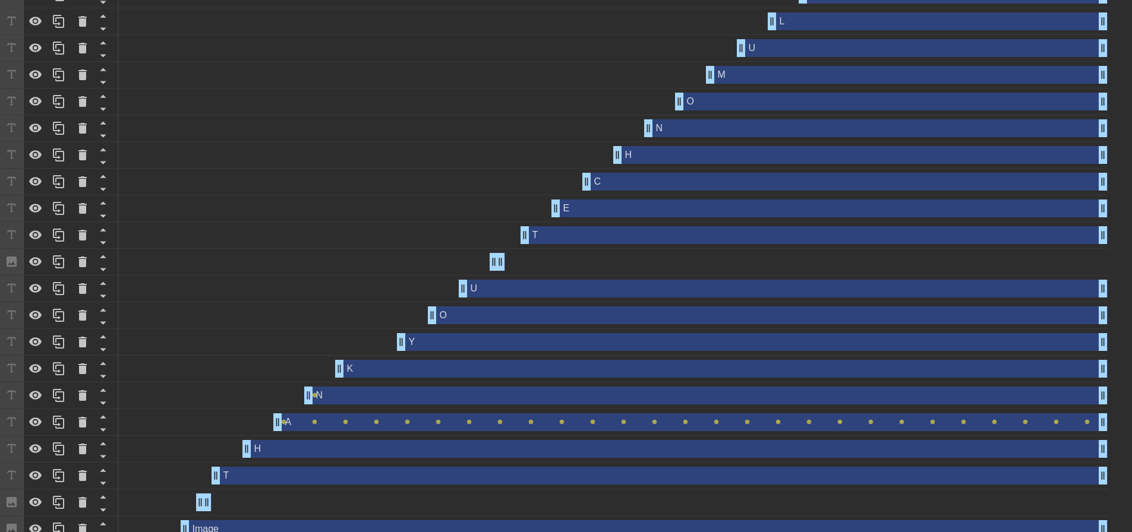
scroll to position [696, 0]
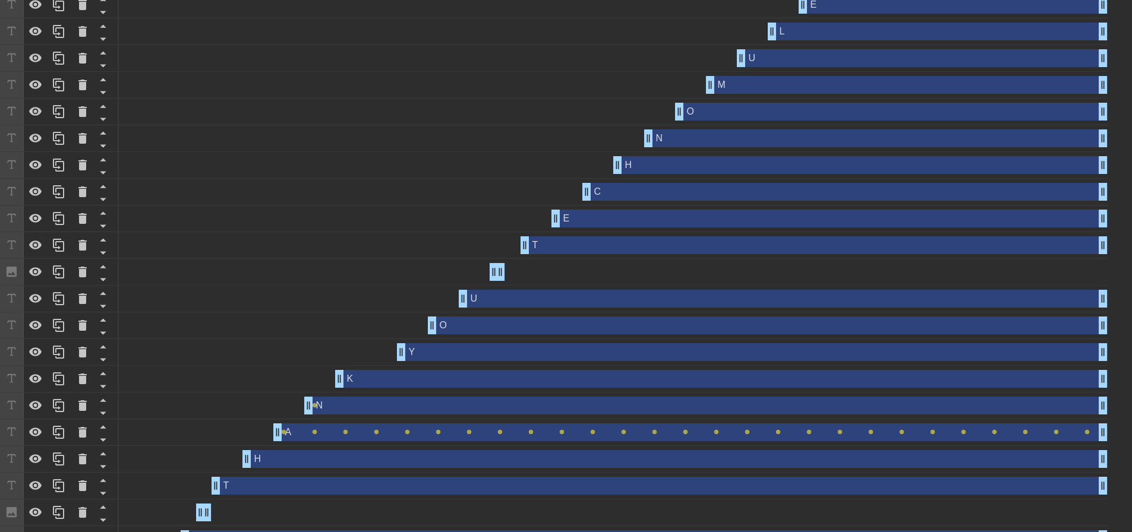
click at [308, 375] on div "K drag_handle drag_handle" at bounding box center [613, 379] width 989 height 18
click at [330, 405] on div "N drag_handle drag_handle" at bounding box center [705, 406] width 803 height 18
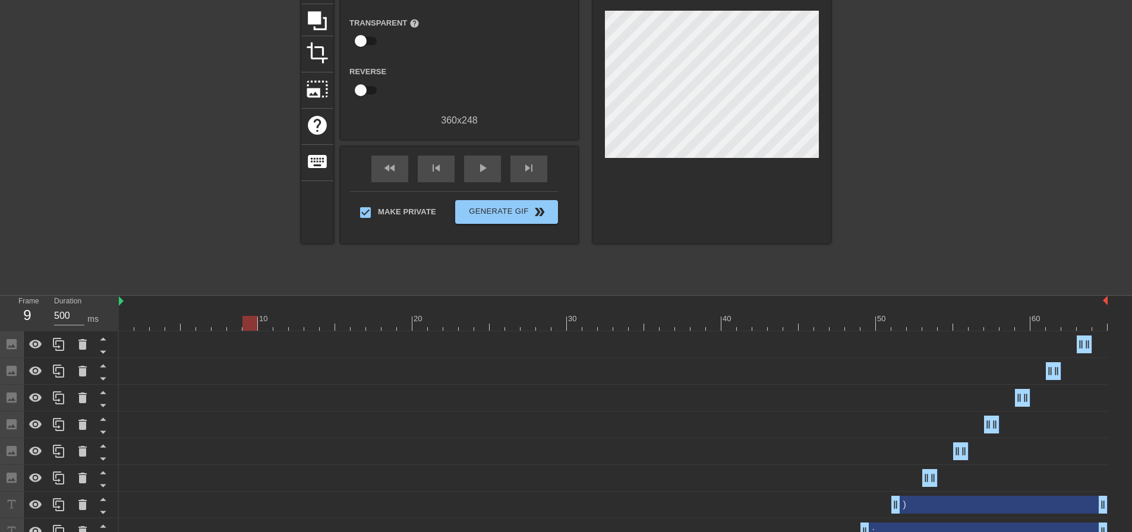
scroll to position [83, 0]
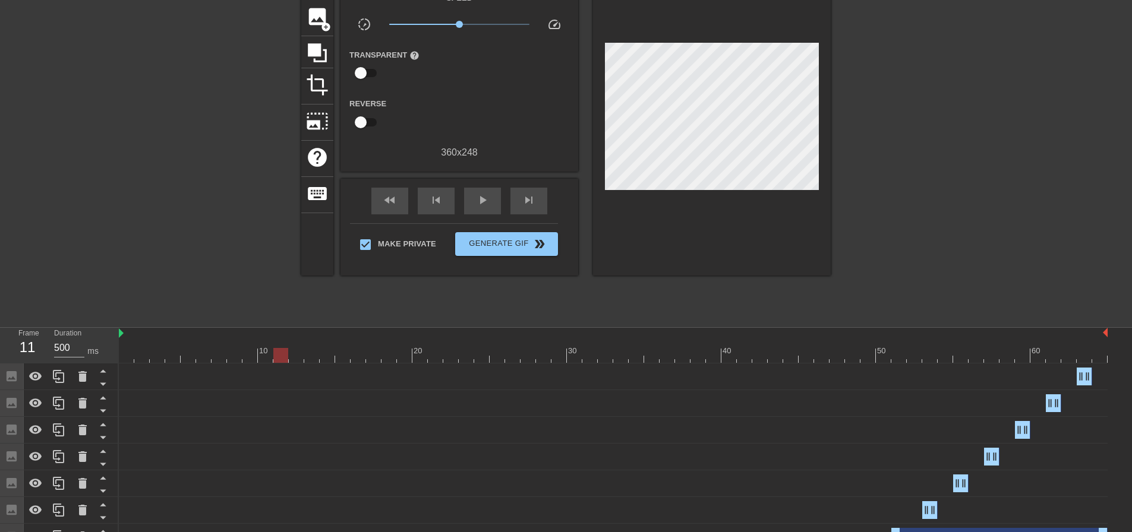
click at [278, 354] on div at bounding box center [613, 355] width 989 height 15
click at [299, 356] on div at bounding box center [613, 355] width 989 height 15
click at [319, 356] on div at bounding box center [613, 355] width 989 height 15
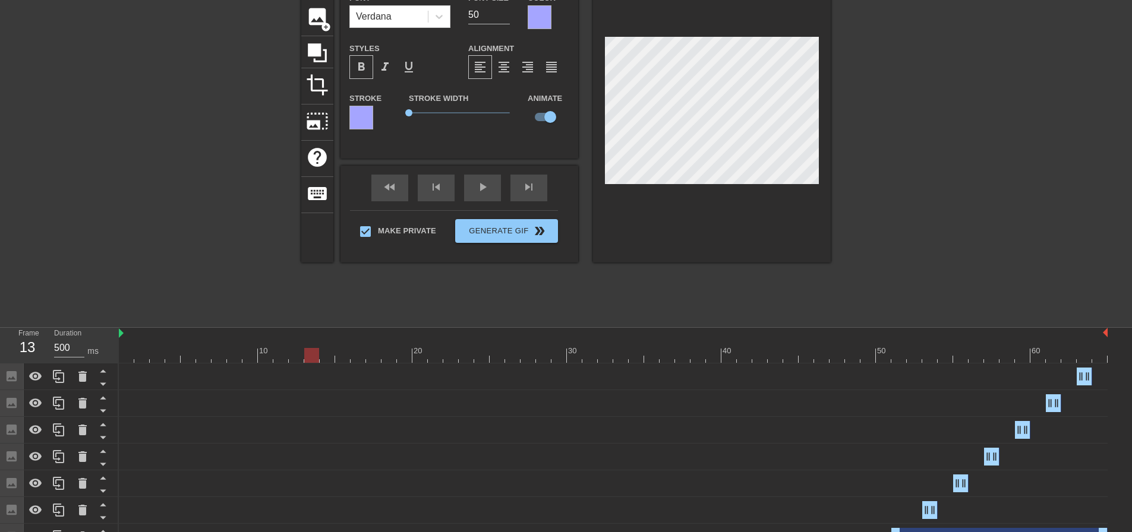
click at [348, 355] on div at bounding box center [613, 355] width 989 height 15
click at [375, 358] on div at bounding box center [613, 355] width 989 height 15
click at [405, 359] on div at bounding box center [613, 355] width 989 height 15
click at [440, 359] on div at bounding box center [613, 355] width 989 height 15
click at [469, 359] on div at bounding box center [613, 355] width 989 height 15
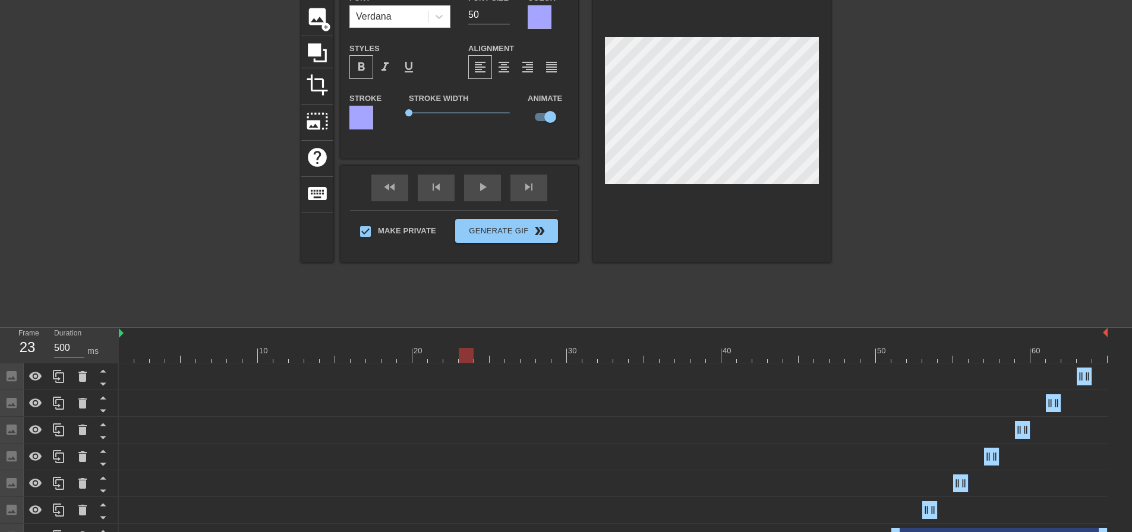
click at [498, 360] on div at bounding box center [613, 355] width 989 height 15
click at [529, 358] on div at bounding box center [613, 355] width 989 height 15
click at [561, 357] on div at bounding box center [613, 355] width 989 height 15
click at [588, 357] on div at bounding box center [613, 355] width 989 height 15
click at [628, 357] on div at bounding box center [613, 355] width 989 height 15
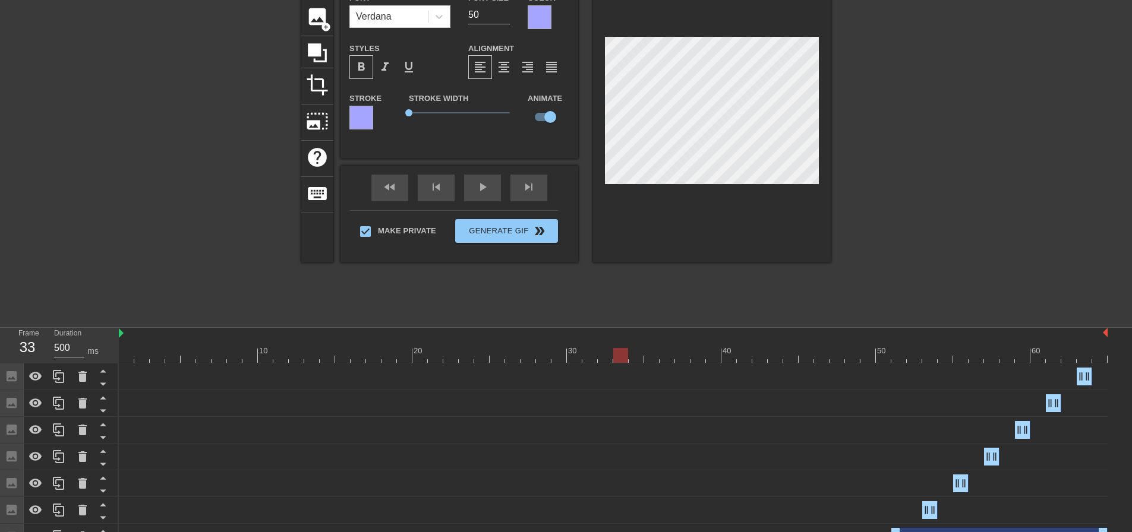
click at [657, 358] on div at bounding box center [613, 355] width 989 height 15
click at [682, 360] on div at bounding box center [613, 355] width 989 height 15
click at [709, 359] on div at bounding box center [613, 355] width 989 height 15
click at [749, 359] on div at bounding box center [613, 355] width 989 height 15
click at [776, 360] on div at bounding box center [613, 355] width 989 height 15
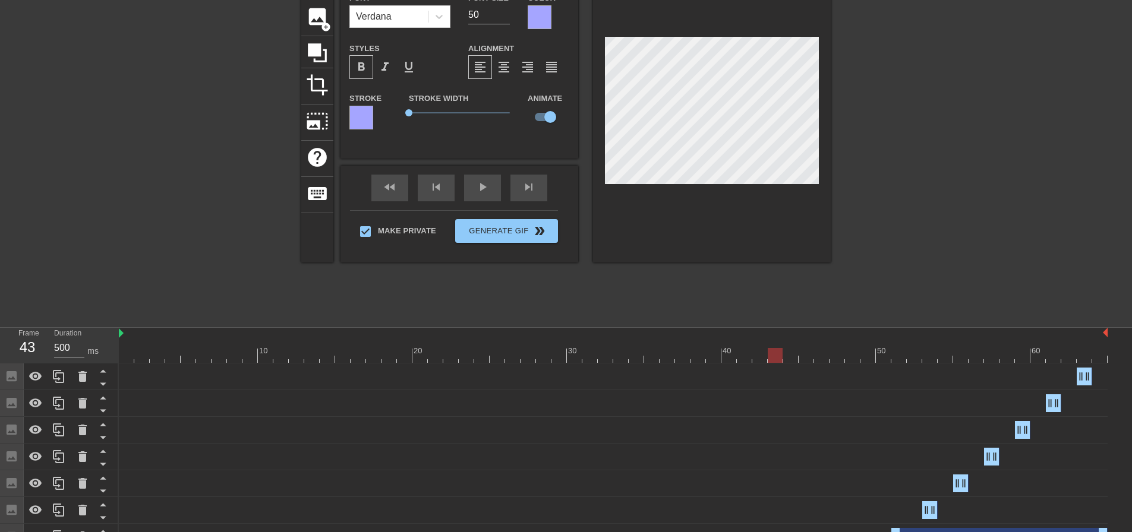
click at [804, 359] on div at bounding box center [613, 355] width 989 height 15
click at [841, 356] on div at bounding box center [613, 355] width 989 height 15
click at [867, 356] on div at bounding box center [613, 355] width 989 height 15
click at [896, 356] on div at bounding box center [613, 355] width 989 height 15
click at [933, 358] on div at bounding box center [613, 355] width 989 height 15
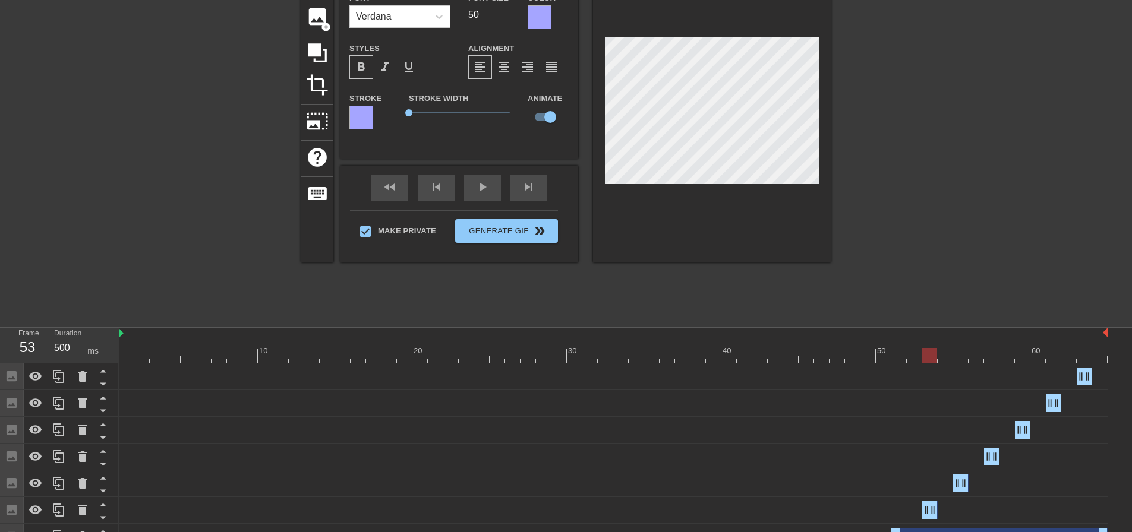
click at [961, 358] on div at bounding box center [613, 355] width 989 height 15
click at [990, 358] on div at bounding box center [613, 355] width 989 height 15
click at [1021, 359] on div at bounding box center [613, 355] width 989 height 15
click at [1055, 357] on div at bounding box center [613, 355] width 989 height 15
click at [1084, 358] on div at bounding box center [613, 355] width 989 height 15
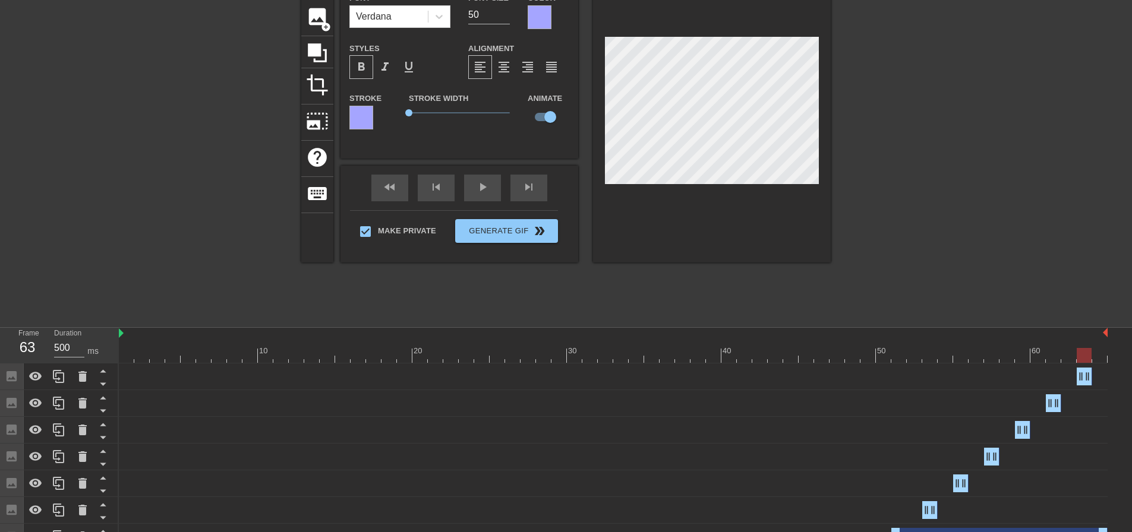
click at [1001, 198] on div at bounding box center [934, 142] width 178 height 356
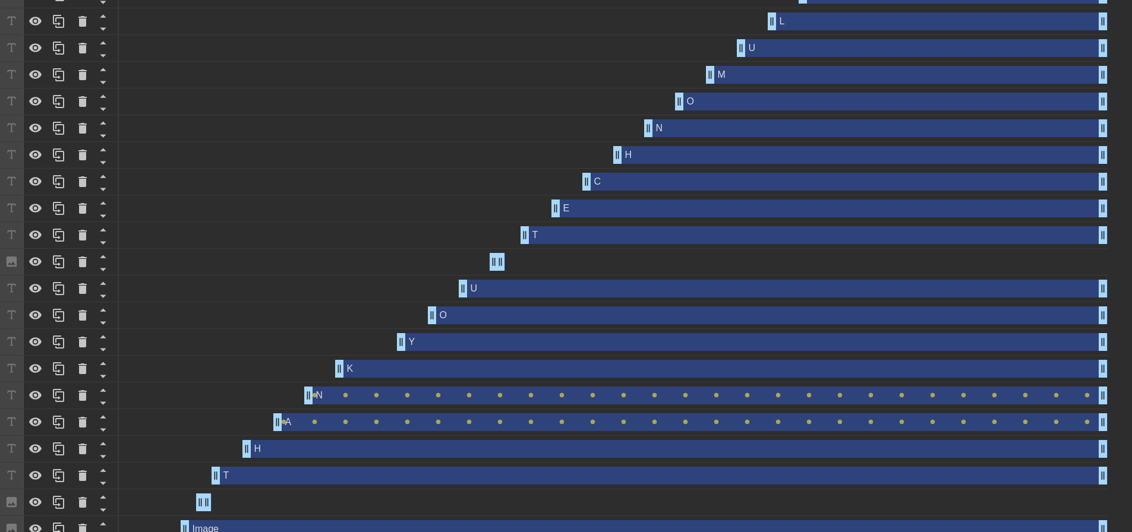
scroll to position [719, 0]
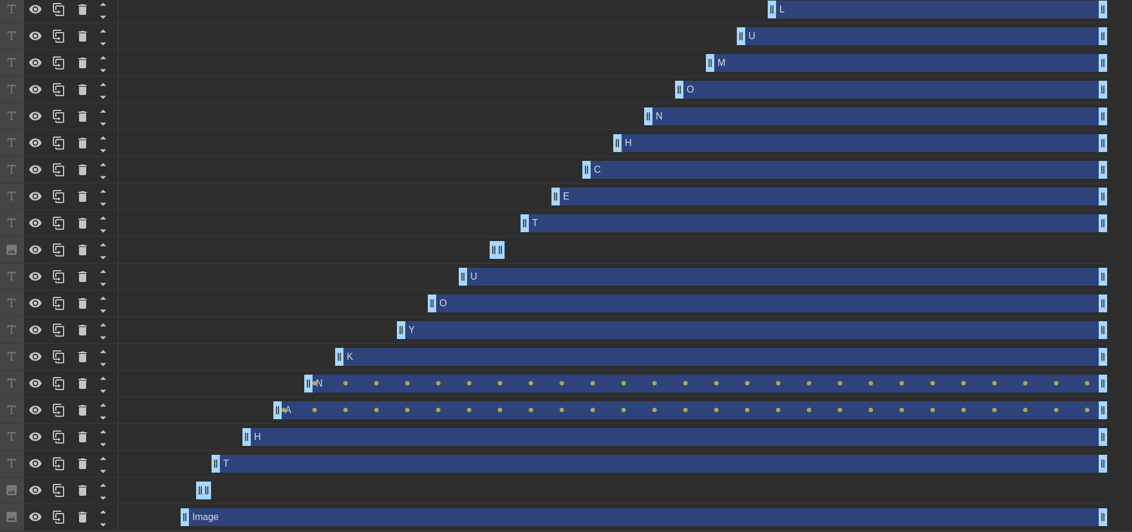
click at [364, 358] on div "K drag_handle drag_handle" at bounding box center [721, 357] width 772 height 18
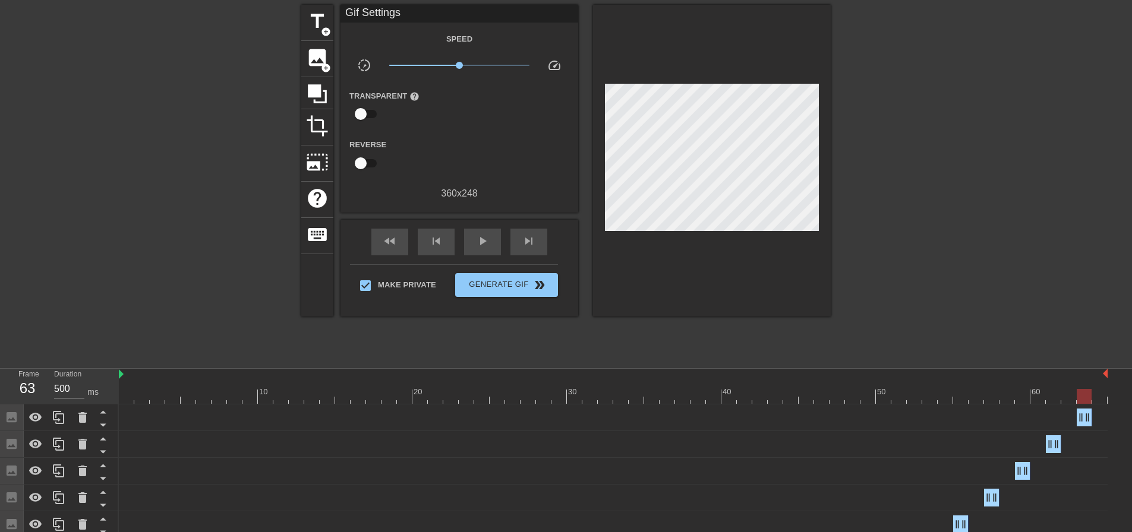
scroll to position [32, 0]
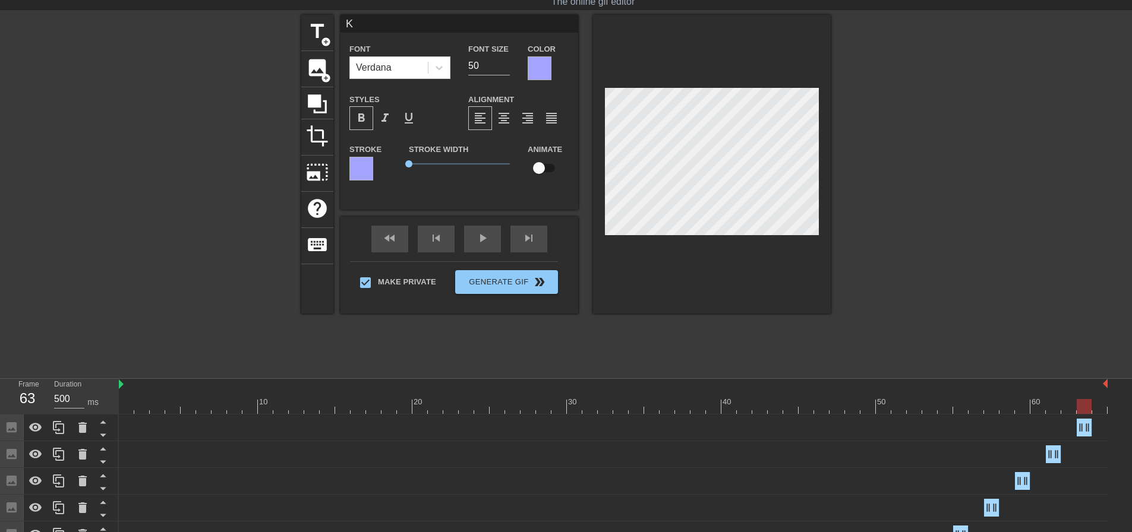
click at [545, 162] on input "checkbox" at bounding box center [539, 168] width 68 height 23
checkbox input "true"
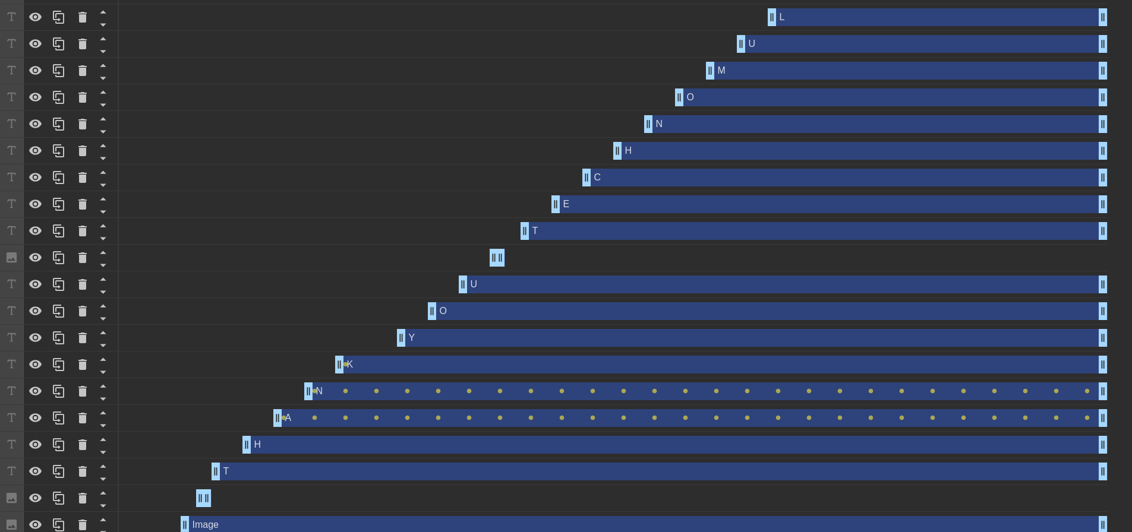
scroll to position [719, 0]
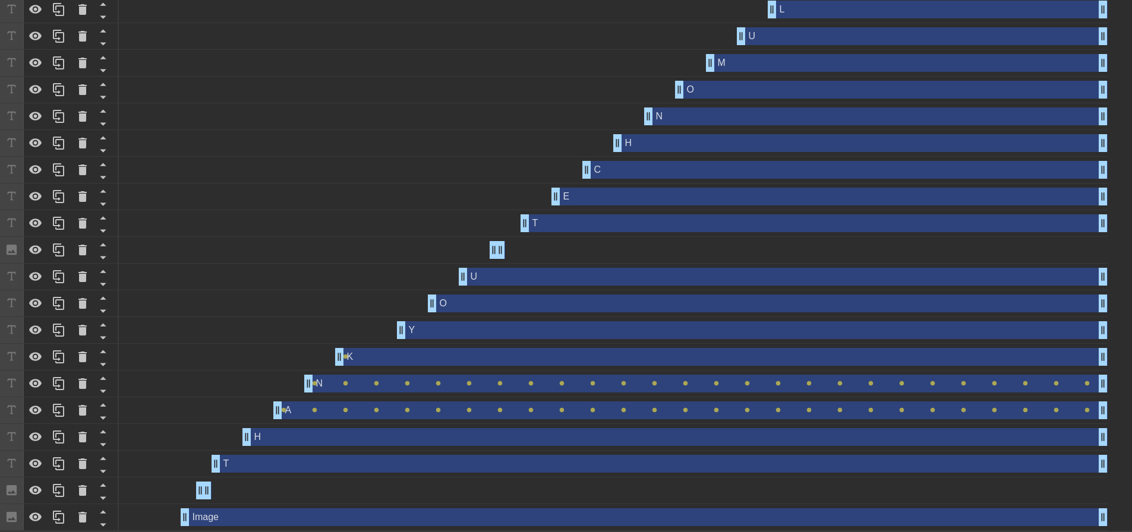
click at [460, 359] on div "K drag_handle drag_handle" at bounding box center [721, 357] width 772 height 18
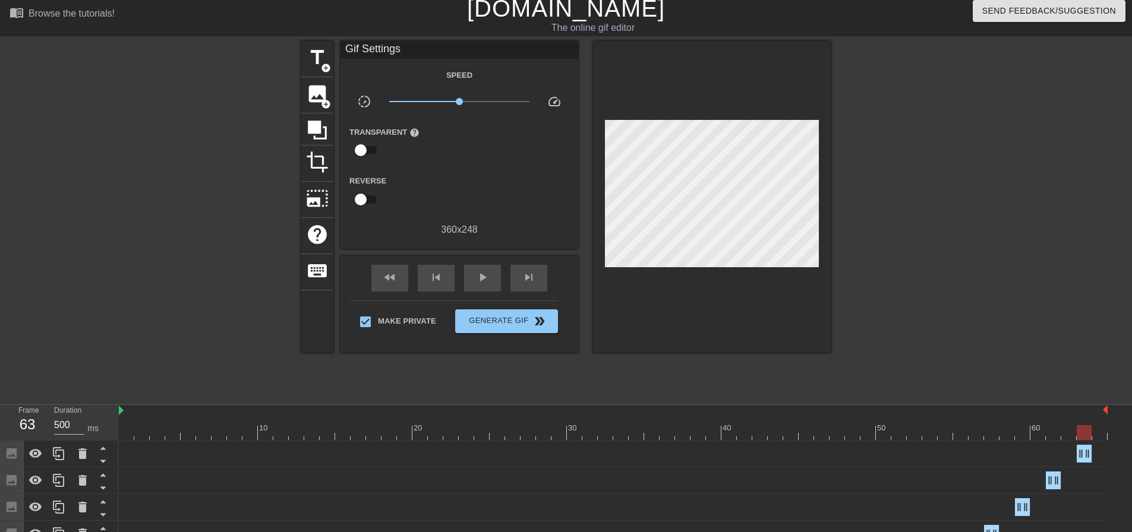
scroll to position [0, 0]
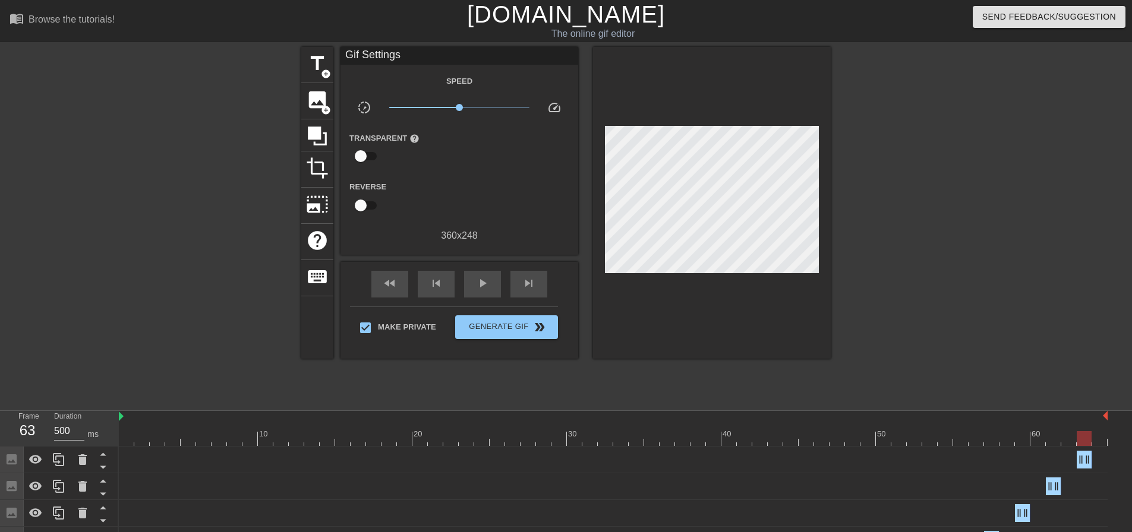
click at [370, 433] on div at bounding box center [613, 438] width 989 height 15
click at [343, 435] on div at bounding box center [613, 438] width 989 height 15
click at [324, 439] on div at bounding box center [613, 438] width 989 height 15
click at [342, 438] on div at bounding box center [613, 438] width 989 height 15
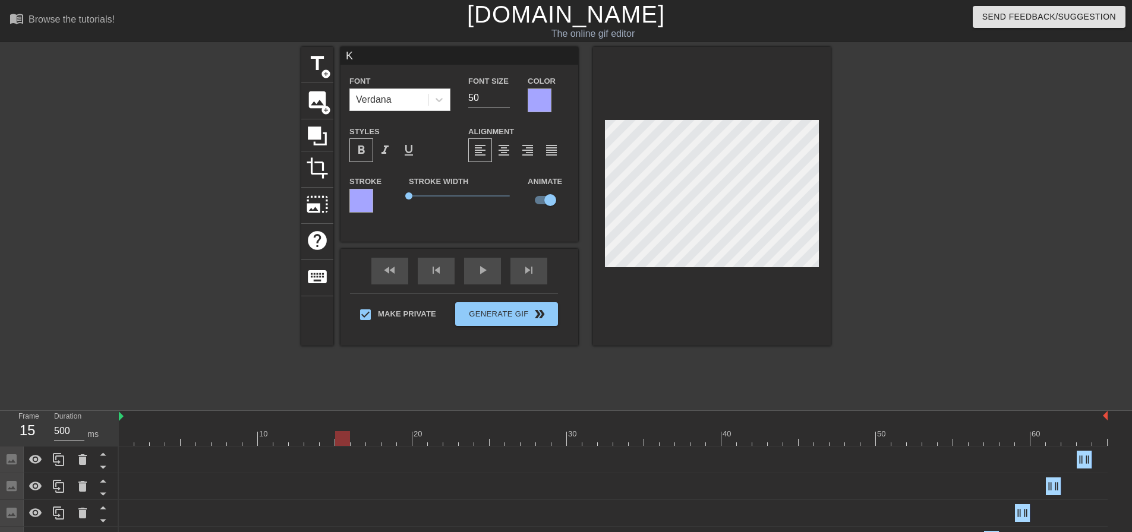
click at [374, 438] on div at bounding box center [613, 438] width 989 height 15
click at [407, 440] on div at bounding box center [613, 438] width 989 height 15
click at [437, 440] on div at bounding box center [613, 438] width 989 height 15
click at [464, 440] on div at bounding box center [613, 438] width 989 height 15
click at [497, 441] on div at bounding box center [613, 438] width 989 height 15
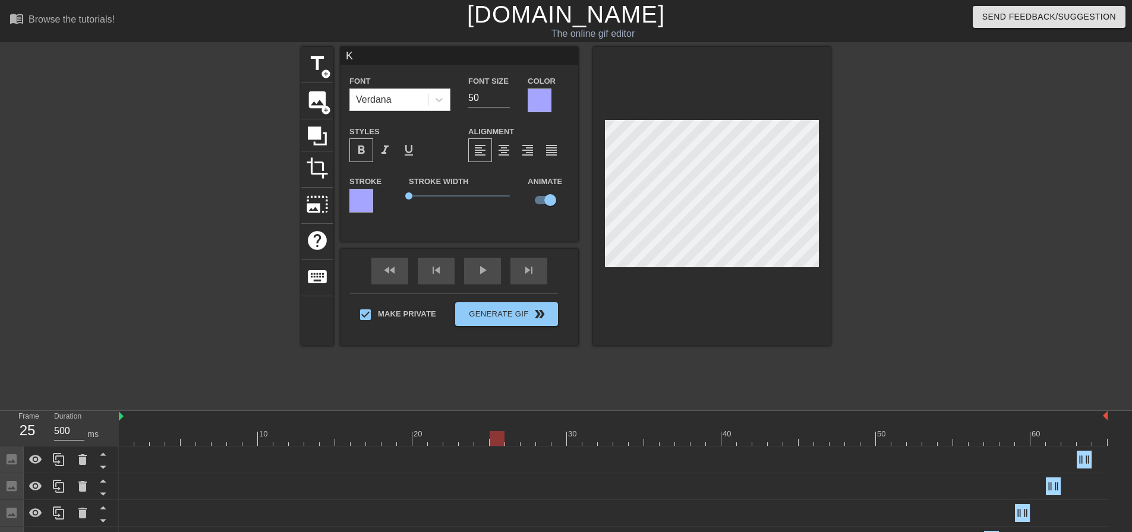
click at [531, 441] on div at bounding box center [613, 438] width 989 height 15
click at [559, 440] on div at bounding box center [613, 438] width 989 height 15
click at [591, 442] on div at bounding box center [613, 438] width 989 height 15
click at [621, 441] on div at bounding box center [613, 438] width 989 height 15
click at [650, 440] on div at bounding box center [613, 438] width 989 height 15
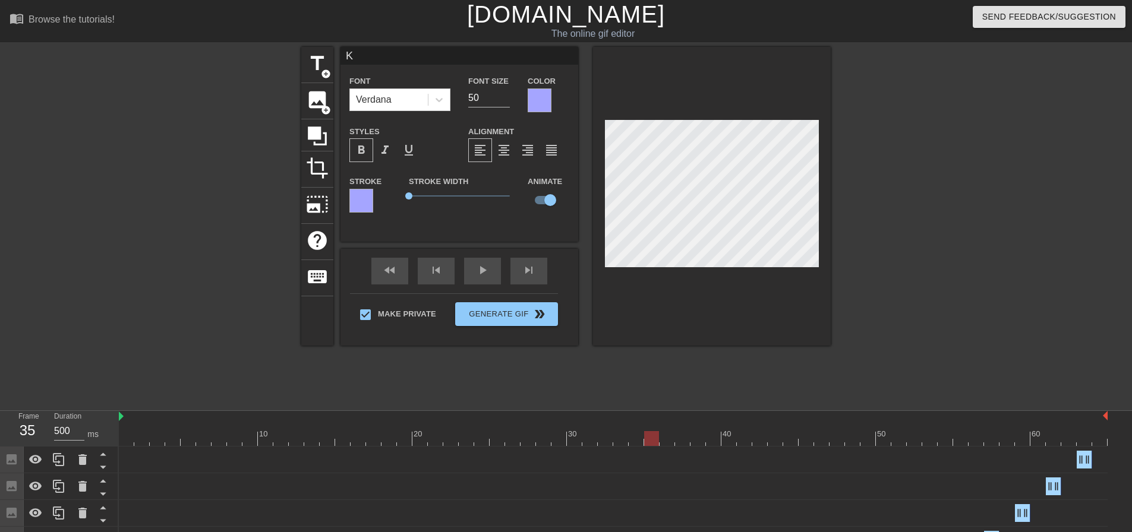
click at [680, 440] on div at bounding box center [613, 438] width 989 height 15
click at [716, 443] on div at bounding box center [613, 438] width 989 height 15
click at [745, 443] on div at bounding box center [613, 438] width 989 height 15
click at [776, 441] on div at bounding box center [613, 438] width 989 height 15
click at [810, 443] on div at bounding box center [613, 438] width 989 height 15
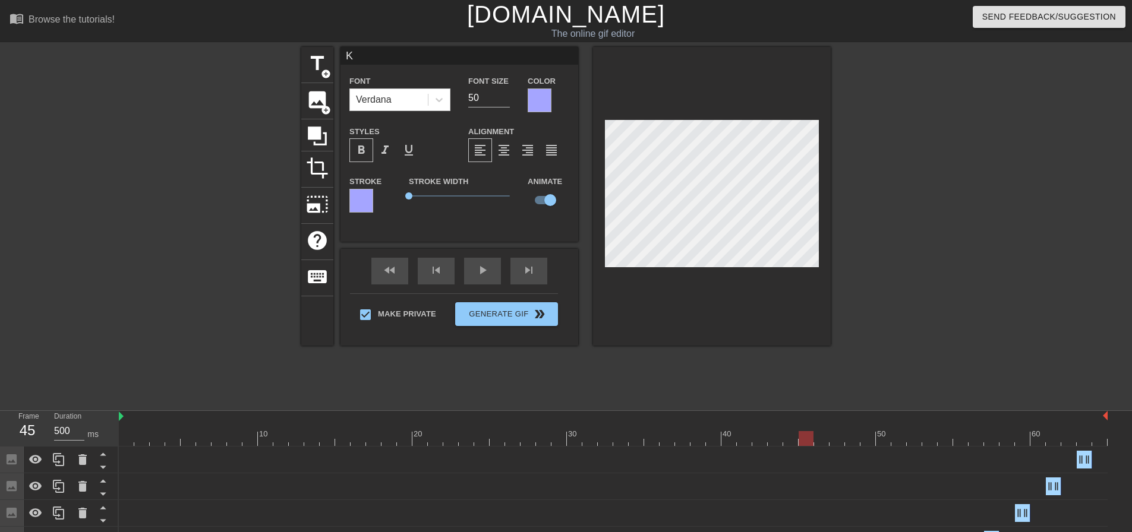
click at [838, 442] on div at bounding box center [613, 438] width 989 height 15
click at [873, 441] on div at bounding box center [613, 438] width 989 height 15
click at [903, 439] on div at bounding box center [613, 438] width 989 height 15
click at [927, 440] on div at bounding box center [613, 438] width 989 height 15
click at [961, 440] on div at bounding box center [613, 438] width 989 height 15
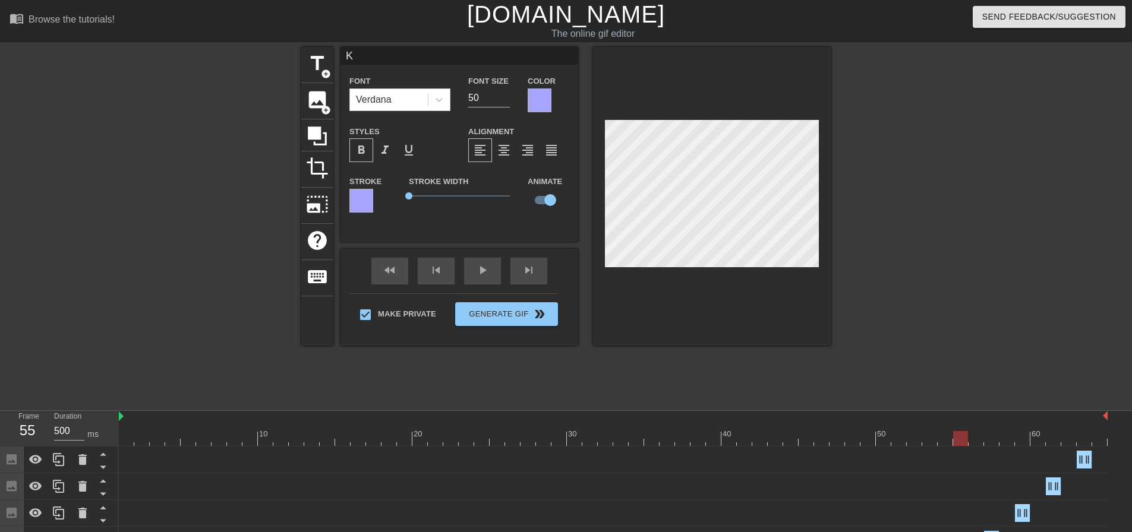
click at [994, 442] on div at bounding box center [613, 438] width 989 height 15
click at [1021, 438] on div at bounding box center [613, 438] width 989 height 15
click at [1052, 440] on div at bounding box center [613, 438] width 989 height 15
click at [1085, 439] on div at bounding box center [613, 438] width 989 height 15
click at [924, 325] on div at bounding box center [934, 225] width 178 height 356
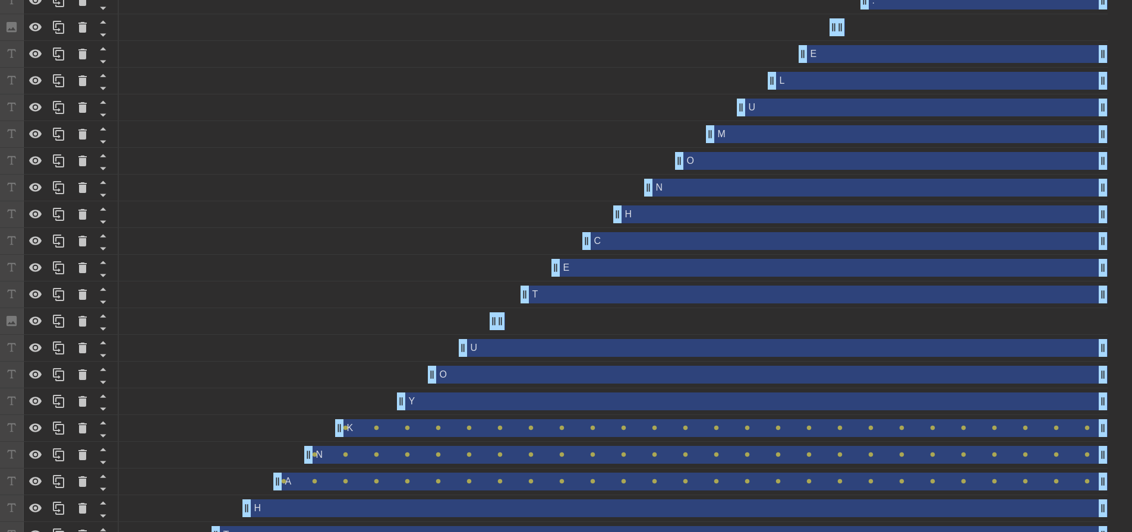
scroll to position [648, 0]
click at [474, 402] on div "Y drag_handle drag_handle" at bounding box center [752, 401] width 711 height 18
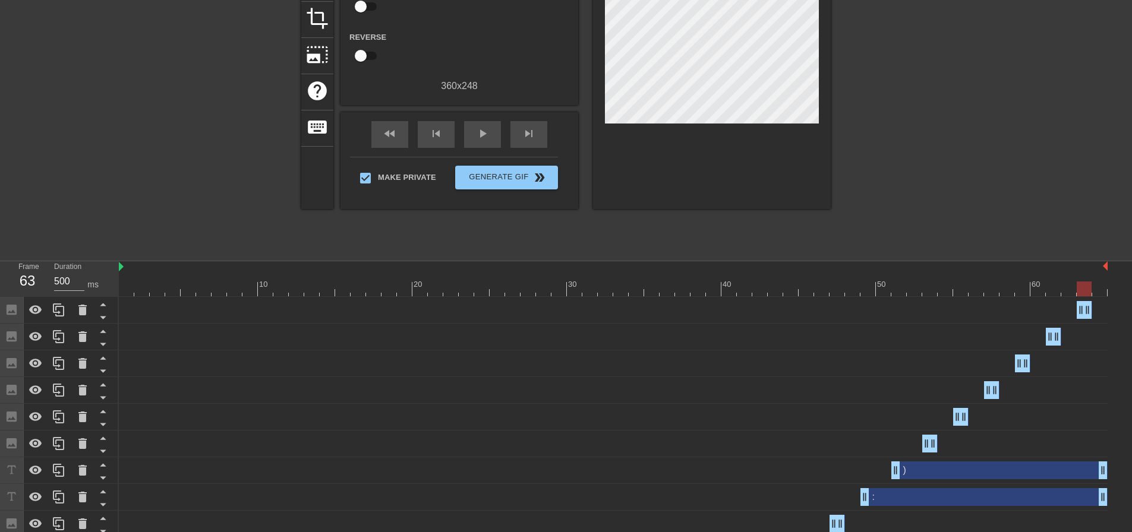
scroll to position [124, 0]
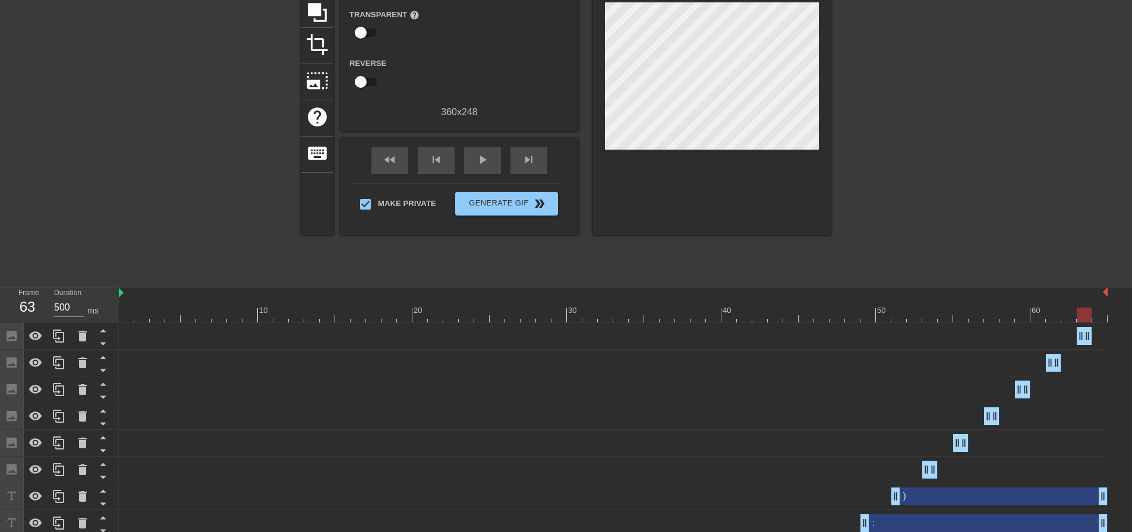
drag, startPoint x: 1129, startPoint y: 159, endPoint x: 837, endPoint y: 180, distance: 293.1
click at [1125, 127] on div "title add_circle image add_circle crop photo_size_select_large help keyboard Gi…" at bounding box center [566, 101] width 1132 height 356
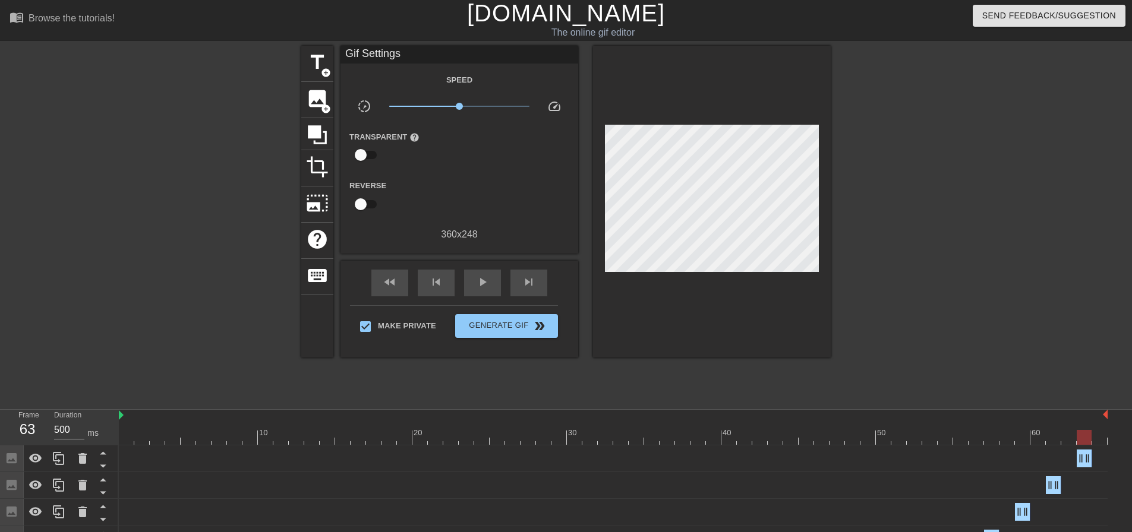
scroll to position [0, 0]
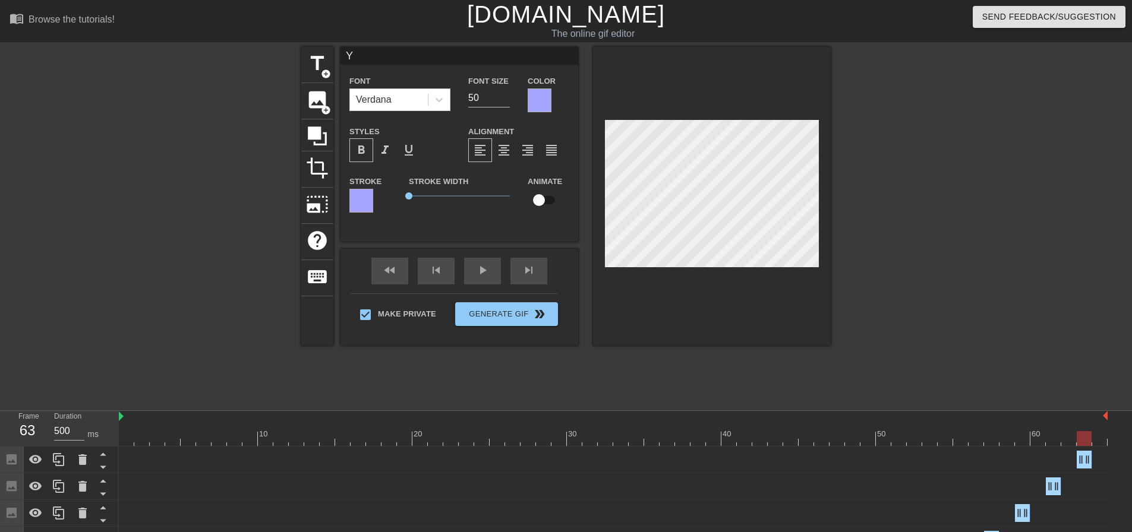
click at [547, 201] on input "checkbox" at bounding box center [539, 200] width 68 height 23
checkbox input "true"
click at [416, 440] on div at bounding box center [613, 438] width 989 height 15
click at [469, 443] on div at bounding box center [613, 438] width 989 height 15
click at [448, 440] on div at bounding box center [613, 438] width 989 height 15
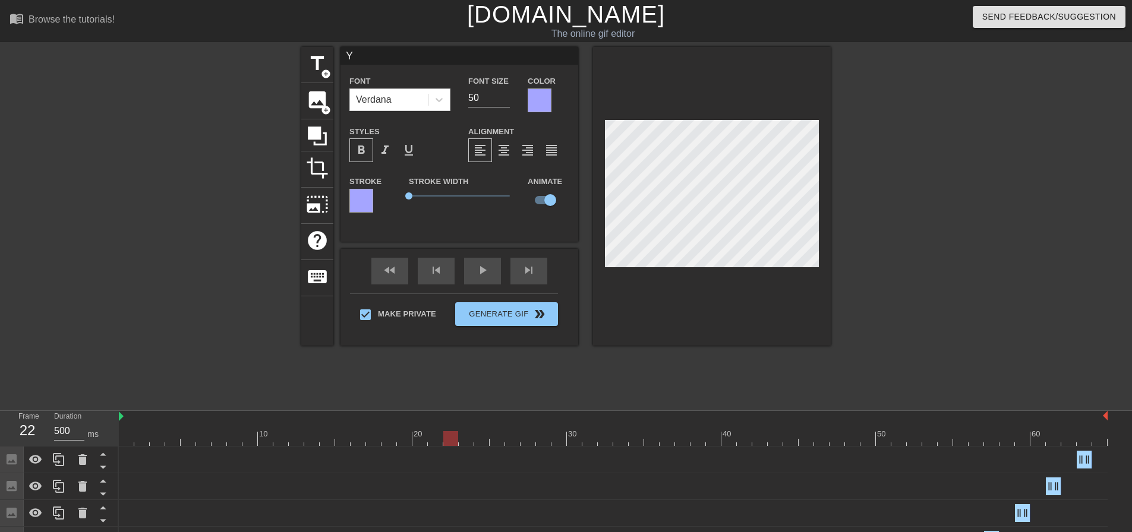
click at [442, 474] on div "Image drag_handle drag_handle" at bounding box center [613, 487] width 989 height 27
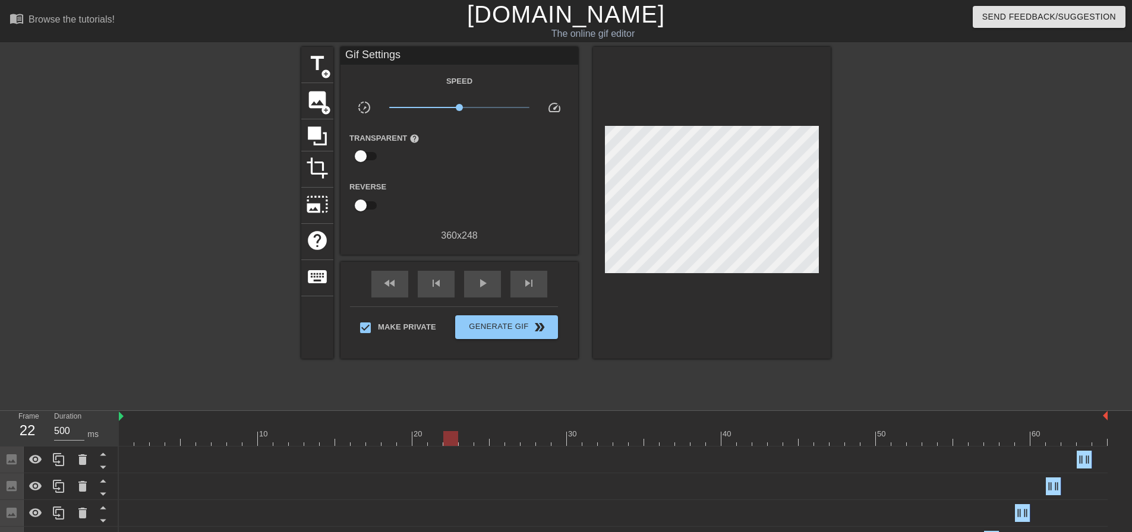
click at [435, 439] on div at bounding box center [613, 438] width 989 height 15
click at [415, 440] on div at bounding box center [613, 438] width 989 height 15
click at [402, 435] on div at bounding box center [613, 438] width 989 height 15
click at [392, 438] on div at bounding box center [613, 438] width 989 height 15
click at [406, 438] on div at bounding box center [613, 438] width 989 height 15
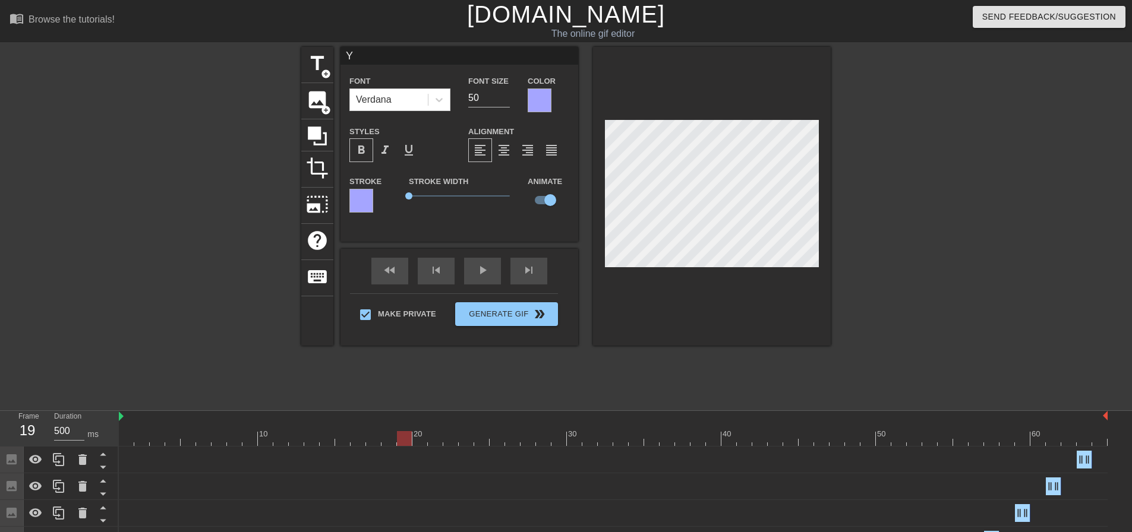
click at [439, 438] on div at bounding box center [613, 438] width 989 height 15
click at [467, 442] on div at bounding box center [613, 438] width 989 height 15
click at [497, 443] on div at bounding box center [613, 438] width 989 height 15
click at [530, 443] on div at bounding box center [613, 438] width 989 height 15
click at [559, 443] on div at bounding box center [613, 438] width 989 height 15
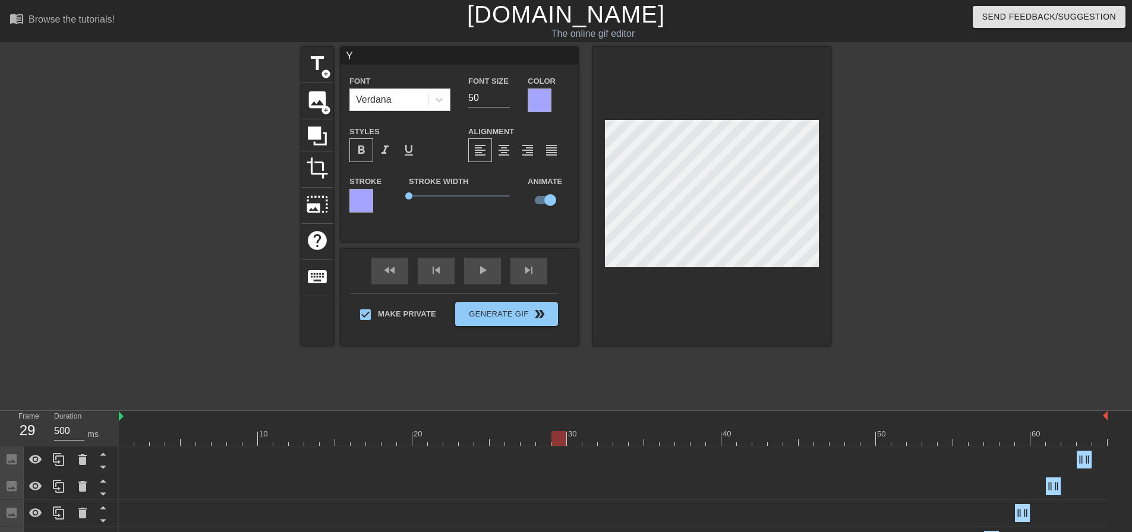
click at [590, 443] on div at bounding box center [613, 438] width 989 height 15
click at [624, 444] on div at bounding box center [613, 438] width 989 height 15
click at [653, 442] on div at bounding box center [613, 438] width 989 height 15
click at [681, 442] on div at bounding box center [613, 438] width 989 height 15
click at [713, 441] on div at bounding box center [613, 438] width 989 height 15
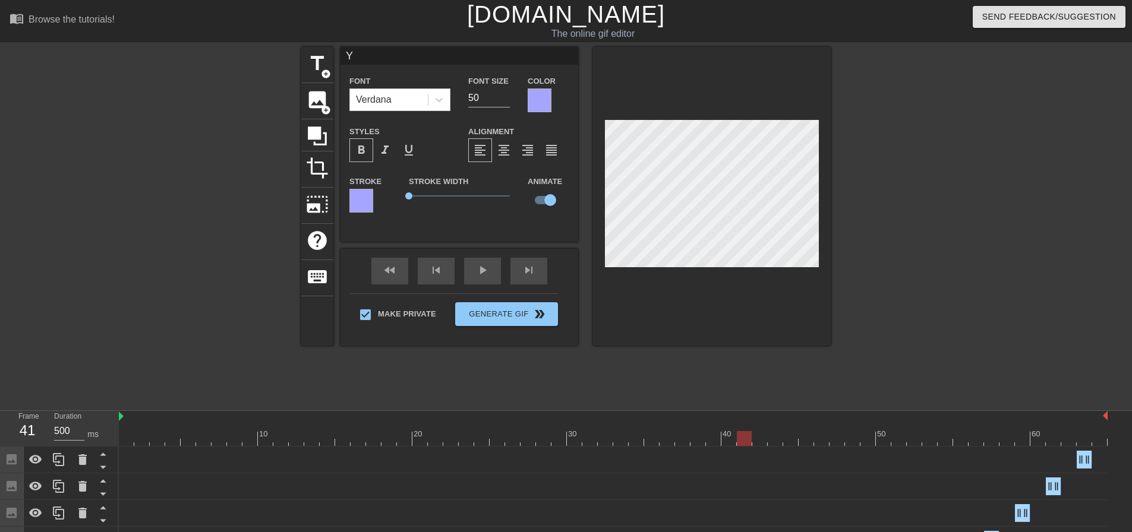
click at [747, 443] on div at bounding box center [613, 438] width 989 height 15
click at [773, 441] on div at bounding box center [613, 438] width 989 height 15
click at [804, 440] on div at bounding box center [613, 438] width 989 height 15
click at [834, 441] on div at bounding box center [613, 438] width 989 height 15
click at [872, 441] on div at bounding box center [613, 438] width 989 height 15
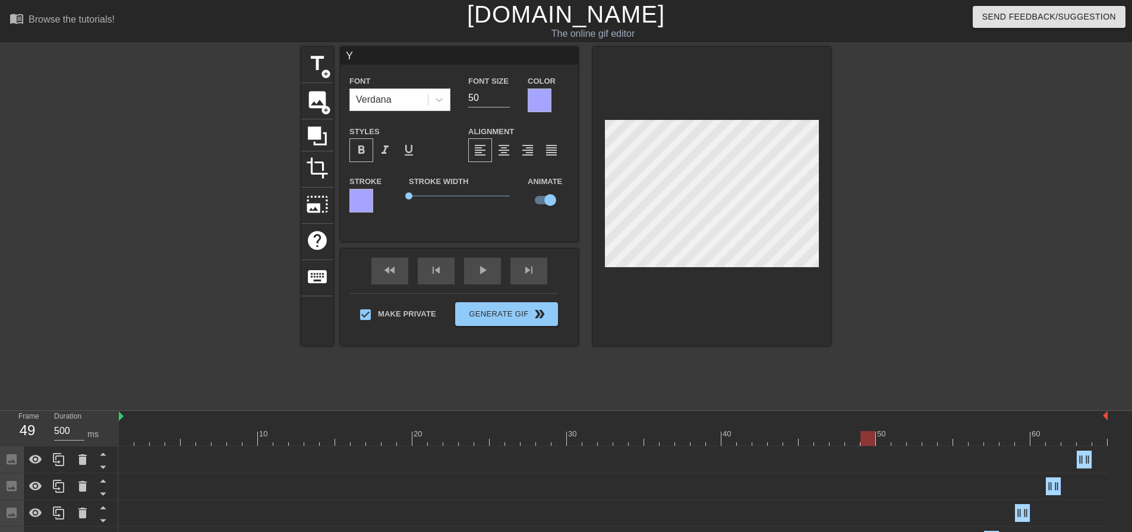
click at [901, 441] on div at bounding box center [613, 438] width 989 height 15
click at [930, 440] on div at bounding box center [613, 438] width 989 height 15
click at [959, 438] on div at bounding box center [613, 438] width 989 height 15
click at [992, 438] on div at bounding box center [613, 438] width 989 height 15
click at [1024, 440] on div at bounding box center [613, 438] width 989 height 15
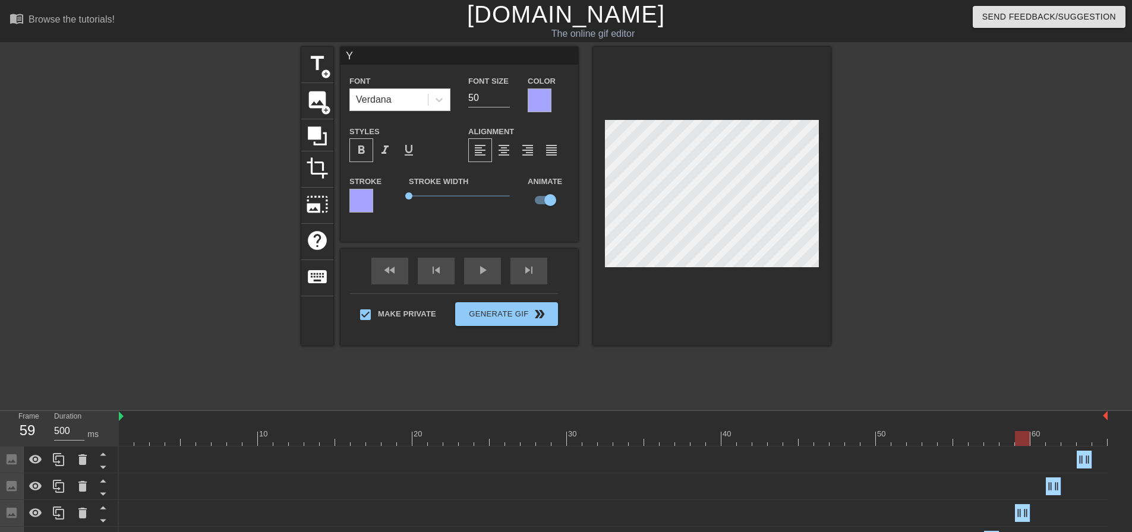
click at [1055, 440] on div at bounding box center [613, 438] width 989 height 15
click at [1083, 440] on div at bounding box center [613, 438] width 989 height 15
click at [933, 269] on div at bounding box center [934, 225] width 178 height 356
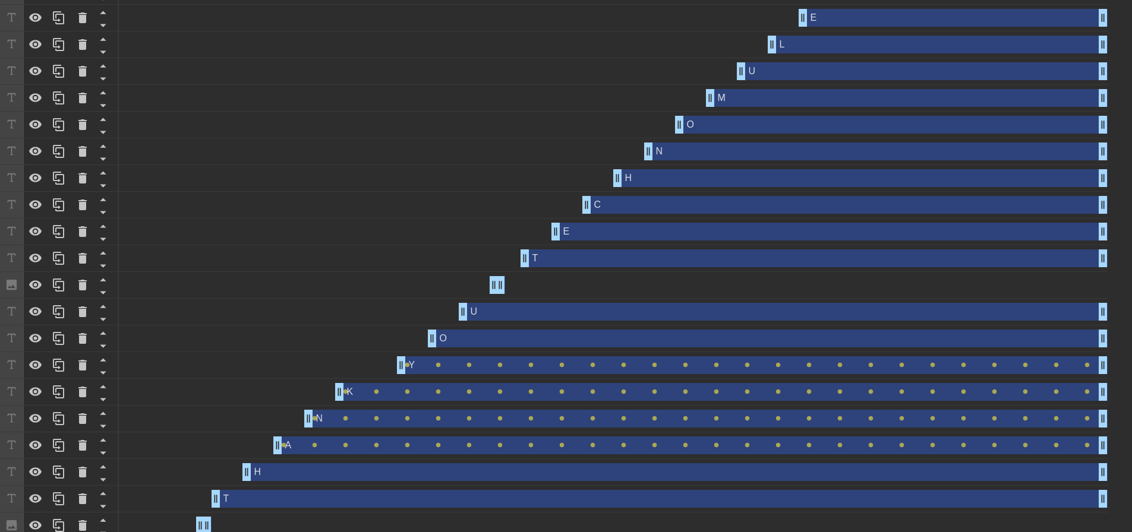
scroll to position [686, 0]
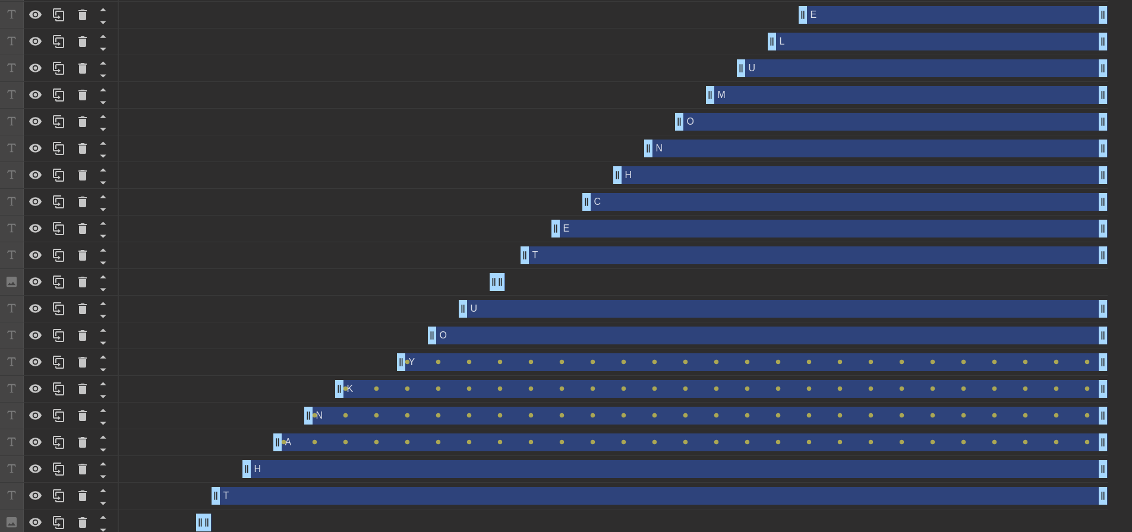
click at [479, 340] on div "O drag_handle drag_handle" at bounding box center [768, 336] width 680 height 18
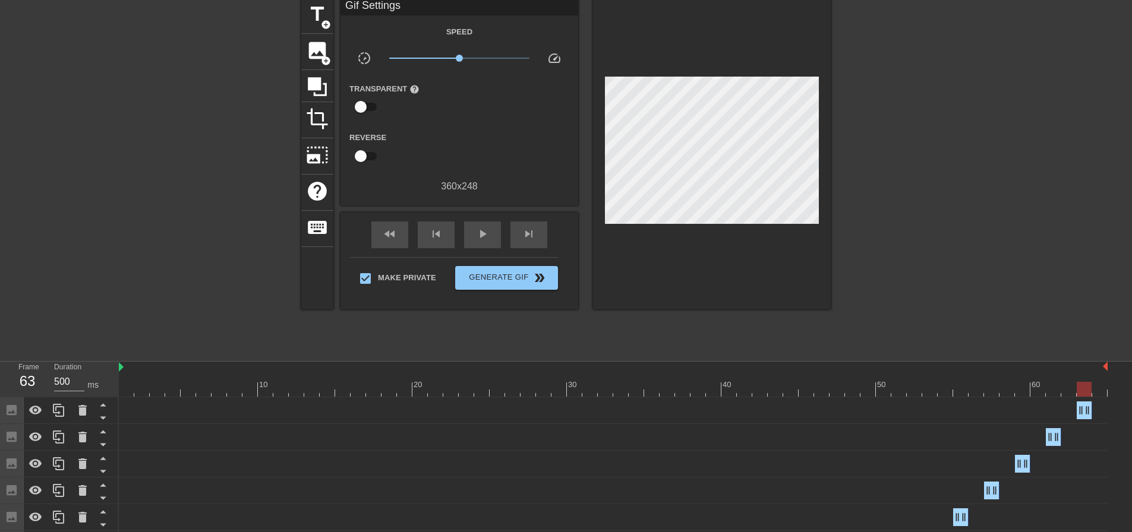
scroll to position [65, 0]
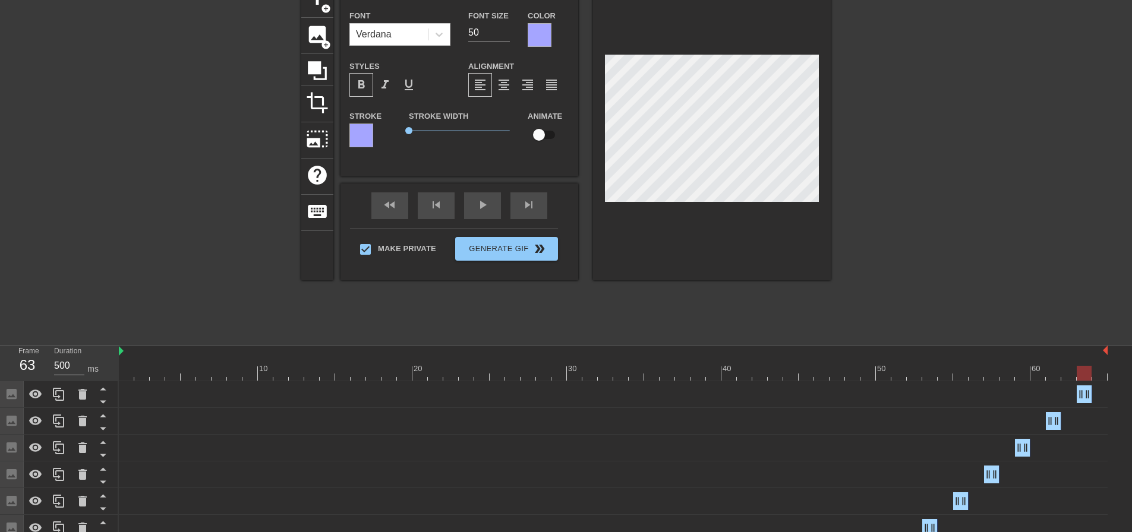
click at [547, 138] on input "checkbox" at bounding box center [539, 135] width 68 height 23
checkbox input "true"
click at [960, 172] on div at bounding box center [934, 160] width 178 height 356
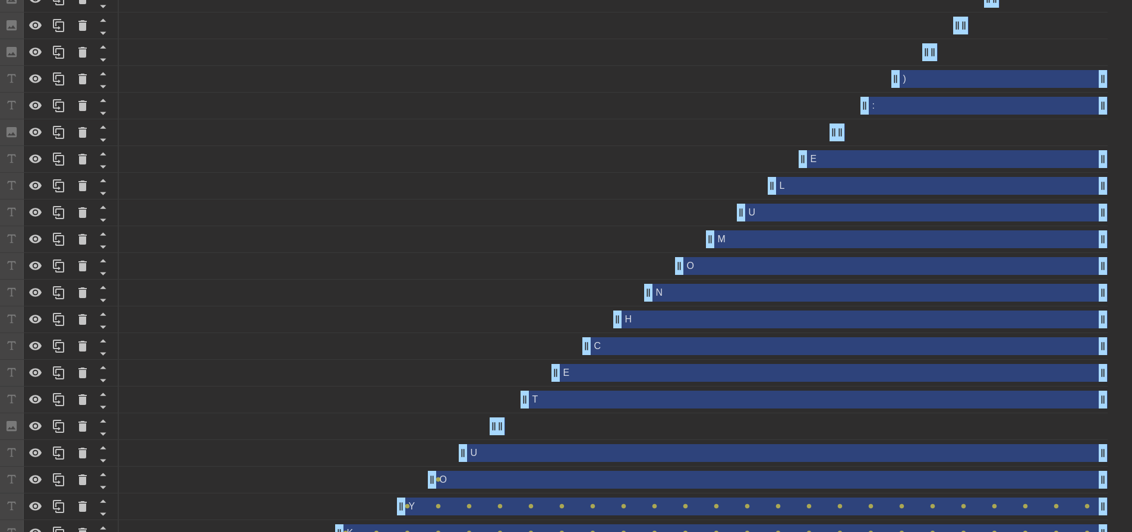
scroll to position [719, 0]
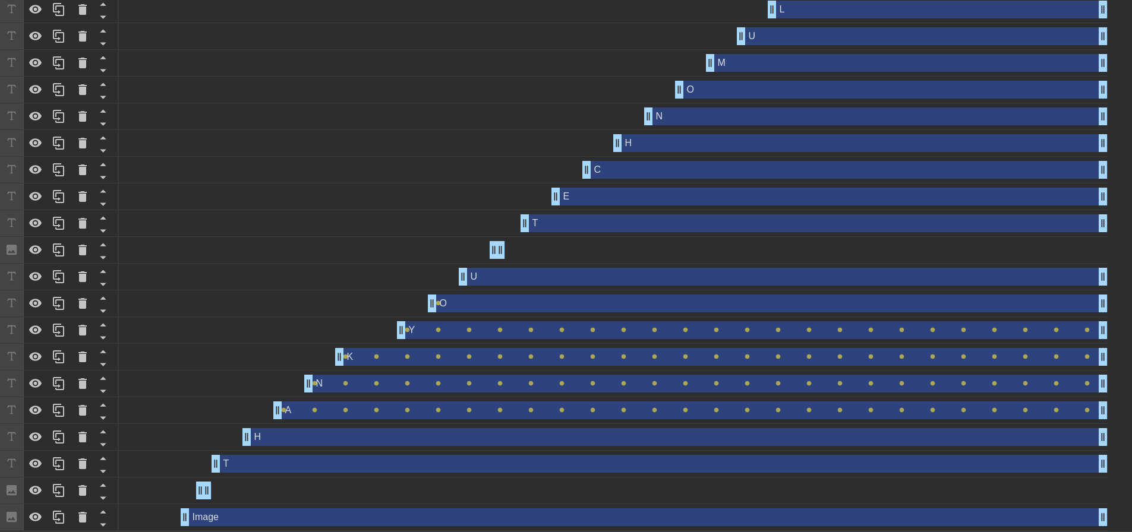
click at [489, 299] on div "O drag_handle drag_handle" at bounding box center [768, 304] width 680 height 18
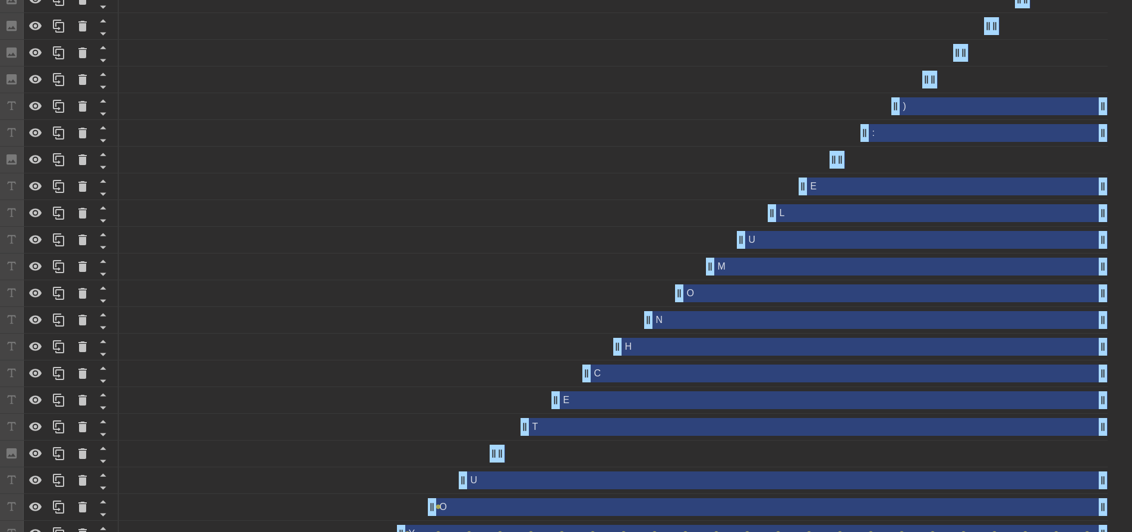
scroll to position [272, 0]
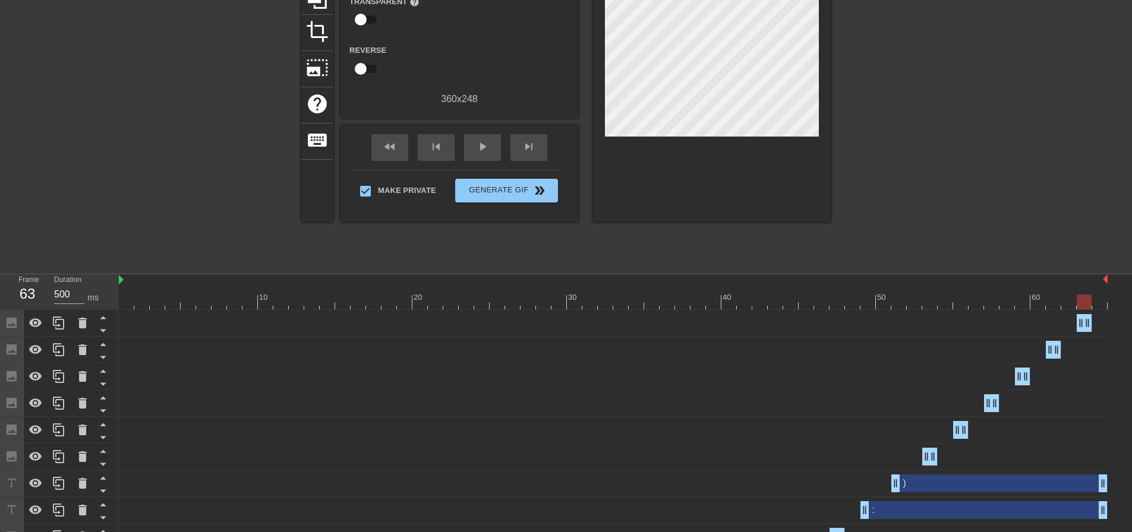
scroll to position [0, 0]
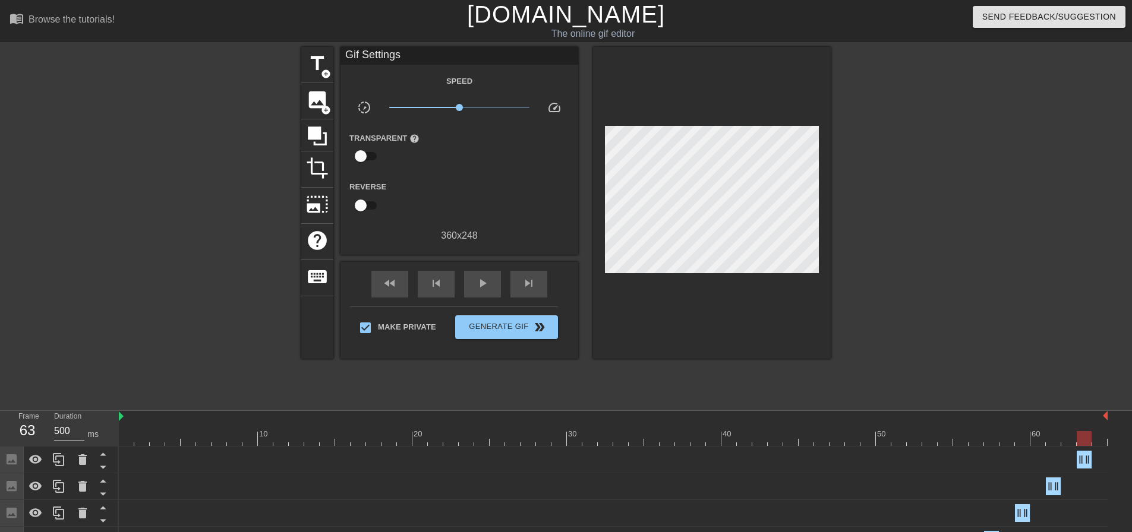
click at [434, 434] on div at bounding box center [613, 438] width 989 height 15
click at [420, 434] on div at bounding box center [613, 438] width 989 height 15
click at [434, 438] on div at bounding box center [613, 438] width 989 height 15
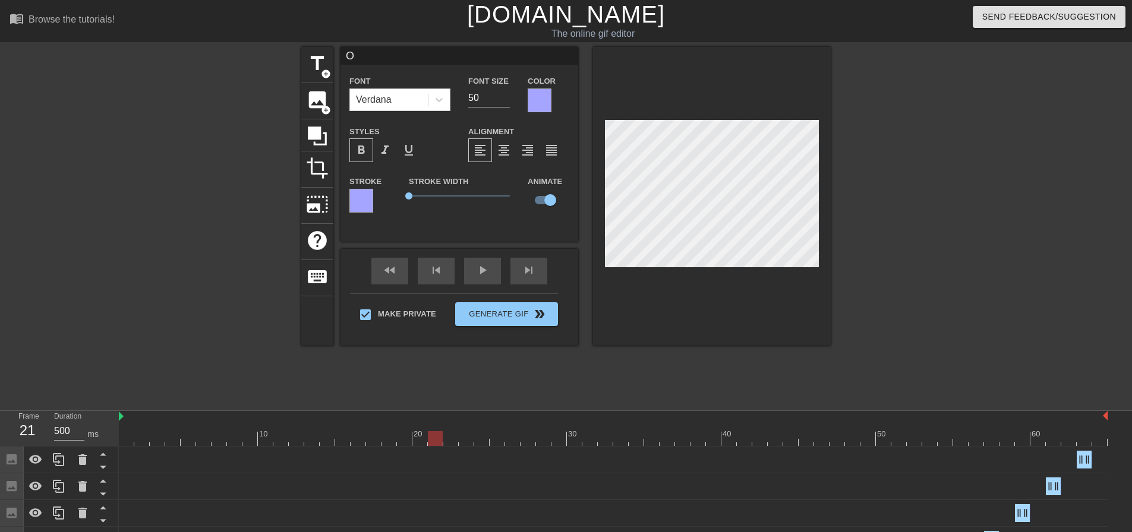
click at [467, 440] on div at bounding box center [613, 438] width 989 height 15
click at [500, 441] on div at bounding box center [613, 438] width 989 height 15
click at [528, 441] on div at bounding box center [613, 438] width 989 height 15
click at [559, 443] on div at bounding box center [613, 438] width 989 height 15
click at [590, 442] on div at bounding box center [613, 438] width 989 height 15
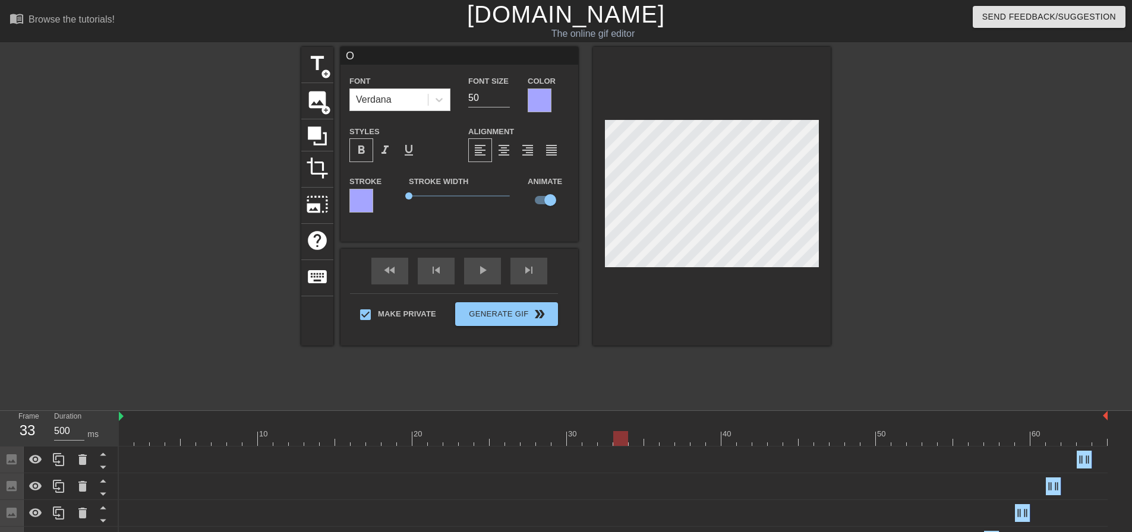
click at [620, 443] on div at bounding box center [613, 438] width 989 height 15
click at [652, 445] on div at bounding box center [613, 438] width 989 height 15
click at [681, 443] on div at bounding box center [613, 438] width 989 height 15
click at [712, 443] on div at bounding box center [613, 438] width 989 height 15
click at [746, 444] on div at bounding box center [613, 438] width 989 height 15
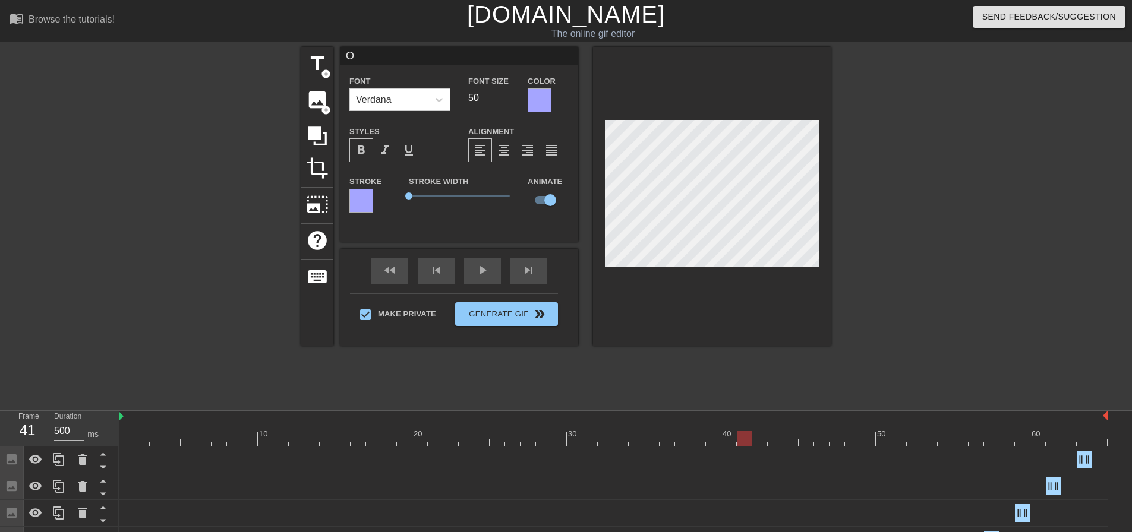
click at [773, 442] on div at bounding box center [613, 438] width 989 height 15
click at [805, 443] on div at bounding box center [613, 438] width 989 height 15
click at [837, 442] on div at bounding box center [613, 438] width 989 height 15
click at [866, 441] on div at bounding box center [613, 438] width 989 height 15
click at [898, 442] on div at bounding box center [613, 438] width 989 height 15
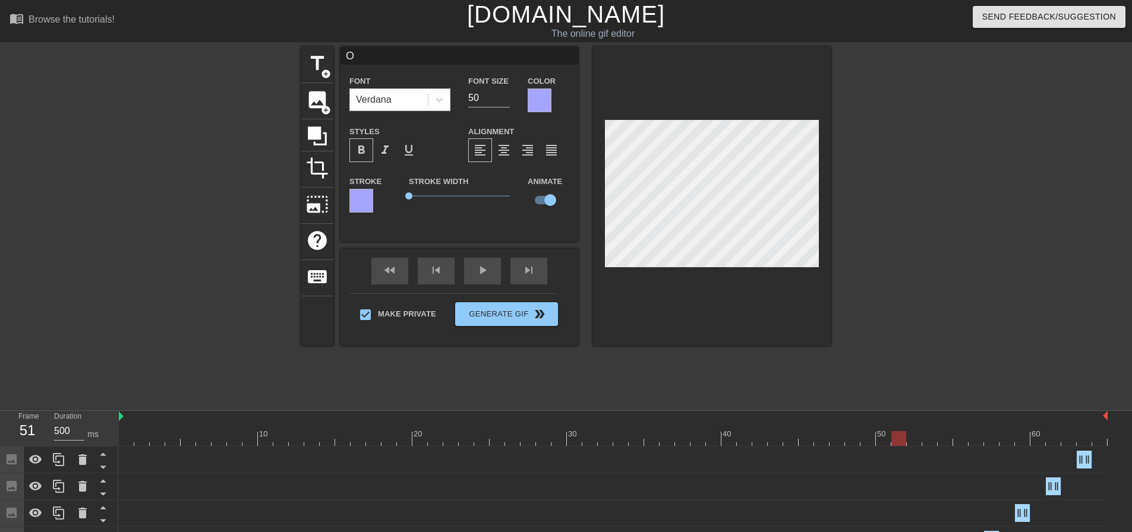
click at [927, 441] on div at bounding box center [613, 438] width 989 height 15
click at [957, 440] on div at bounding box center [613, 438] width 989 height 15
click at [989, 439] on div at bounding box center [613, 438] width 989 height 15
click at [1020, 438] on div at bounding box center [613, 438] width 989 height 15
click at [1058, 440] on div at bounding box center [613, 438] width 989 height 15
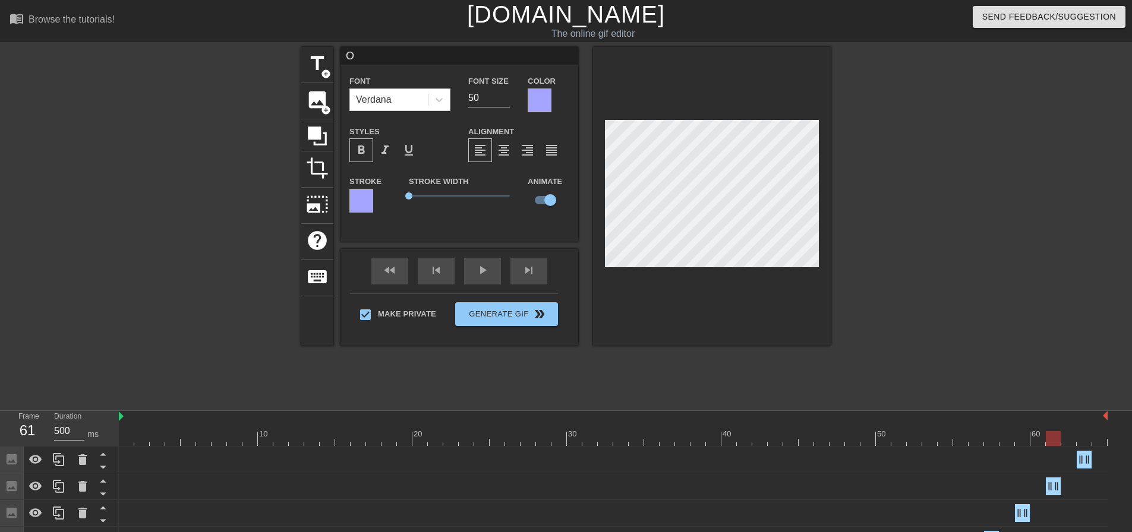
click at [1087, 439] on div at bounding box center [613, 438] width 989 height 15
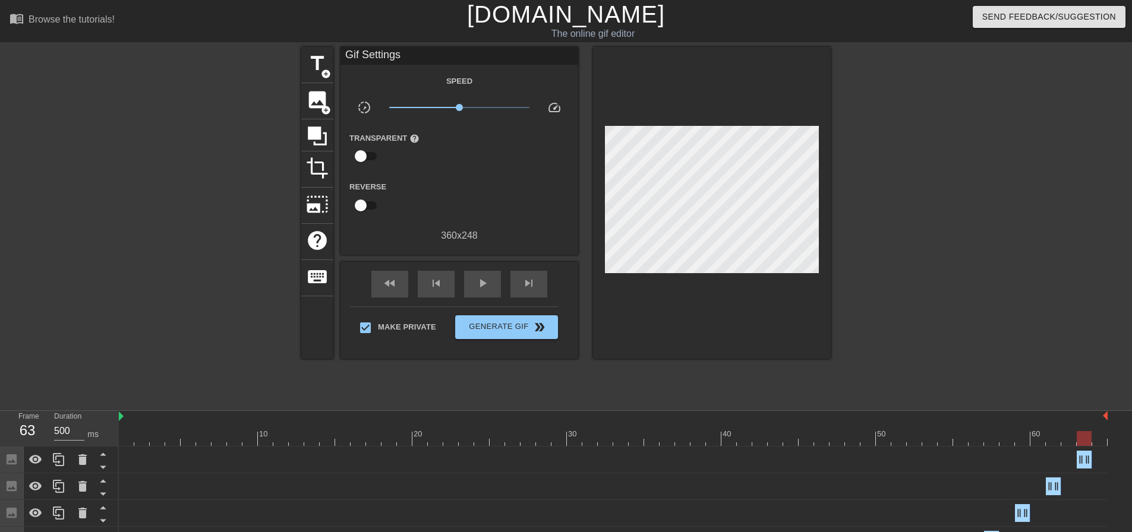
click at [982, 280] on div at bounding box center [934, 225] width 178 height 356
click at [380, 435] on div at bounding box center [613, 438] width 989 height 15
click at [397, 434] on div at bounding box center [613, 438] width 989 height 15
click at [426, 434] on div at bounding box center [613, 438] width 989 height 15
click at [440, 434] on div at bounding box center [613, 438] width 989 height 15
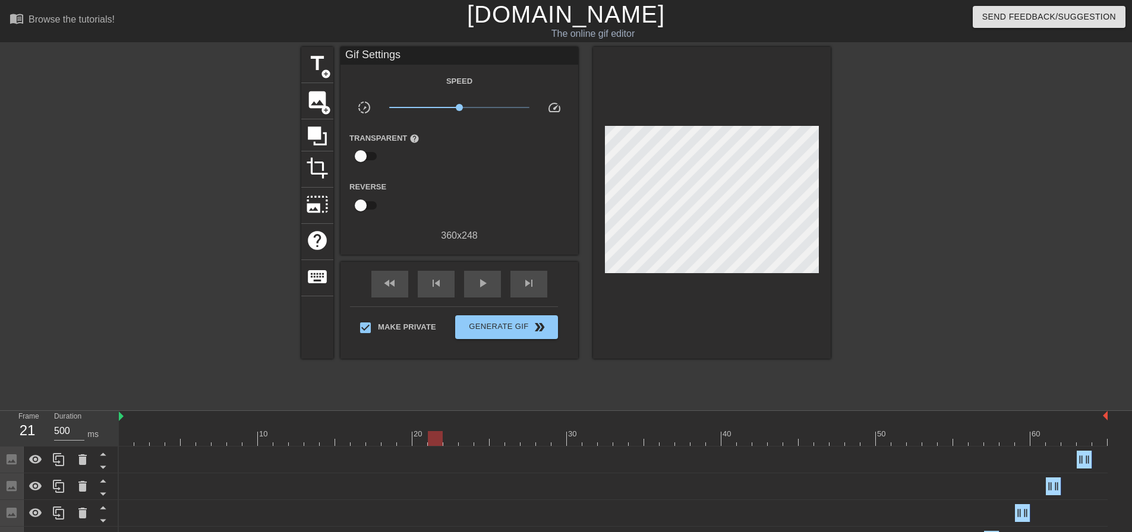
click at [459, 435] on div at bounding box center [613, 438] width 989 height 15
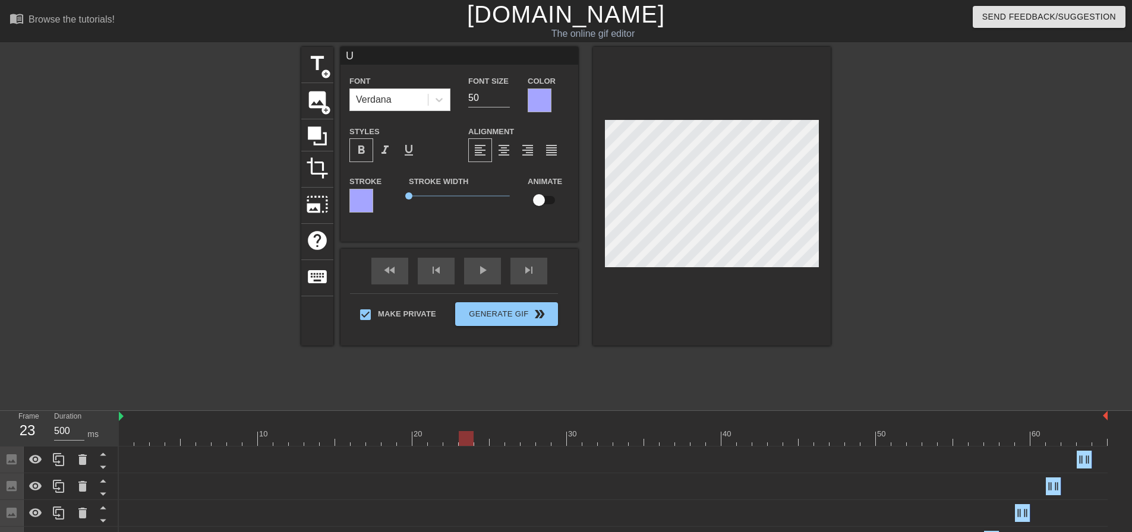
click at [548, 200] on input "checkbox" at bounding box center [539, 200] width 68 height 23
checkbox input "true"
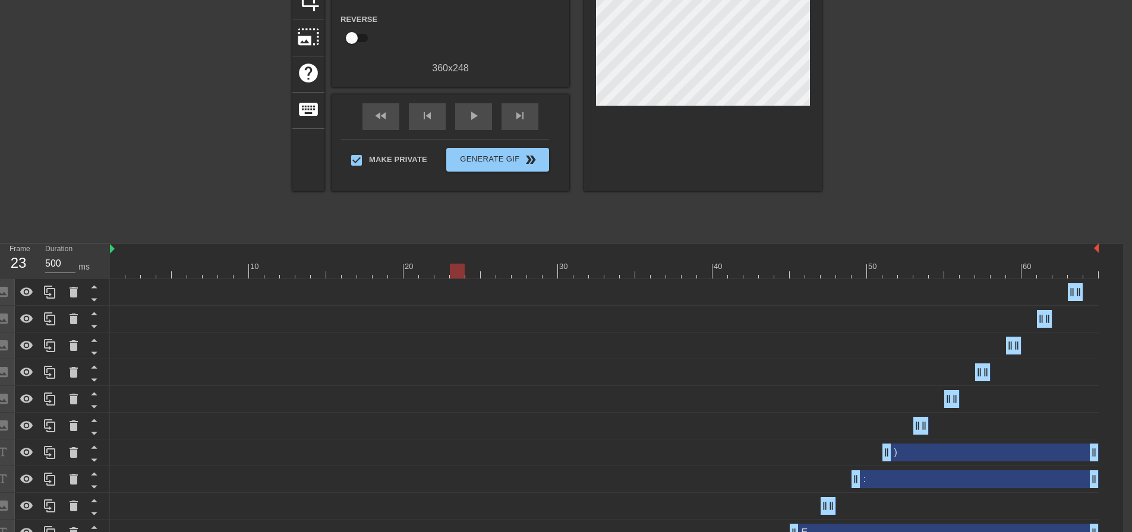
scroll to position [0, 9]
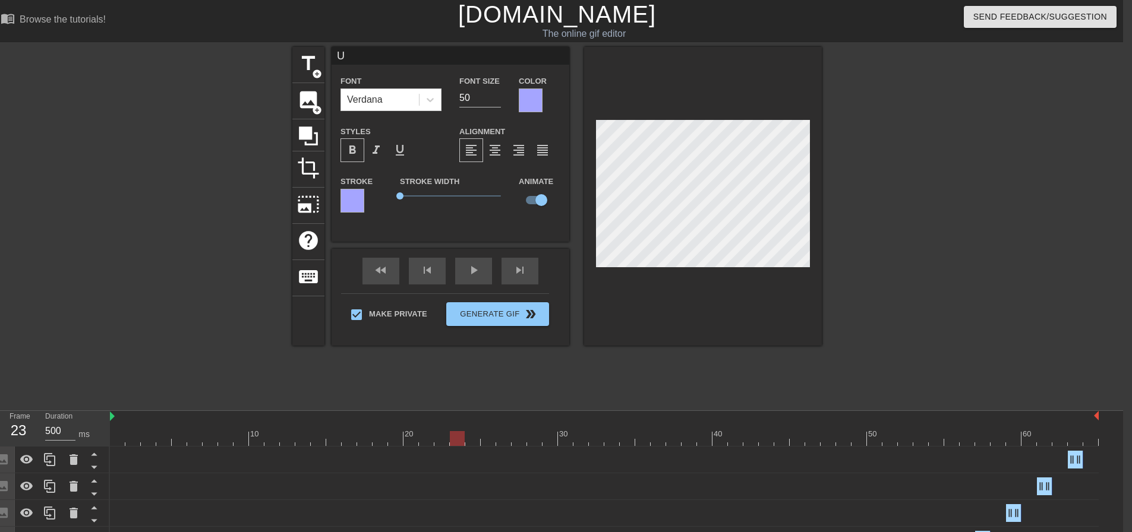
click at [491, 438] on div at bounding box center [604, 438] width 989 height 15
click at [522, 438] on div at bounding box center [604, 438] width 989 height 15
click at [554, 440] on div at bounding box center [604, 438] width 989 height 15
click at [582, 441] on div at bounding box center [604, 438] width 989 height 15
click at [613, 441] on div at bounding box center [604, 438] width 989 height 15
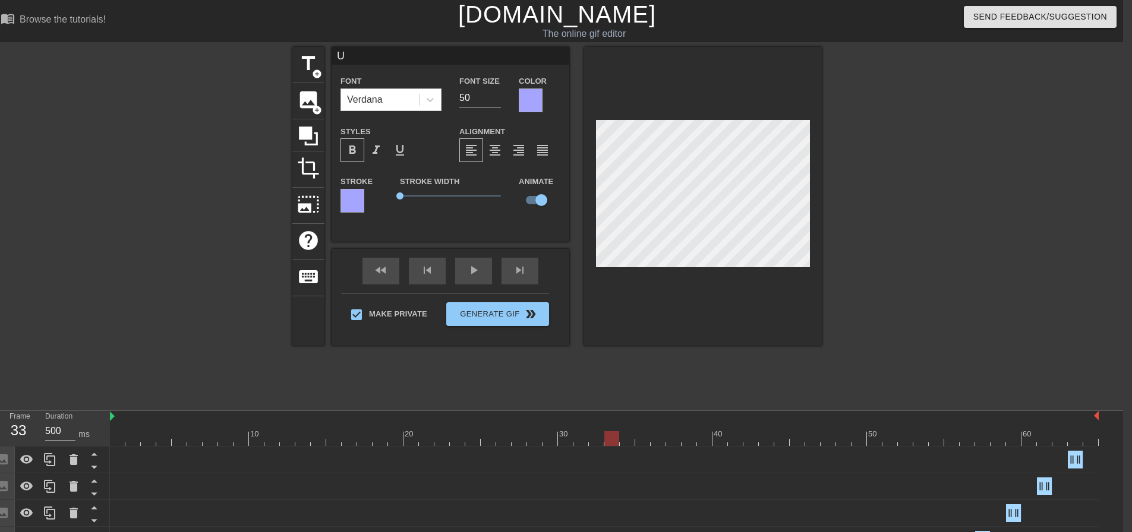
click at [646, 441] on div at bounding box center [604, 438] width 989 height 15
click at [676, 443] on div at bounding box center [604, 438] width 989 height 15
click at [705, 441] on div at bounding box center [604, 438] width 989 height 15
click at [735, 443] on div at bounding box center [604, 438] width 989 height 15
click at [765, 443] on div at bounding box center [604, 438] width 989 height 15
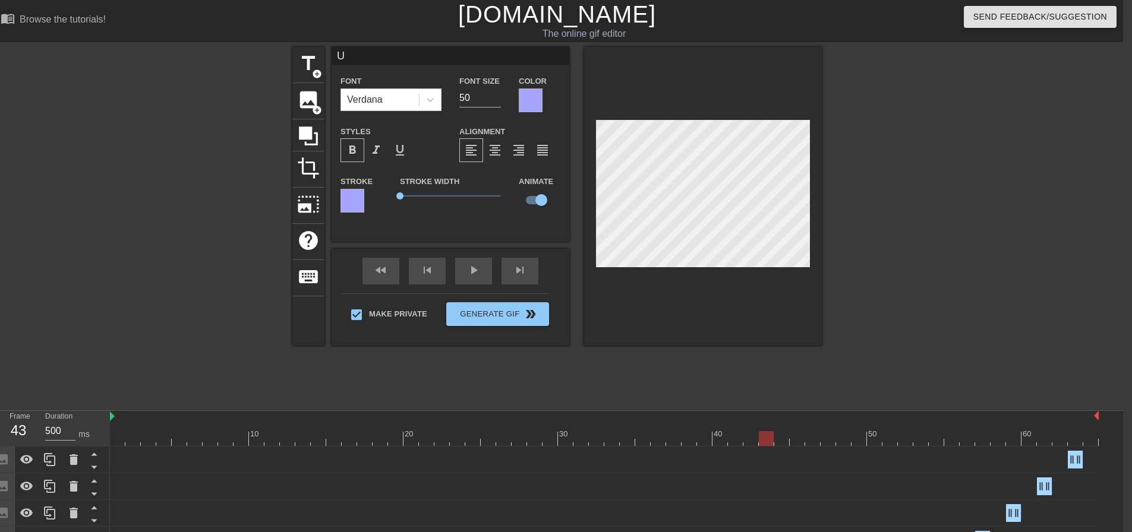
click at [797, 443] on div at bounding box center [604, 438] width 989 height 15
click at [829, 443] on div at bounding box center [604, 438] width 989 height 15
click at [859, 442] on div at bounding box center [604, 438] width 989 height 15
click at [887, 443] on div at bounding box center [604, 438] width 989 height 15
click at [921, 443] on div at bounding box center [604, 438] width 989 height 15
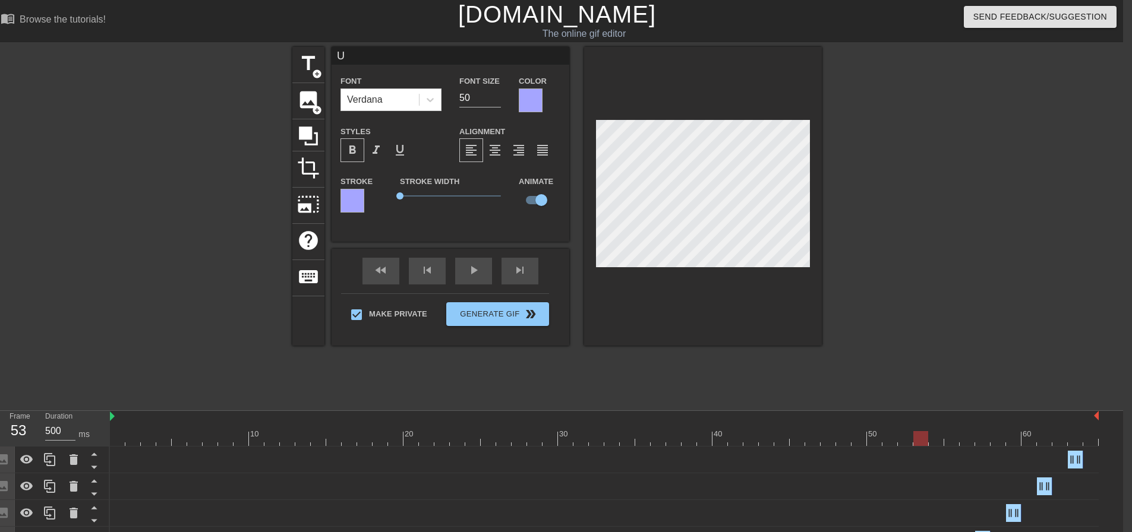
click at [949, 443] on div at bounding box center [604, 438] width 989 height 15
click at [982, 439] on div at bounding box center [604, 438] width 989 height 15
click at [1009, 441] on div at bounding box center [604, 438] width 989 height 15
click at [1047, 441] on div at bounding box center [604, 438] width 989 height 15
click at [1075, 441] on div at bounding box center [604, 438] width 989 height 15
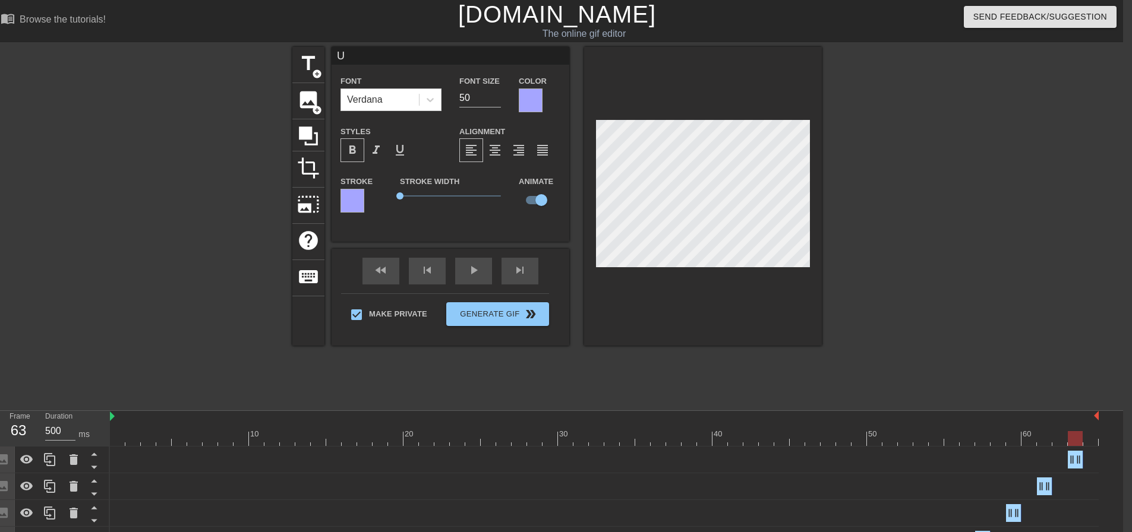
click at [943, 227] on div at bounding box center [925, 225] width 178 height 356
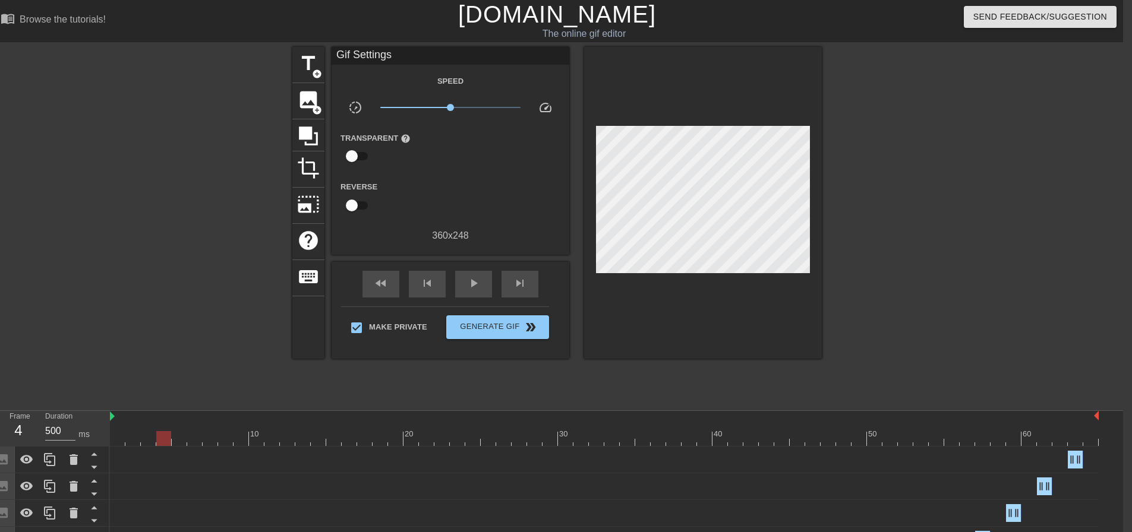
click at [168, 430] on div at bounding box center [163, 430] width 15 height 15
click at [468, 280] on span "play_arrow" at bounding box center [473, 283] width 14 height 14
click at [464, 289] on div "pause" at bounding box center [473, 284] width 37 height 27
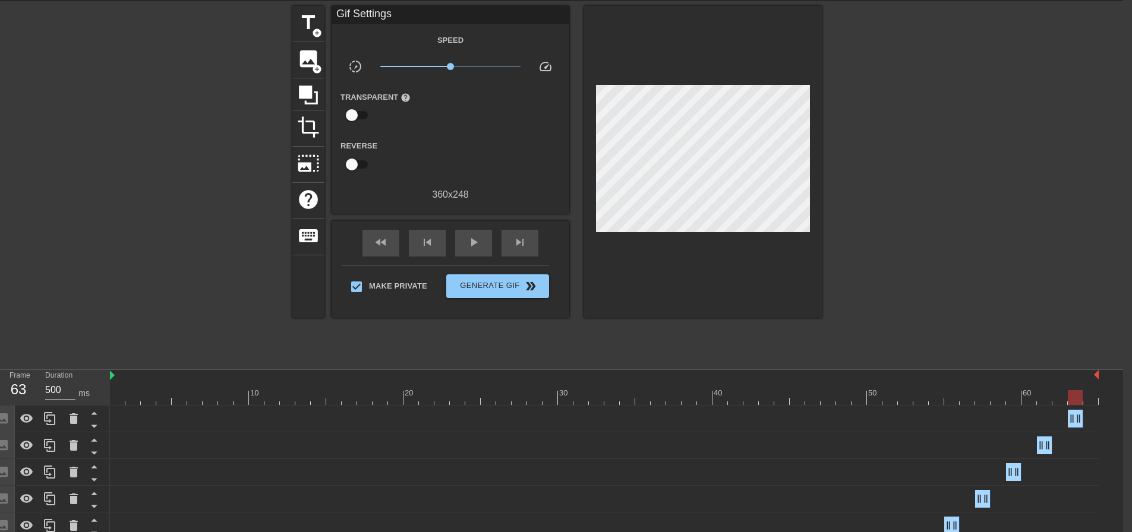
scroll to position [43, 9]
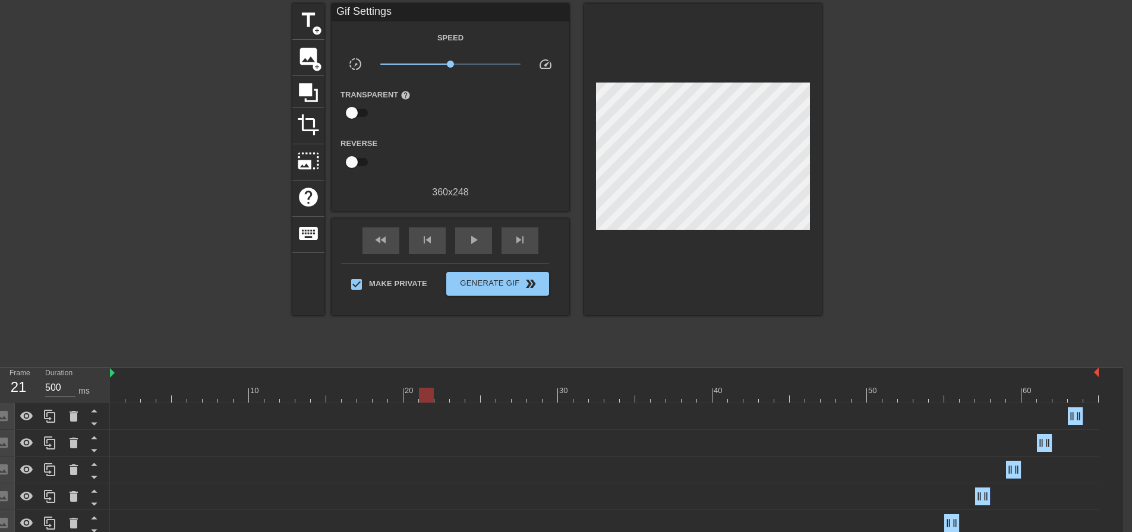
click at [420, 395] on div at bounding box center [604, 395] width 989 height 15
click at [439, 395] on div at bounding box center [604, 395] width 989 height 15
click at [457, 393] on div at bounding box center [604, 395] width 989 height 15
click at [485, 393] on div at bounding box center [604, 395] width 989 height 15
click at [506, 393] on div at bounding box center [604, 395] width 989 height 15
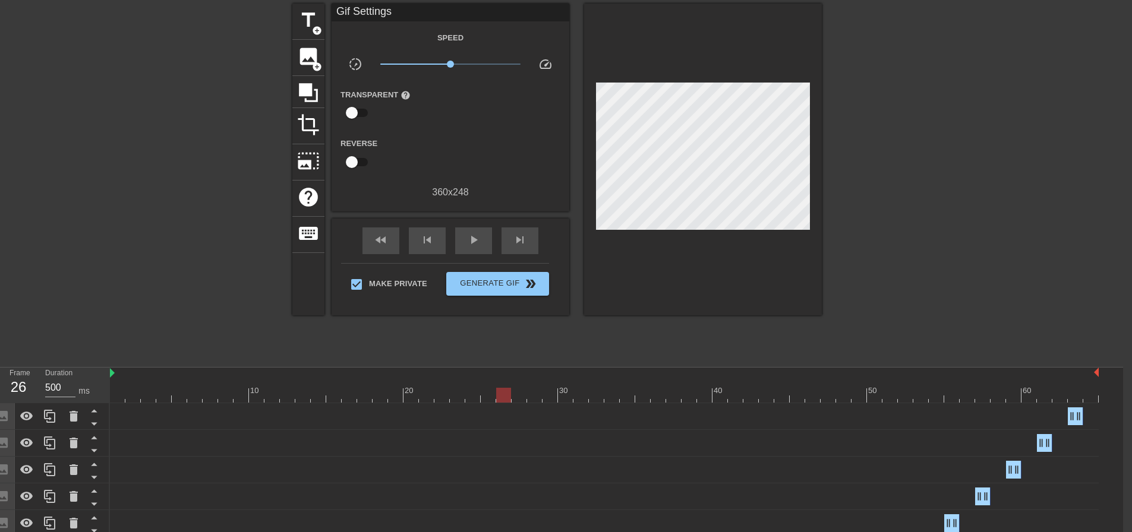
click at [531, 393] on div at bounding box center [604, 395] width 989 height 15
click at [550, 393] on div at bounding box center [604, 395] width 989 height 15
click at [535, 394] on div at bounding box center [604, 395] width 989 height 15
click at [548, 395] on div at bounding box center [604, 395] width 989 height 15
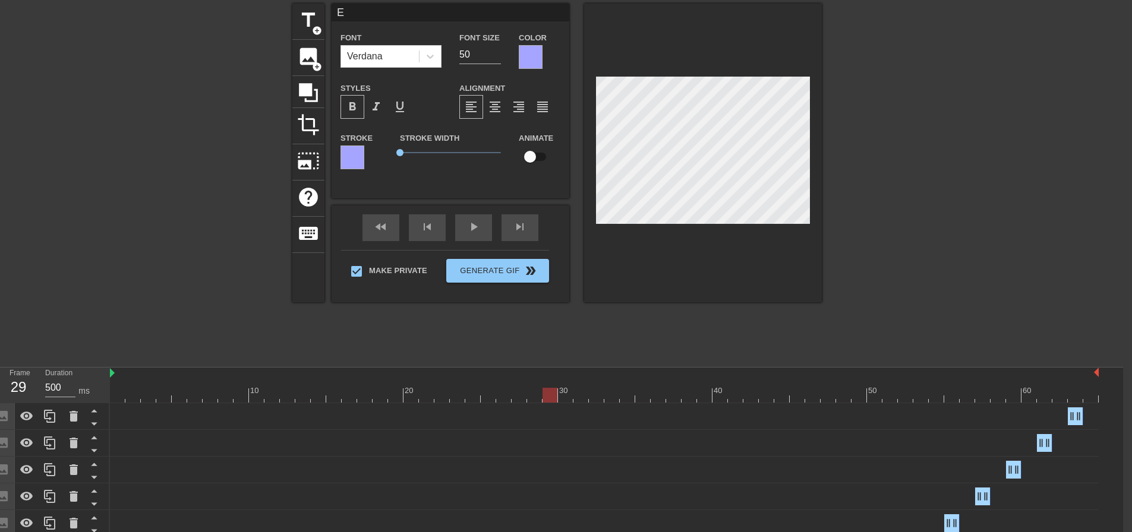
click at [542, 157] on input "checkbox" at bounding box center [530, 157] width 68 height 23
checkbox input "true"
click at [594, 342] on div "title add_circle image add_circle crop photo_size_select_large help keyboard E …" at bounding box center [556, 182] width 529 height 356
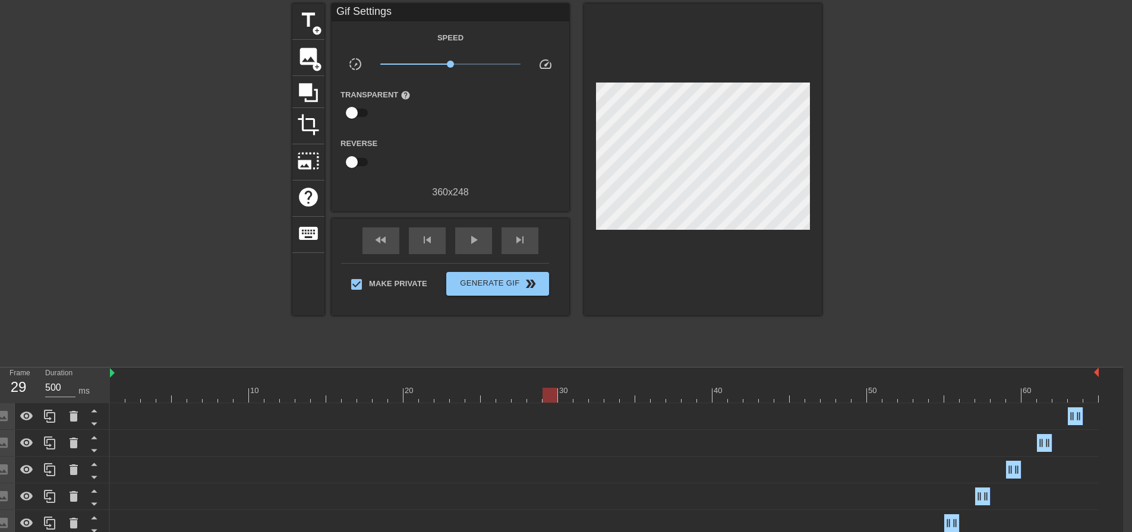
click at [515, 393] on div at bounding box center [604, 395] width 989 height 15
click at [536, 395] on div at bounding box center [604, 395] width 989 height 15
click at [558, 393] on div at bounding box center [604, 395] width 989 height 15
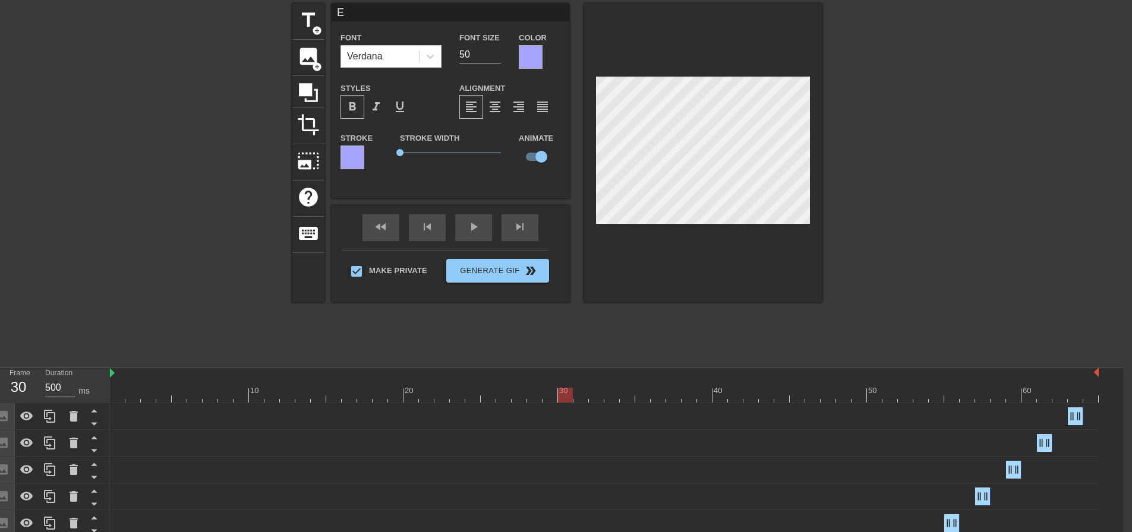
click at [598, 393] on div at bounding box center [604, 395] width 989 height 15
click at [633, 392] on div at bounding box center [604, 395] width 989 height 15
click at [655, 395] on div at bounding box center [604, 395] width 989 height 15
click at [687, 397] on div at bounding box center [604, 395] width 989 height 15
click at [723, 398] on div at bounding box center [604, 395] width 989 height 15
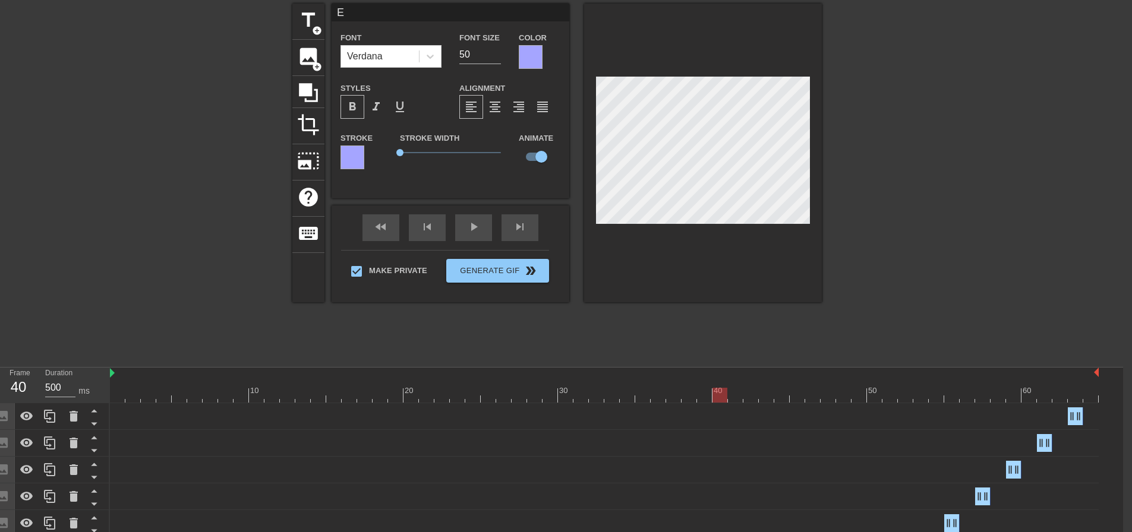
click at [749, 398] on div at bounding box center [604, 395] width 989 height 15
click at [784, 398] on div at bounding box center [604, 395] width 989 height 15
click at [815, 399] on div at bounding box center [604, 395] width 989 height 15
click at [842, 400] on div at bounding box center [604, 395] width 989 height 15
click at [878, 399] on div at bounding box center [604, 395] width 989 height 15
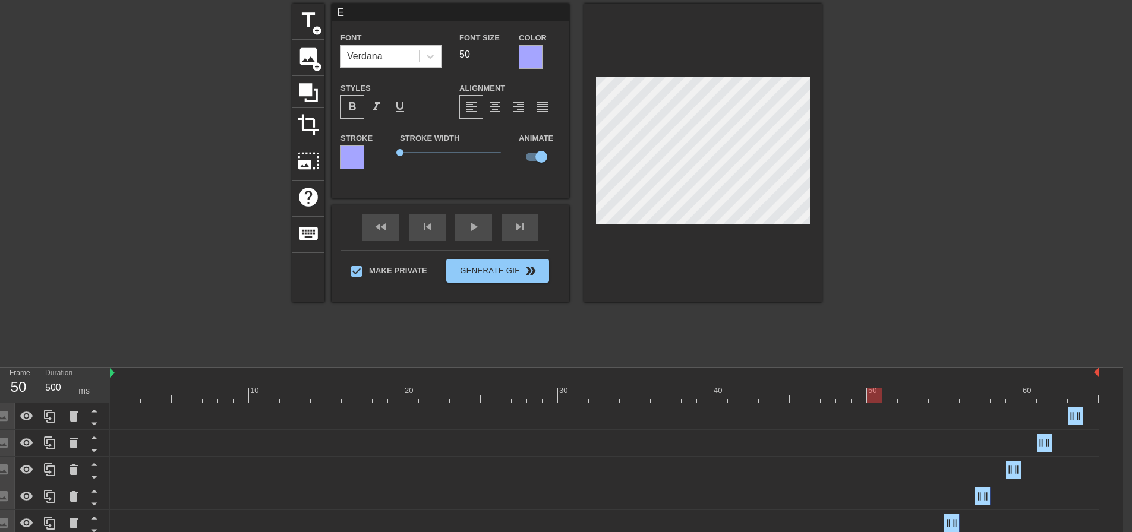
click at [909, 399] on div at bounding box center [604, 395] width 989 height 15
click at [936, 400] on div at bounding box center [604, 395] width 989 height 15
click at [967, 400] on div at bounding box center [604, 395] width 989 height 15
click at [998, 401] on div at bounding box center [604, 395] width 989 height 15
click at [1032, 399] on div at bounding box center [604, 395] width 989 height 15
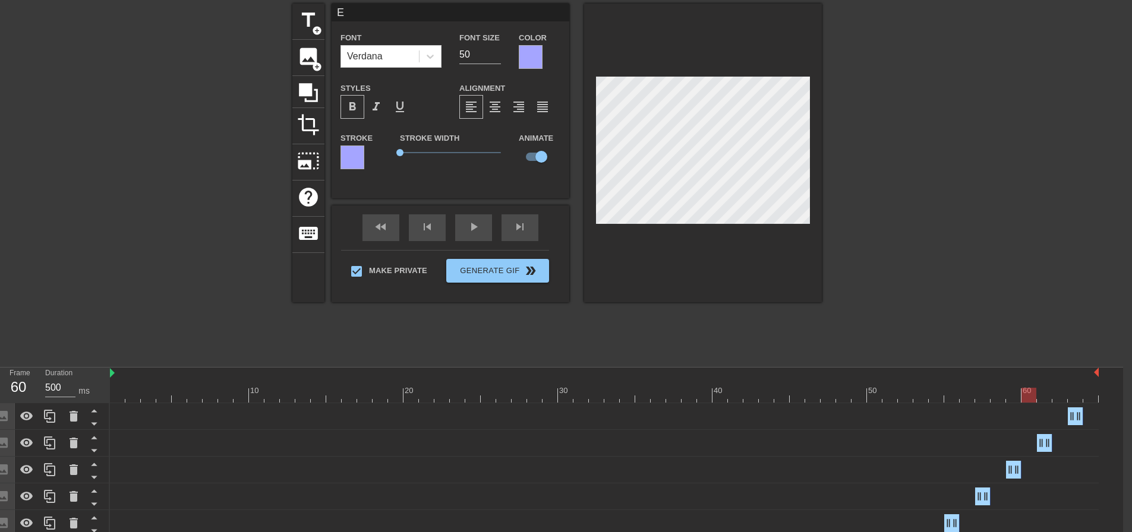
click at [1058, 399] on div at bounding box center [604, 395] width 989 height 15
click at [1091, 397] on div at bounding box center [604, 395] width 989 height 15
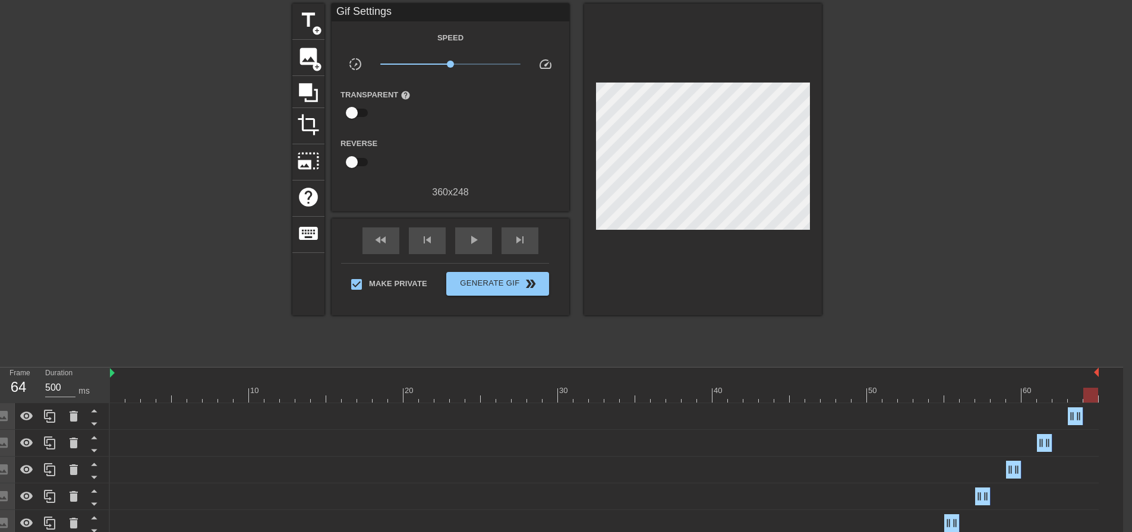
click at [904, 251] on div at bounding box center [925, 182] width 178 height 356
click at [493, 390] on div at bounding box center [604, 395] width 989 height 15
click at [509, 390] on div at bounding box center [604, 395] width 989 height 15
click at [532, 391] on div at bounding box center [604, 395] width 989 height 15
click at [551, 393] on div at bounding box center [604, 395] width 989 height 15
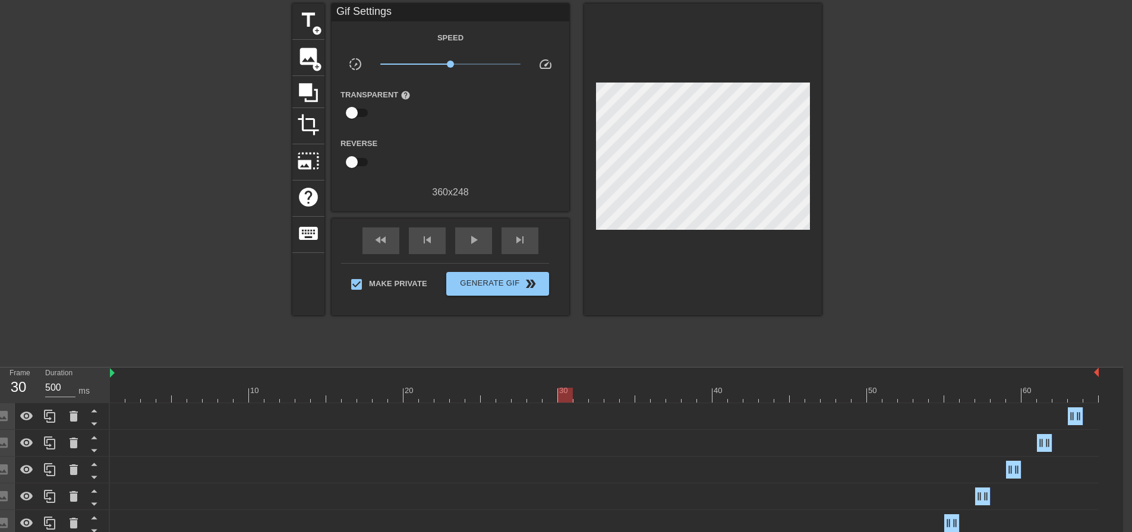
click at [569, 395] on div at bounding box center [604, 395] width 989 height 15
click at [583, 395] on div at bounding box center [604, 395] width 989 height 15
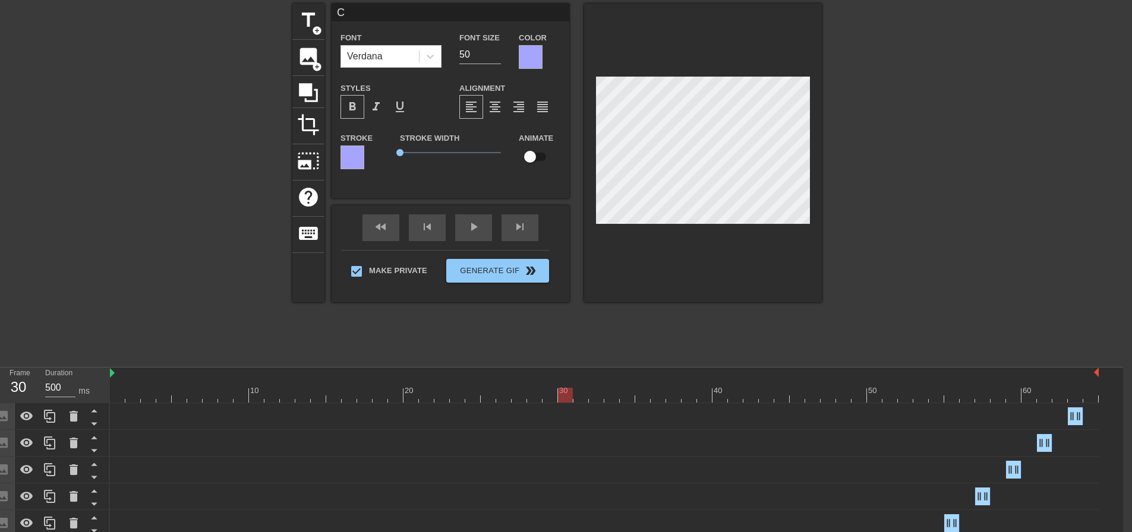
click at [569, 395] on div at bounding box center [604, 395] width 989 height 15
click at [603, 392] on div at bounding box center [604, 395] width 989 height 15
click at [633, 465] on div "Image drag_handle drag_handle" at bounding box center [604, 470] width 989 height 18
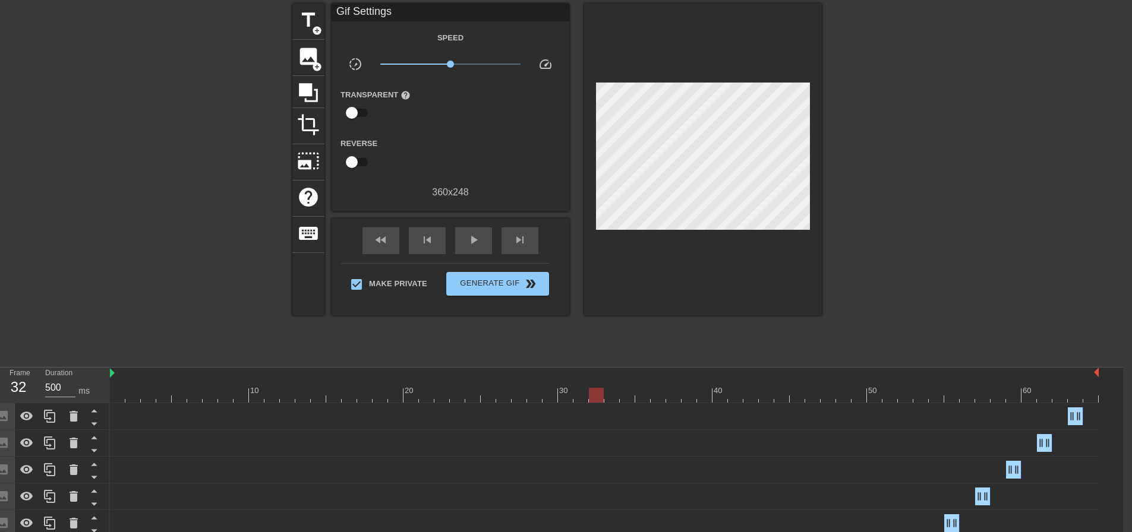
click at [578, 389] on div at bounding box center [604, 395] width 989 height 15
click at [565, 390] on div at bounding box center [604, 395] width 989 height 15
click at [576, 393] on div at bounding box center [604, 395] width 989 height 15
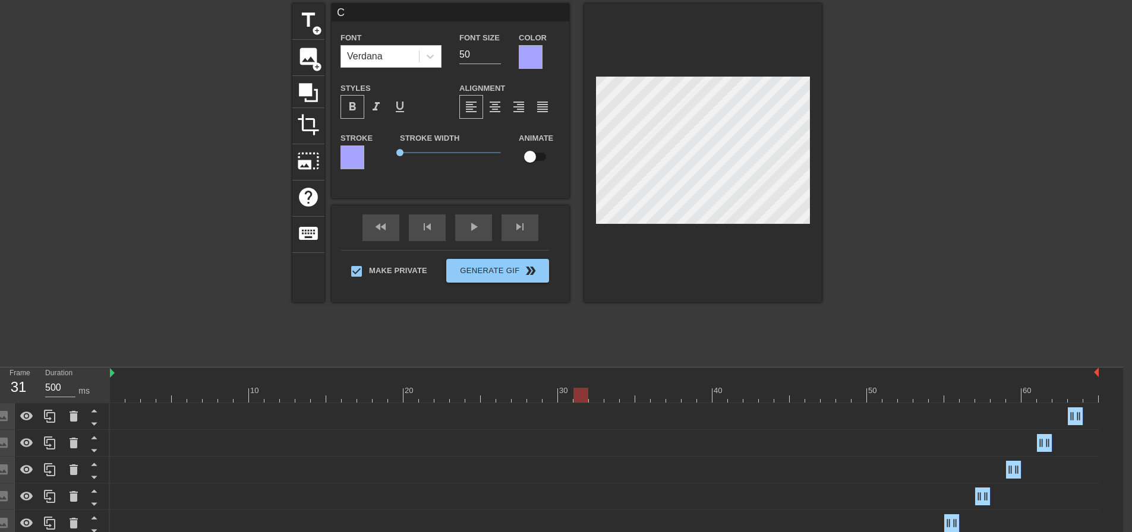
click at [663, 236] on div at bounding box center [703, 153] width 238 height 299
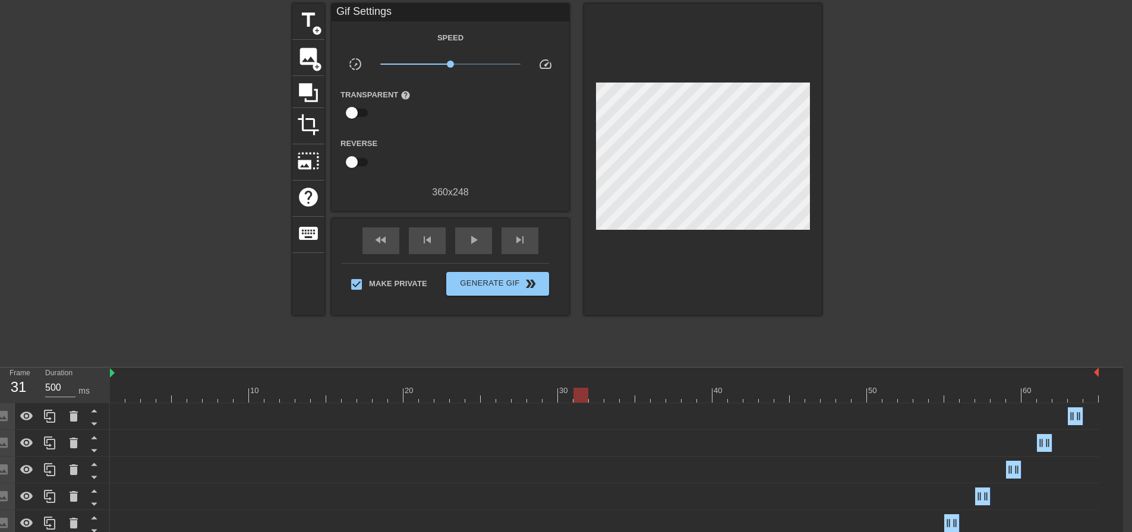
click at [565, 396] on div at bounding box center [604, 395] width 989 height 15
click at [580, 396] on div at bounding box center [604, 395] width 989 height 15
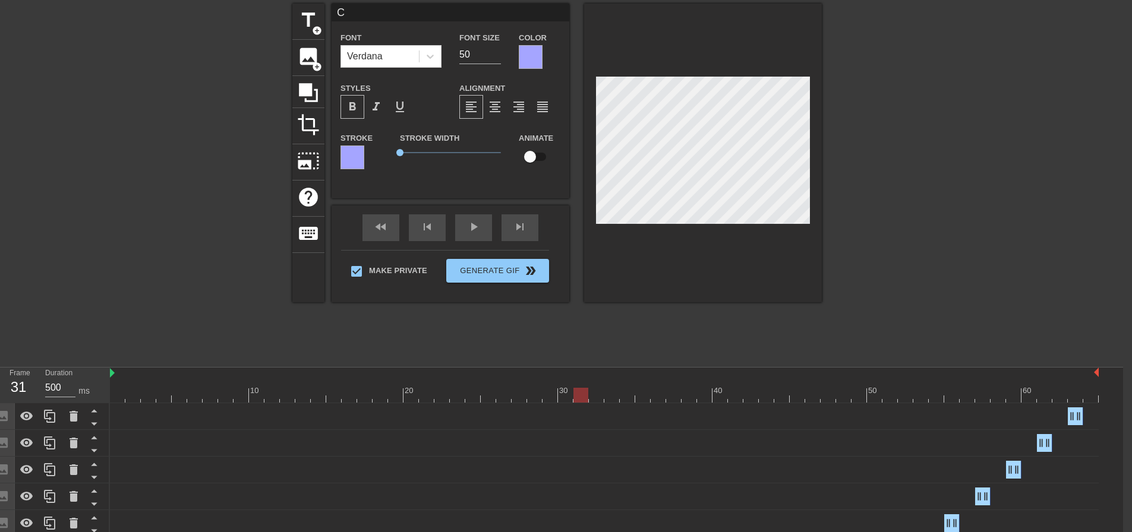
click at [544, 156] on input "checkbox" at bounding box center [530, 157] width 68 height 23
checkbox input "true"
click at [608, 397] on div at bounding box center [604, 395] width 989 height 15
click at [642, 399] on div at bounding box center [604, 395] width 989 height 15
click at [679, 399] on div at bounding box center [604, 395] width 989 height 15
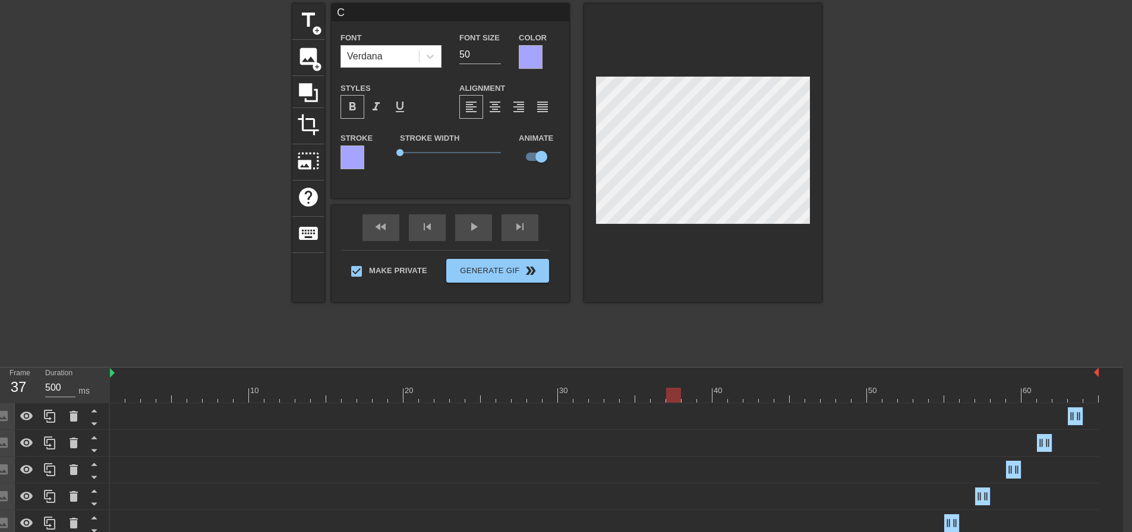
click at [702, 396] on div at bounding box center [604, 395] width 989 height 15
click at [733, 397] on div at bounding box center [604, 395] width 989 height 15
click at [765, 397] on div at bounding box center [604, 395] width 989 height 15
click at [797, 398] on div at bounding box center [604, 395] width 989 height 15
click at [829, 398] on div at bounding box center [604, 395] width 989 height 15
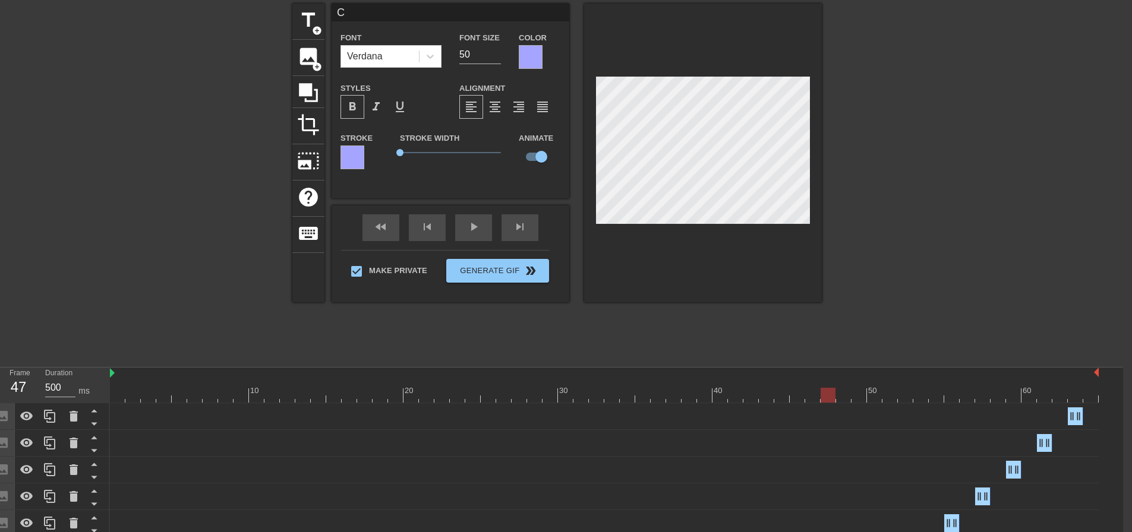
click at [856, 399] on div at bounding box center [604, 395] width 989 height 15
click at [885, 399] on div at bounding box center [604, 395] width 989 height 15
click at [919, 397] on div at bounding box center [604, 395] width 989 height 15
click at [948, 399] on div at bounding box center [604, 395] width 989 height 15
click at [983, 399] on div at bounding box center [604, 395] width 989 height 15
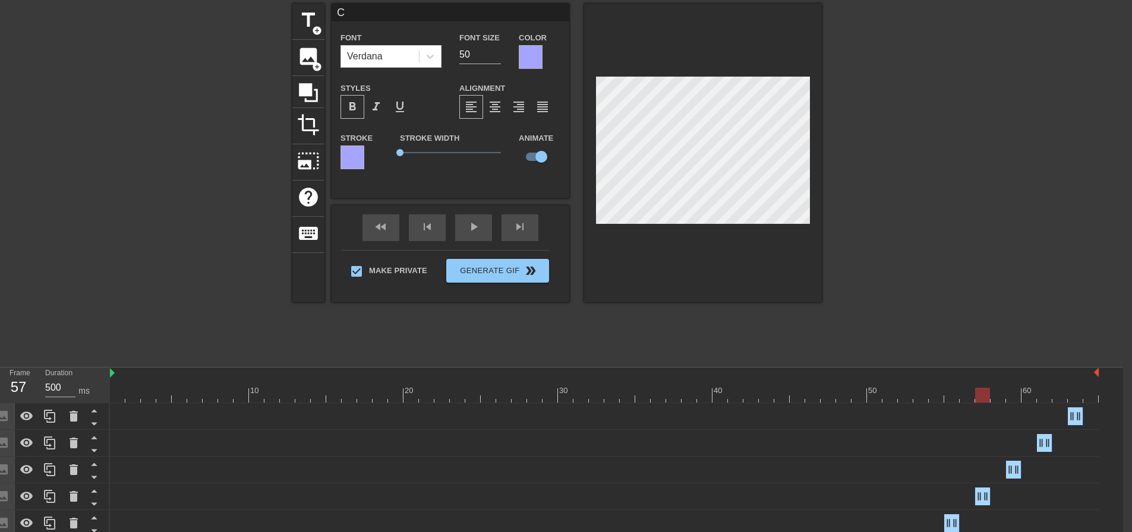
click at [1011, 399] on div at bounding box center [604, 395] width 989 height 15
click at [1044, 397] on div at bounding box center [604, 395] width 989 height 15
click at [1076, 396] on div at bounding box center [604, 395] width 989 height 15
click at [904, 275] on div at bounding box center [925, 182] width 178 height 356
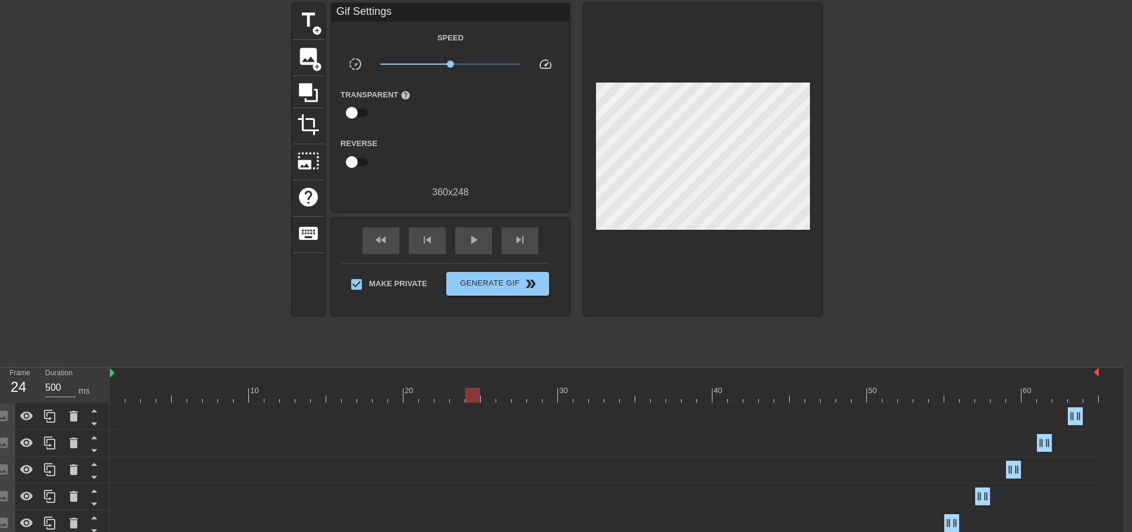
click at [471, 393] on div at bounding box center [604, 395] width 989 height 15
click at [494, 396] on div at bounding box center [604, 395] width 989 height 15
click at [532, 397] on div at bounding box center [604, 395] width 989 height 15
click at [557, 398] on div at bounding box center [604, 395] width 989 height 15
click at [598, 398] on div at bounding box center [604, 395] width 989 height 15
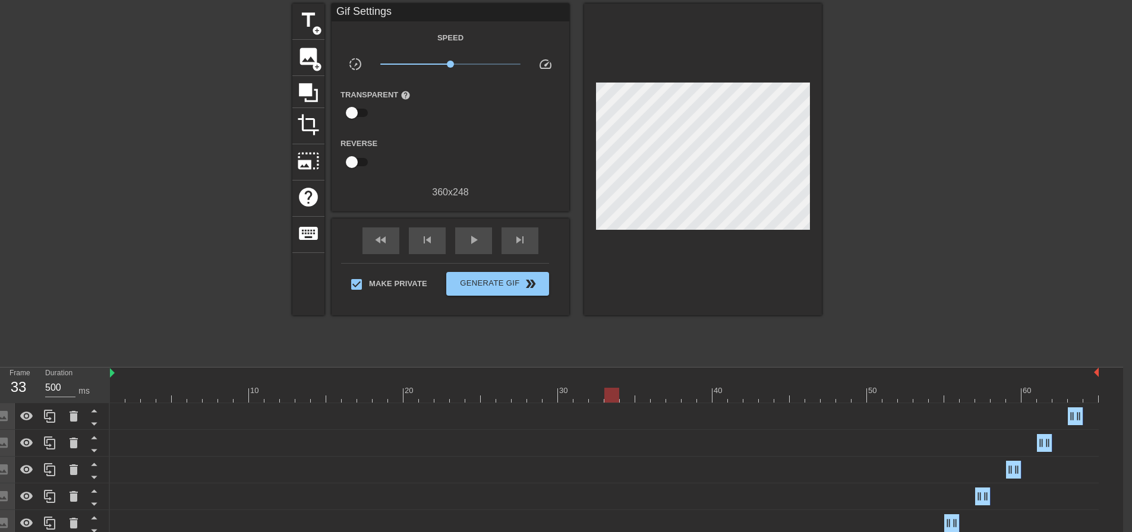
click at [611, 399] on div at bounding box center [604, 395] width 989 height 15
click at [597, 396] on div at bounding box center [604, 395] width 989 height 15
click at [619, 396] on div at bounding box center [604, 395] width 989 height 15
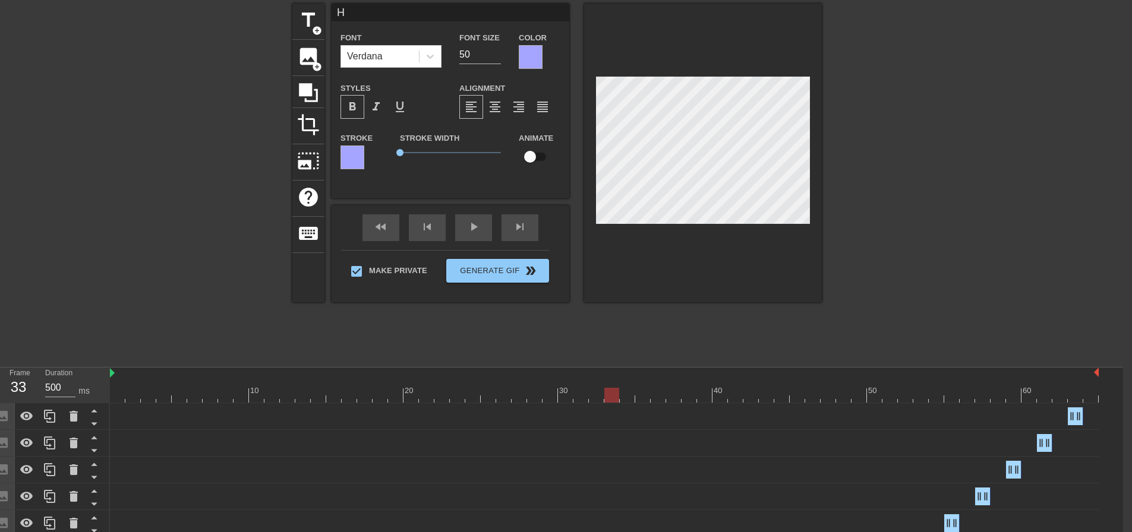
click at [542, 153] on input "checkbox" at bounding box center [530, 157] width 68 height 23
checkbox input "true"
click at [646, 396] on div at bounding box center [604, 395] width 989 height 15
click at [674, 395] on div at bounding box center [604, 395] width 989 height 15
click at [706, 396] on div at bounding box center [604, 395] width 989 height 15
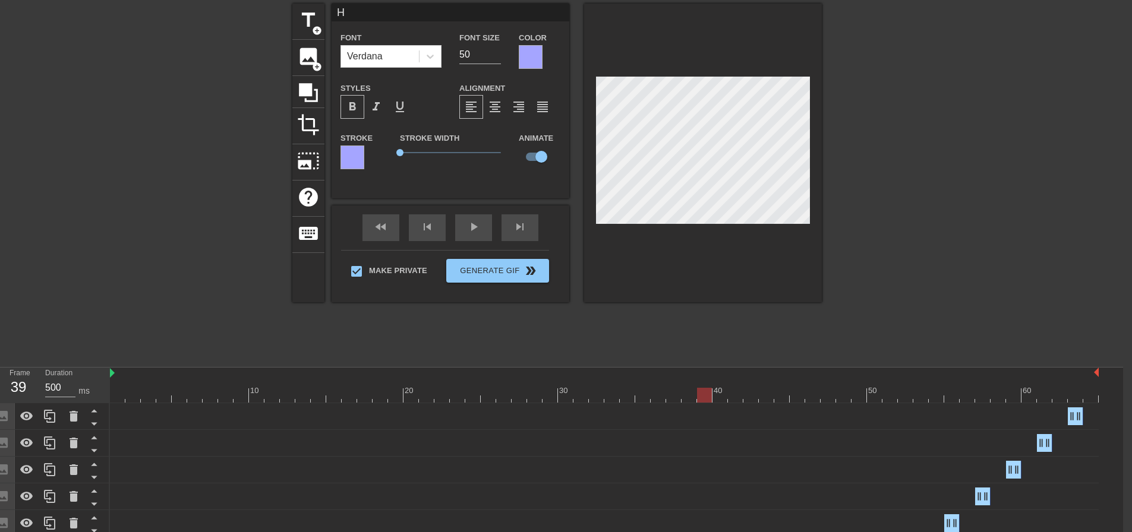
click at [736, 397] on div at bounding box center [604, 395] width 989 height 15
click at [772, 399] on div at bounding box center [604, 395] width 989 height 15
click at [796, 399] on div at bounding box center [604, 395] width 989 height 15
click at [827, 399] on div at bounding box center [604, 395] width 989 height 15
click at [859, 399] on div at bounding box center [604, 395] width 989 height 15
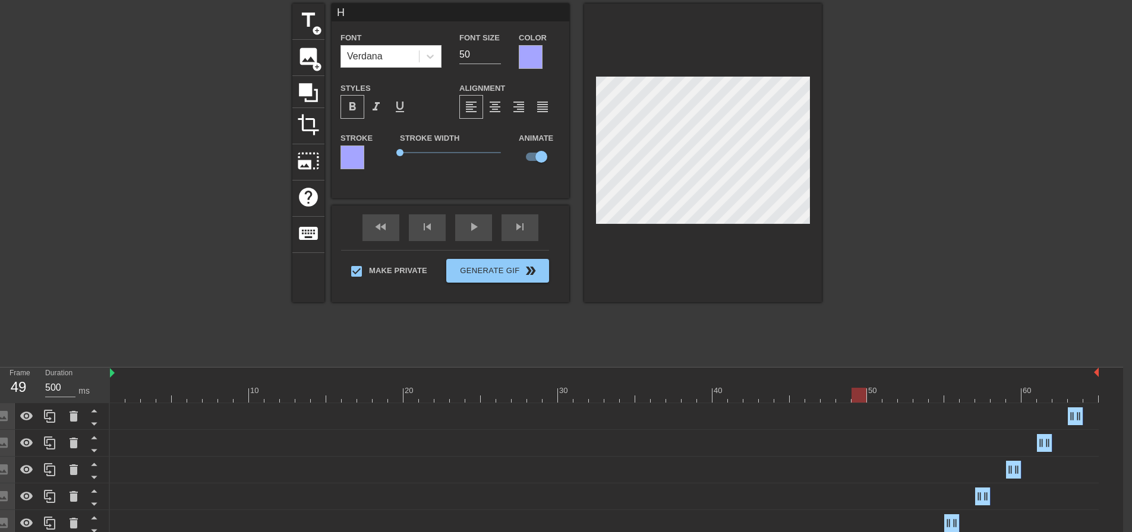
click at [890, 397] on div at bounding box center [604, 395] width 989 height 15
click at [915, 398] on div at bounding box center [604, 395] width 989 height 15
click at [957, 399] on div at bounding box center [604, 395] width 989 height 15
click at [986, 399] on div at bounding box center [604, 395] width 989 height 15
click at [1010, 399] on div at bounding box center [604, 395] width 989 height 15
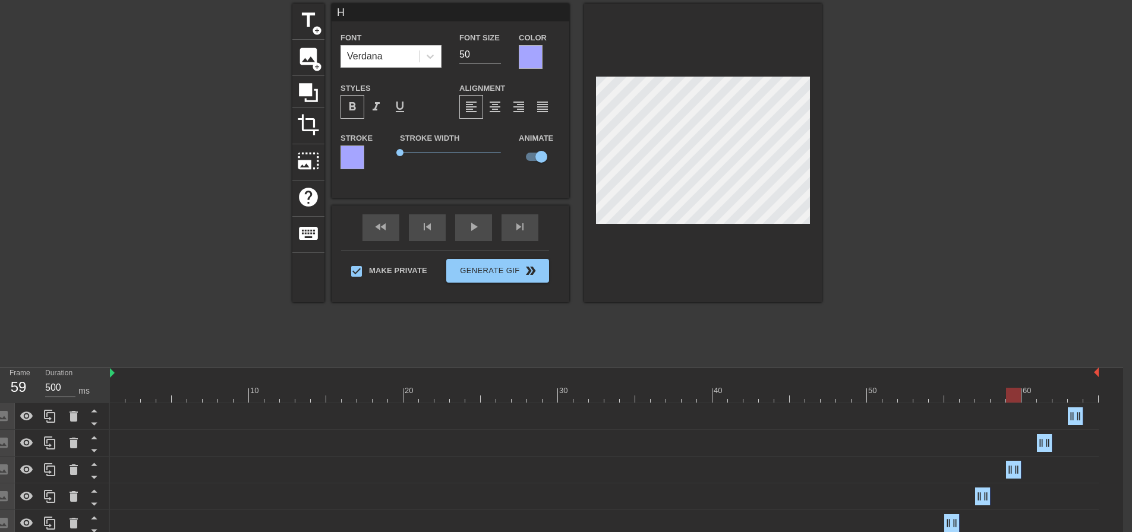
click at [1043, 399] on div at bounding box center [604, 395] width 989 height 15
click at [1073, 397] on div at bounding box center [604, 395] width 989 height 15
click at [912, 237] on div at bounding box center [925, 182] width 178 height 356
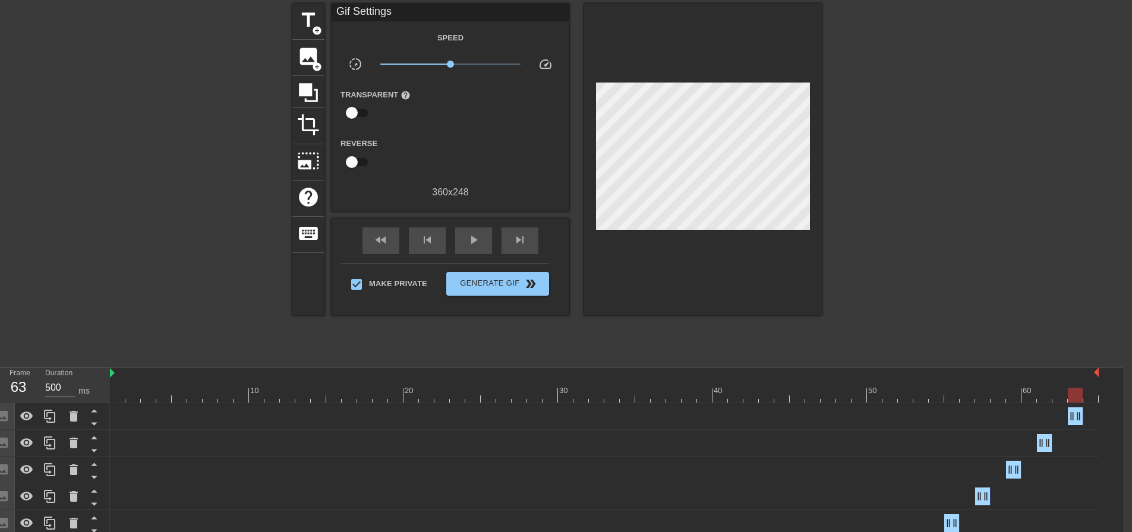
click at [602, 396] on div at bounding box center [604, 395] width 989 height 15
click at [623, 396] on div at bounding box center [604, 395] width 989 height 15
click at [633, 397] on div at bounding box center [627, 395] width 15 height 15
click at [643, 399] on div at bounding box center [604, 395] width 989 height 15
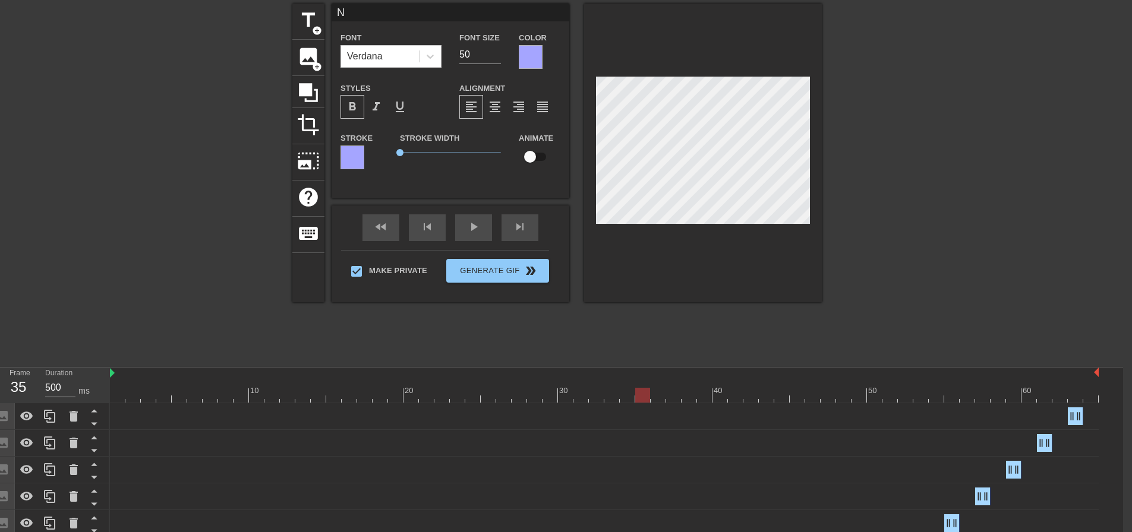
click at [537, 156] on input "checkbox" at bounding box center [530, 157] width 68 height 23
checkbox input "true"
click at [673, 396] on div at bounding box center [604, 395] width 989 height 15
click at [704, 397] on div at bounding box center [604, 395] width 989 height 15
click at [736, 396] on div at bounding box center [604, 395] width 989 height 15
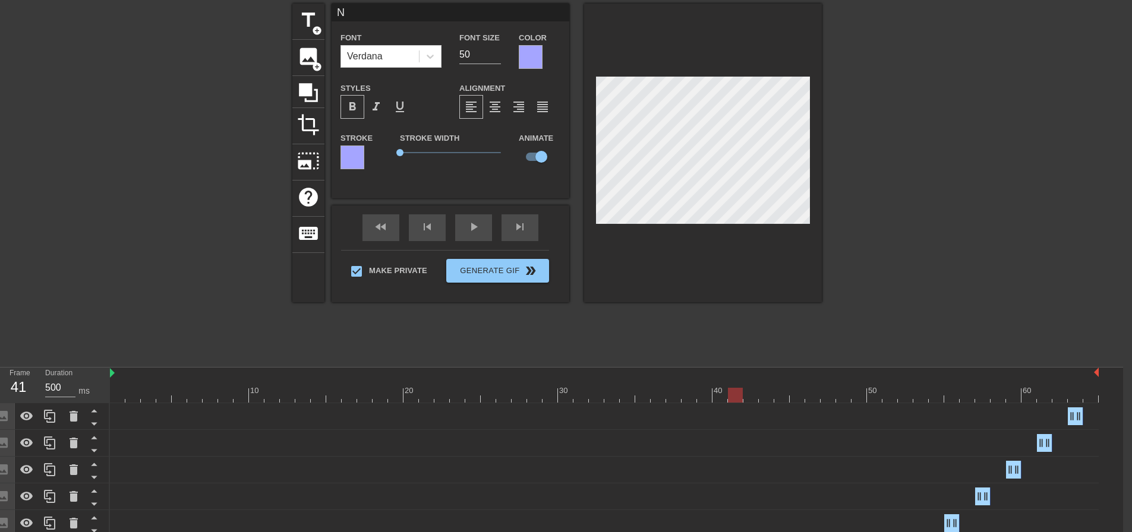
click at [765, 399] on div at bounding box center [604, 395] width 989 height 15
click at [796, 397] on div at bounding box center [604, 395] width 989 height 15
click at [831, 399] on div at bounding box center [604, 395] width 989 height 15
click at [859, 395] on div at bounding box center [604, 395] width 989 height 15
click at [893, 396] on div at bounding box center [604, 395] width 989 height 15
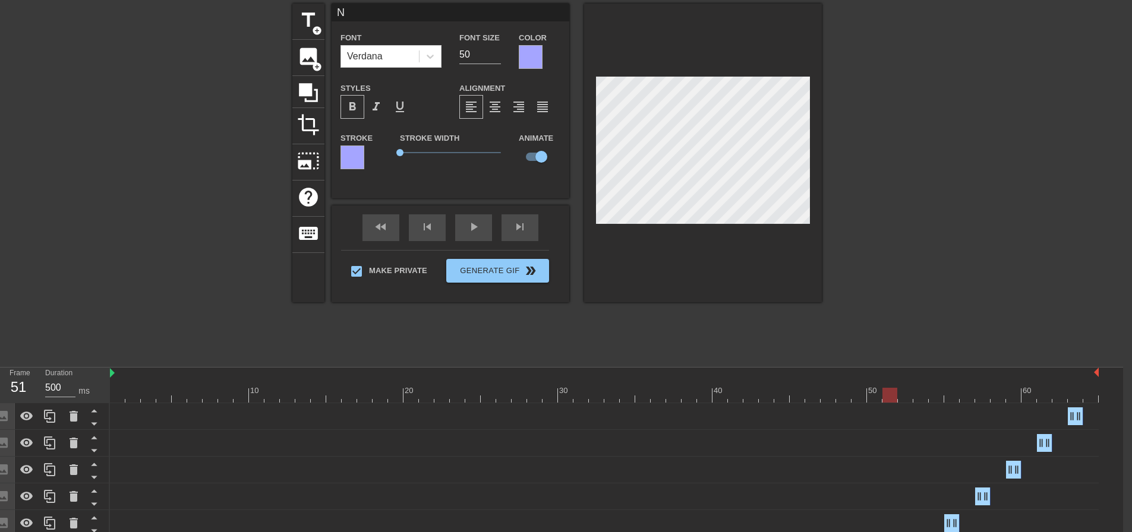
click at [919, 399] on div at bounding box center [604, 395] width 989 height 15
click at [956, 399] on div at bounding box center [604, 395] width 989 height 15
click at [981, 399] on div at bounding box center [604, 395] width 989 height 15
click at [1011, 401] on div at bounding box center [604, 395] width 989 height 15
click at [1047, 399] on div at bounding box center [604, 395] width 989 height 15
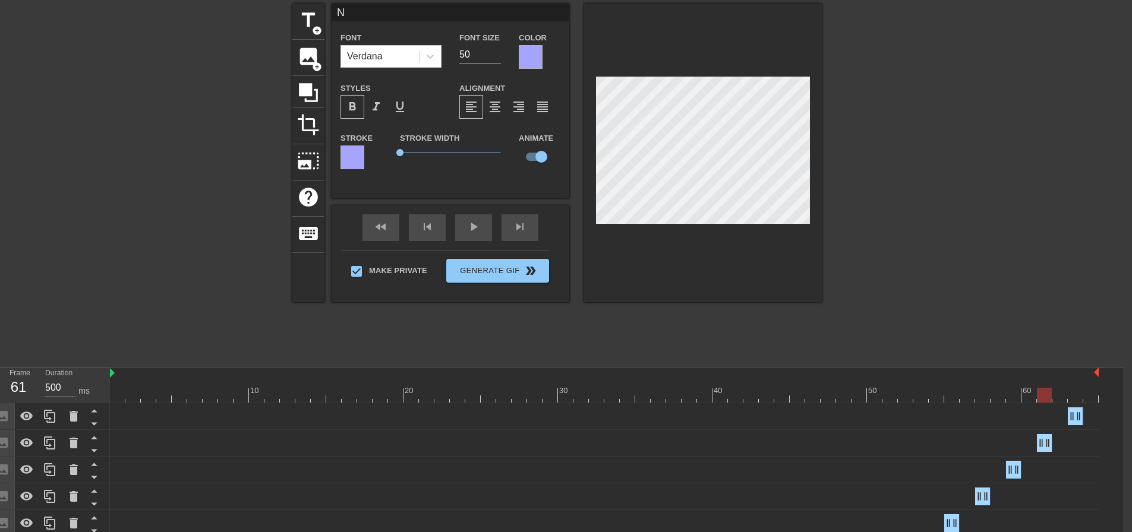
click at [1073, 399] on div at bounding box center [604, 395] width 989 height 15
click at [890, 271] on div at bounding box center [925, 182] width 178 height 356
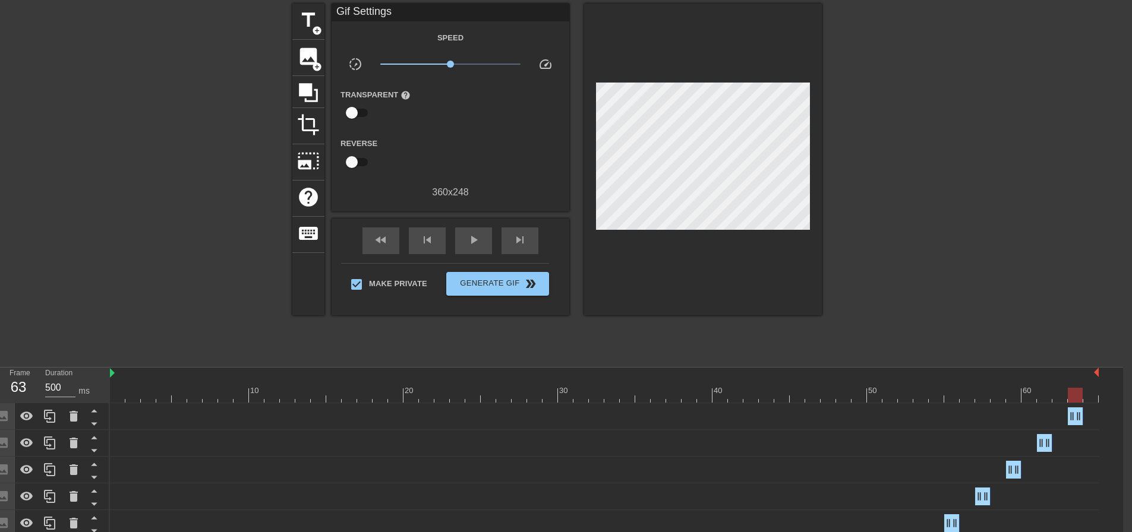
click at [576, 393] on div at bounding box center [604, 395] width 989 height 15
click at [597, 396] on div at bounding box center [604, 395] width 989 height 15
click at [613, 399] on div at bounding box center [604, 395] width 989 height 15
click at [630, 399] on div at bounding box center [604, 395] width 989 height 15
click at [644, 400] on div at bounding box center [604, 395] width 989 height 15
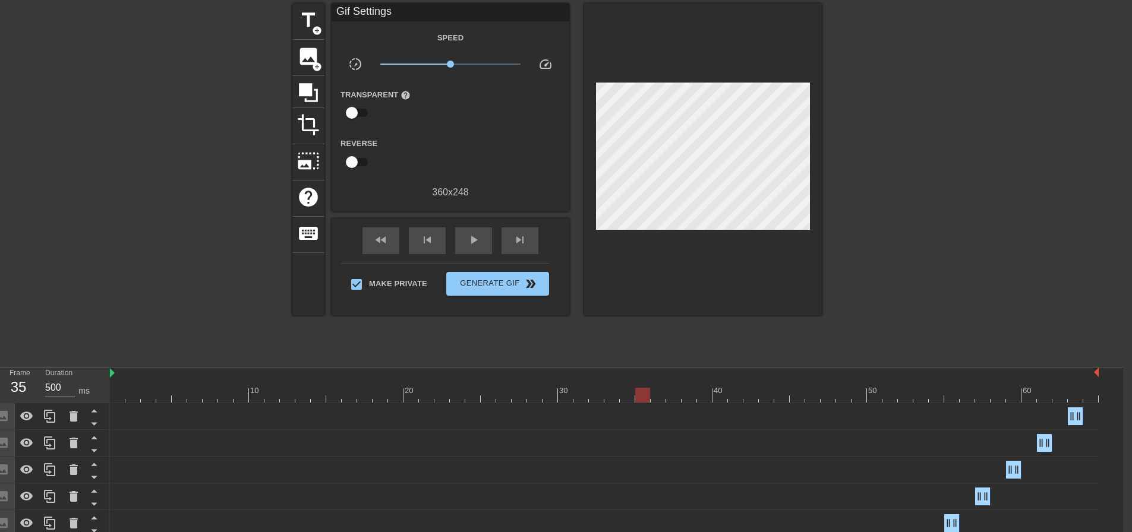
click at [659, 397] on div at bounding box center [604, 395] width 989 height 15
click at [679, 397] on div at bounding box center [604, 395] width 989 height 15
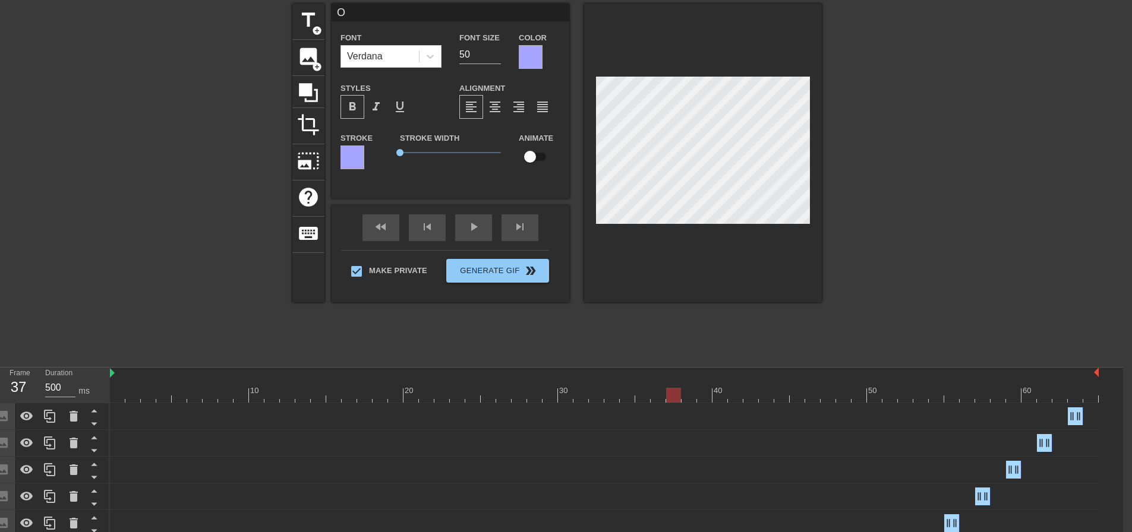
click at [538, 158] on input "checkbox" at bounding box center [530, 157] width 68 height 23
checkbox input "true"
click at [705, 395] on div at bounding box center [604, 395] width 989 height 15
click at [732, 396] on div at bounding box center [604, 395] width 989 height 15
click at [766, 399] on div at bounding box center [604, 395] width 989 height 15
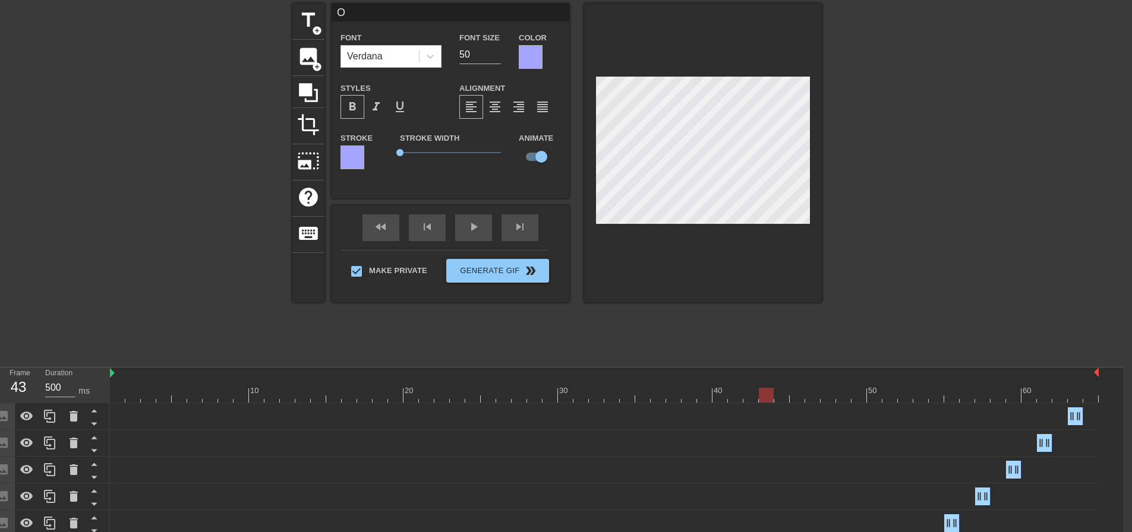
click at [799, 400] on div at bounding box center [604, 395] width 989 height 15
click at [829, 397] on div at bounding box center [604, 395] width 989 height 15
click at [861, 399] on div at bounding box center [604, 395] width 989 height 15
click at [888, 399] on div at bounding box center [604, 395] width 989 height 15
click at [924, 400] on div at bounding box center [604, 395] width 989 height 15
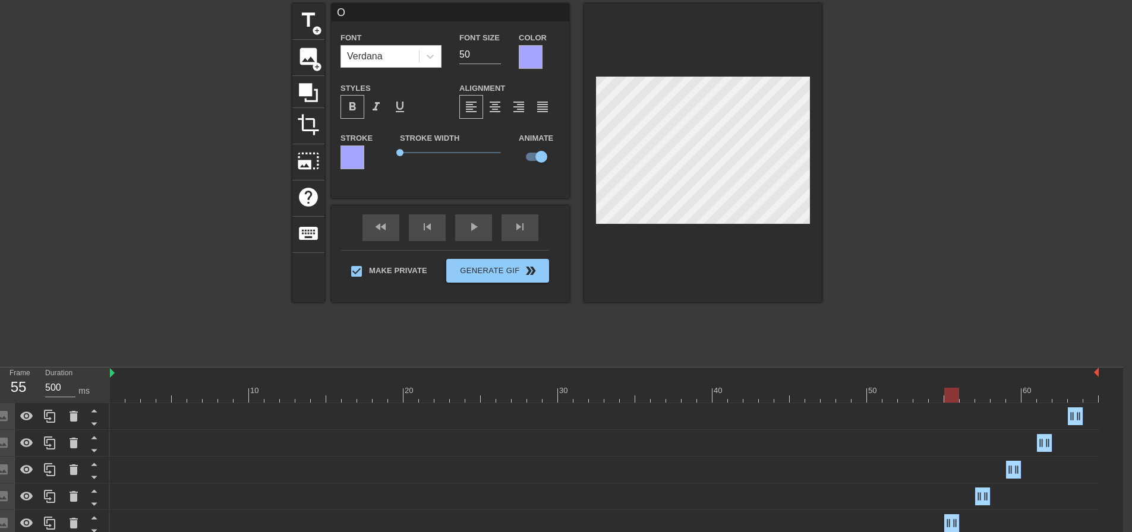
click at [950, 399] on div at bounding box center [604, 395] width 989 height 15
click at [980, 397] on div at bounding box center [604, 395] width 989 height 15
click at [1009, 402] on div at bounding box center [604, 395] width 989 height 15
click at [1045, 399] on div at bounding box center [604, 395] width 989 height 15
click at [1069, 399] on div at bounding box center [604, 395] width 989 height 15
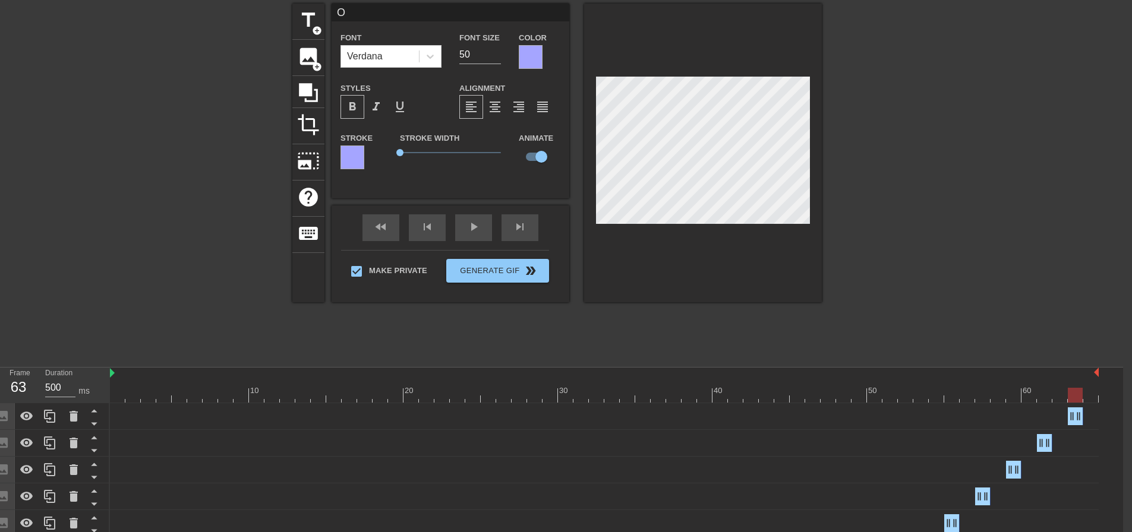
click at [960, 270] on div at bounding box center [925, 182] width 178 height 356
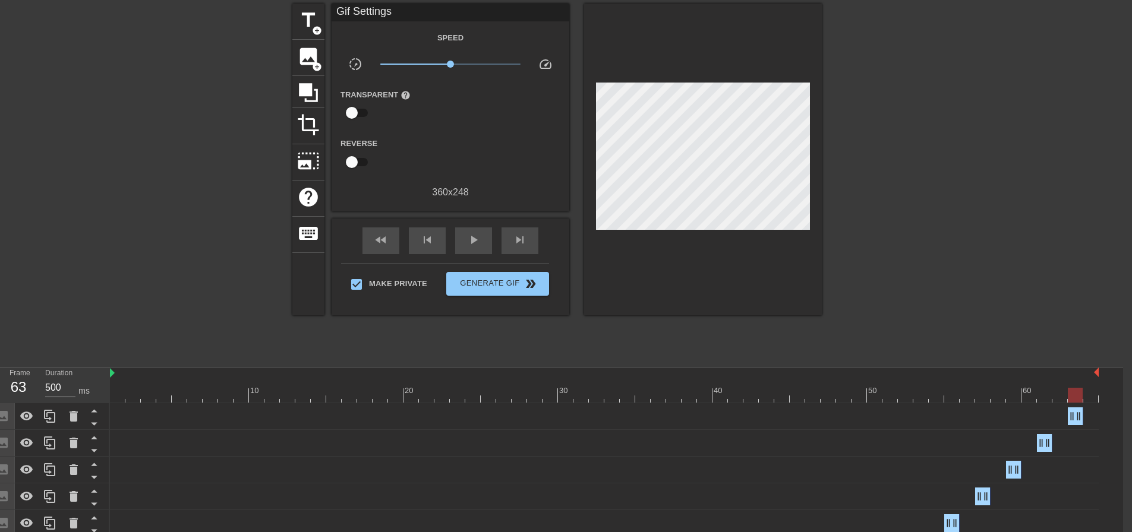
click at [621, 397] on div at bounding box center [604, 395] width 989 height 15
click at [638, 399] on div at bounding box center [604, 395] width 989 height 15
click at [662, 400] on div at bounding box center [604, 395] width 989 height 15
click at [680, 400] on div at bounding box center [604, 395] width 989 height 15
click at [693, 399] on div at bounding box center [604, 395] width 989 height 15
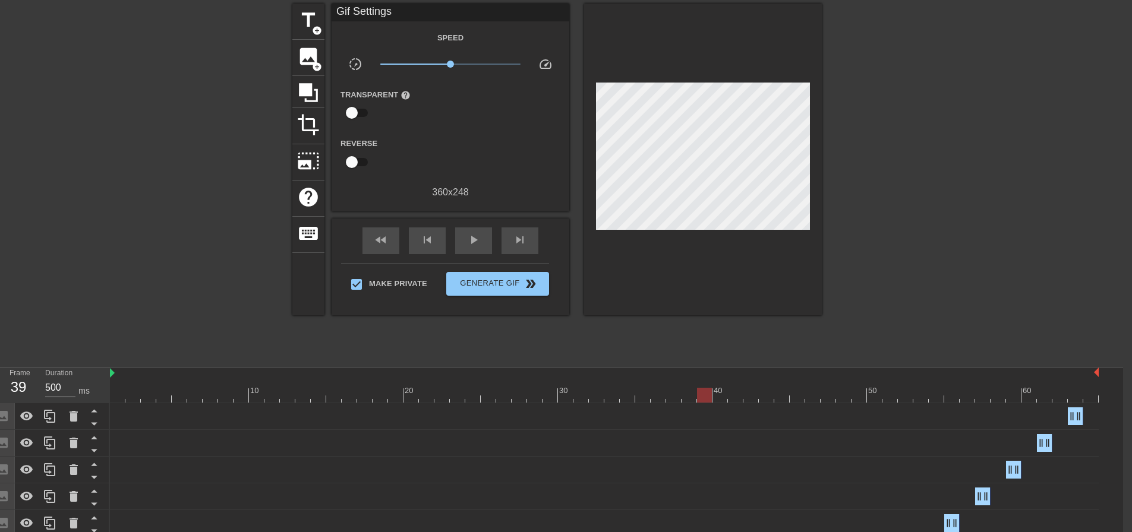
click at [711, 399] on div at bounding box center [604, 395] width 989 height 15
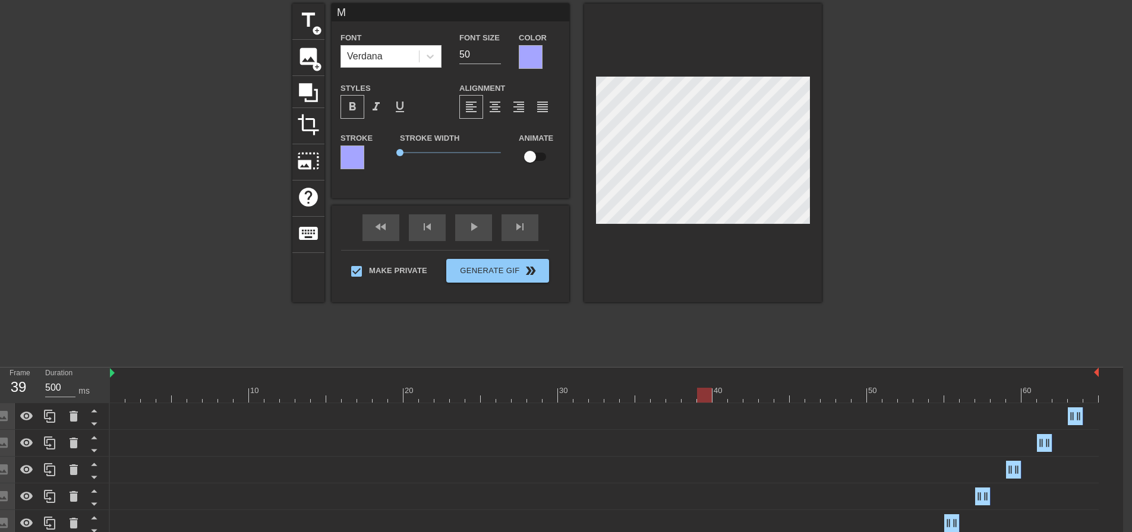
click at [541, 161] on input "checkbox" at bounding box center [530, 157] width 68 height 23
checkbox input "true"
click at [738, 397] on div at bounding box center [604, 395] width 989 height 15
click at [769, 394] on div at bounding box center [604, 395] width 989 height 15
click at [799, 395] on div at bounding box center [604, 395] width 989 height 15
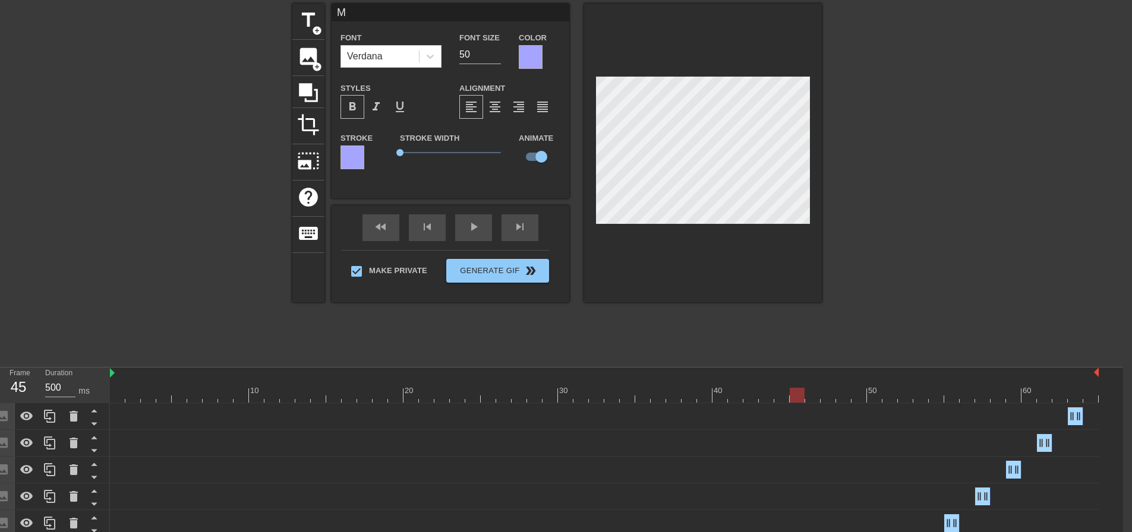
click at [831, 398] on div at bounding box center [604, 395] width 989 height 15
click at [859, 399] on div at bounding box center [604, 395] width 989 height 15
click at [888, 399] on div at bounding box center [604, 395] width 989 height 15
click at [919, 399] on div at bounding box center [604, 395] width 989 height 15
click at [948, 401] on div at bounding box center [604, 395] width 989 height 15
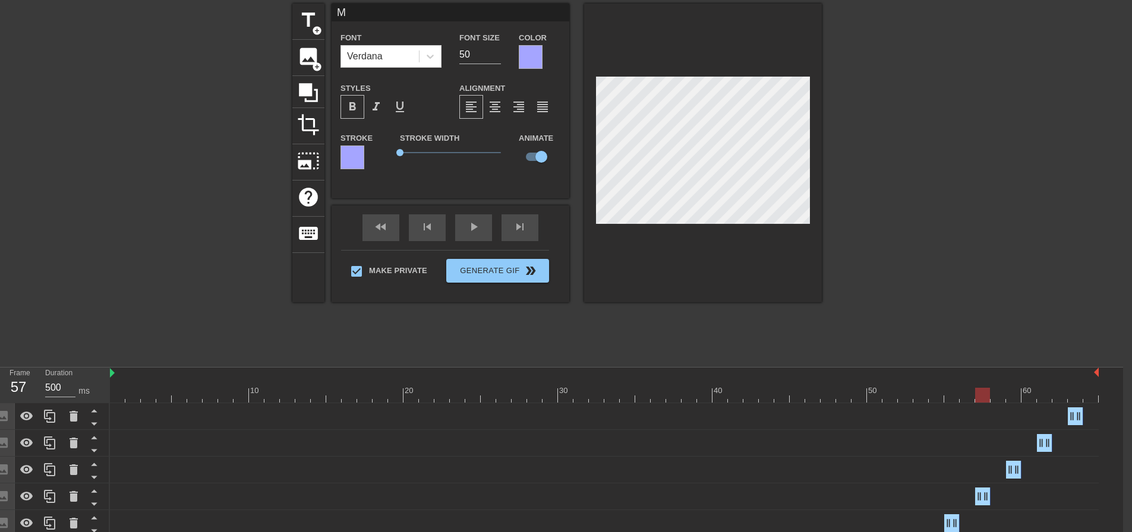
click at [982, 397] on div at bounding box center [604, 395] width 989 height 15
click at [1011, 397] on div at bounding box center [604, 395] width 989 height 15
click at [1047, 401] on div at bounding box center [604, 395] width 989 height 15
click at [1074, 397] on div at bounding box center [604, 395] width 989 height 15
click at [919, 250] on div at bounding box center [925, 182] width 178 height 356
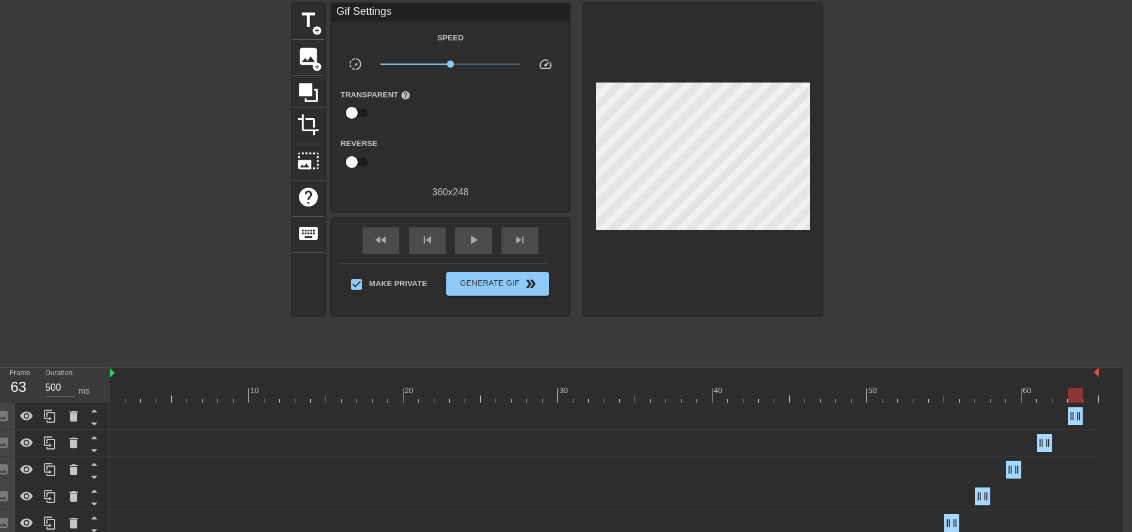
click at [667, 398] on div at bounding box center [604, 395] width 989 height 15
click at [687, 397] on div at bounding box center [604, 395] width 989 height 15
click at [709, 397] on div at bounding box center [604, 395] width 989 height 15
click at [731, 397] on div at bounding box center [604, 395] width 989 height 15
click at [758, 397] on div at bounding box center [604, 395] width 989 height 15
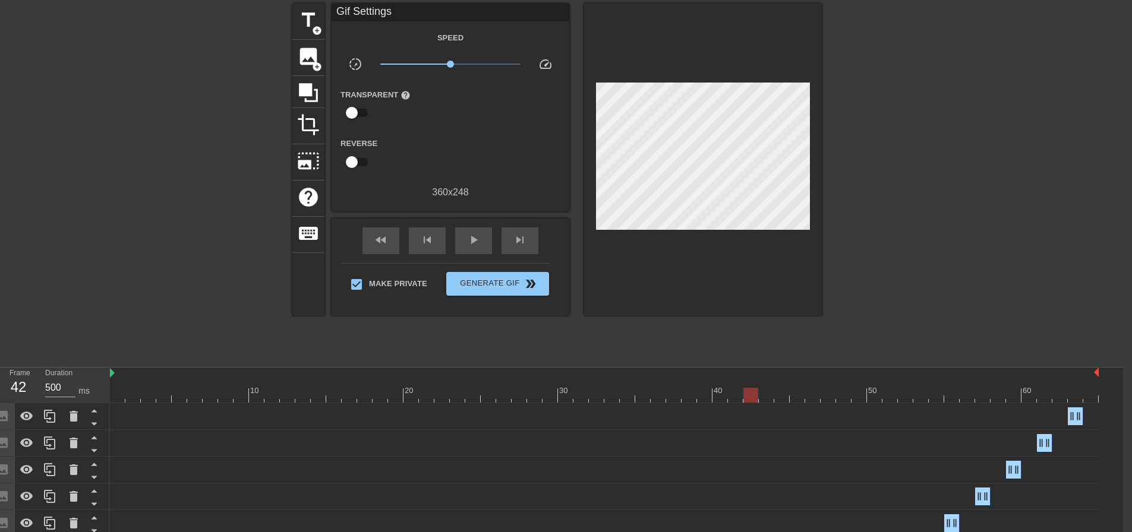
click at [781, 396] on div at bounding box center [604, 395] width 989 height 15
click at [801, 396] on div at bounding box center [604, 395] width 989 height 15
click at [740, 393] on div at bounding box center [604, 395] width 989 height 15
click at [723, 393] on div at bounding box center [604, 395] width 989 height 15
click at [739, 397] on div at bounding box center [604, 395] width 989 height 15
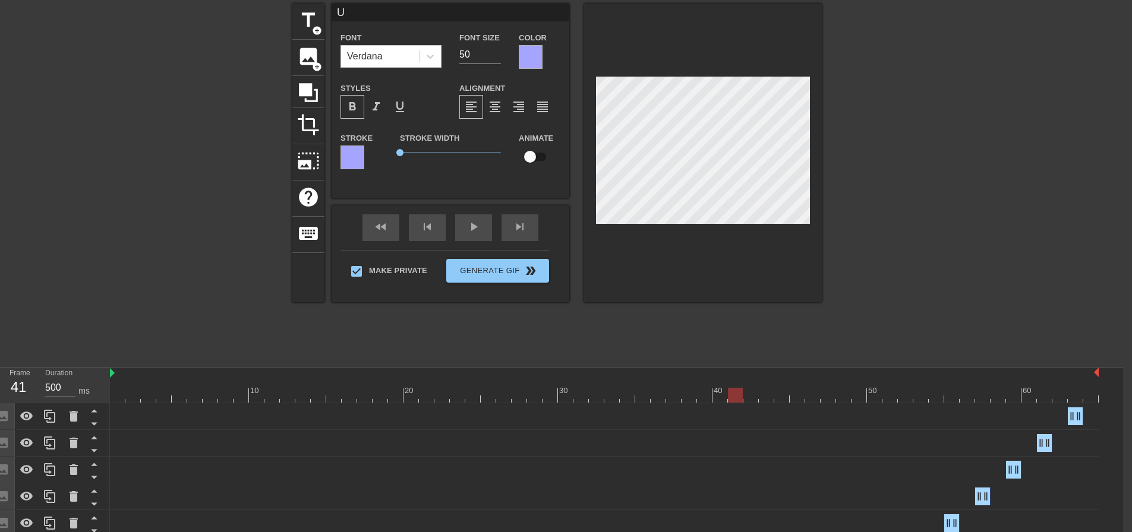
click at [538, 160] on input "checkbox" at bounding box center [530, 157] width 68 height 23
checkbox input "true"
click at [770, 395] on div at bounding box center [604, 395] width 989 height 15
click at [799, 395] on div at bounding box center [604, 395] width 989 height 15
click at [826, 395] on div at bounding box center [604, 395] width 989 height 15
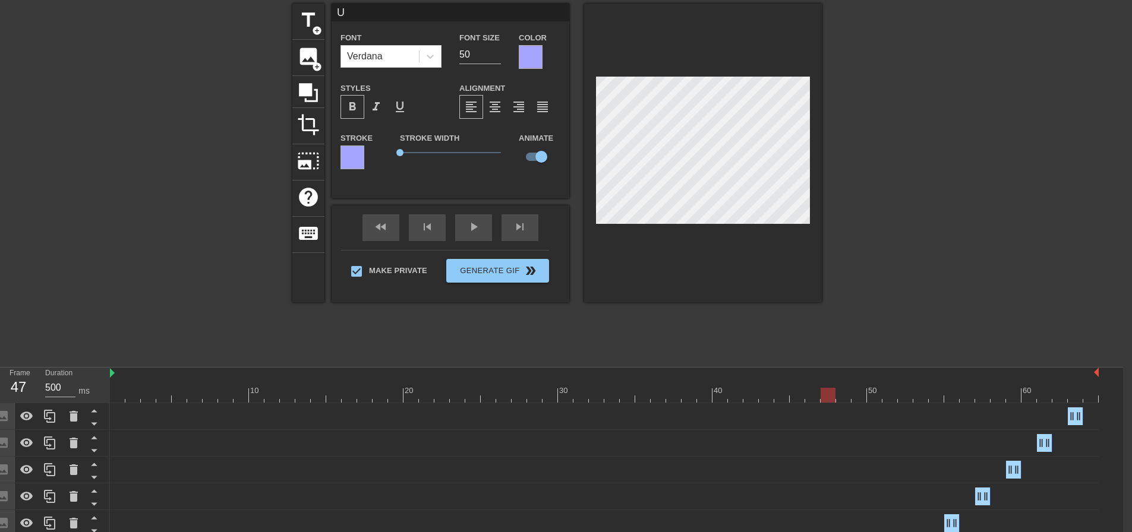
click at [862, 398] on div at bounding box center [604, 395] width 989 height 15
click at [886, 400] on div at bounding box center [604, 395] width 989 height 15
click at [926, 397] on div at bounding box center [604, 395] width 989 height 15
click at [952, 397] on div at bounding box center [604, 395] width 989 height 15
click at [986, 399] on div at bounding box center [604, 395] width 989 height 15
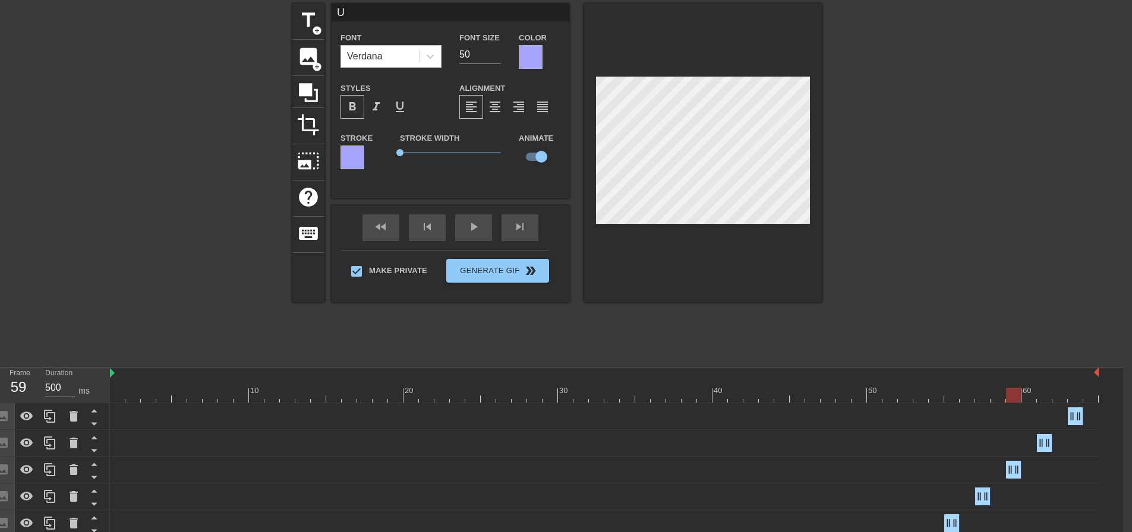
click at [1012, 397] on div at bounding box center [604, 395] width 989 height 15
click at [1047, 399] on div at bounding box center [604, 395] width 989 height 15
click at [1078, 399] on div at bounding box center [604, 395] width 989 height 15
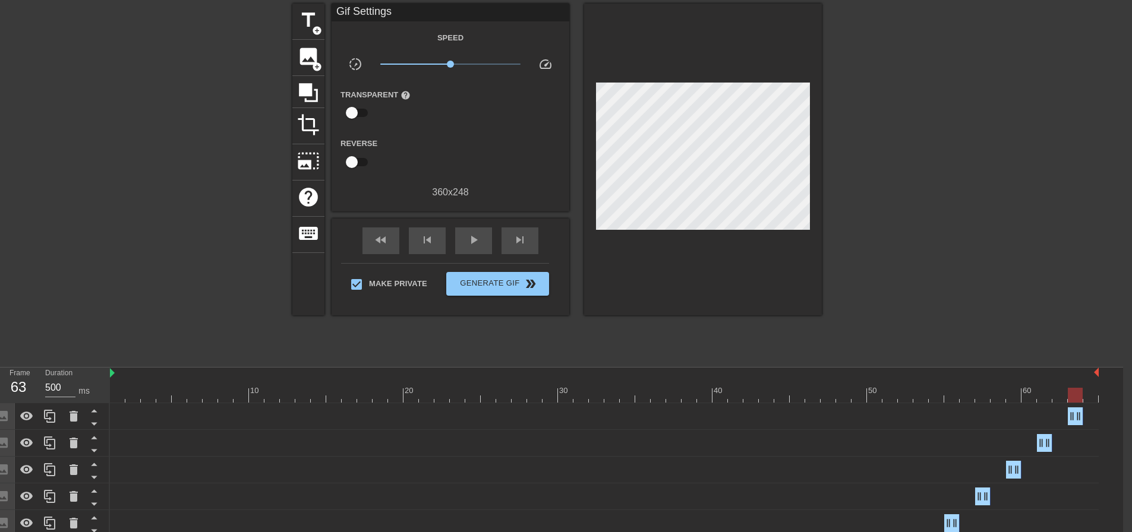
click at [942, 277] on div at bounding box center [925, 182] width 178 height 356
click at [677, 393] on div at bounding box center [604, 395] width 989 height 15
click at [703, 396] on div at bounding box center [604, 395] width 989 height 15
click at [725, 396] on div at bounding box center [604, 395] width 989 height 15
click at [745, 396] on div at bounding box center [604, 395] width 989 height 15
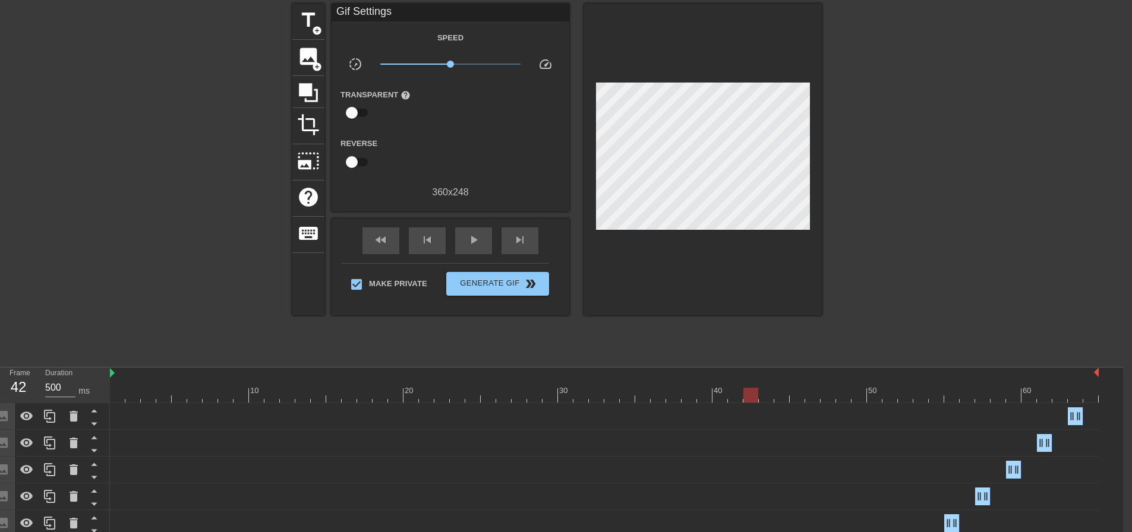
click at [765, 395] on div at bounding box center [604, 395] width 989 height 15
click at [746, 393] on div at bounding box center [604, 395] width 989 height 15
click at [774, 395] on div at bounding box center [604, 395] width 989 height 15
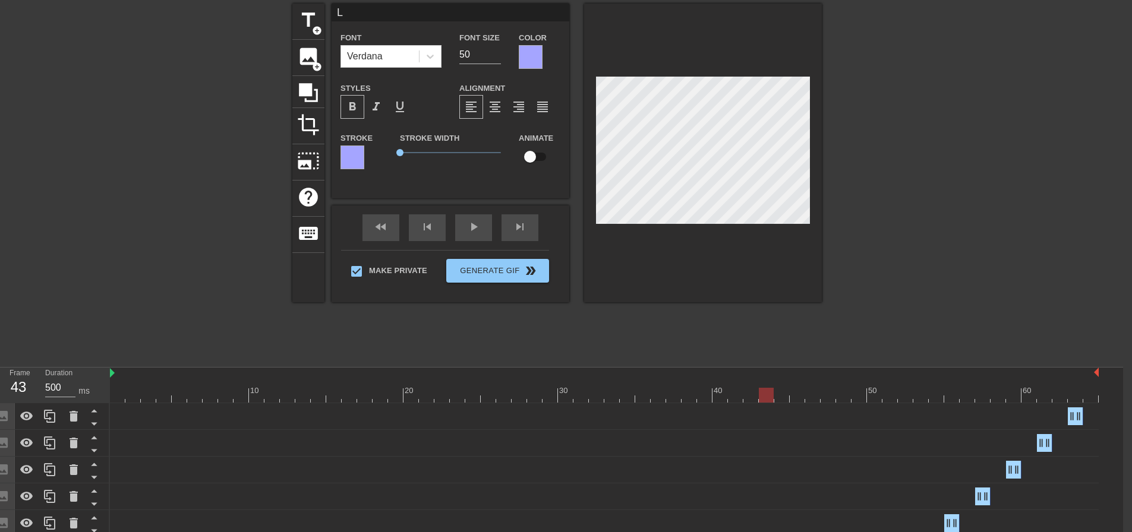
click at [541, 157] on input "checkbox" at bounding box center [530, 157] width 68 height 23
checkbox input "true"
click at [806, 396] on div at bounding box center [604, 395] width 989 height 15
click at [804, 396] on div at bounding box center [604, 395] width 989 height 15
click at [829, 396] on div at bounding box center [604, 395] width 989 height 15
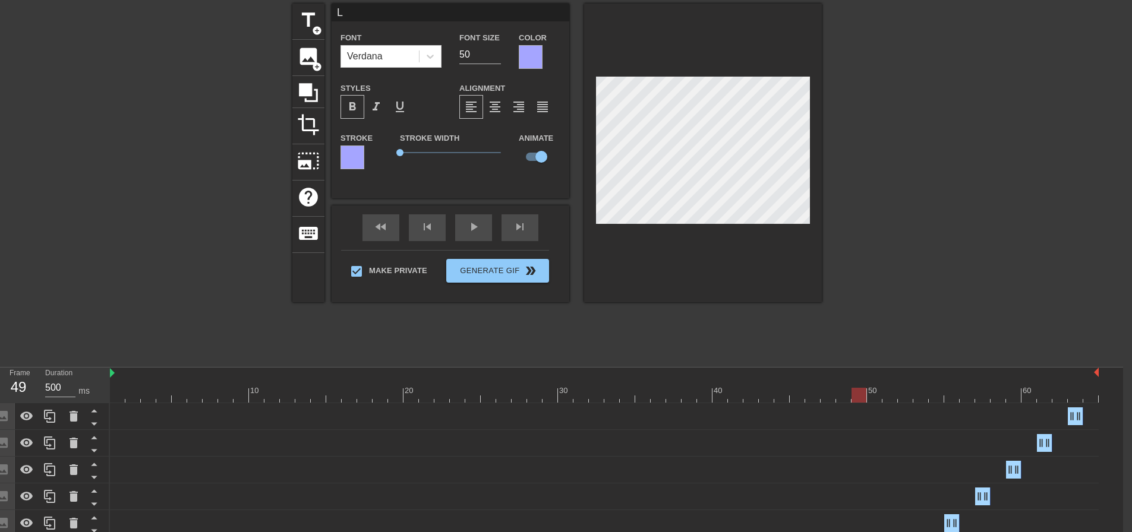
click at [854, 397] on div at bounding box center [604, 395] width 989 height 15
click at [887, 397] on div at bounding box center [604, 395] width 989 height 15
click at [922, 399] on div at bounding box center [604, 395] width 989 height 15
click at [957, 399] on div at bounding box center [604, 395] width 989 height 15
click at [984, 399] on div at bounding box center [604, 395] width 989 height 15
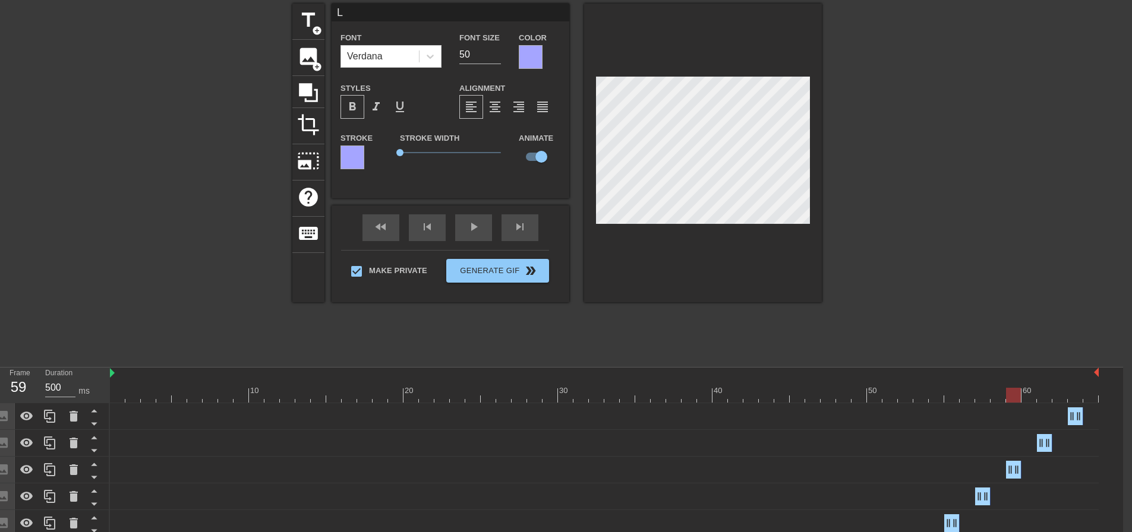
click at [1011, 399] on div at bounding box center [604, 395] width 989 height 15
click at [1042, 399] on div at bounding box center [604, 395] width 989 height 15
click at [1076, 396] on div at bounding box center [604, 395] width 989 height 15
click at [973, 270] on div at bounding box center [925, 182] width 178 height 356
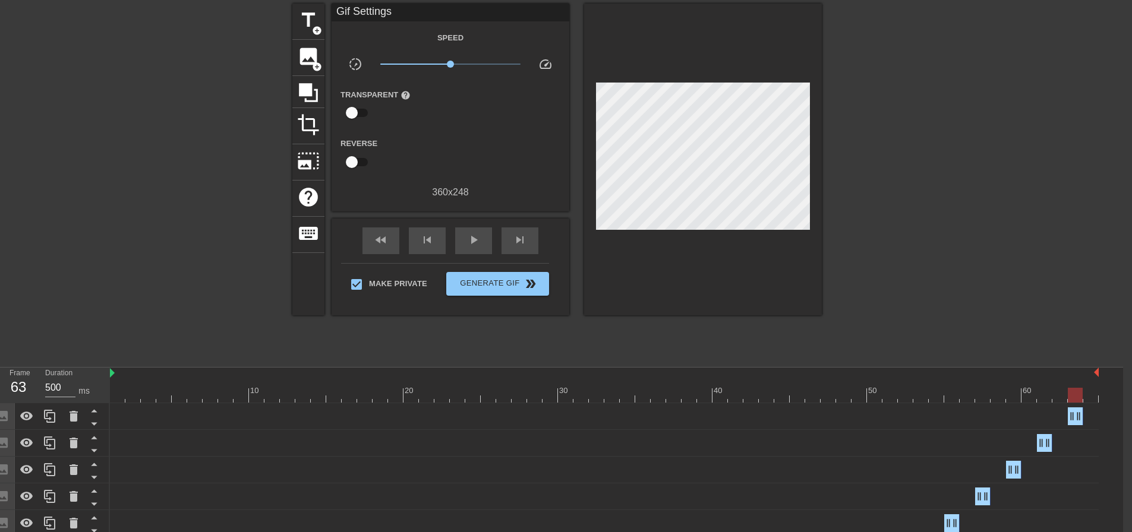
click at [669, 401] on div at bounding box center [604, 395] width 989 height 15
click at [687, 399] on div at bounding box center [604, 395] width 989 height 15
click at [706, 397] on div at bounding box center [604, 395] width 989 height 15
click at [731, 398] on div at bounding box center [604, 395] width 989 height 15
click at [750, 397] on div at bounding box center [604, 395] width 989 height 15
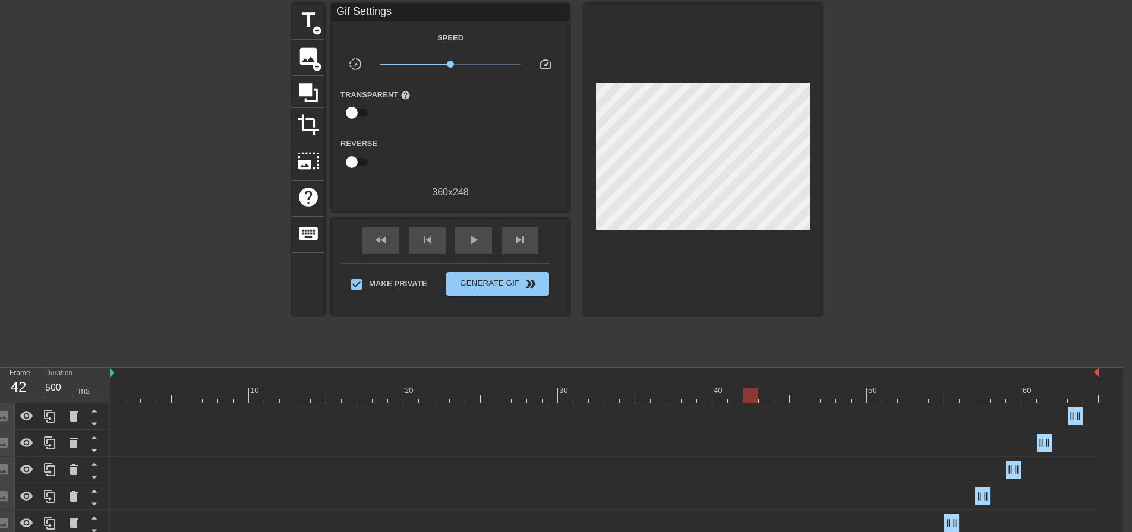
click at [777, 398] on div at bounding box center [604, 395] width 989 height 15
click at [800, 397] on div at bounding box center [604, 395] width 989 height 15
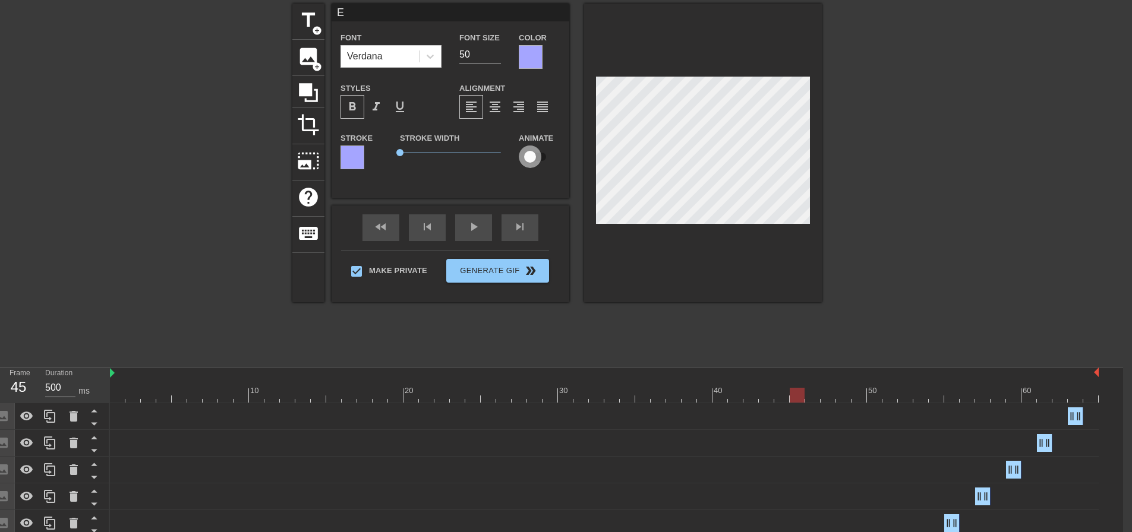
click at [540, 163] on input "checkbox" at bounding box center [530, 157] width 68 height 23
checkbox input "true"
click at [834, 393] on div at bounding box center [604, 395] width 989 height 15
click at [862, 395] on div at bounding box center [604, 395] width 989 height 15
click at [890, 396] on div at bounding box center [604, 395] width 989 height 15
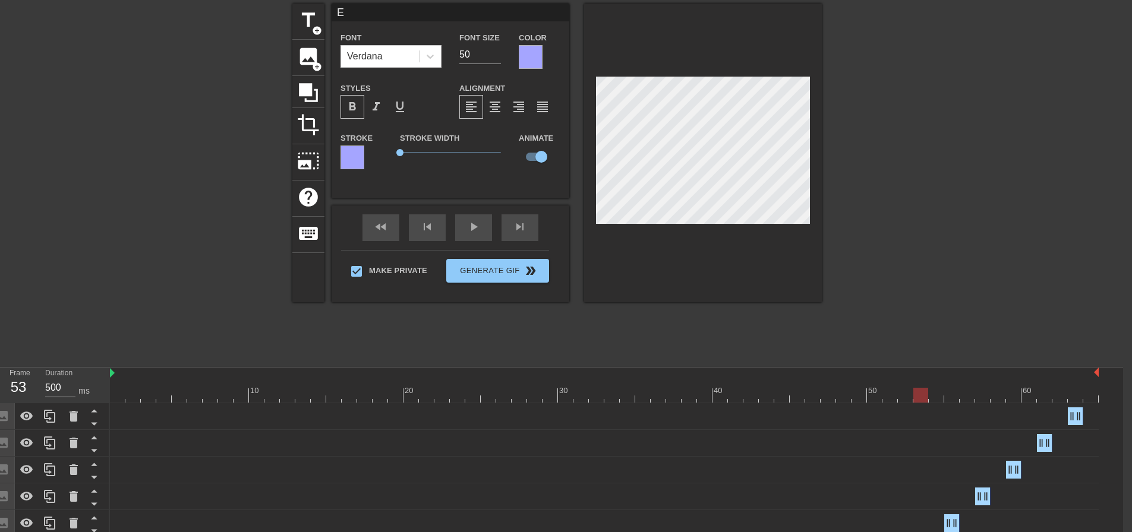
click at [920, 397] on div at bounding box center [604, 395] width 989 height 15
click at [950, 397] on div at bounding box center [604, 395] width 989 height 15
click at [977, 396] on div at bounding box center [604, 395] width 989 height 15
click at [1015, 395] on div at bounding box center [604, 395] width 989 height 15
click at [1047, 395] on div at bounding box center [604, 395] width 989 height 15
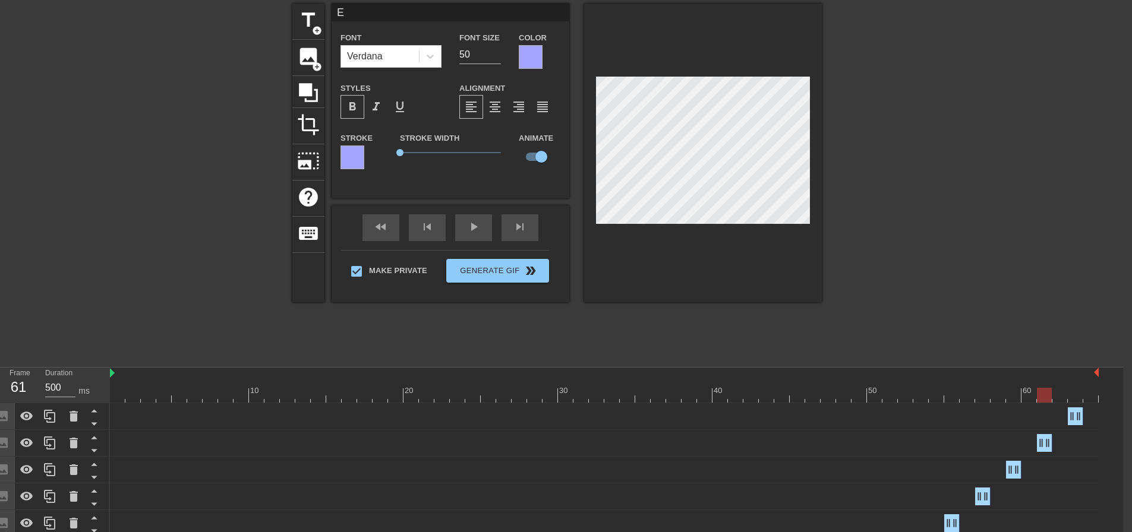
click at [1073, 395] on div at bounding box center [604, 395] width 989 height 15
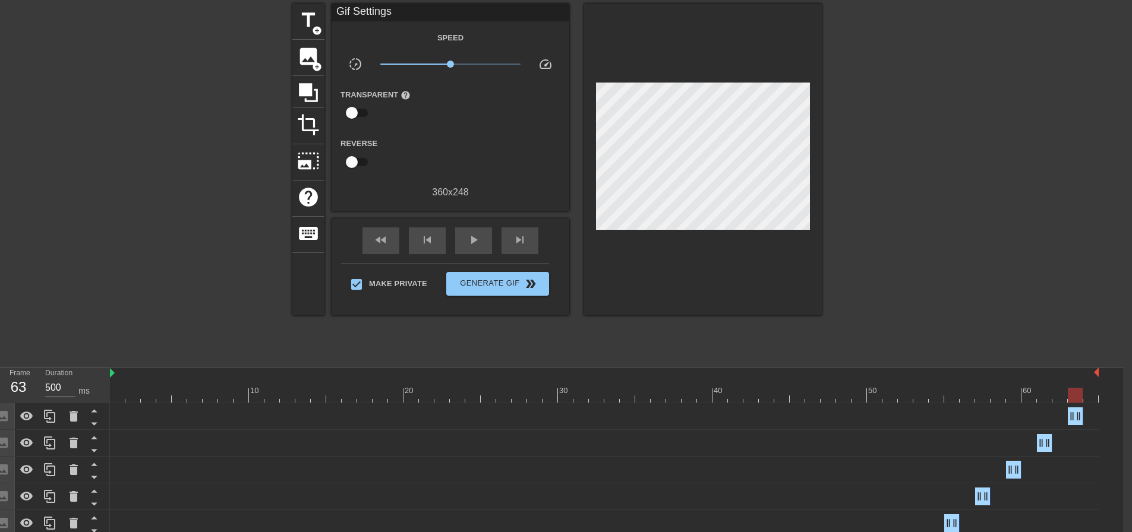
click at [932, 241] on div at bounding box center [925, 182] width 178 height 356
click at [1055, 394] on div at bounding box center [604, 395] width 989 height 15
click at [934, 397] on div at bounding box center [604, 395] width 989 height 15
click at [888, 394] on div at bounding box center [604, 395] width 989 height 15
click at [852, 394] on div at bounding box center [604, 395] width 989 height 15
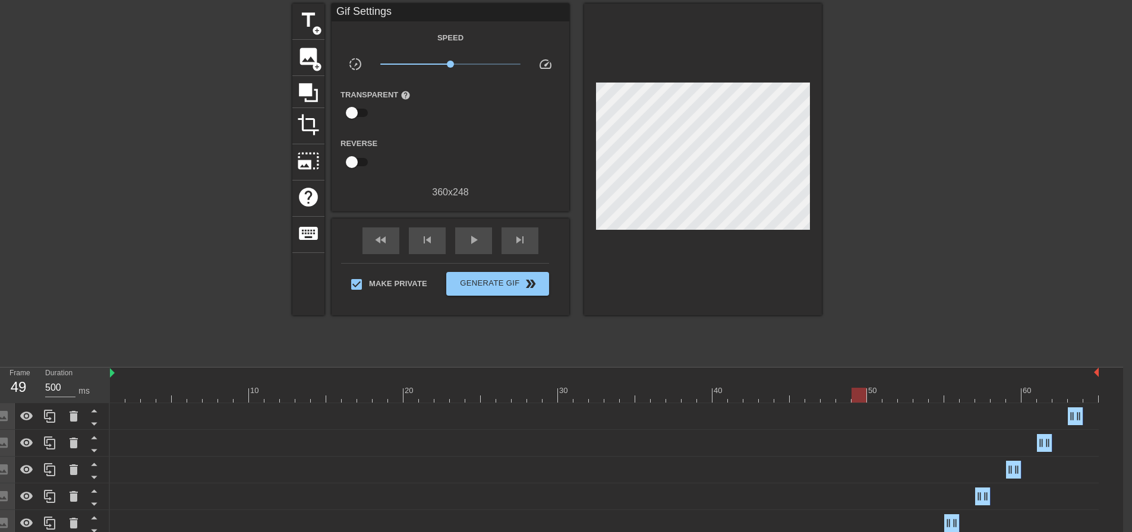
click at [821, 396] on div at bounding box center [604, 395] width 989 height 15
click at [808, 395] on div at bounding box center [604, 395] width 989 height 15
click at [785, 393] on div at bounding box center [604, 395] width 989 height 15
click at [798, 394] on div at bounding box center [604, 395] width 989 height 15
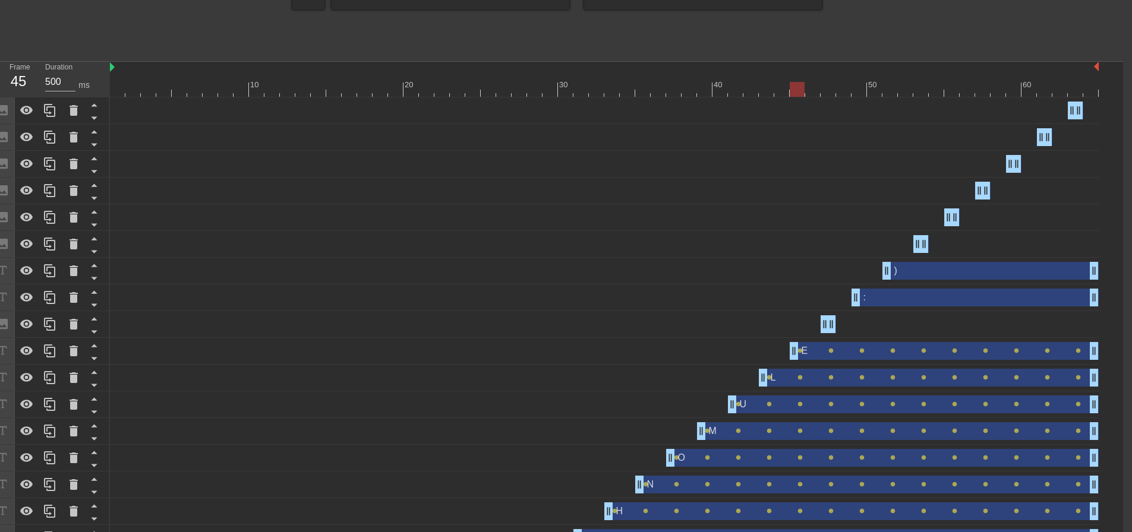
scroll to position [351, 9]
click at [1079, 352] on span "lens" at bounding box center [1077, 349] width 5 height 5
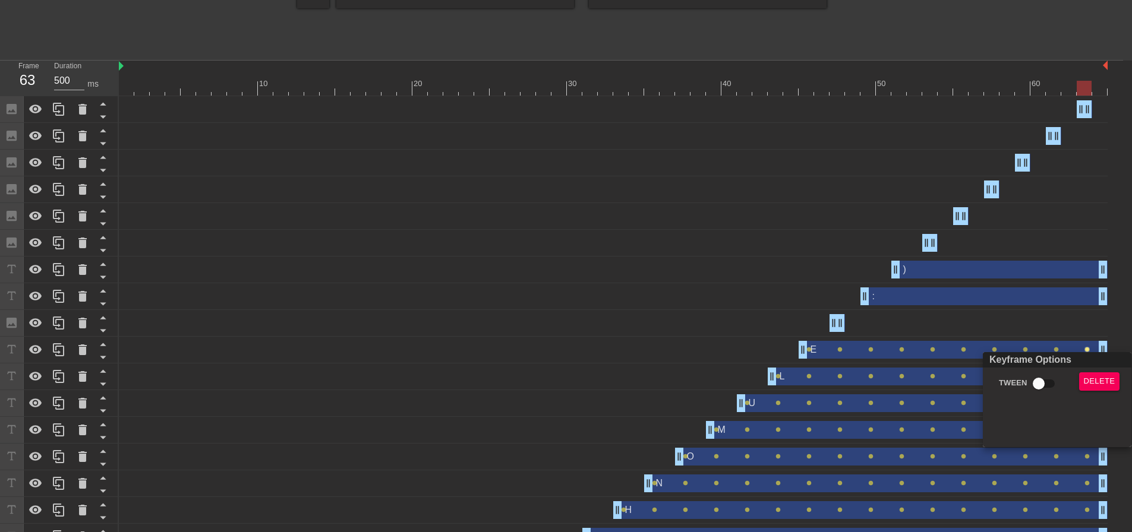
scroll to position [351, 0]
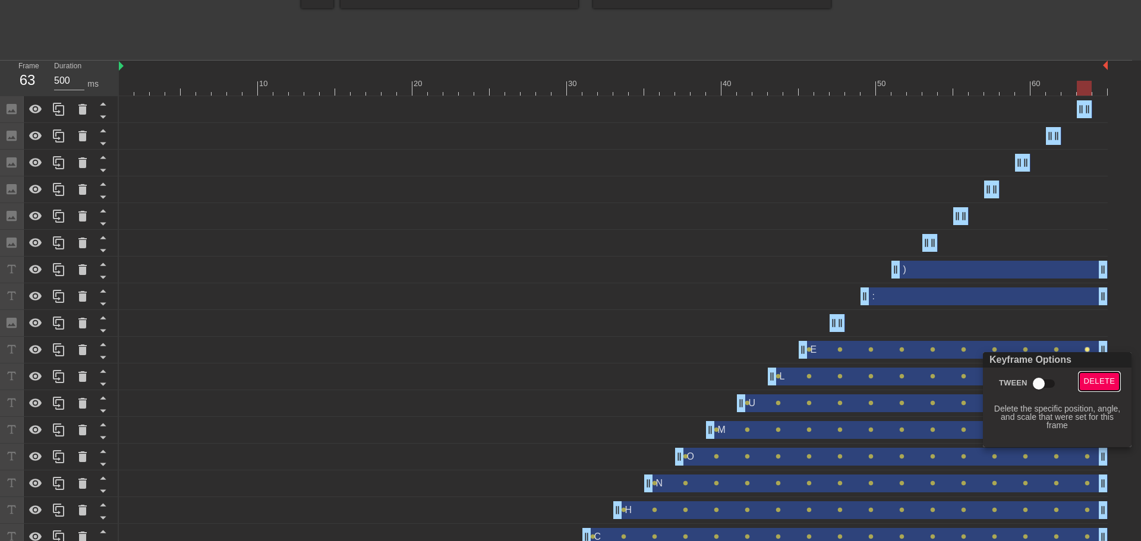
click at [1097, 379] on span "Delete" at bounding box center [1099, 382] width 31 height 14
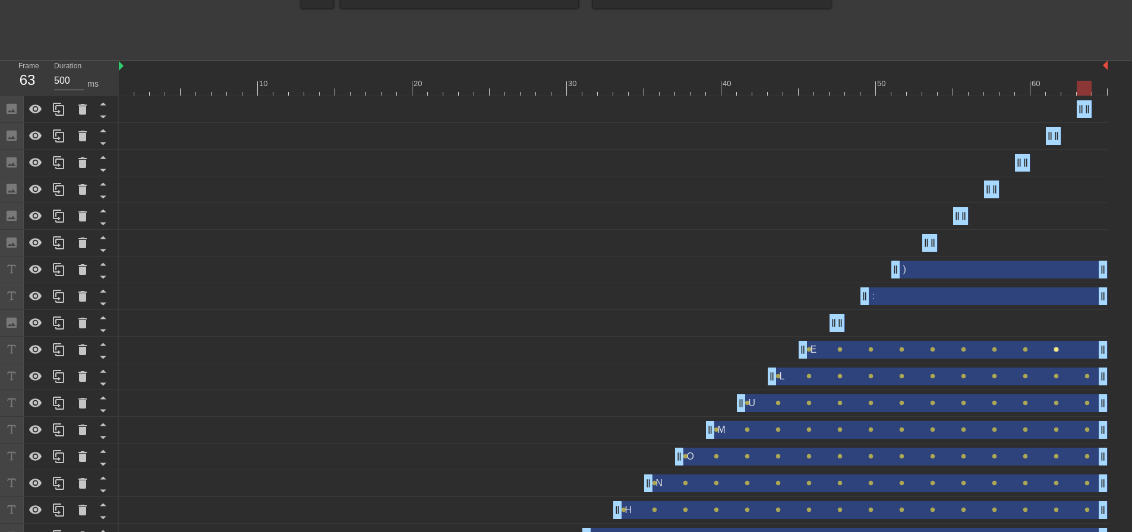
click at [1058, 351] on span "lens" at bounding box center [1055, 349] width 5 height 5
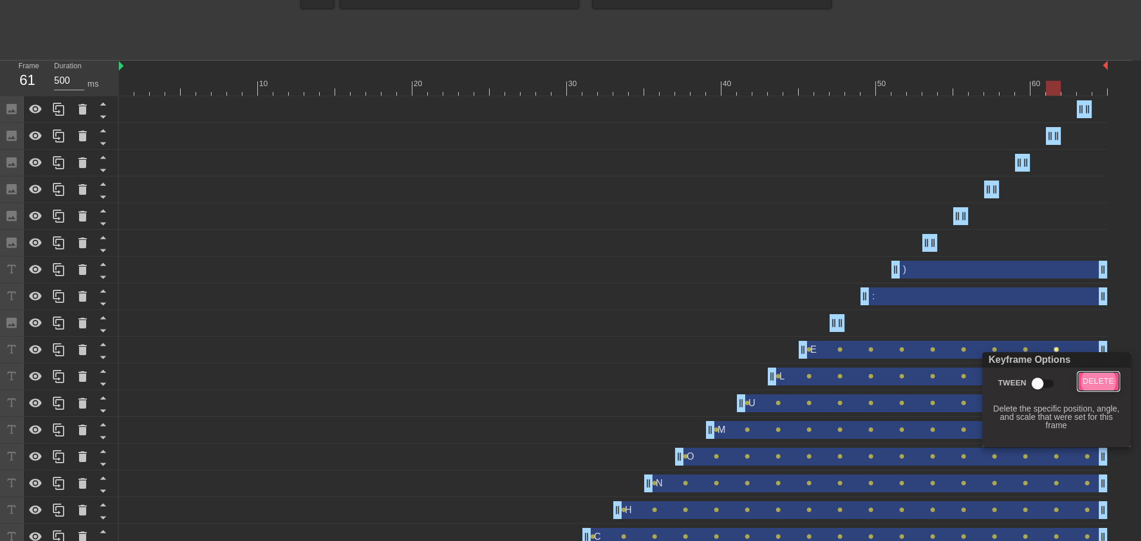
click at [1100, 388] on span "Delete" at bounding box center [1098, 382] width 31 height 14
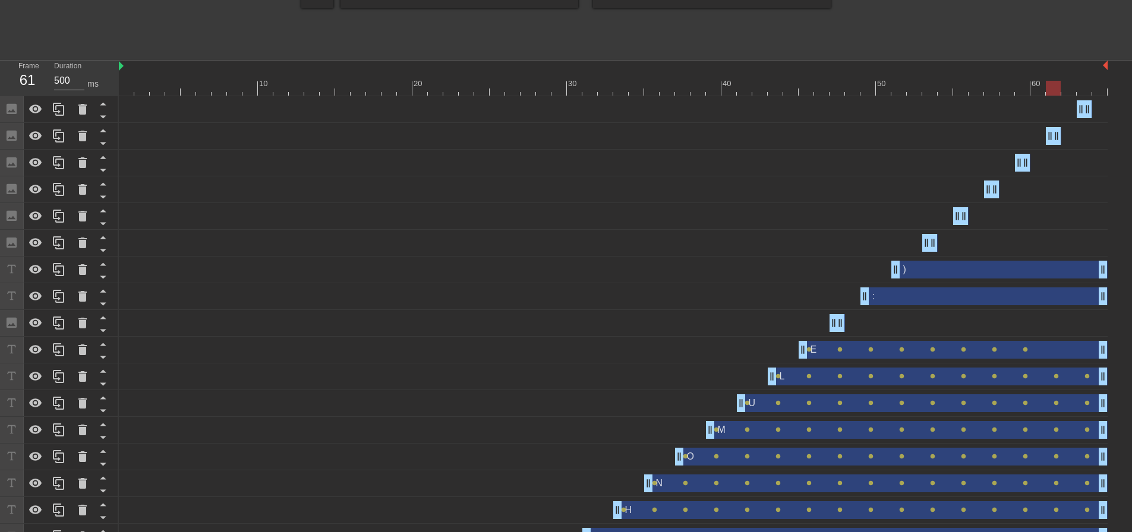
click at [1028, 349] on div "E drag_handle drag_handle" at bounding box center [953, 350] width 309 height 18
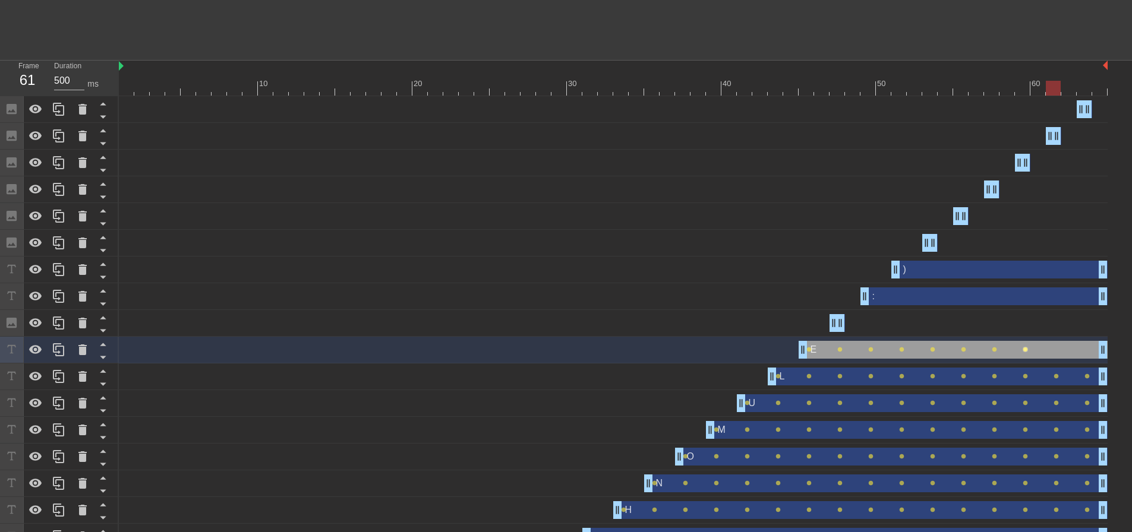
click at [1024, 350] on span "lens" at bounding box center [1025, 349] width 5 height 5
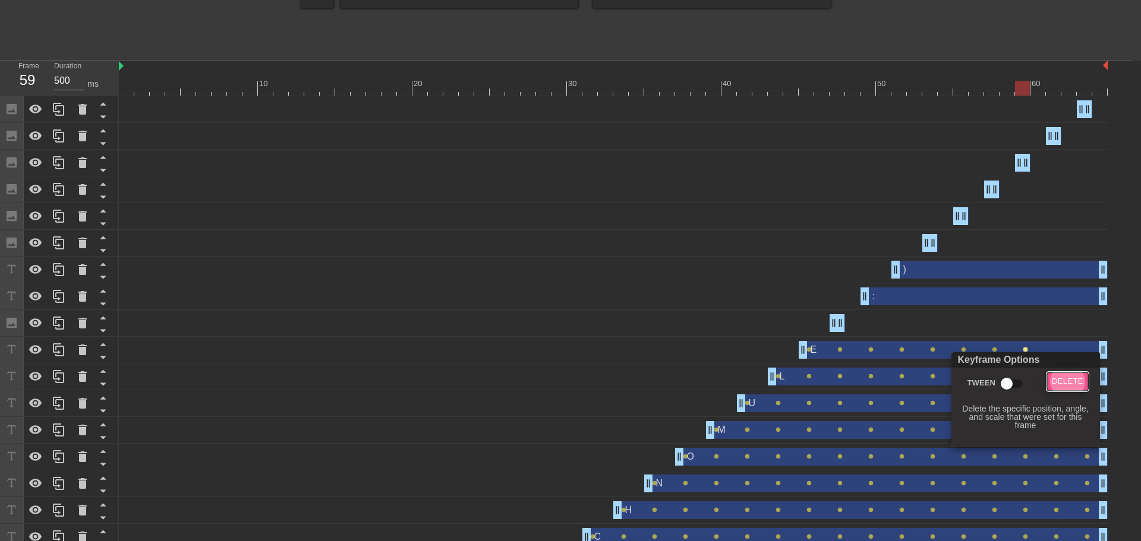
click at [1072, 383] on span "Delete" at bounding box center [1067, 382] width 31 height 14
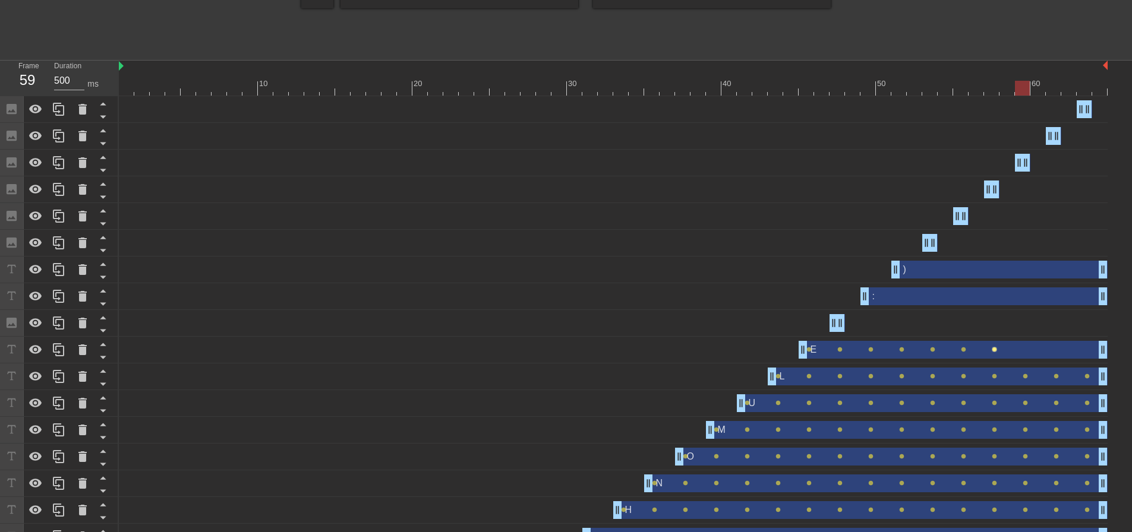
click at [995, 351] on span "lens" at bounding box center [994, 349] width 5 height 5
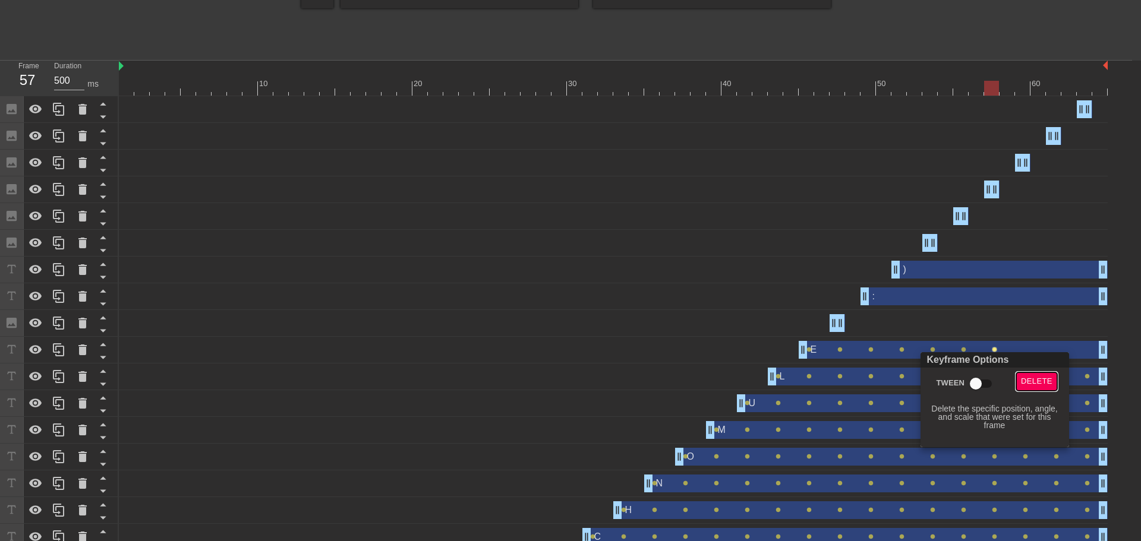
click at [1039, 378] on span "Delete" at bounding box center [1036, 382] width 31 height 14
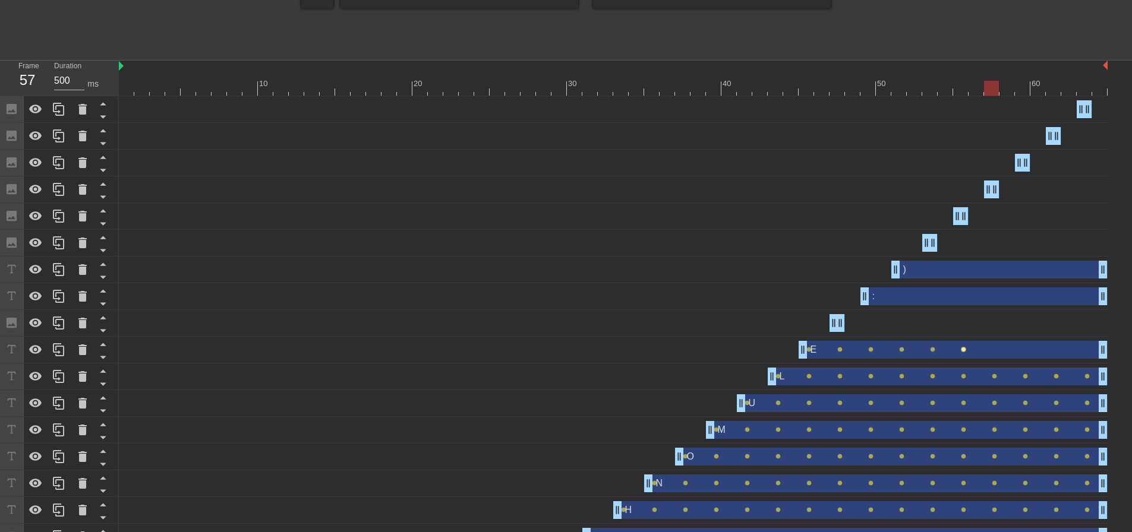
click at [961, 349] on span "lens" at bounding box center [963, 349] width 5 height 5
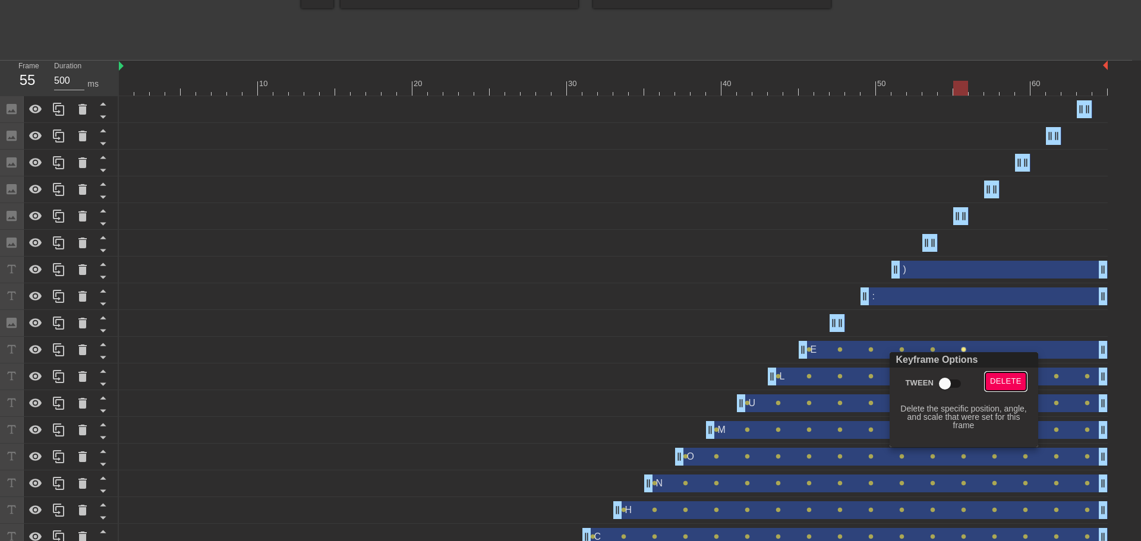
click at [1012, 380] on span "Delete" at bounding box center [1005, 382] width 31 height 14
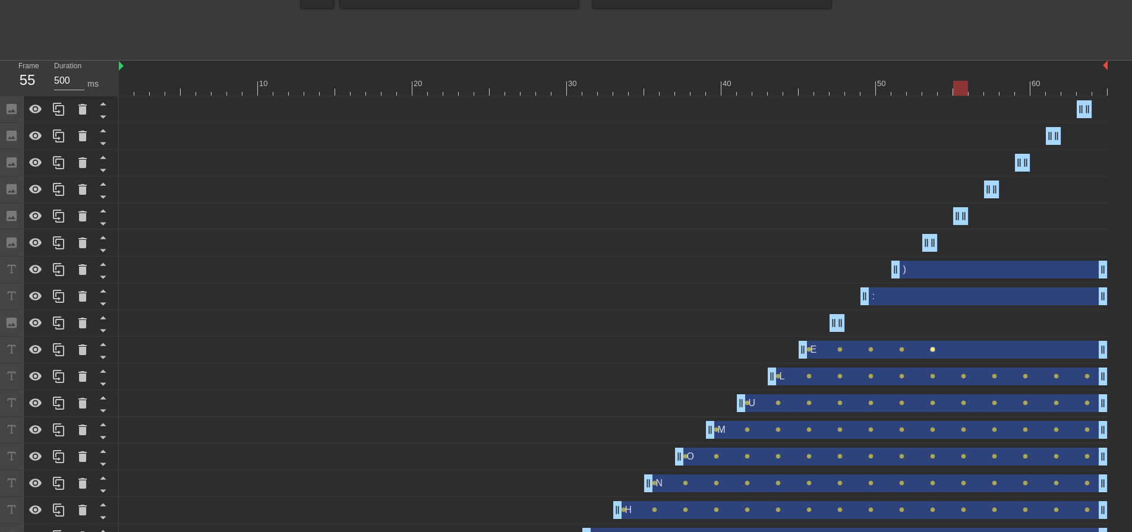
click at [933, 352] on span "lens" at bounding box center [932, 349] width 5 height 5
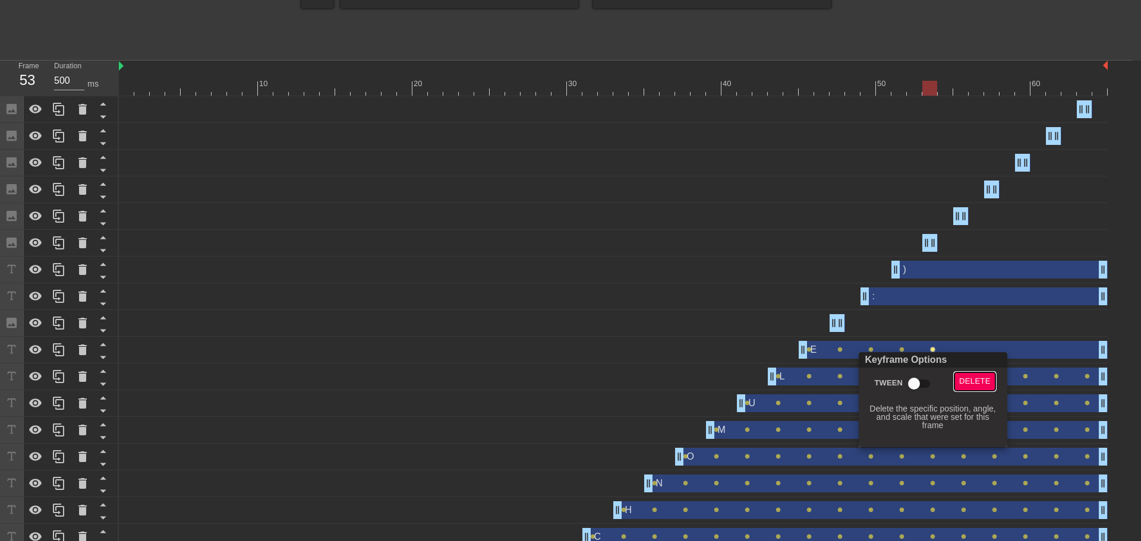
click at [977, 381] on span "Delete" at bounding box center [974, 382] width 31 height 14
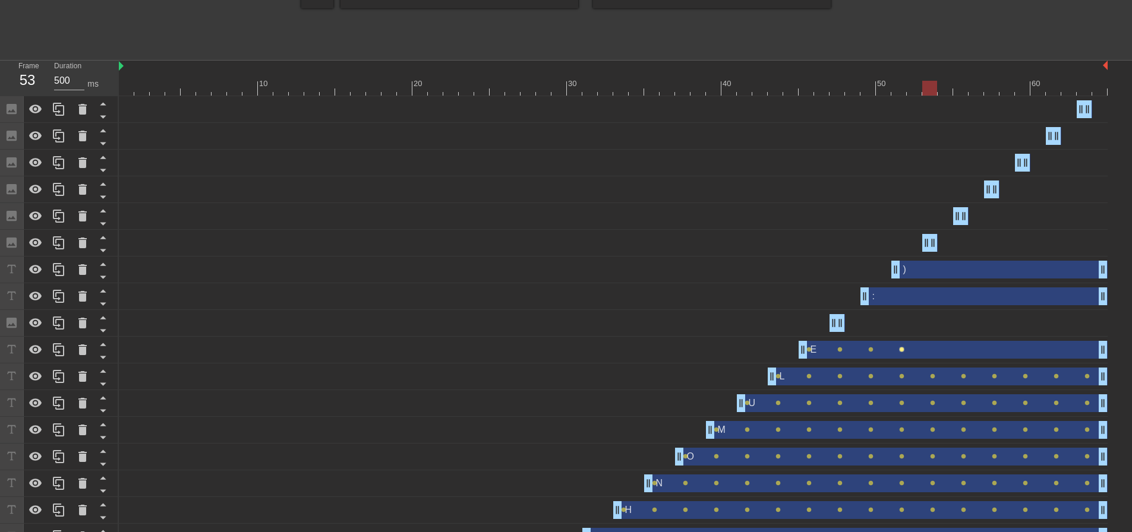
click at [902, 350] on span "lens" at bounding box center [901, 349] width 5 height 5
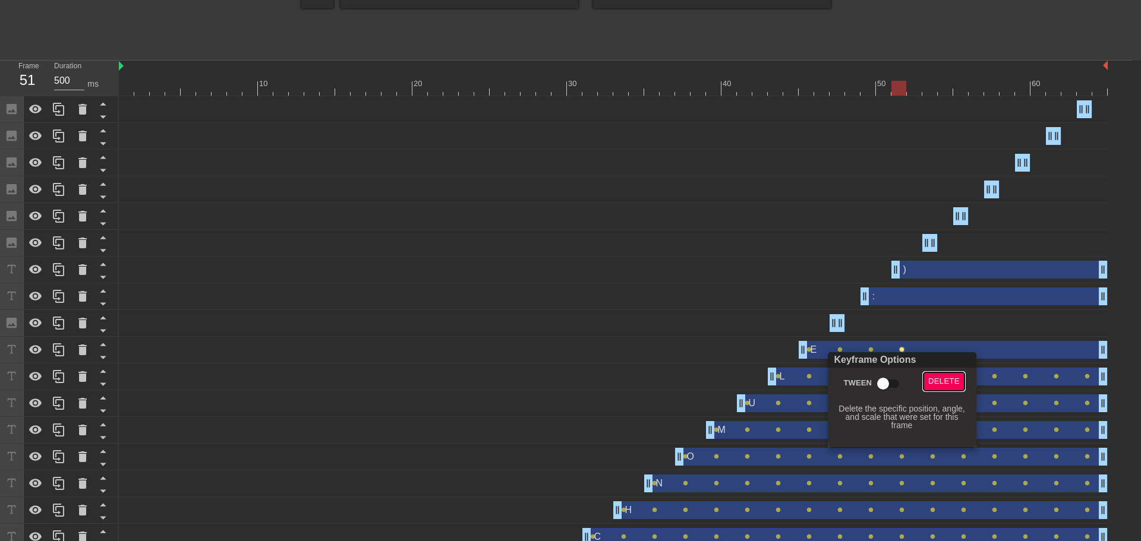
click at [955, 375] on span "Delete" at bounding box center [943, 382] width 31 height 14
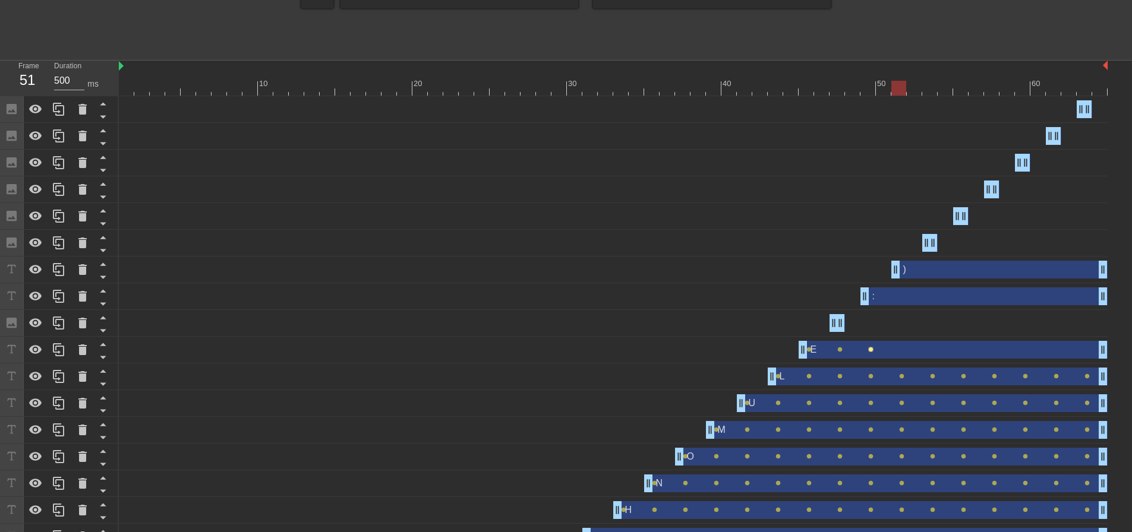
click at [872, 351] on span "lens" at bounding box center [870, 349] width 5 height 5
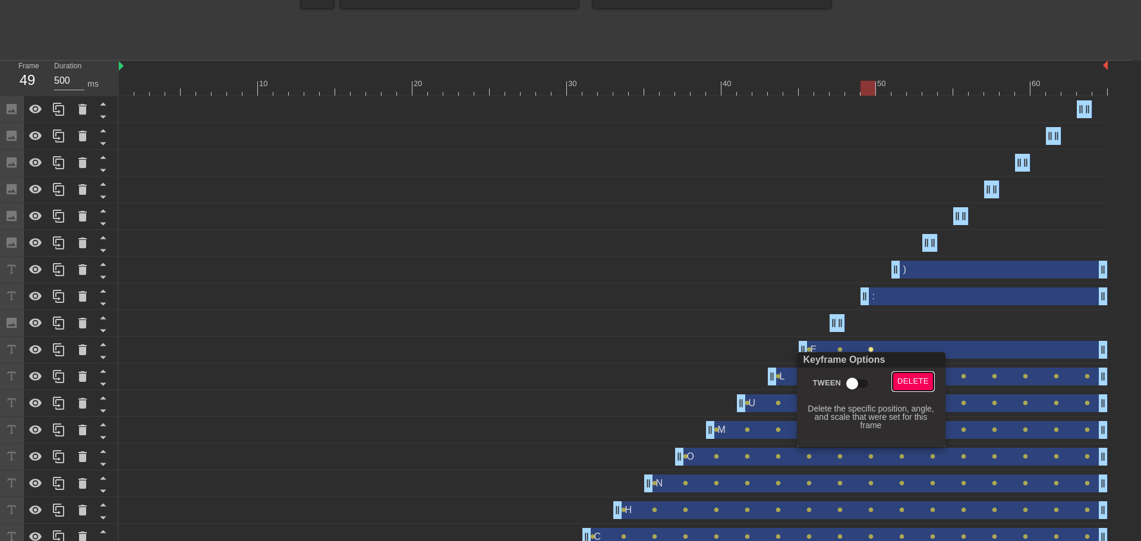
click at [918, 384] on span "Delete" at bounding box center [912, 382] width 31 height 14
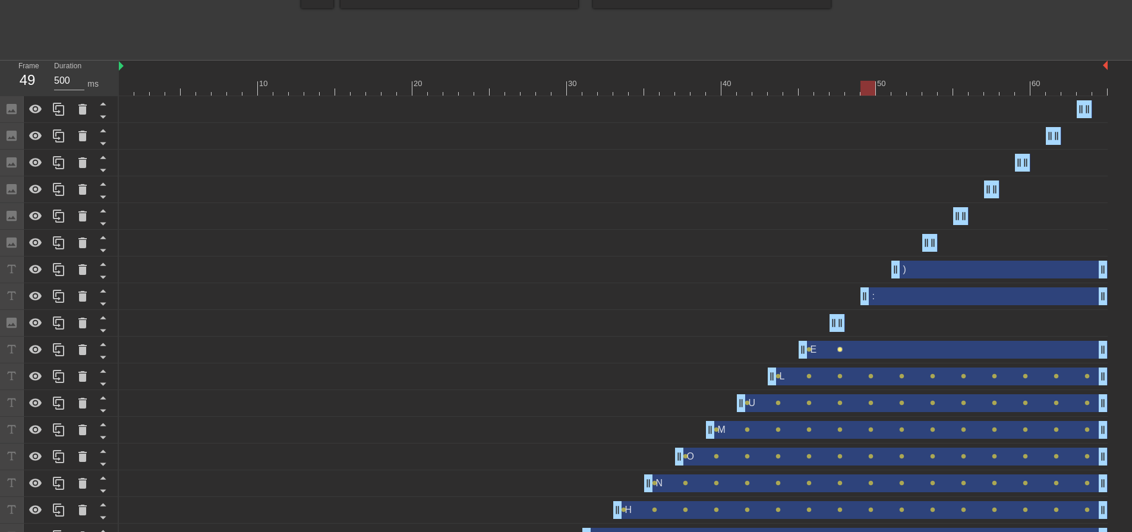
click at [840, 350] on span "lens" at bounding box center [839, 349] width 5 height 5
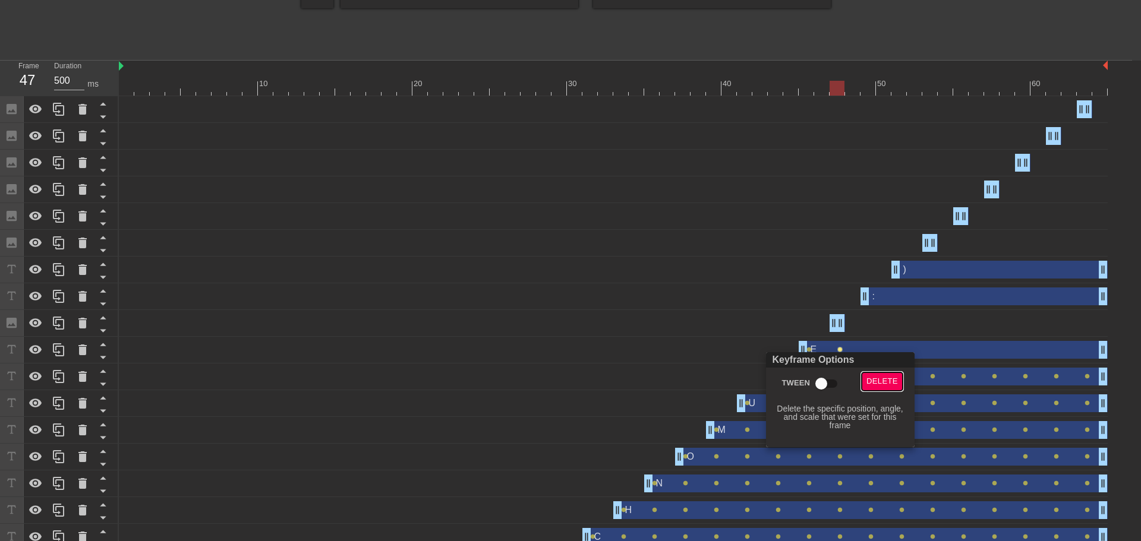
click at [884, 381] on span "Delete" at bounding box center [881, 382] width 31 height 14
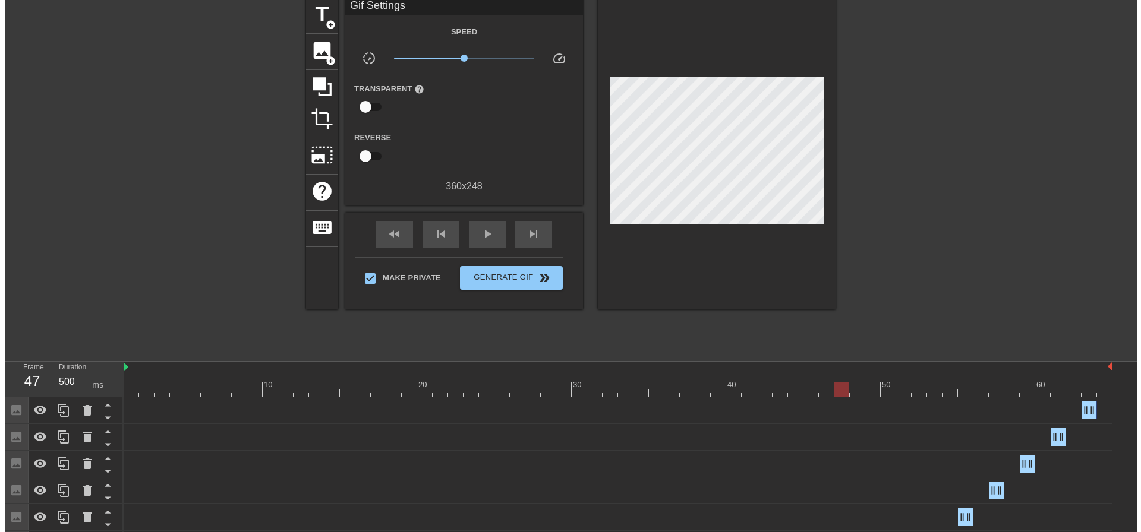
scroll to position [0, 0]
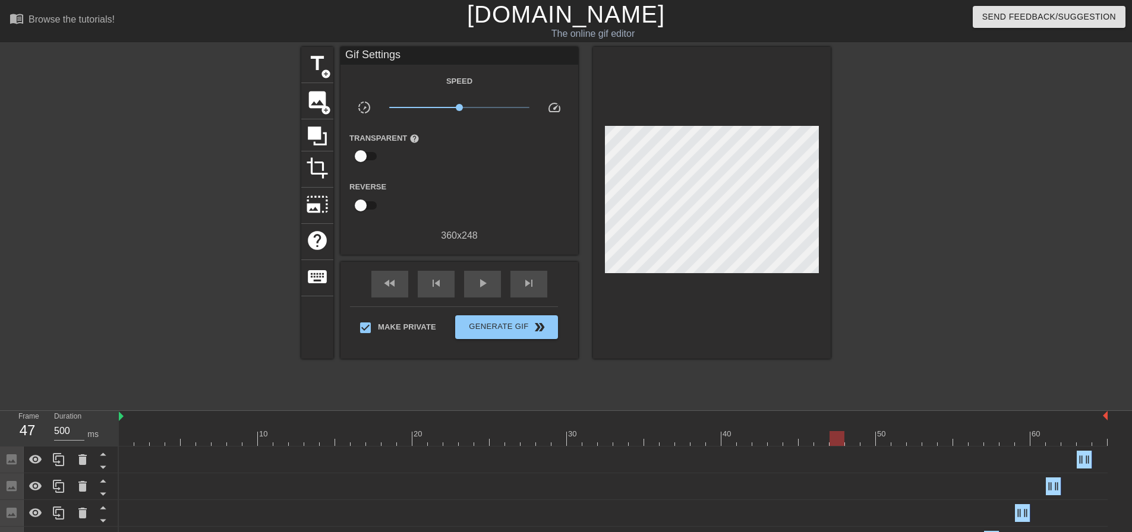
click at [821, 436] on div at bounding box center [613, 438] width 989 height 15
click at [807, 440] on div at bounding box center [613, 438] width 989 height 15
click at [791, 441] on div at bounding box center [613, 438] width 989 height 15
click at [805, 438] on div at bounding box center [613, 438] width 989 height 15
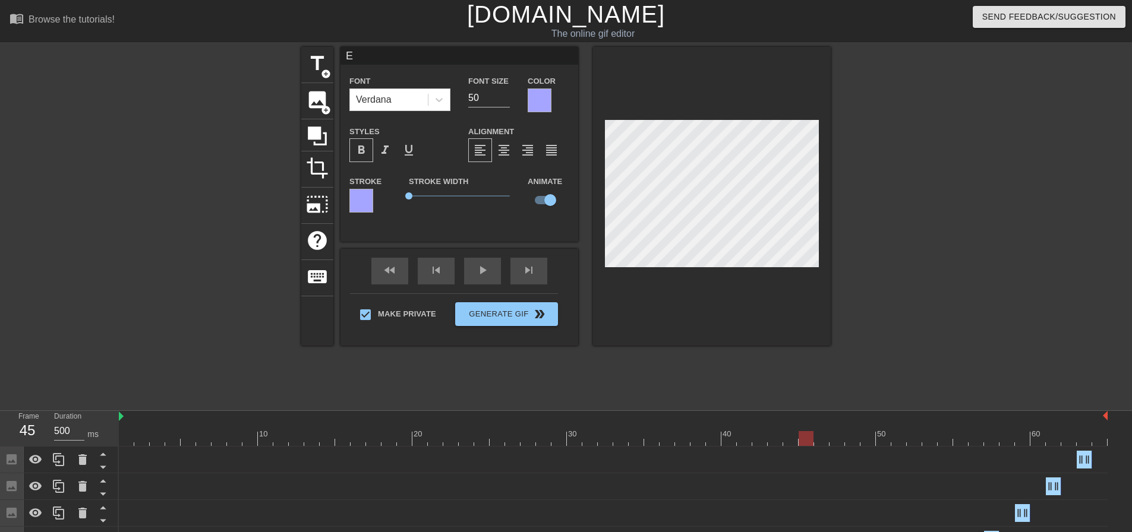
click at [836, 438] on div at bounding box center [613, 438] width 989 height 15
click at [869, 437] on div at bounding box center [613, 438] width 989 height 15
click at [903, 440] on div at bounding box center [613, 438] width 989 height 15
click at [934, 442] on div at bounding box center [613, 438] width 989 height 15
click at [958, 442] on div at bounding box center [613, 438] width 989 height 15
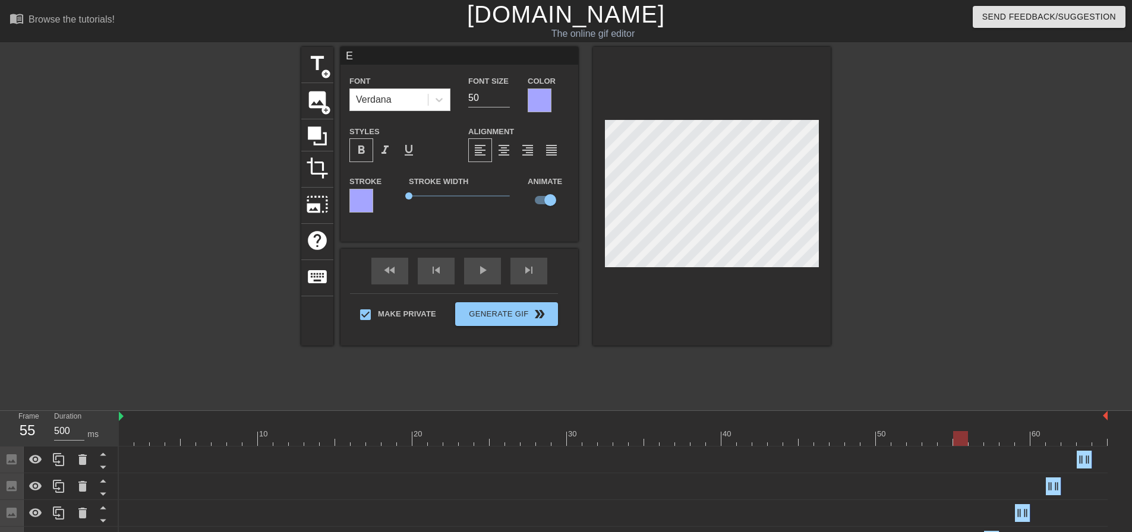
click at [992, 438] on div at bounding box center [613, 438] width 989 height 15
click at [1023, 440] on div at bounding box center [613, 438] width 989 height 15
click at [1057, 440] on div at bounding box center [613, 438] width 989 height 15
click at [1084, 436] on div at bounding box center [613, 438] width 989 height 15
click at [945, 279] on div at bounding box center [934, 225] width 178 height 356
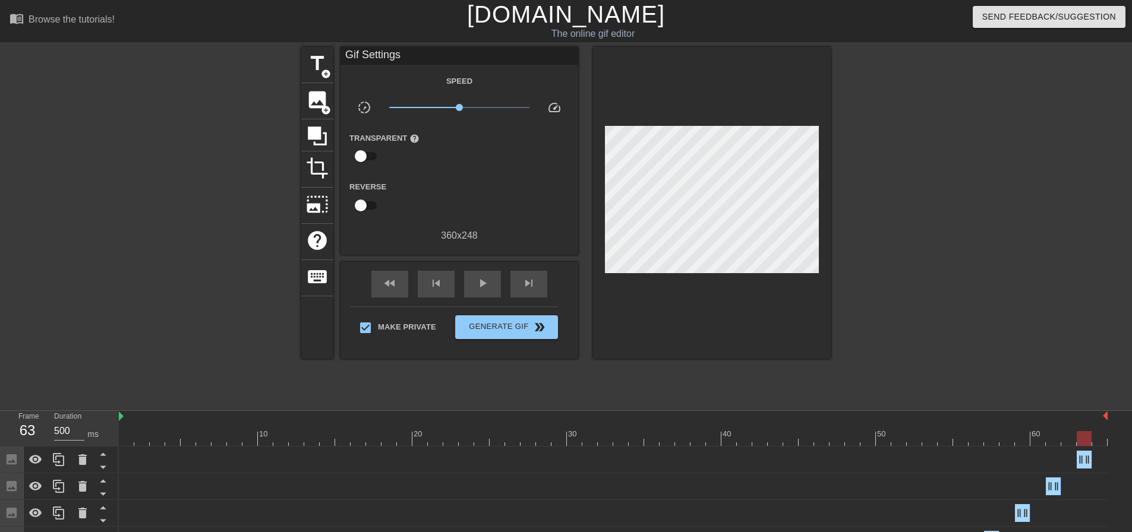
click at [122, 435] on div at bounding box center [613, 438] width 989 height 15
click at [487, 278] on span "play_arrow" at bounding box center [482, 283] width 14 height 14
click at [476, 288] on span "pause" at bounding box center [482, 283] width 14 height 14
click at [498, 324] on span "Generate Gif double_arrow" at bounding box center [506, 327] width 93 height 14
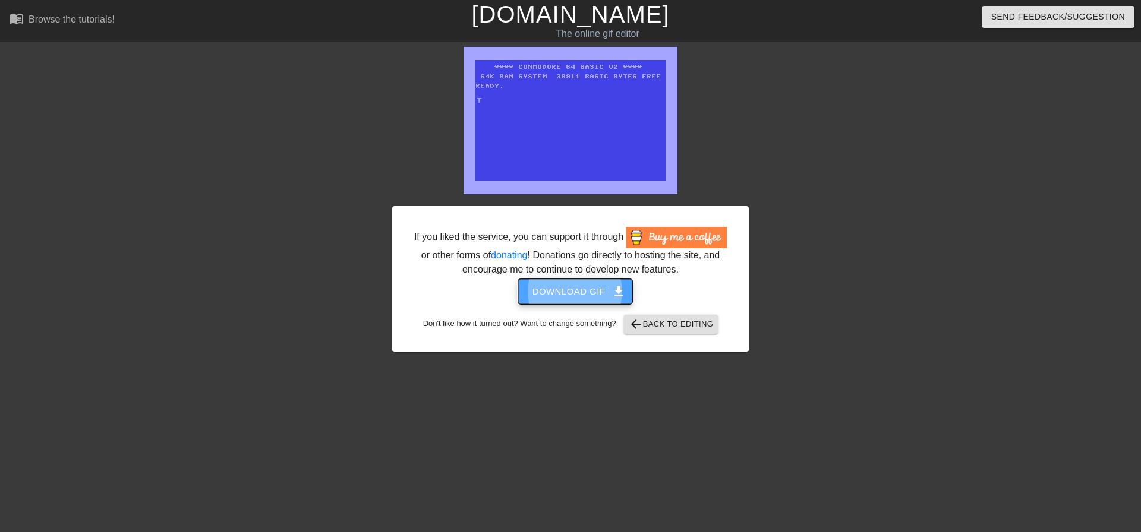
click at [583, 291] on span "Download gif get_app" at bounding box center [575, 291] width 86 height 15
click at [926, 357] on div at bounding box center [852, 225] width 178 height 356
